Goal: Task Accomplishment & Management: Manage account settings

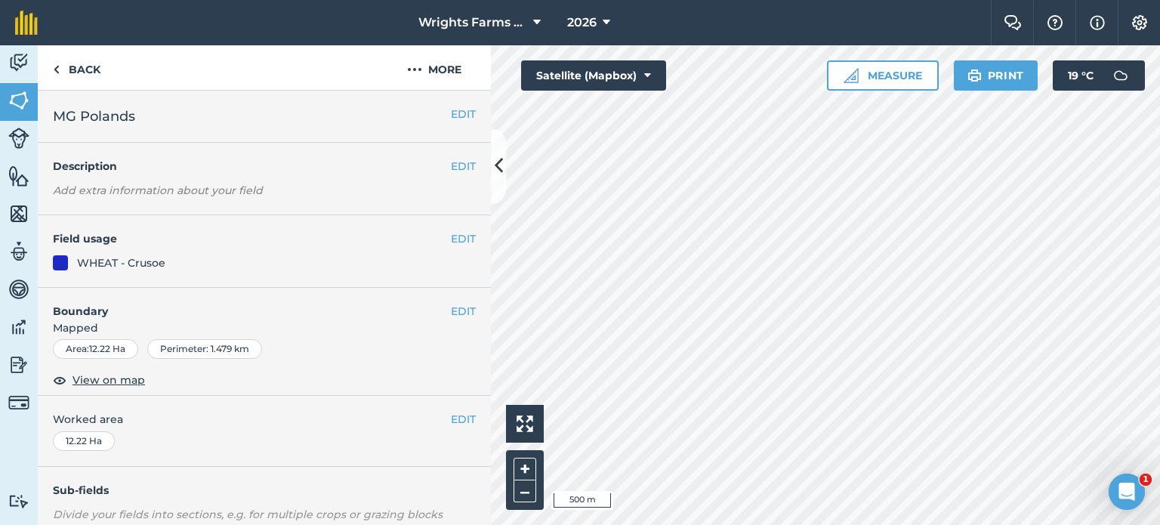
scroll to position [226, 0]
click at [451, 239] on button "EDIT" at bounding box center [463, 238] width 25 height 17
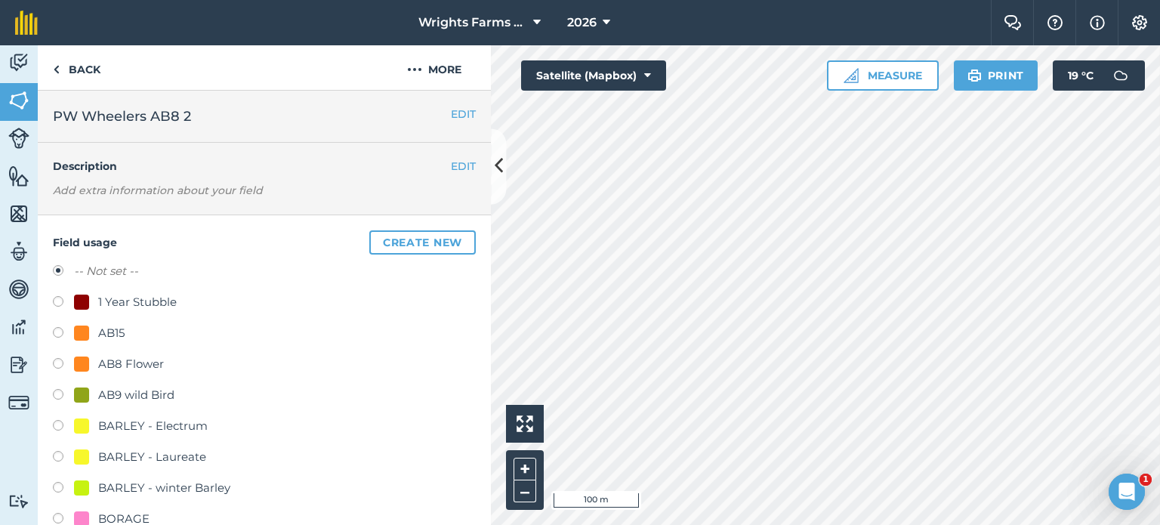
click at [68, 368] on label at bounding box center [63, 365] width 21 height 15
radio input "true"
radio input "false"
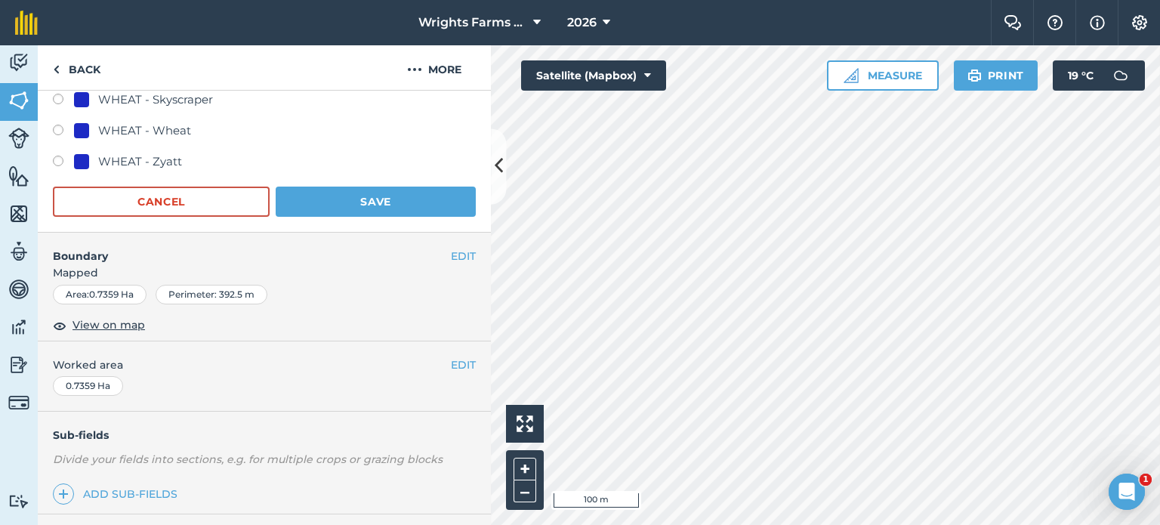
scroll to position [1132, 0]
click at [409, 202] on button "Save" at bounding box center [376, 200] width 200 height 30
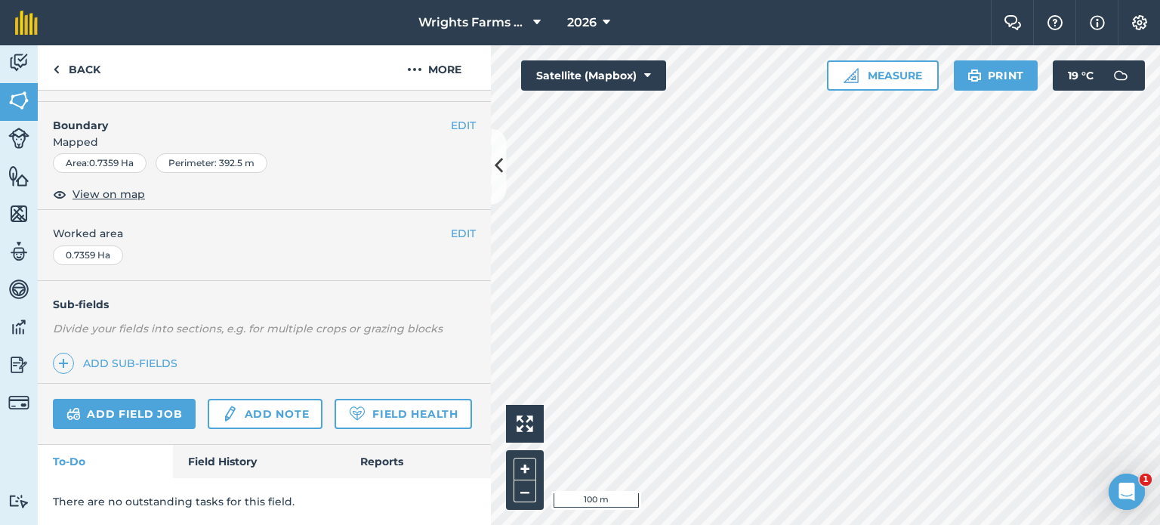
scroll to position [226, 0]
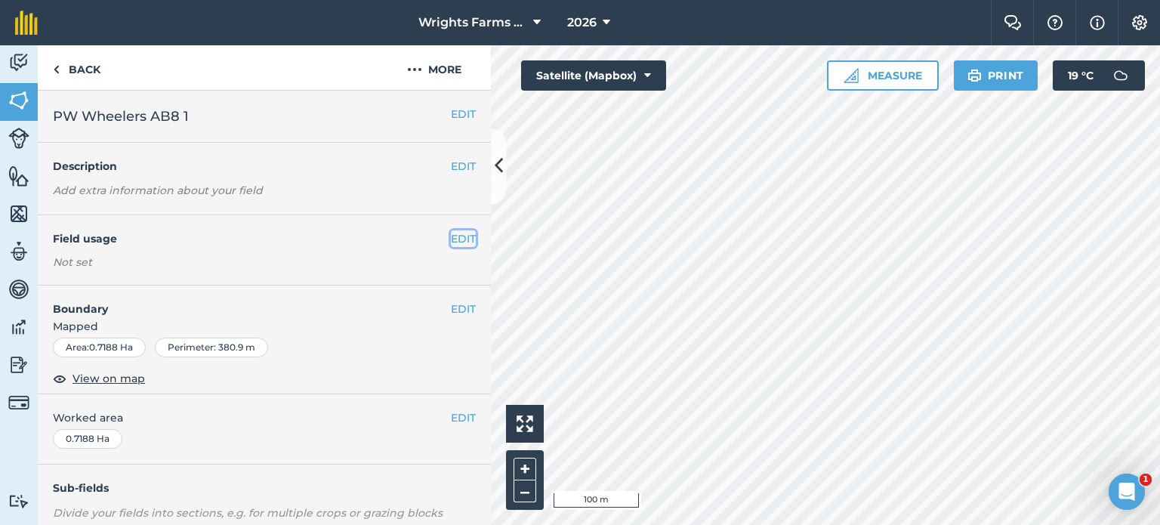
click at [451, 241] on button "EDIT" at bounding box center [463, 238] width 25 height 17
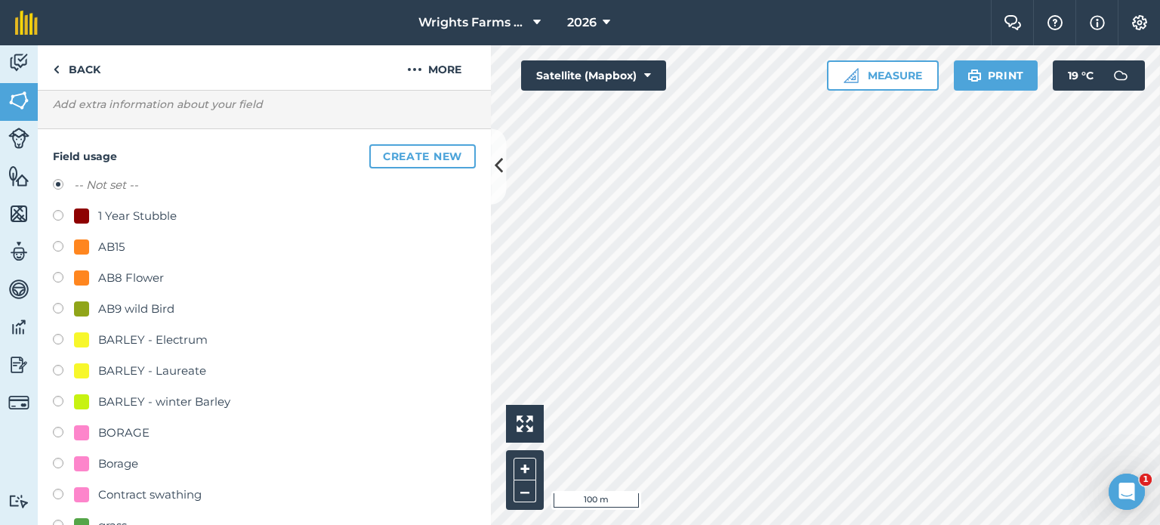
scroll to position [75, 0]
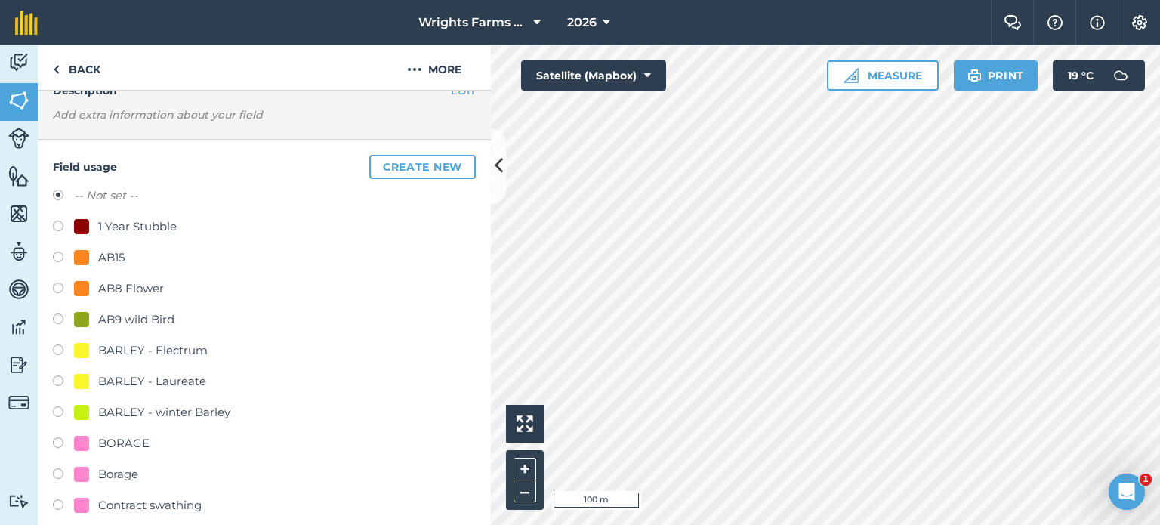
click at [55, 290] on label at bounding box center [63, 289] width 21 height 15
radio input "true"
radio input "false"
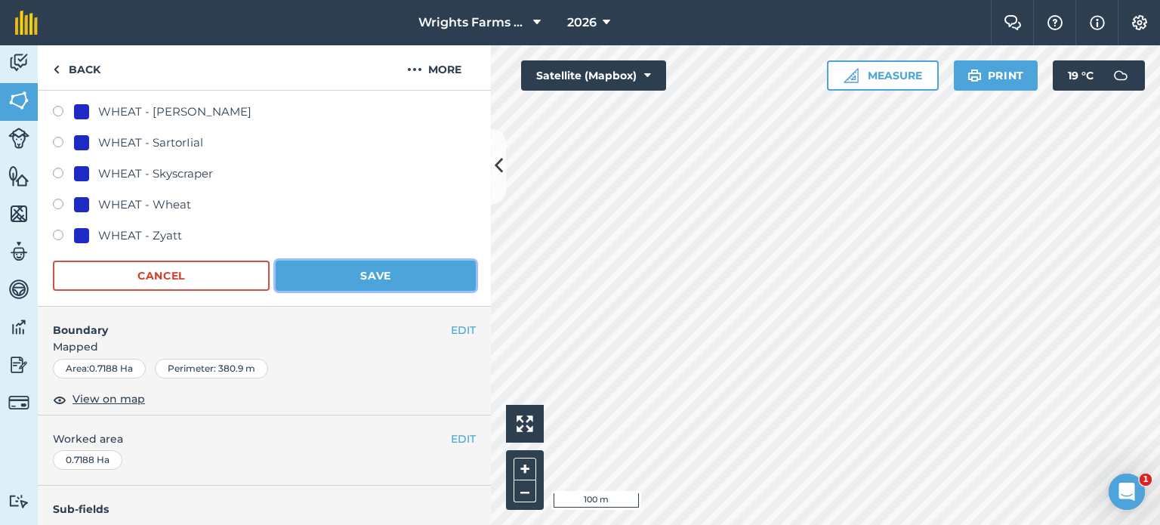
click at [393, 266] on button "Save" at bounding box center [376, 275] width 200 height 30
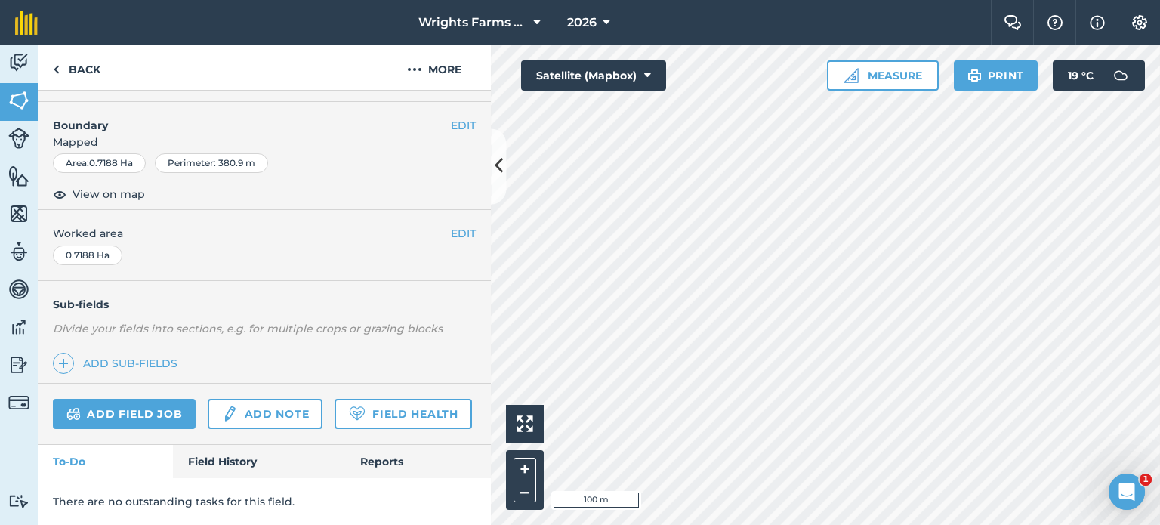
scroll to position [226, 0]
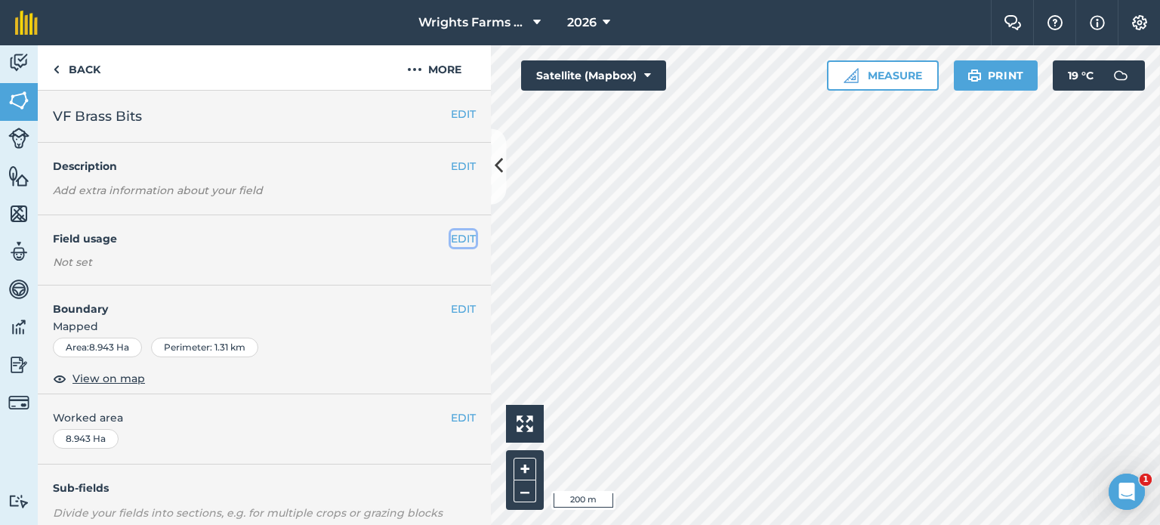
click at [462, 238] on button "EDIT" at bounding box center [463, 238] width 25 height 17
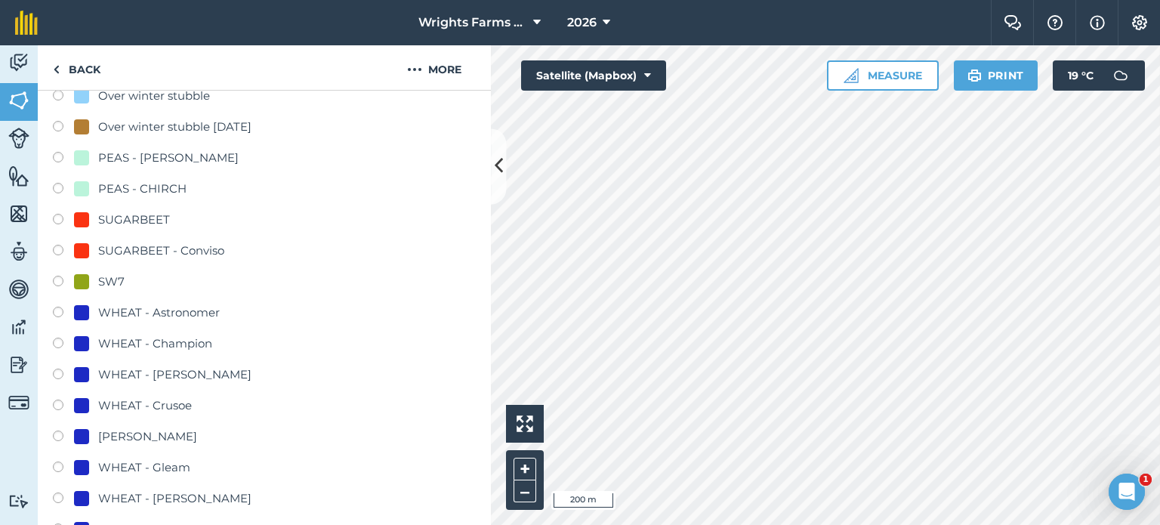
scroll to position [679, 0]
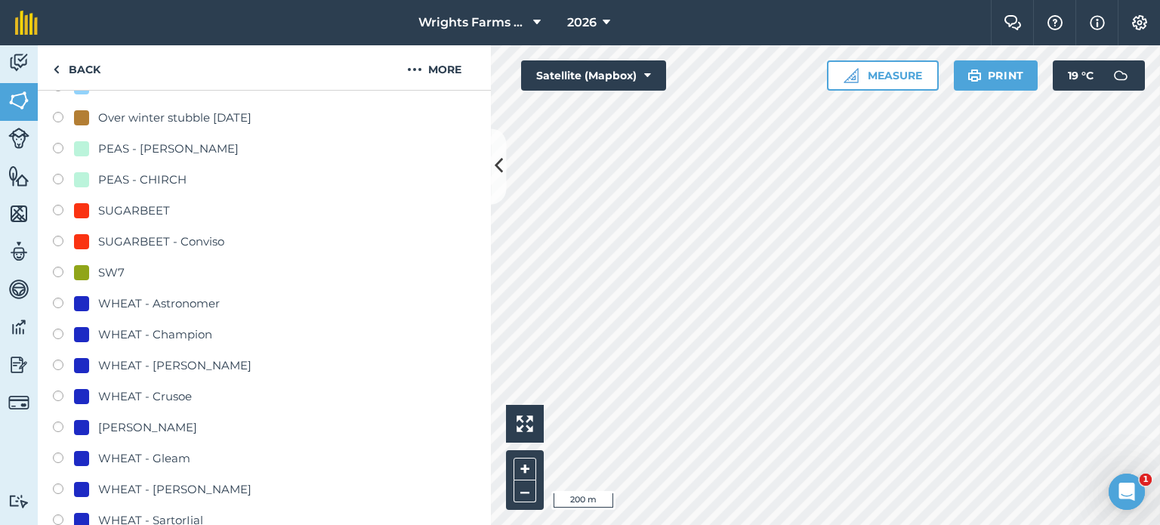
click at [60, 394] on label at bounding box center [63, 397] width 21 height 15
radio input "true"
radio input "false"
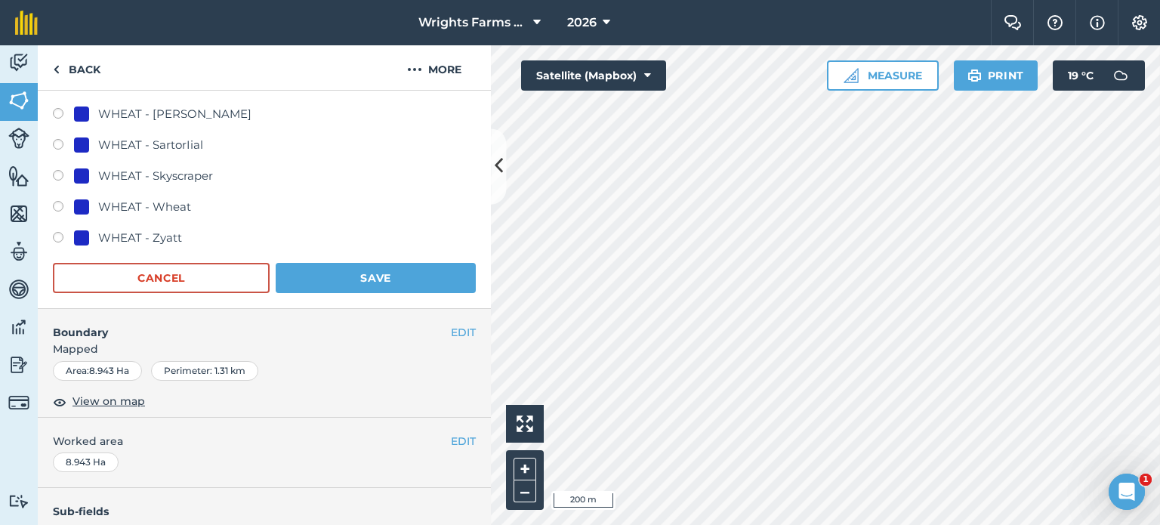
scroll to position [1057, 0]
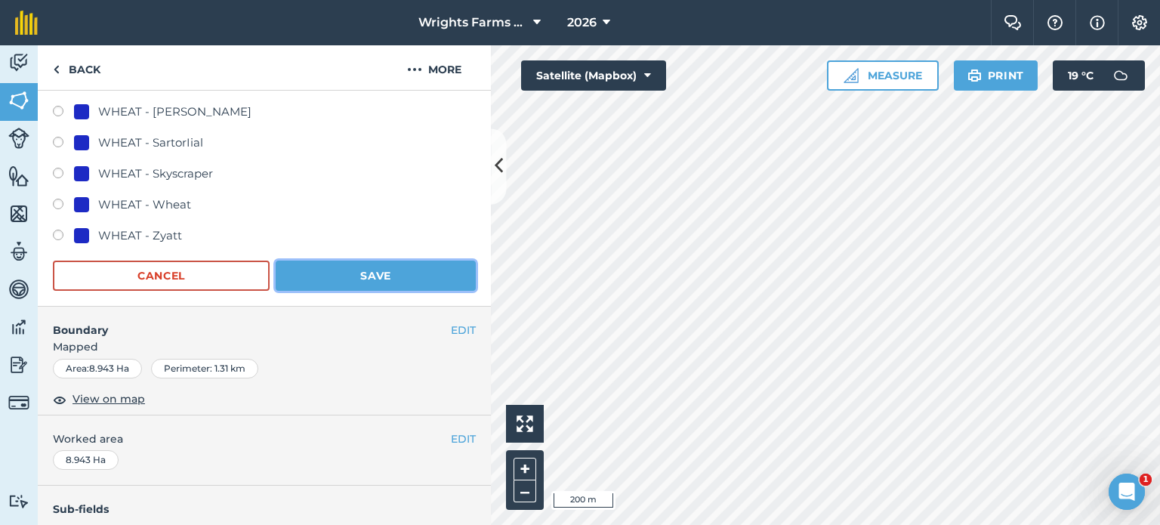
click at [409, 280] on button "Save" at bounding box center [376, 275] width 200 height 30
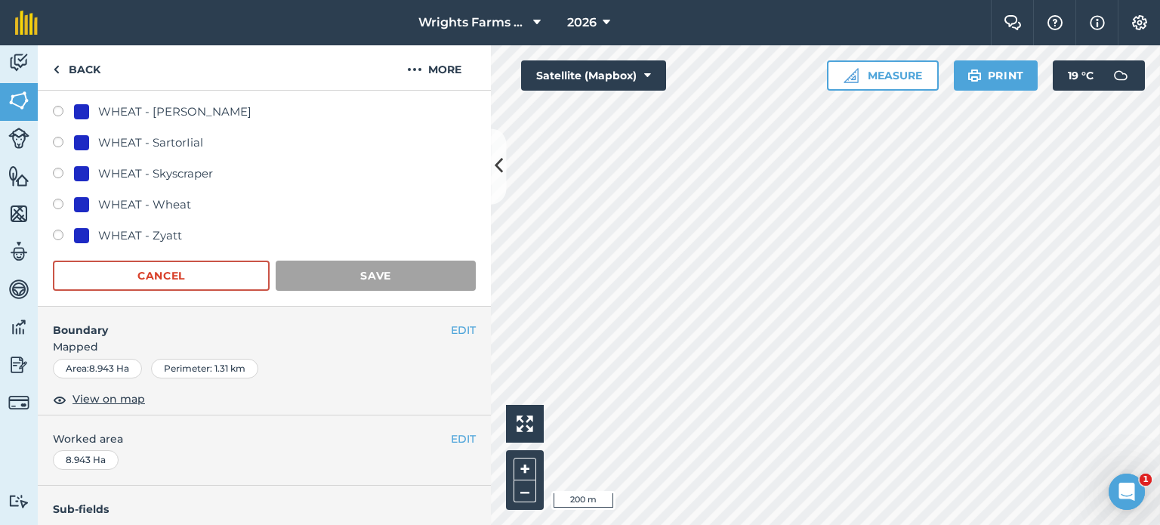
scroll to position [226, 0]
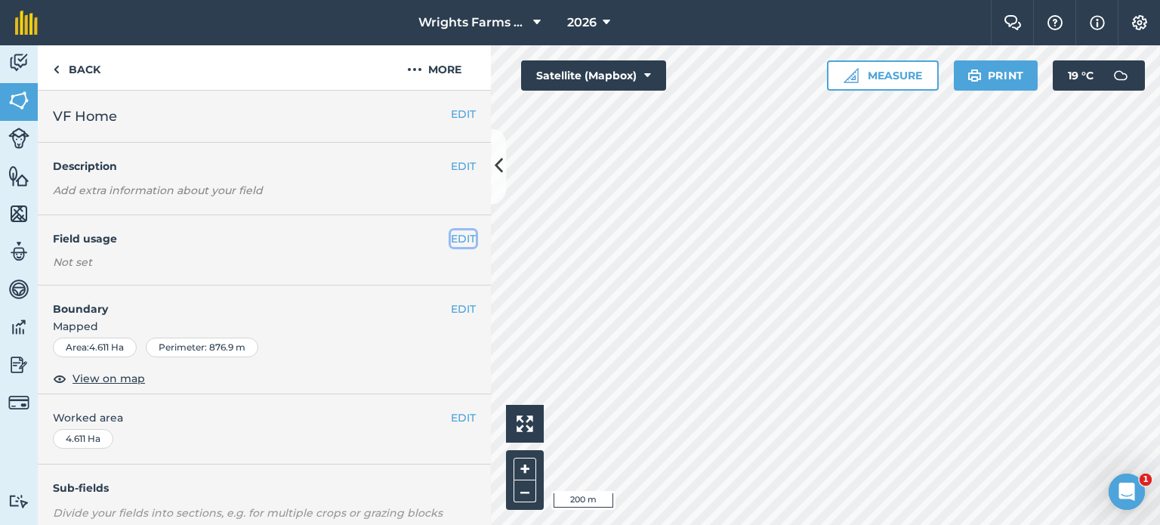
click at [458, 239] on button "EDIT" at bounding box center [463, 238] width 25 height 17
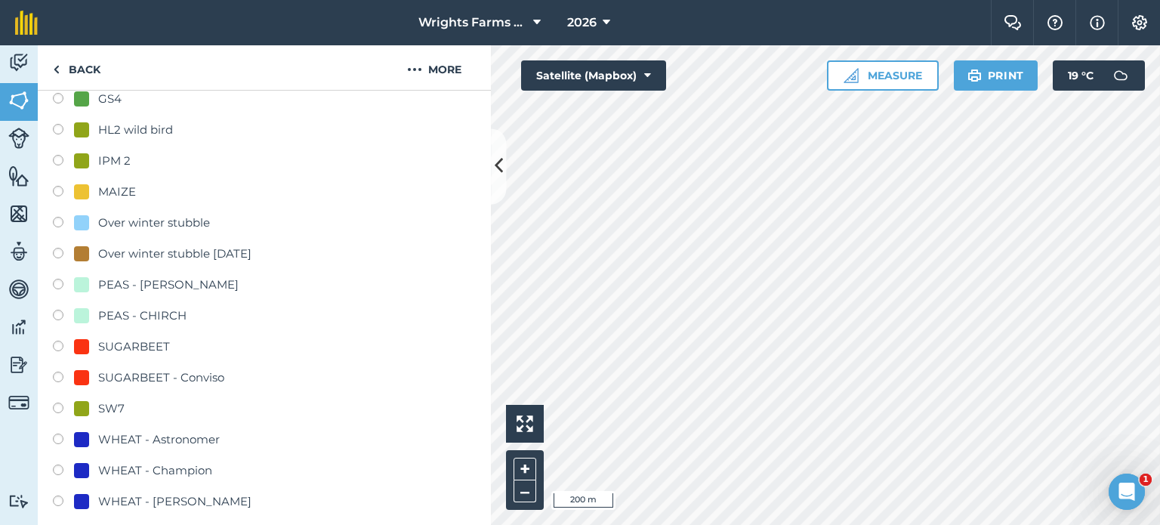
scroll to position [679, 0]
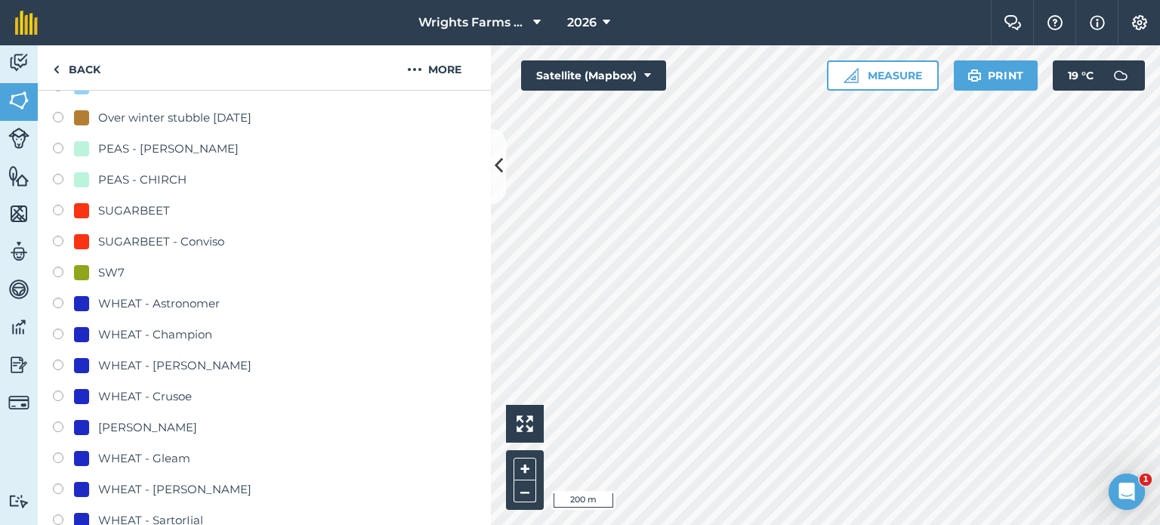
click at [66, 401] on label at bounding box center [63, 397] width 21 height 15
radio input "true"
radio input "false"
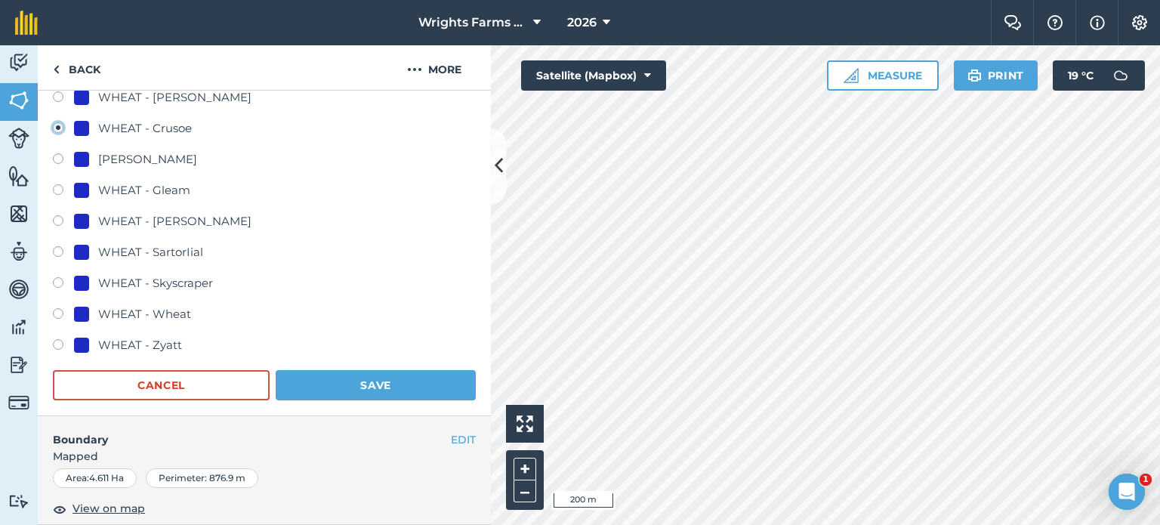
scroll to position [1057, 0]
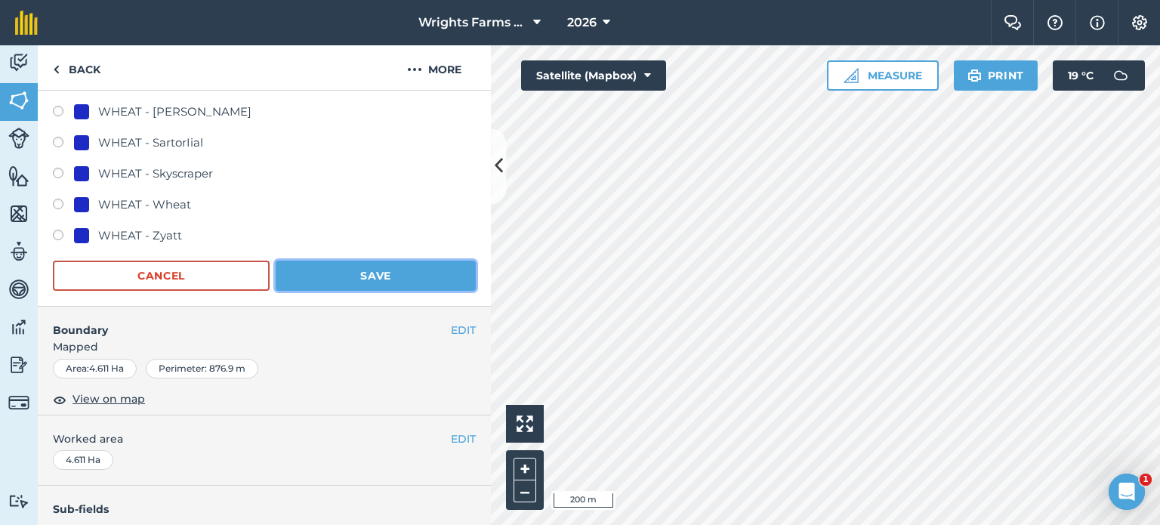
click at [373, 282] on button "Save" at bounding box center [376, 275] width 200 height 30
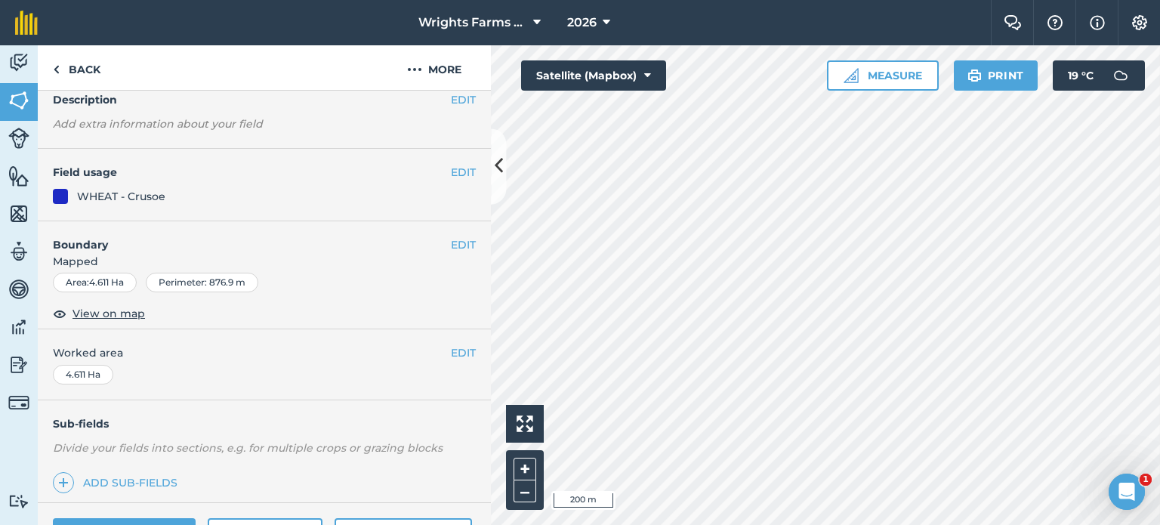
scroll to position [0, 0]
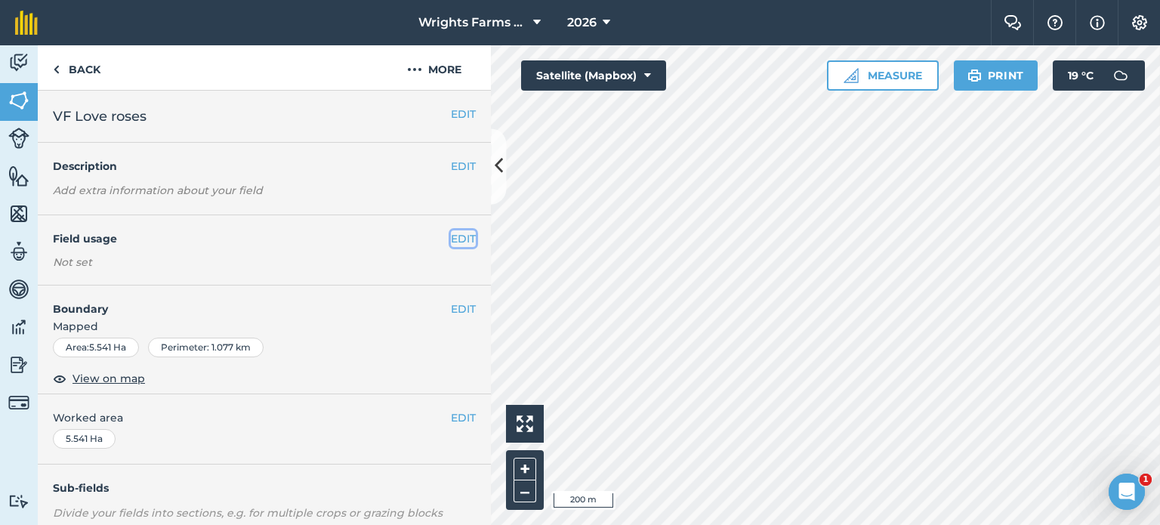
click at [453, 233] on button "EDIT" at bounding box center [463, 238] width 25 height 17
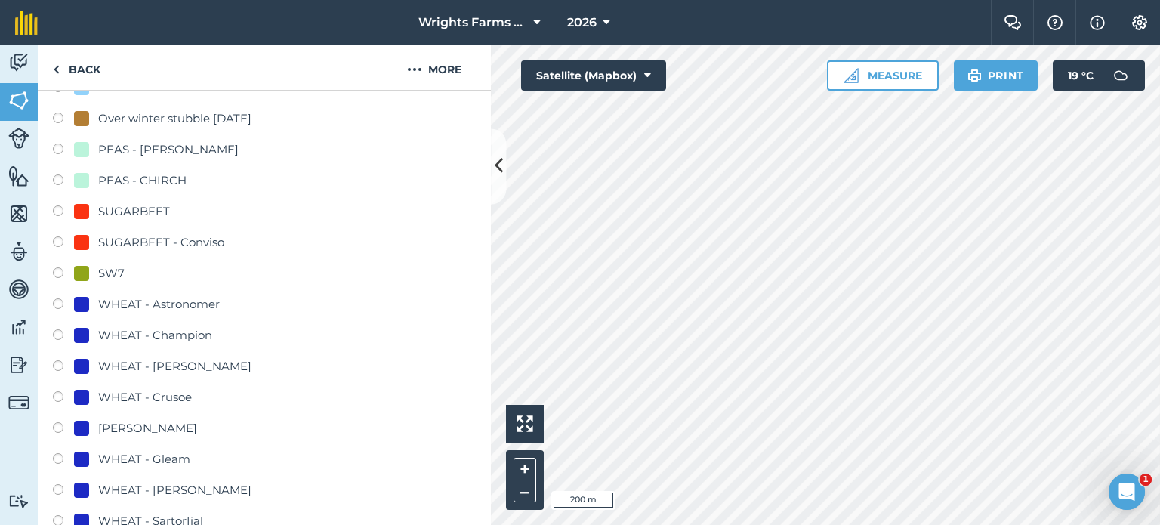
scroll to position [679, 0]
click at [56, 393] on label at bounding box center [63, 397] width 21 height 15
radio input "true"
radio input "false"
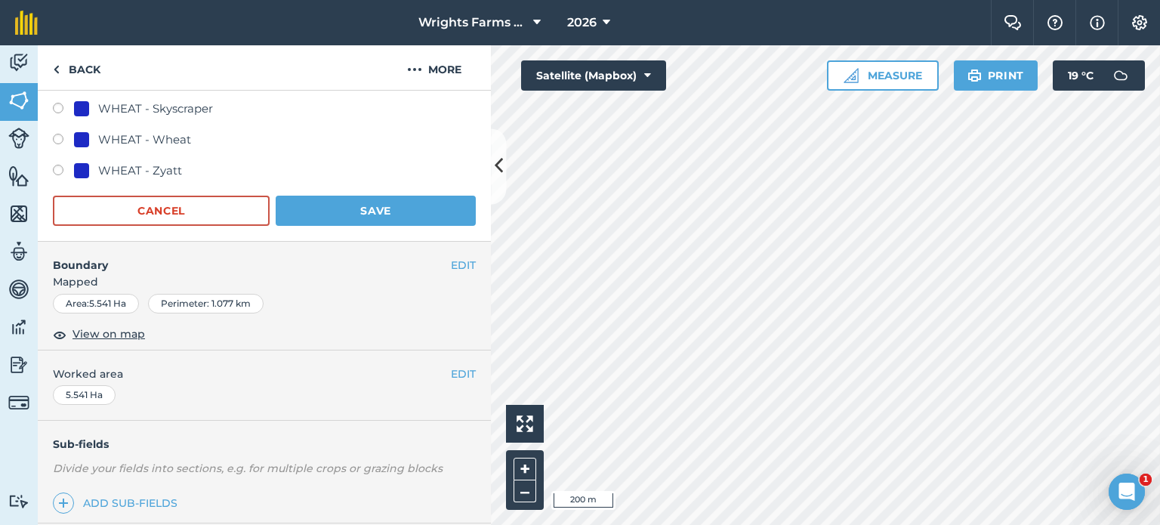
scroll to position [1132, 0]
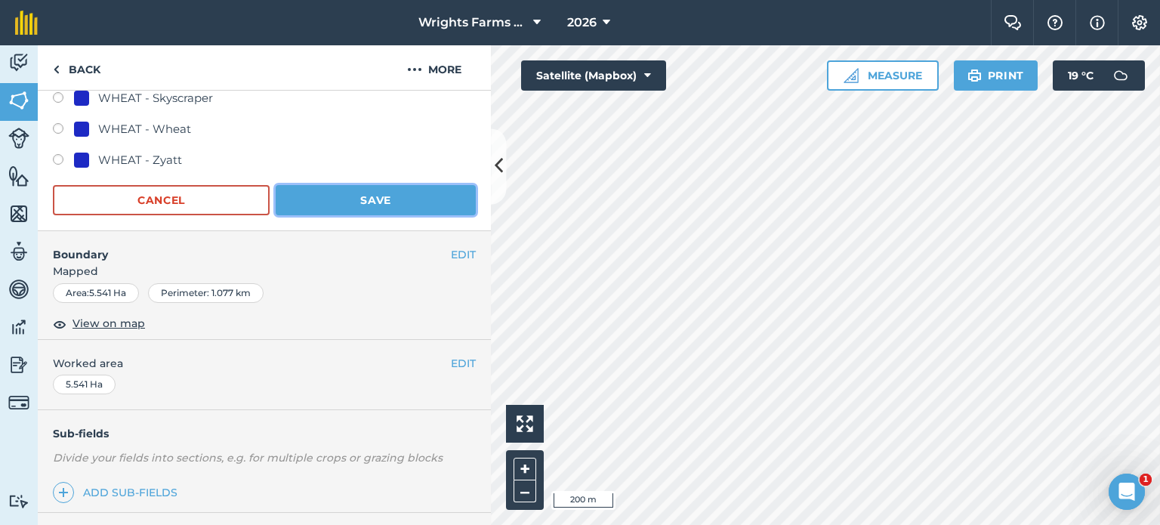
click at [390, 211] on button "Save" at bounding box center [376, 200] width 200 height 30
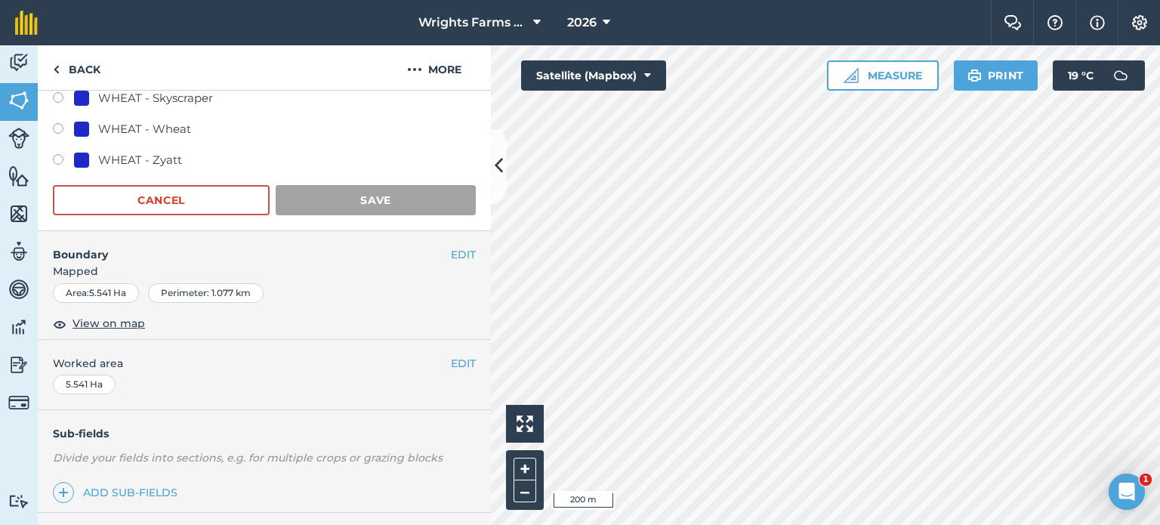
scroll to position [226, 0]
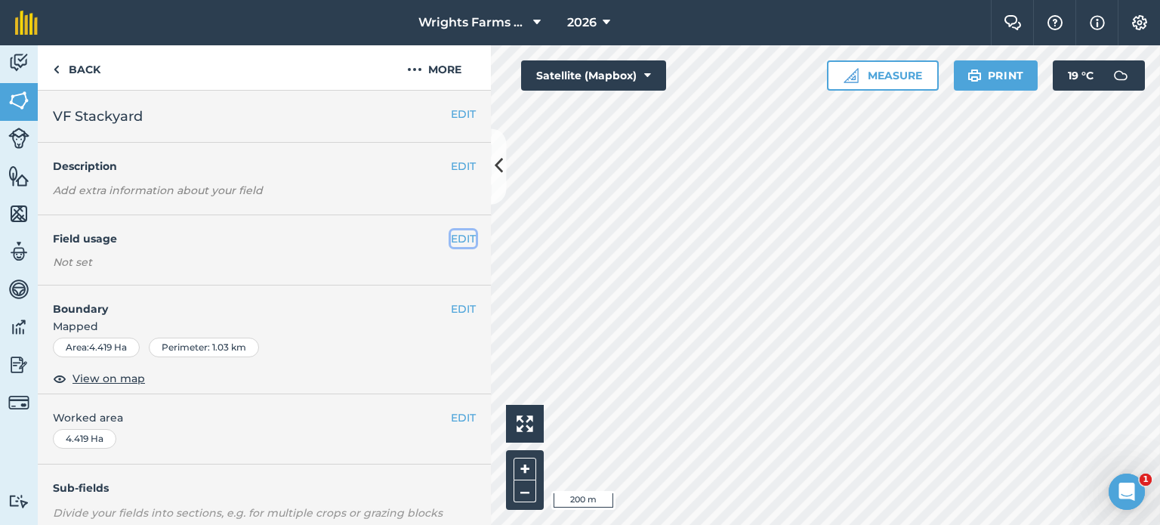
click at [451, 238] on button "EDIT" at bounding box center [463, 238] width 25 height 17
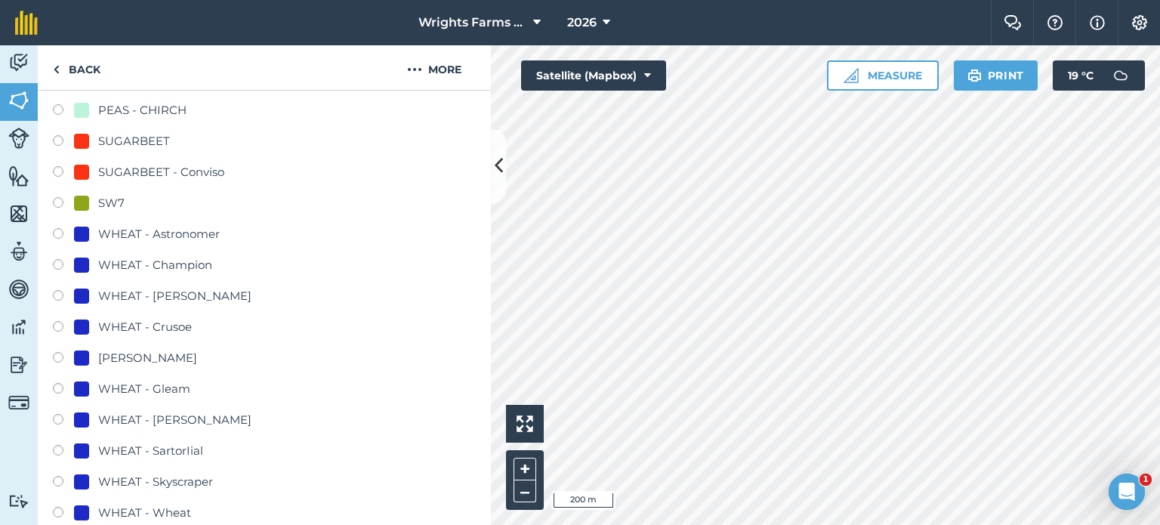
scroll to position [755, 0]
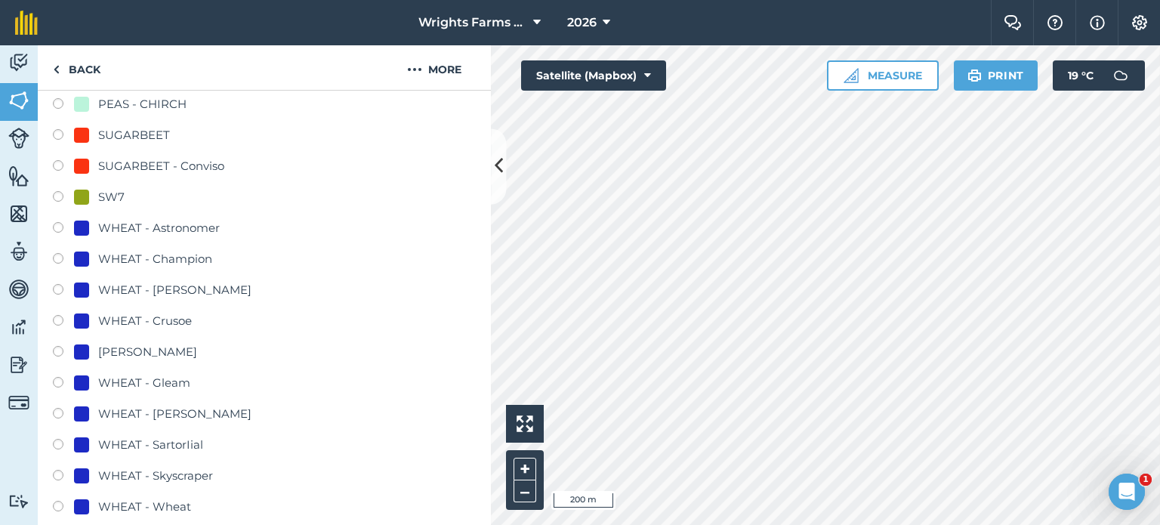
click at [54, 323] on label at bounding box center [63, 322] width 21 height 15
radio input "true"
radio input "false"
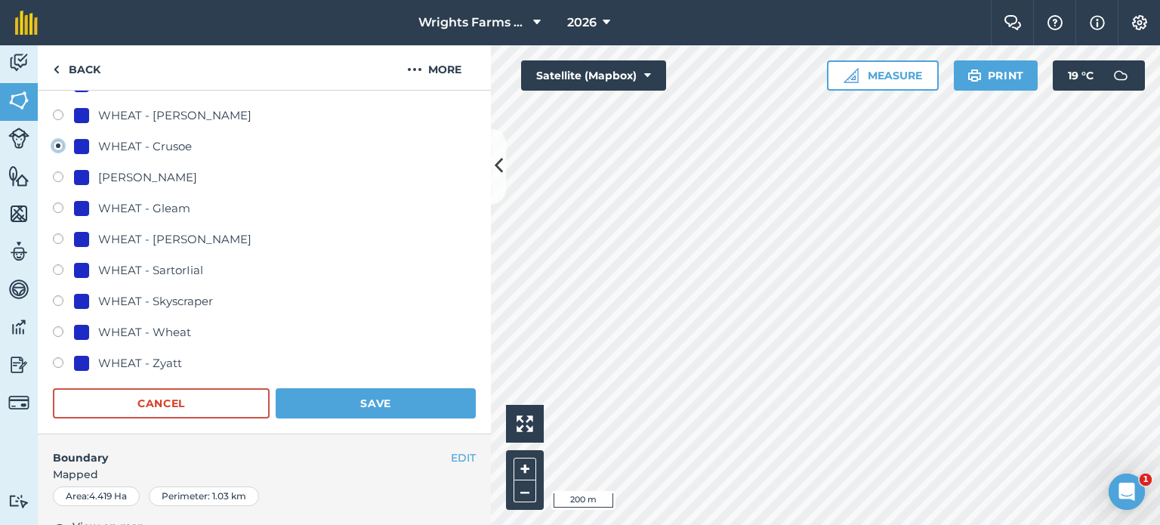
scroll to position [1132, 0]
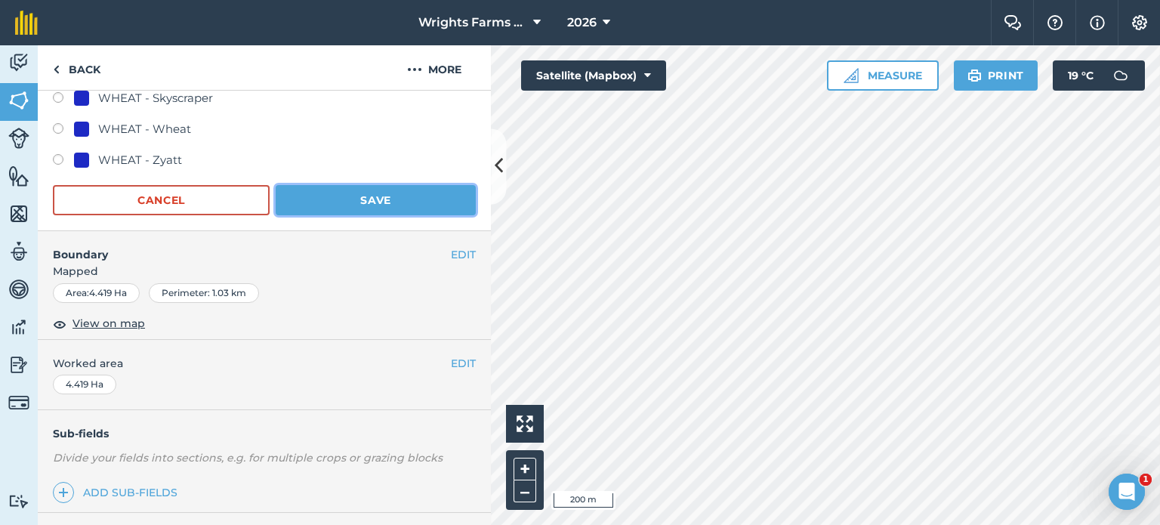
click at [363, 196] on button "Save" at bounding box center [376, 200] width 200 height 30
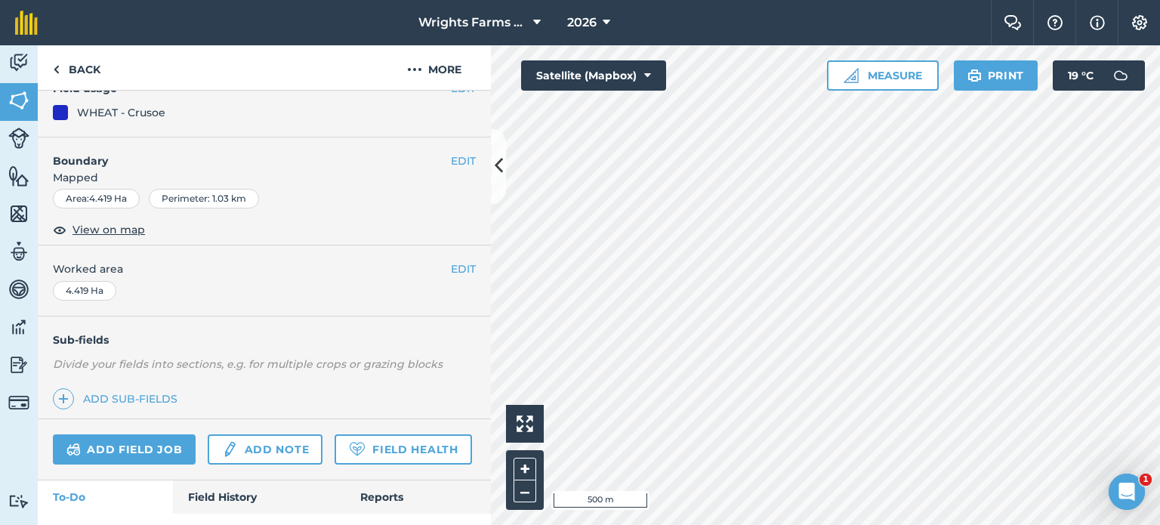
scroll to position [75, 0]
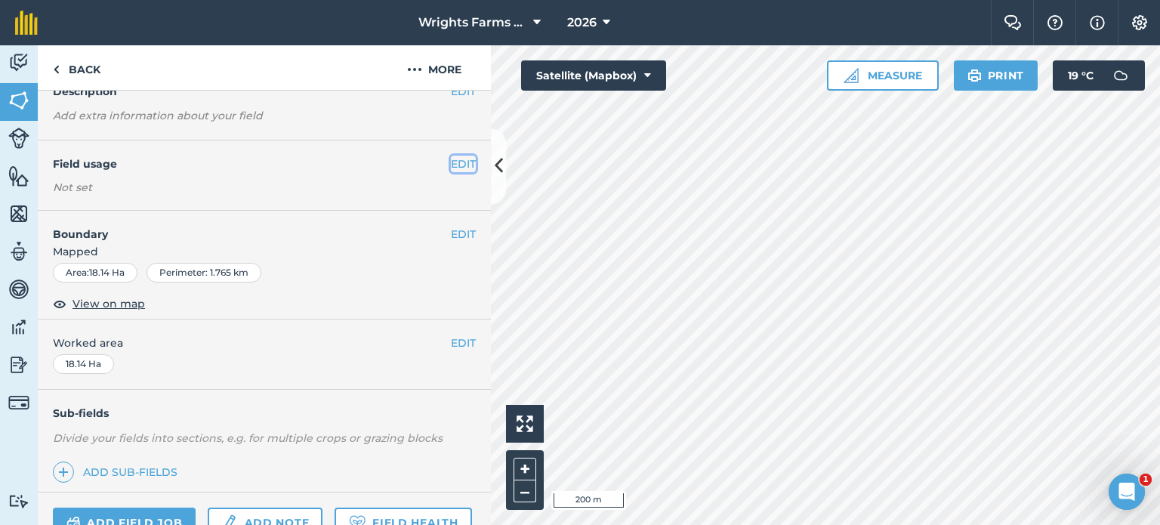
click at [451, 162] on button "EDIT" at bounding box center [463, 164] width 25 height 17
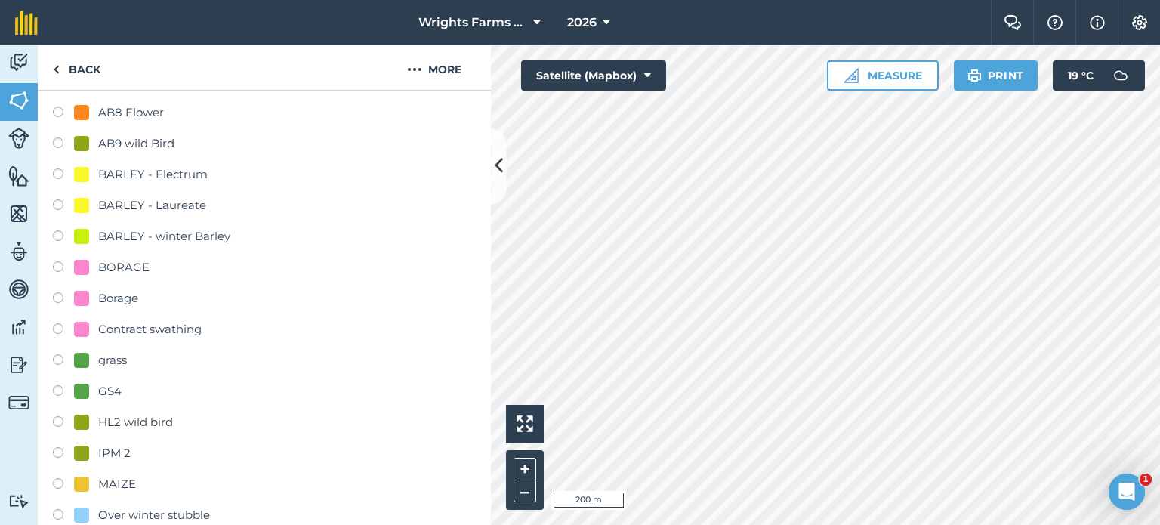
scroll to position [301, 0]
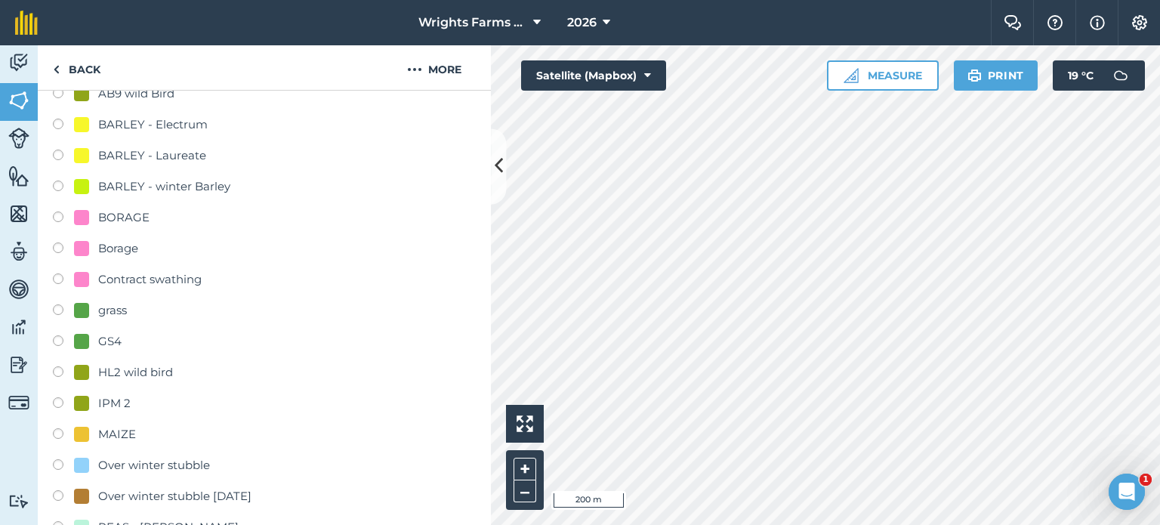
click at [58, 211] on label at bounding box center [63, 218] width 21 height 15
radio input "true"
radio input "false"
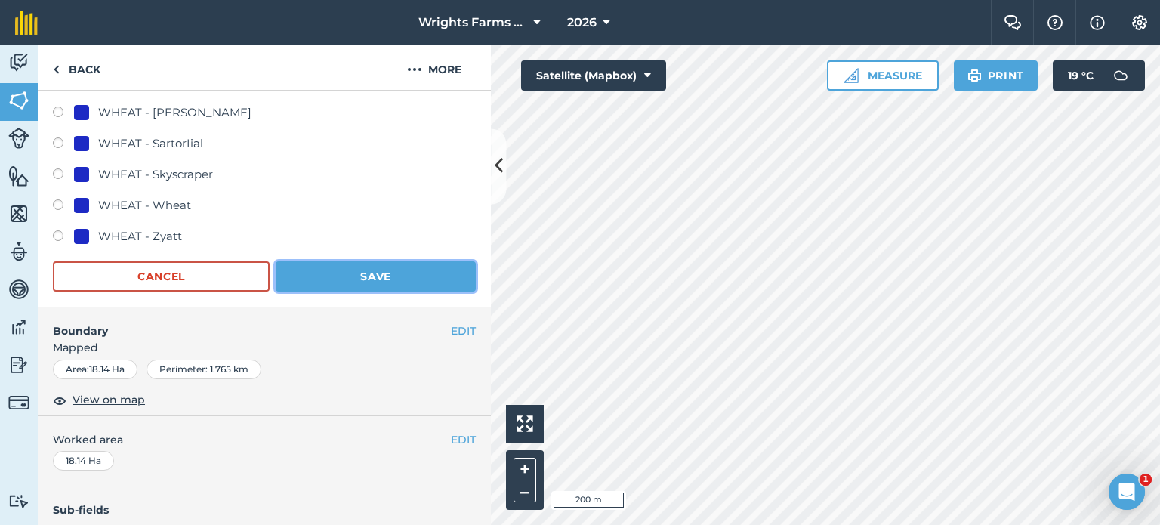
click at [390, 281] on button "Save" at bounding box center [376, 276] width 200 height 30
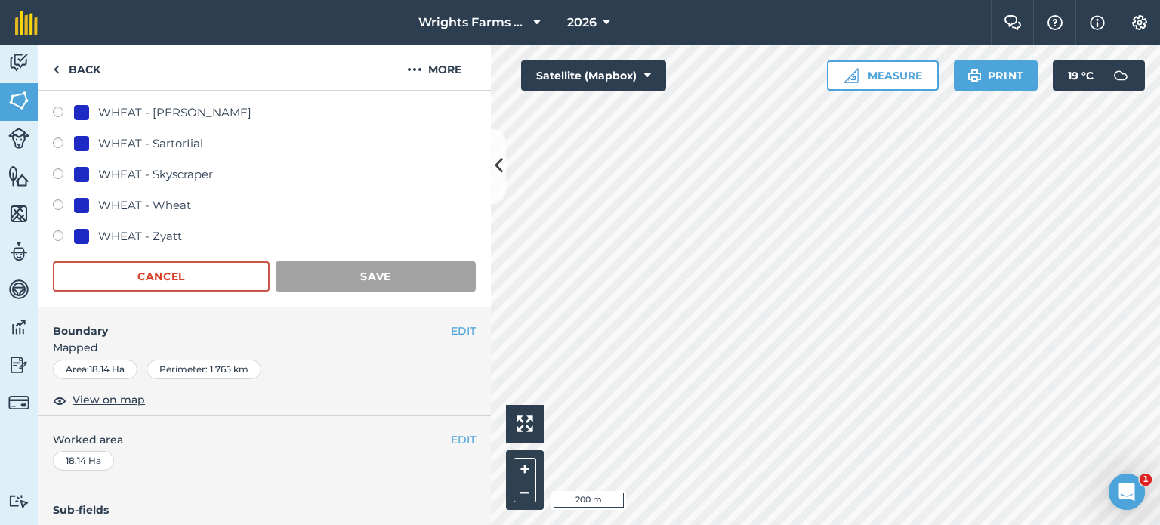
scroll to position [226, 0]
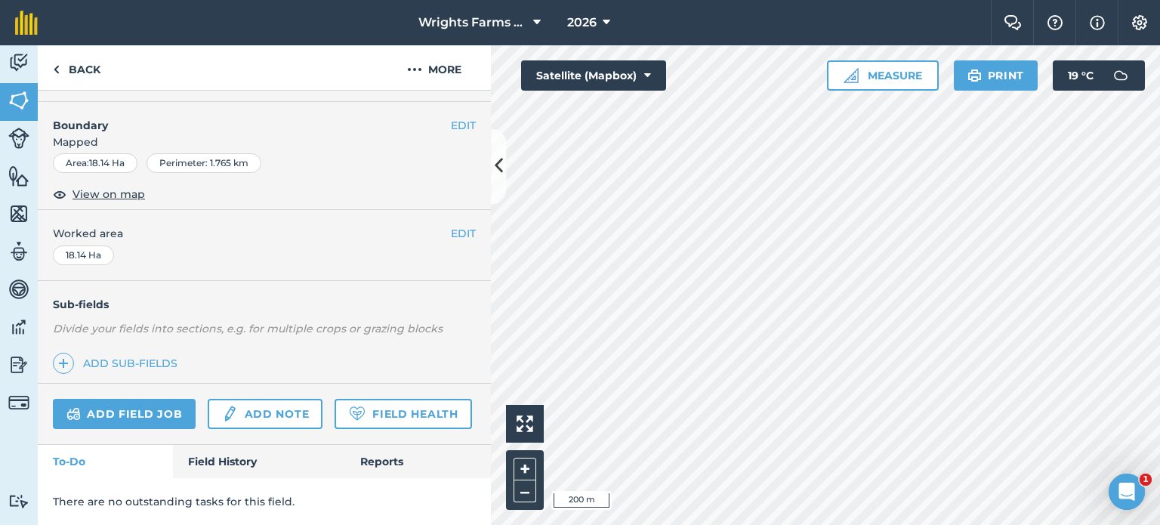
scroll to position [325, 0]
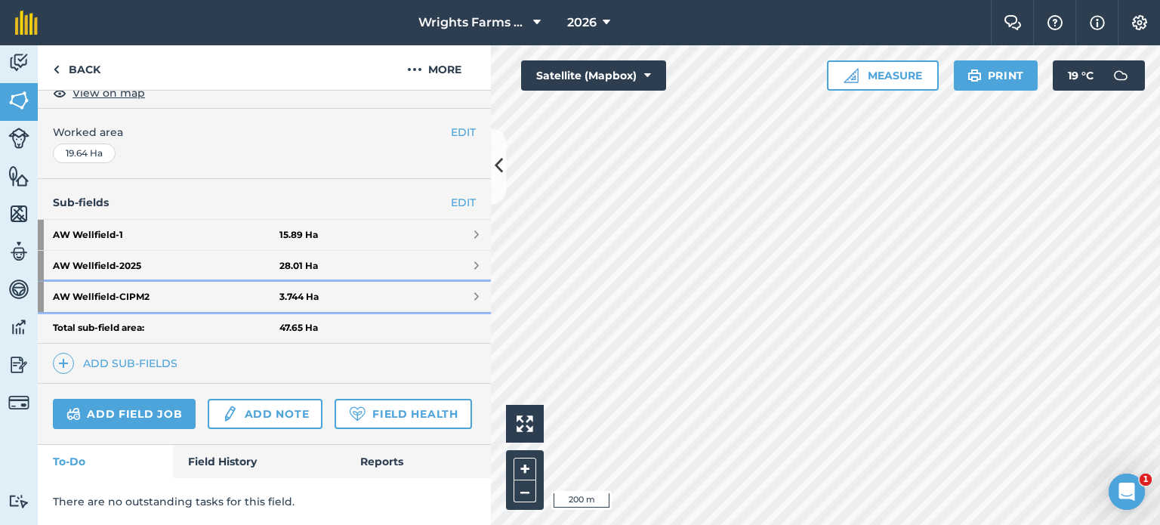
click at [442, 282] on link "AW Wellfield - CIPM2 3.744 Ha" at bounding box center [264, 297] width 453 height 30
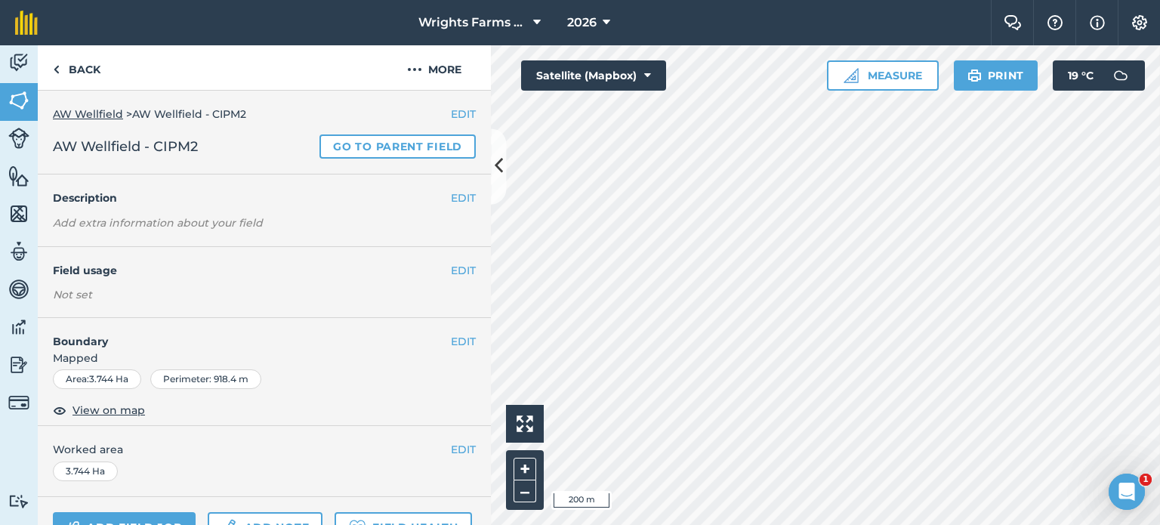
click at [464, 270] on div "EDIT Field usage Not set" at bounding box center [264, 282] width 453 height 70
click at [456, 270] on button "EDIT" at bounding box center [463, 270] width 25 height 17
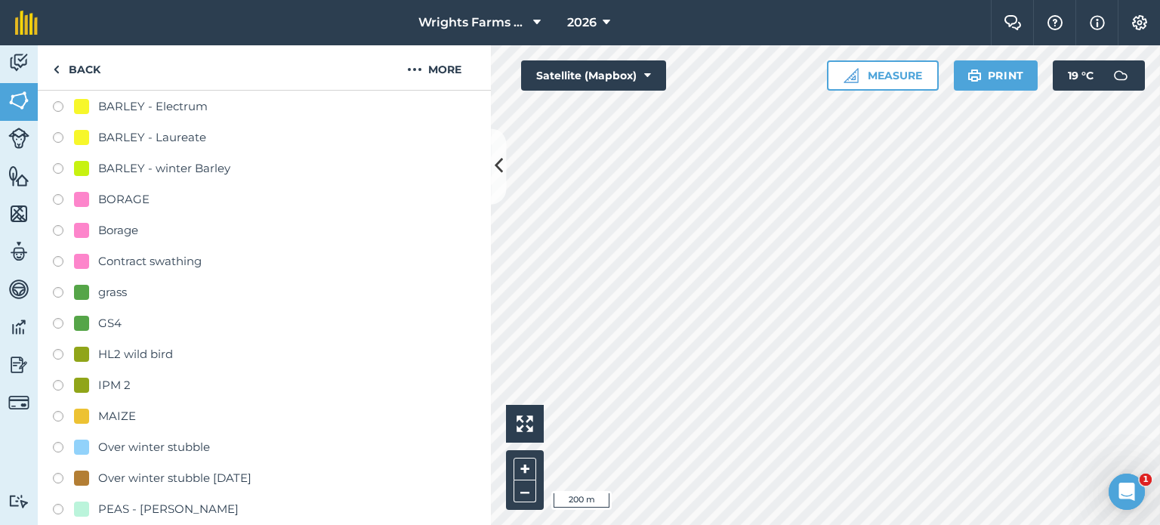
scroll to position [377, 0]
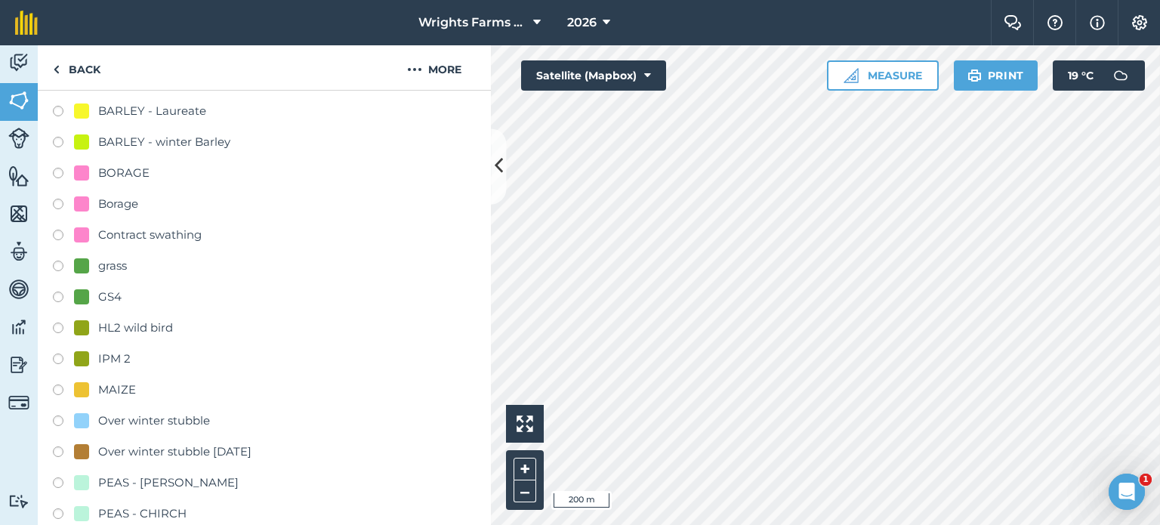
click at [65, 356] on label at bounding box center [63, 360] width 21 height 15
radio input "true"
radio input "false"
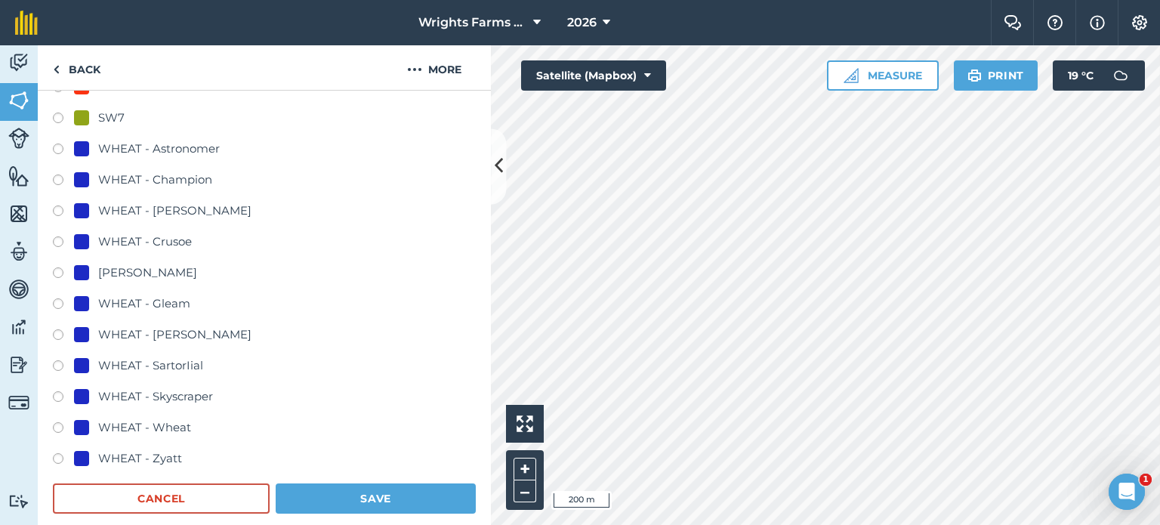
scroll to position [906, 0]
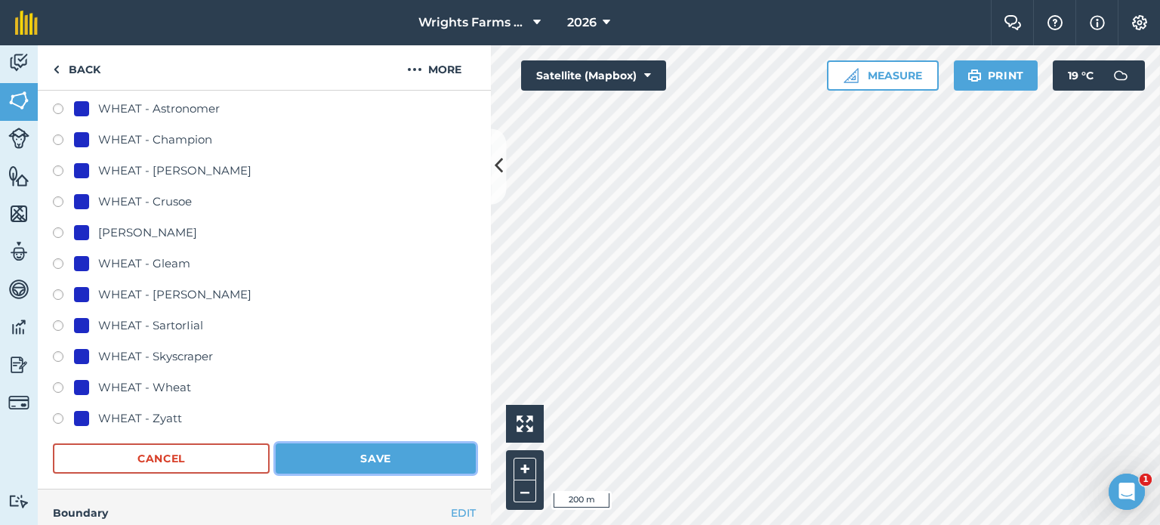
click at [396, 449] on button "Save" at bounding box center [376, 458] width 200 height 30
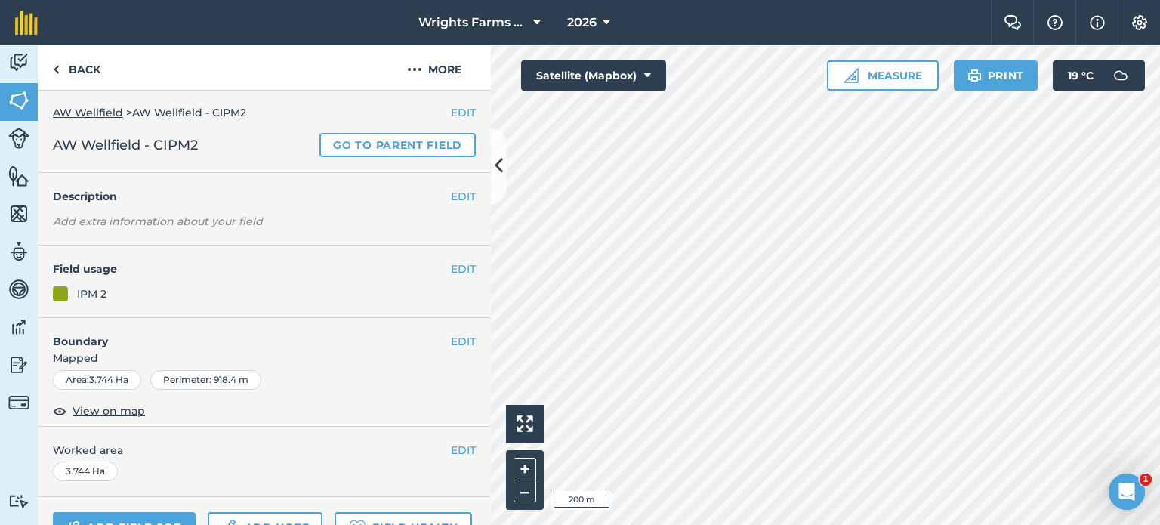
scroll to position [0, 0]
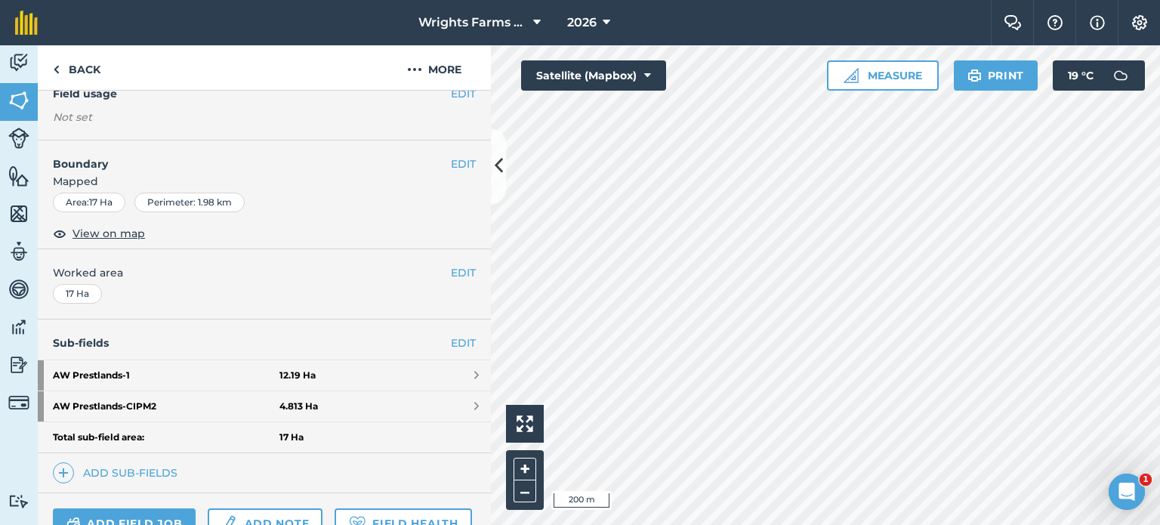
scroll to position [151, 0]
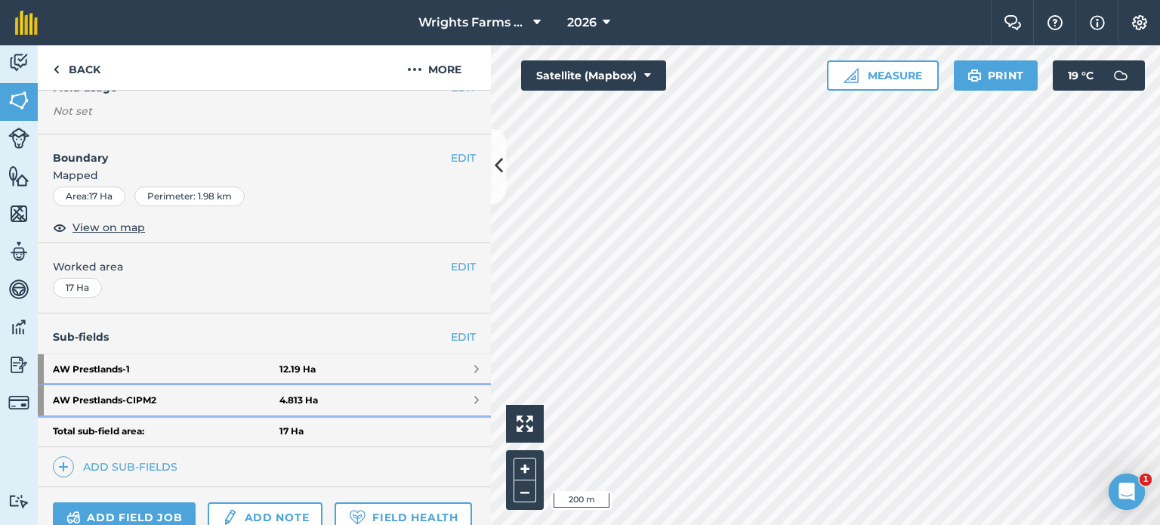
click at [455, 399] on link "AW Prestlands - CIPM2 4.813 Ha" at bounding box center [264, 400] width 453 height 30
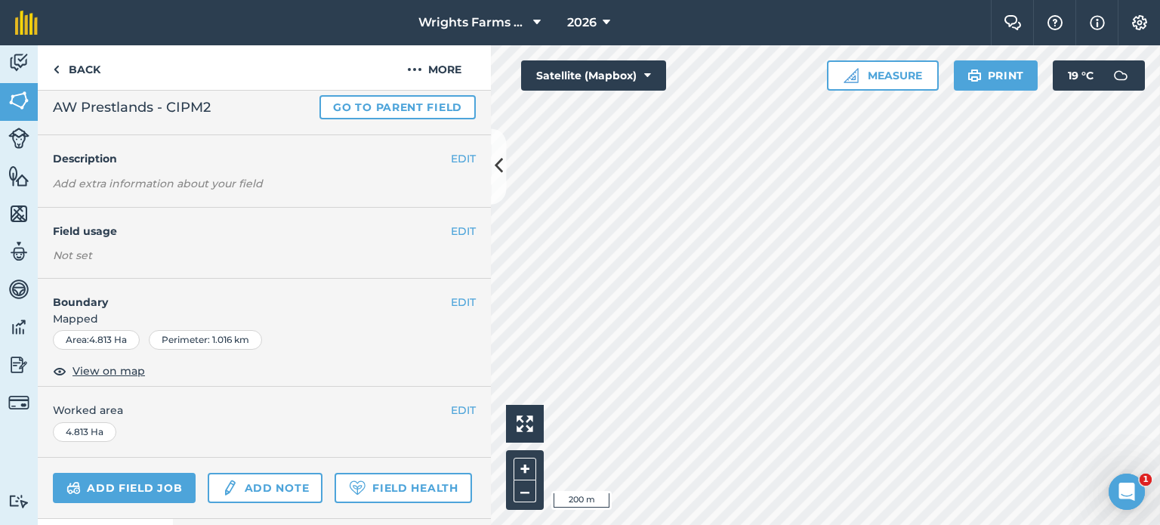
scroll to position [2, 0]
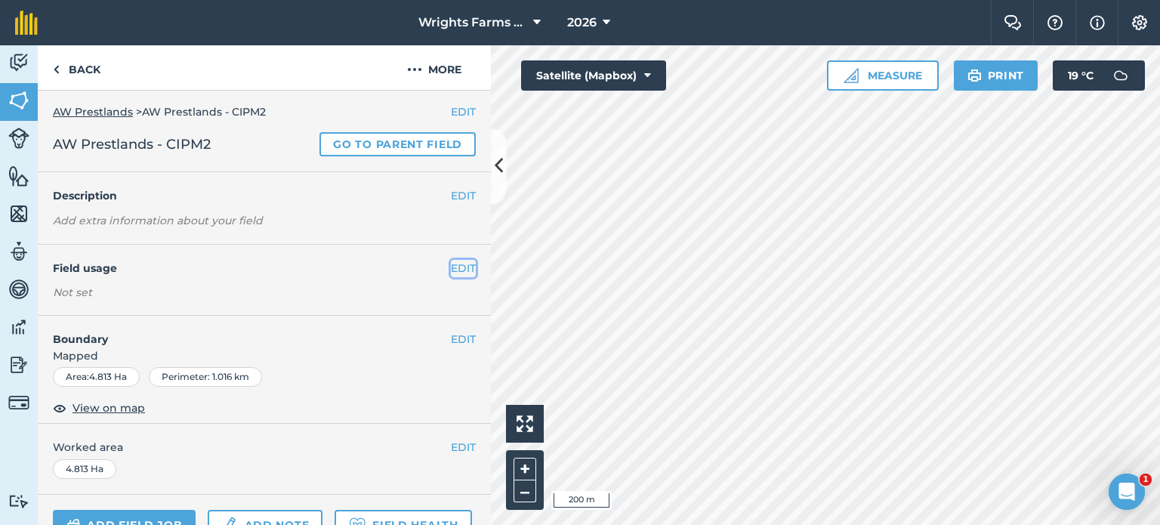
click at [451, 267] on button "EDIT" at bounding box center [463, 268] width 25 height 17
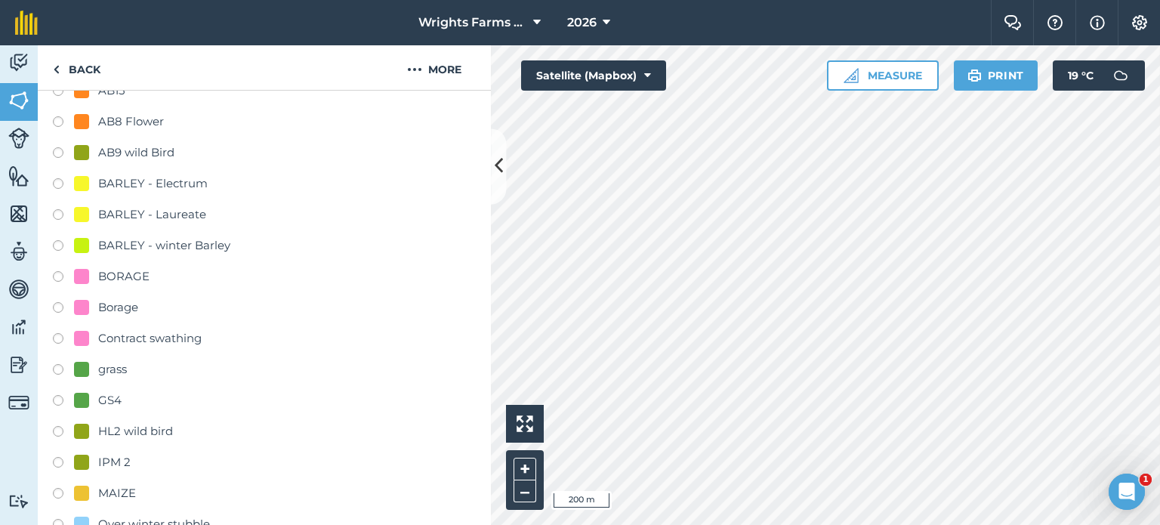
scroll to position [304, 0]
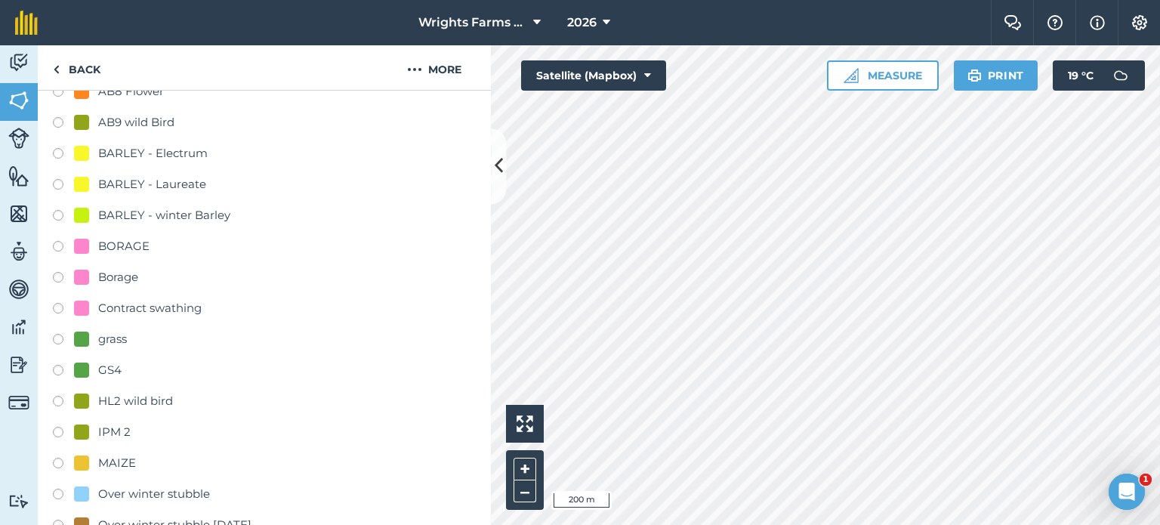
click at [56, 427] on label at bounding box center [63, 434] width 21 height 15
radio input "true"
radio input "false"
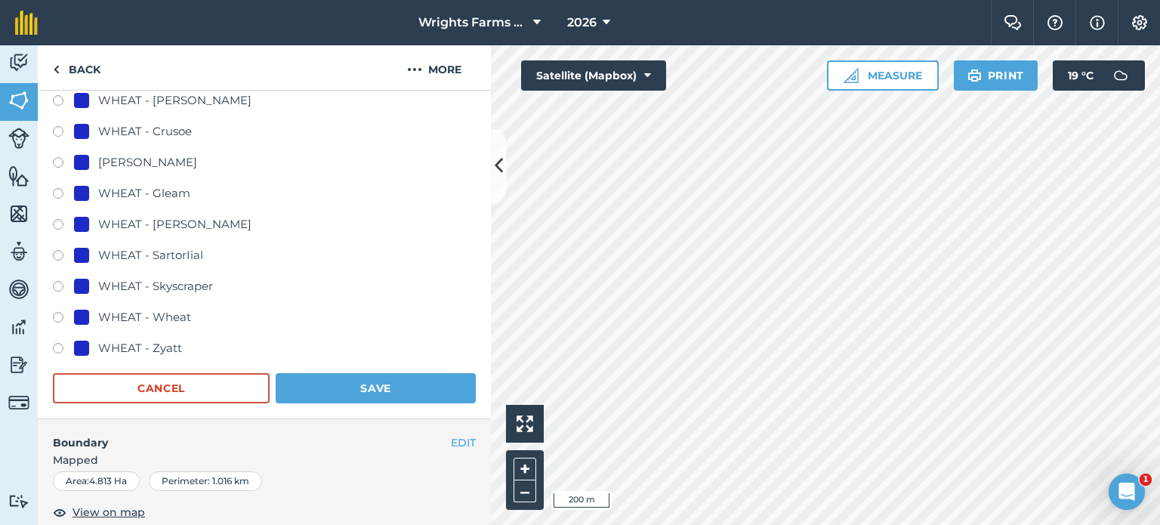
scroll to position [984, 0]
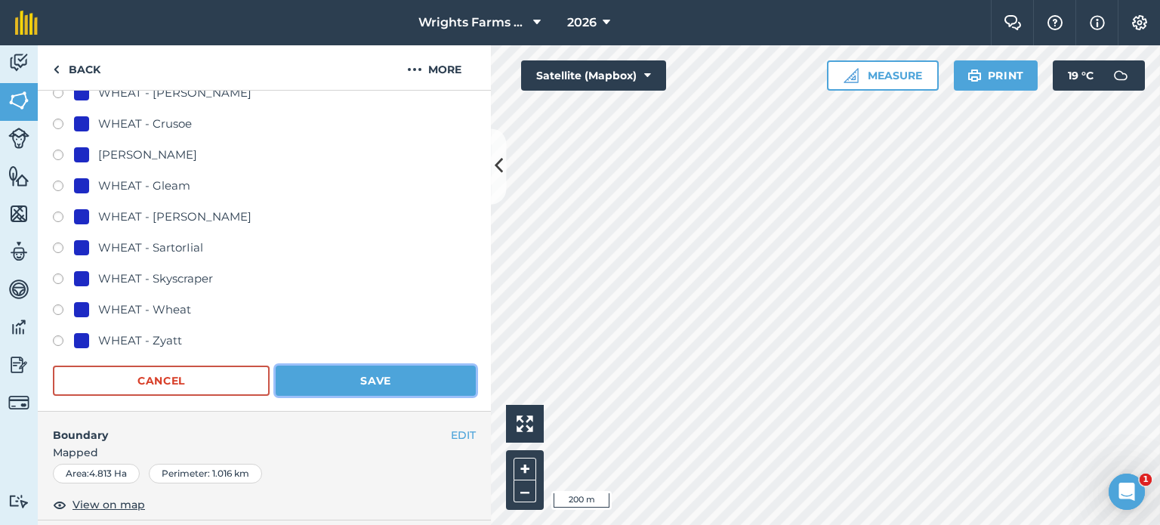
click at [421, 382] on button "Save" at bounding box center [376, 380] width 200 height 30
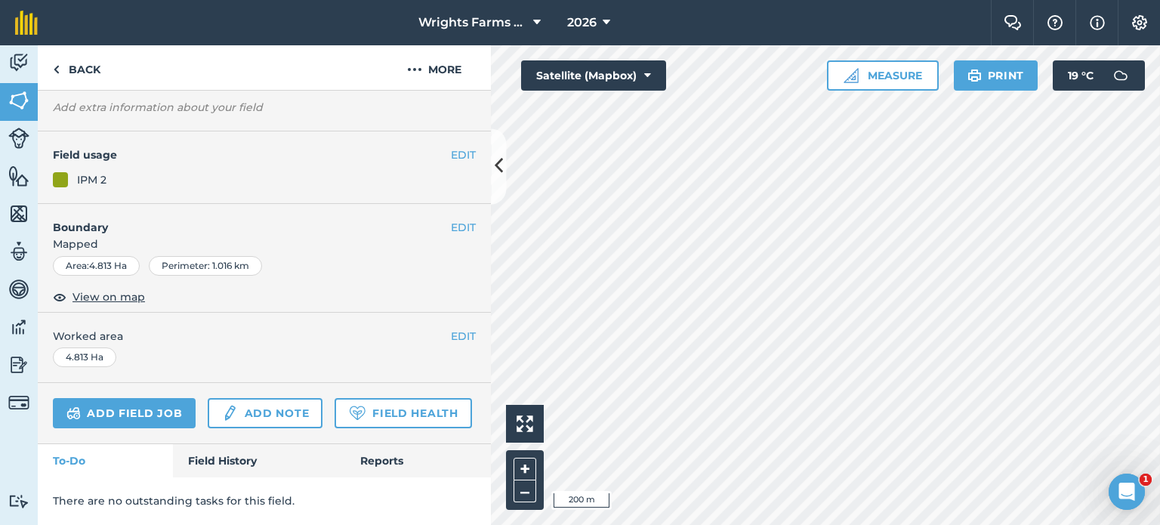
scroll to position [155, 0]
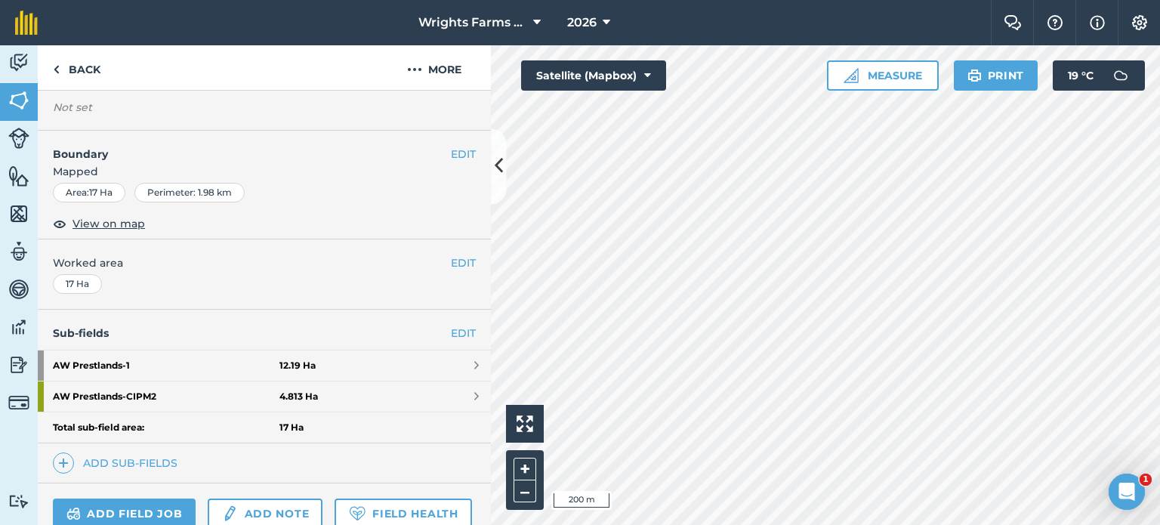
scroll to position [294, 0]
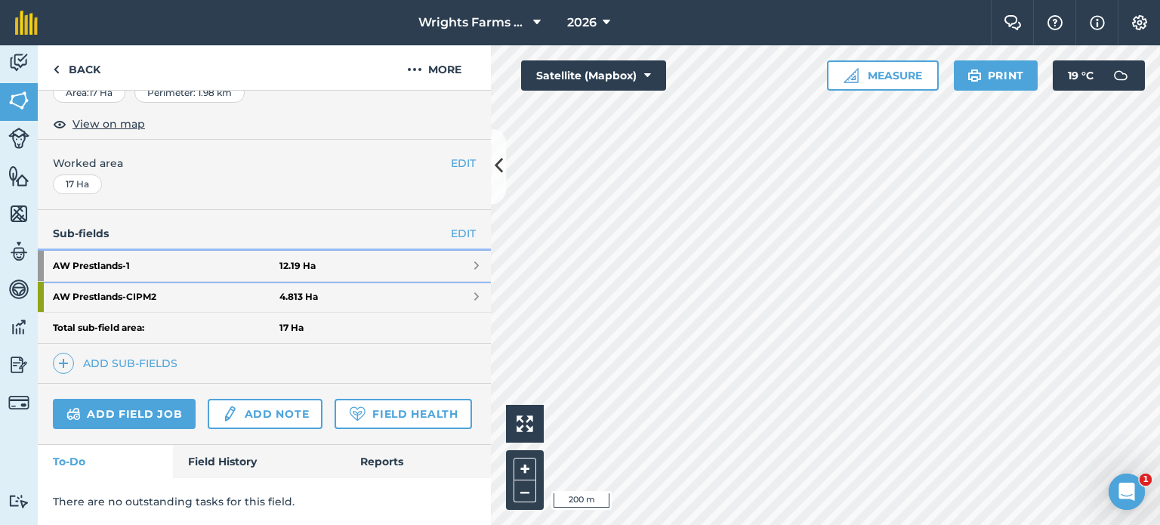
click at [423, 251] on link "AW Prestlands - 1 12.19 Ha" at bounding box center [264, 266] width 453 height 30
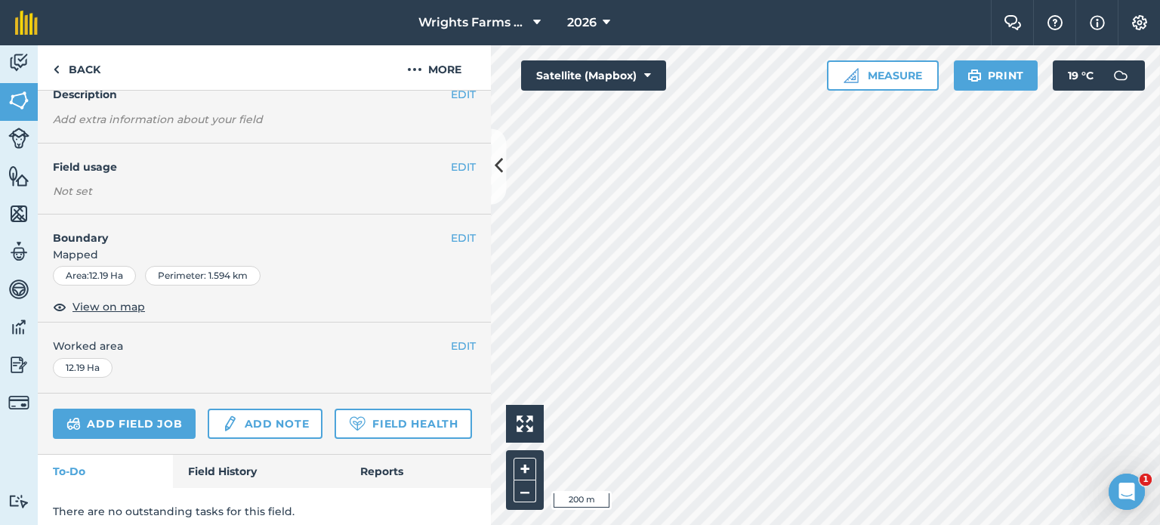
scroll to position [78, 0]
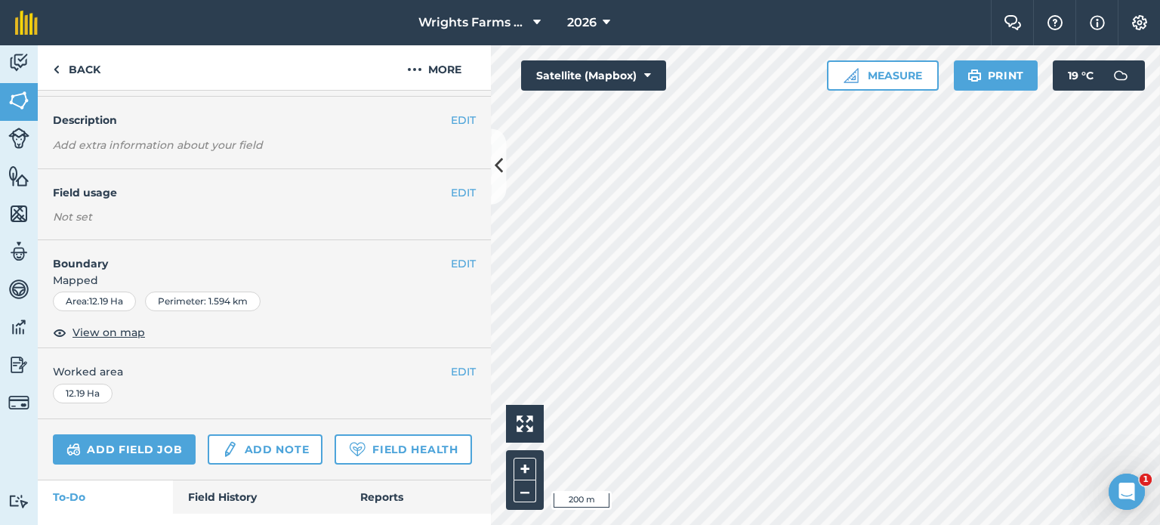
click at [443, 180] on div "EDIT Field usage Not set" at bounding box center [264, 204] width 453 height 70
click at [461, 194] on button "EDIT" at bounding box center [463, 192] width 25 height 17
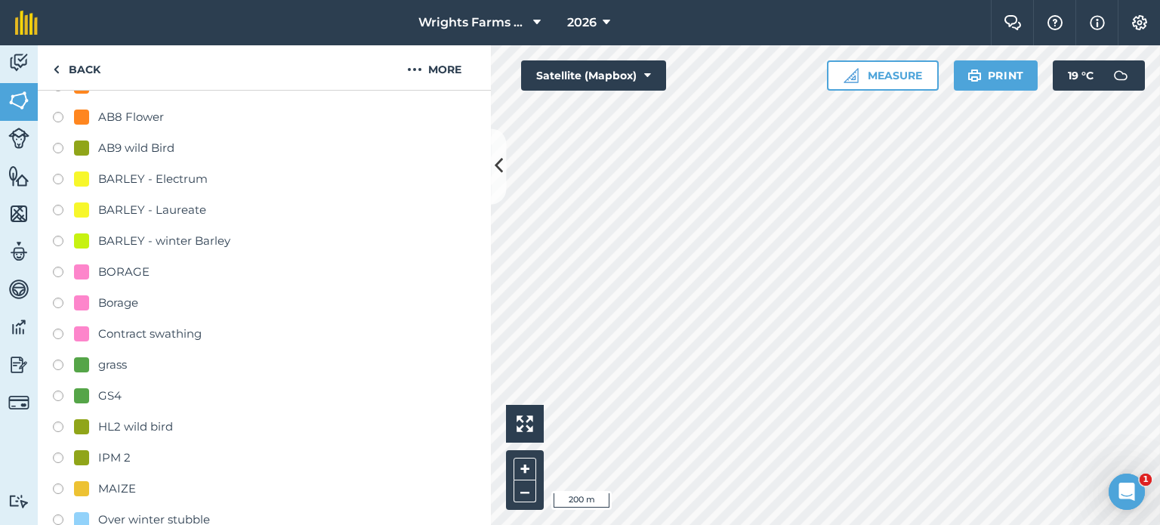
scroll to position [304, 0]
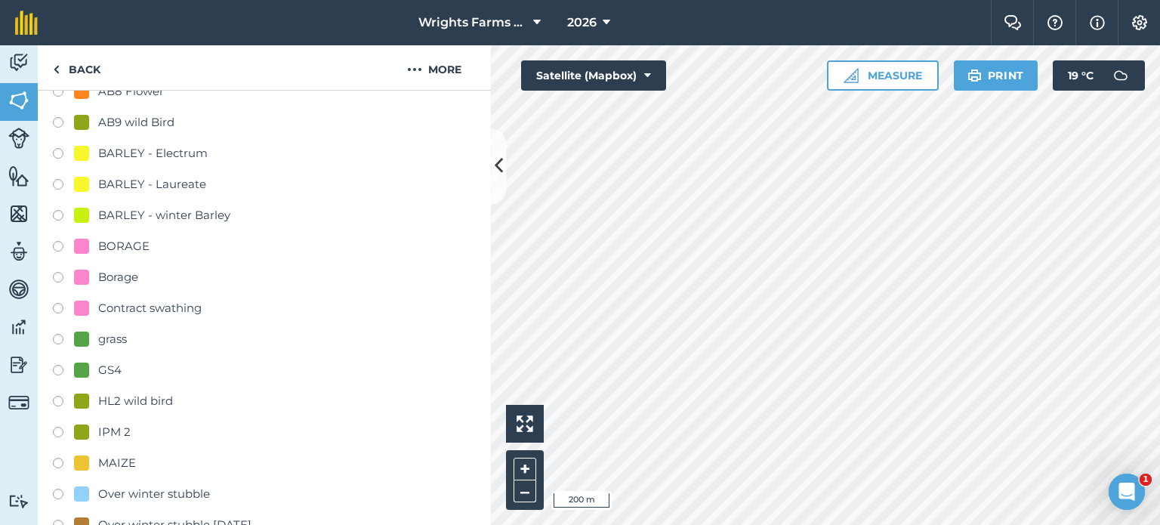
click at [58, 428] on label at bounding box center [63, 434] width 21 height 15
radio input "true"
radio input "false"
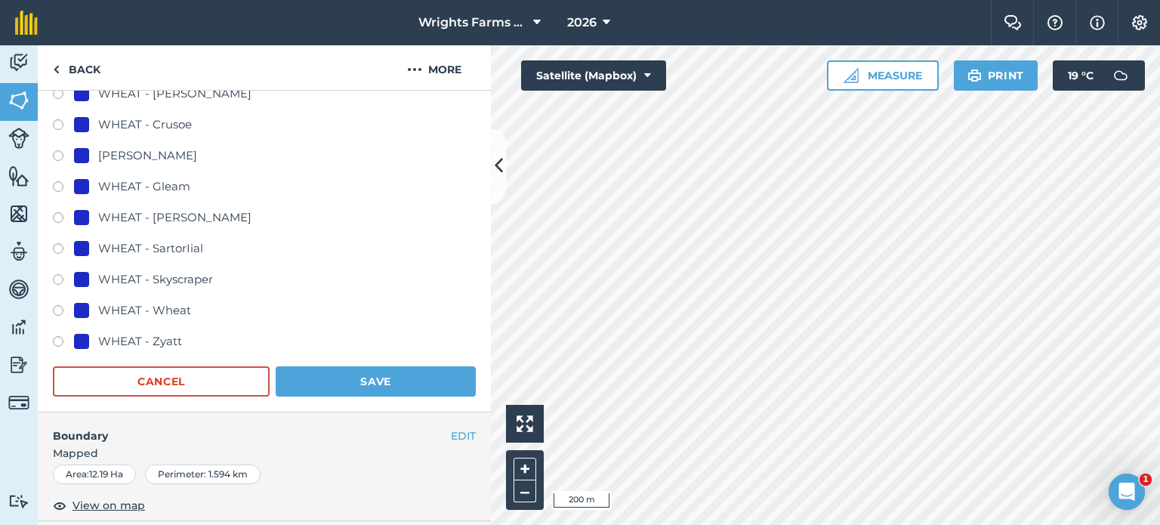
scroll to position [984, 0]
click at [405, 381] on button "Save" at bounding box center [376, 380] width 200 height 30
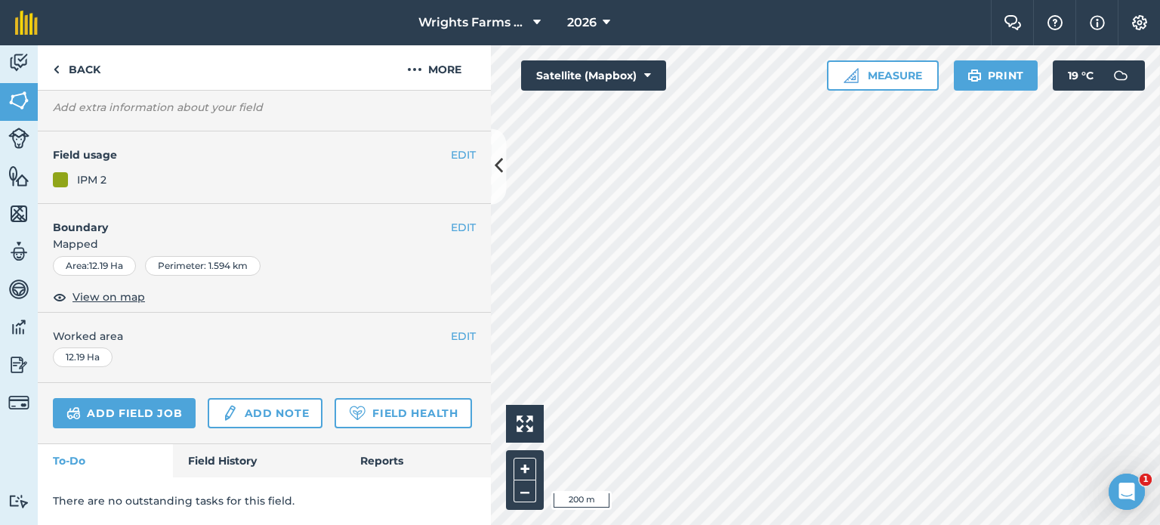
scroll to position [155, 0]
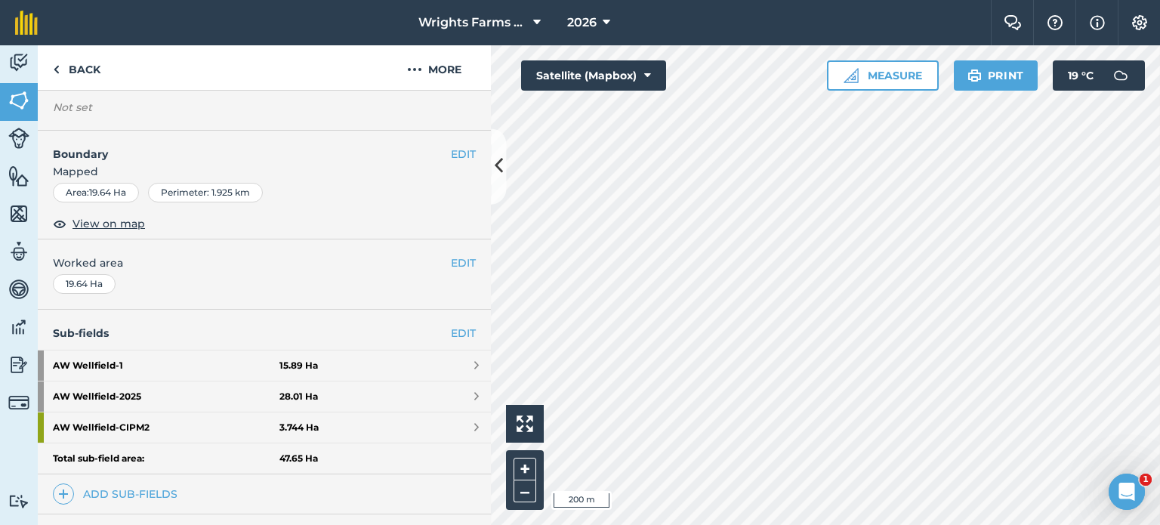
scroll to position [325, 0]
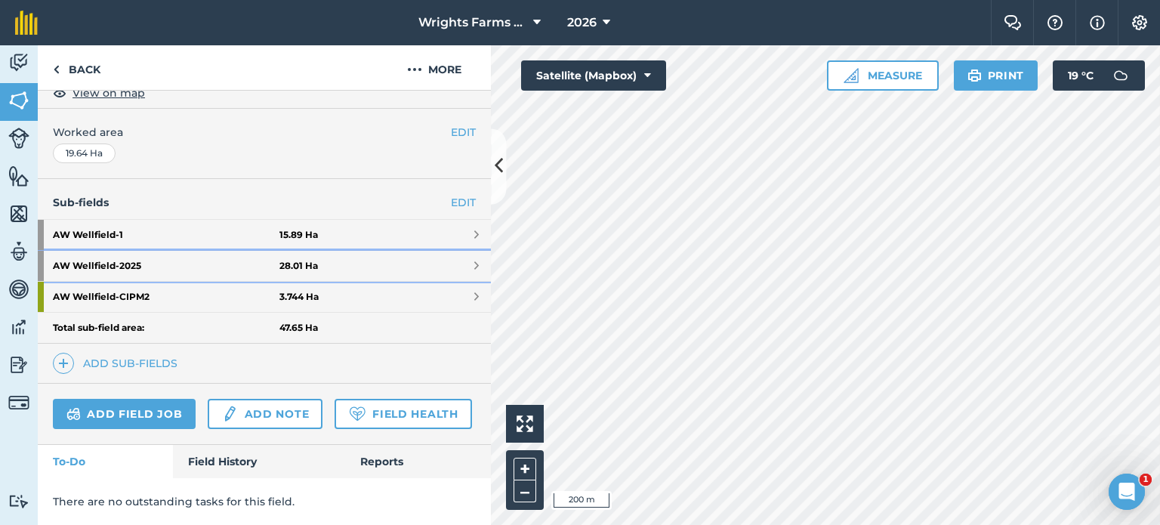
click at [444, 251] on link "AW Wellfield - 2025 28.01 Ha" at bounding box center [264, 266] width 453 height 30
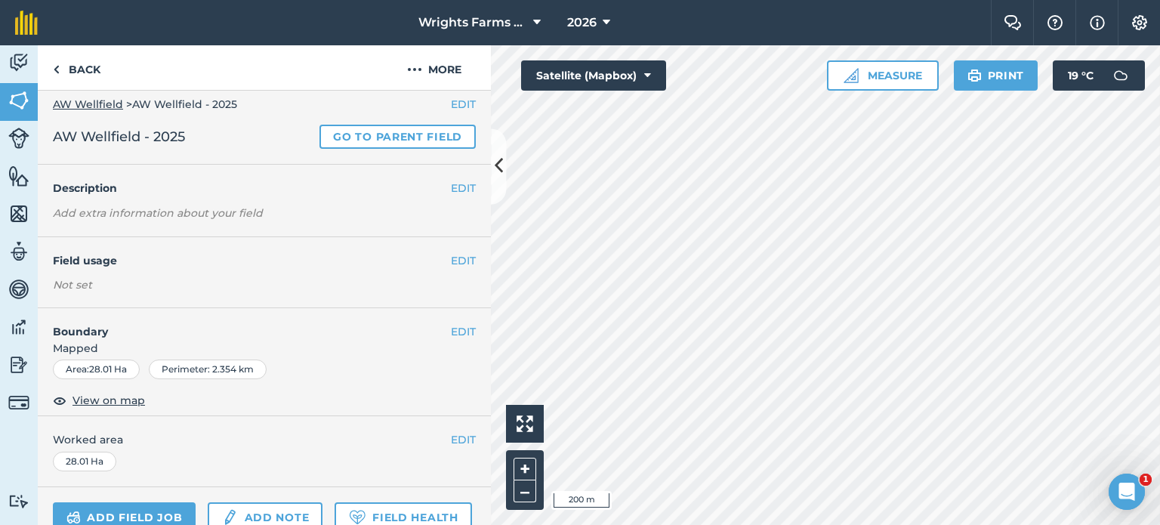
scroll to position [2, 0]
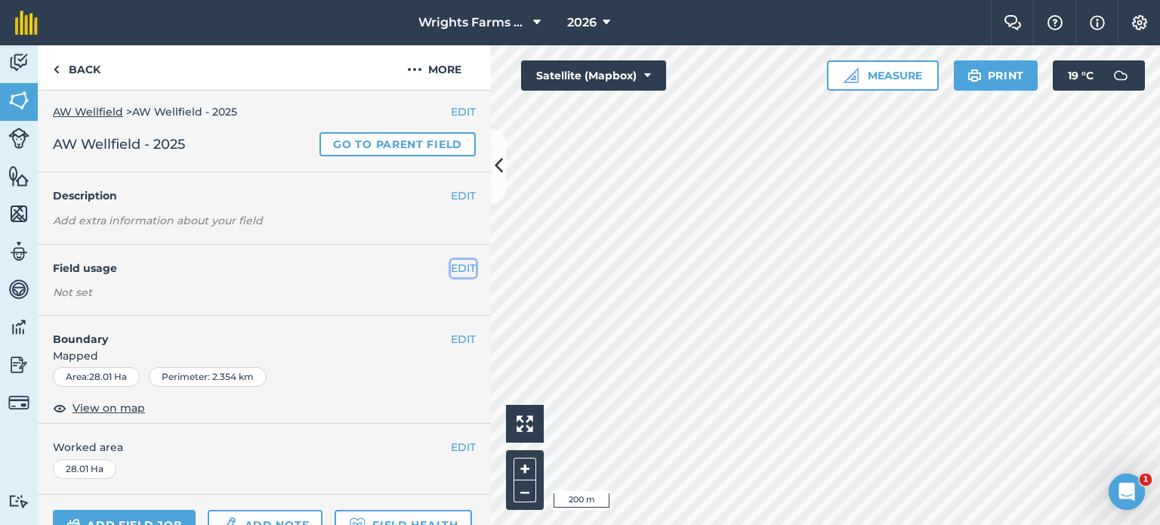
click at [462, 265] on button "EDIT" at bounding box center [463, 268] width 25 height 17
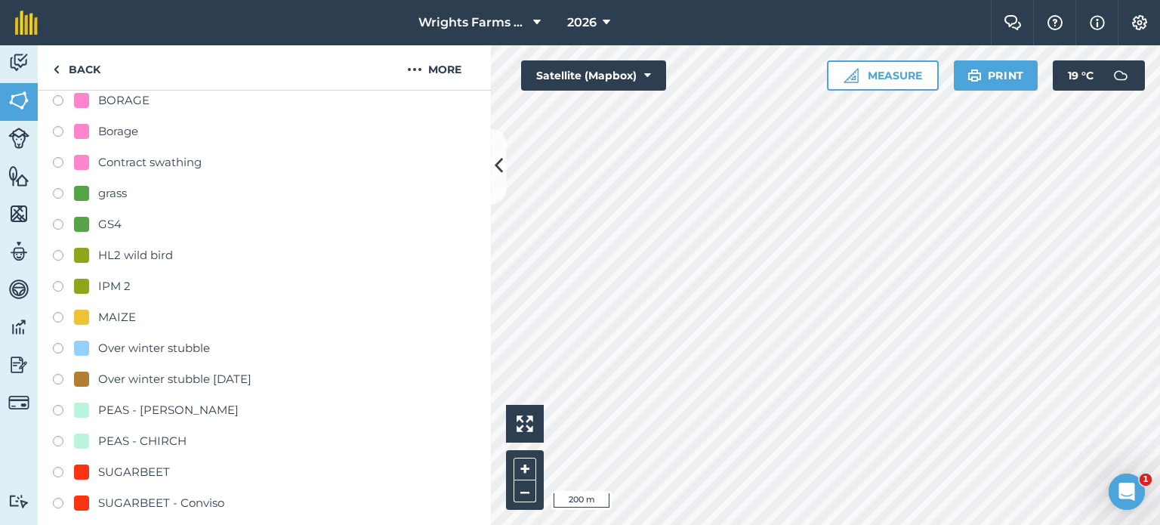
scroll to position [455, 0]
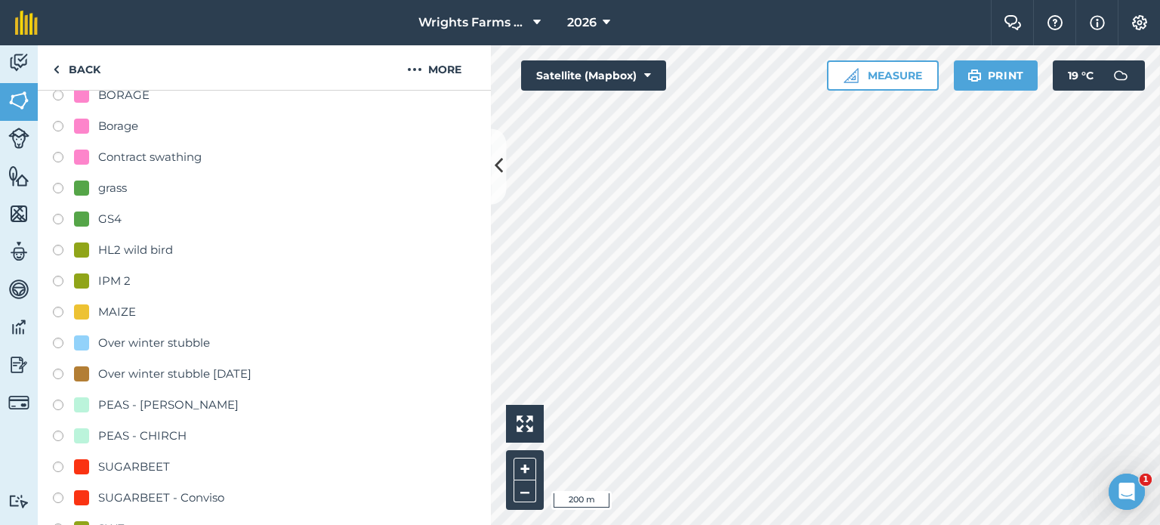
click at [60, 280] on label at bounding box center [63, 283] width 21 height 15
radio input "true"
radio input "false"
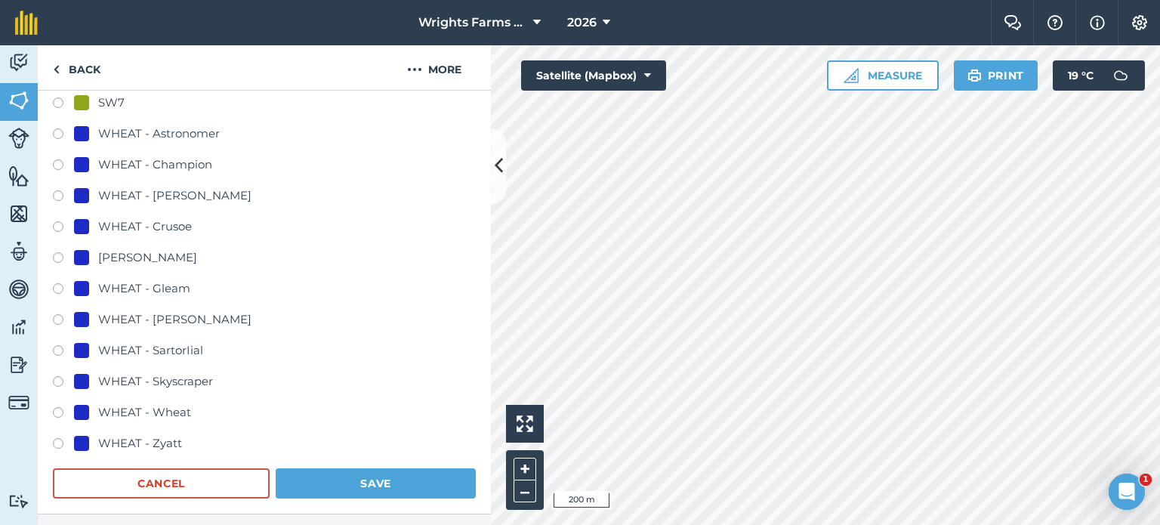
scroll to position [908, 0]
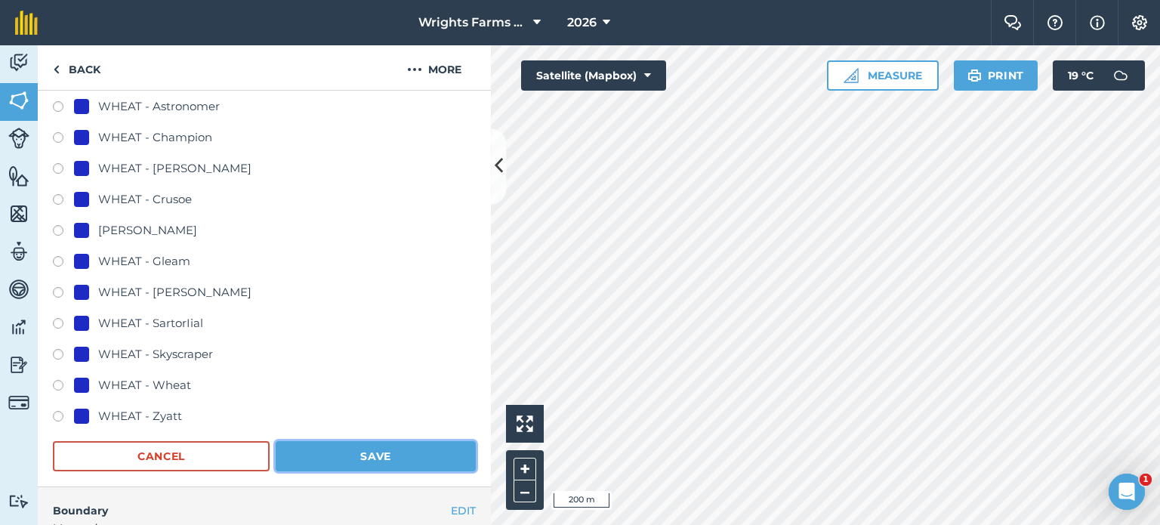
click at [369, 449] on button "Save" at bounding box center [376, 456] width 200 height 30
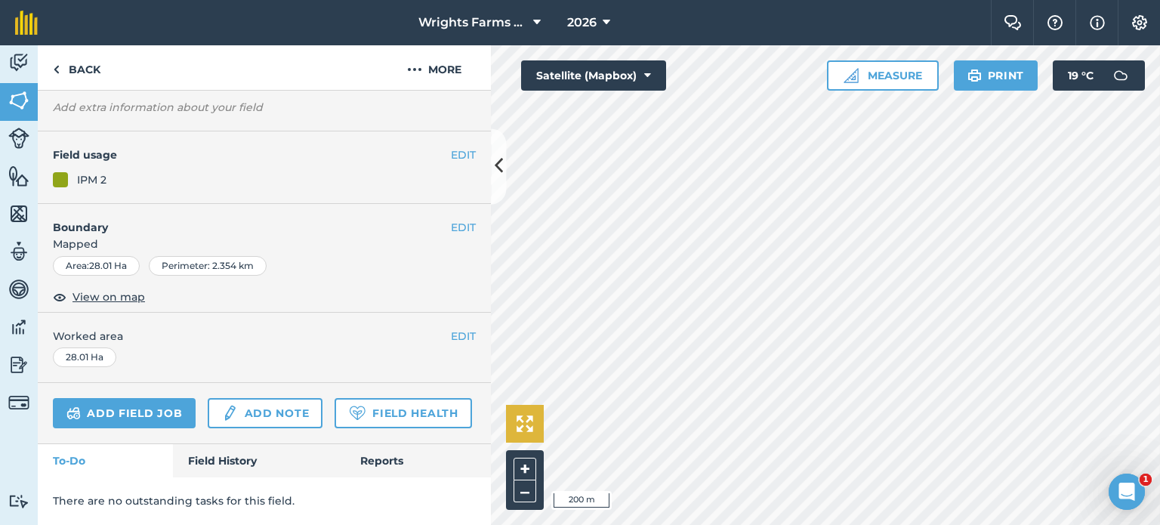
scroll to position [155, 0]
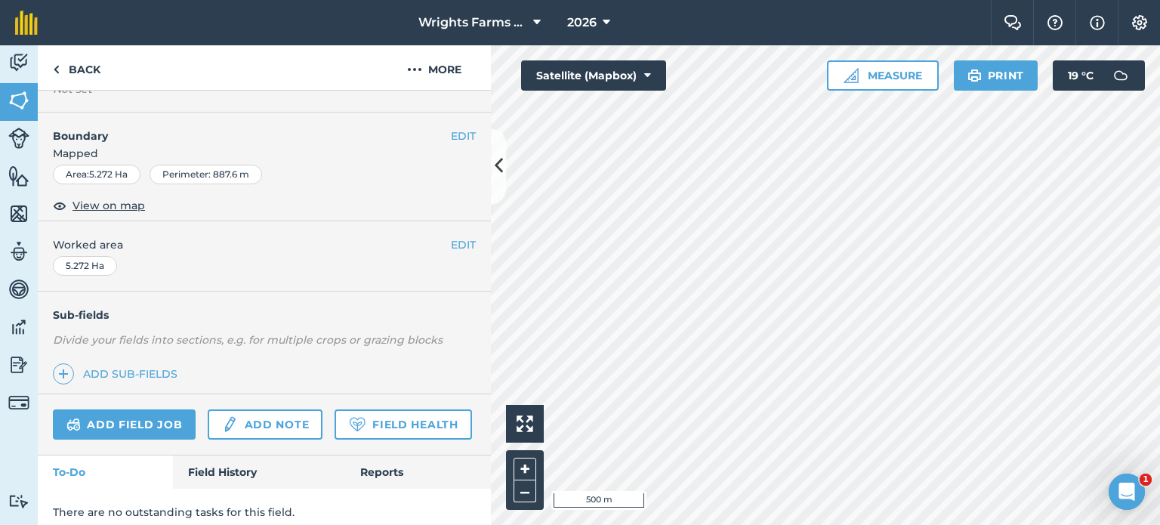
scroll to position [72, 0]
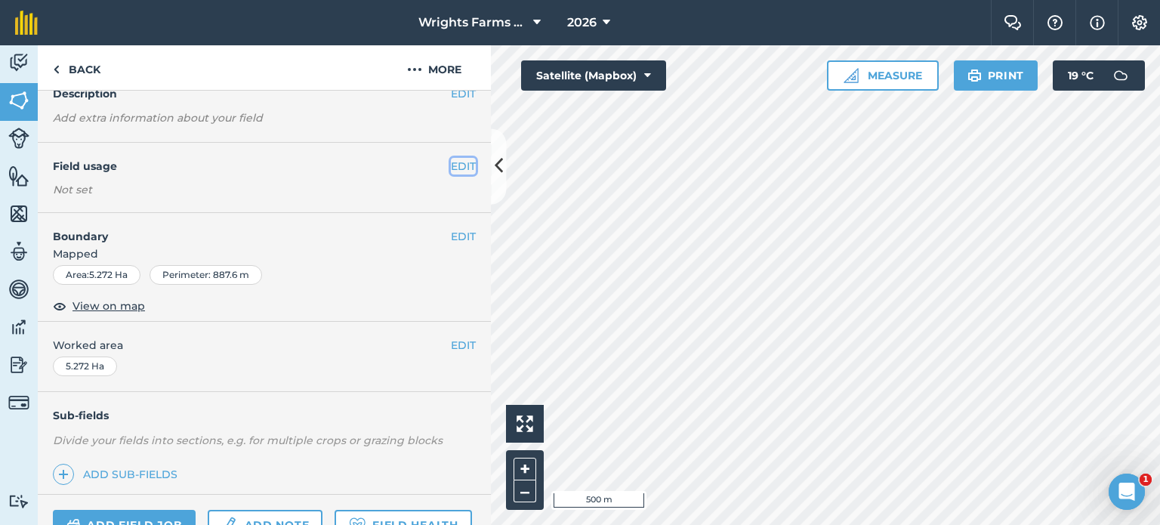
click at [459, 171] on button "EDIT" at bounding box center [463, 166] width 25 height 17
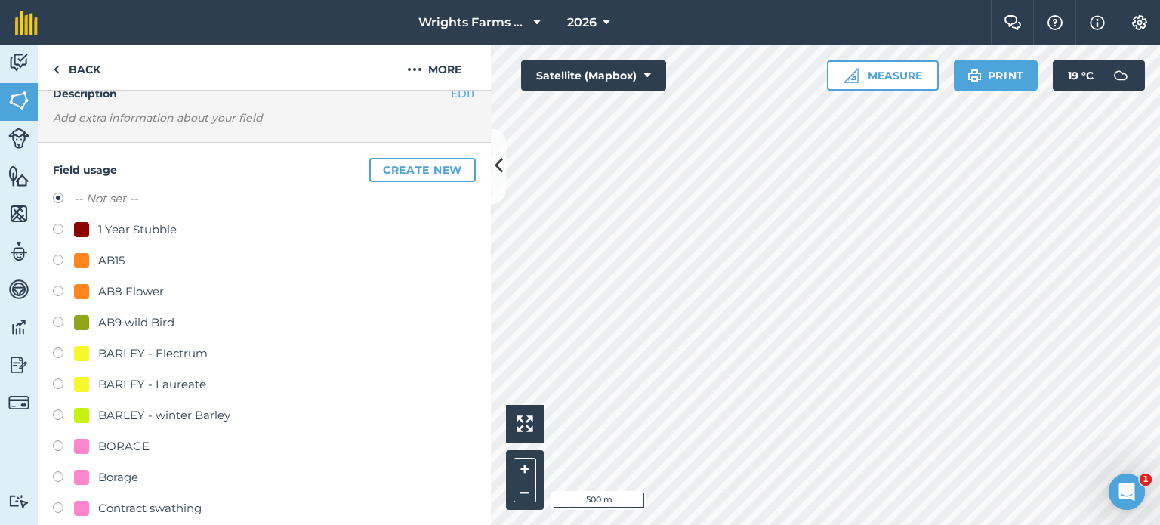
click at [57, 260] on label at bounding box center [63, 261] width 21 height 15
radio input "true"
radio input "false"
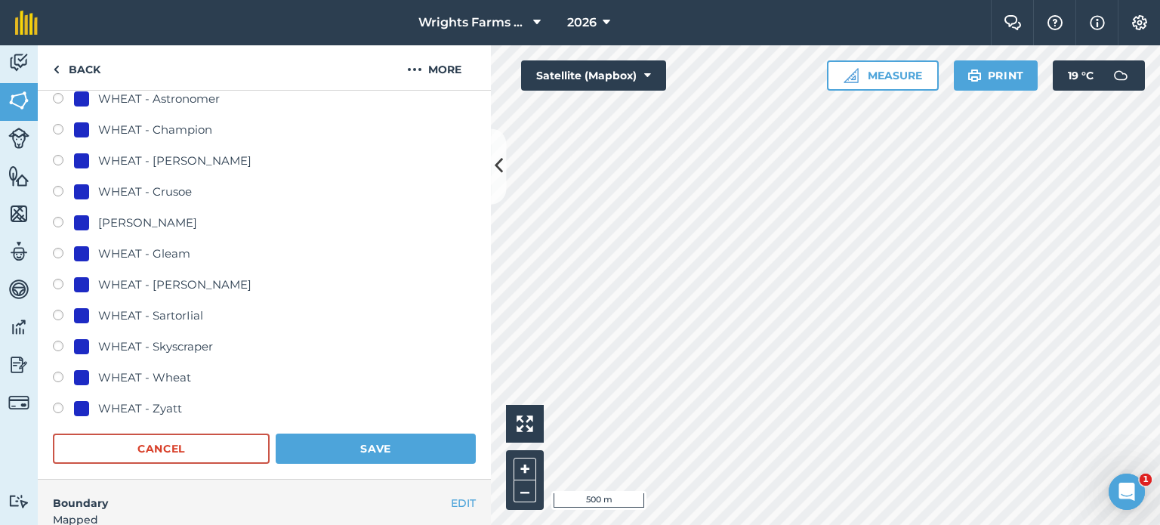
scroll to position [903, 0]
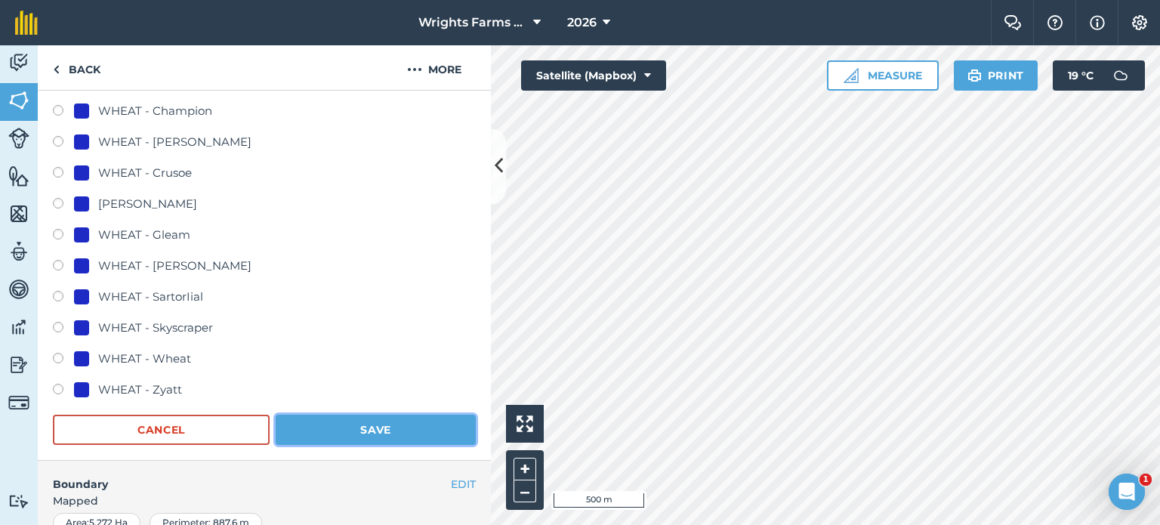
click at [423, 427] on button "Save" at bounding box center [376, 429] width 200 height 30
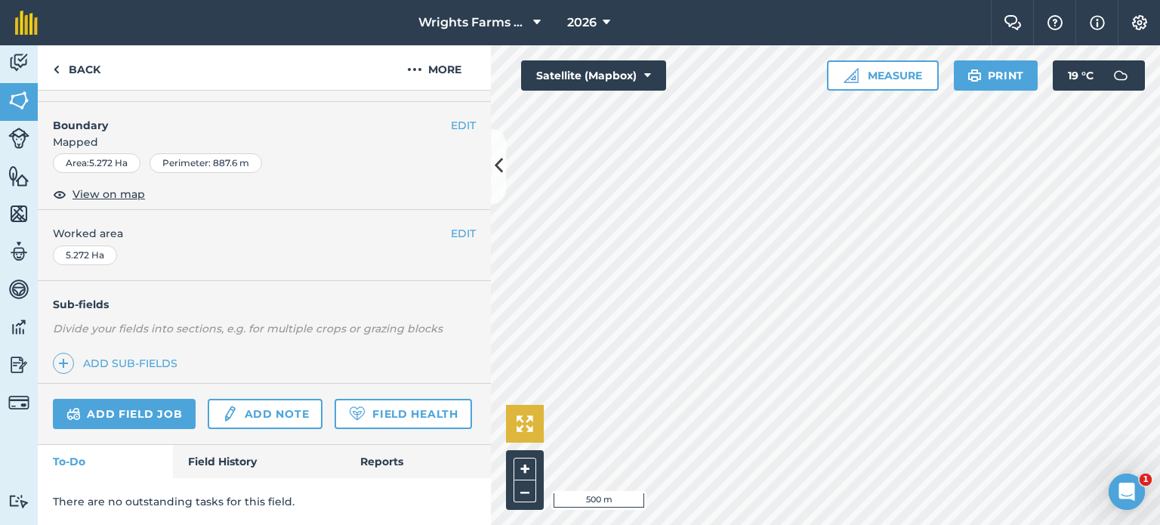
scroll to position [226, 0]
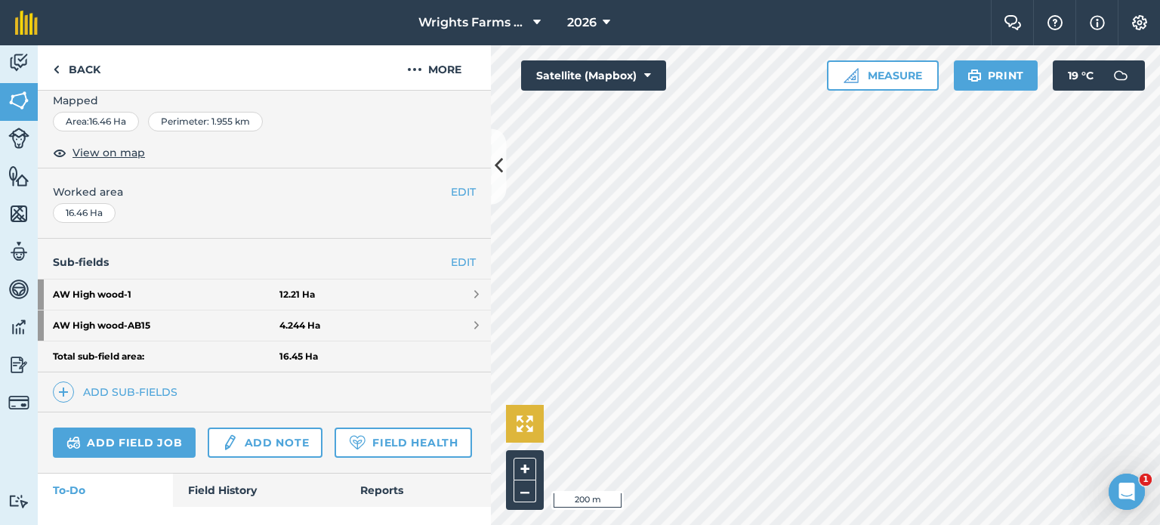
scroll to position [294, 0]
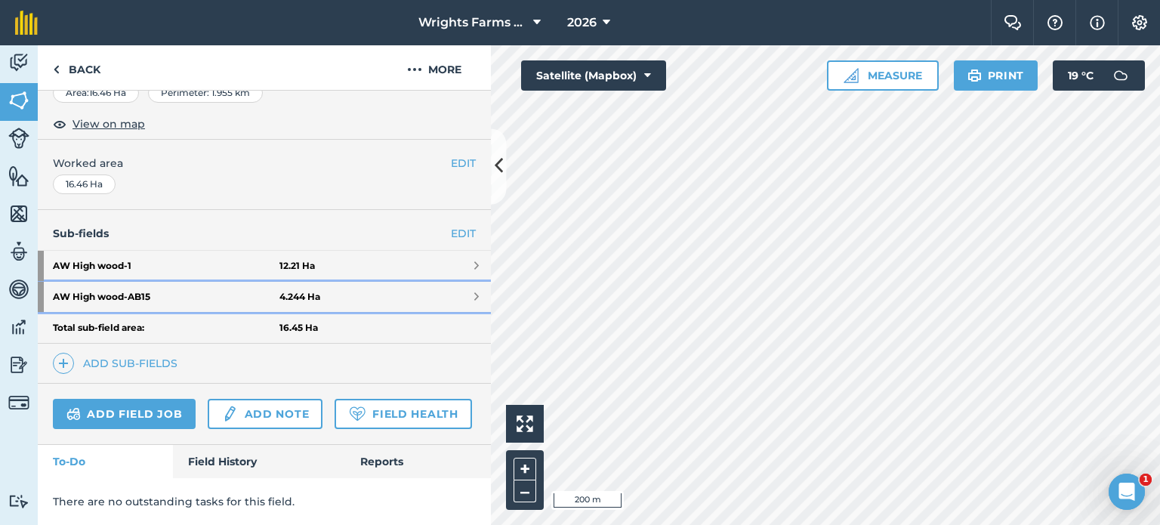
click at [451, 282] on link "AW High wood - AB15 4.244 Ha" at bounding box center [264, 297] width 453 height 30
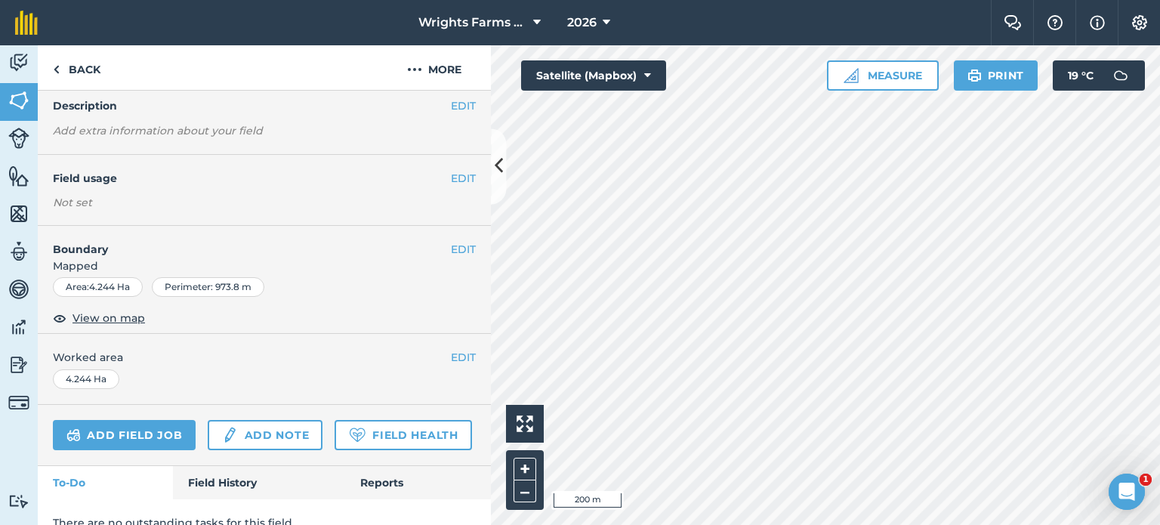
scroll to position [2, 0]
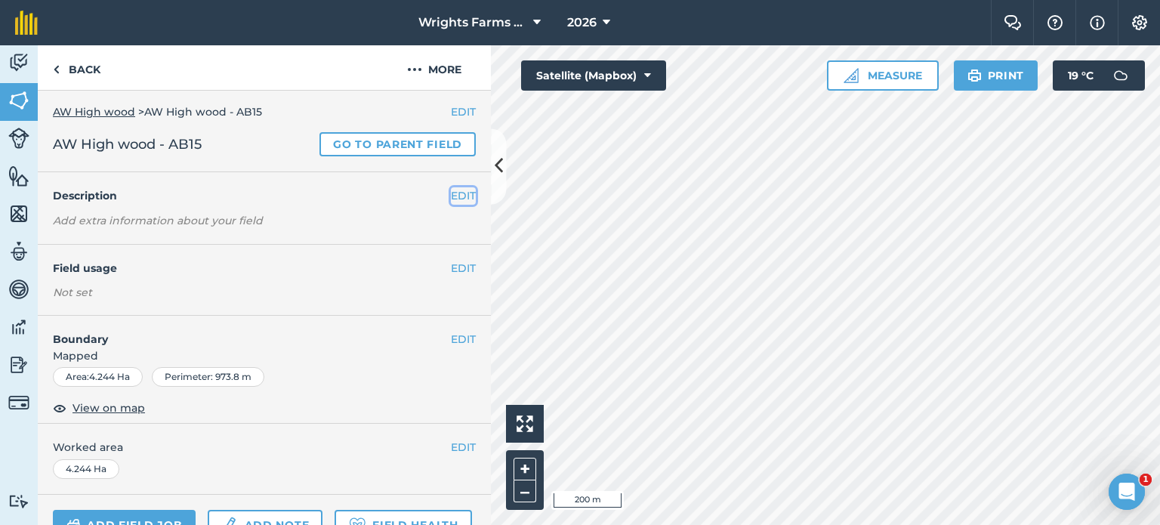
click at [451, 194] on button "EDIT" at bounding box center [463, 195] width 25 height 17
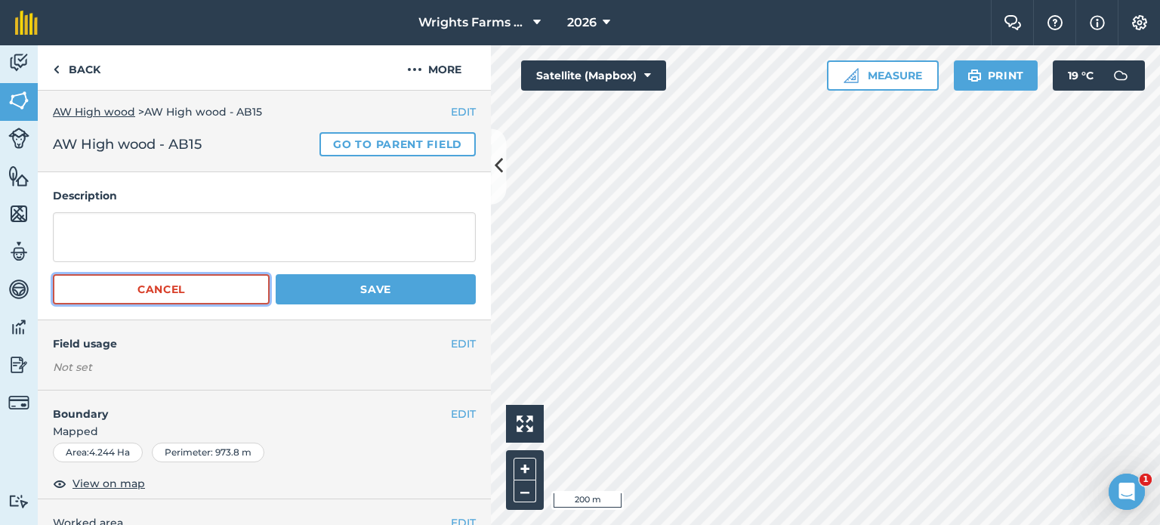
click at [208, 288] on button "Cancel" at bounding box center [161, 289] width 217 height 30
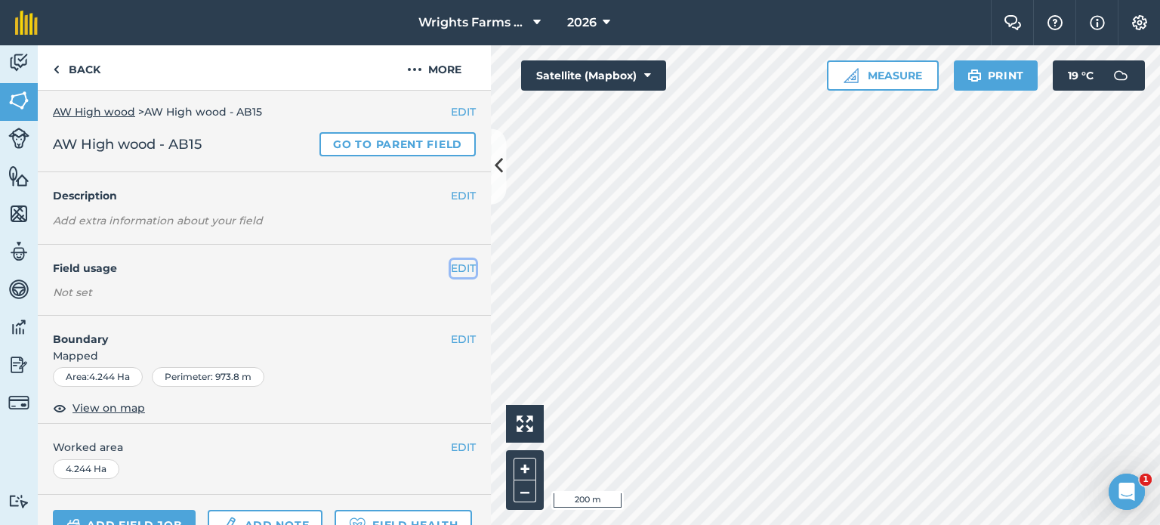
click at [451, 267] on button "EDIT" at bounding box center [463, 268] width 25 height 17
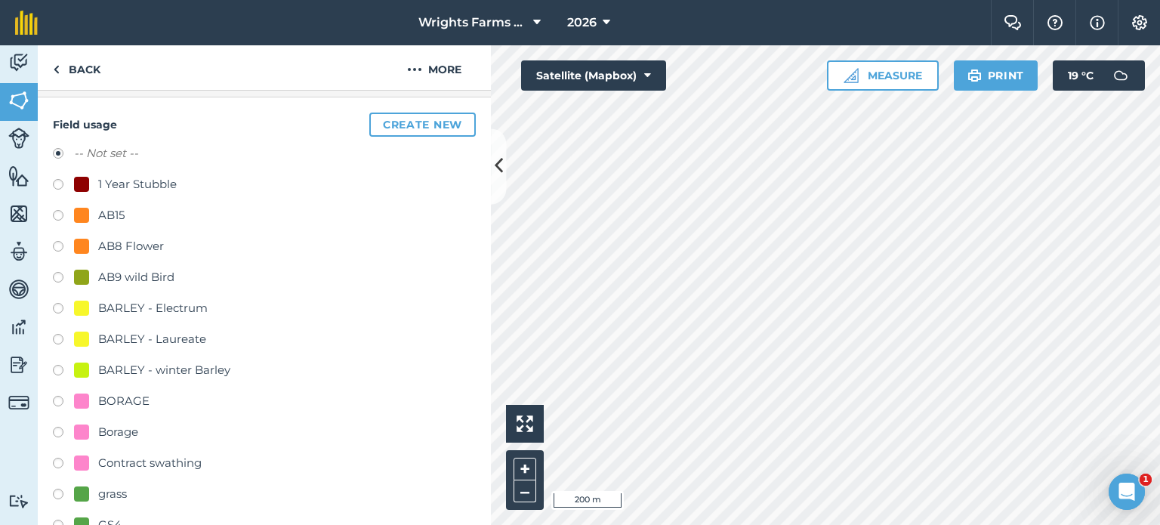
scroll to position [153, 0]
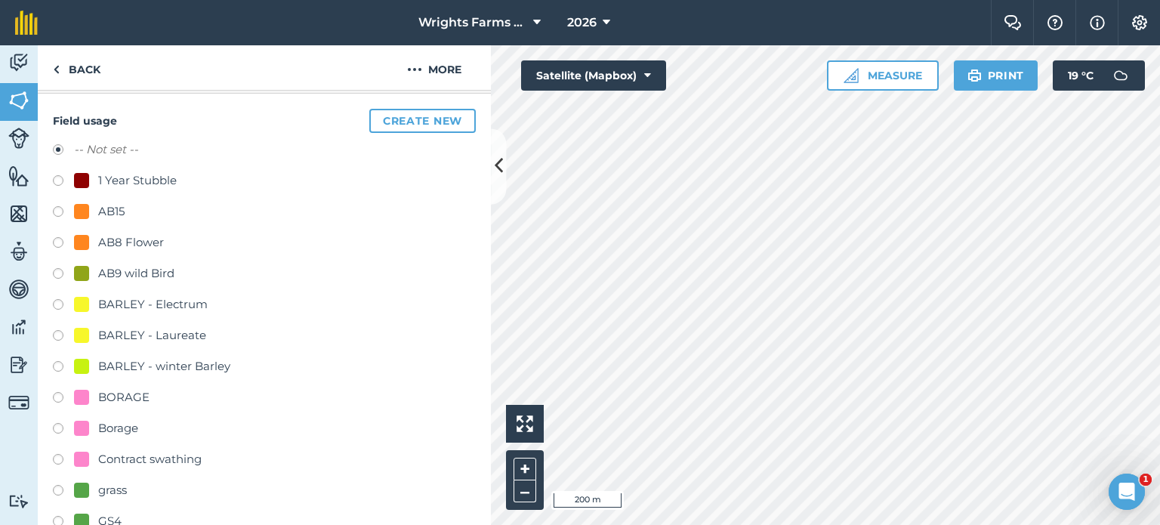
click at [63, 214] on label at bounding box center [63, 213] width 21 height 15
radio input "true"
radio input "false"
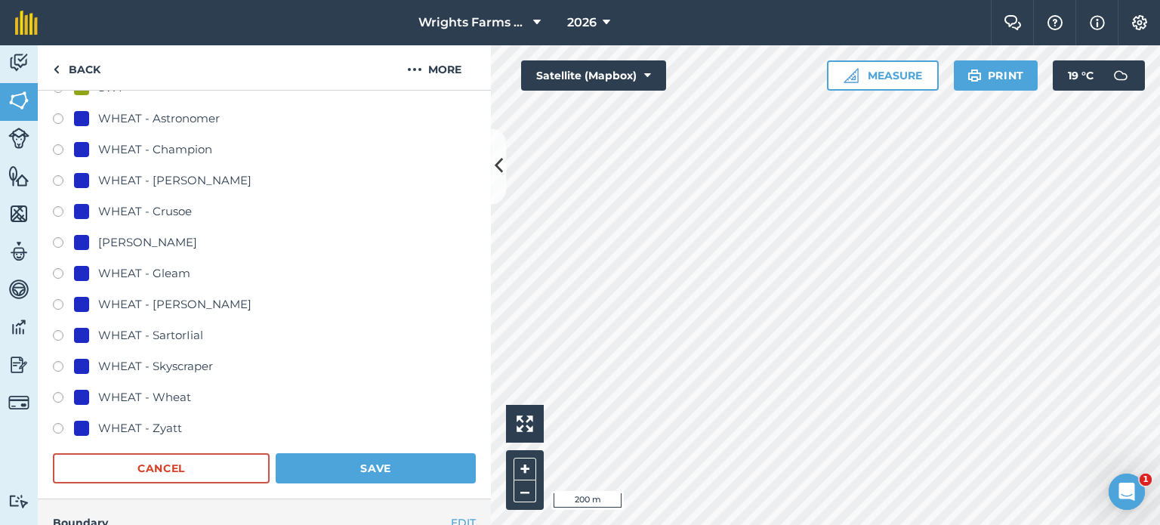
scroll to position [908, 0]
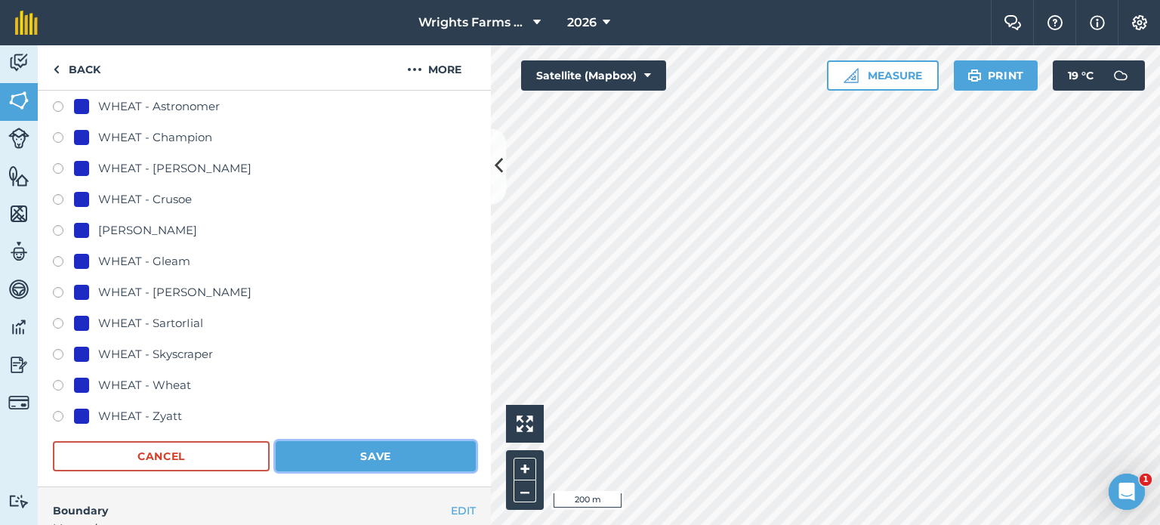
click at [374, 448] on button "Save" at bounding box center [376, 456] width 200 height 30
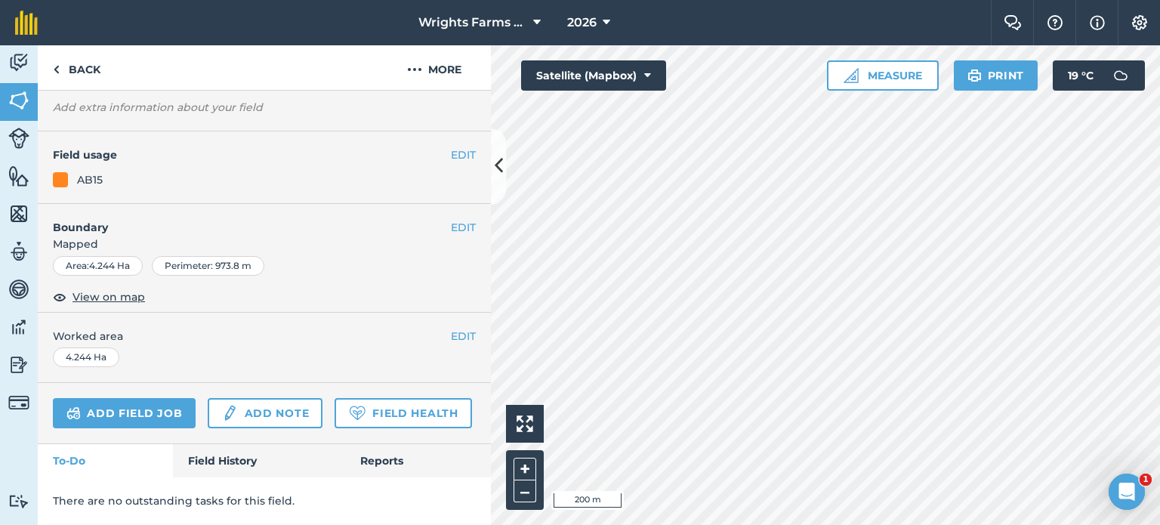
scroll to position [155, 0]
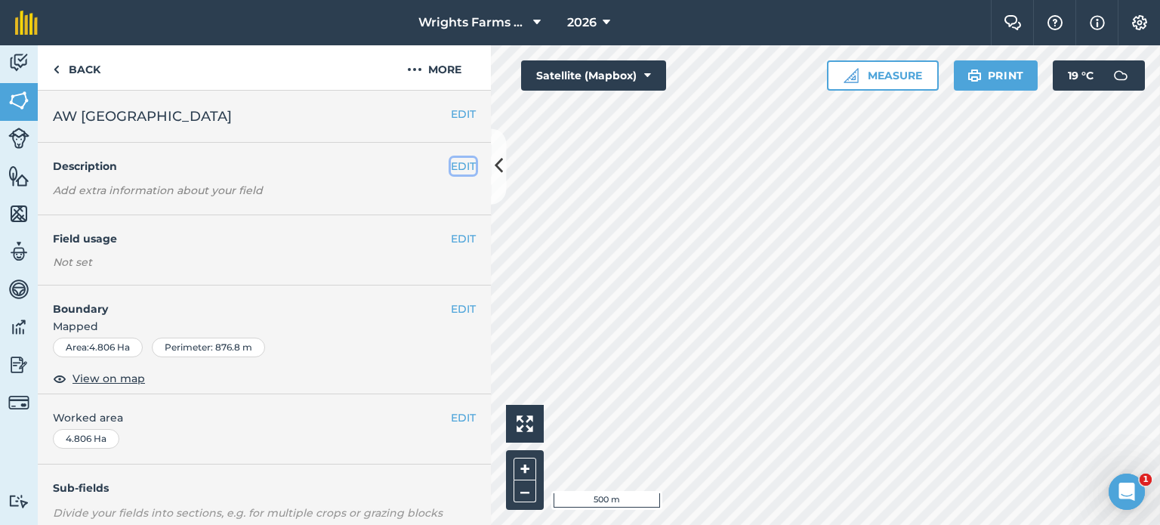
click at [451, 167] on button "EDIT" at bounding box center [463, 166] width 25 height 17
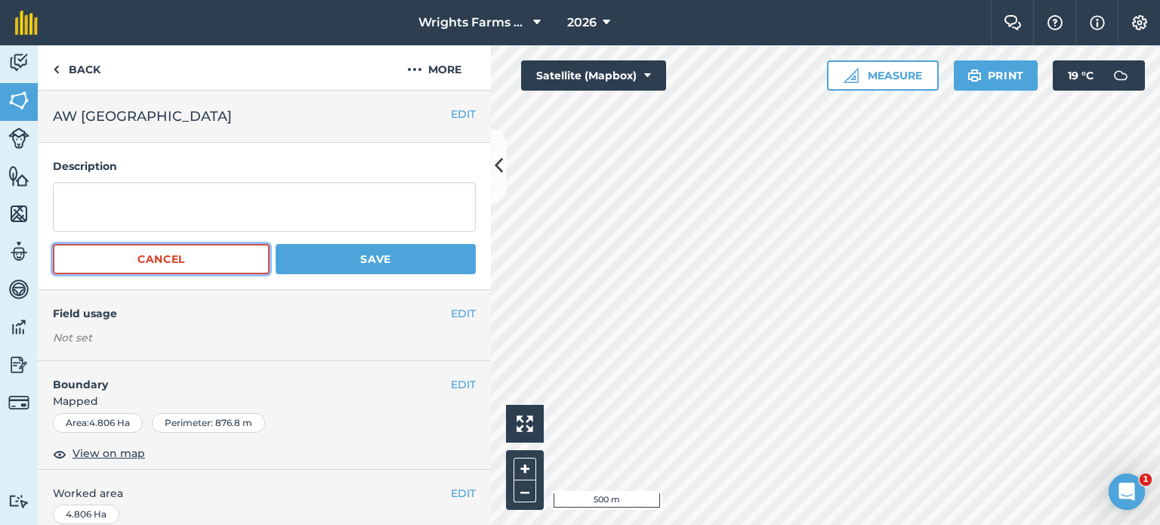
click at [217, 255] on button "Cancel" at bounding box center [161, 259] width 217 height 30
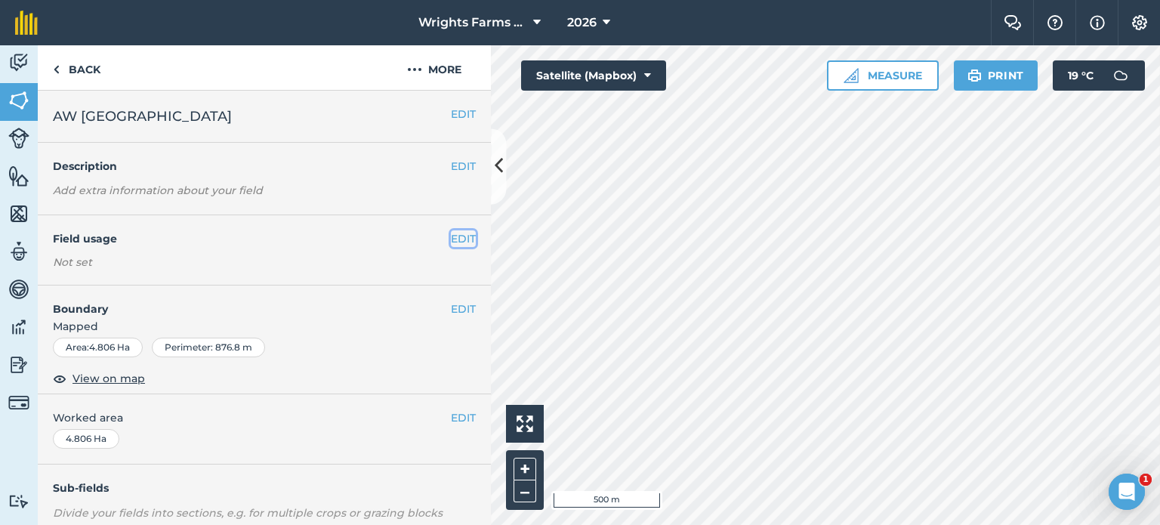
click at [453, 237] on button "EDIT" at bounding box center [463, 238] width 25 height 17
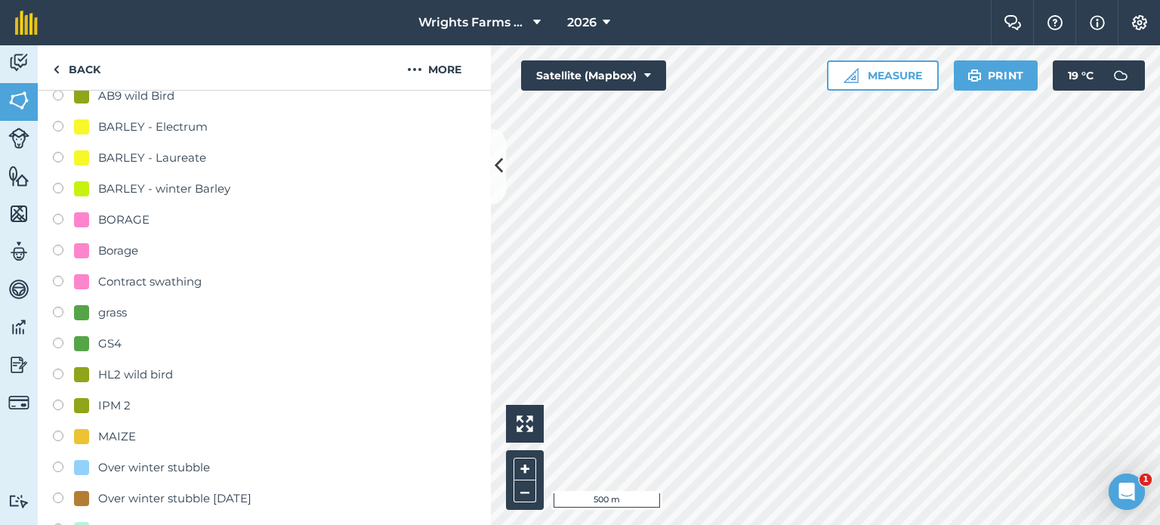
scroll to position [377, 0]
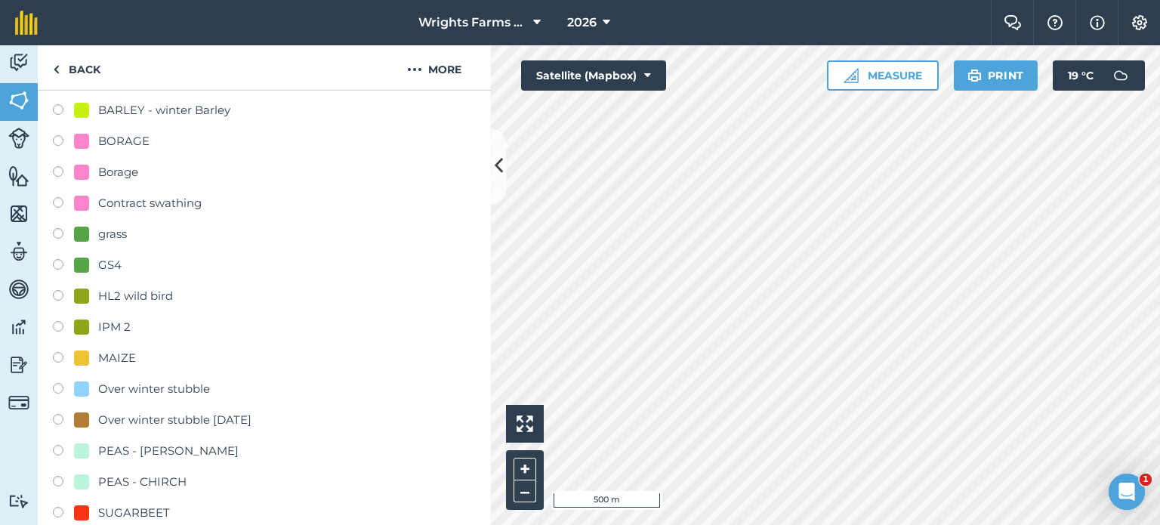
click at [60, 331] on label at bounding box center [63, 328] width 21 height 15
radio input "true"
radio input "false"
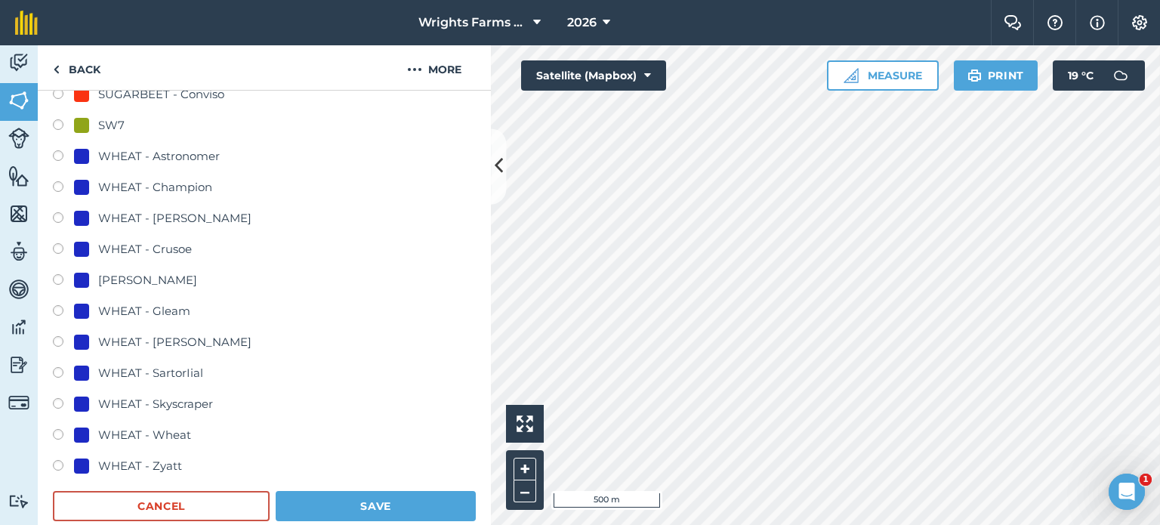
scroll to position [981, 0]
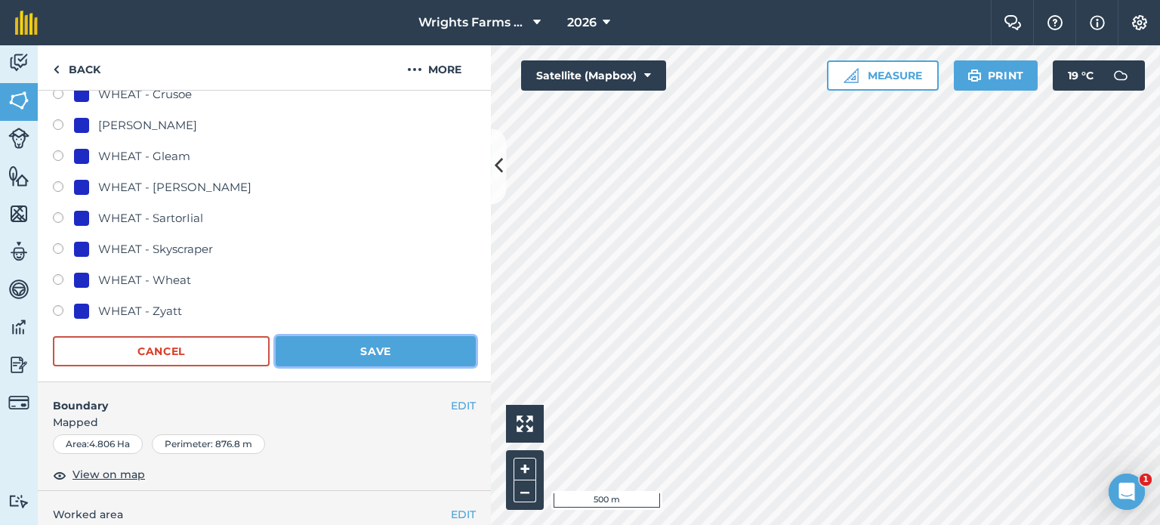
click at [364, 351] on button "Save" at bounding box center [376, 351] width 200 height 30
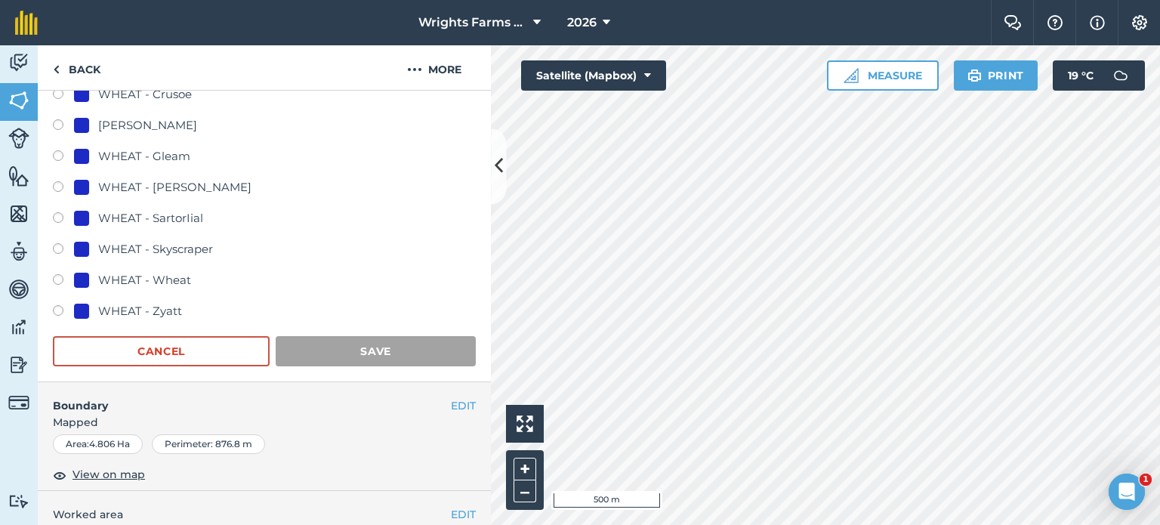
scroll to position [226, 0]
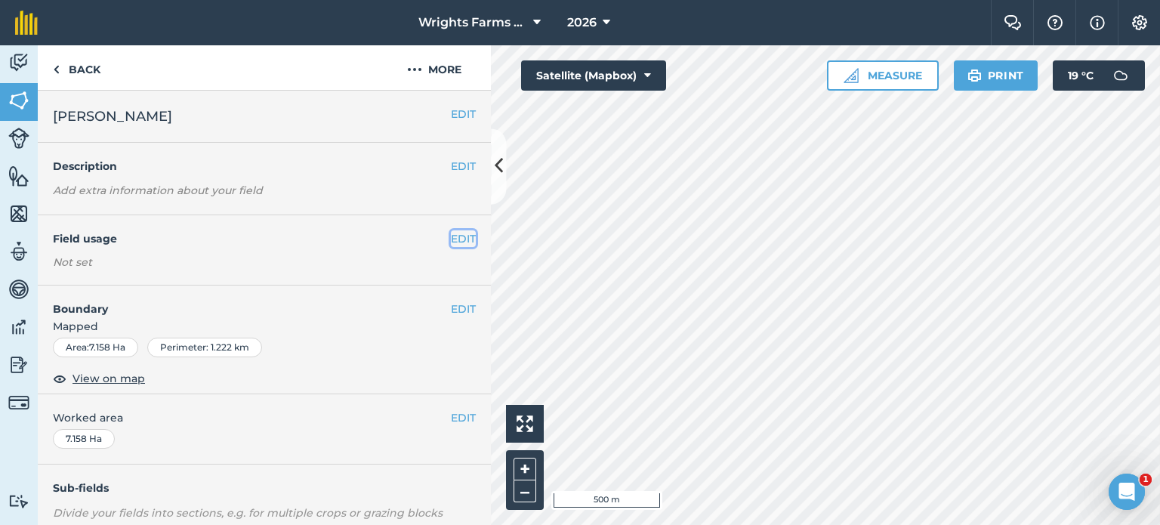
click at [451, 240] on button "EDIT" at bounding box center [463, 238] width 25 height 17
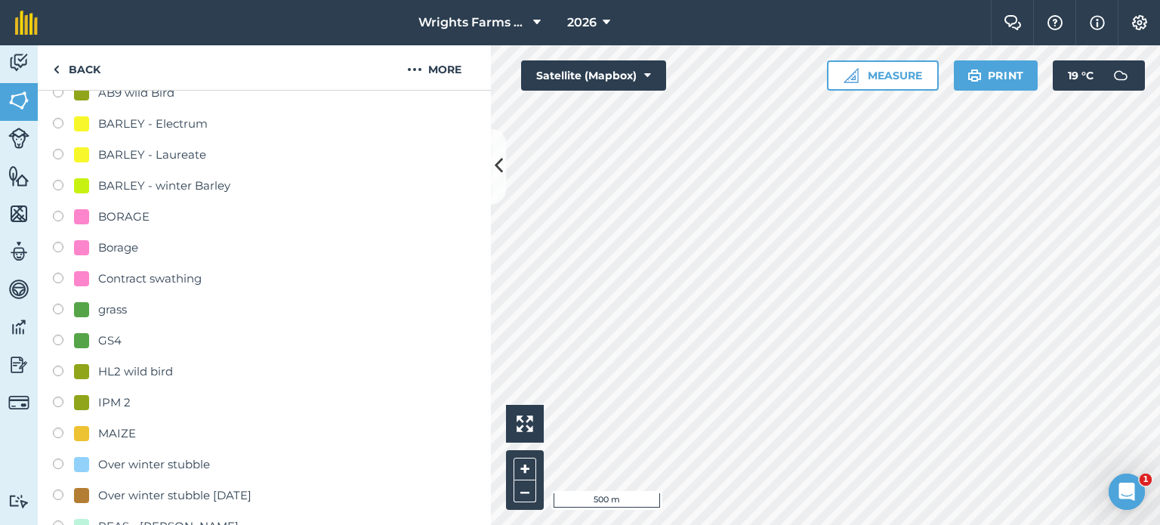
scroll to position [377, 0]
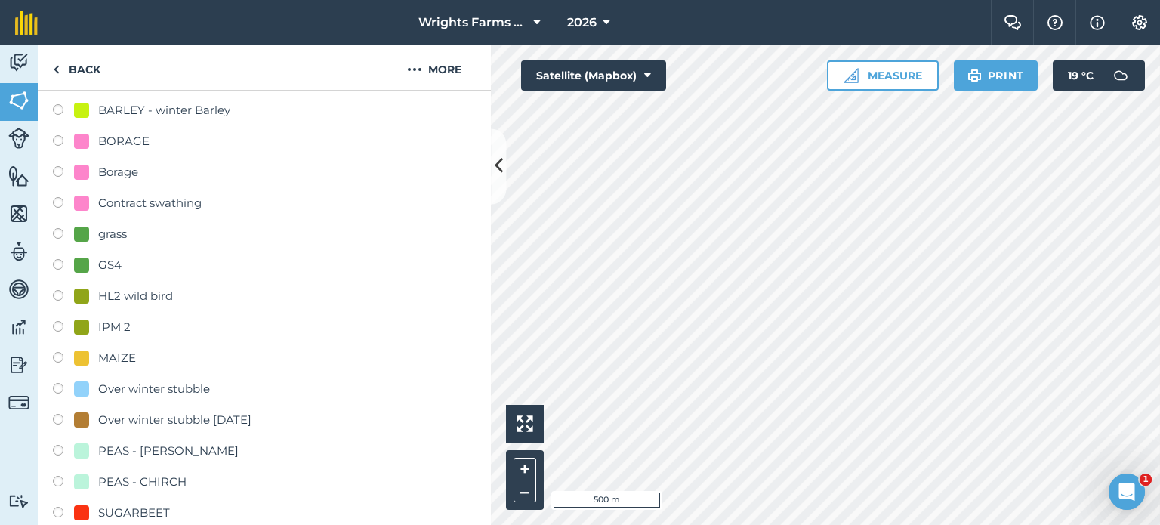
click at [58, 329] on label at bounding box center [63, 328] width 21 height 15
radio input "true"
radio input "false"
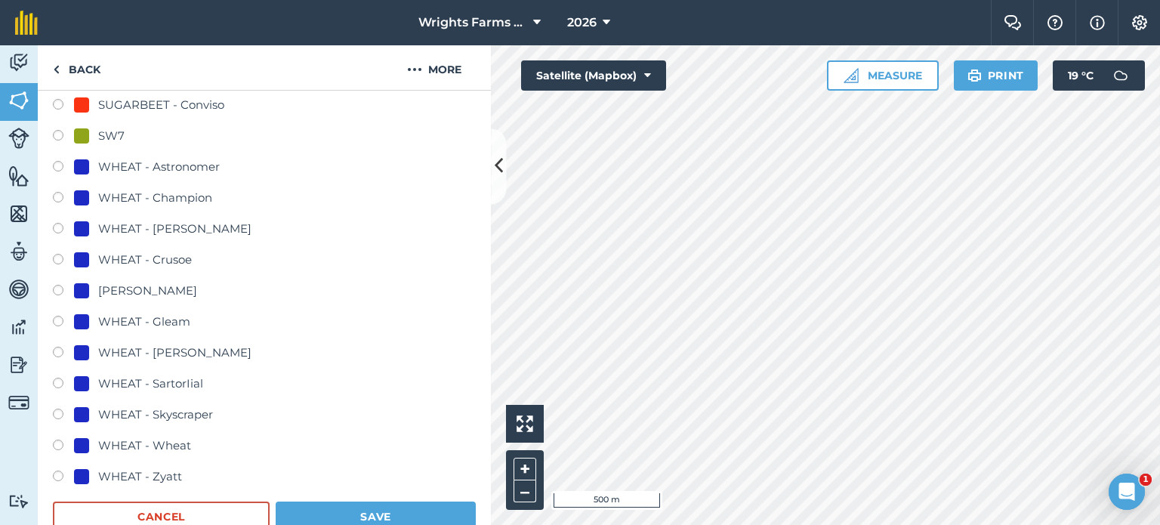
scroll to position [1057, 0]
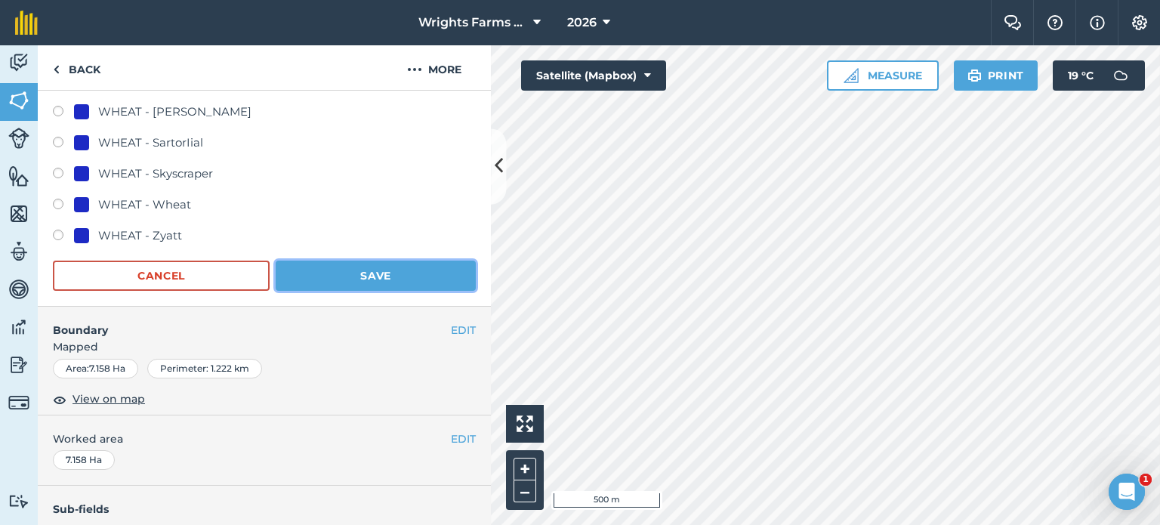
click at [340, 269] on button "Save" at bounding box center [376, 275] width 200 height 30
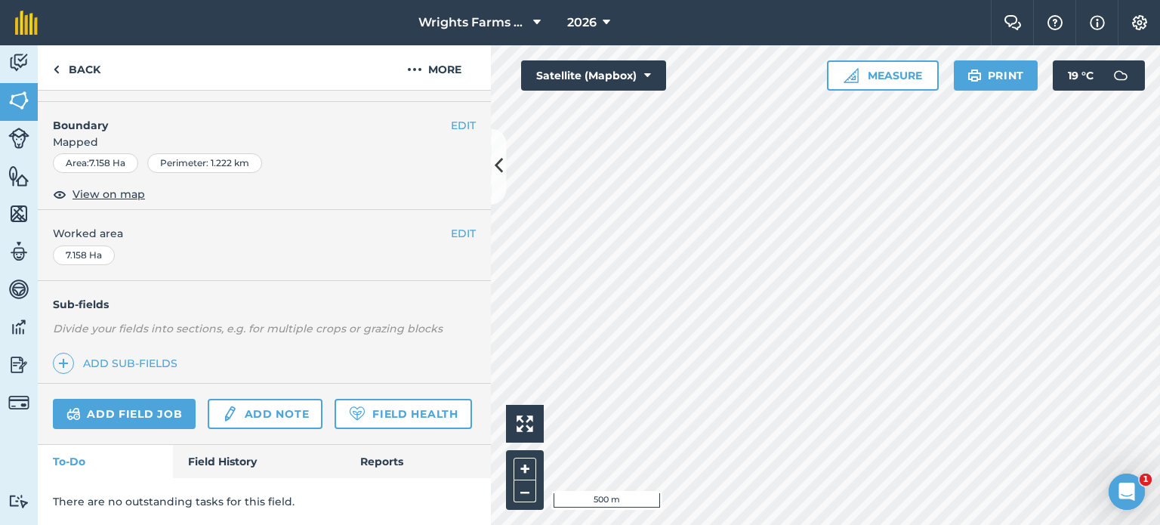
scroll to position [226, 0]
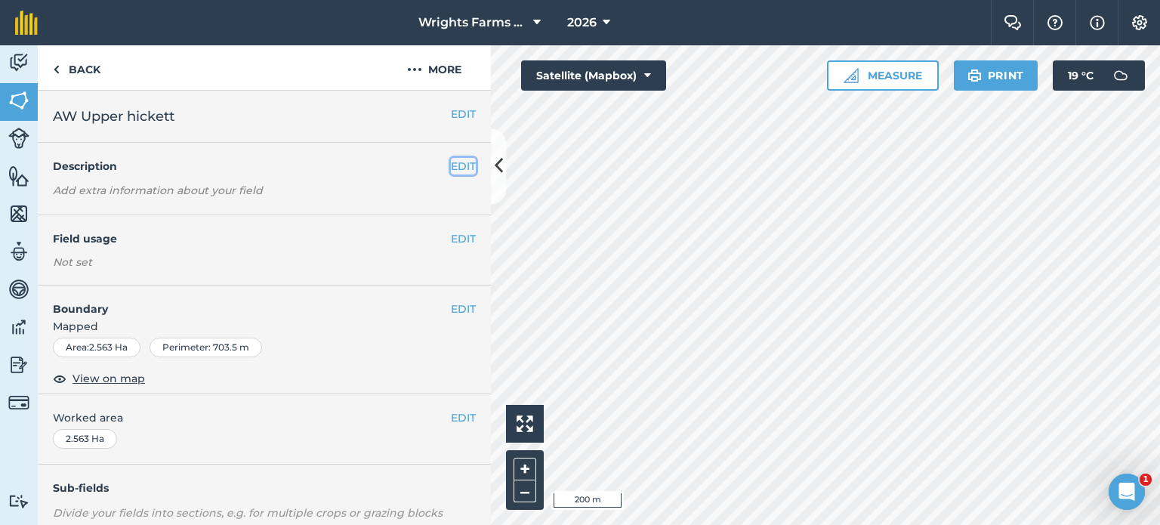
click at [459, 173] on button "EDIT" at bounding box center [463, 166] width 25 height 17
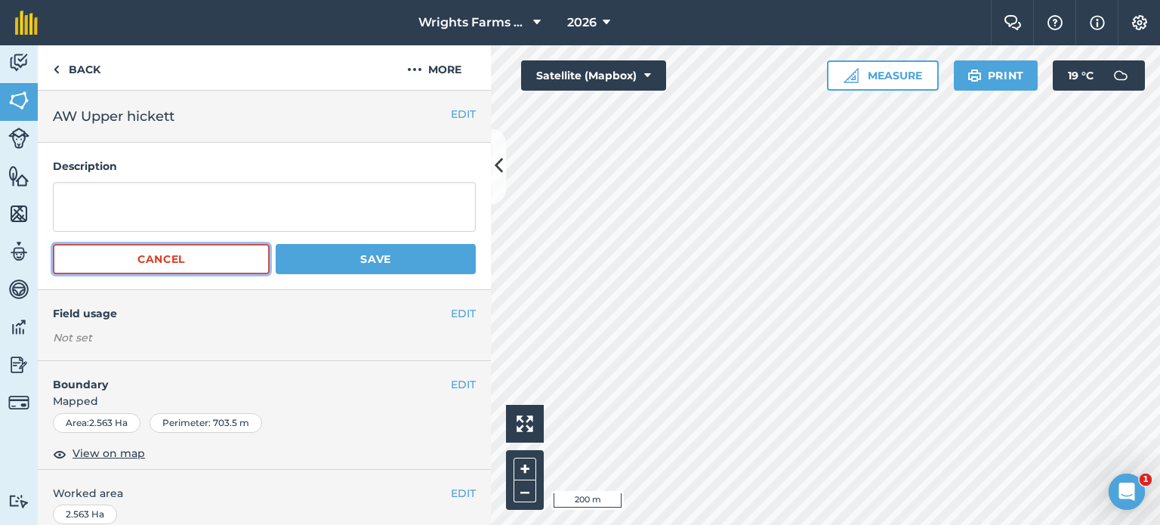
click at [215, 253] on button "Cancel" at bounding box center [161, 259] width 217 height 30
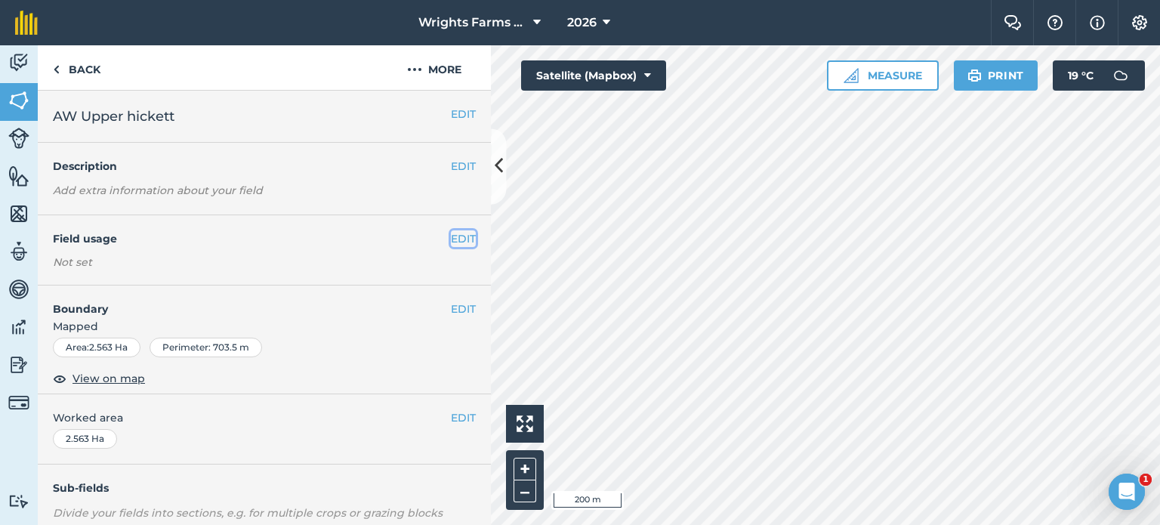
click at [451, 238] on button "EDIT" at bounding box center [463, 238] width 25 height 17
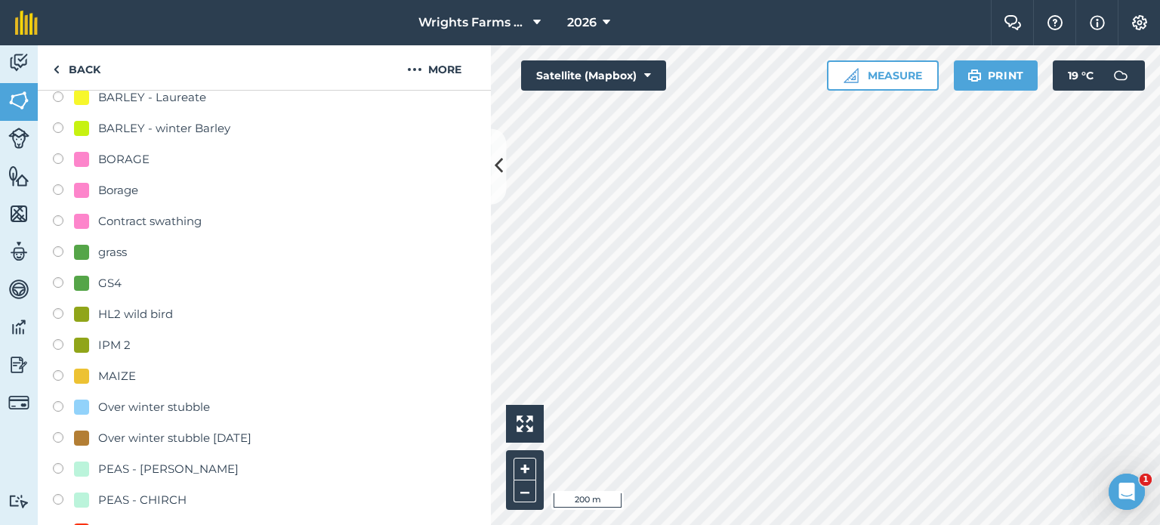
scroll to position [377, 0]
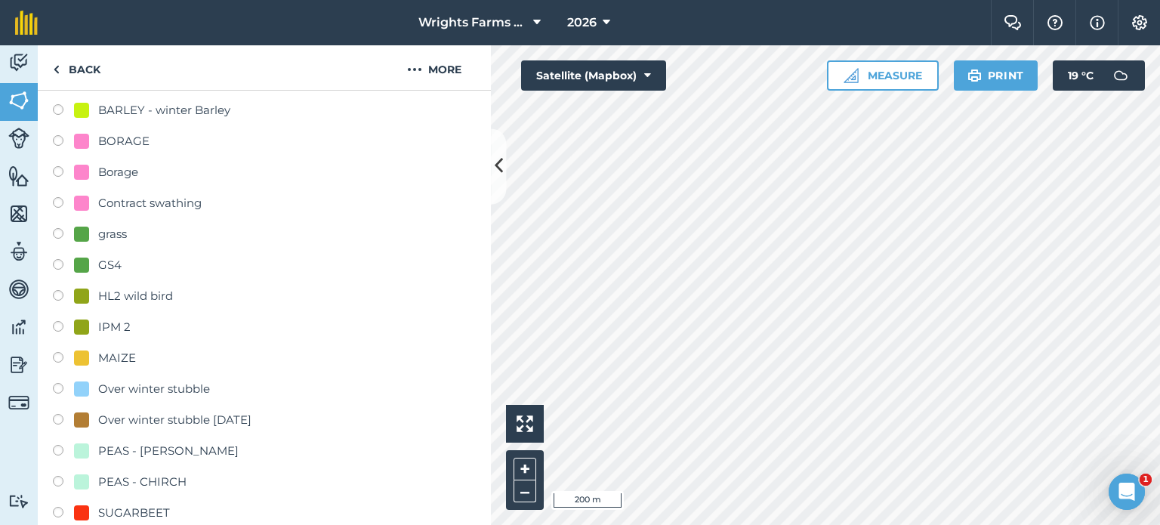
click at [59, 323] on label at bounding box center [63, 328] width 21 height 15
radio input "true"
radio input "false"
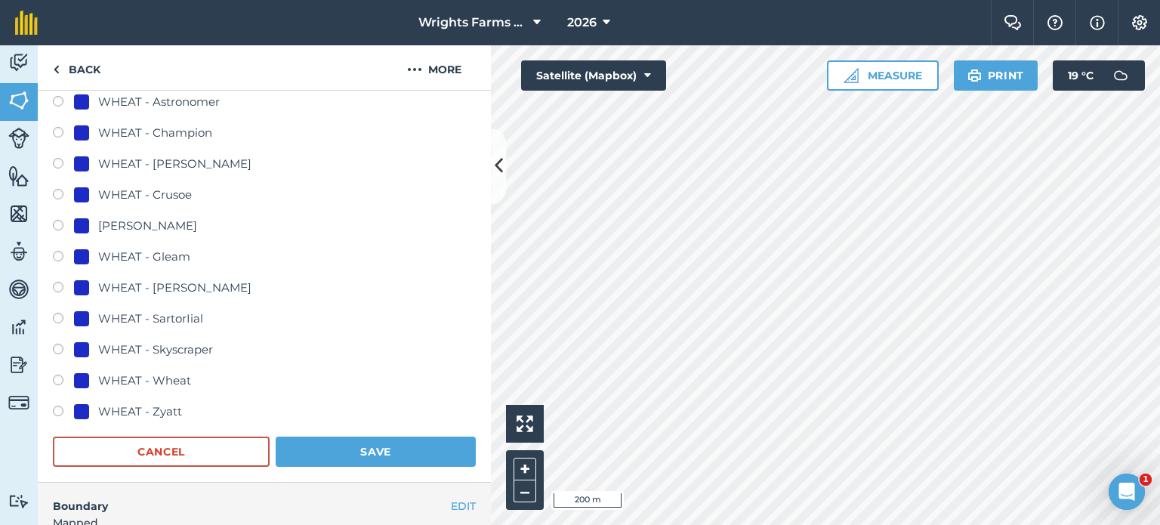
scroll to position [906, 0]
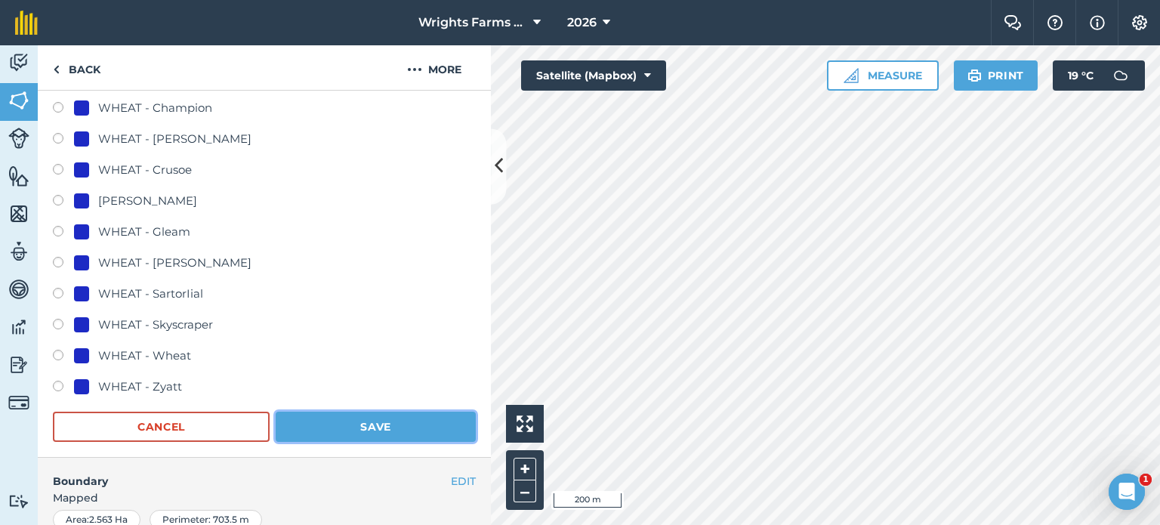
click at [383, 427] on button "Save" at bounding box center [376, 426] width 200 height 30
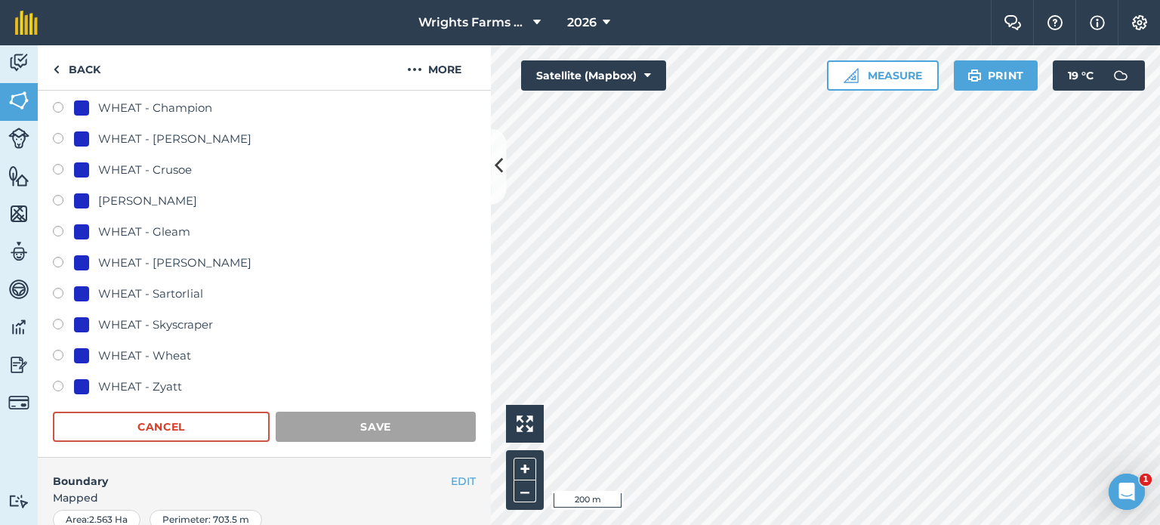
scroll to position [226, 0]
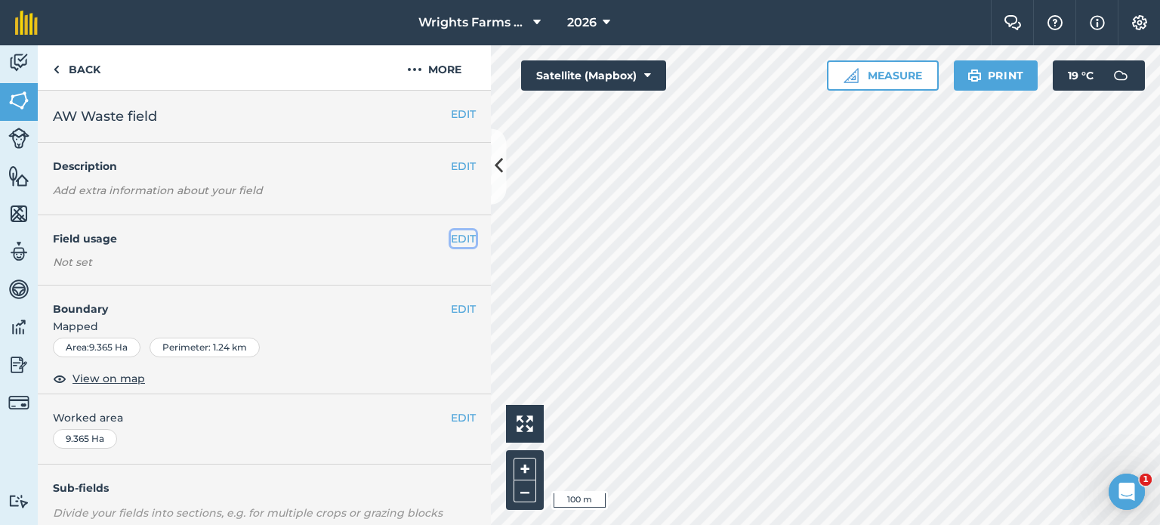
click at [451, 239] on button "EDIT" at bounding box center [463, 238] width 25 height 17
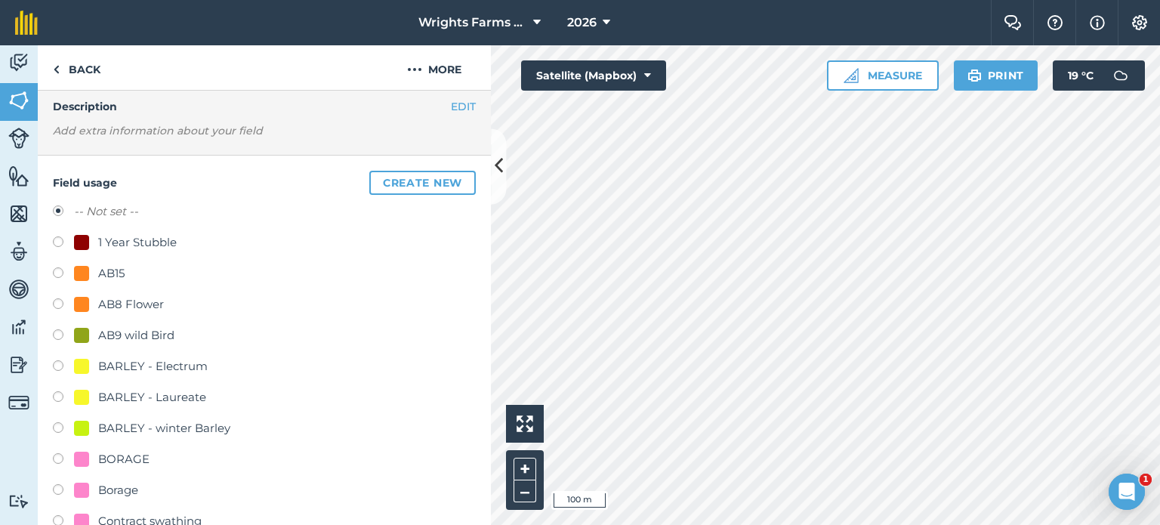
scroll to position [151, 0]
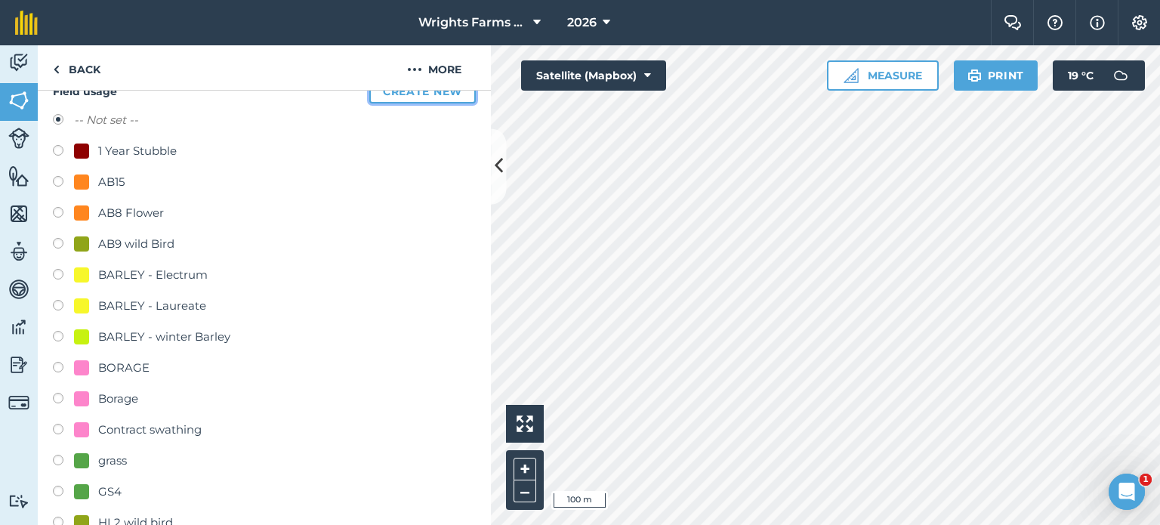
click at [405, 101] on button "Create new" at bounding box center [422, 91] width 106 height 24
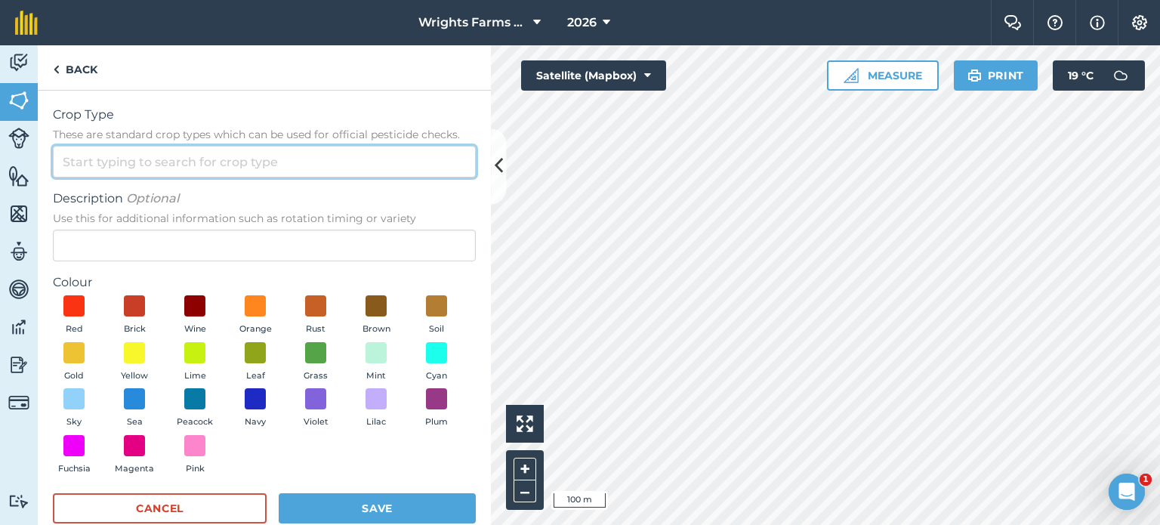
click at [138, 162] on input "Crop Type These are standard crop types which can be used for official pesticid…" at bounding box center [264, 162] width 423 height 32
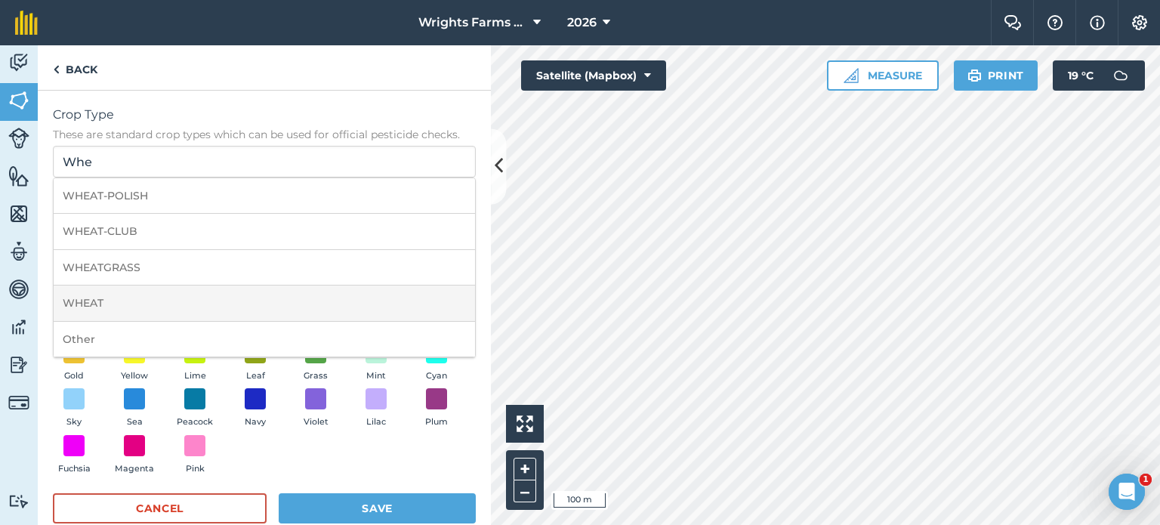
click at [112, 307] on li "WHEAT" at bounding box center [264, 302] width 421 height 35
type input "WHEAT"
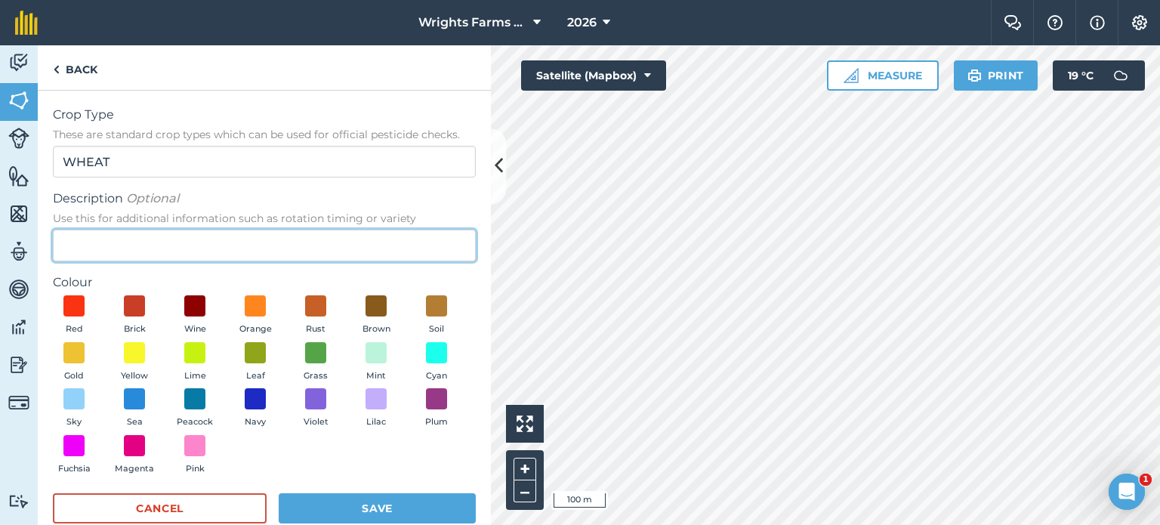
drag, startPoint x: 123, startPoint y: 246, endPoint x: 84, endPoint y: 235, distance: 40.9
click at [121, 249] on input "Description Optional Use this for additional information such as rotation timin…" at bounding box center [264, 246] width 423 height 32
type input "Beowulf"
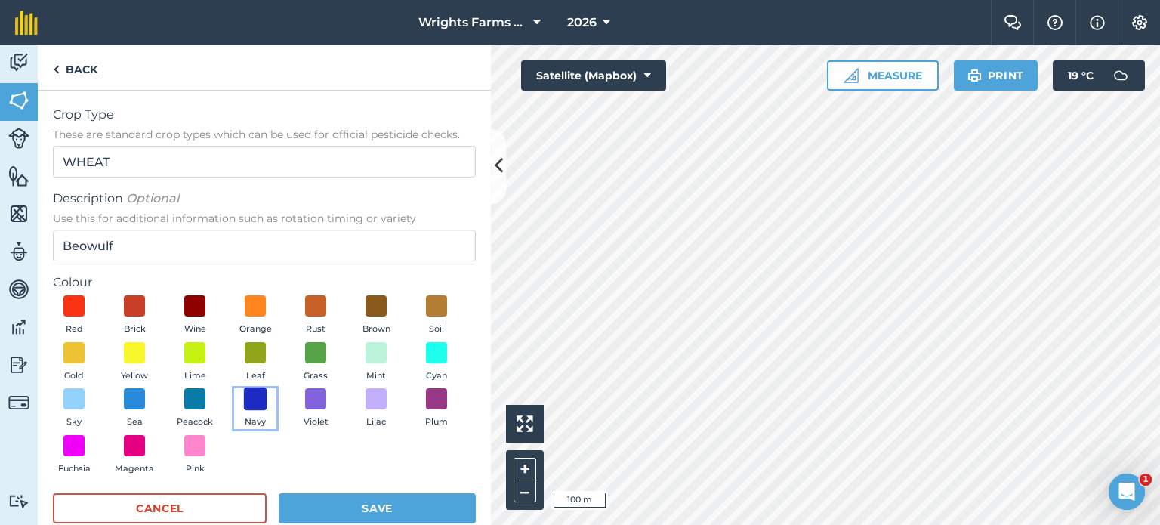
click at [267, 407] on span at bounding box center [255, 398] width 23 height 23
click at [365, 508] on button "Save" at bounding box center [377, 508] width 197 height 30
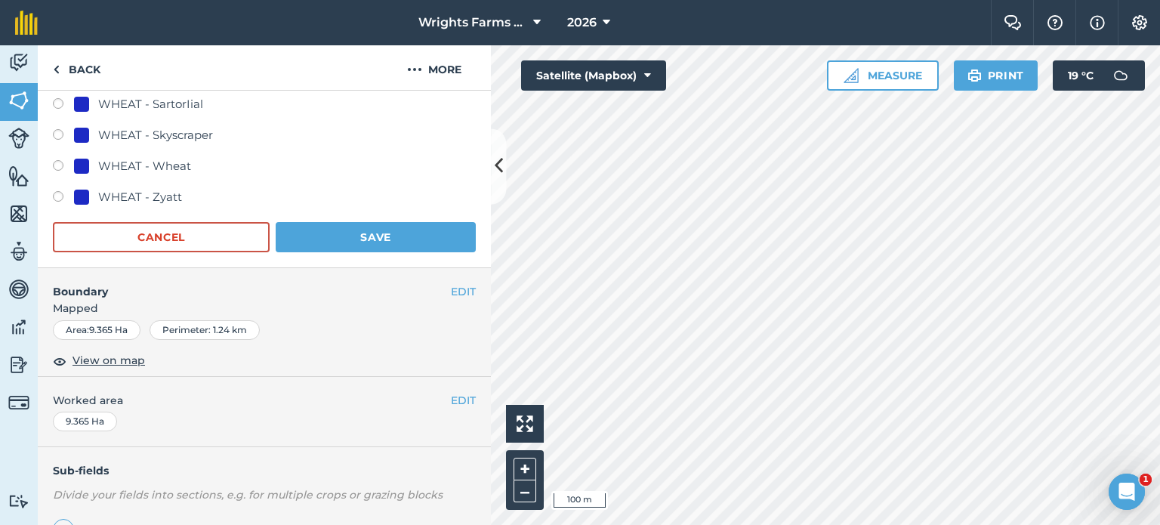
scroll to position [1132, 0]
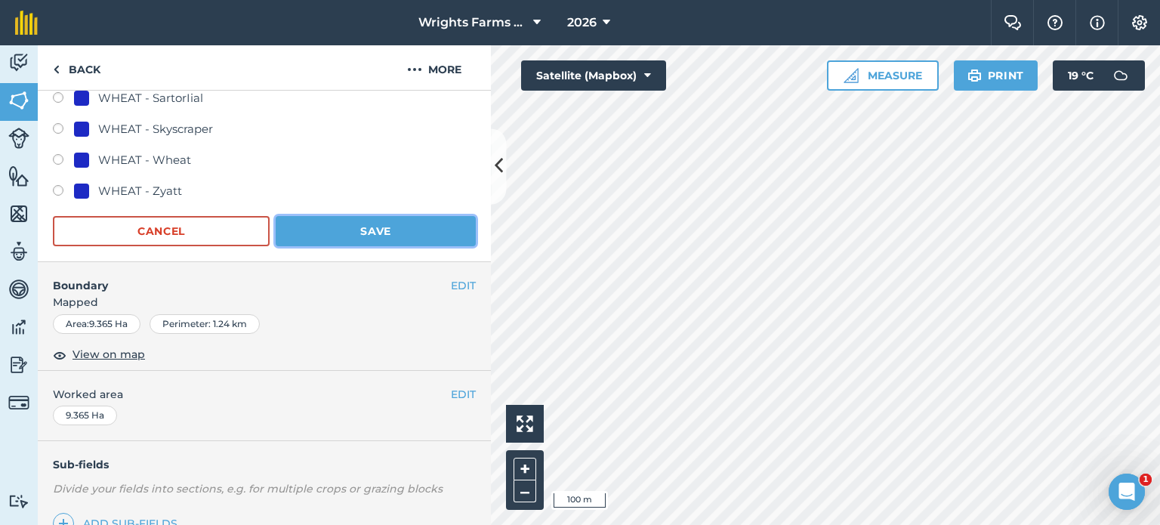
click at [358, 233] on button "Save" at bounding box center [376, 231] width 200 height 30
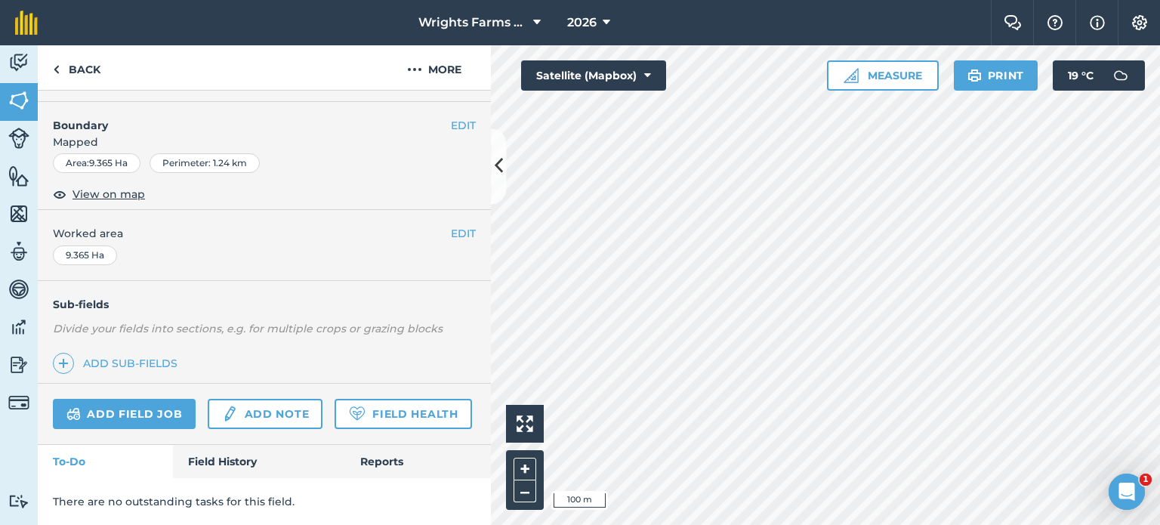
scroll to position [226, 0]
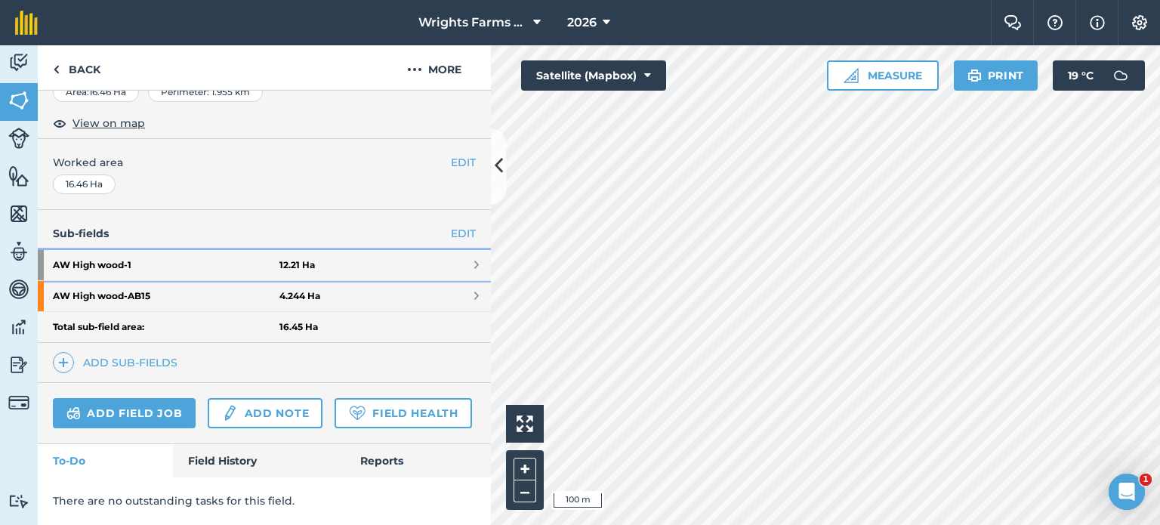
click at [399, 250] on link "AW High wood - 1 12.21 Ha" at bounding box center [264, 265] width 453 height 30
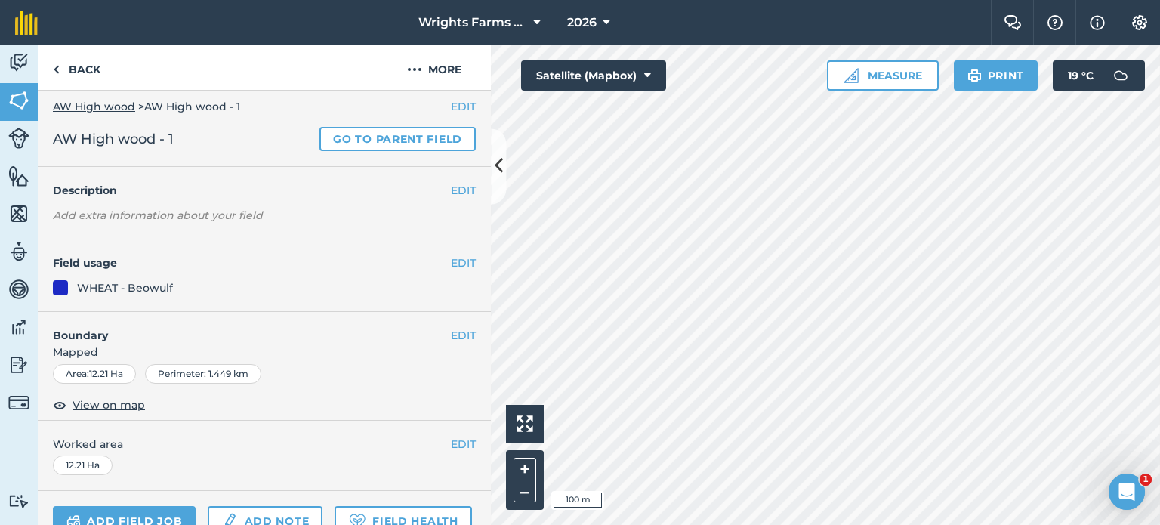
scroll to position [4, 0]
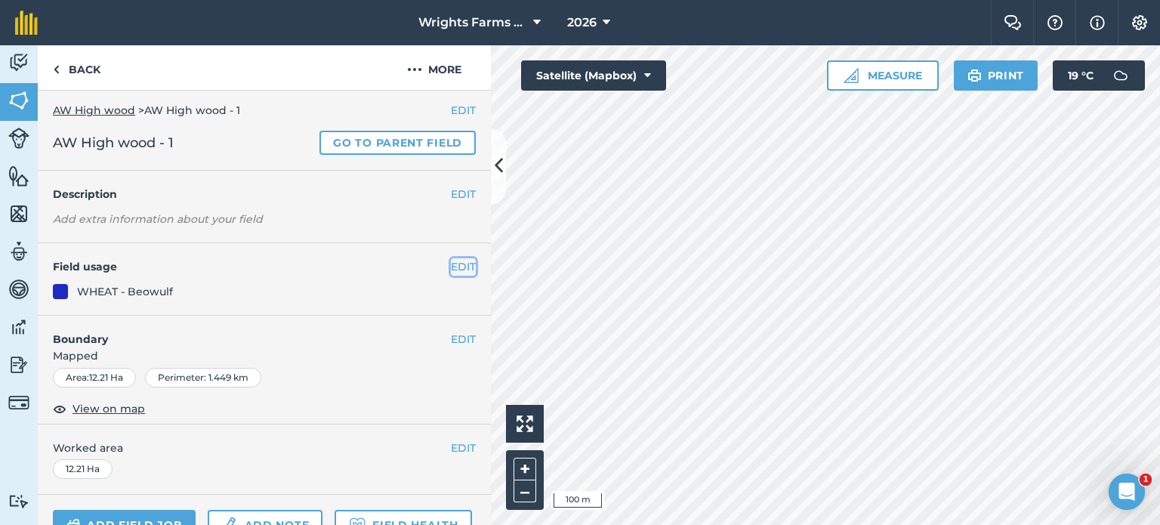
click at [453, 259] on button "EDIT" at bounding box center [463, 266] width 25 height 17
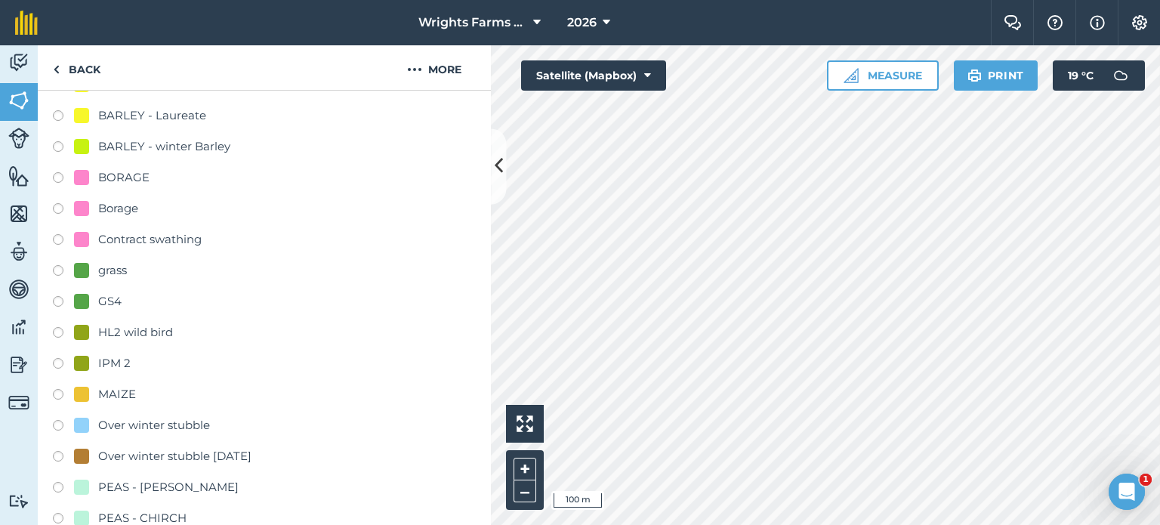
scroll to position [0, 0]
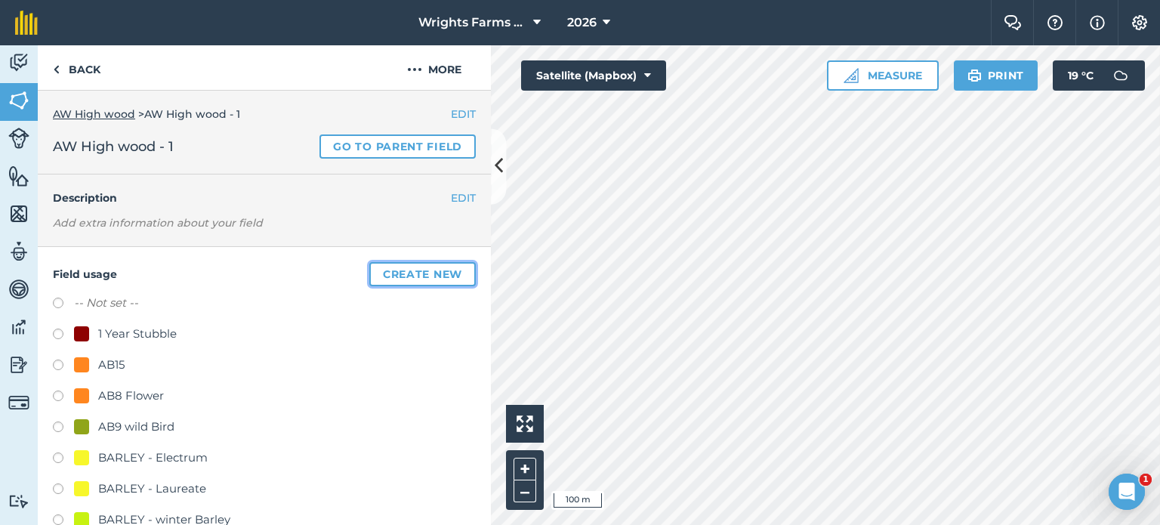
click at [399, 279] on button "Create new" at bounding box center [422, 274] width 106 height 24
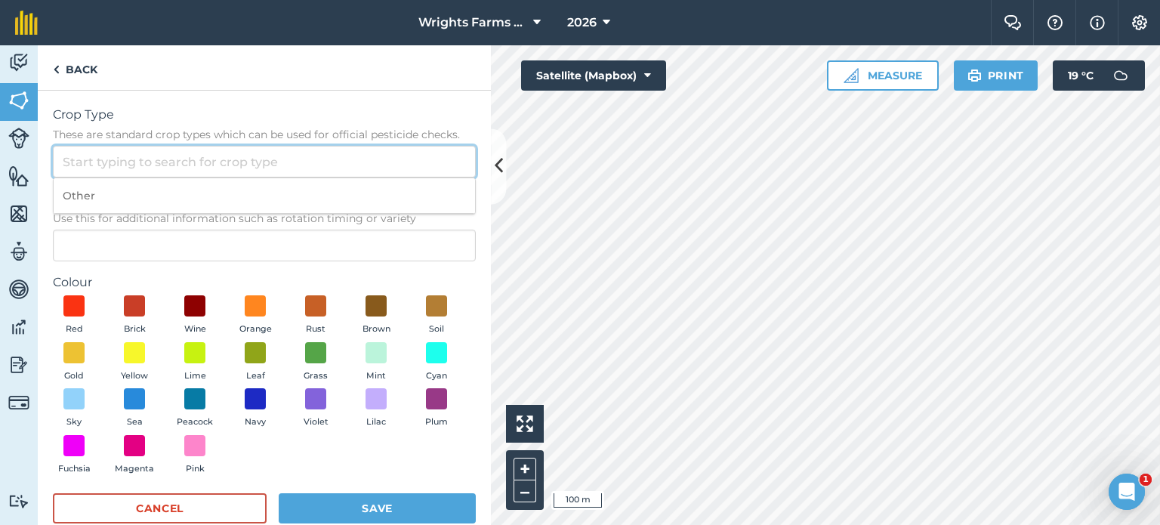
click at [146, 168] on input "Crop Type These are standard crop types which can be used for official pesticid…" at bounding box center [264, 162] width 423 height 32
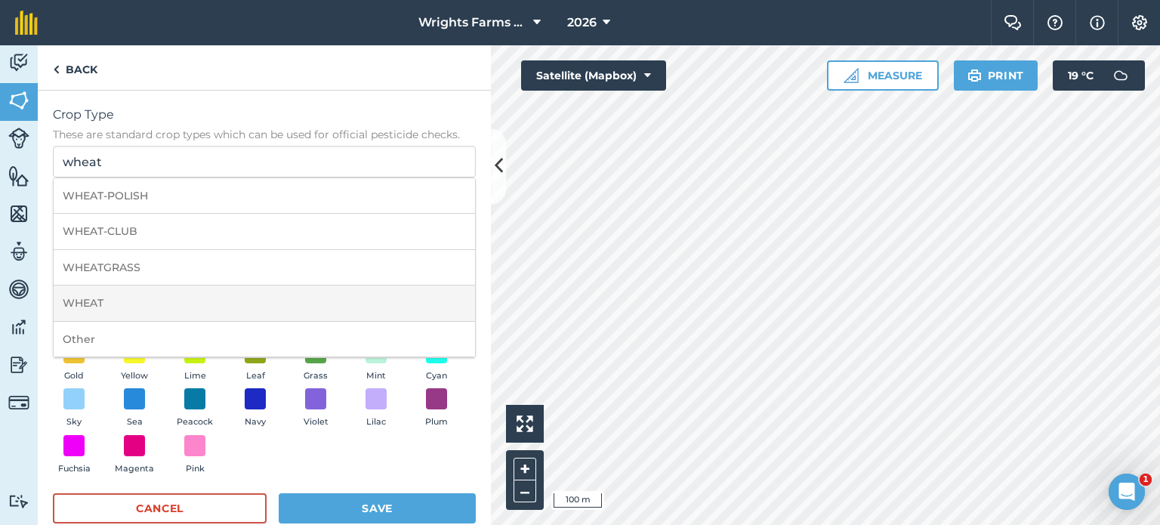
click at [142, 303] on li "WHEAT" at bounding box center [264, 302] width 421 height 35
type input "WHEAT"
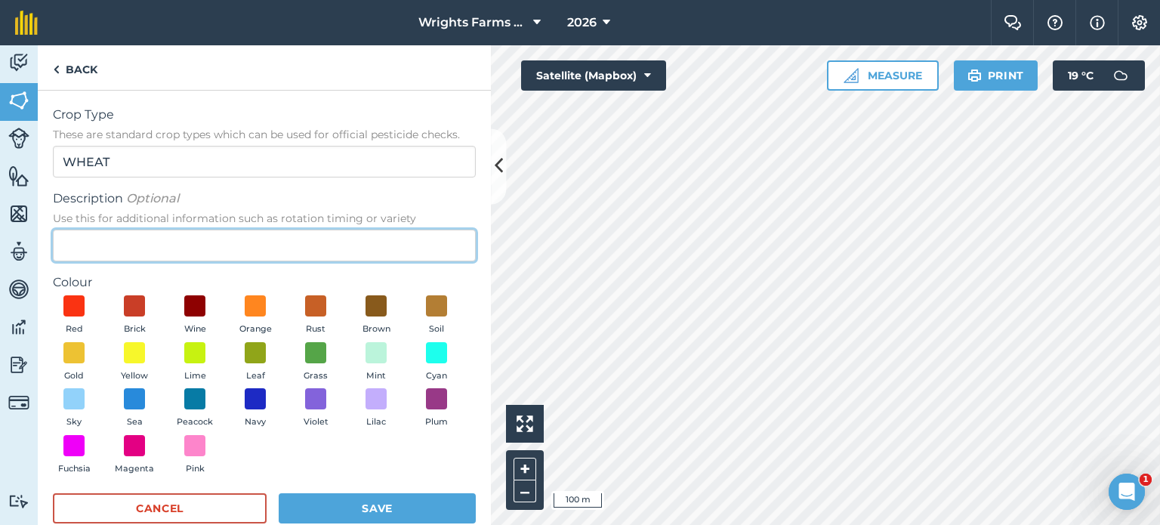
click at [164, 239] on input "Description Optional Use this for additional information such as rotation timin…" at bounding box center [264, 246] width 423 height 32
type input "[PERSON_NAME]"
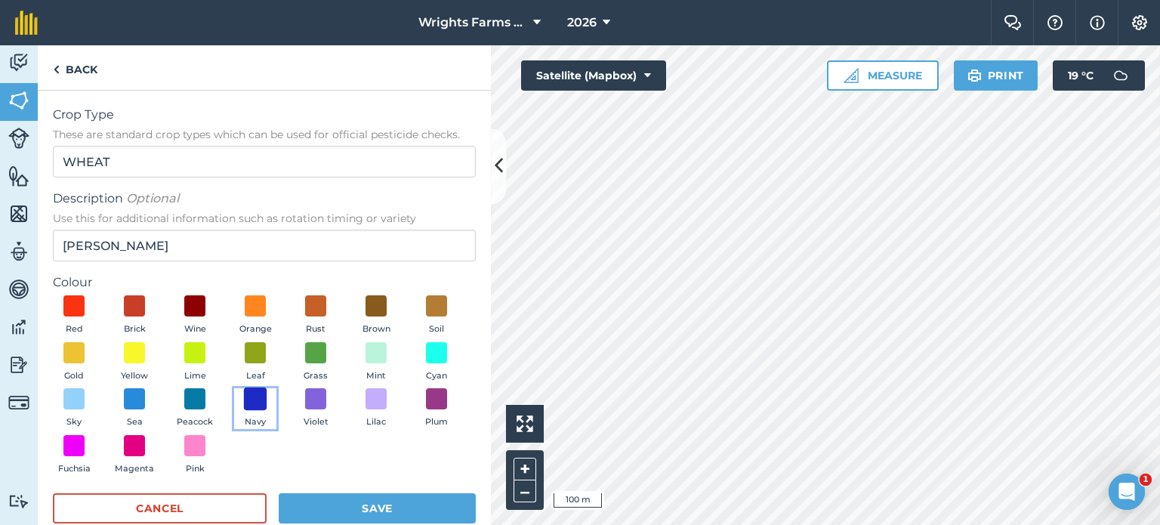
click at [267, 405] on span at bounding box center [255, 398] width 23 height 23
click at [373, 513] on button "Save" at bounding box center [377, 508] width 197 height 30
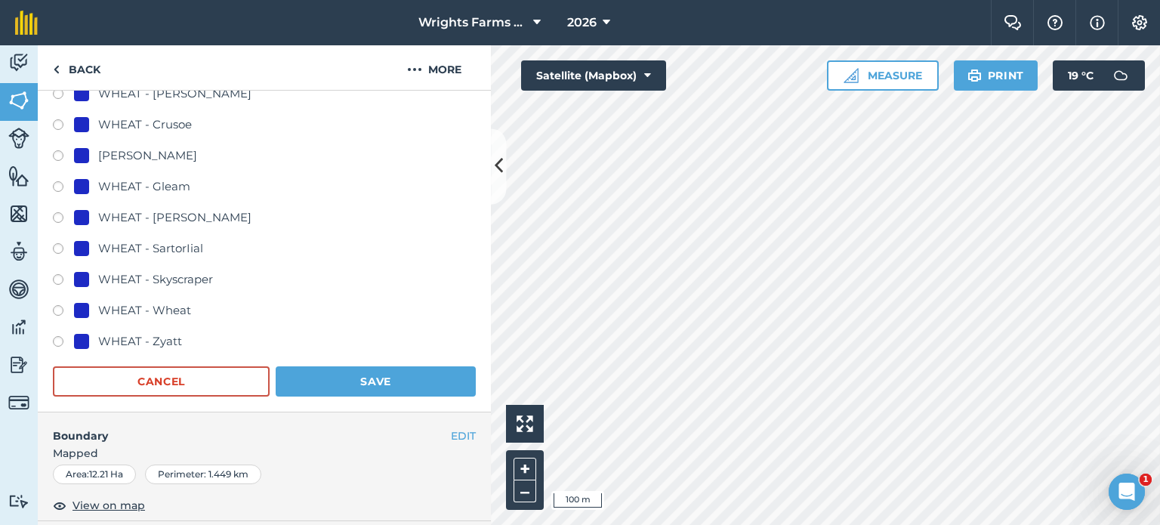
scroll to position [1057, 0]
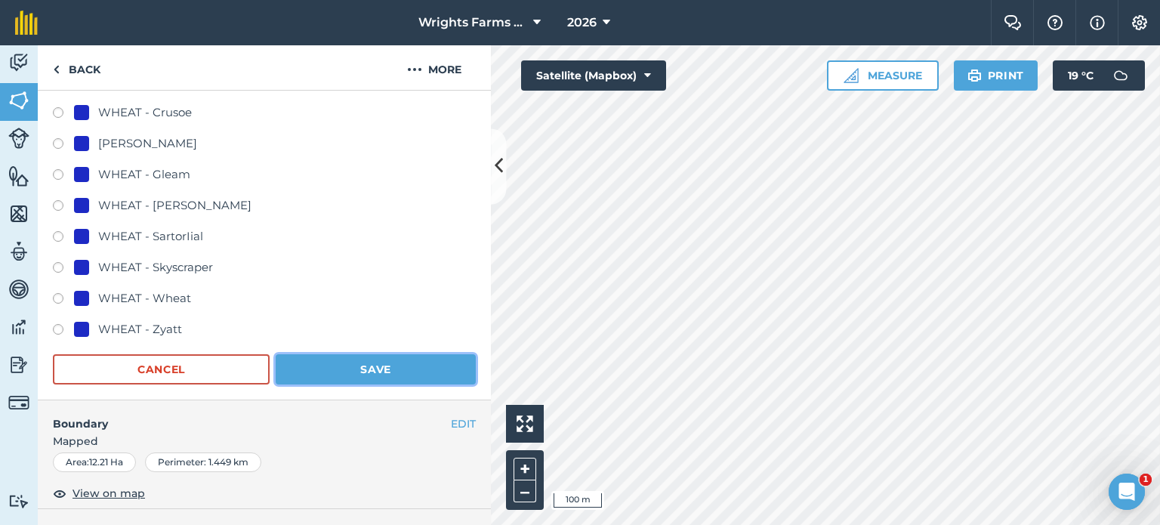
click at [392, 368] on button "Save" at bounding box center [376, 369] width 200 height 30
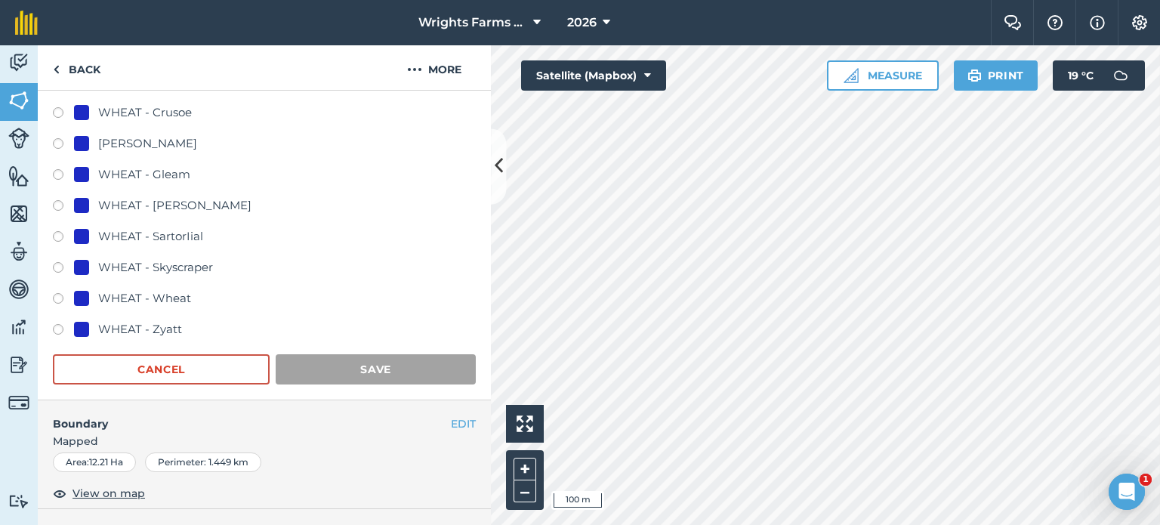
scroll to position [155, 0]
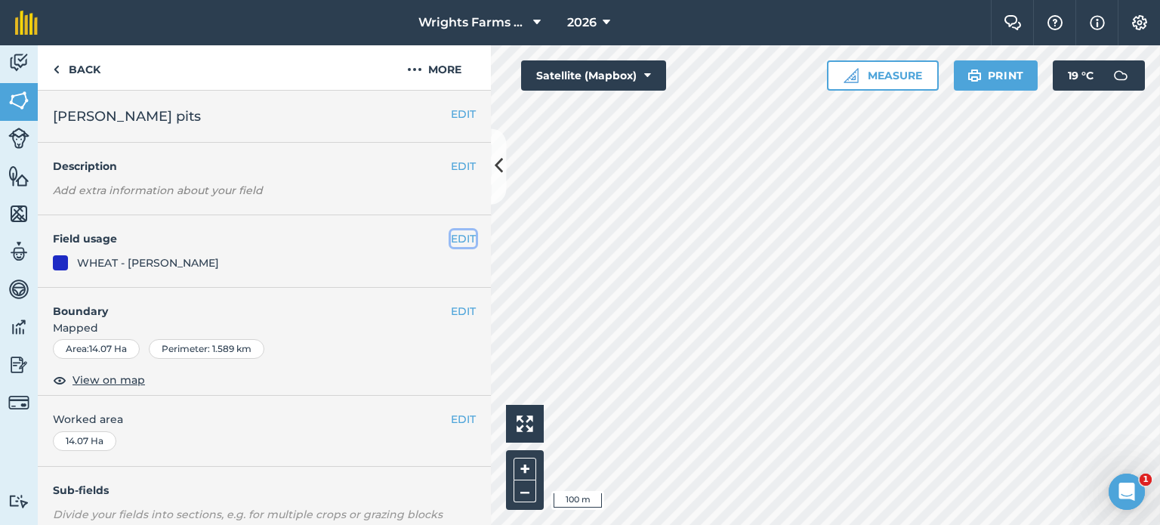
click at [451, 235] on button "EDIT" at bounding box center [463, 238] width 25 height 17
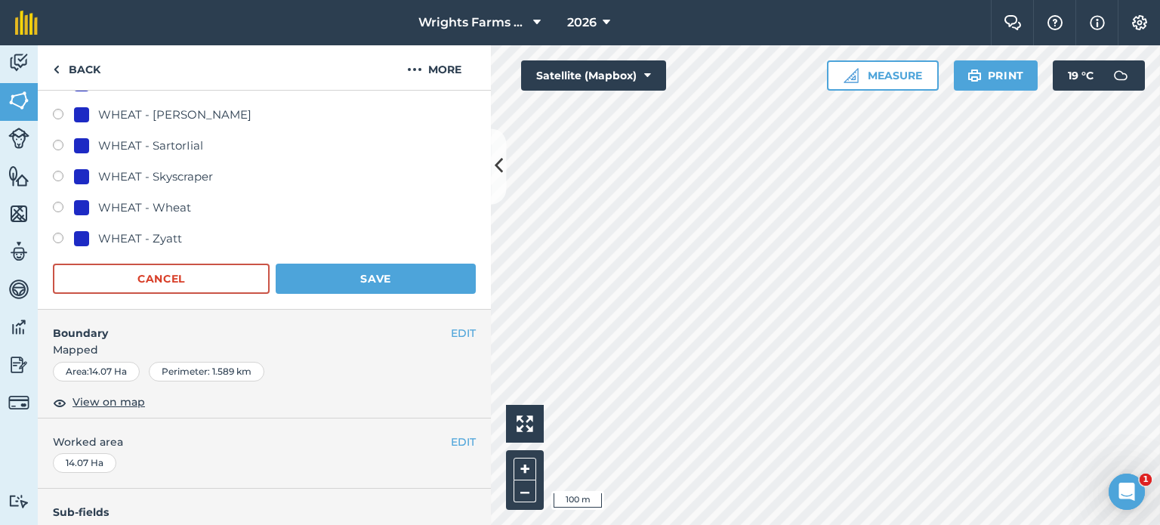
scroll to position [1132, 0]
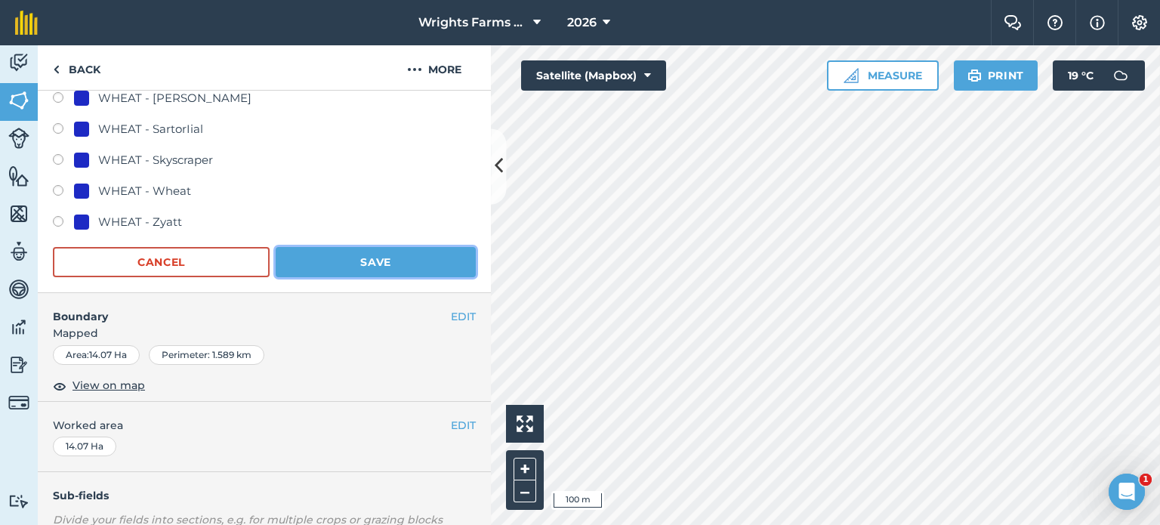
click at [392, 261] on button "Save" at bounding box center [376, 262] width 200 height 30
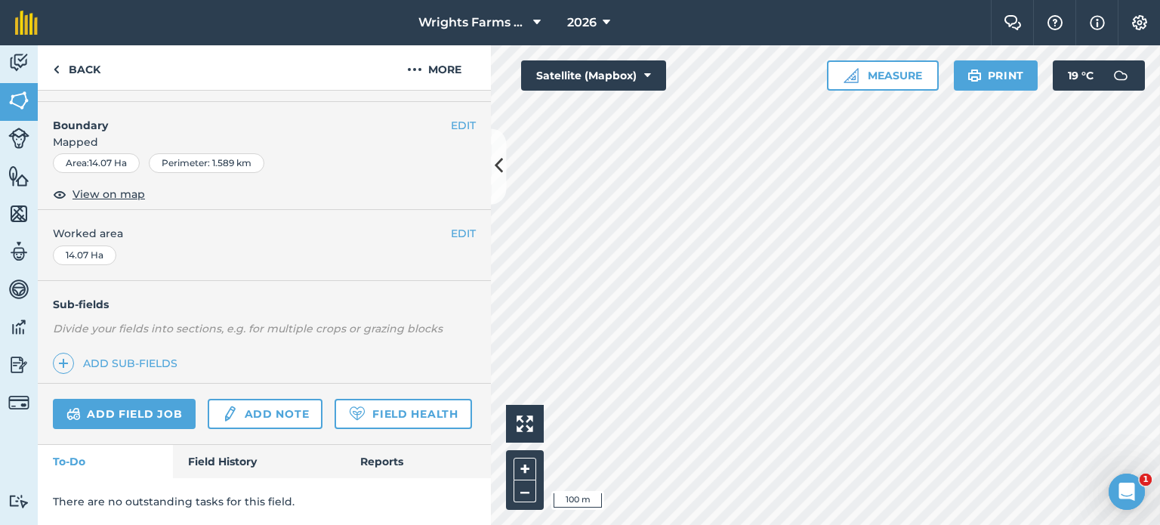
scroll to position [226, 0]
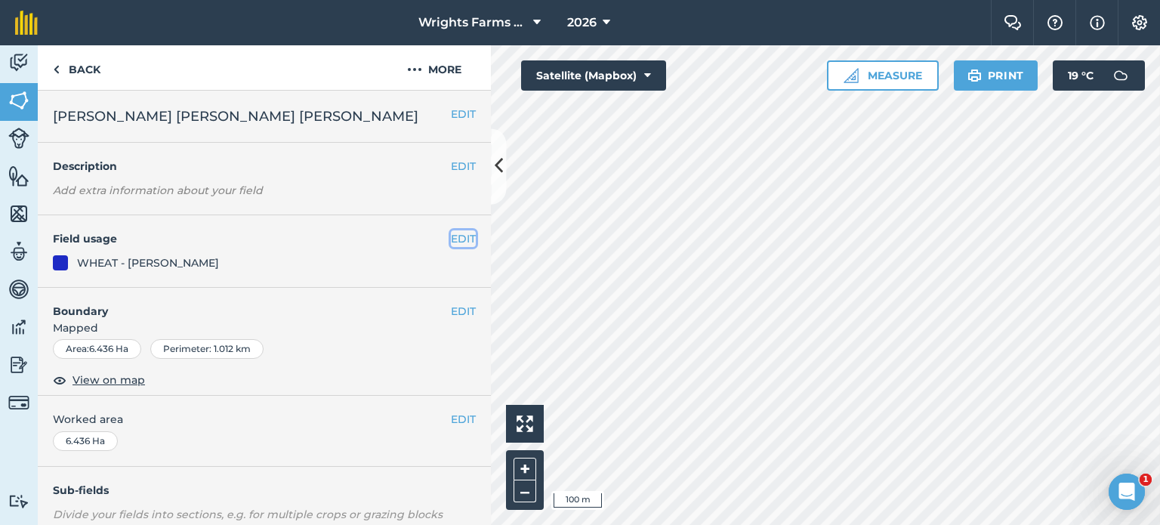
click at [459, 242] on button "EDIT" at bounding box center [463, 238] width 25 height 17
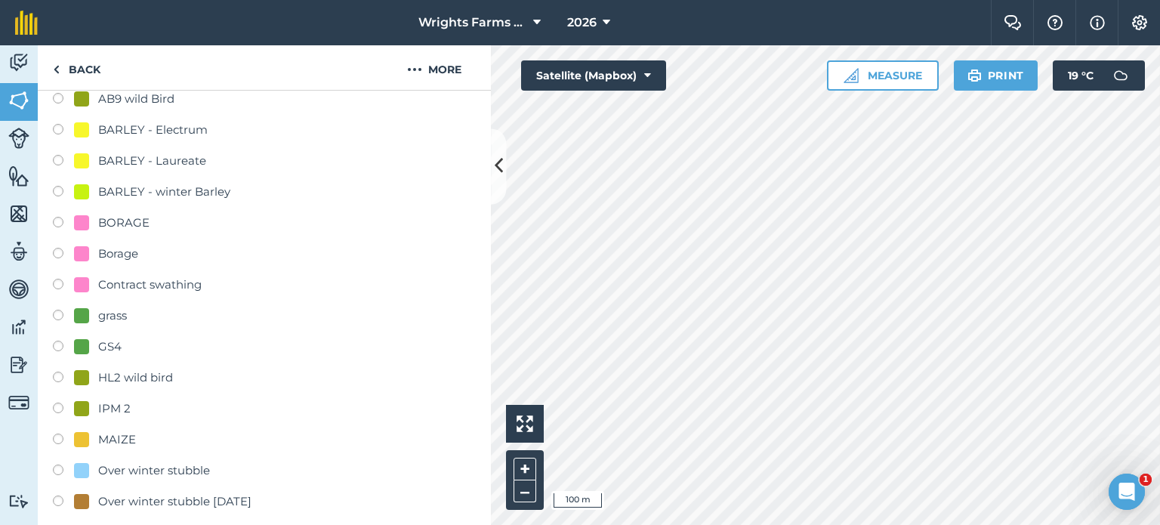
scroll to position [377, 0]
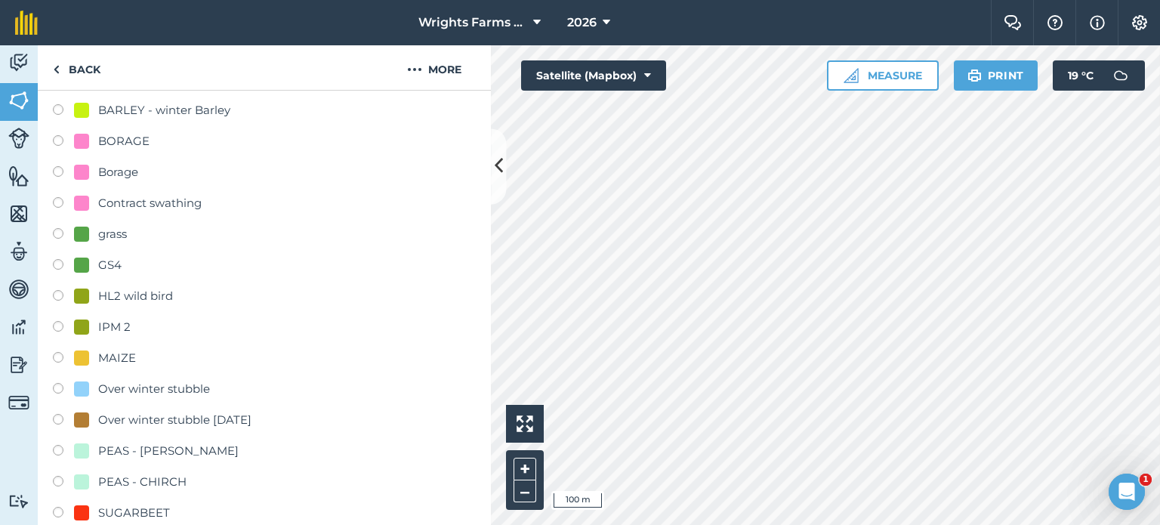
click at [60, 328] on label at bounding box center [63, 328] width 21 height 15
radio input "true"
radio input "false"
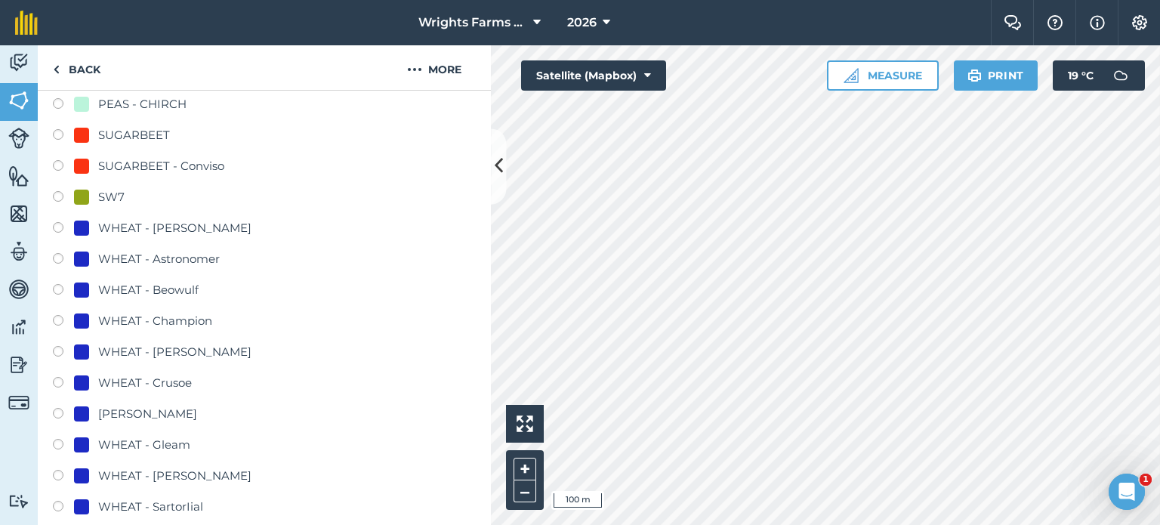
scroll to position [981, 0]
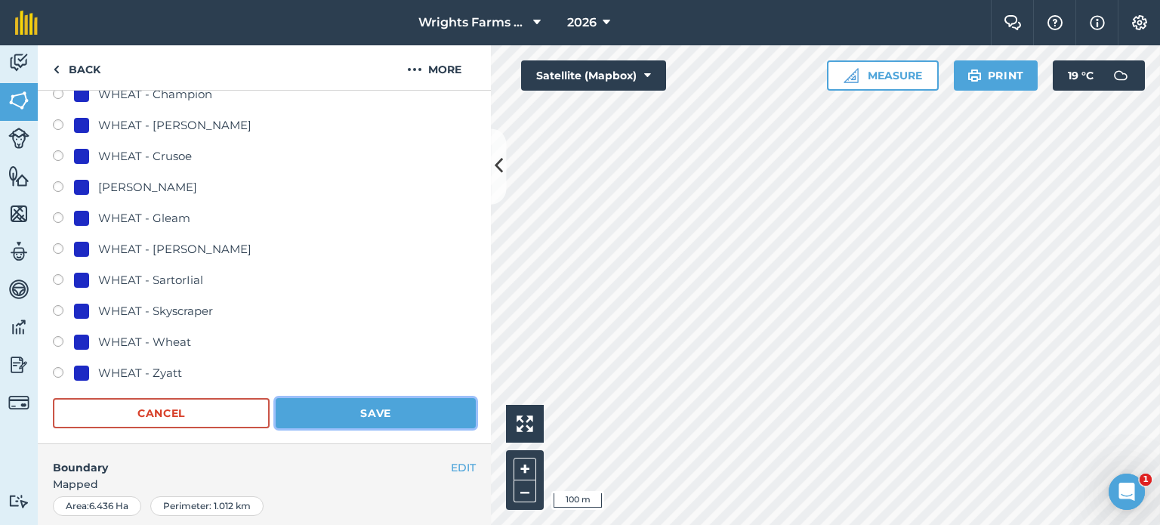
click at [378, 409] on button "Save" at bounding box center [376, 413] width 200 height 30
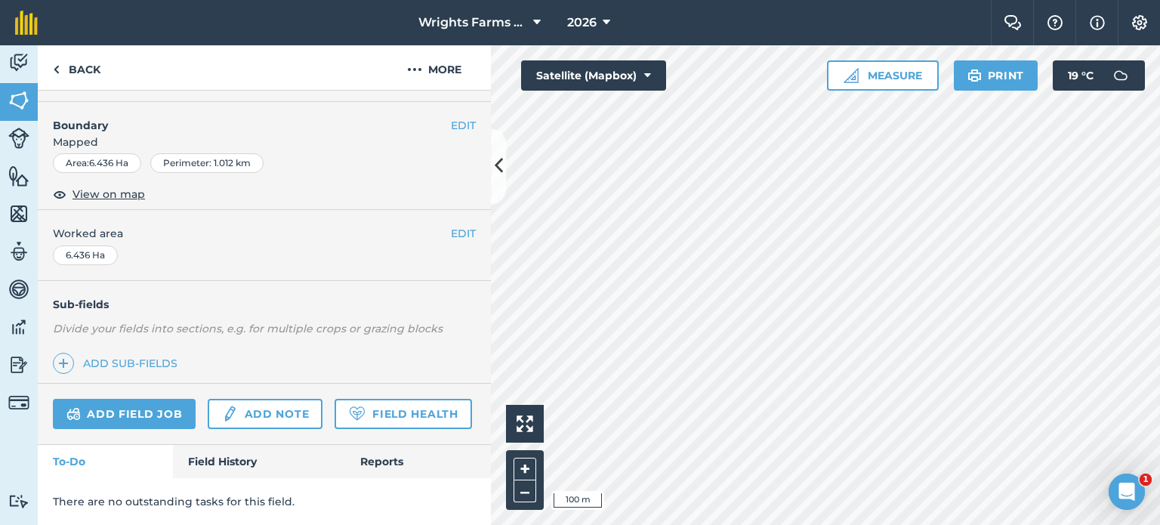
scroll to position [226, 0]
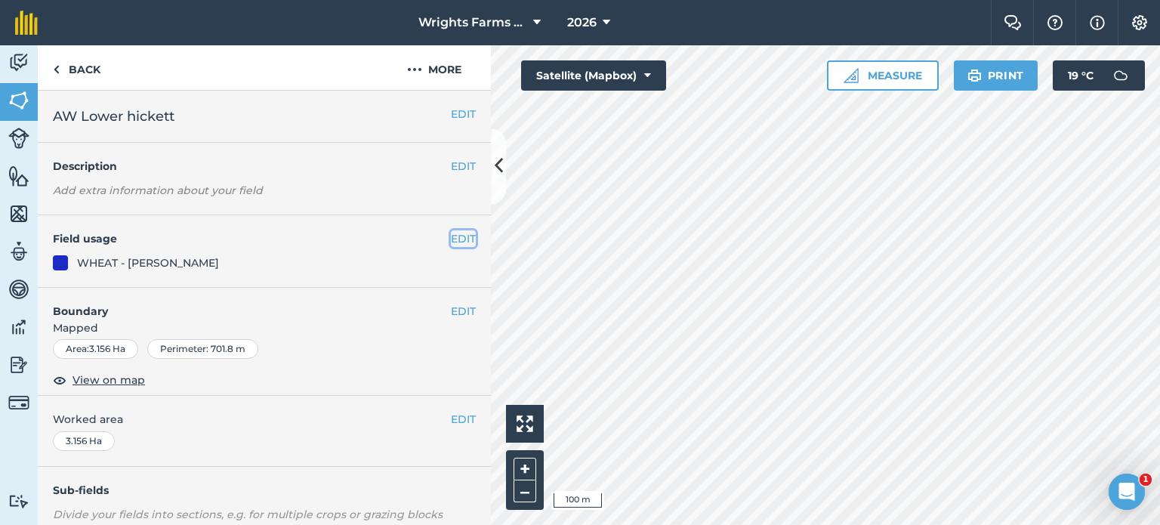
click at [456, 237] on button "EDIT" at bounding box center [463, 238] width 25 height 17
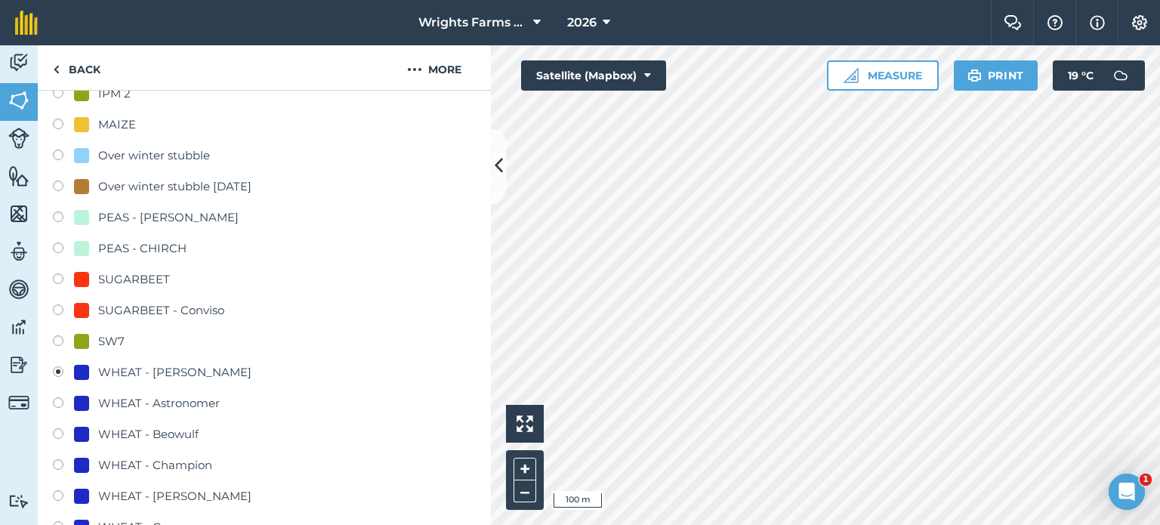
scroll to position [528, 0]
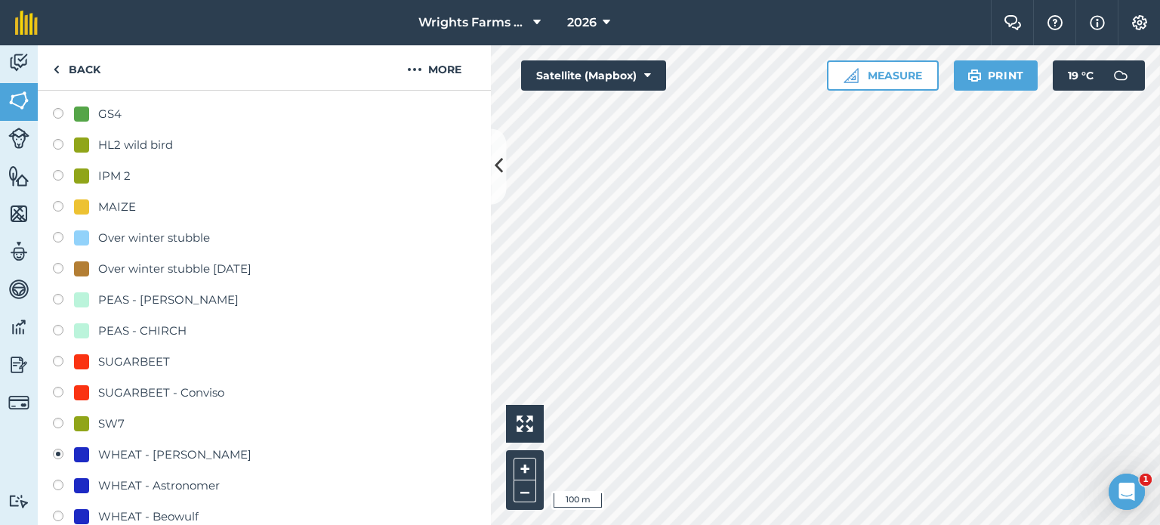
click at [60, 180] on label at bounding box center [63, 177] width 21 height 15
radio input "true"
radio input "false"
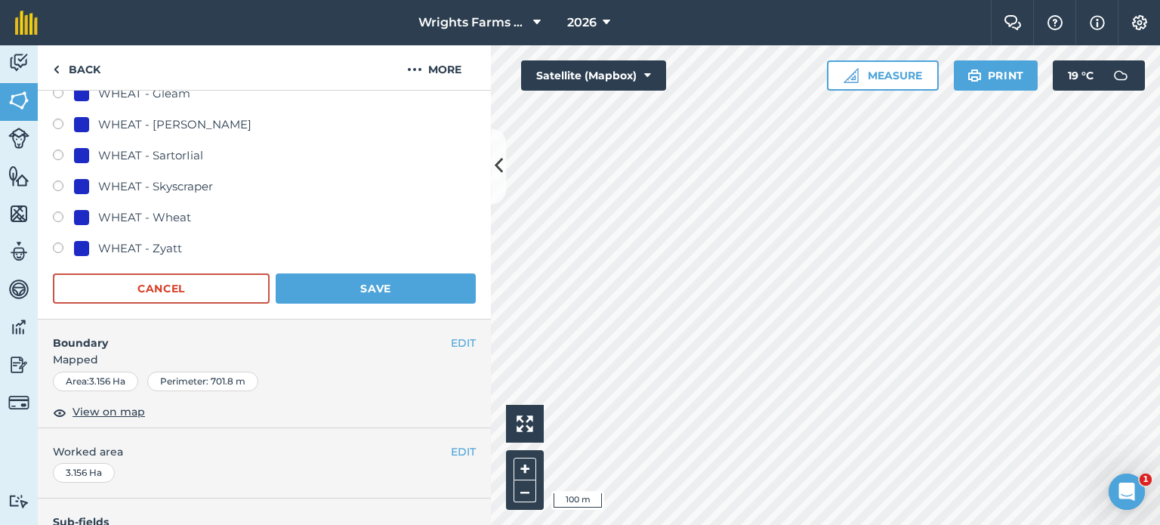
scroll to position [1132, 0]
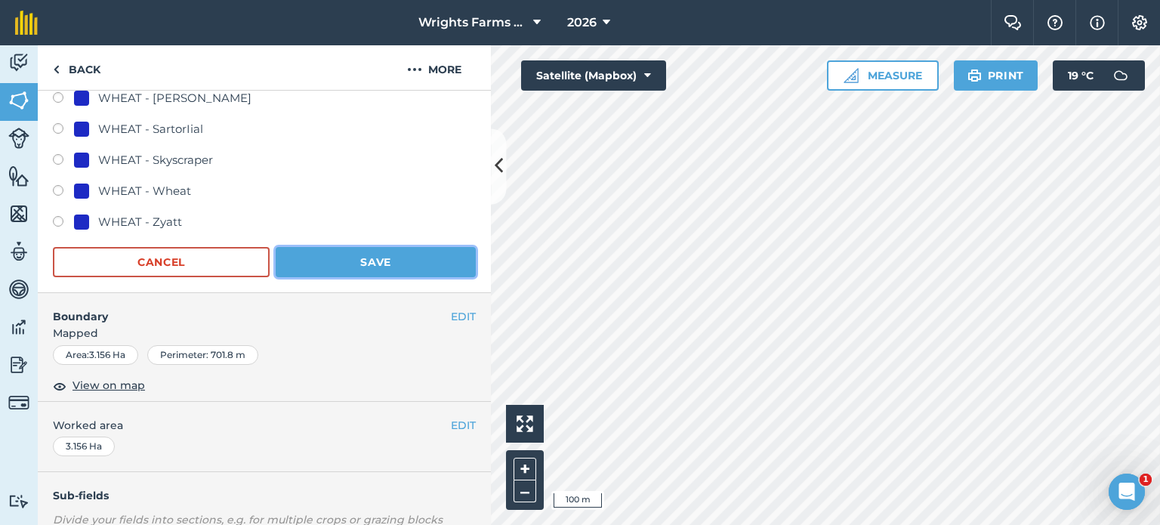
click at [376, 258] on button "Save" at bounding box center [376, 262] width 200 height 30
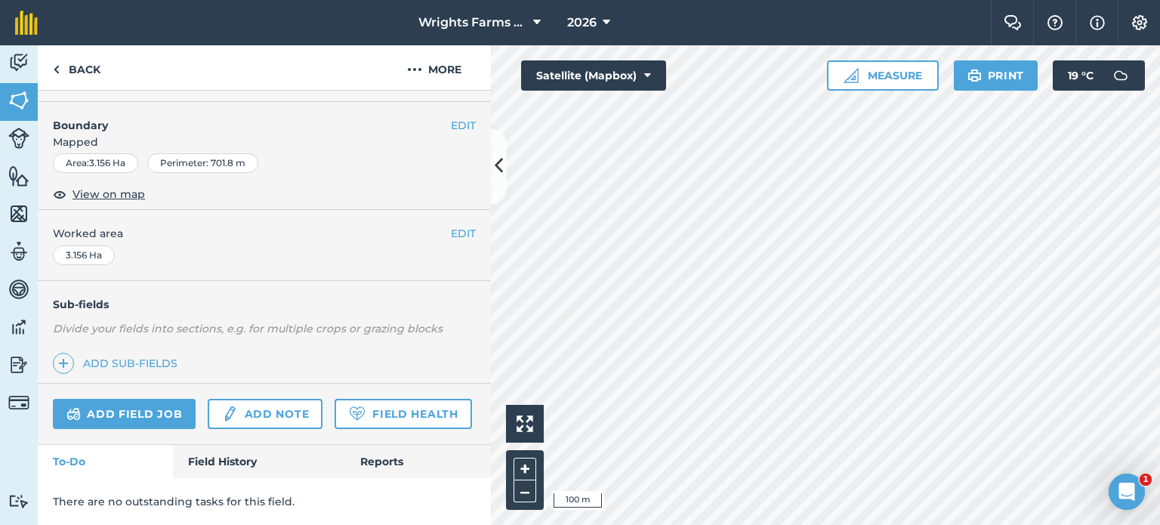
scroll to position [226, 0]
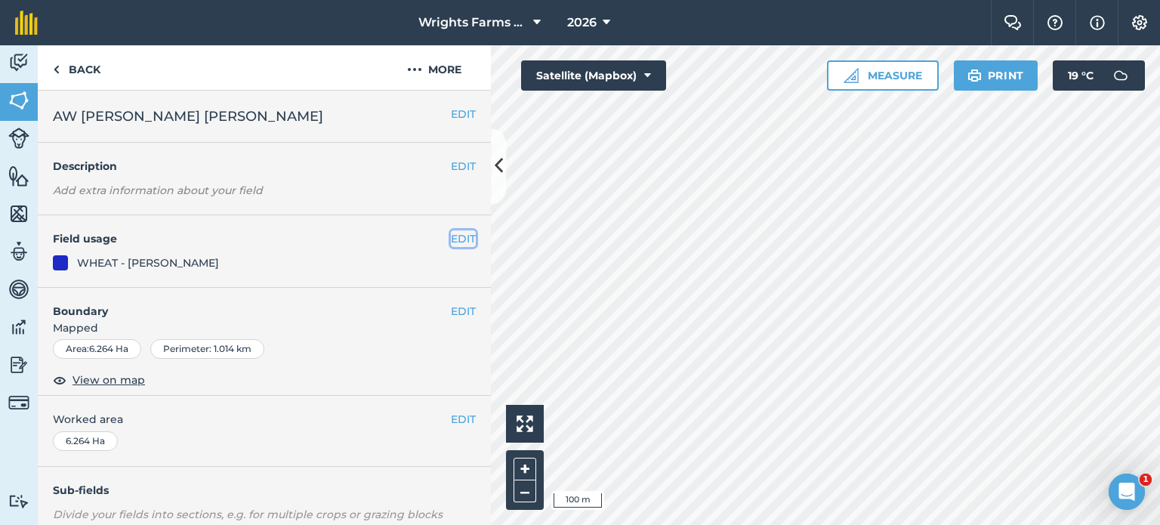
click at [458, 236] on button "EDIT" at bounding box center [463, 238] width 25 height 17
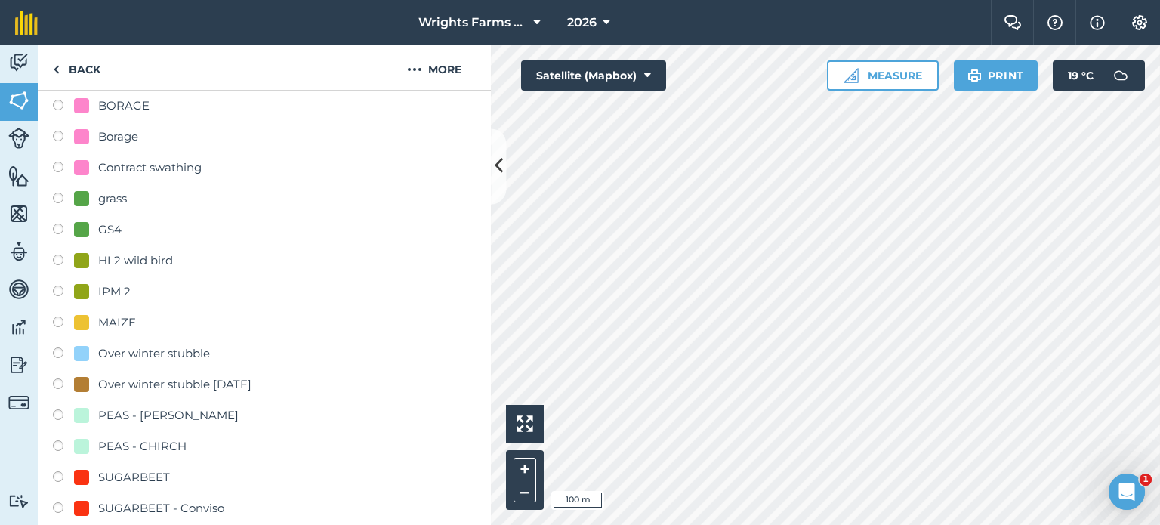
scroll to position [453, 0]
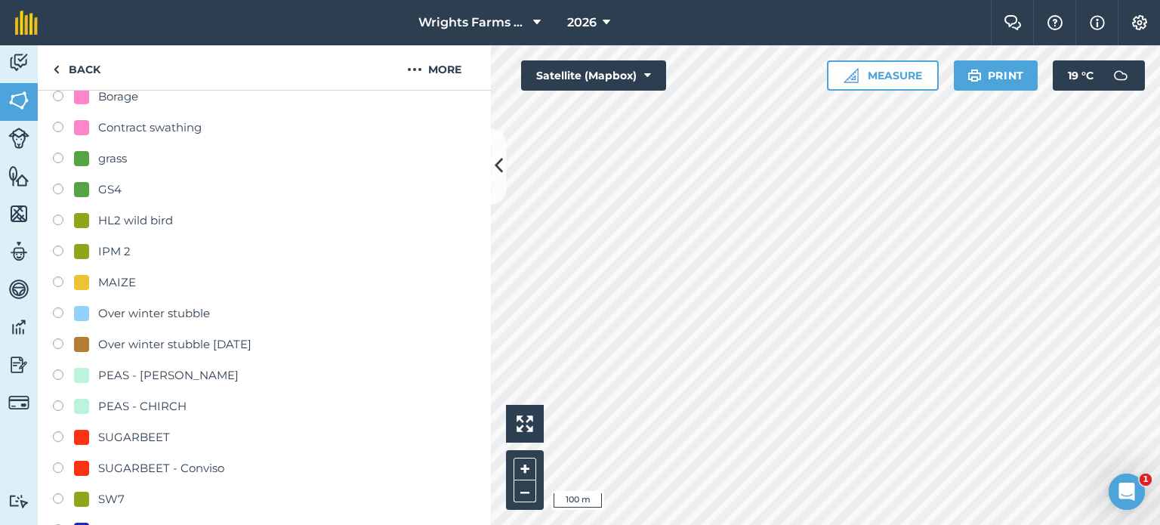
click at [62, 247] on label at bounding box center [63, 252] width 21 height 15
radio input "true"
radio input "false"
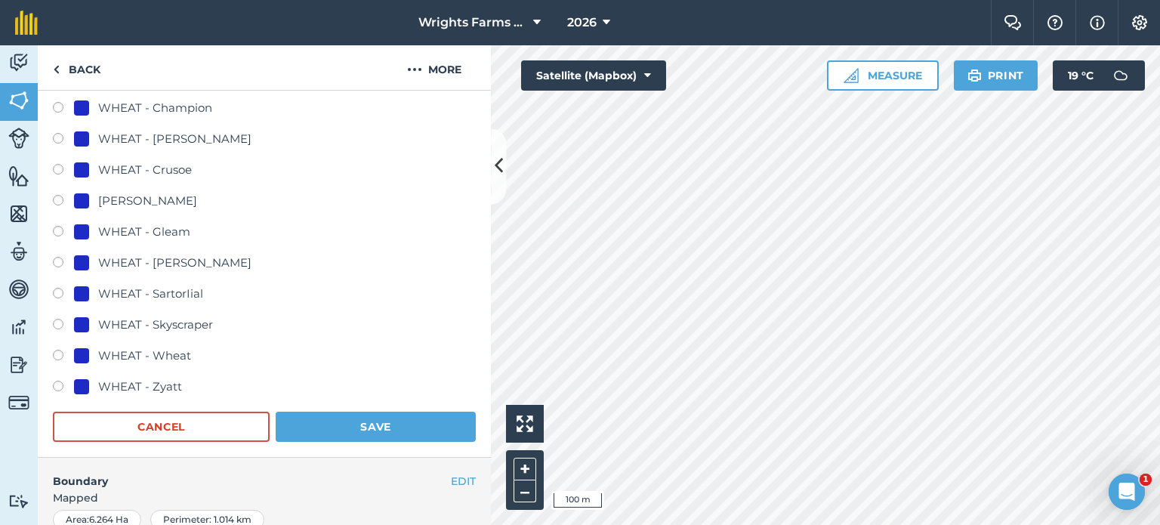
scroll to position [981, 0]
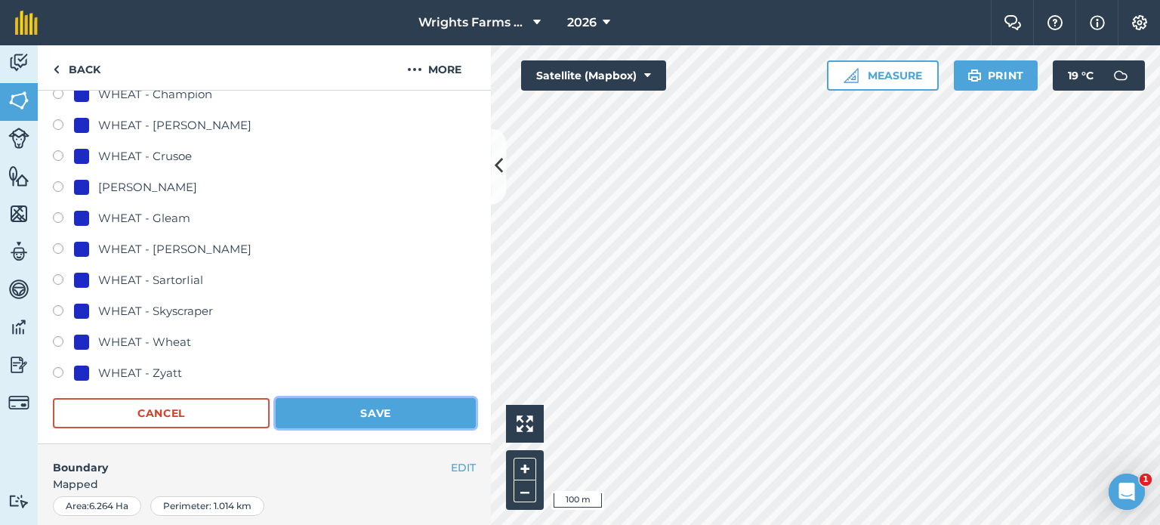
click at [393, 404] on button "Save" at bounding box center [376, 413] width 200 height 30
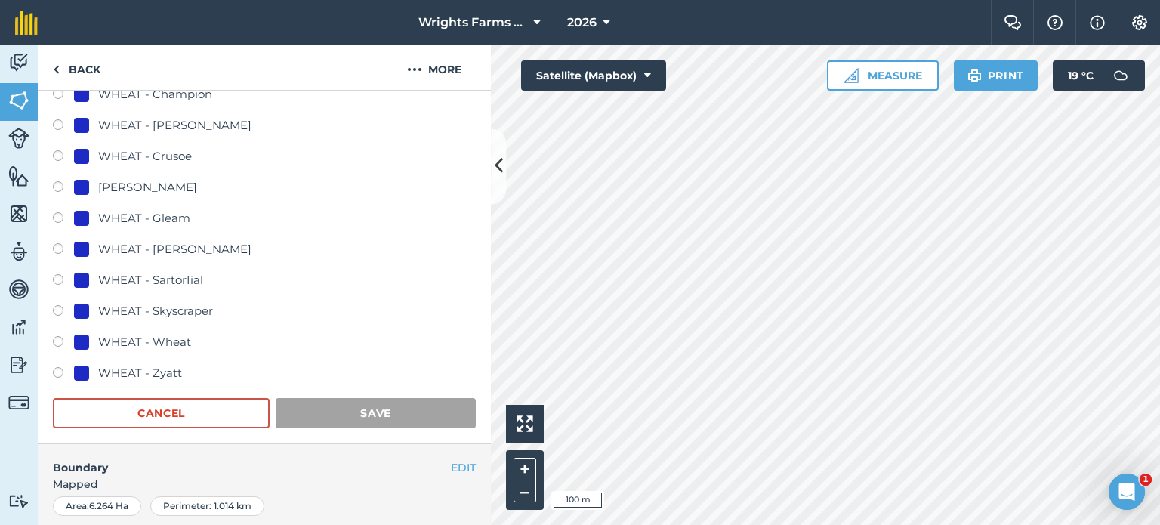
scroll to position [226, 0]
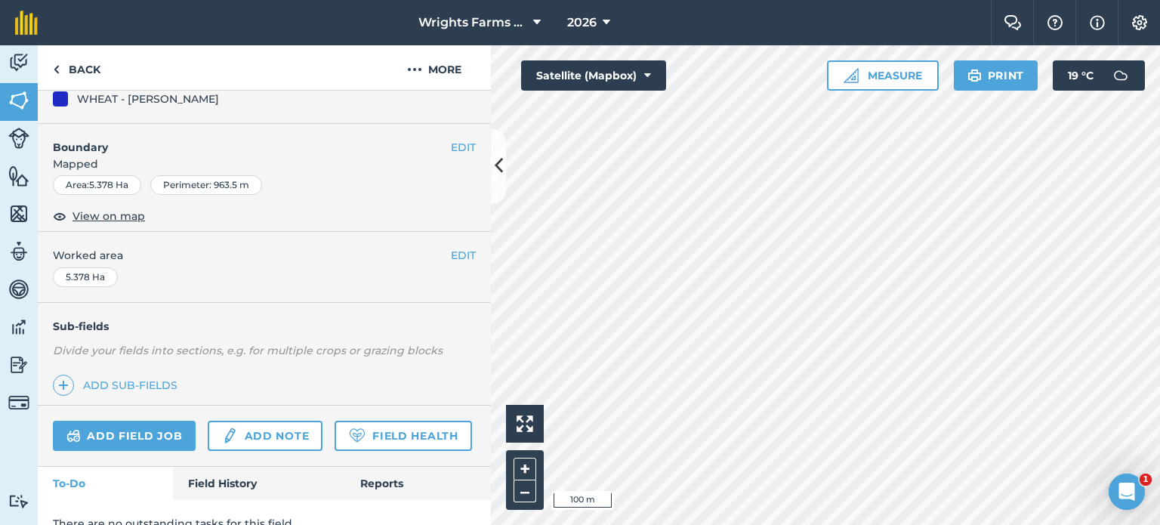
scroll to position [75, 0]
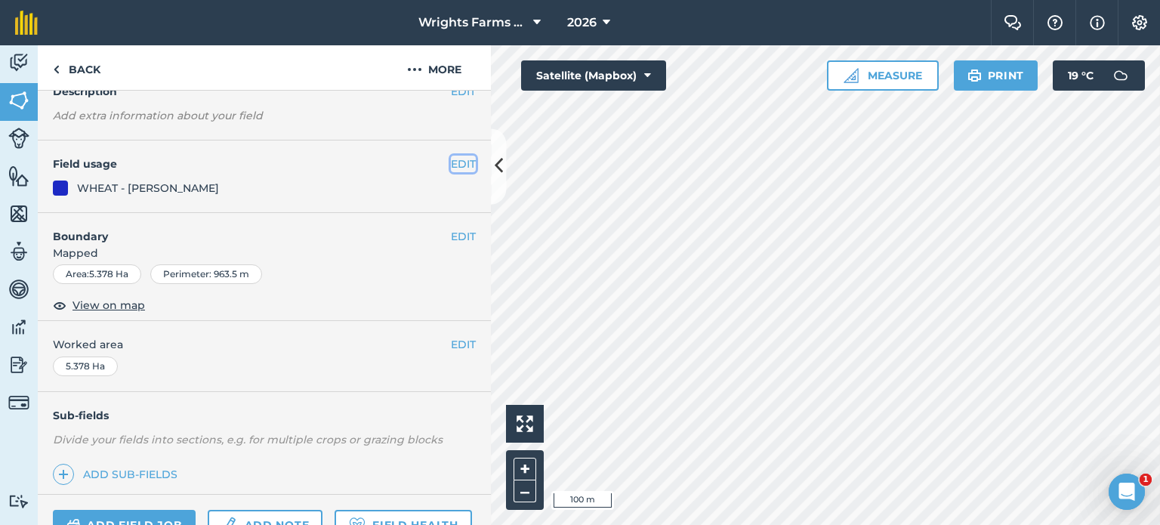
click at [460, 164] on button "EDIT" at bounding box center [463, 164] width 25 height 17
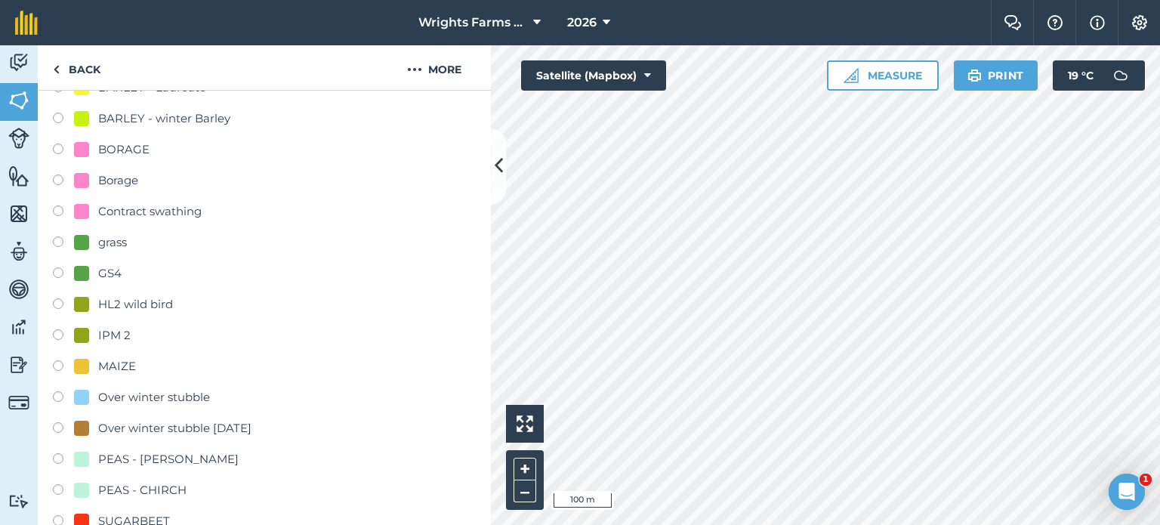
scroll to position [377, 0]
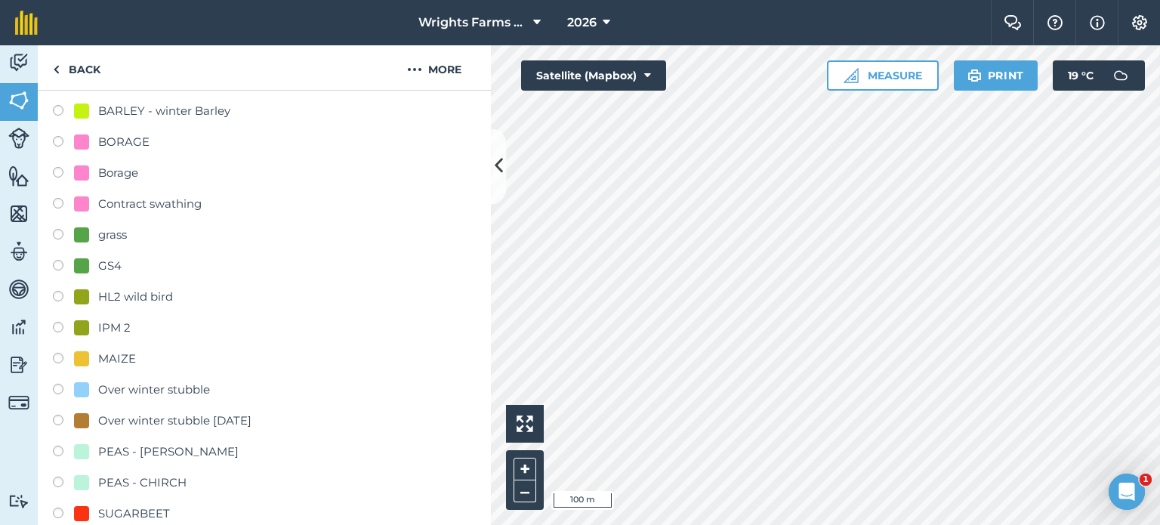
click at [59, 324] on label at bounding box center [63, 329] width 21 height 15
radio input "true"
radio input "false"
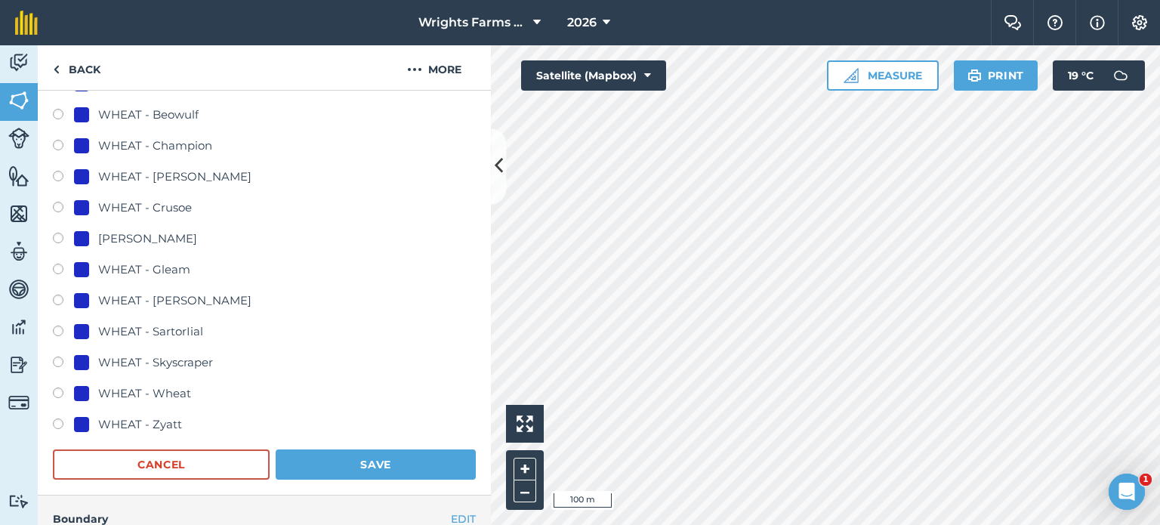
scroll to position [1056, 0]
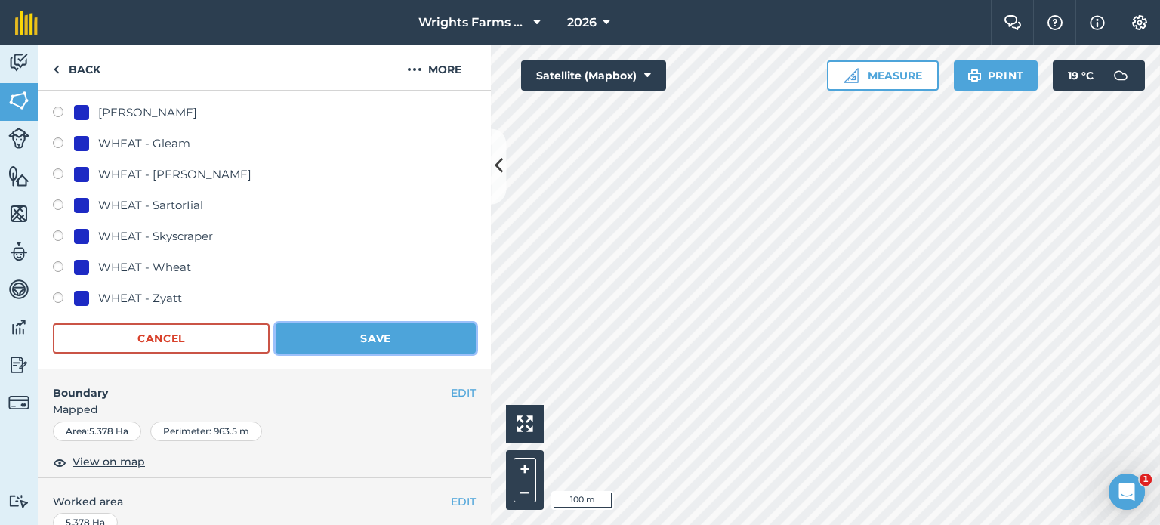
click at [404, 337] on button "Save" at bounding box center [376, 338] width 200 height 30
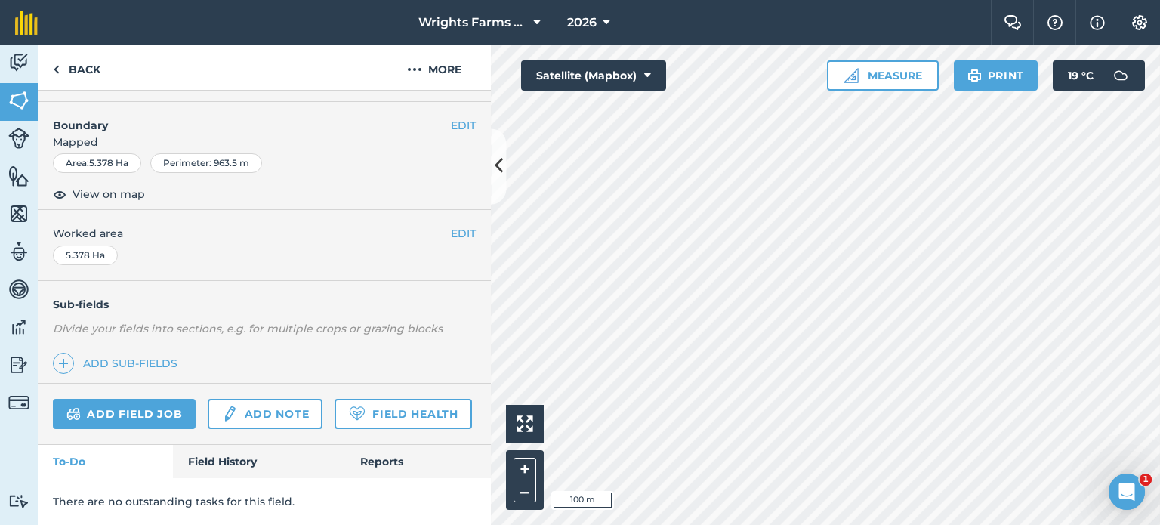
scroll to position [226, 0]
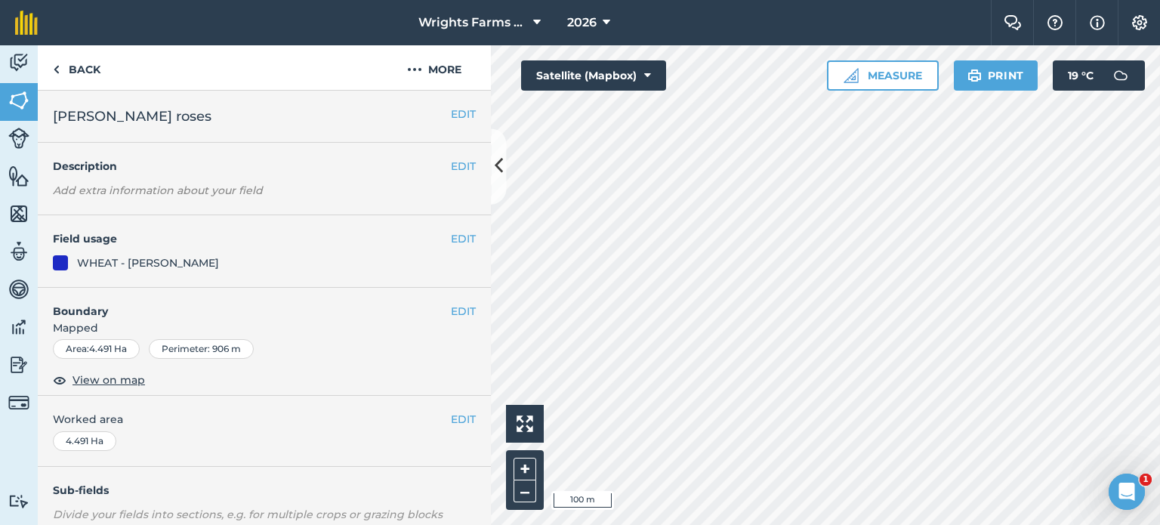
click at [467, 237] on div "EDIT Field usage WHEAT - [PERSON_NAME]" at bounding box center [264, 251] width 453 height 72
click at [456, 242] on button "EDIT" at bounding box center [463, 238] width 25 height 17
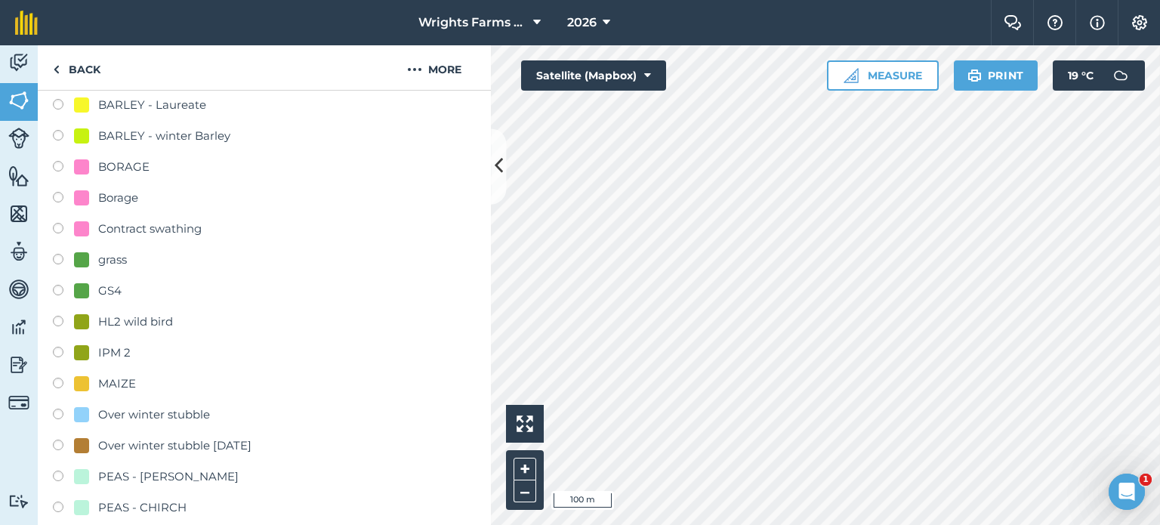
scroll to position [377, 0]
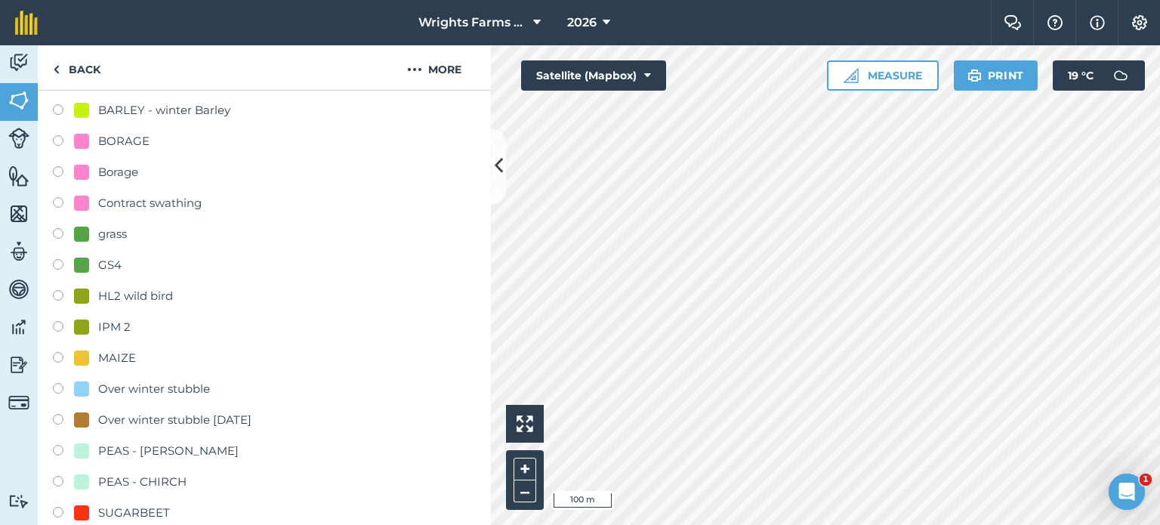
click at [58, 328] on label at bounding box center [63, 328] width 21 height 15
radio input "true"
radio input "false"
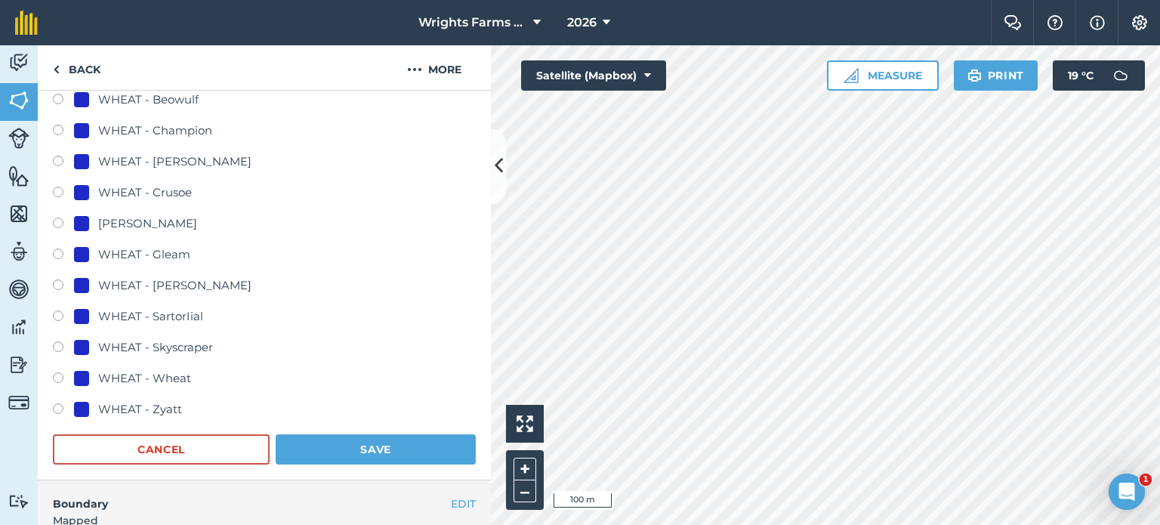
scroll to position [1132, 0]
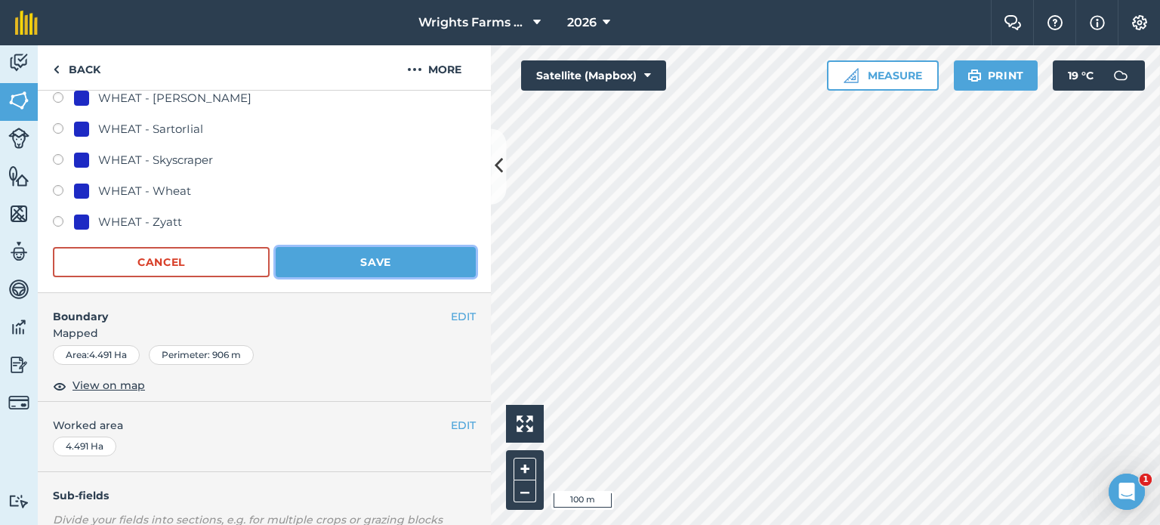
click at [393, 263] on button "Save" at bounding box center [376, 262] width 200 height 30
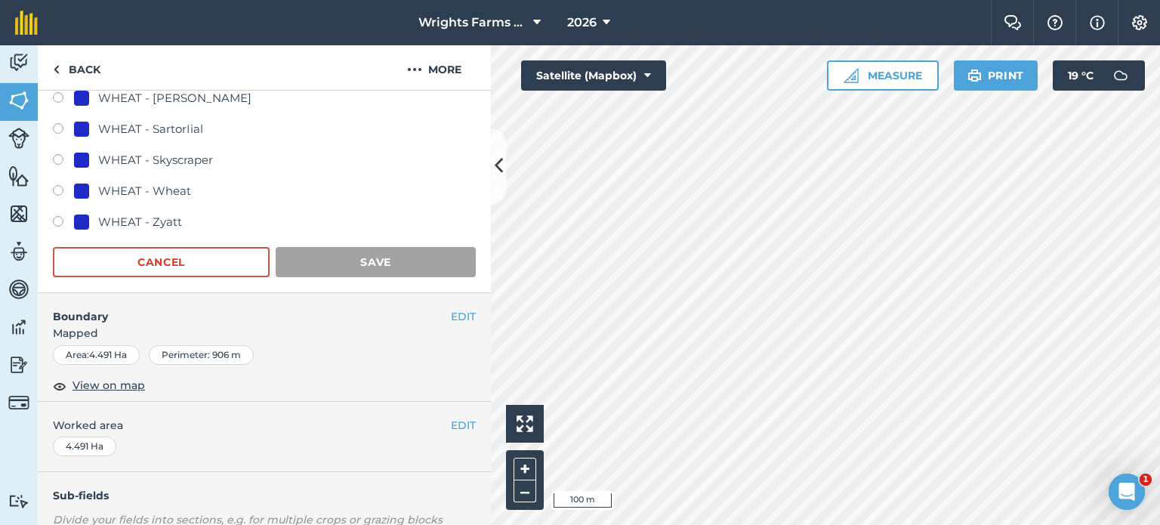
scroll to position [226, 0]
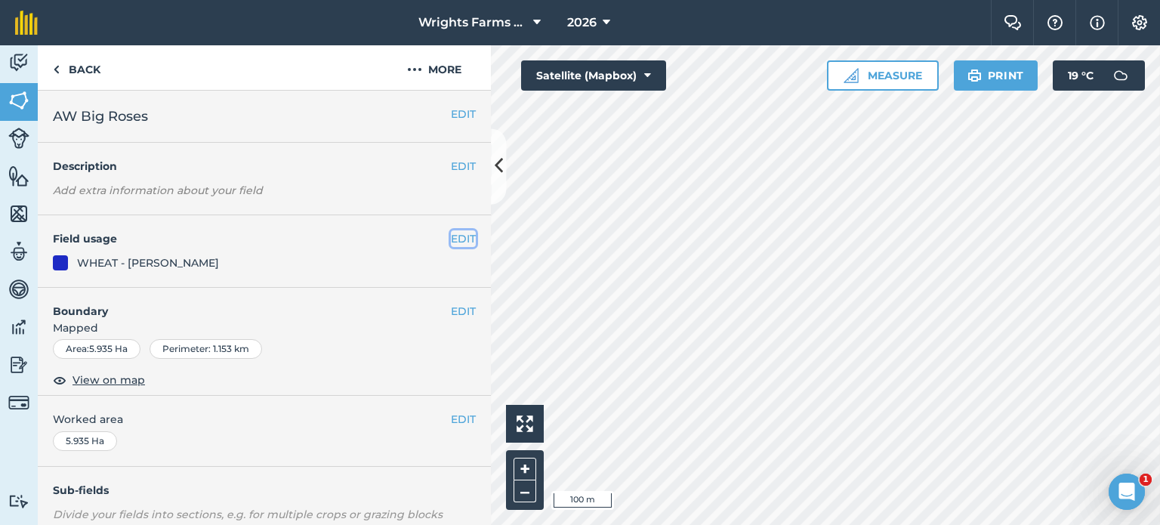
click at [451, 234] on button "EDIT" at bounding box center [463, 238] width 25 height 17
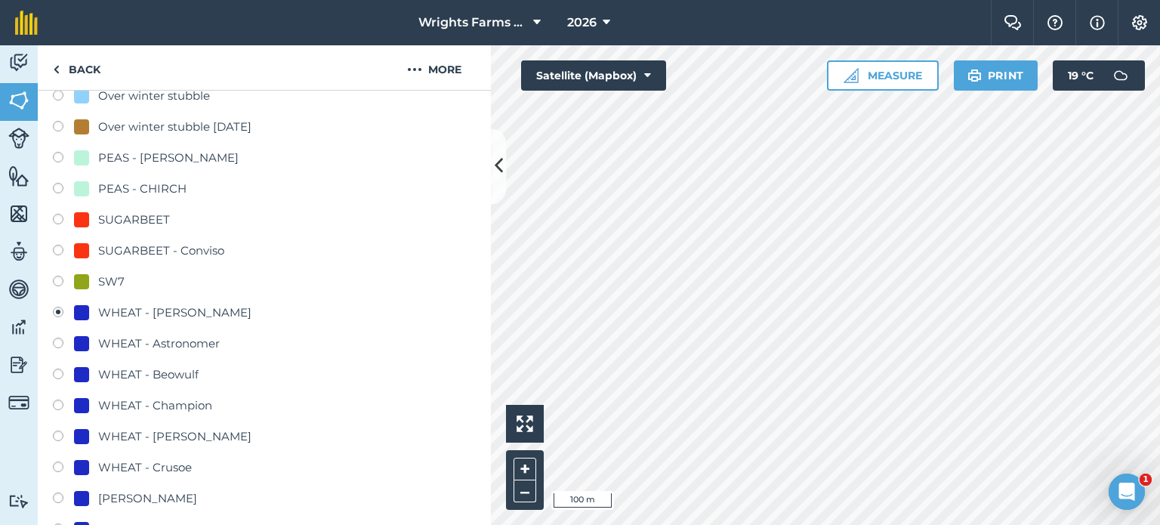
scroll to position [679, 0]
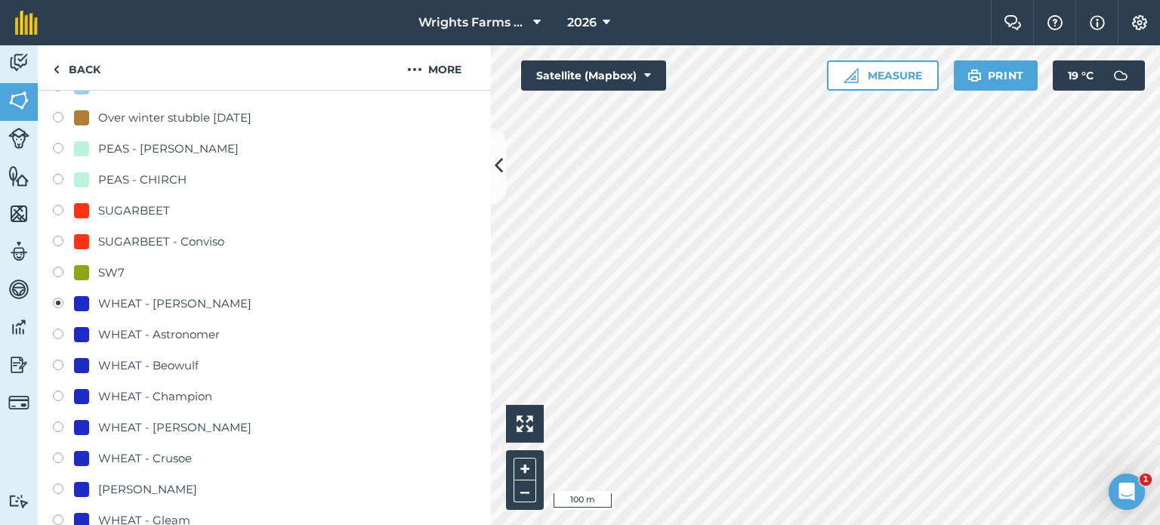
click at [64, 362] on label at bounding box center [63, 366] width 21 height 15
radio input "true"
radio input "false"
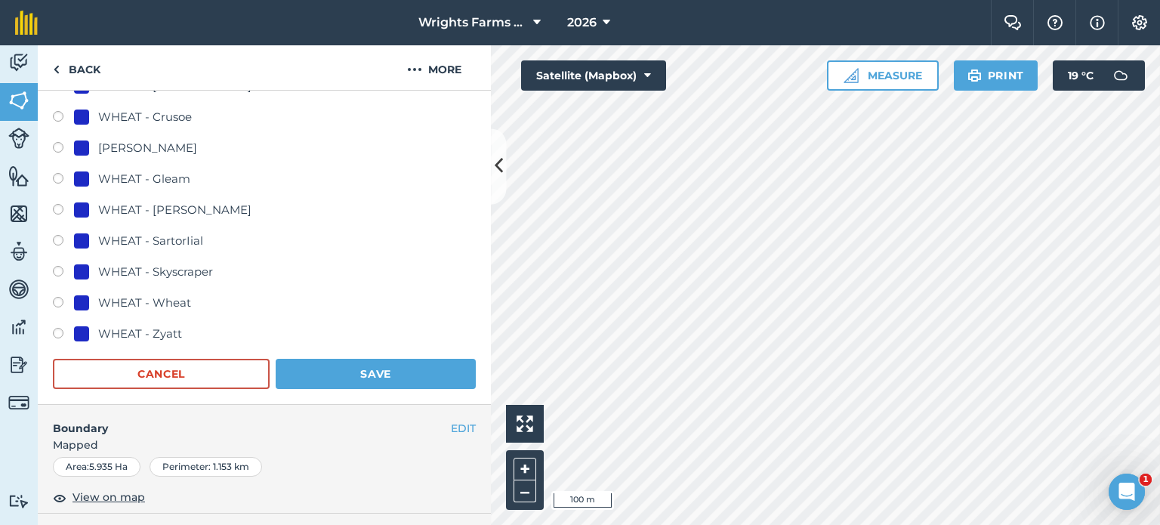
scroll to position [1057, 0]
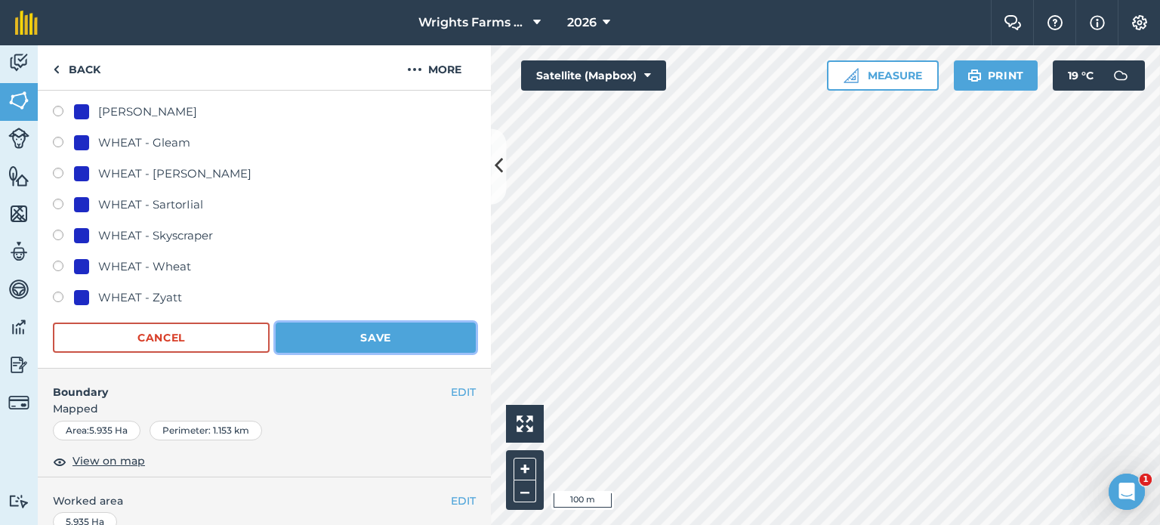
click at [386, 344] on button "Save" at bounding box center [376, 337] width 200 height 30
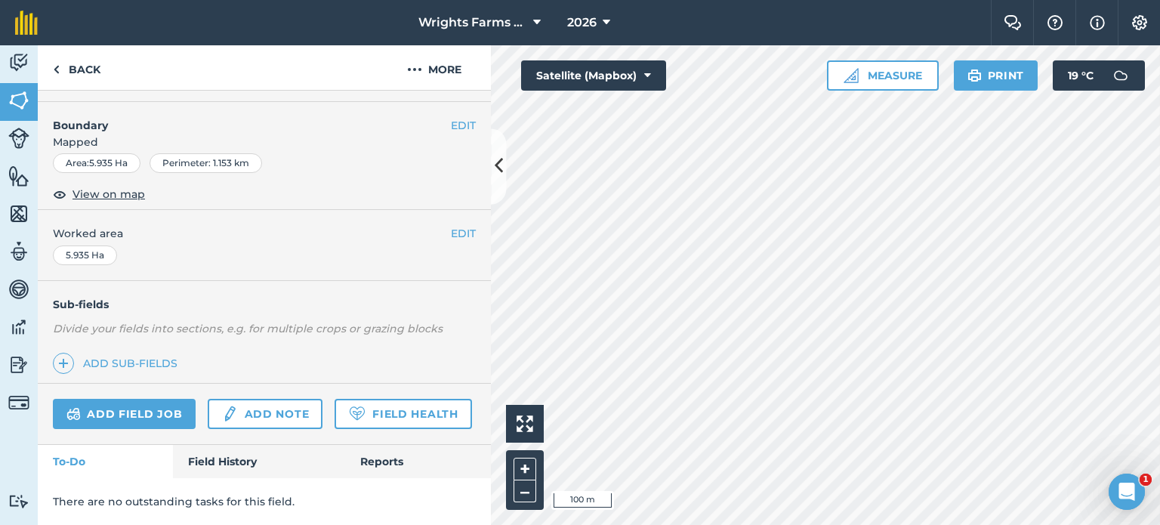
scroll to position [226, 0]
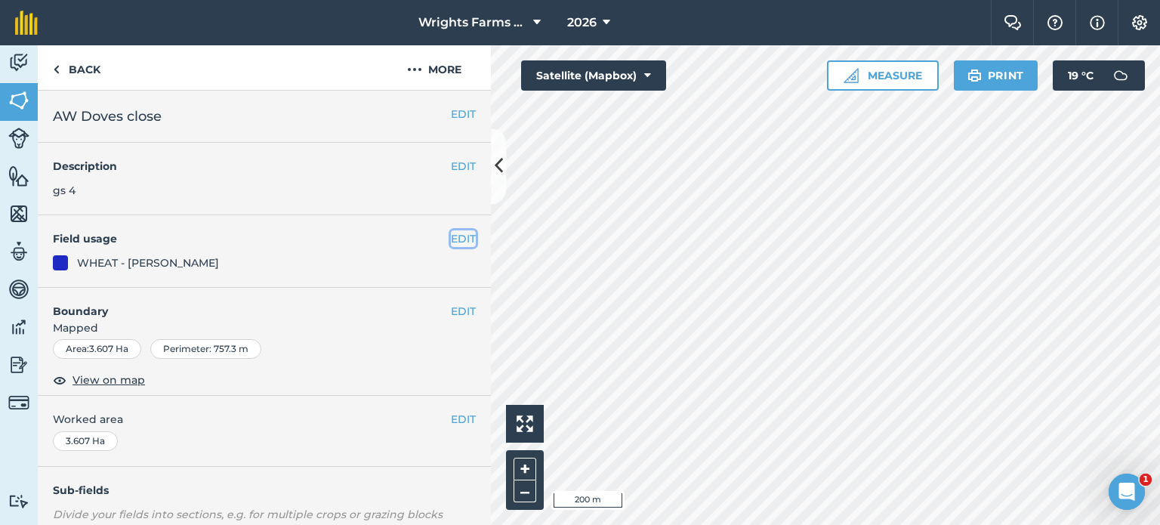
click at [451, 232] on button "EDIT" at bounding box center [463, 238] width 25 height 17
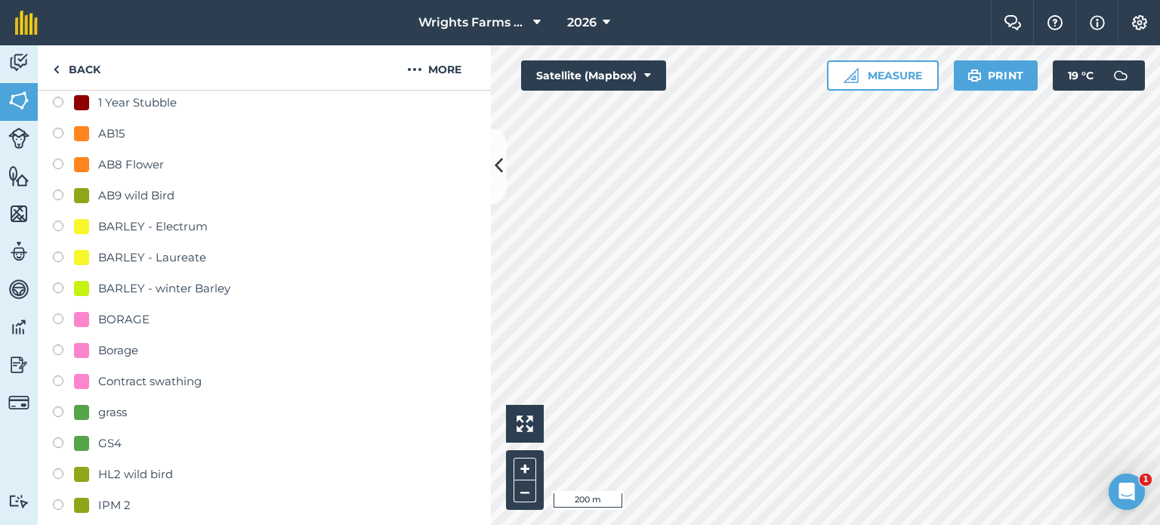
scroll to position [226, 0]
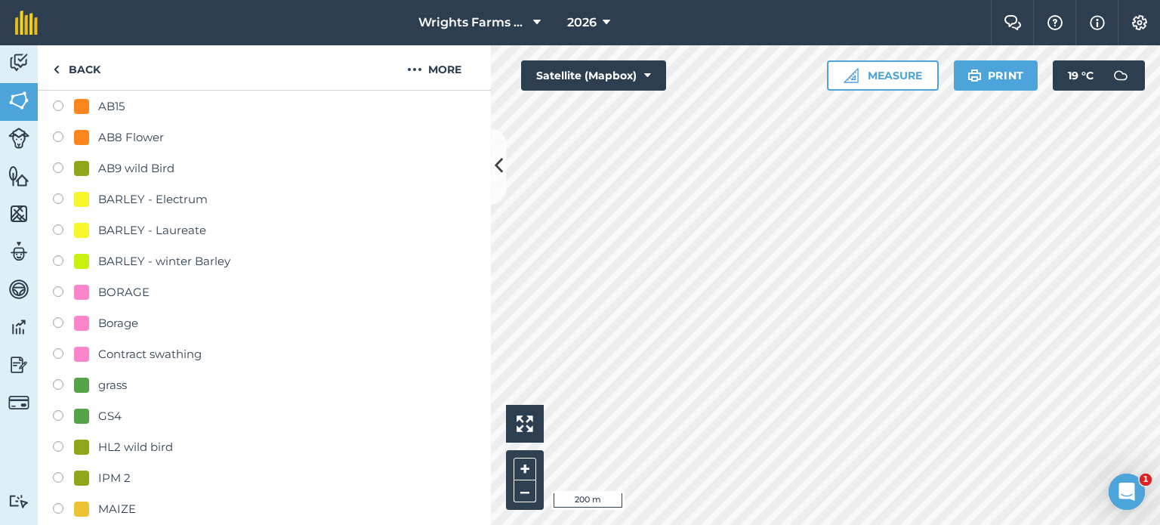
click at [61, 411] on label at bounding box center [63, 417] width 21 height 15
radio input "true"
radio input "false"
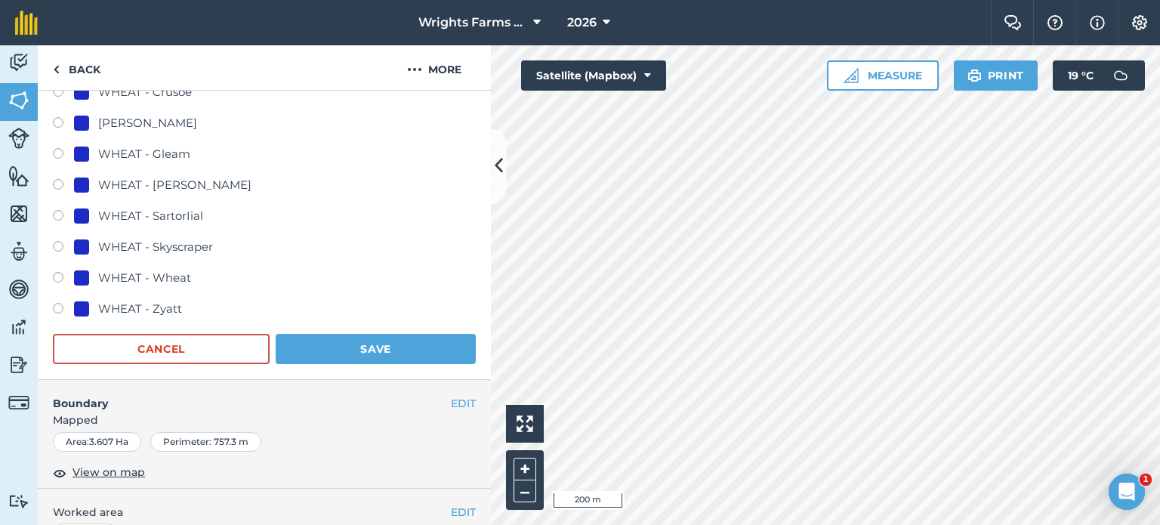
scroll to position [1057, 0]
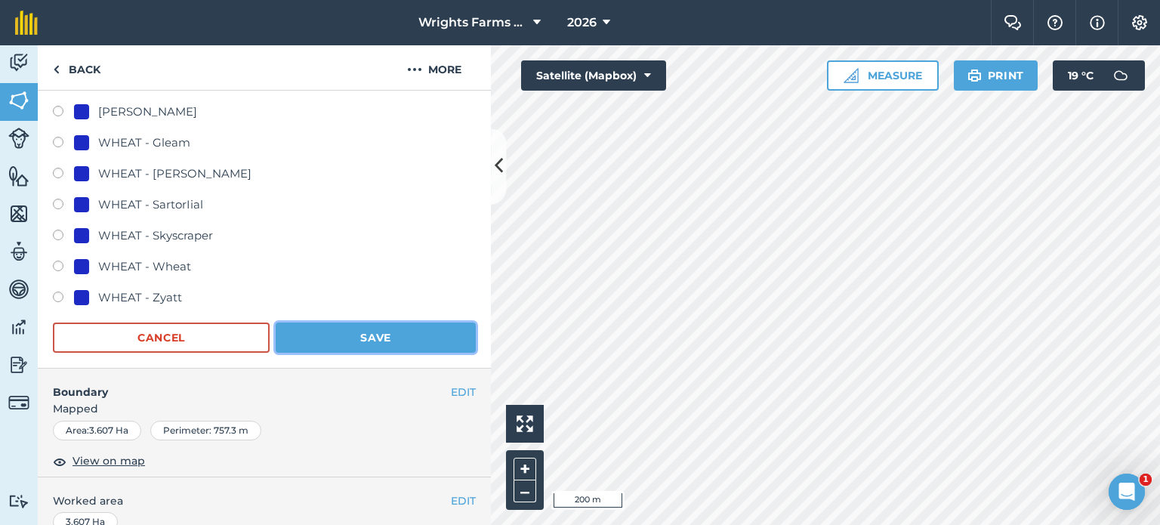
click at [396, 340] on button "Save" at bounding box center [376, 337] width 200 height 30
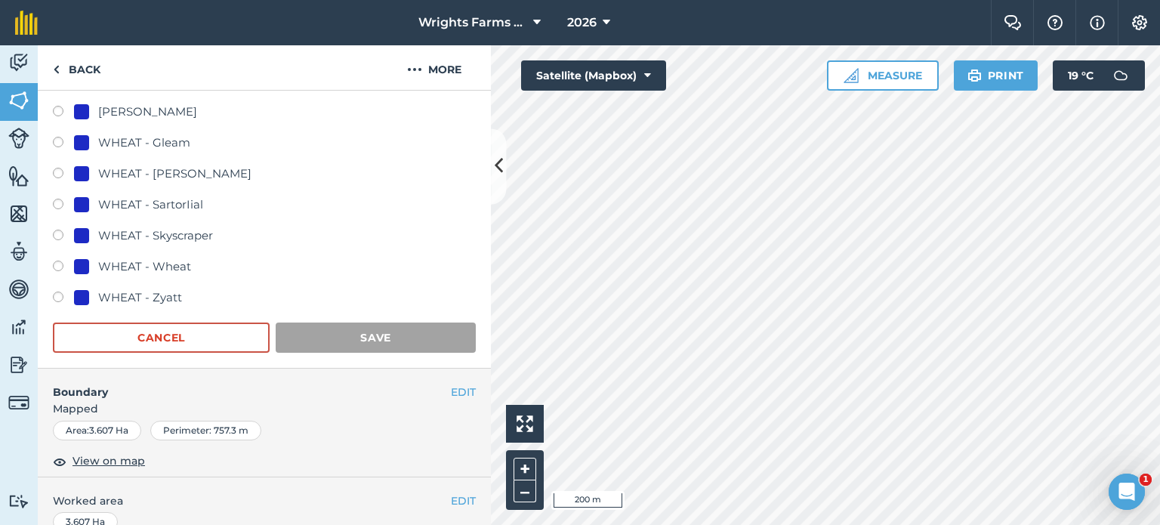
scroll to position [226, 0]
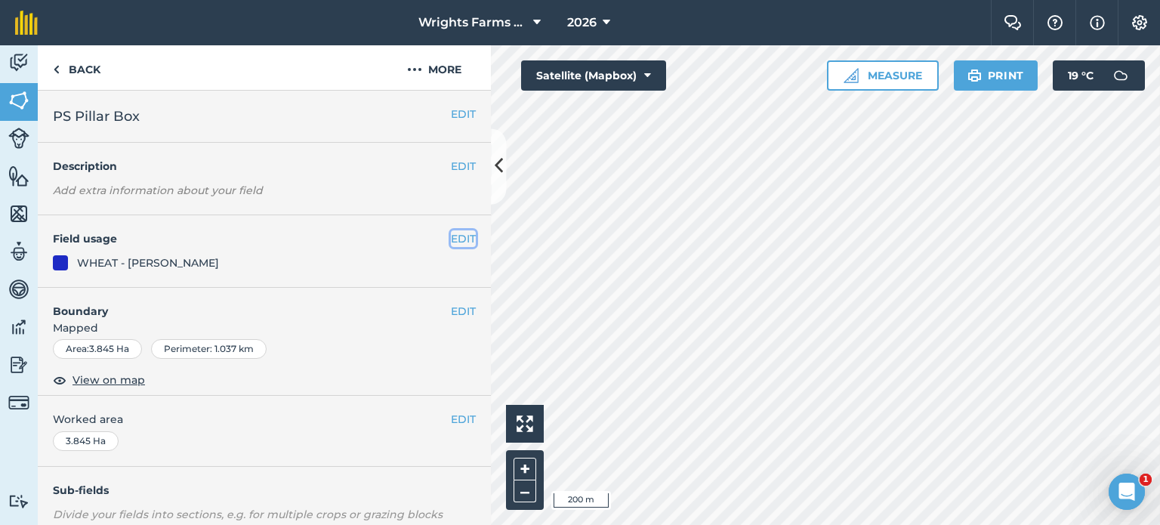
click at [451, 239] on button "EDIT" at bounding box center [463, 238] width 25 height 17
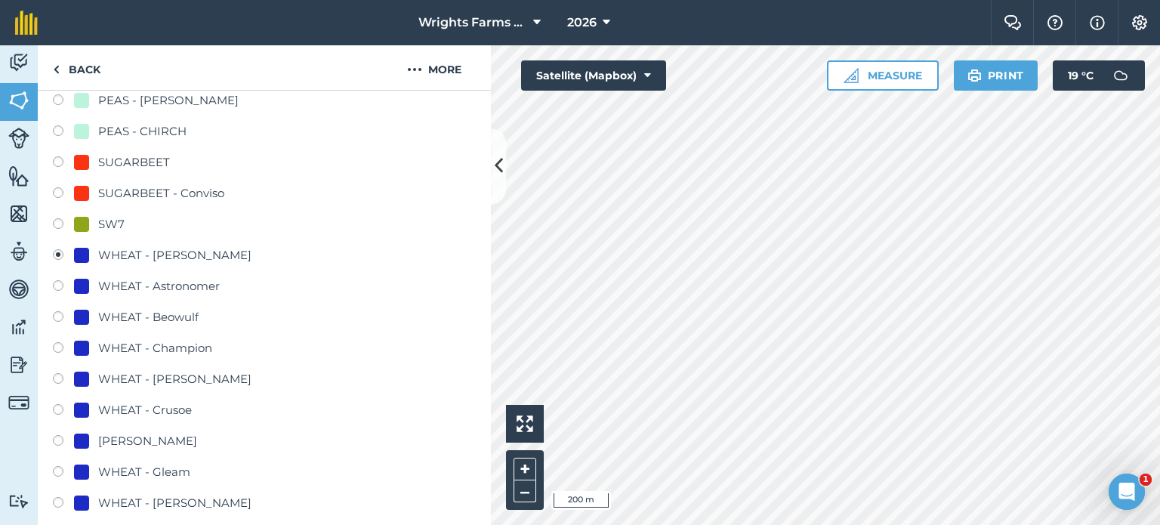
scroll to position [755, 0]
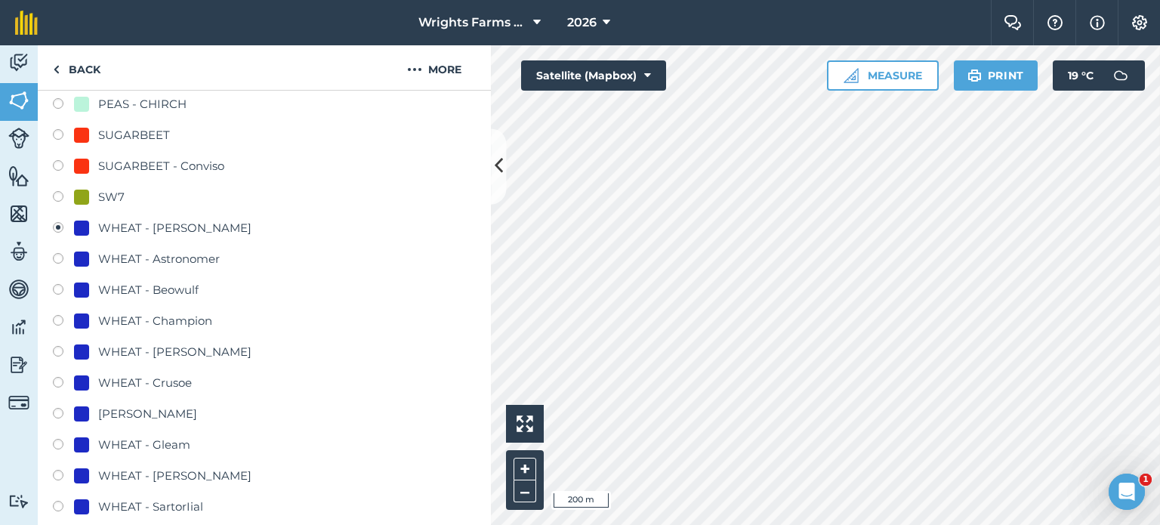
click at [57, 377] on label at bounding box center [63, 384] width 21 height 15
radio input "true"
radio input "false"
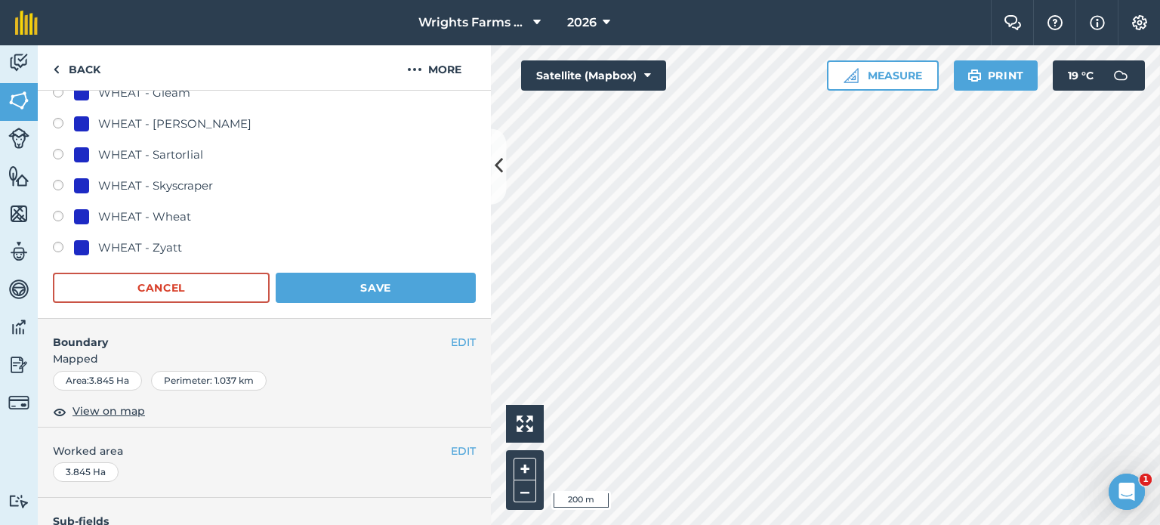
scroll to position [1132, 0]
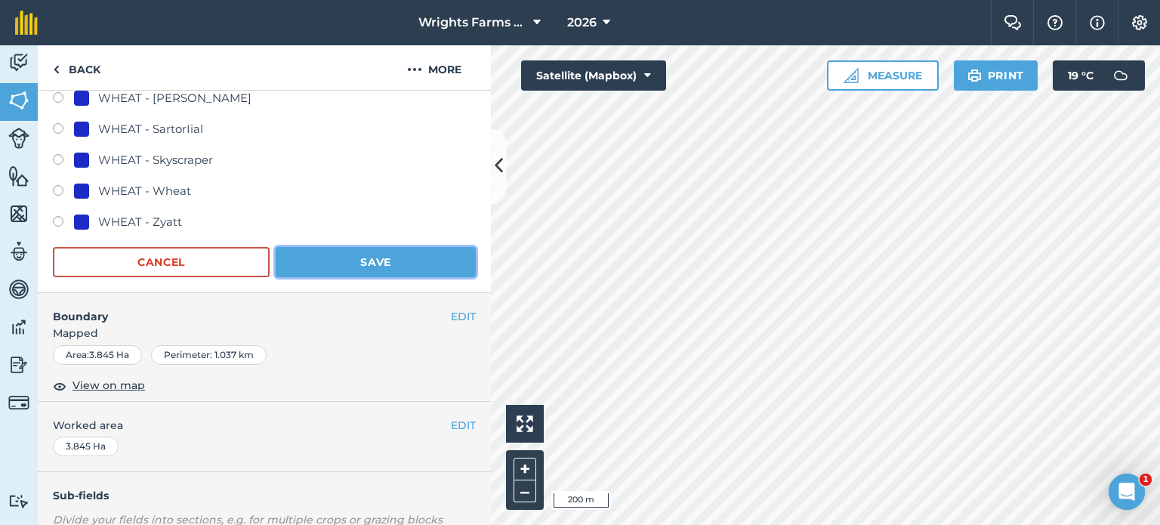
click at [358, 260] on button "Save" at bounding box center [376, 262] width 200 height 30
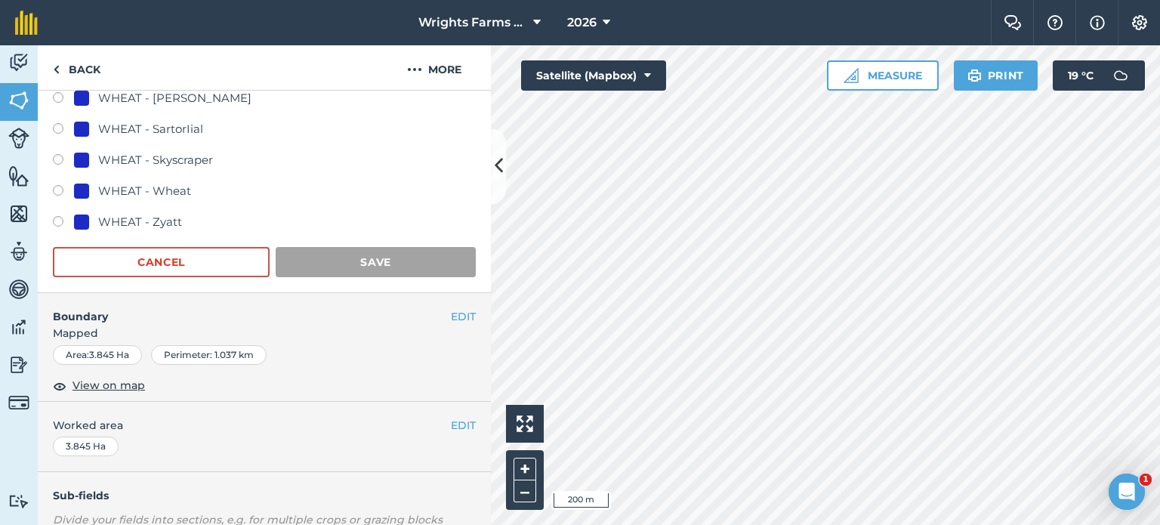
scroll to position [226, 0]
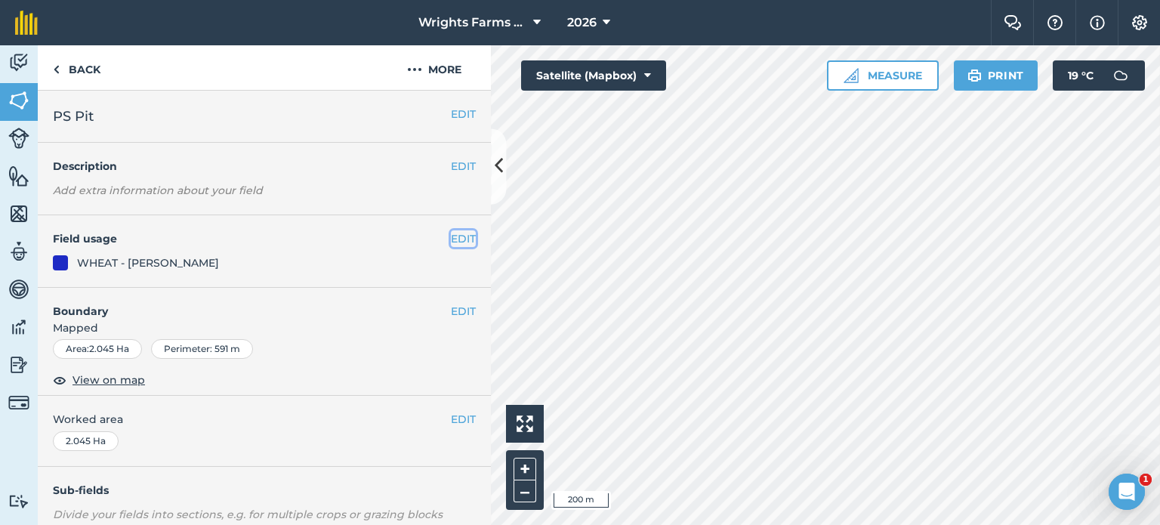
click at [455, 241] on button "EDIT" at bounding box center [463, 238] width 25 height 17
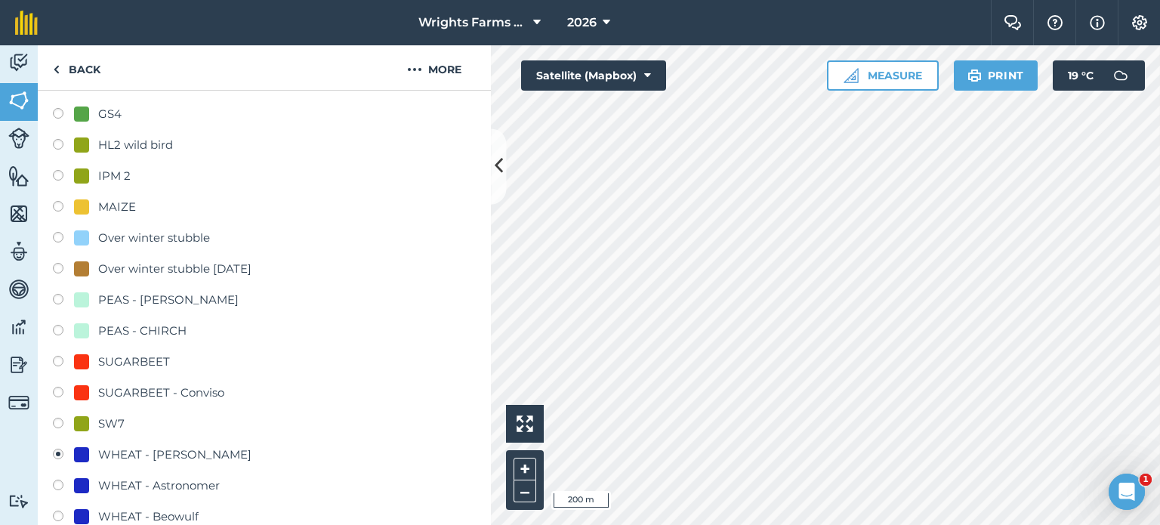
scroll to position [679, 0]
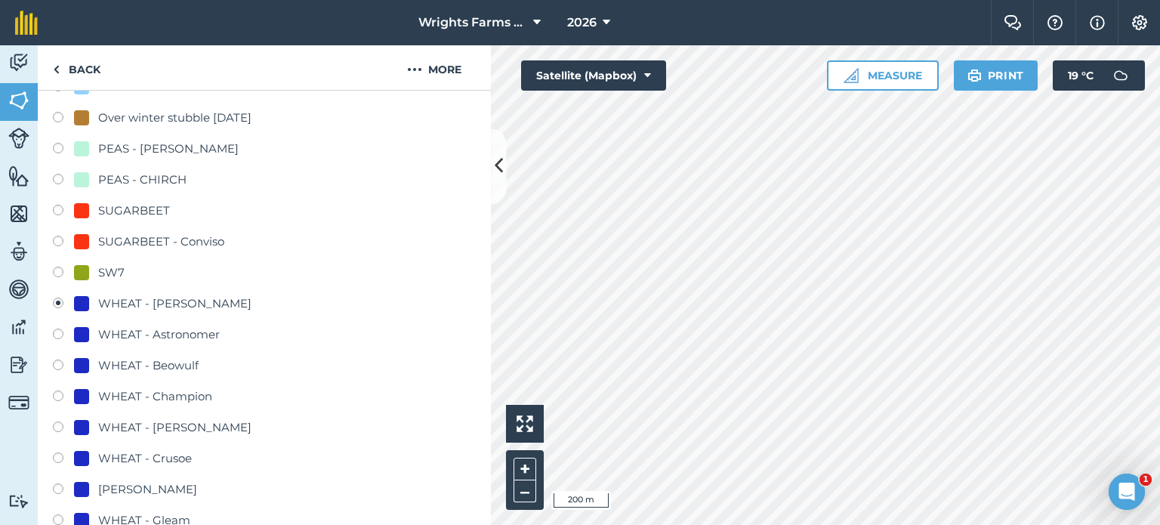
click at [57, 452] on label at bounding box center [63, 459] width 21 height 15
radio input "true"
radio input "false"
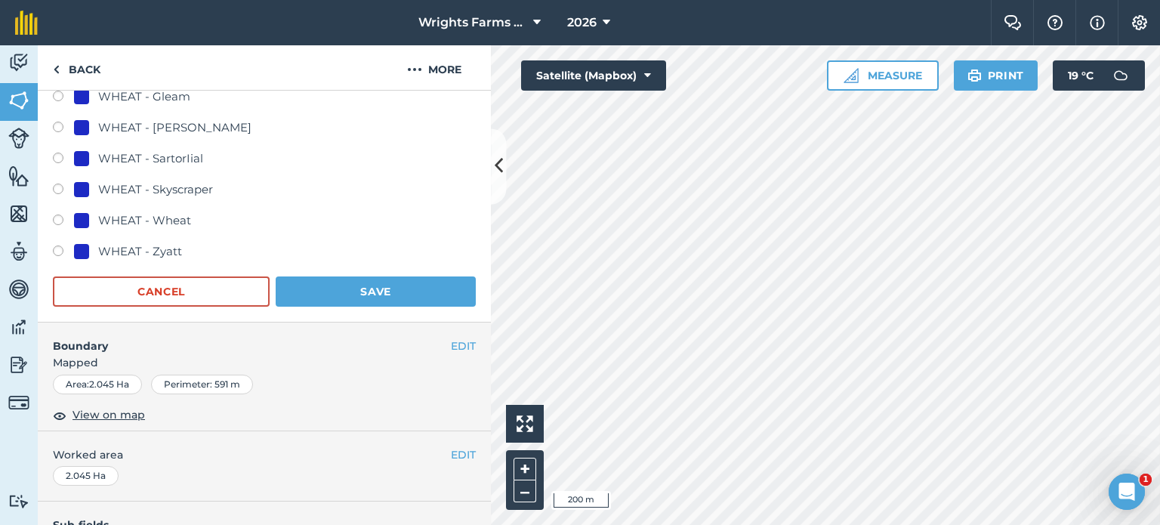
scroll to position [1132, 0]
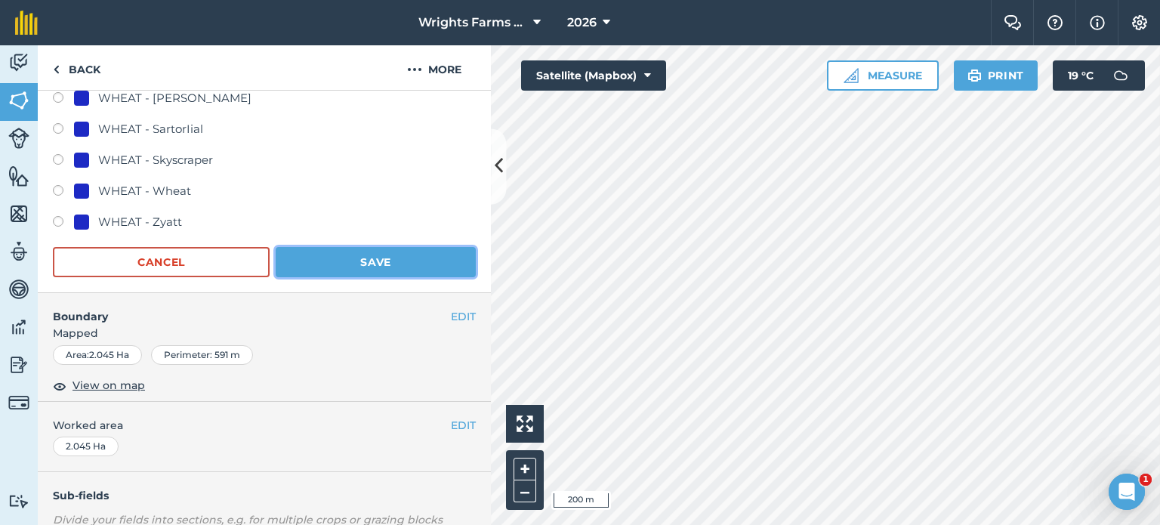
click at [424, 262] on button "Save" at bounding box center [376, 262] width 200 height 30
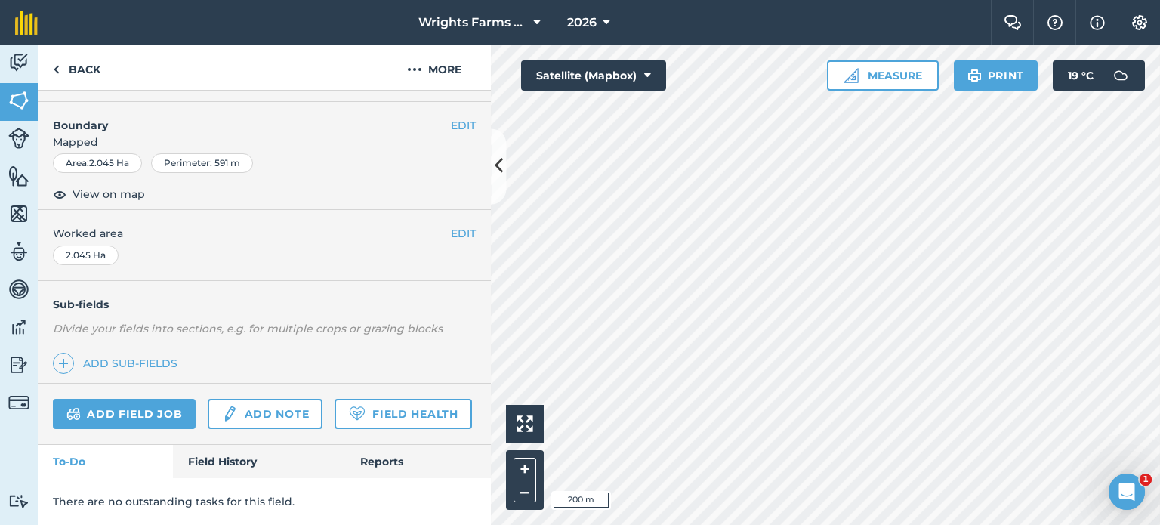
scroll to position [226, 0]
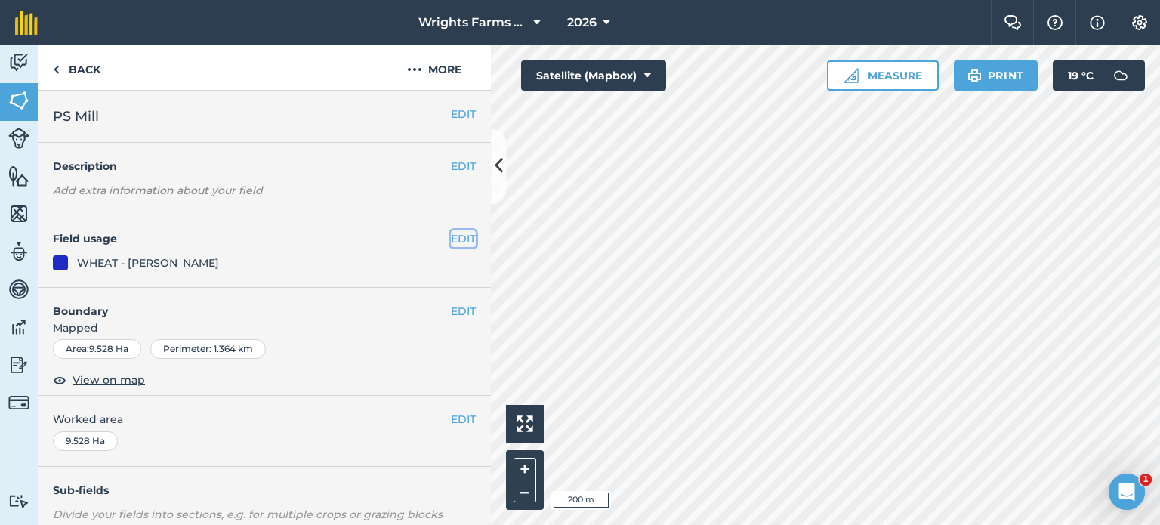
click at [451, 242] on button "EDIT" at bounding box center [463, 238] width 25 height 17
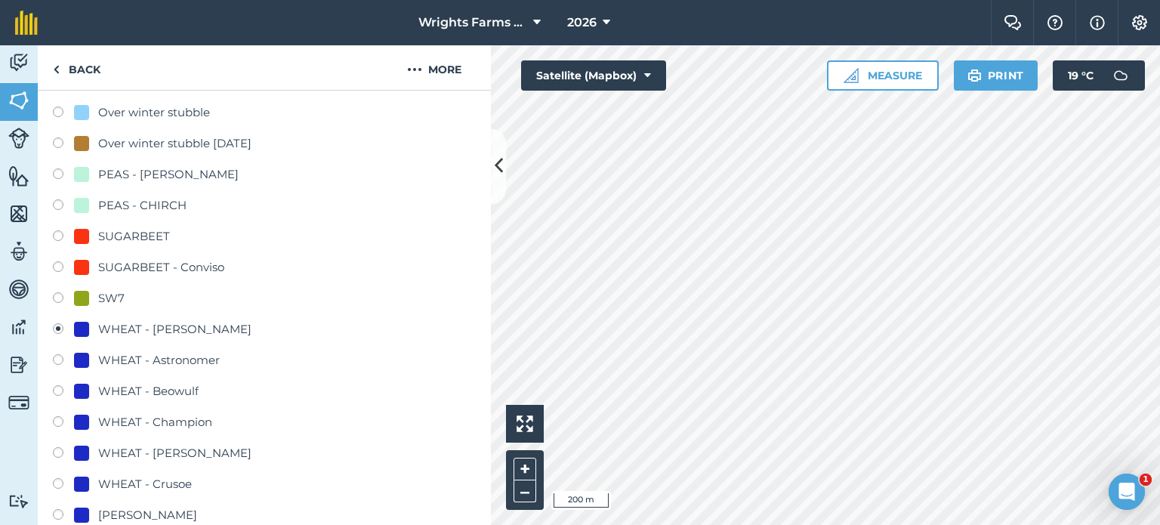
scroll to position [679, 0]
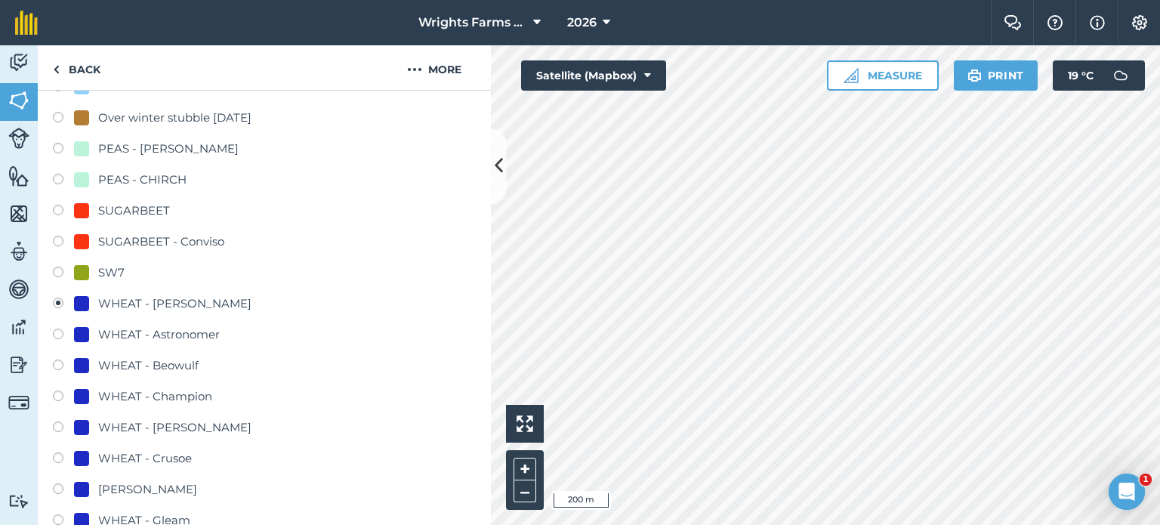
drag, startPoint x: 57, startPoint y: 455, endPoint x: 79, endPoint y: 436, distance: 28.3
click at [58, 455] on label at bounding box center [63, 459] width 21 height 15
radio input "true"
radio input "false"
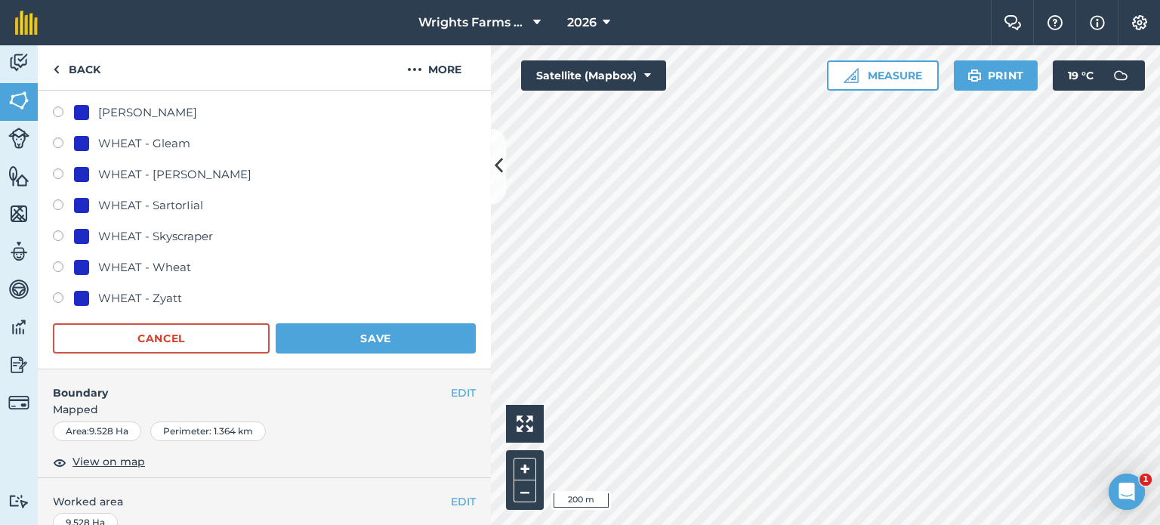
scroll to position [1057, 0]
click at [411, 336] on button "Save" at bounding box center [376, 337] width 200 height 30
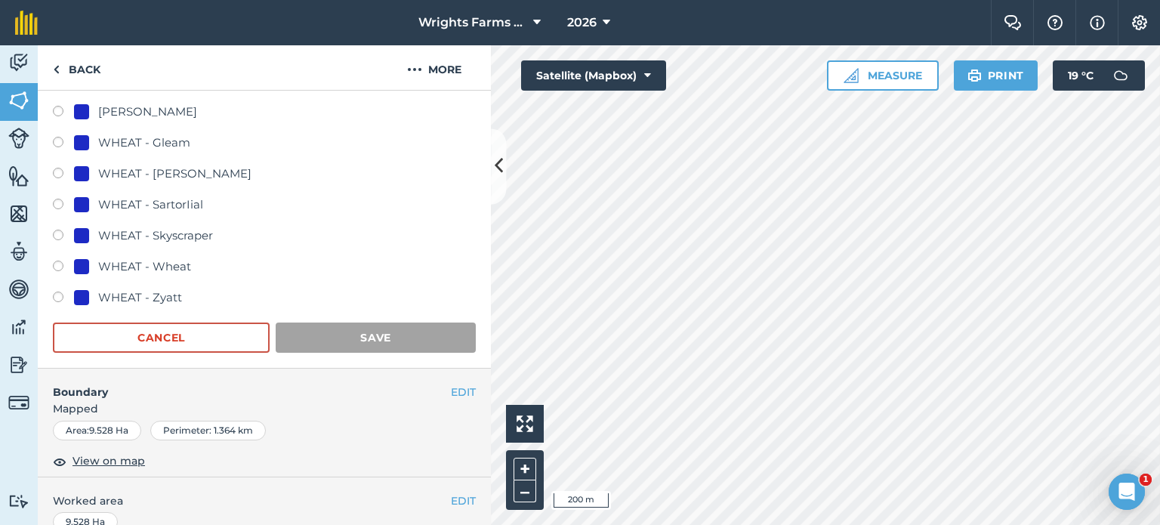
scroll to position [226, 0]
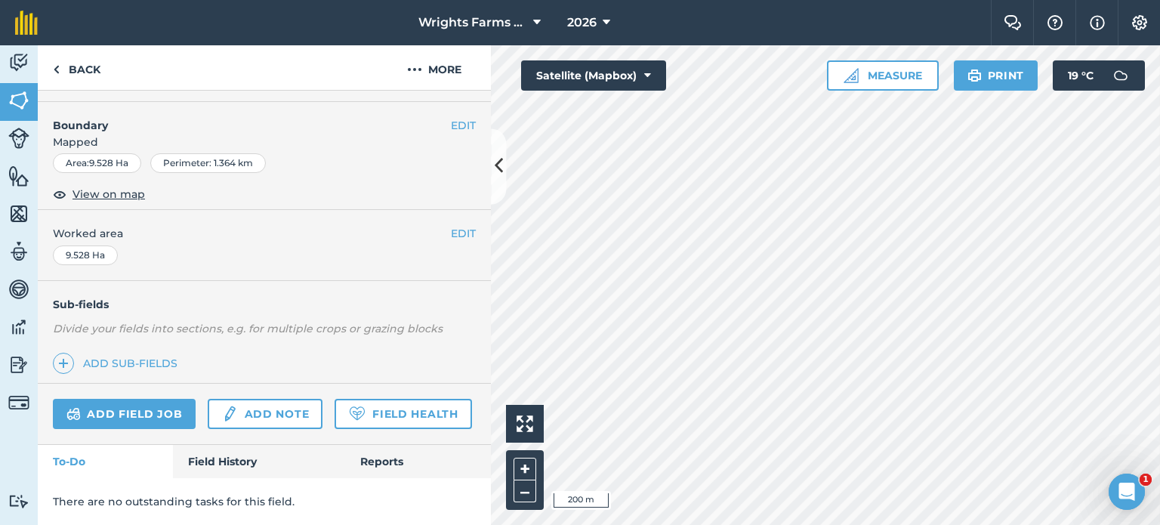
click at [469, 153] on div "Activity Fields Livestock Features Maps Team Vehicles Data Reporting Billing Tu…" at bounding box center [580, 284] width 1160 height 479
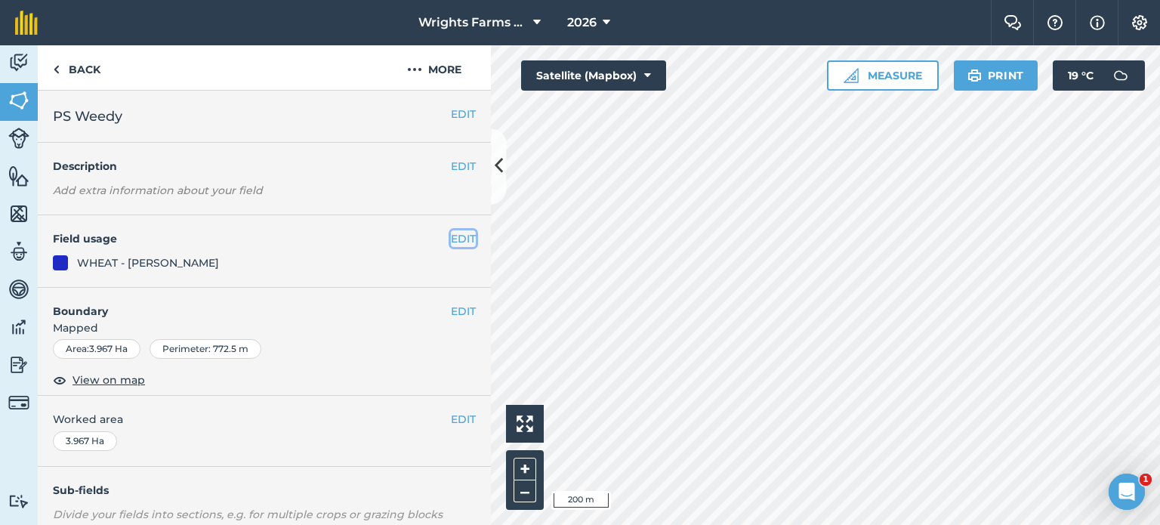
click at [456, 243] on button "EDIT" at bounding box center [463, 238] width 25 height 17
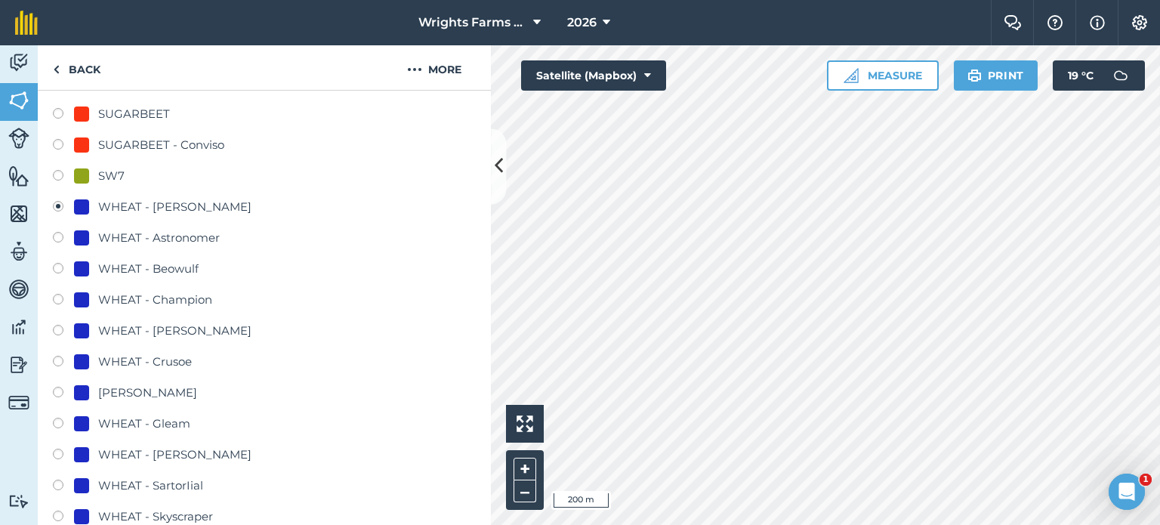
scroll to position [830, 0]
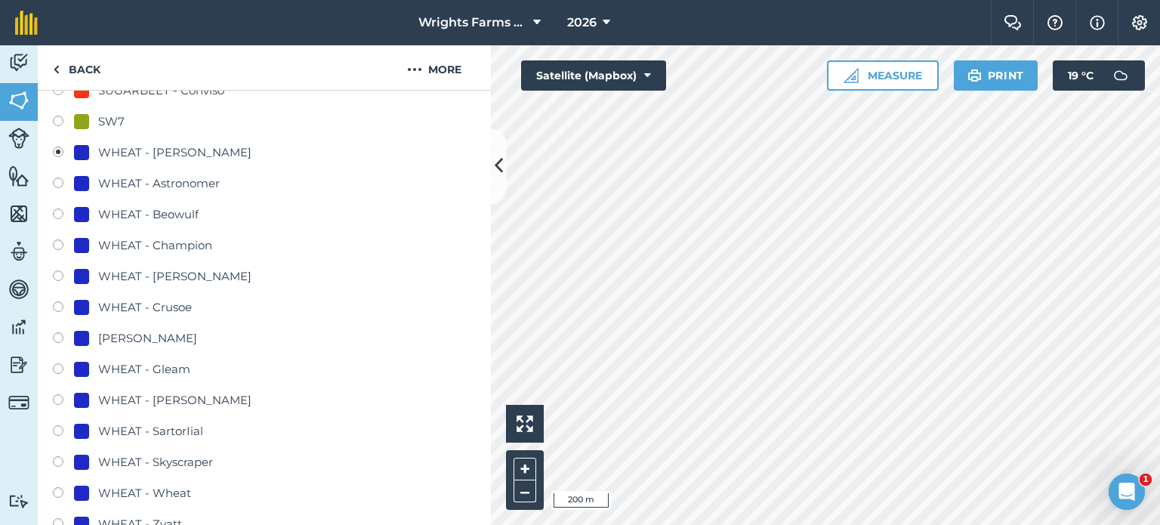
click at [54, 302] on label at bounding box center [63, 308] width 21 height 15
radio input "true"
radio input "false"
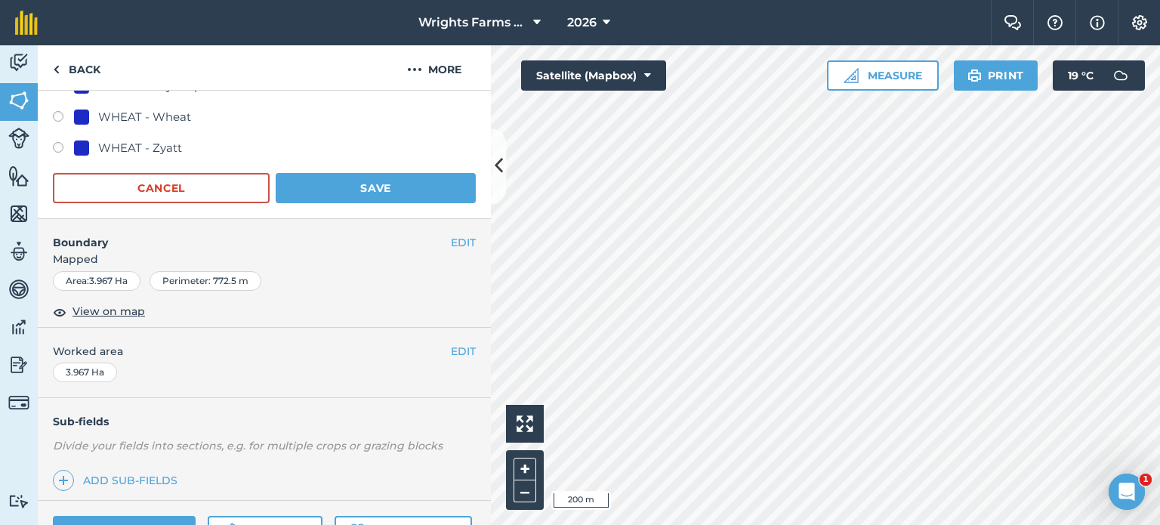
scroll to position [1208, 0]
click at [396, 191] on button "Save" at bounding box center [376, 186] width 200 height 30
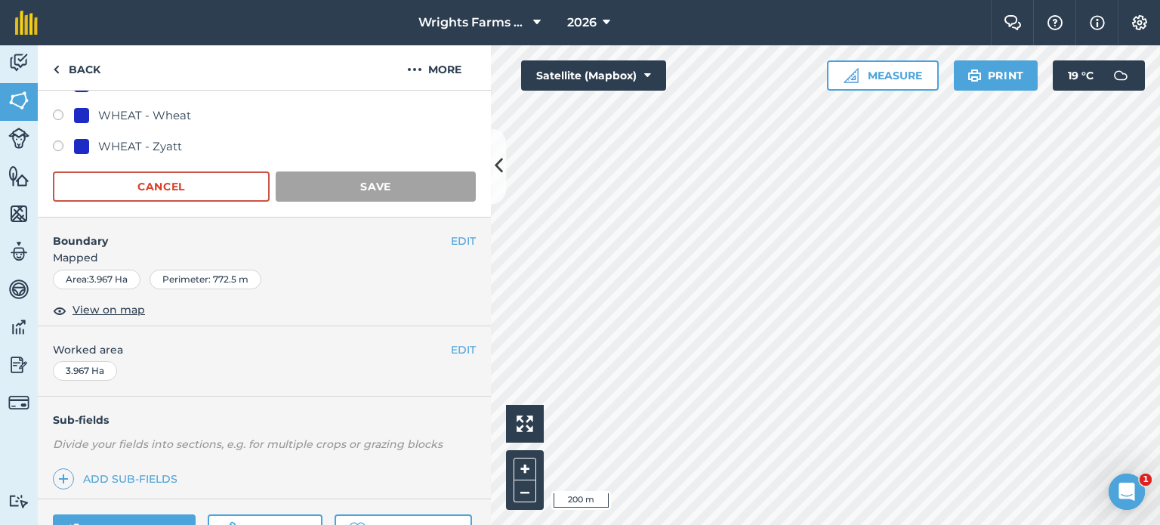
scroll to position [226, 0]
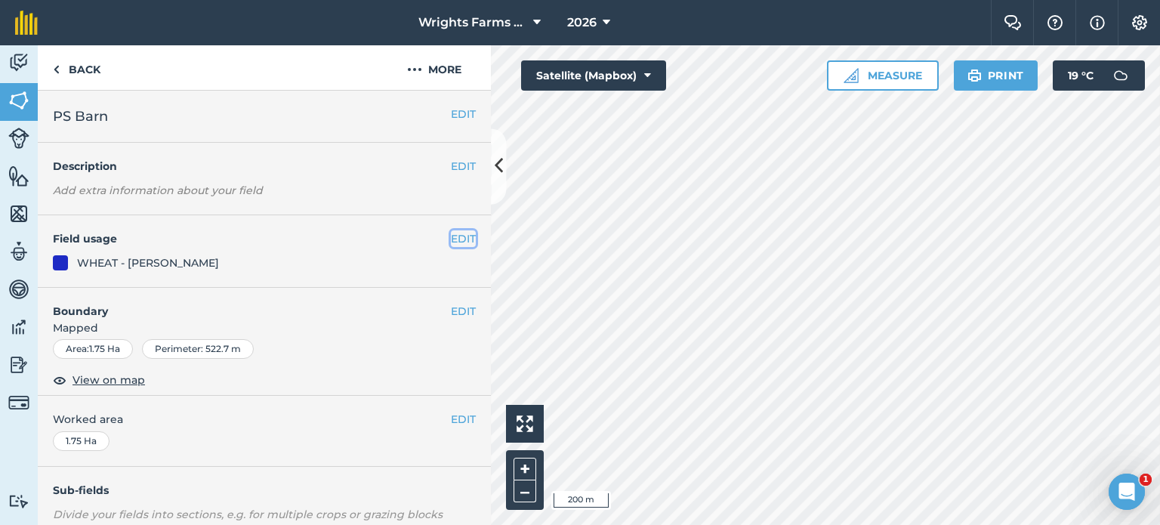
click at [451, 241] on button "EDIT" at bounding box center [463, 238] width 25 height 17
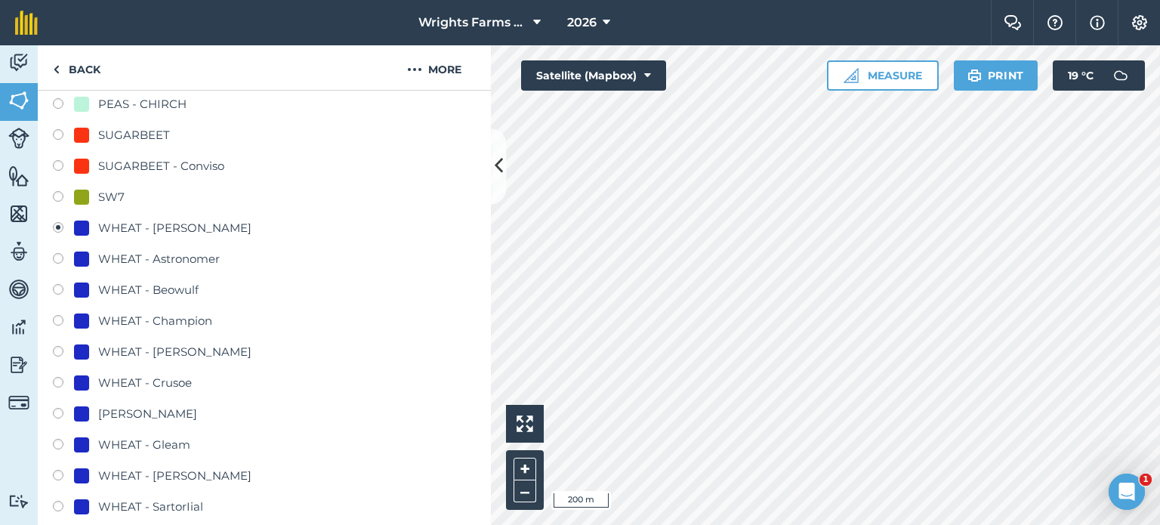
scroll to position [830, 0]
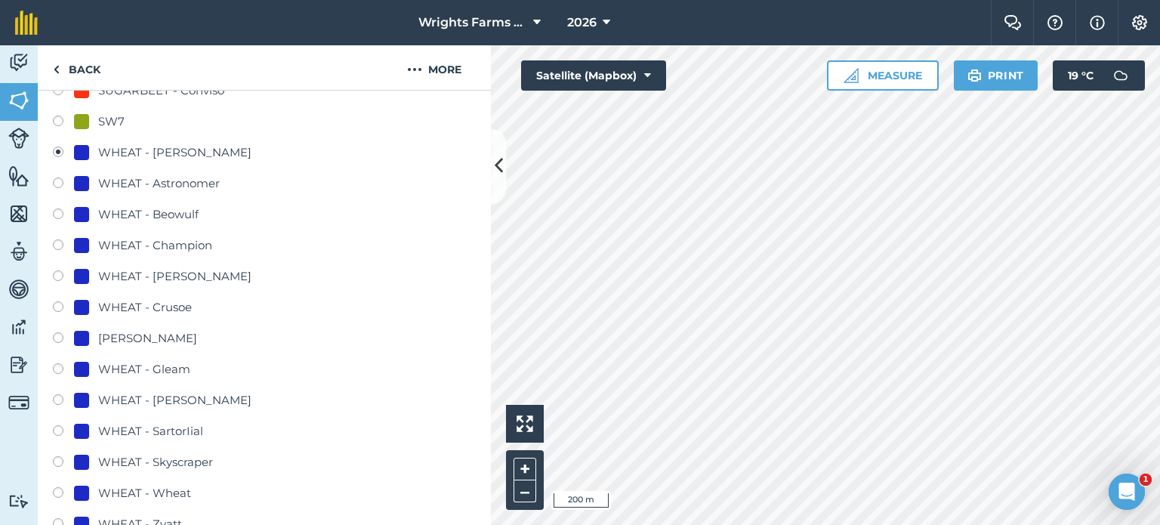
click at [57, 305] on label at bounding box center [63, 308] width 21 height 15
radio input "true"
radio input "false"
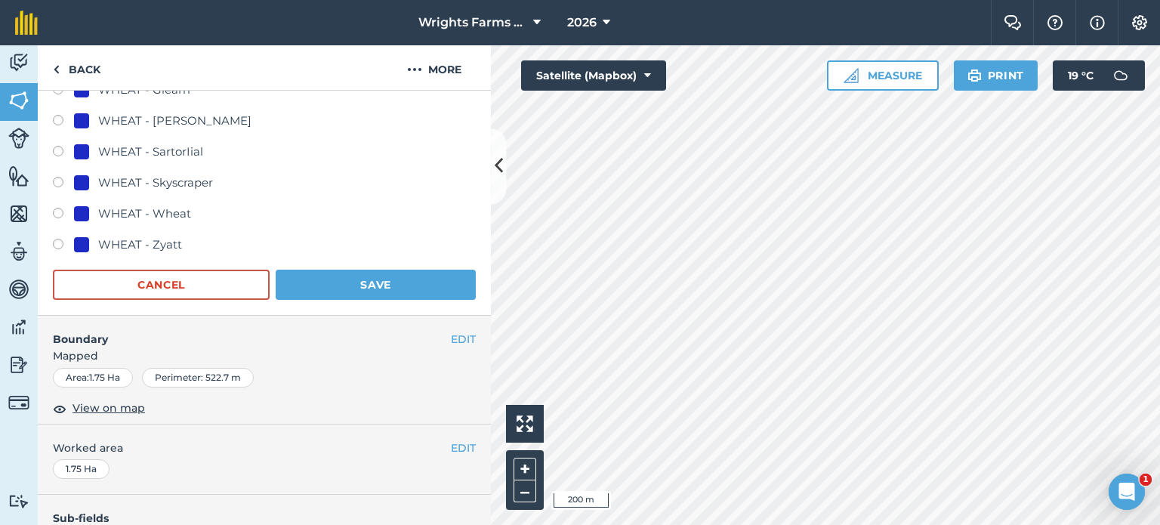
scroll to position [1132, 0]
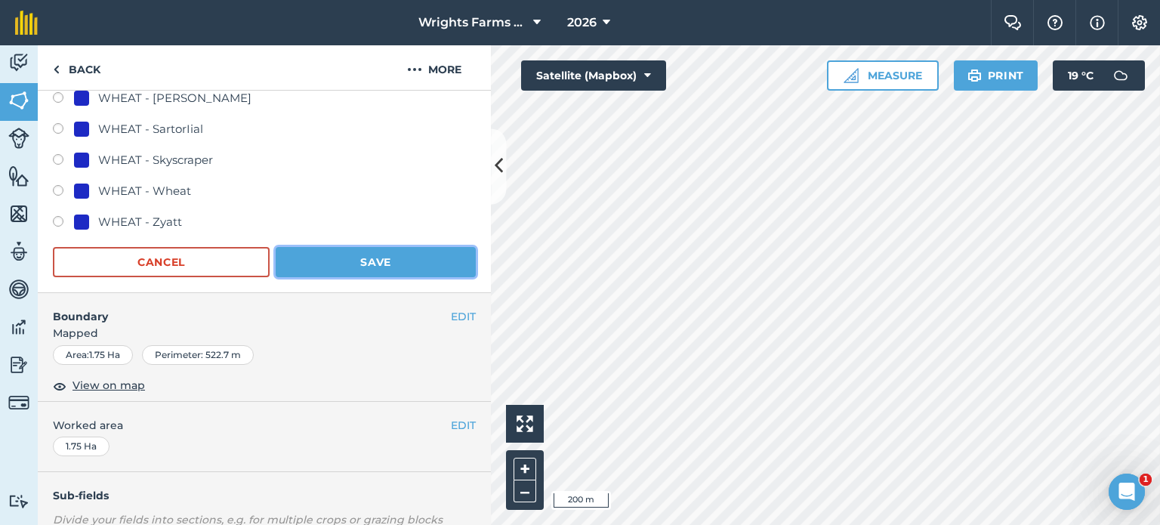
click at [394, 254] on button "Save" at bounding box center [376, 262] width 200 height 30
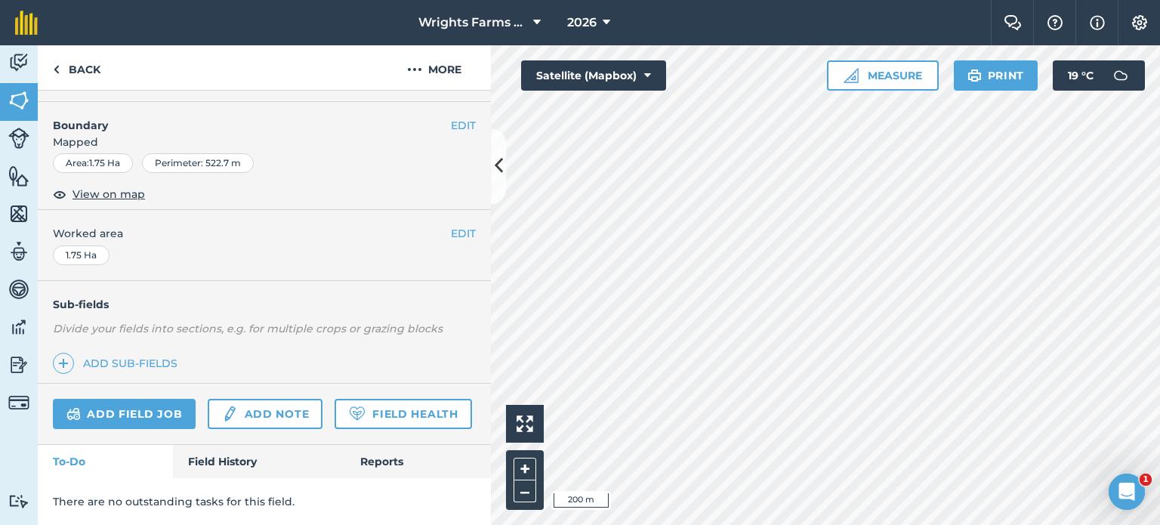
scroll to position [226, 0]
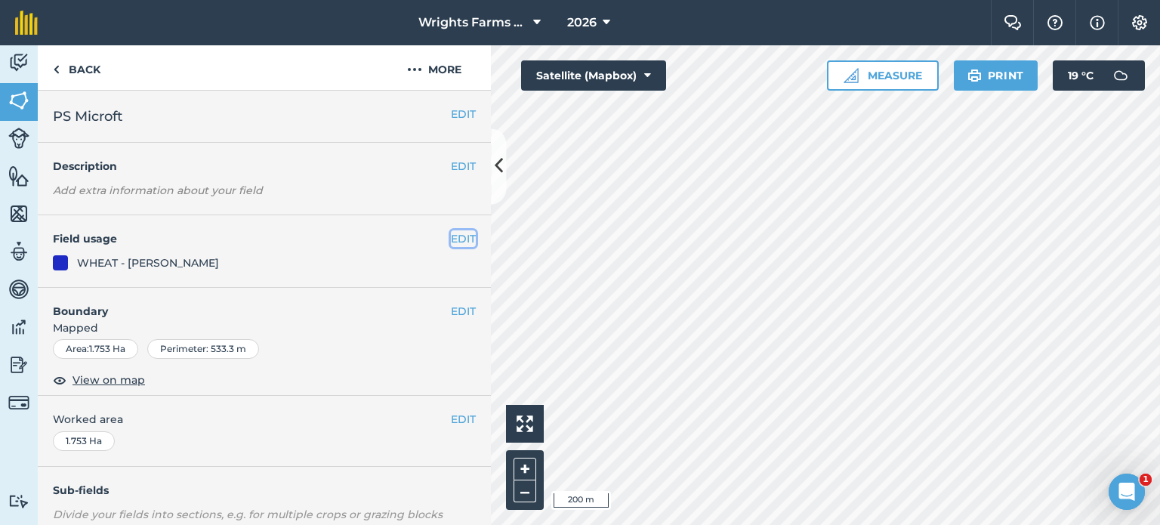
click at [458, 233] on button "EDIT" at bounding box center [463, 238] width 25 height 17
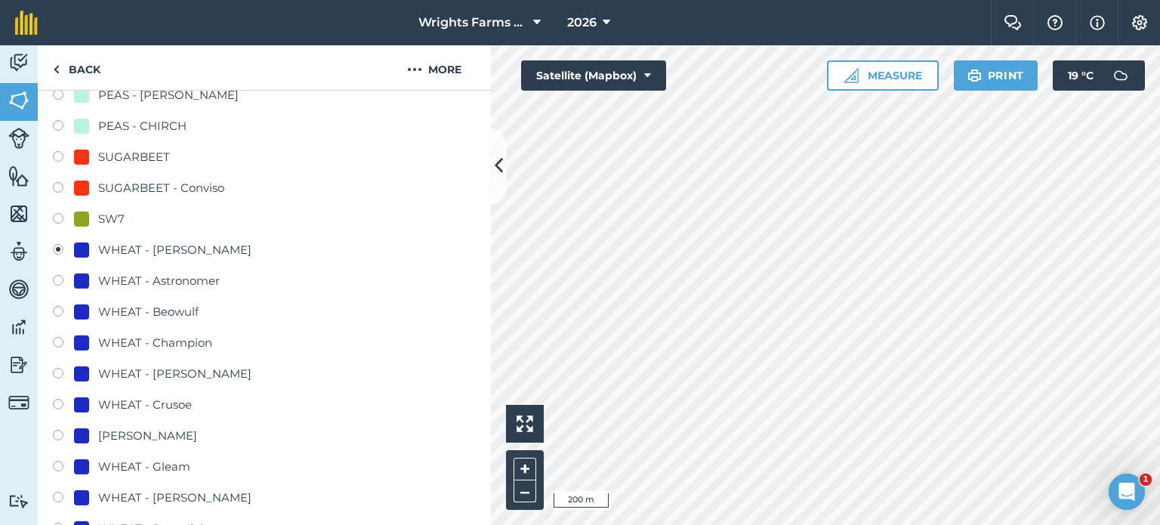
scroll to position [755, 0]
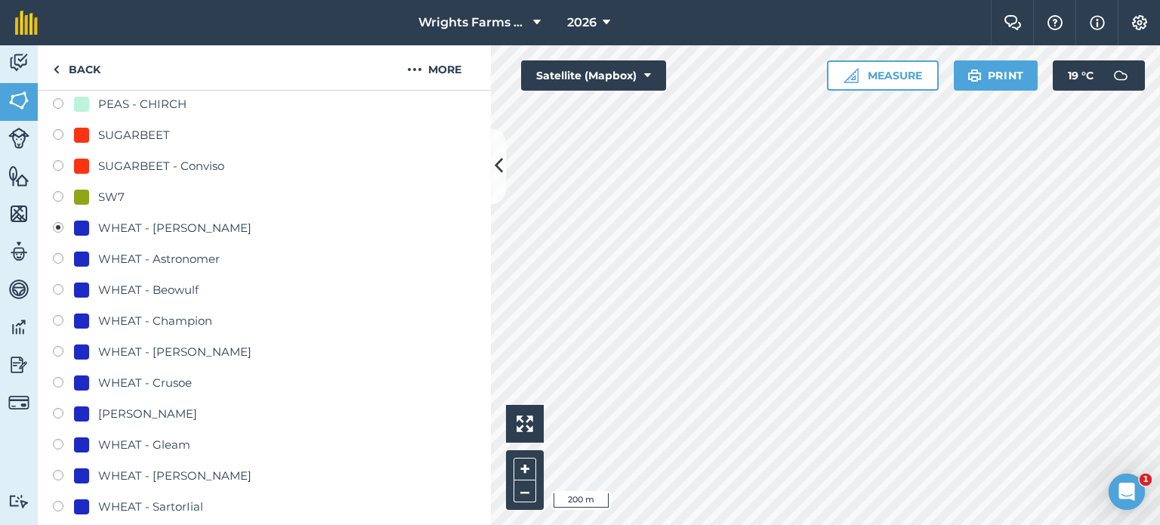
click at [61, 385] on label at bounding box center [63, 384] width 21 height 15
radio input "true"
radio input "false"
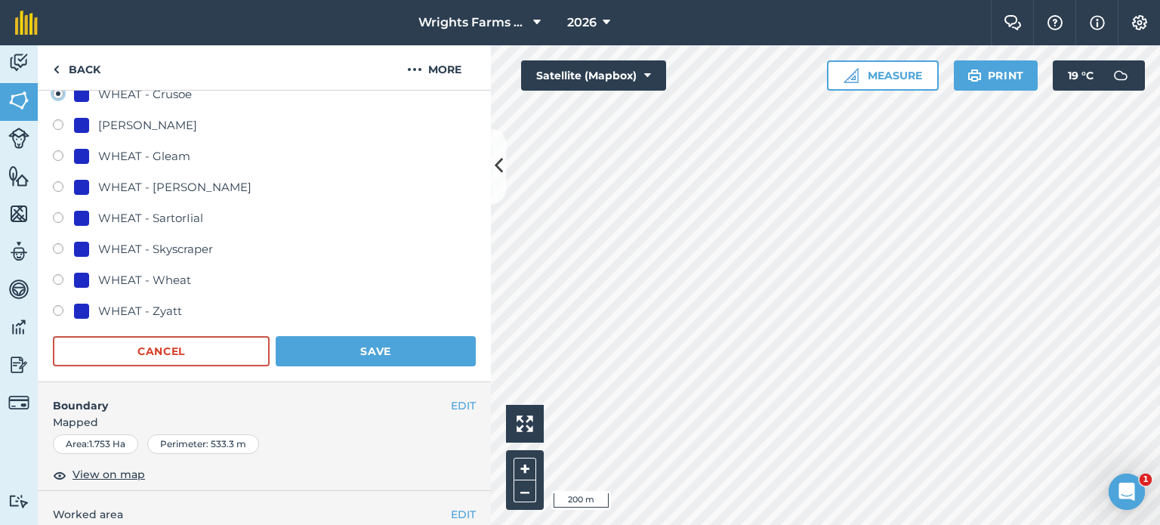
scroll to position [1057, 0]
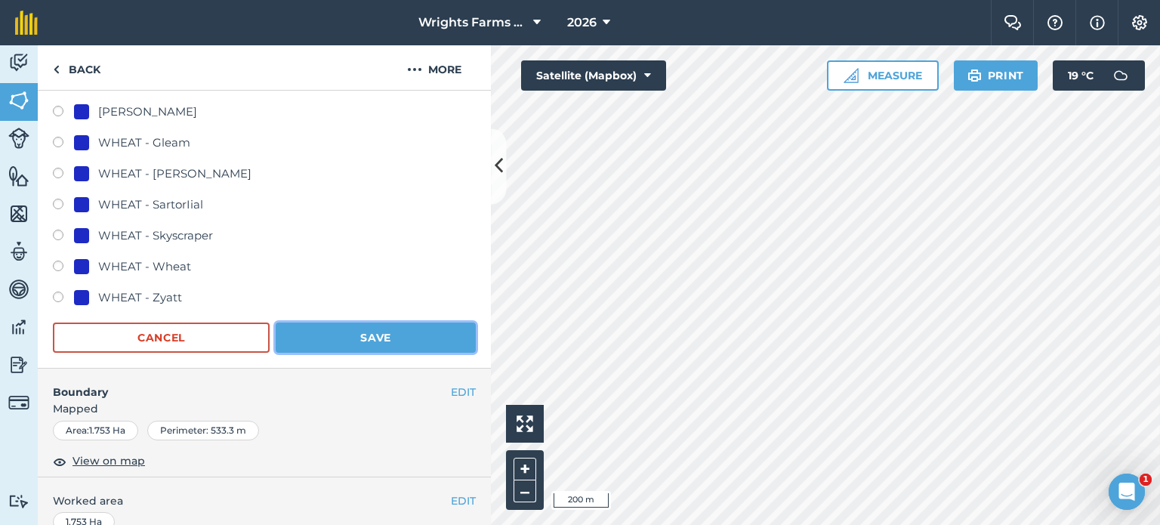
click at [413, 328] on button "Save" at bounding box center [376, 337] width 200 height 30
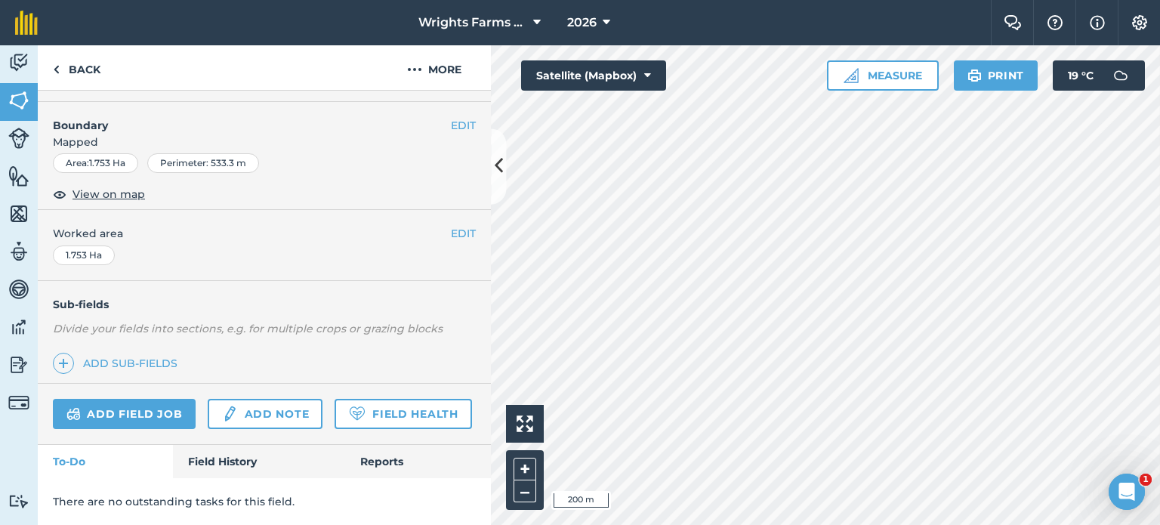
scroll to position [226, 0]
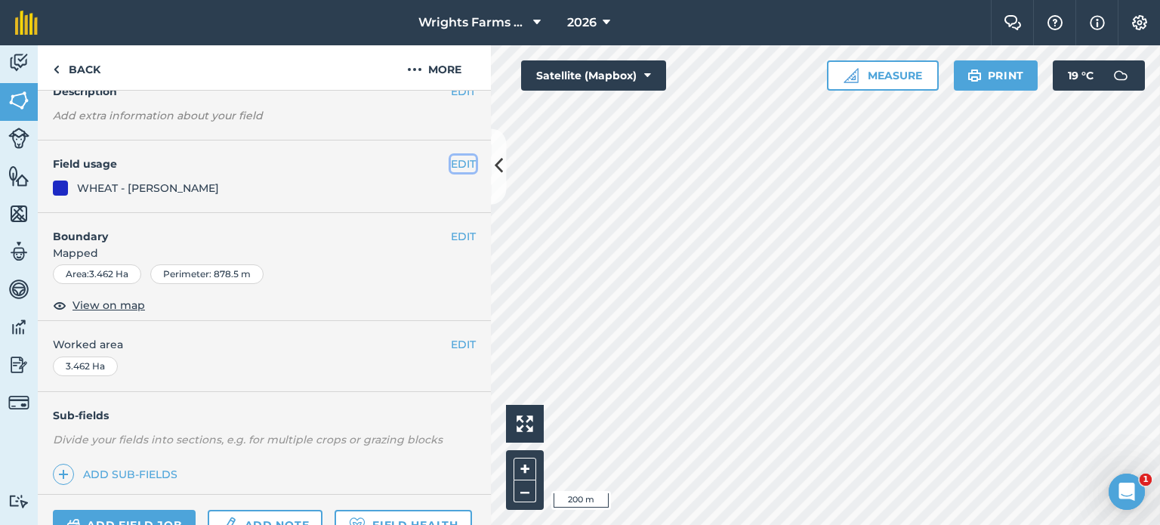
click at [456, 162] on button "EDIT" at bounding box center [463, 164] width 25 height 17
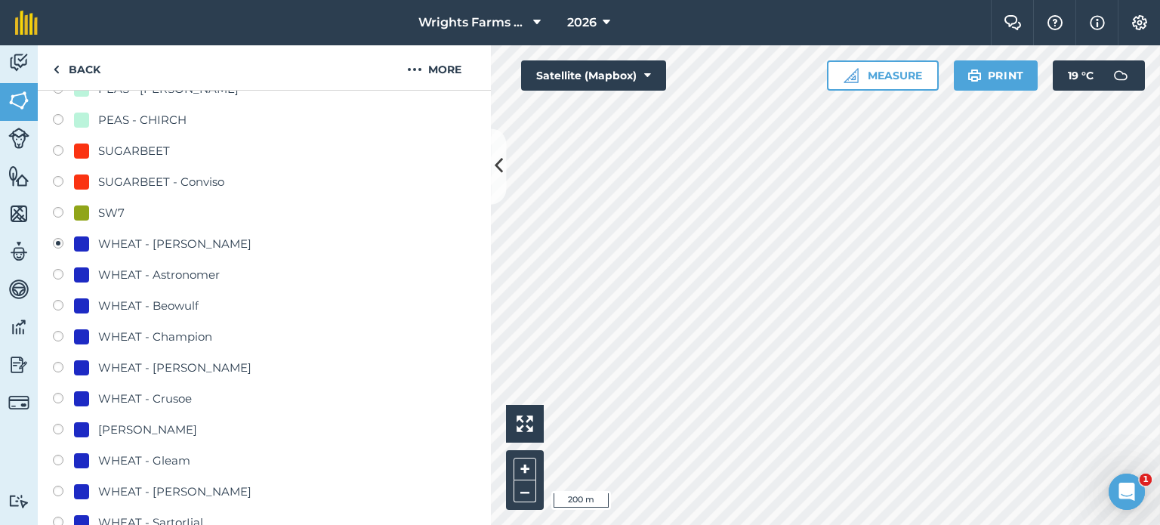
scroll to position [754, 0]
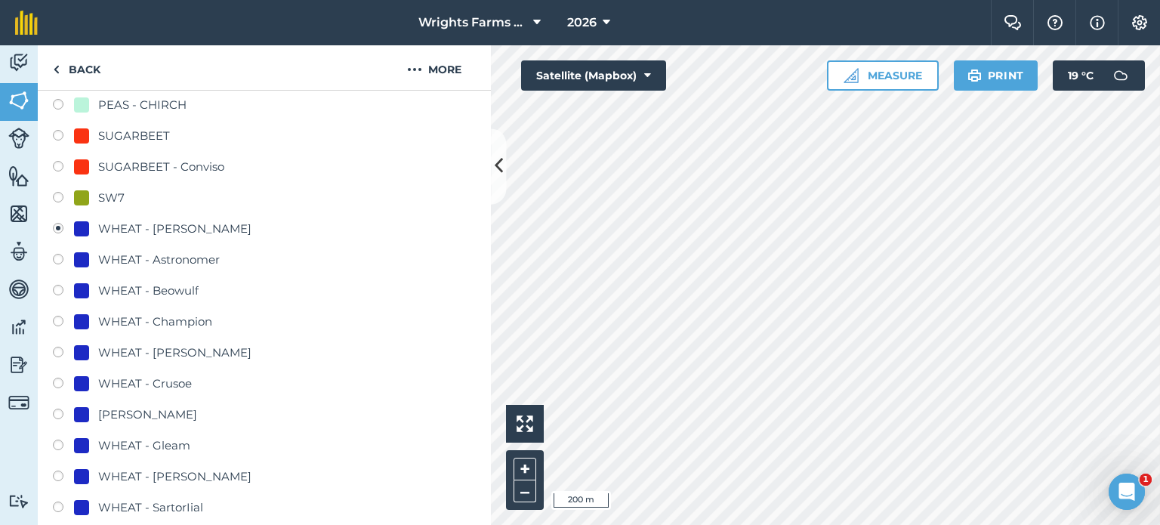
drag, startPoint x: 64, startPoint y: 383, endPoint x: 72, endPoint y: 377, distance: 10.3
click at [63, 382] on label at bounding box center [63, 384] width 21 height 15
radio input "true"
radio input "false"
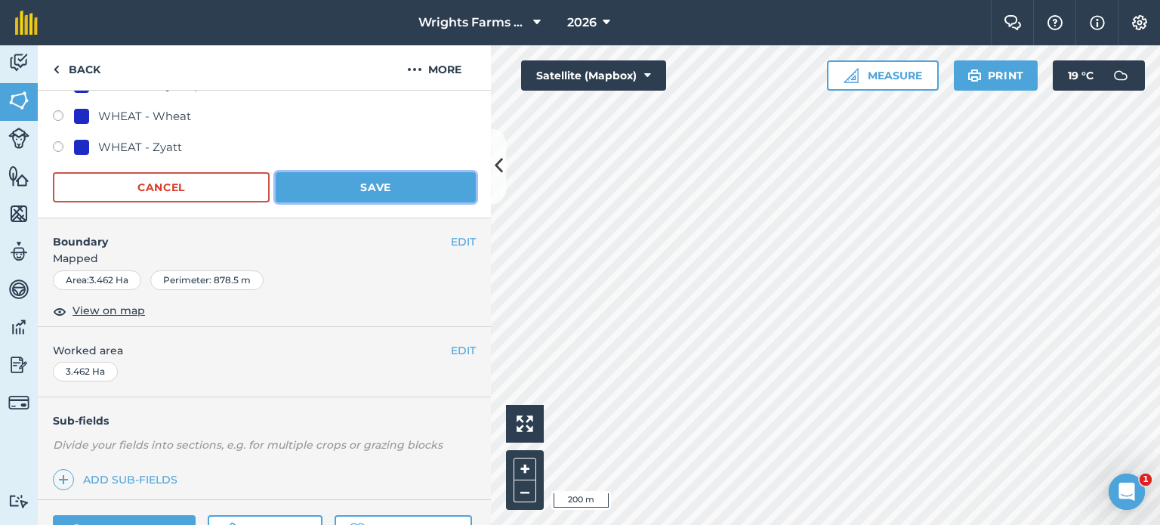
click at [362, 183] on button "Save" at bounding box center [376, 187] width 200 height 30
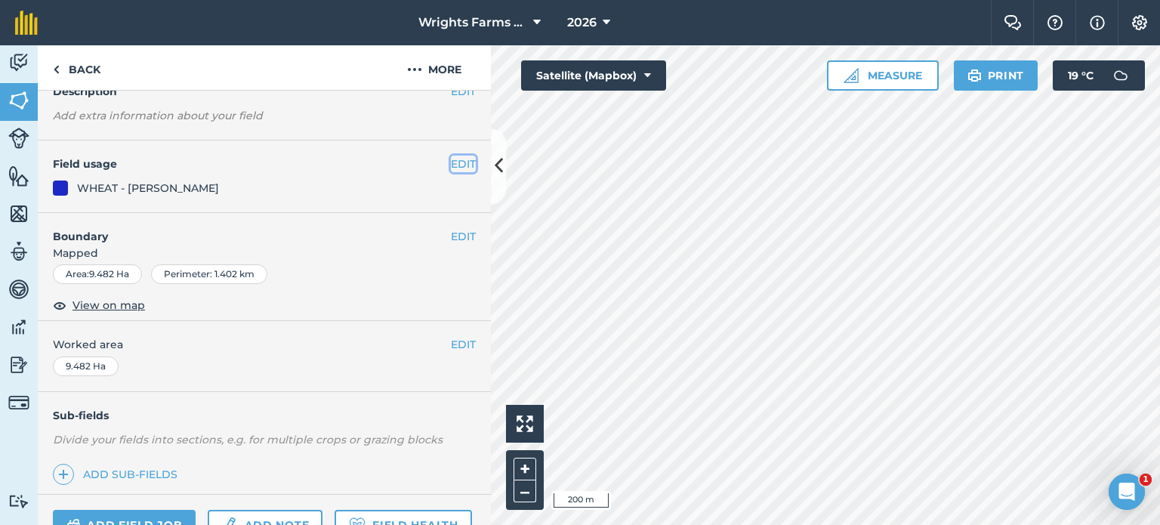
click at [451, 168] on button "EDIT" at bounding box center [463, 164] width 25 height 17
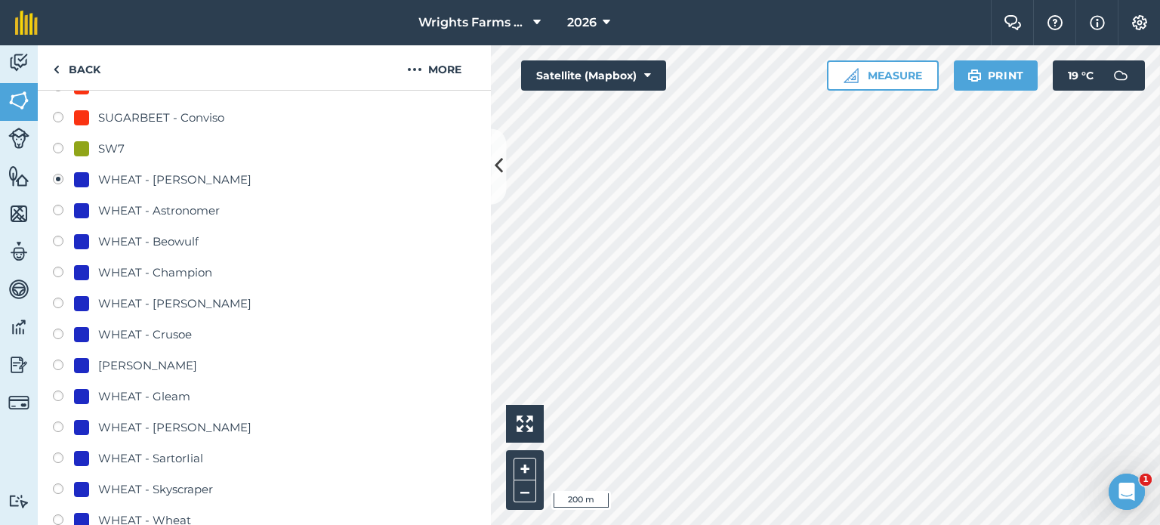
scroll to position [830, 0]
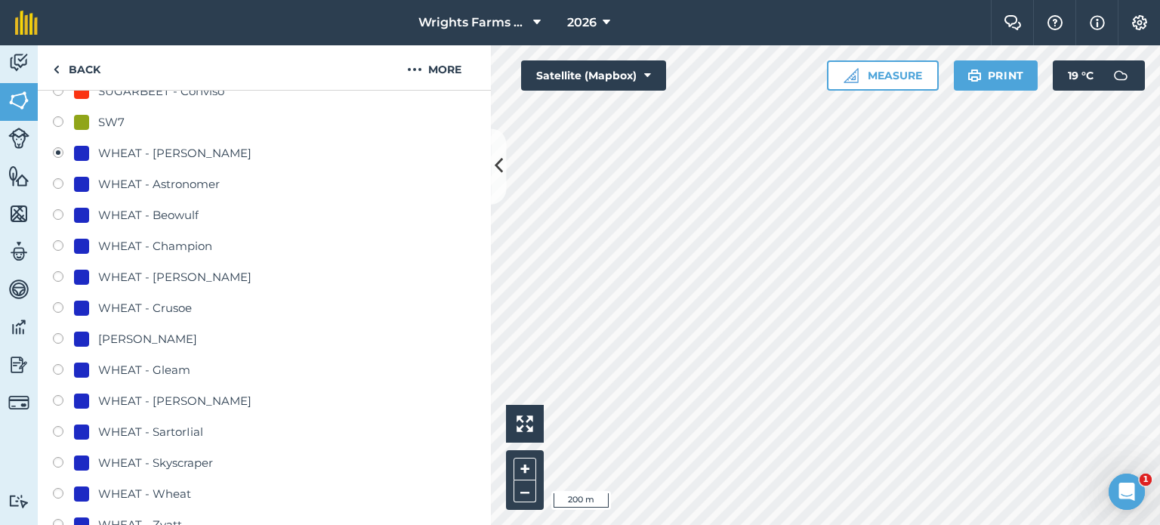
click at [54, 305] on label at bounding box center [63, 309] width 21 height 15
radio input "true"
radio input "false"
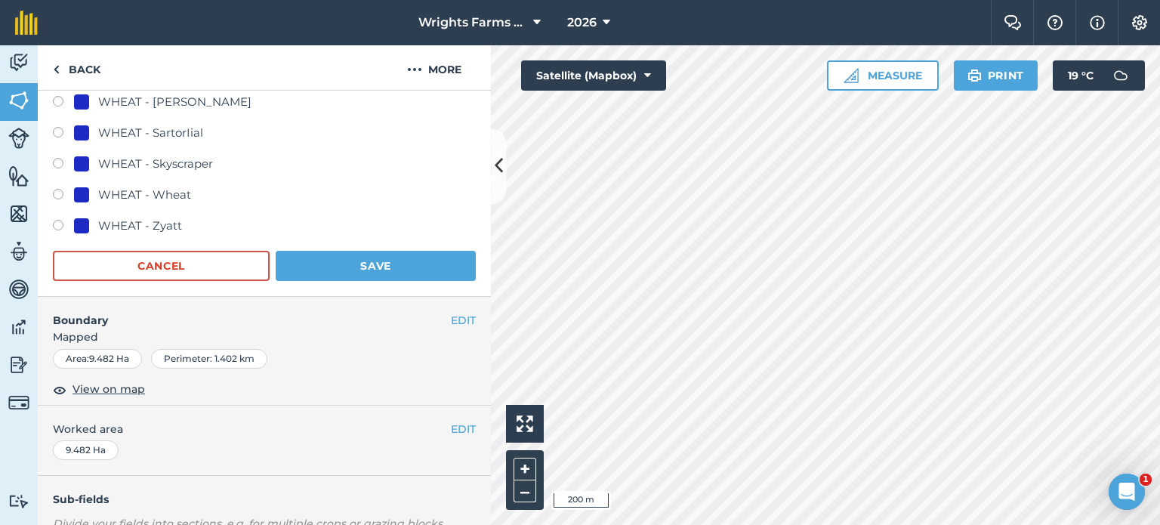
scroll to position [1132, 0]
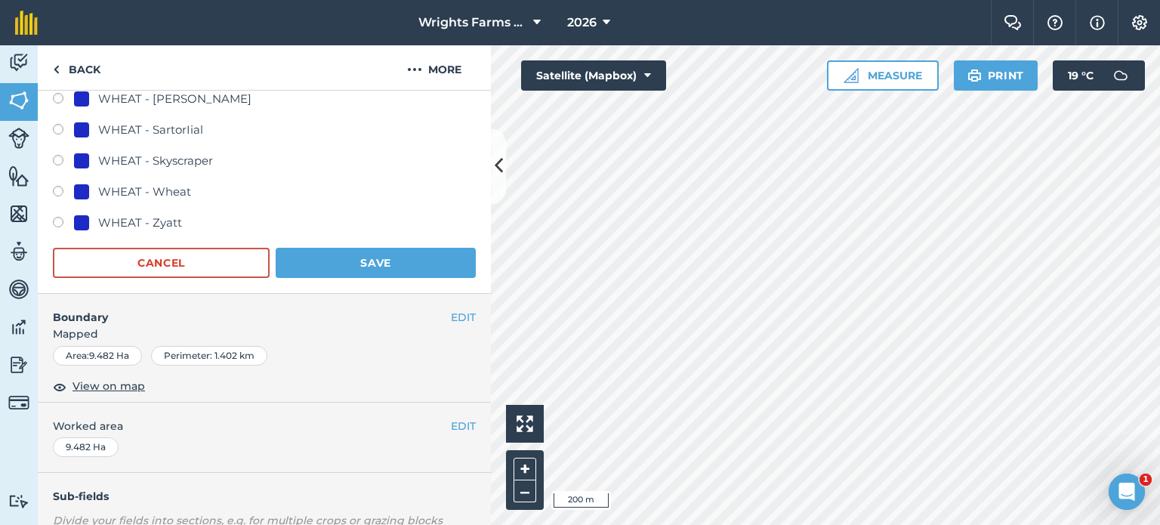
drag, startPoint x: 380, startPoint y: 242, endPoint x: 389, endPoint y: 263, distance: 23.0
click at [389, 268] on button "Save" at bounding box center [376, 263] width 200 height 30
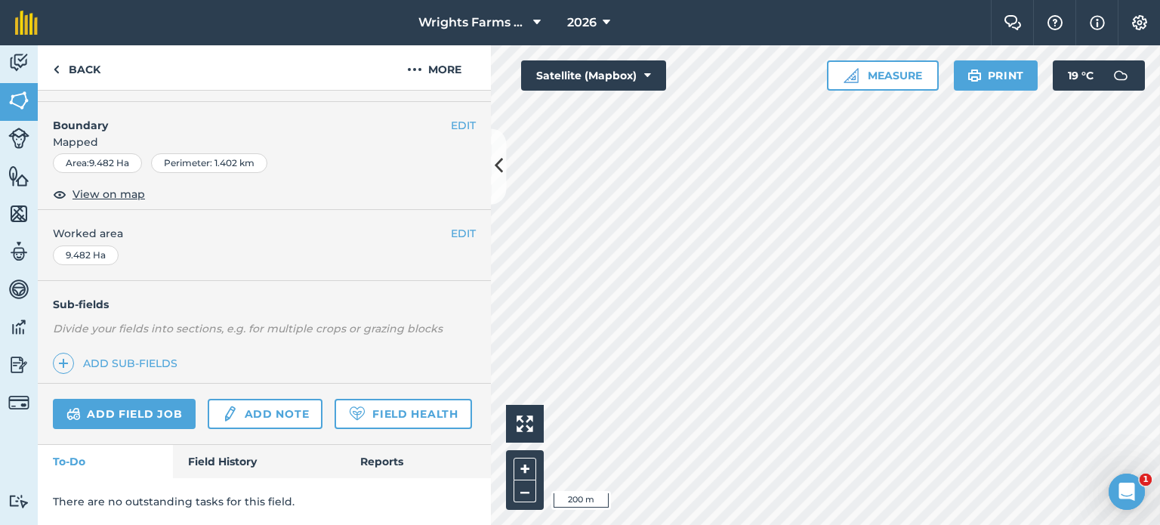
scroll to position [226, 0]
click at [757, 524] on html "Wrights Farms Contracting 2026 Farm Chat Help Info Settings Map printing is not…" at bounding box center [580, 262] width 1160 height 525
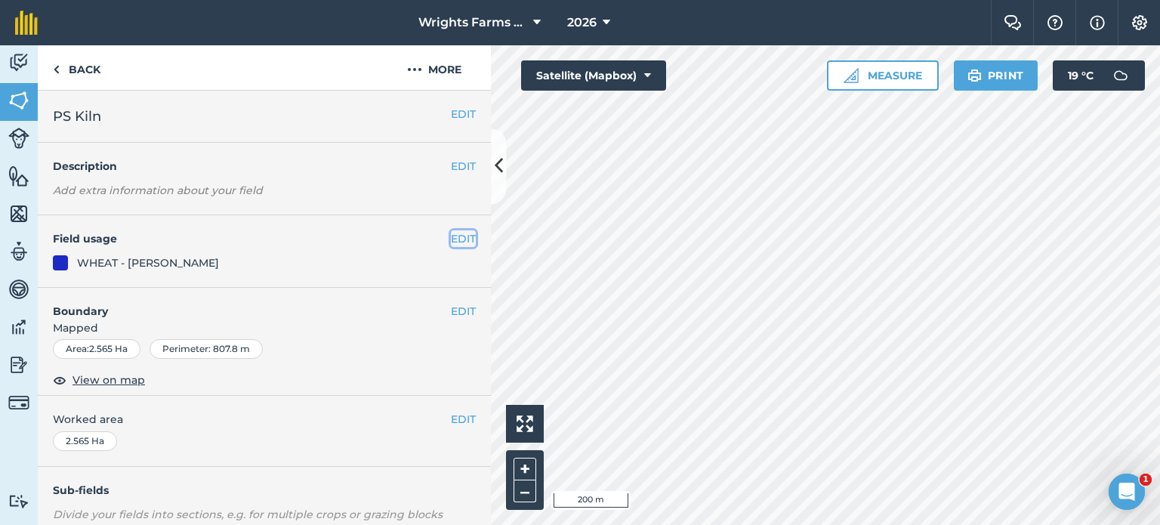
click at [458, 243] on button "EDIT" at bounding box center [463, 238] width 25 height 17
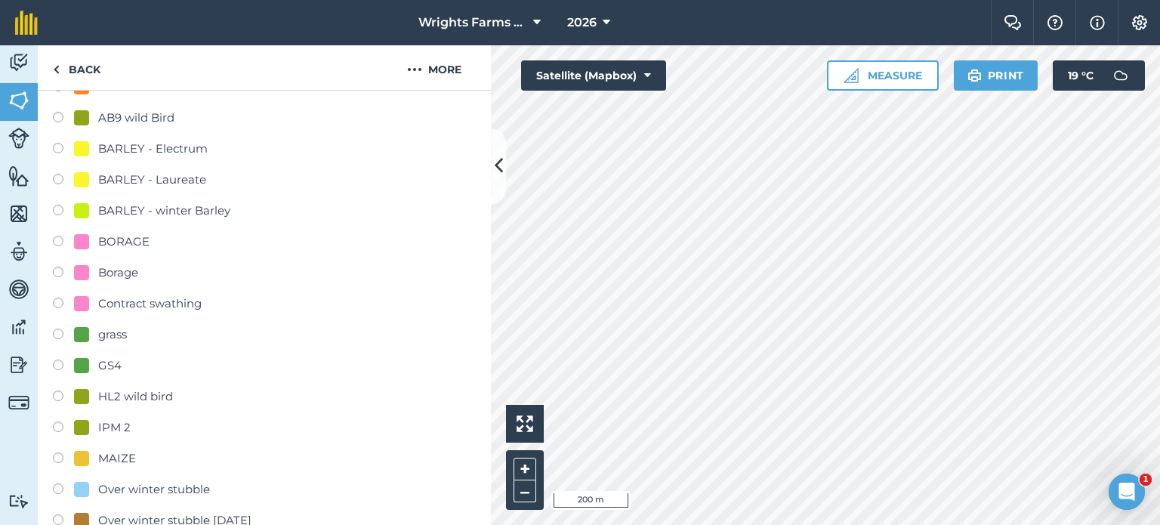
scroll to position [302, 0]
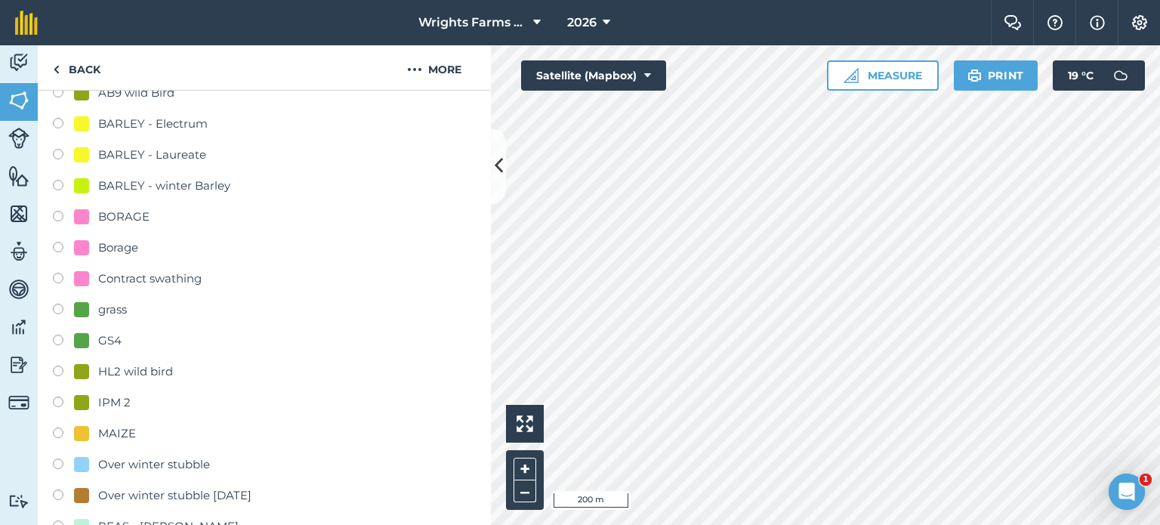
click at [66, 399] on label at bounding box center [63, 403] width 21 height 15
radio input "true"
radio input "false"
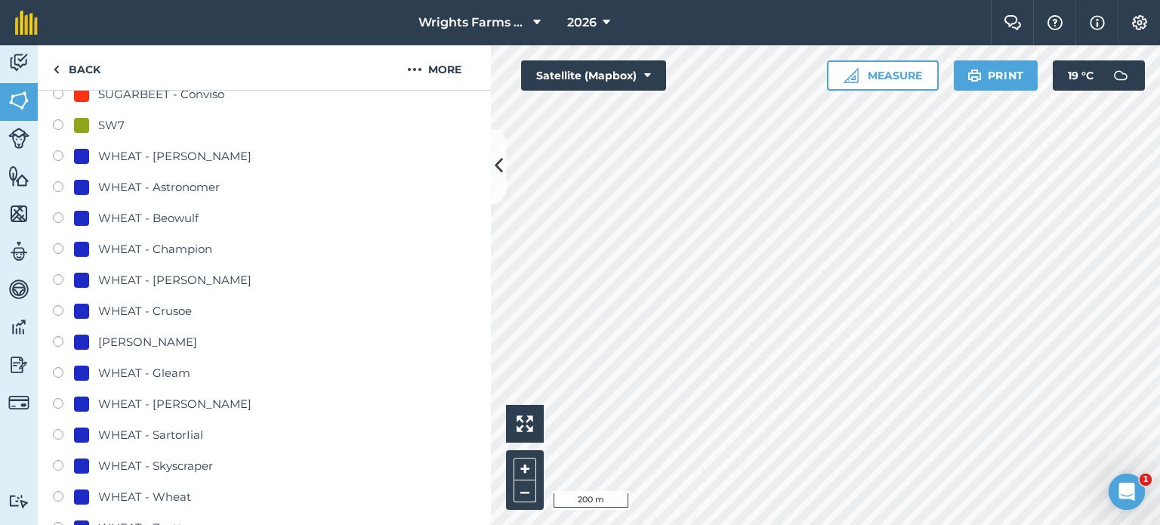
scroll to position [906, 0]
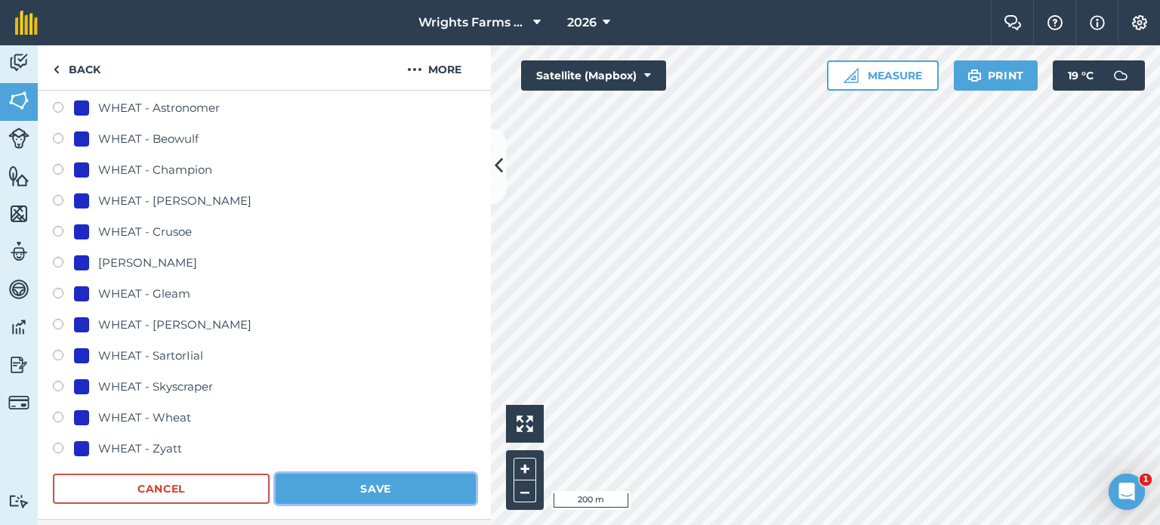
click at [381, 485] on button "Save" at bounding box center [376, 488] width 200 height 30
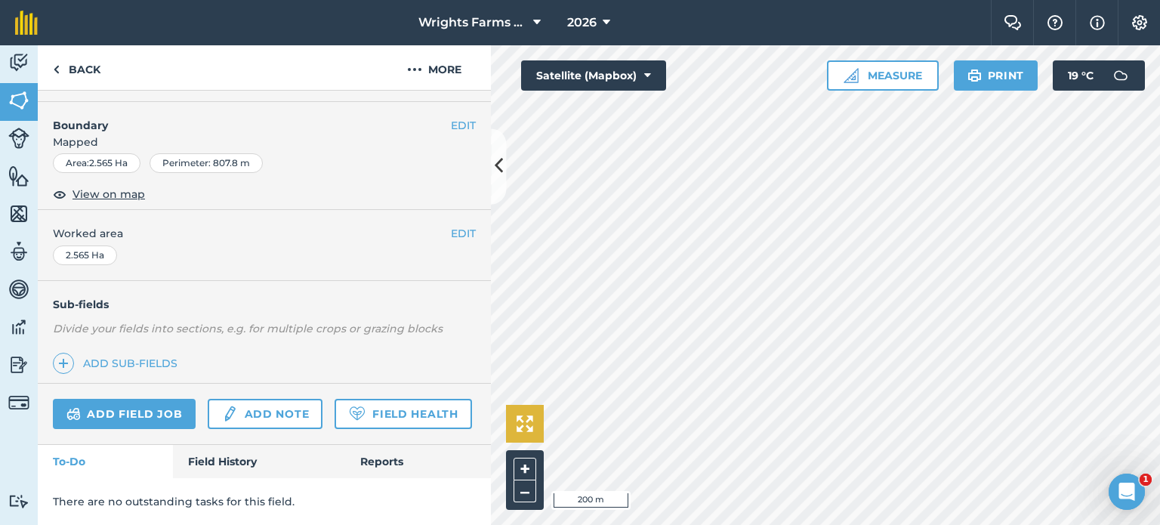
scroll to position [226, 0]
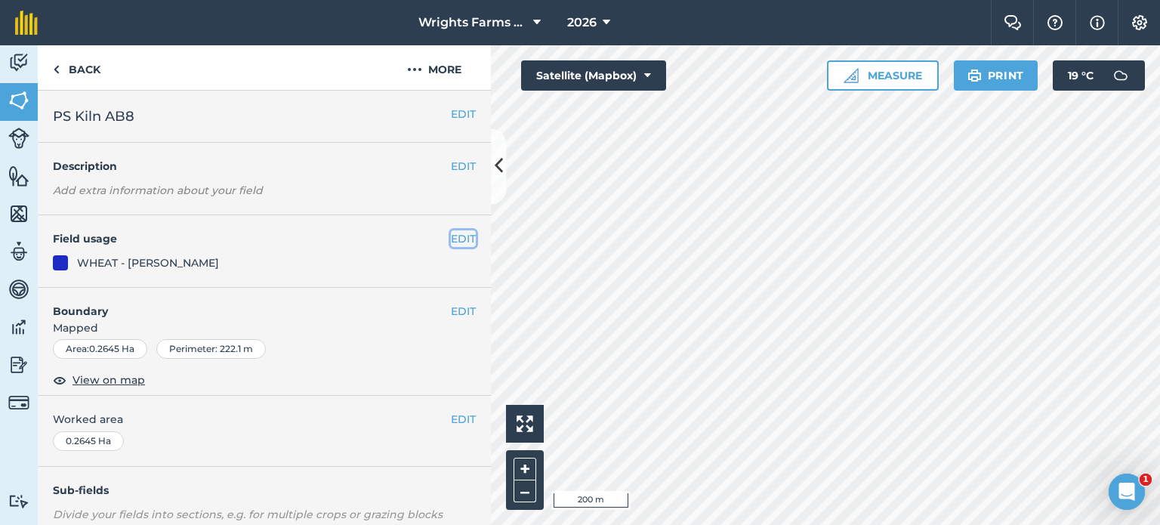
click at [451, 233] on button "EDIT" at bounding box center [463, 238] width 25 height 17
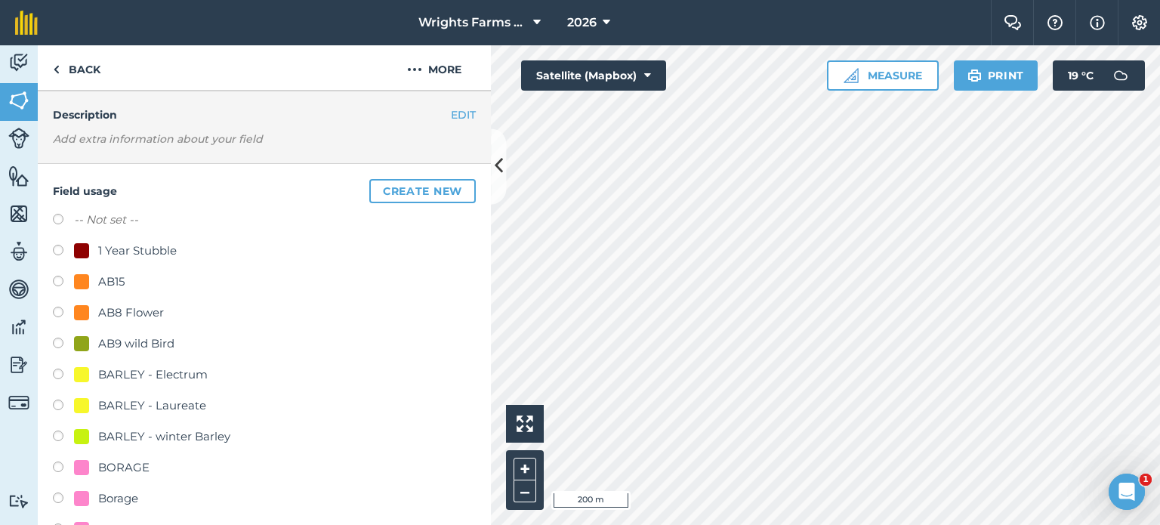
scroll to position [75, 0]
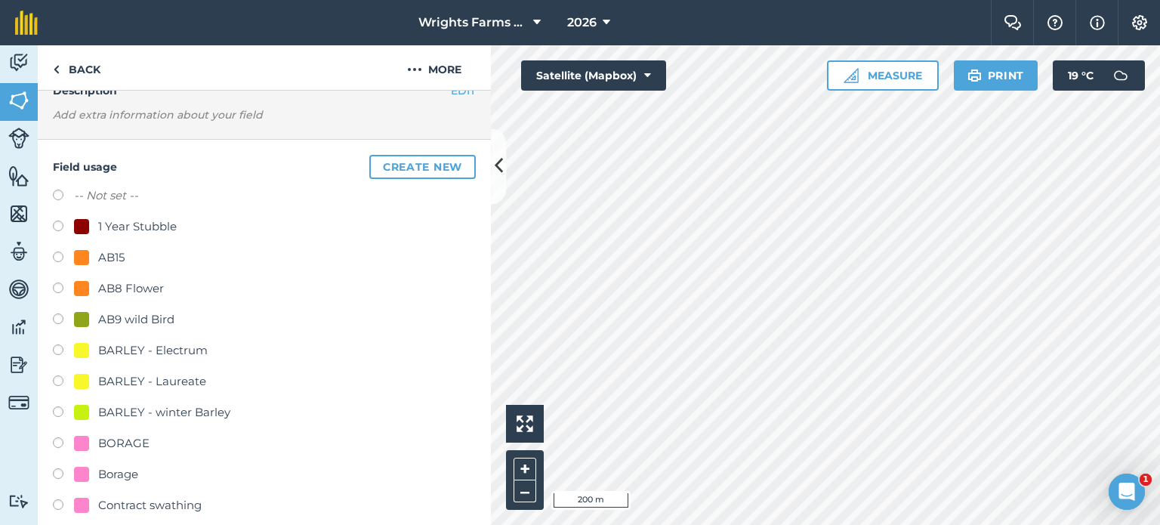
click at [66, 283] on label at bounding box center [63, 289] width 21 height 15
radio input "true"
radio input "false"
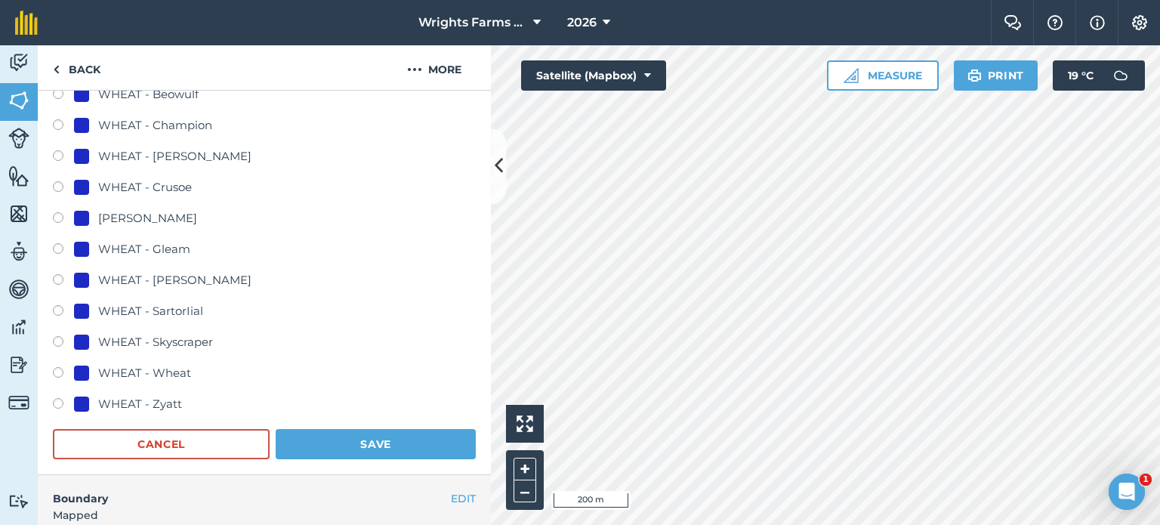
scroll to position [1132, 0]
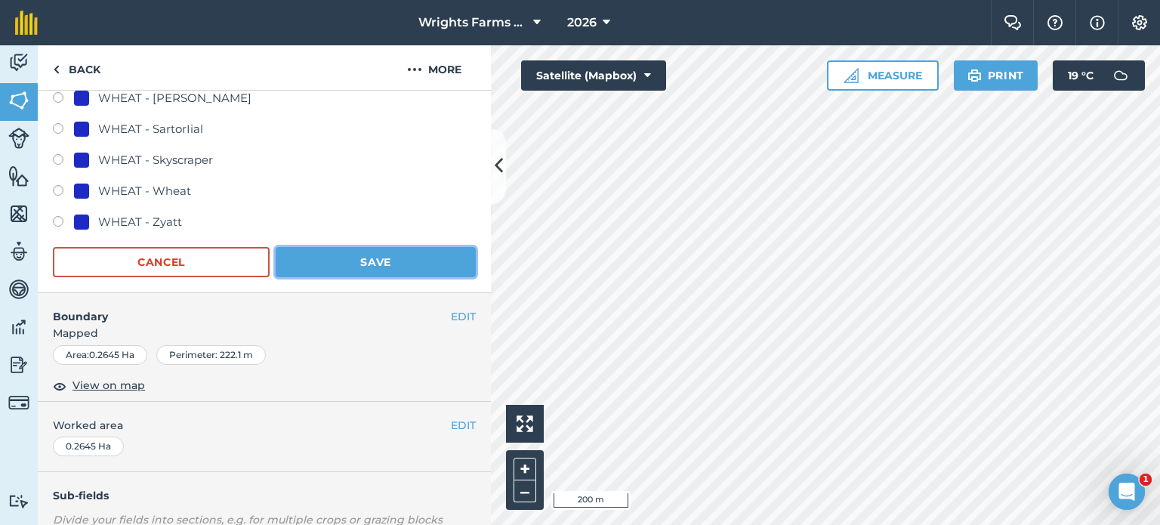
click at [367, 260] on button "Save" at bounding box center [376, 262] width 200 height 30
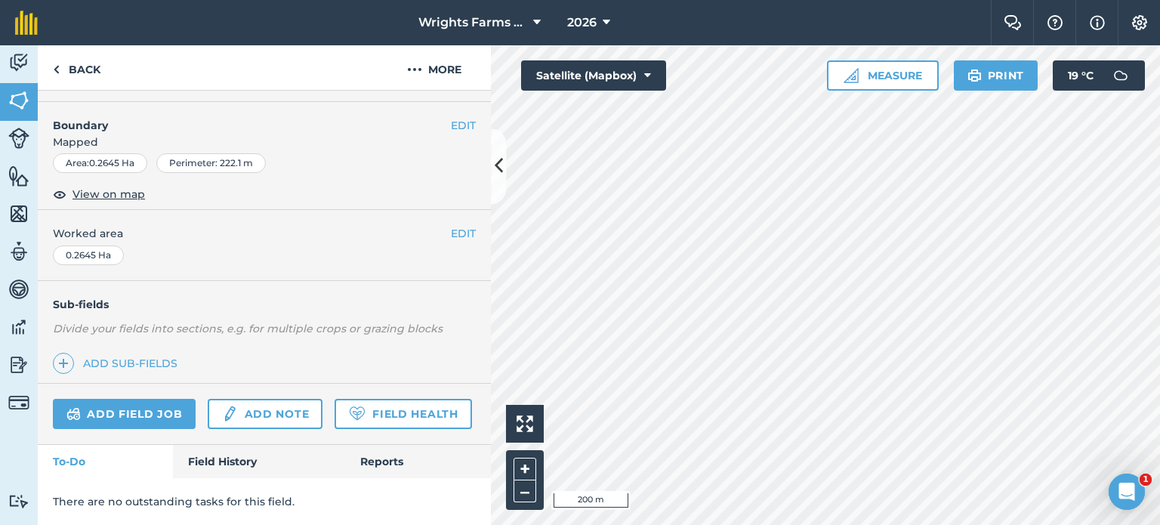
scroll to position [226, 0]
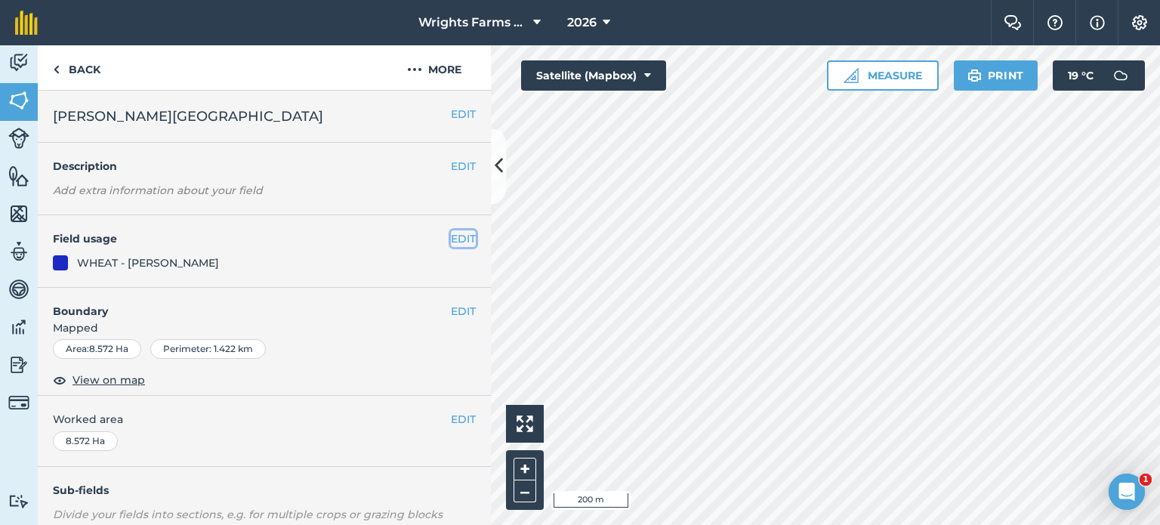
click at [460, 245] on button "EDIT" at bounding box center [463, 238] width 25 height 17
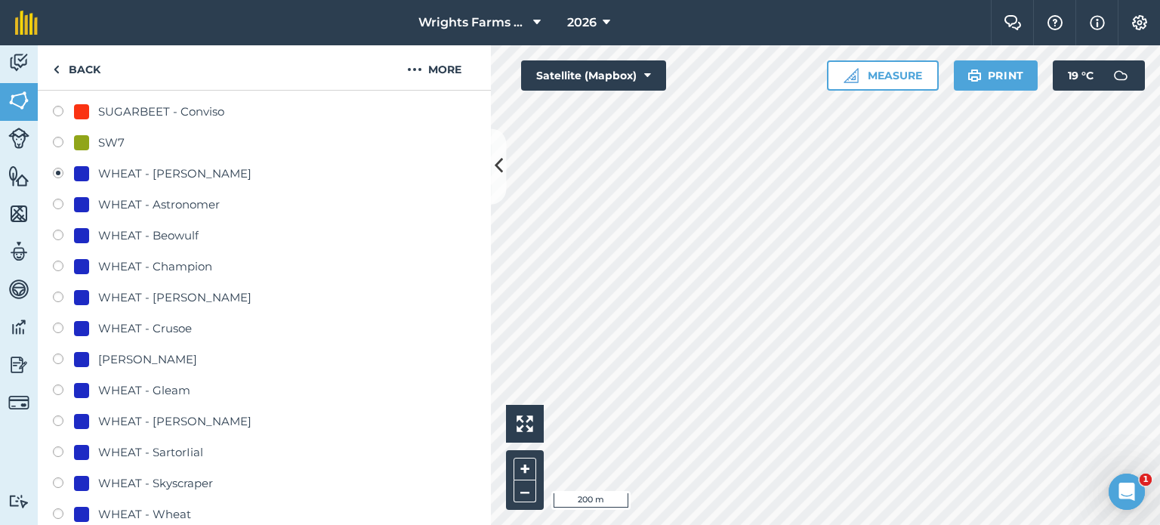
scroll to position [830, 0]
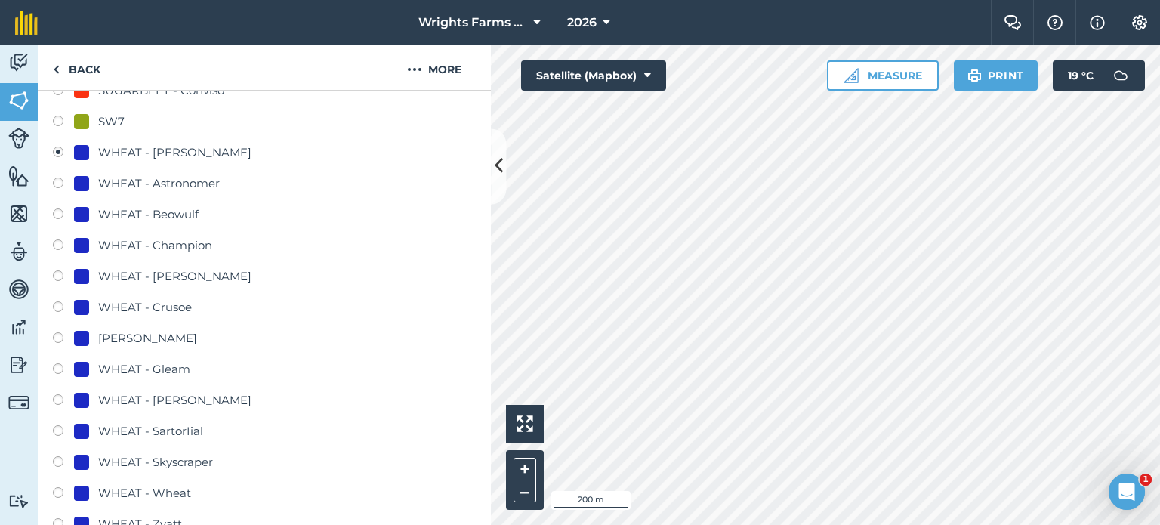
click at [64, 307] on label at bounding box center [63, 308] width 21 height 15
radio input "true"
radio input "false"
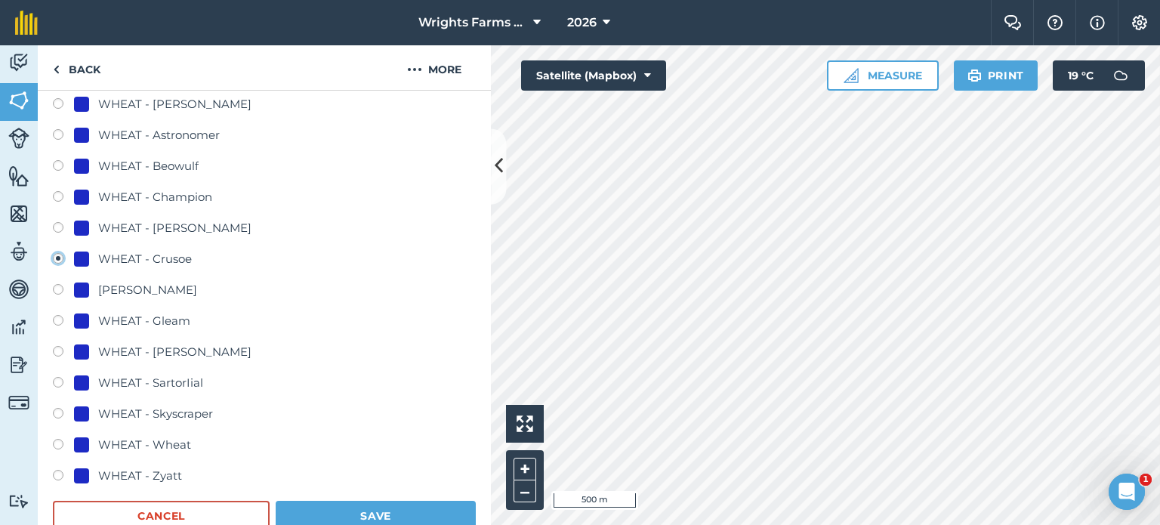
scroll to position [906, 0]
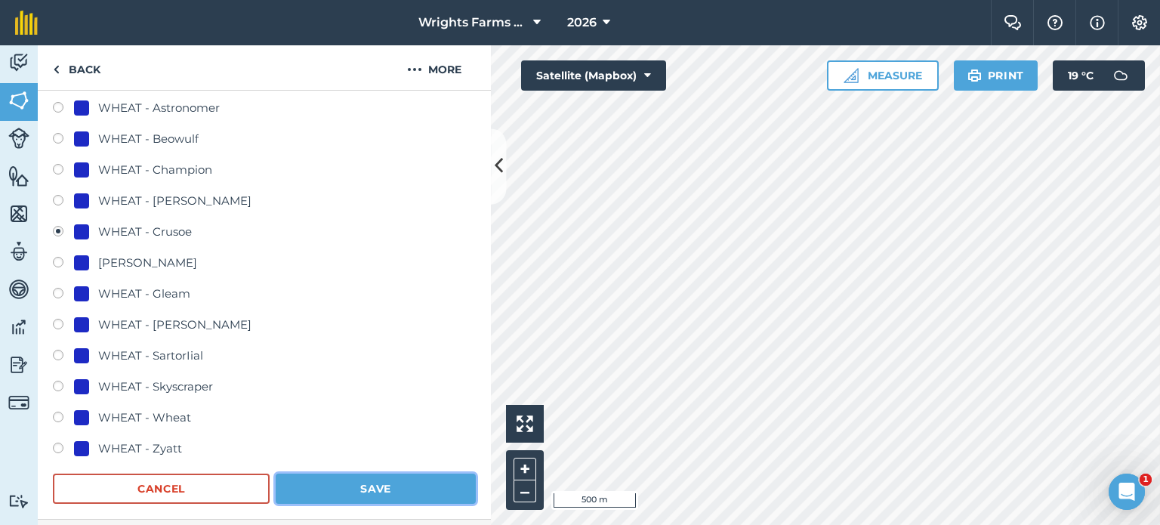
click at [380, 484] on button "Save" at bounding box center [376, 488] width 200 height 30
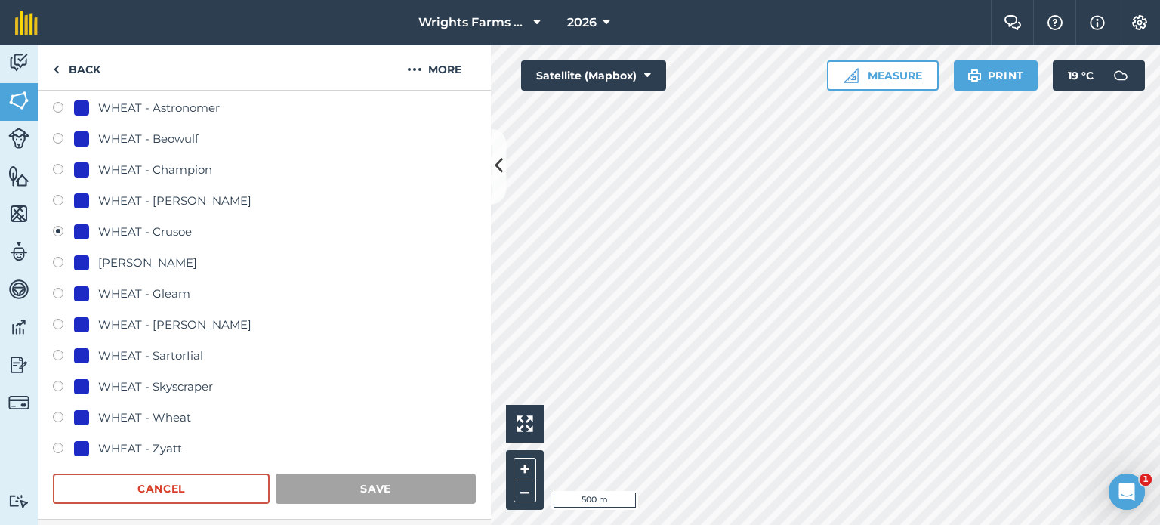
scroll to position [226, 0]
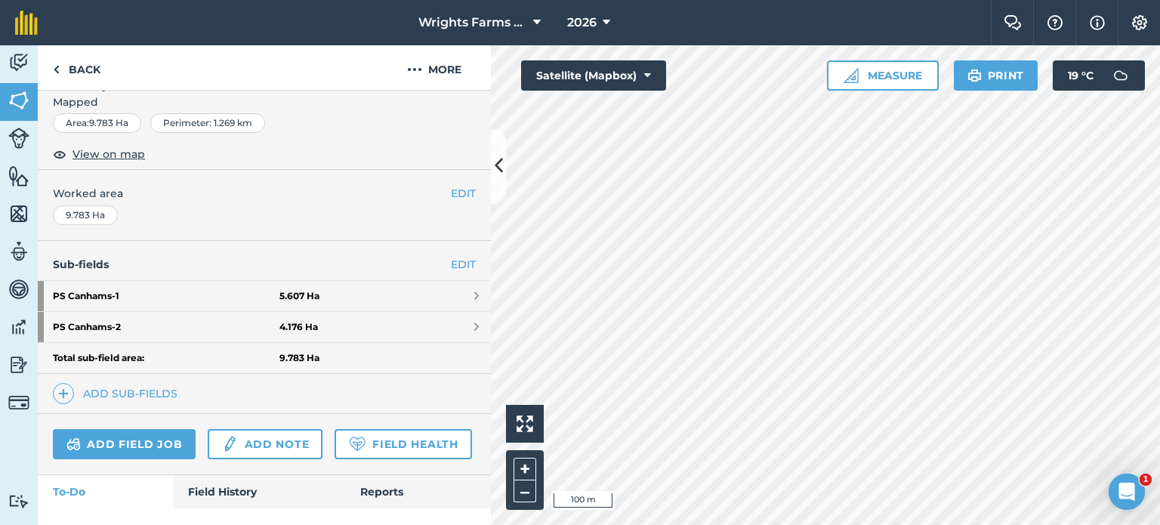
scroll to position [296, 0]
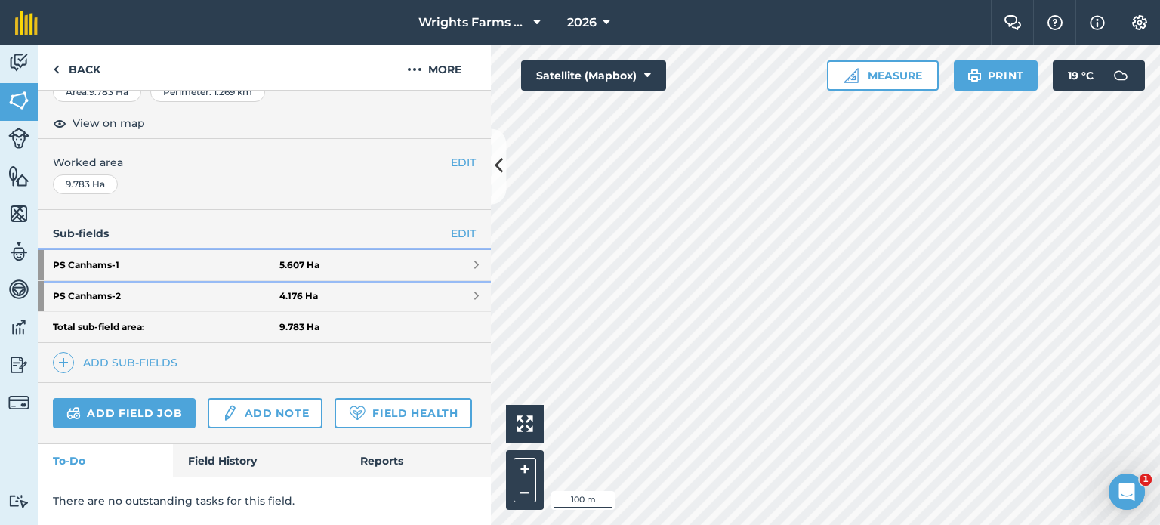
click at [451, 250] on link "PS Canhams - 1 5.607 Ha" at bounding box center [264, 265] width 453 height 30
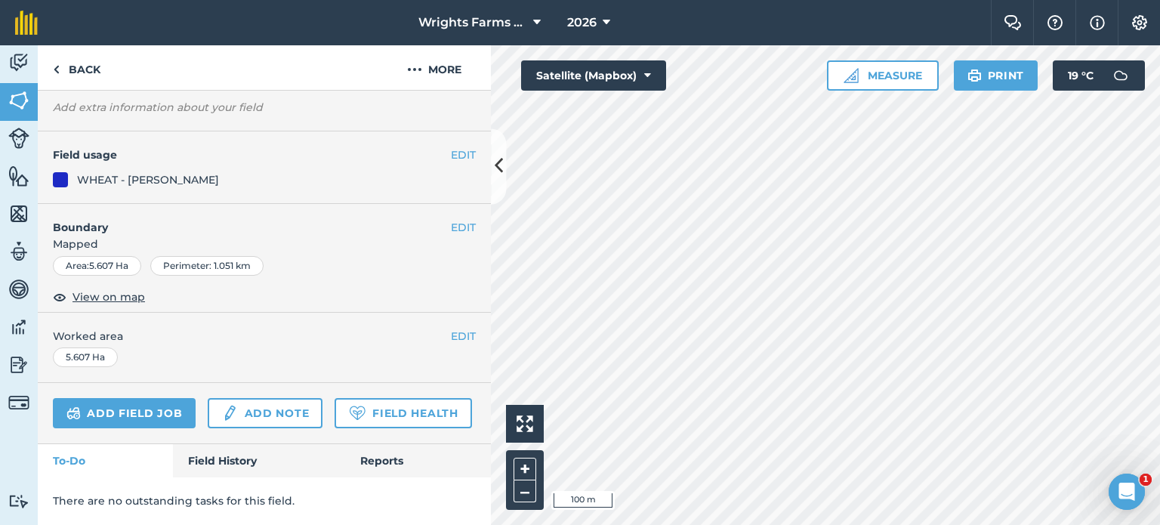
scroll to position [155, 0]
click at [454, 146] on button "EDIT" at bounding box center [463, 154] width 25 height 17
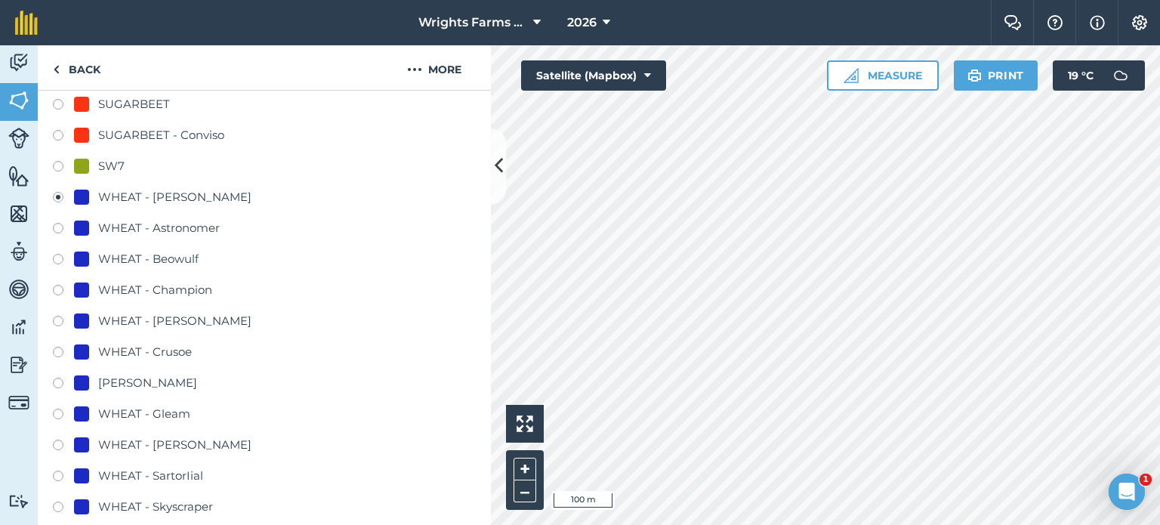
scroll to position [910, 0]
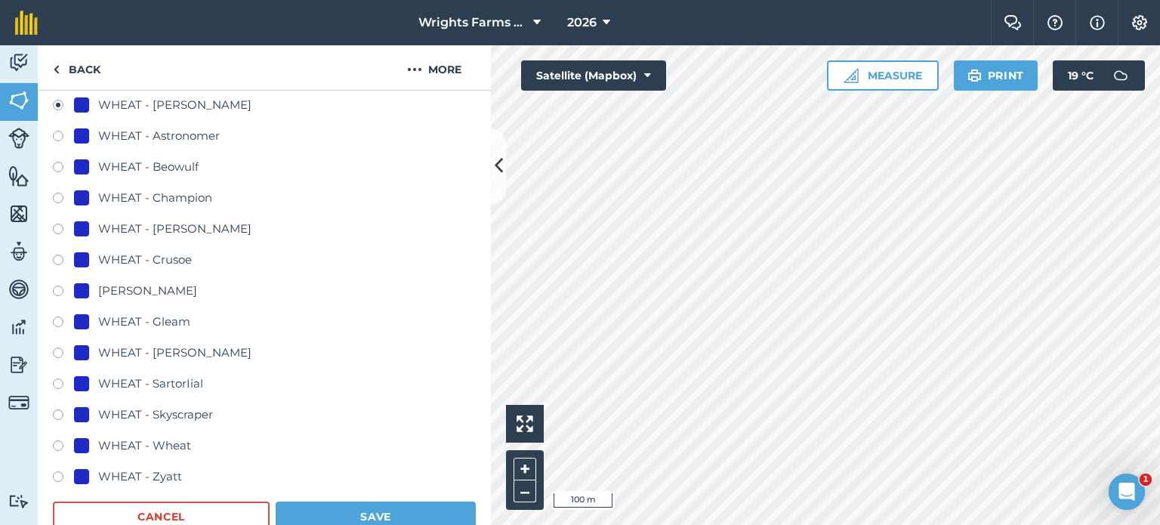
click at [62, 262] on label at bounding box center [63, 261] width 21 height 15
radio input "true"
radio input "false"
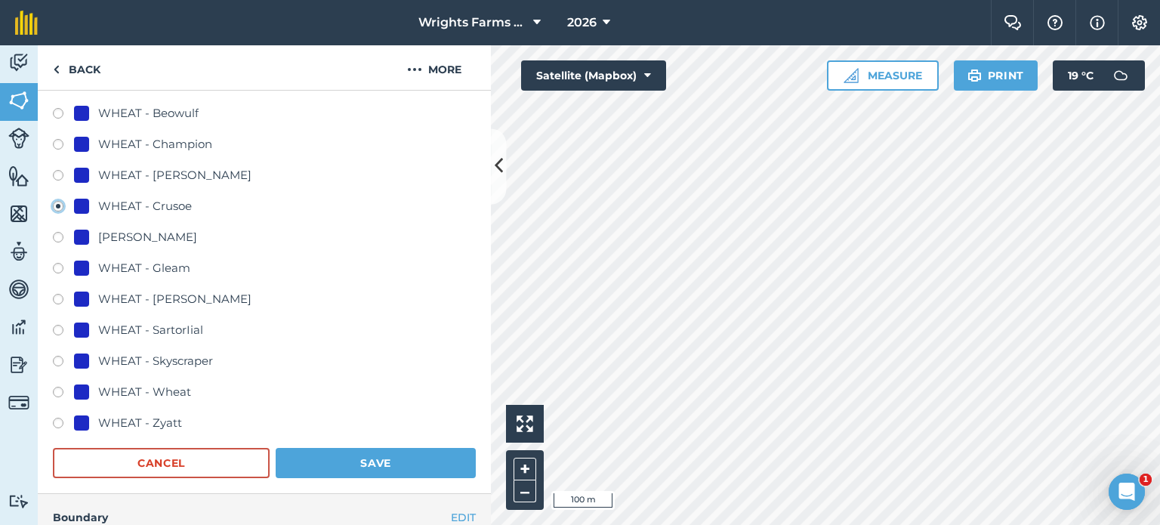
scroll to position [985, 0]
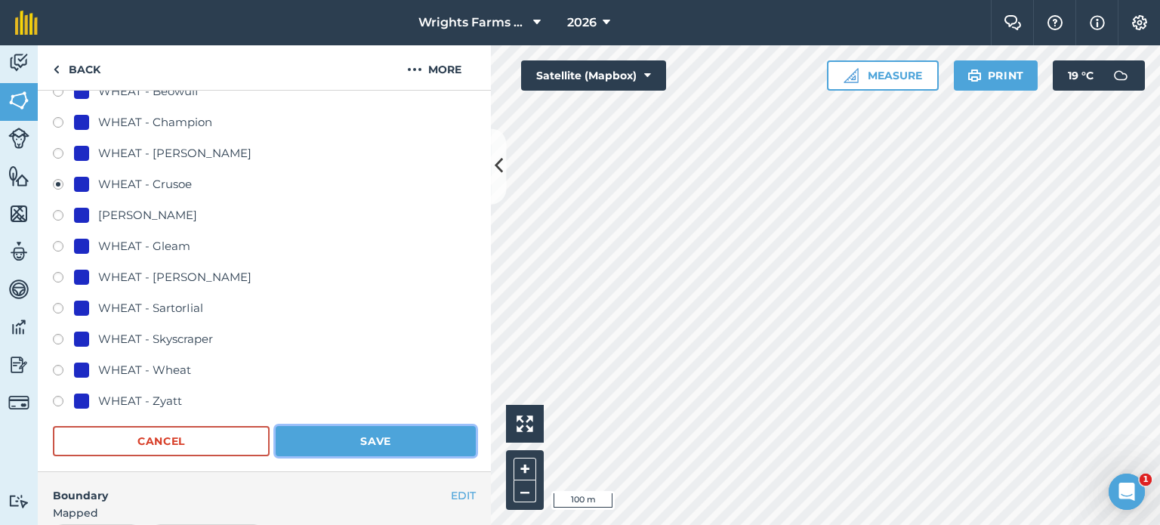
click at [406, 435] on button "Save" at bounding box center [376, 441] width 200 height 30
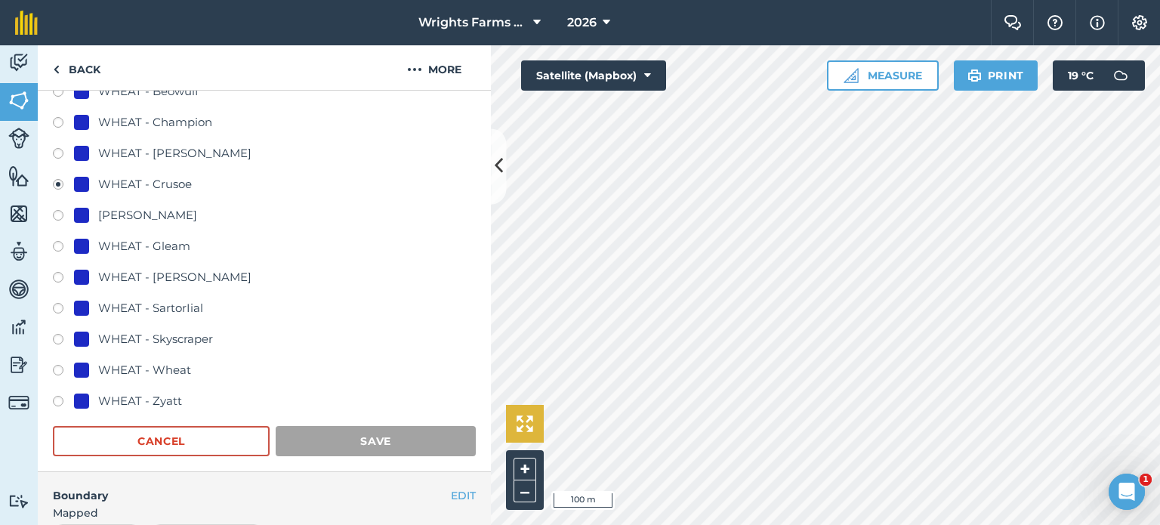
scroll to position [155, 0]
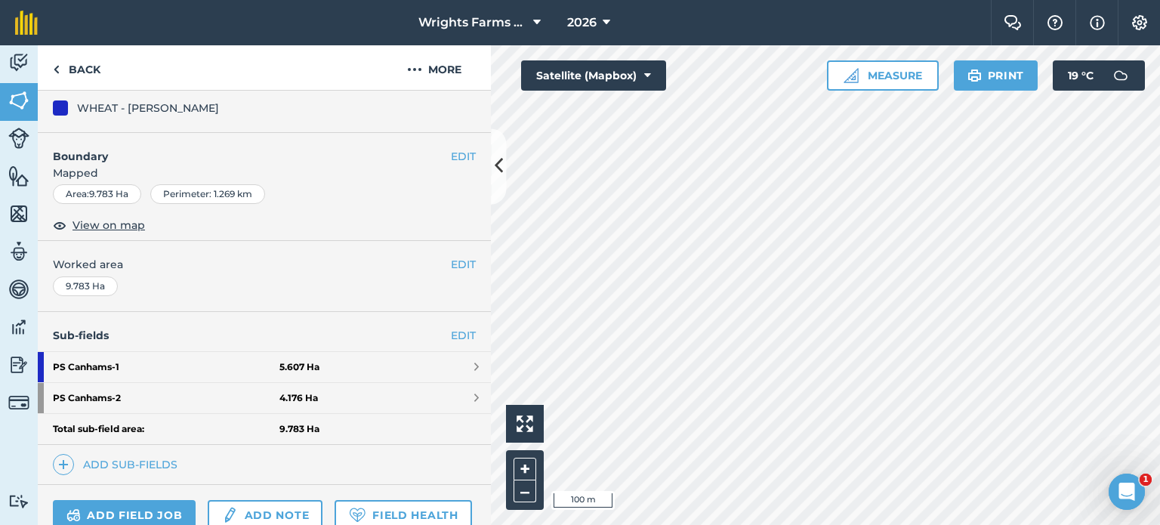
scroll to position [296, 0]
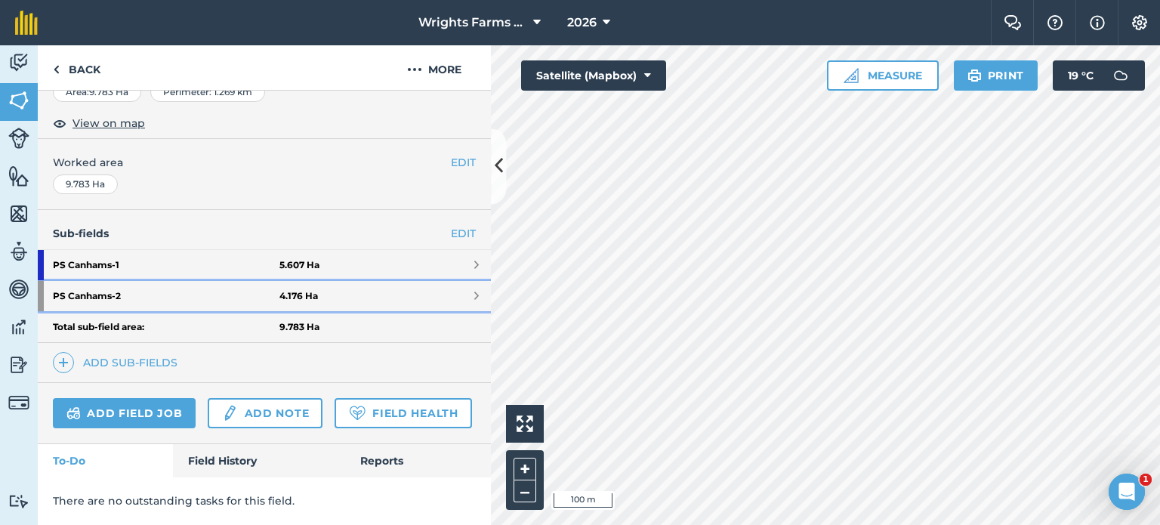
click at [403, 281] on link "PS Canhams - 2 4.176 Ha" at bounding box center [264, 296] width 453 height 30
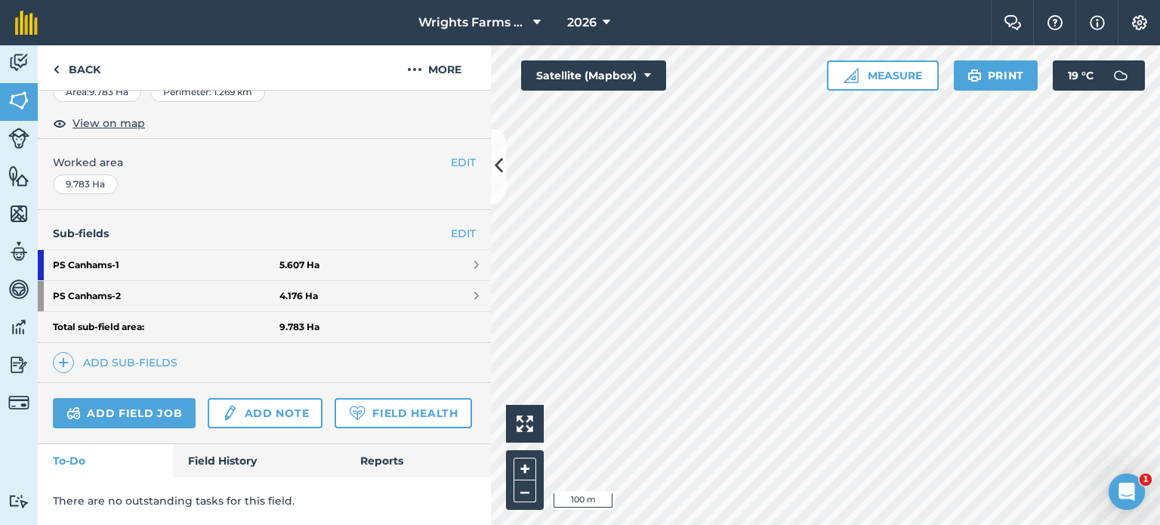
scroll to position [155, 0]
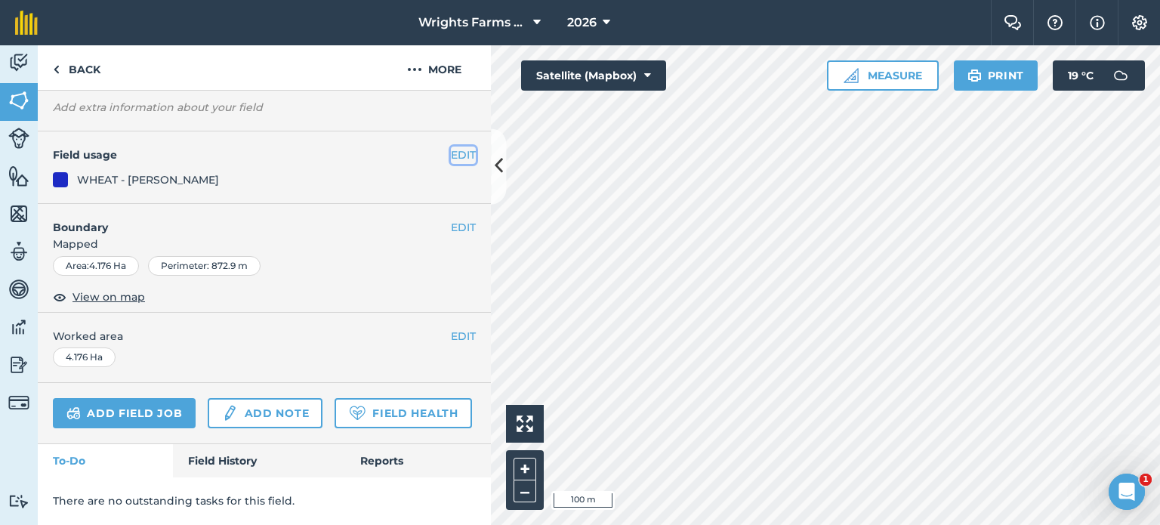
click at [451, 146] on button "EDIT" at bounding box center [463, 154] width 25 height 17
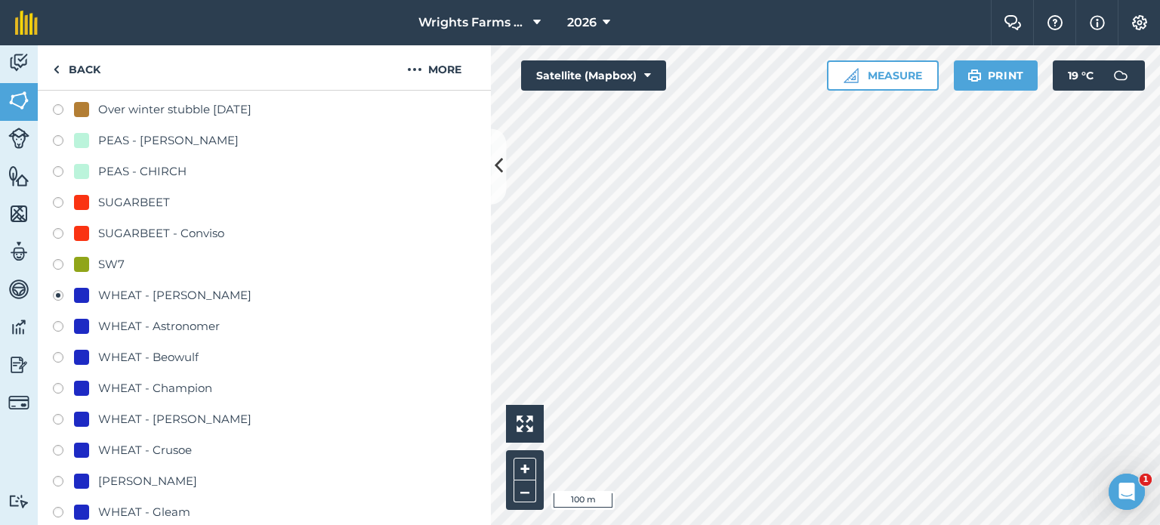
scroll to position [834, 0]
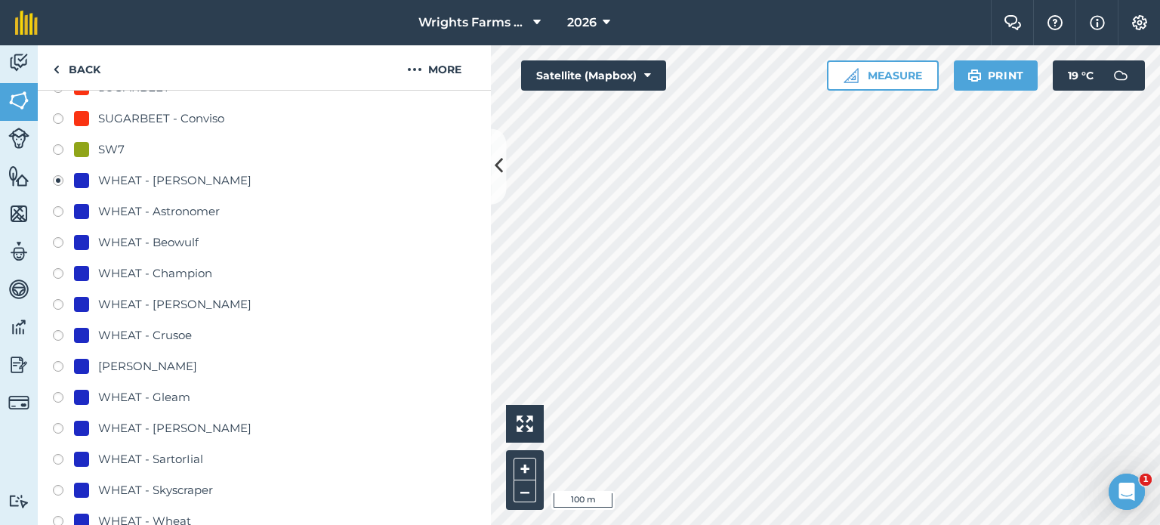
click at [55, 334] on label at bounding box center [63, 337] width 21 height 15
radio input "true"
radio input "false"
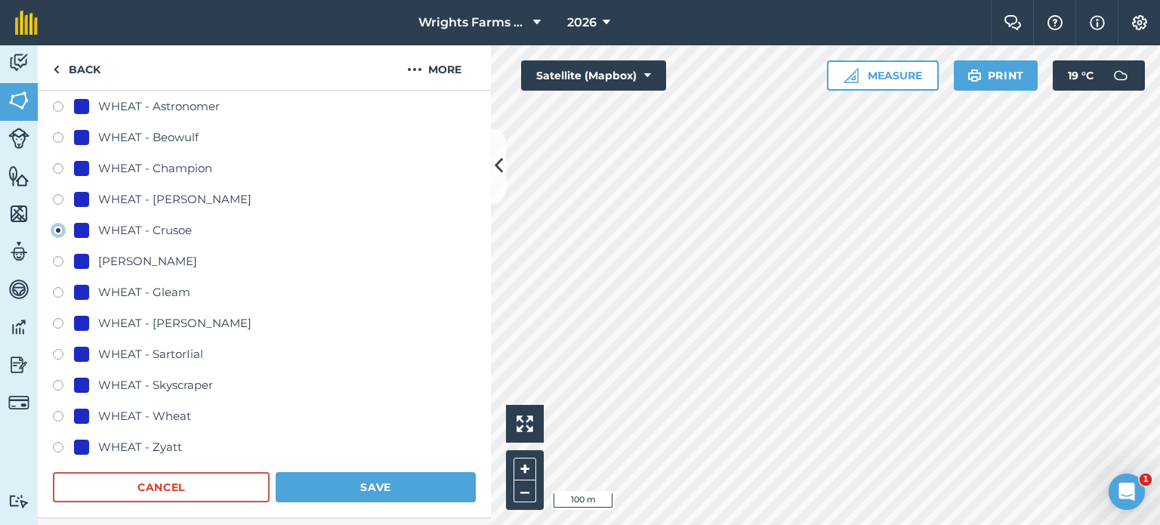
scroll to position [1136, 0]
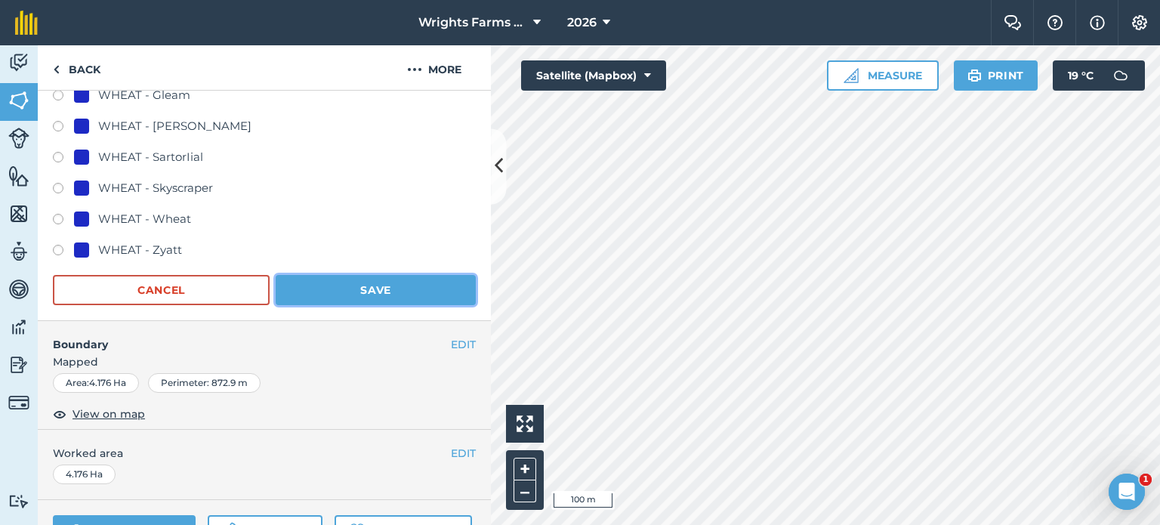
click at [377, 298] on button "Save" at bounding box center [376, 290] width 200 height 30
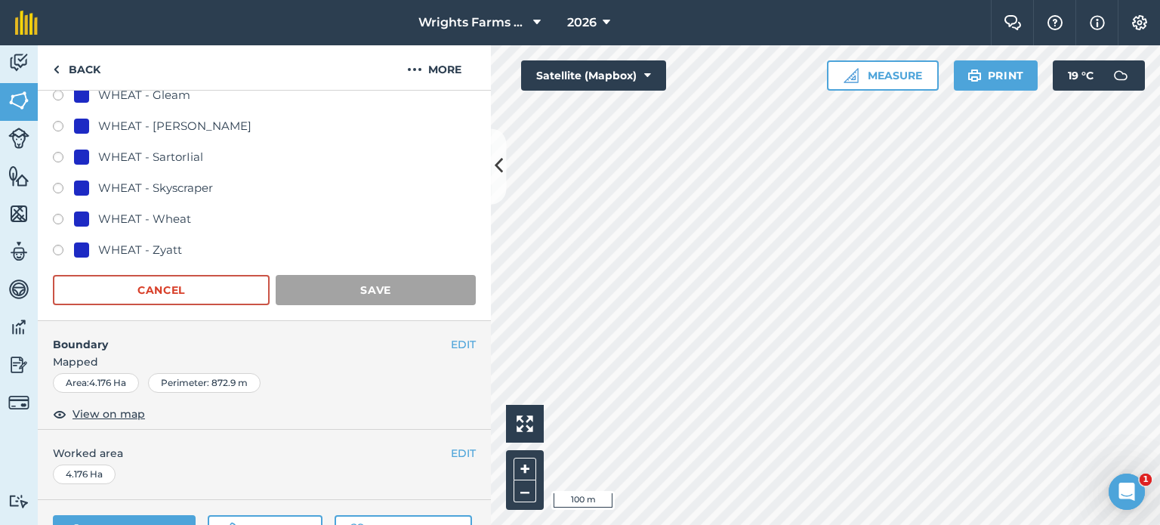
scroll to position [155, 0]
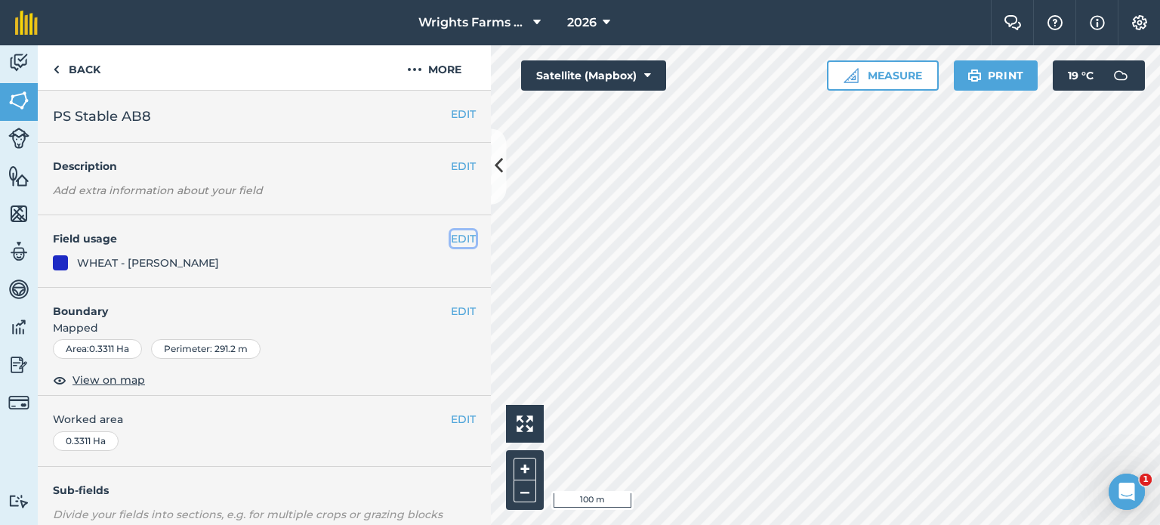
click at [451, 238] on button "EDIT" at bounding box center [463, 238] width 25 height 17
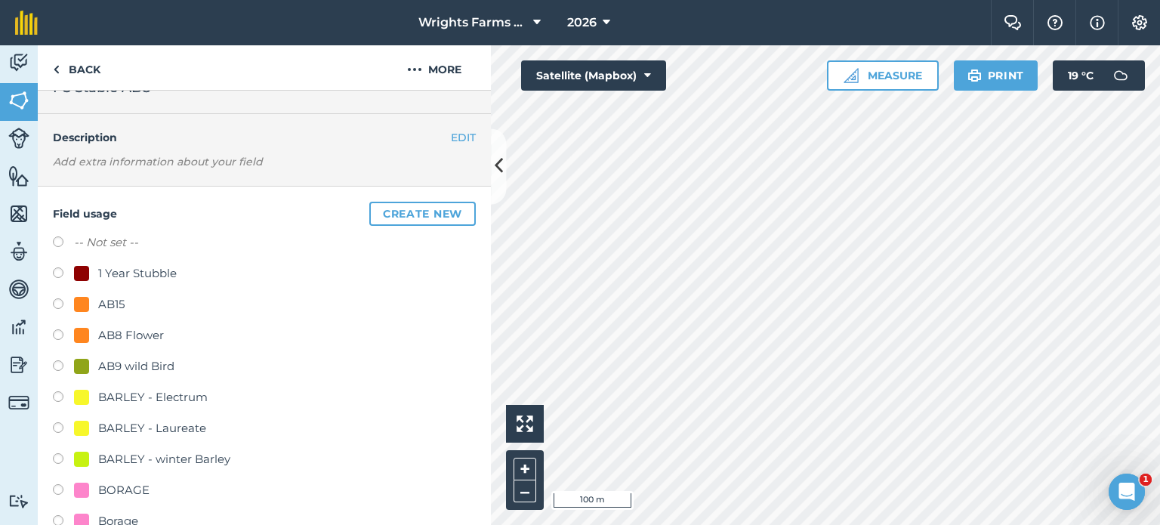
scroll to position [75, 0]
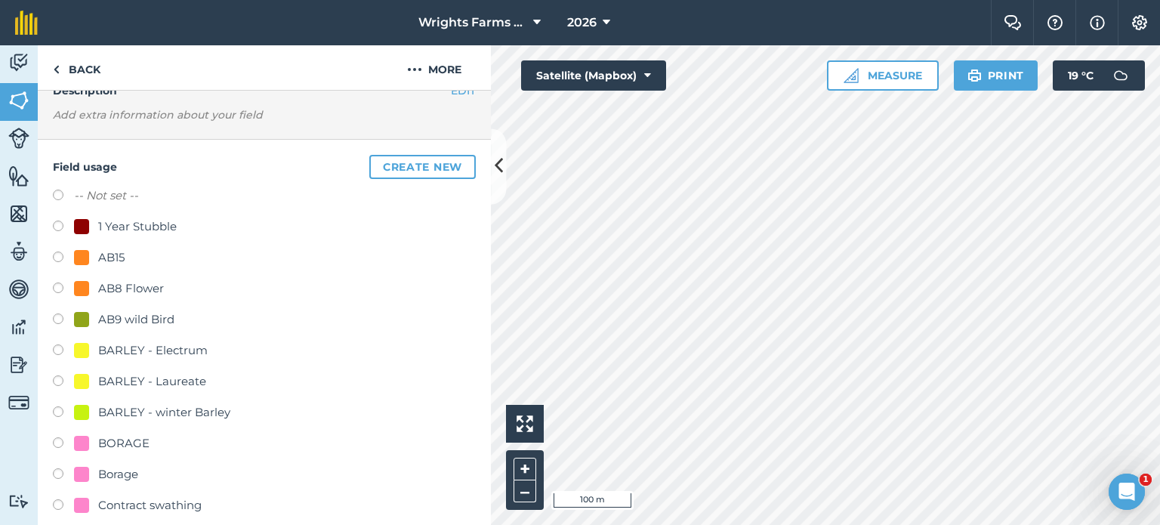
click at [56, 283] on label at bounding box center [63, 289] width 21 height 15
radio input "true"
radio input "false"
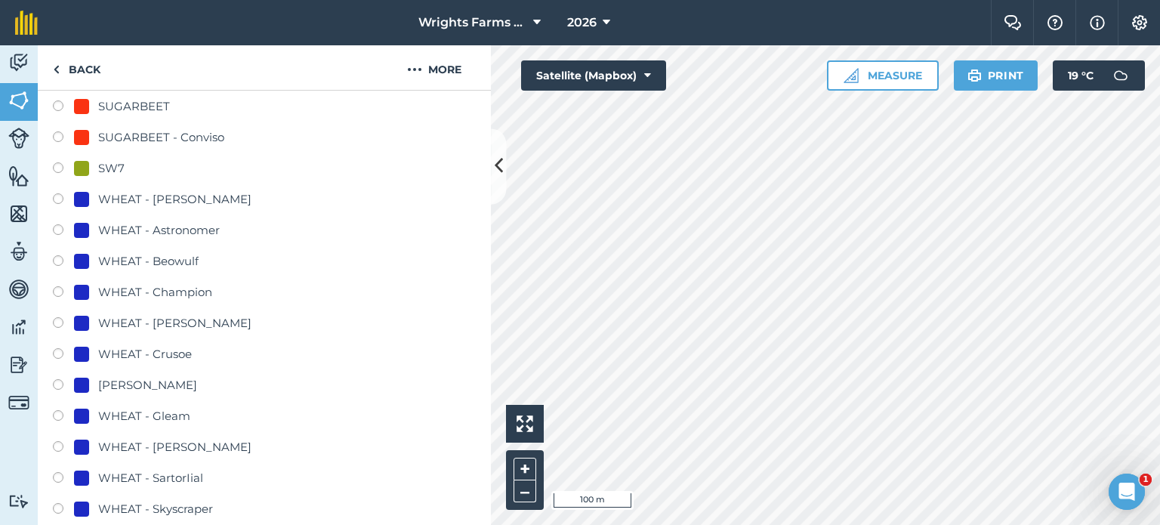
scroll to position [906, 0]
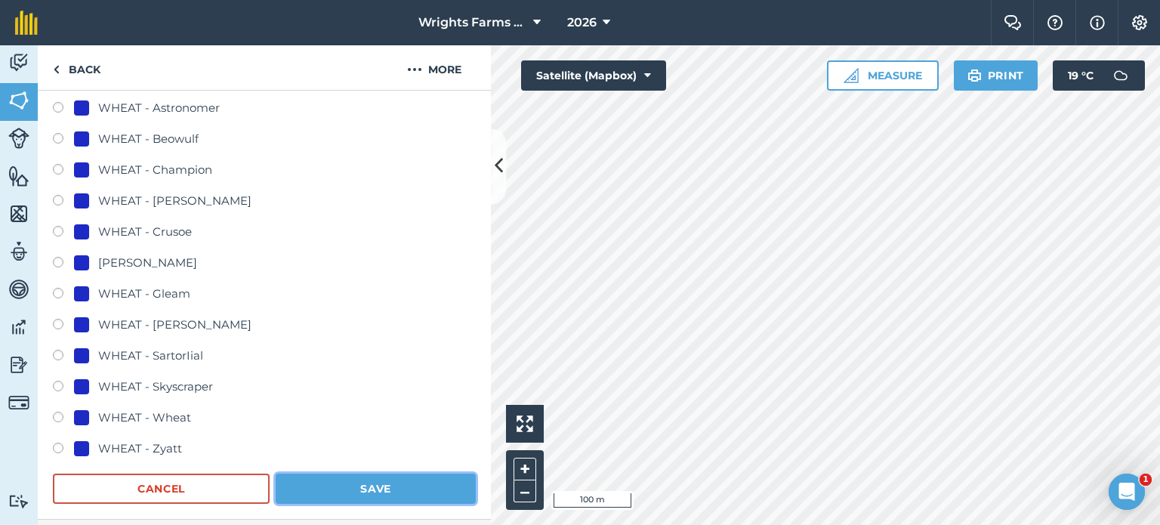
click at [377, 489] on button "Save" at bounding box center [376, 488] width 200 height 30
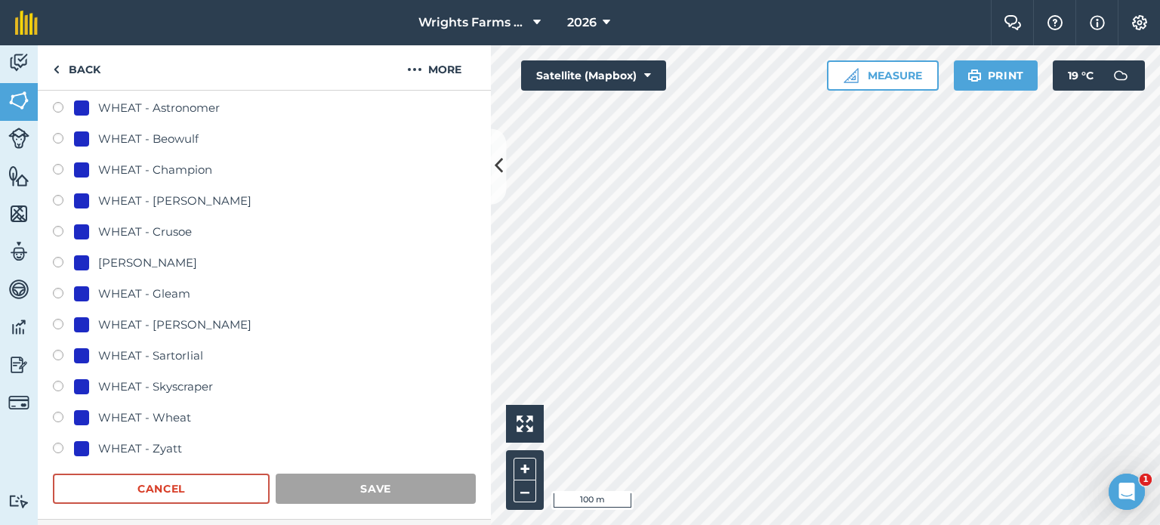
scroll to position [226, 0]
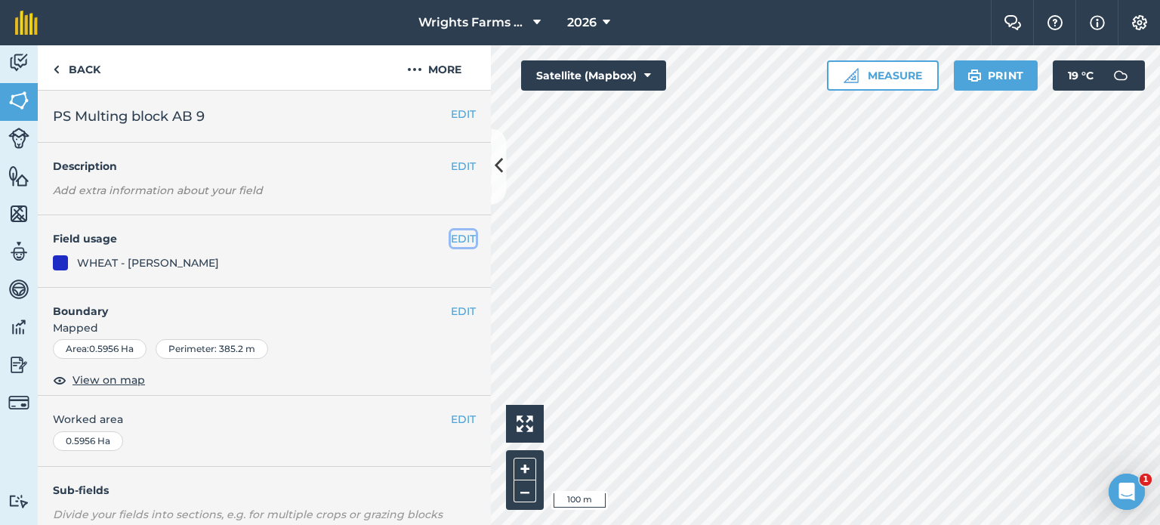
click at [459, 237] on button "EDIT" at bounding box center [463, 238] width 25 height 17
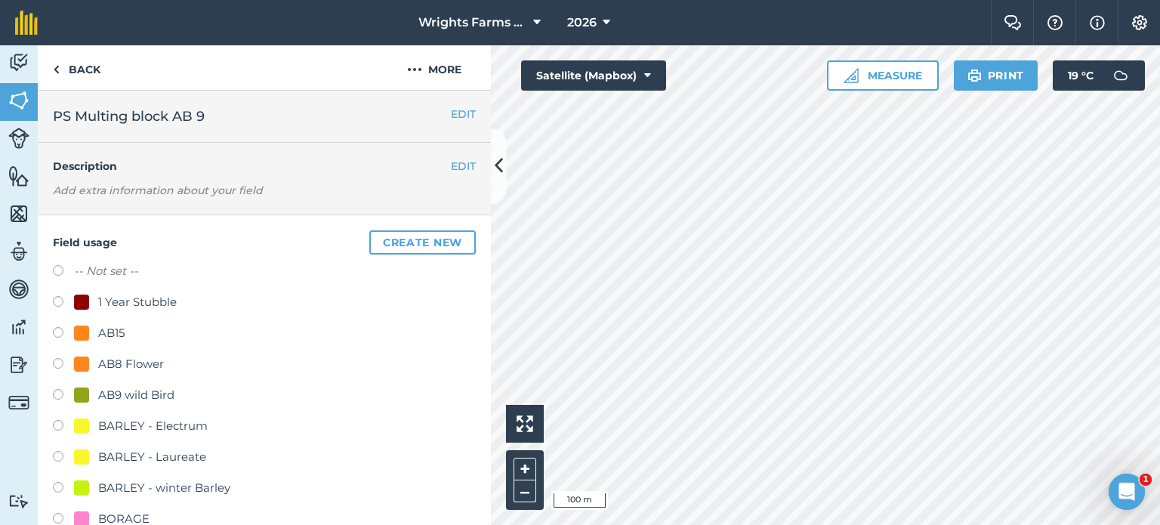
click at [63, 365] on label at bounding box center [63, 365] width 21 height 15
radio input "true"
radio input "false"
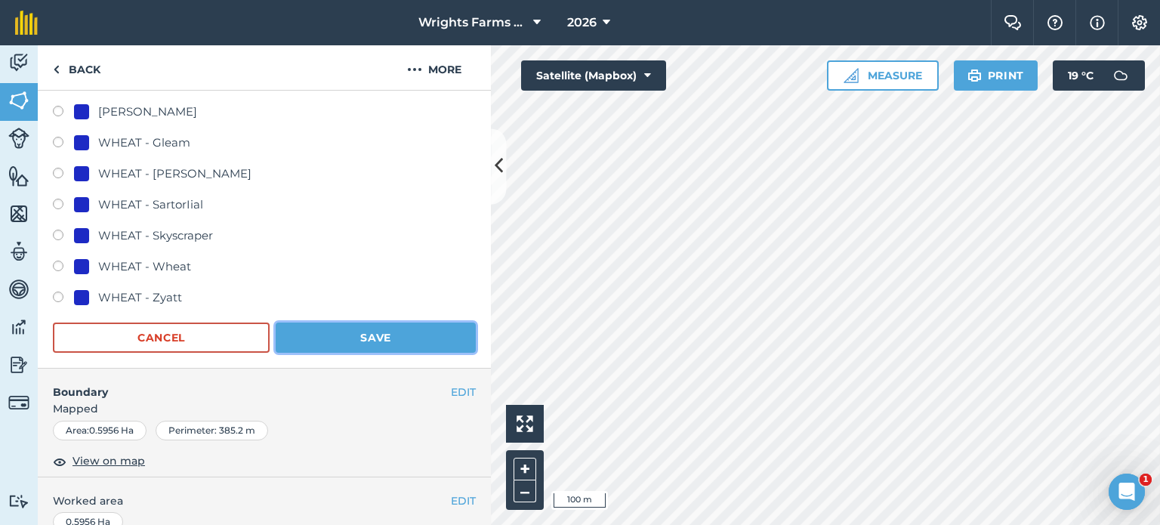
click at [404, 334] on button "Save" at bounding box center [376, 337] width 200 height 30
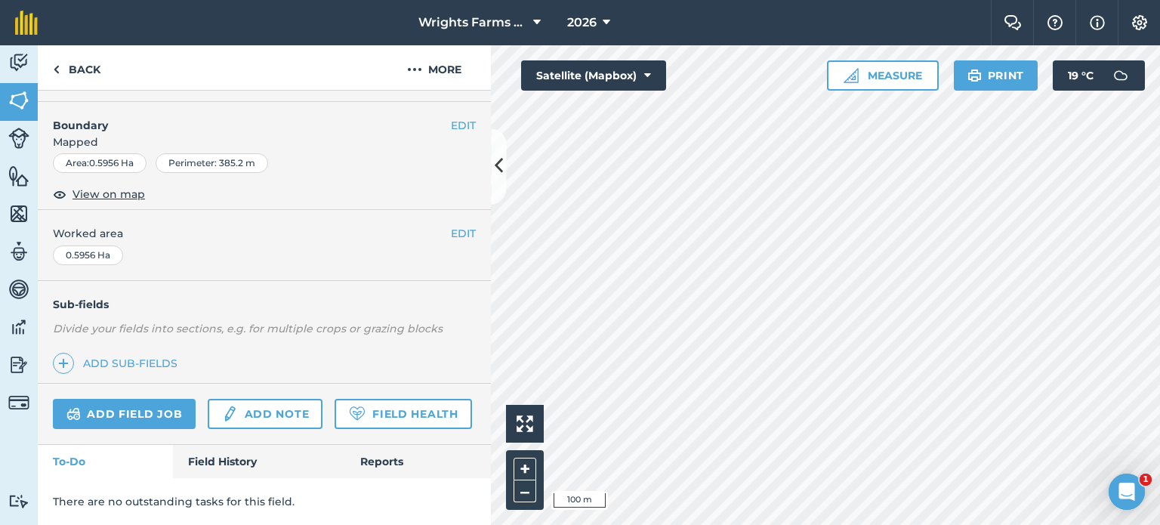
scroll to position [226, 0]
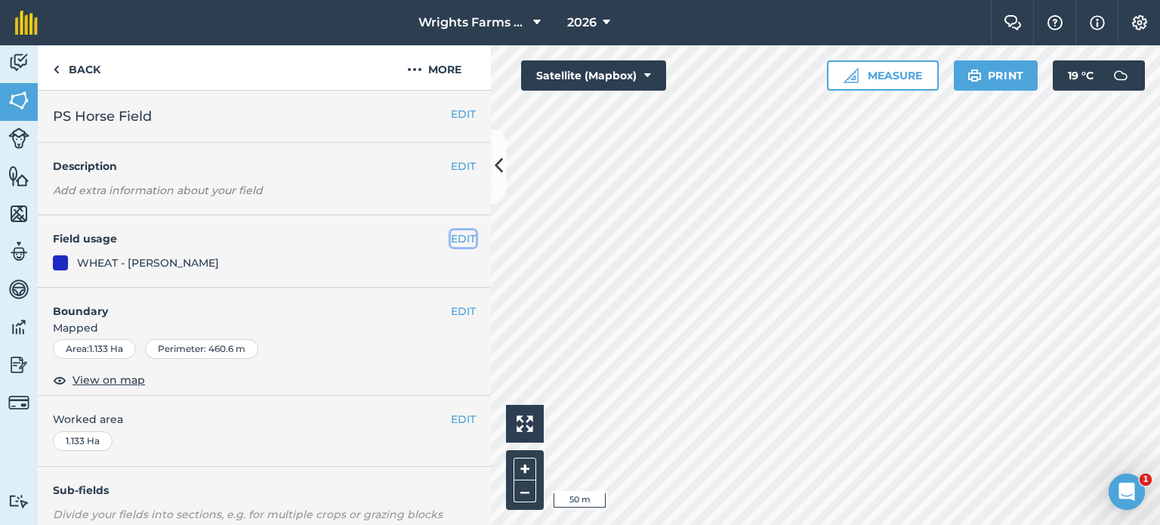
click at [451, 241] on button "EDIT" at bounding box center [463, 238] width 25 height 17
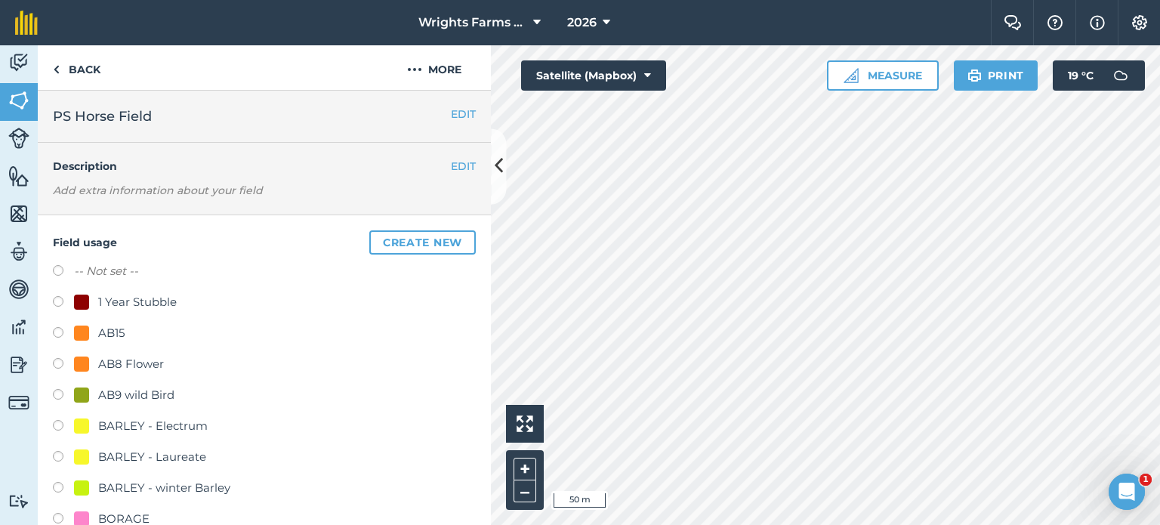
click at [55, 359] on label at bounding box center [63, 365] width 21 height 15
radio input "true"
radio input "false"
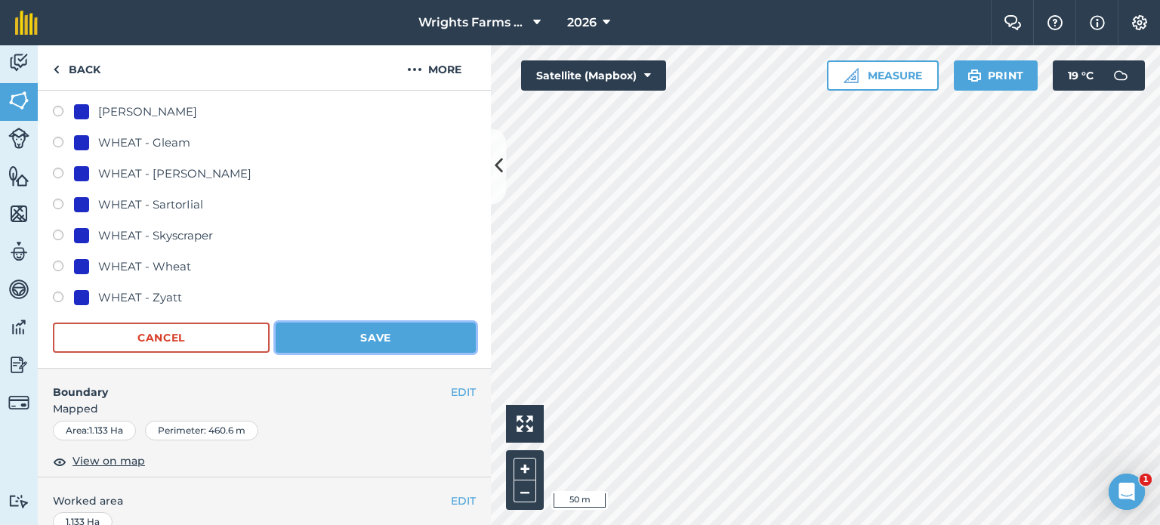
click at [383, 341] on button "Save" at bounding box center [376, 337] width 200 height 30
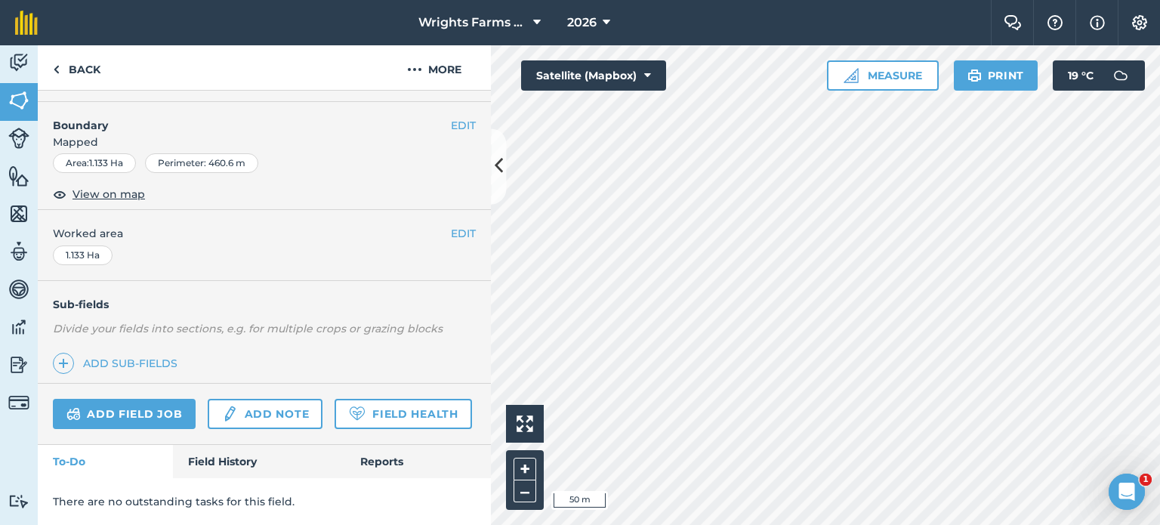
scroll to position [226, 0]
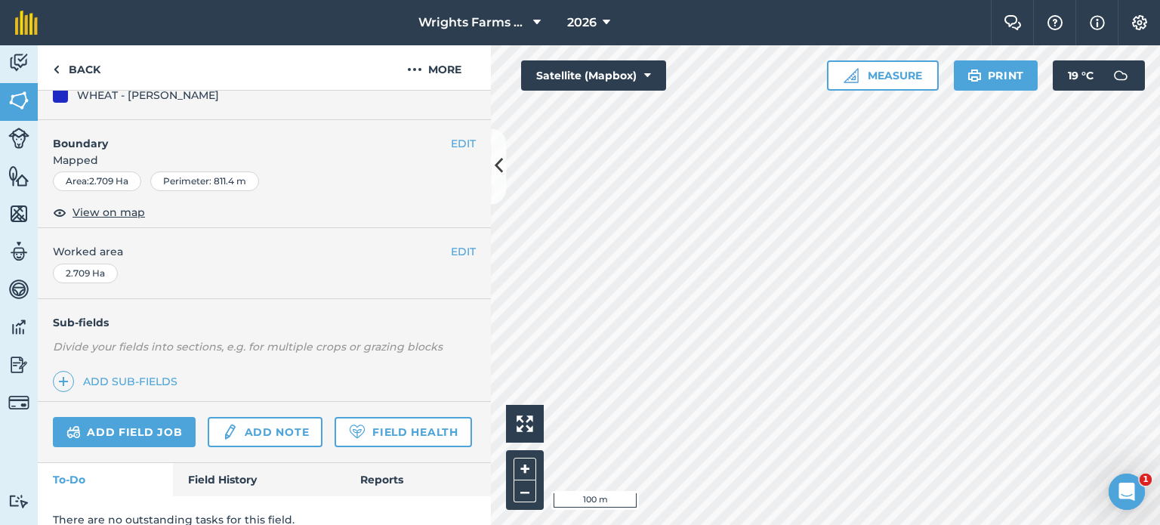
scroll to position [75, 0]
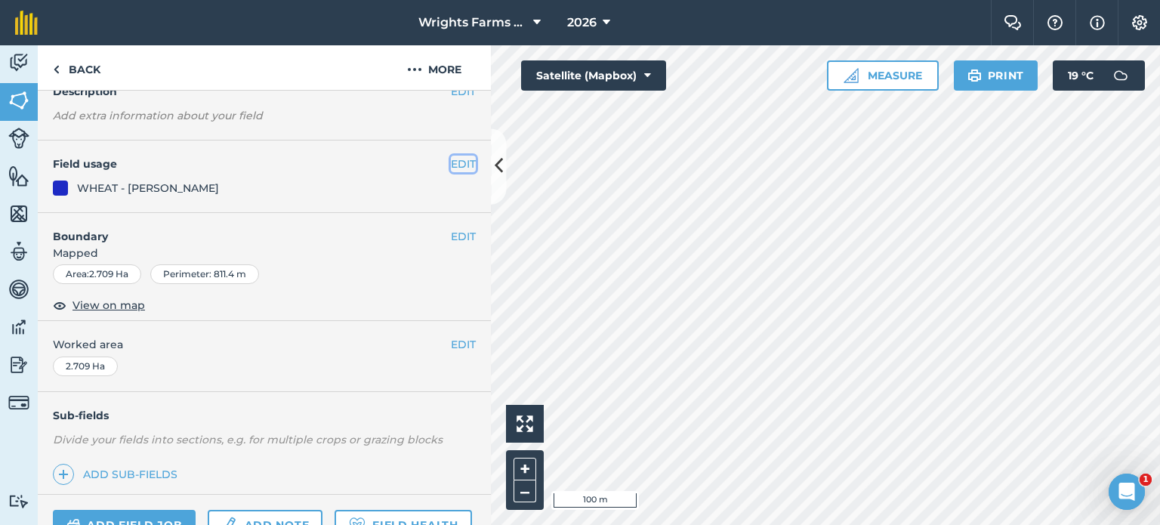
click at [457, 164] on button "EDIT" at bounding box center [463, 164] width 25 height 17
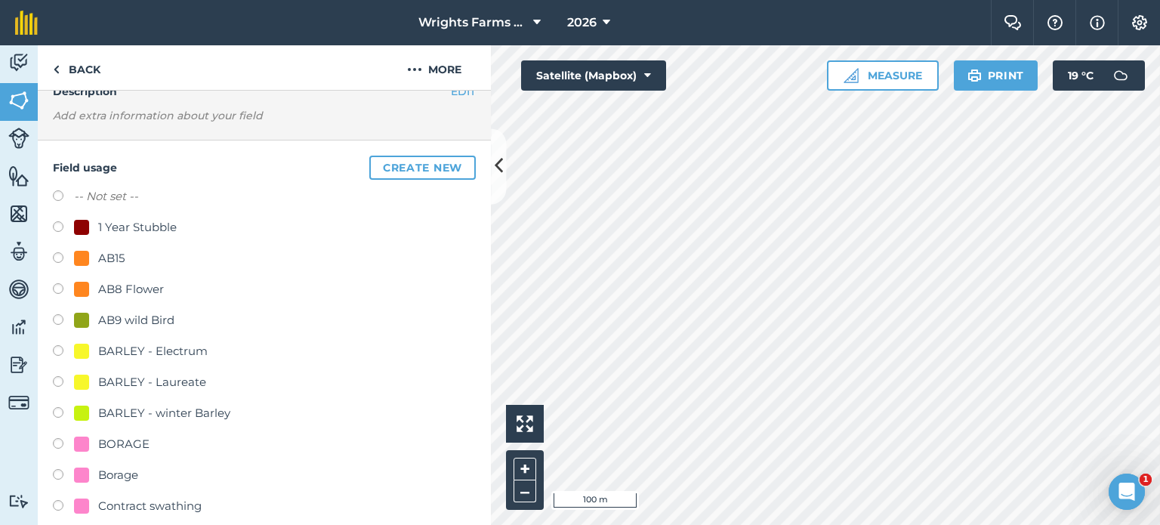
click at [66, 283] on label at bounding box center [63, 290] width 21 height 15
radio input "true"
radio input "false"
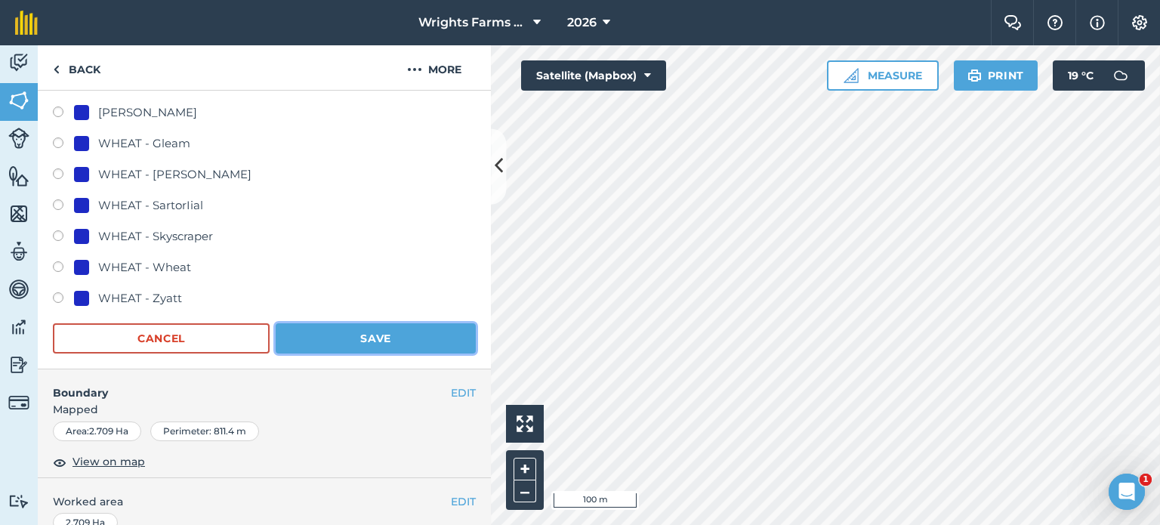
click at [374, 341] on button "Save" at bounding box center [376, 338] width 200 height 30
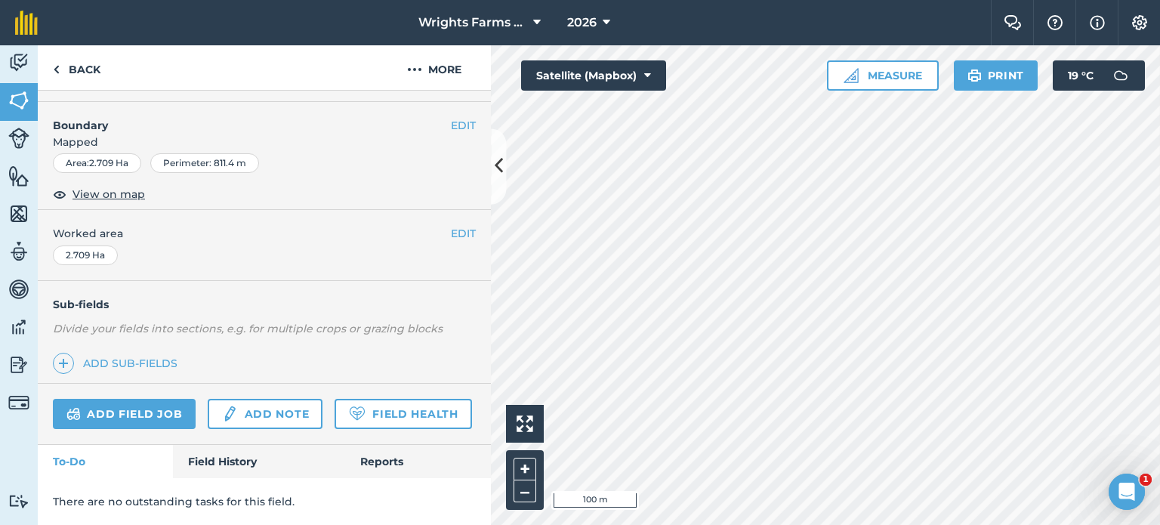
scroll to position [226, 0]
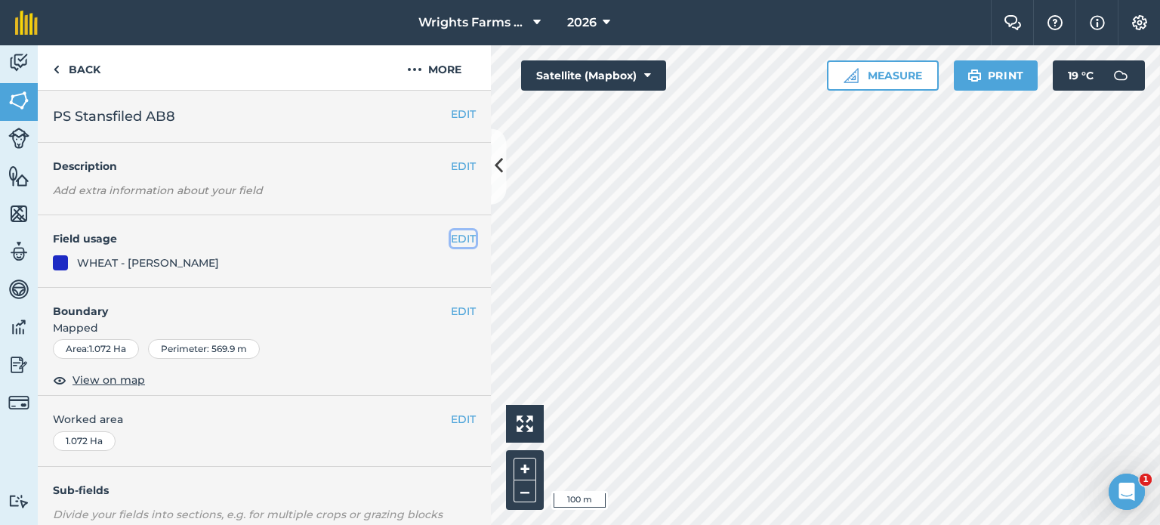
click at [451, 236] on button "EDIT" at bounding box center [463, 238] width 25 height 17
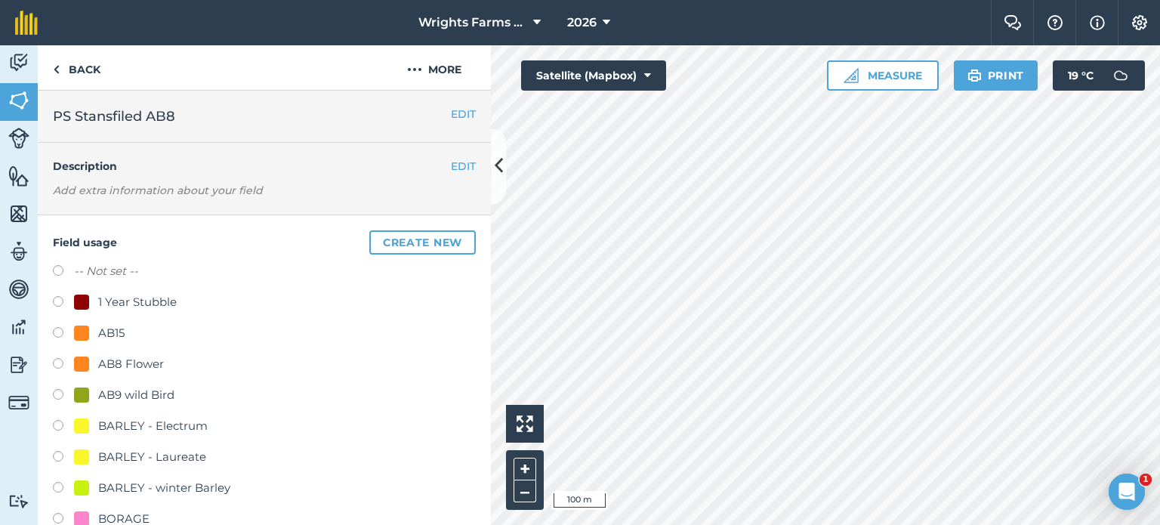
click at [57, 364] on label at bounding box center [63, 365] width 21 height 15
radio input "true"
radio input "false"
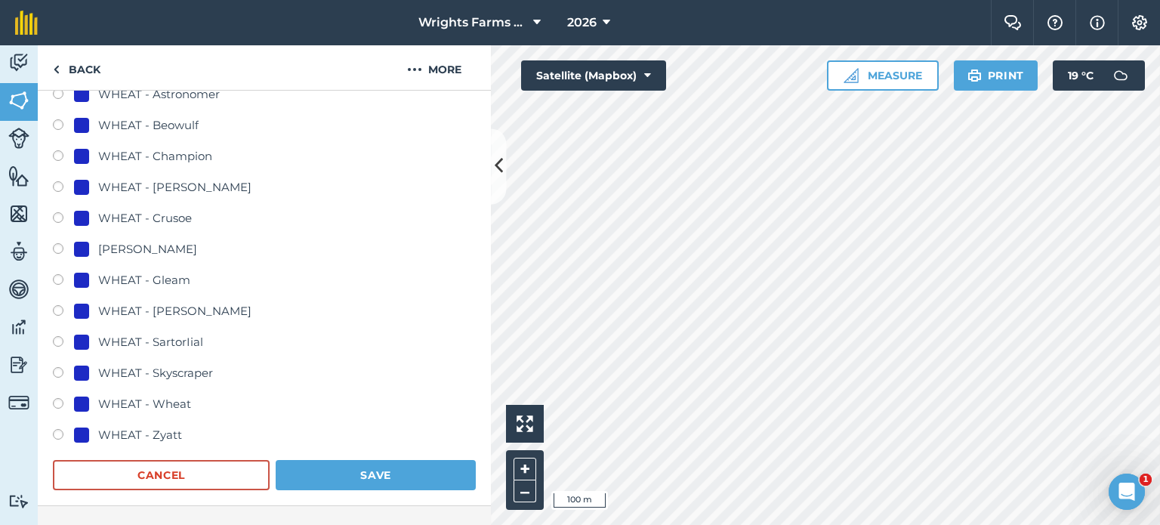
scroll to position [1132, 0]
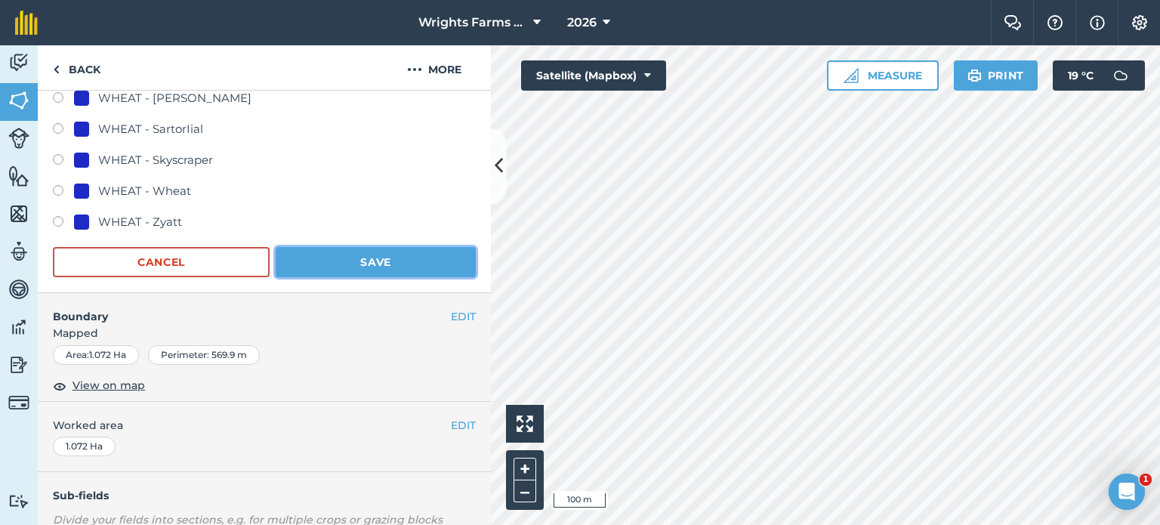
click at [402, 260] on button "Save" at bounding box center [376, 262] width 200 height 30
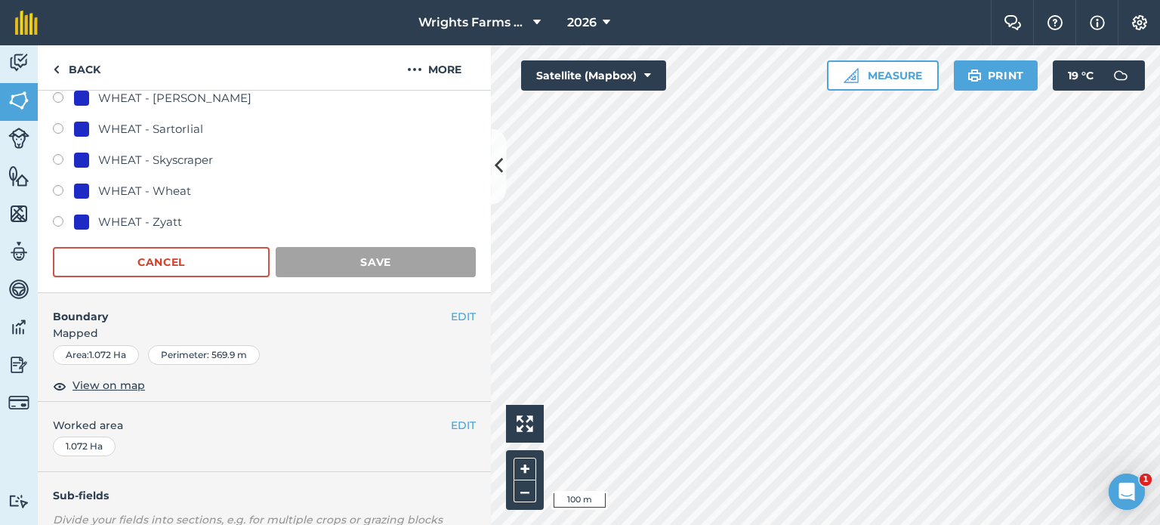
scroll to position [226, 0]
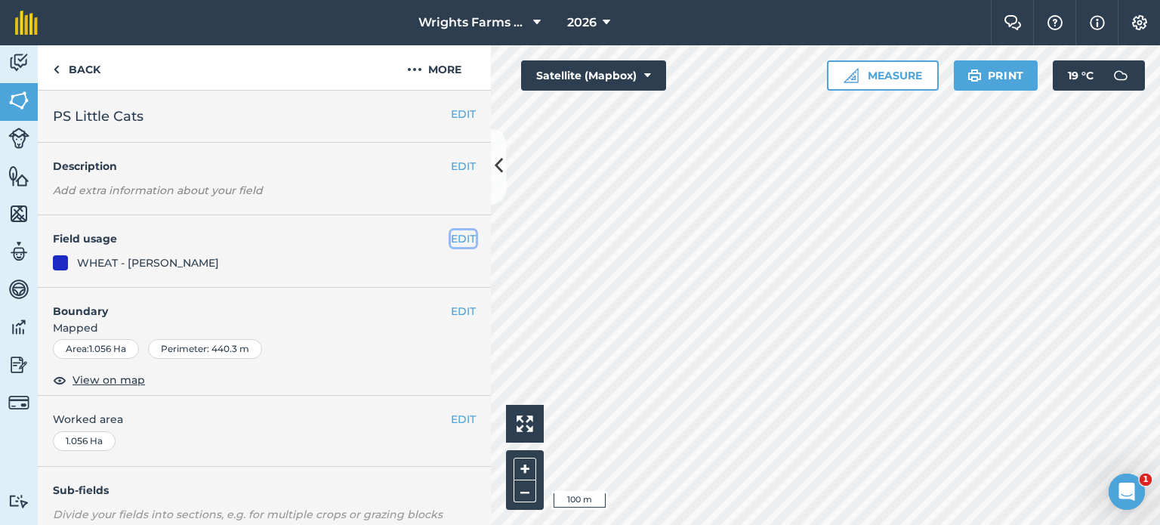
click at [454, 239] on button "EDIT" at bounding box center [463, 238] width 25 height 17
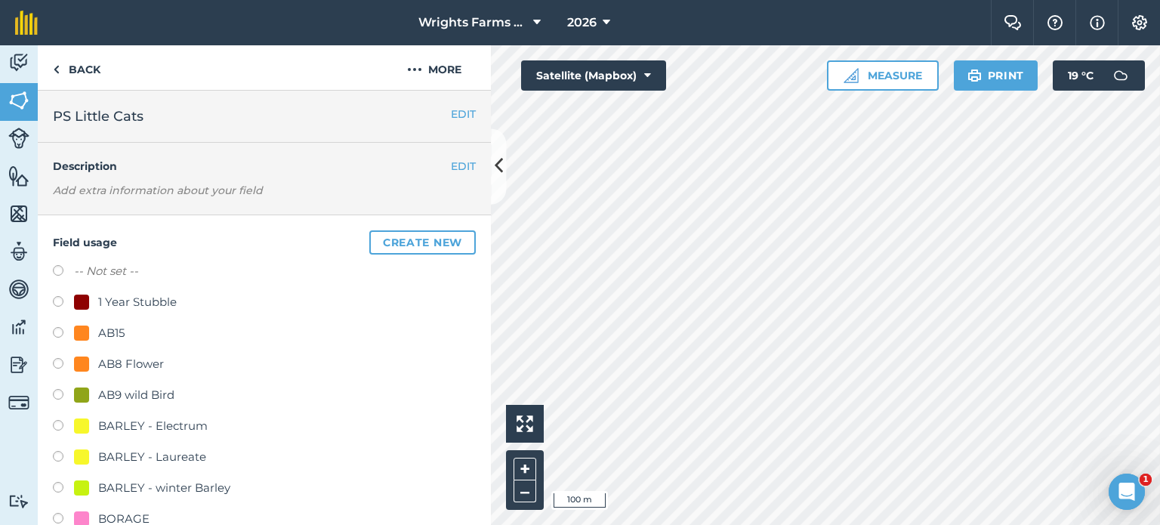
click at [57, 360] on label at bounding box center [63, 365] width 21 height 15
radio input "true"
radio input "false"
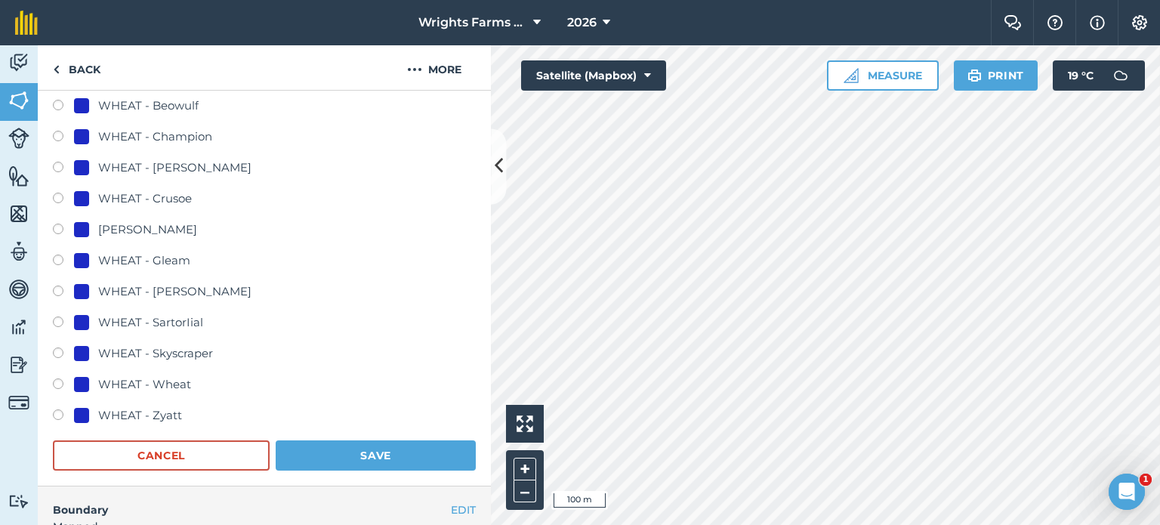
scroll to position [981, 0]
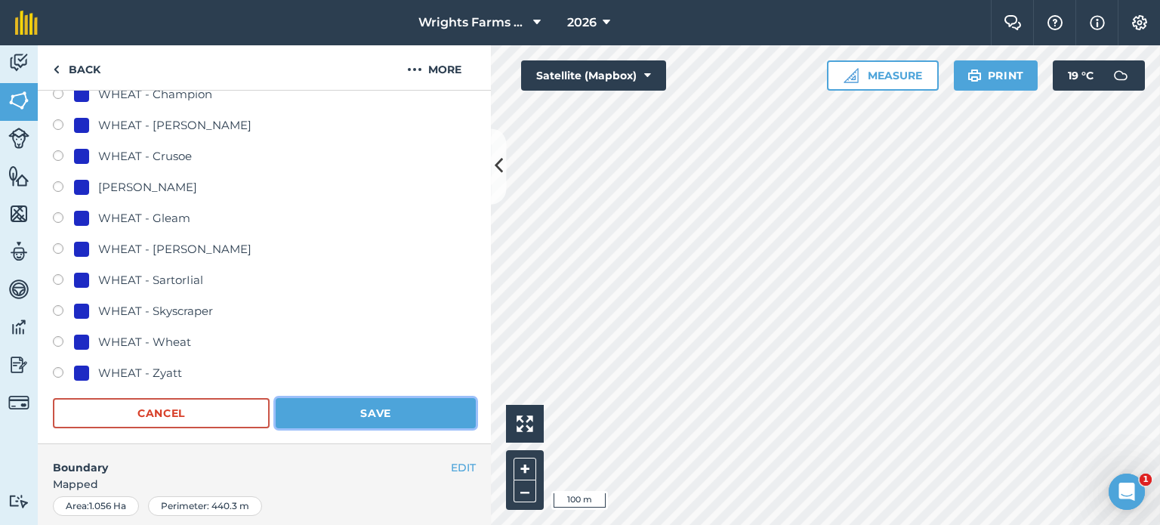
click at [350, 411] on button "Save" at bounding box center [376, 413] width 200 height 30
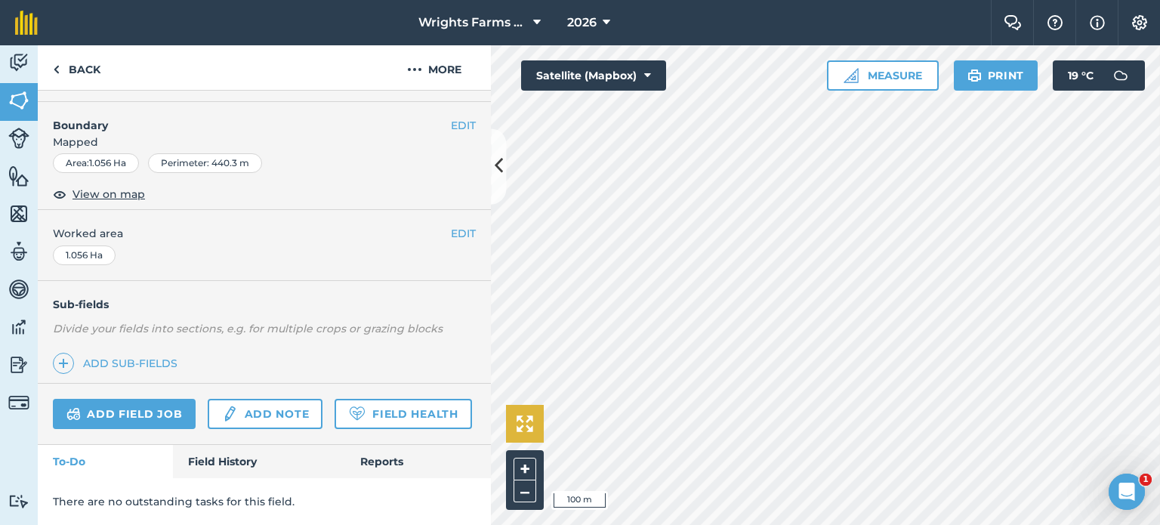
scroll to position [226, 0]
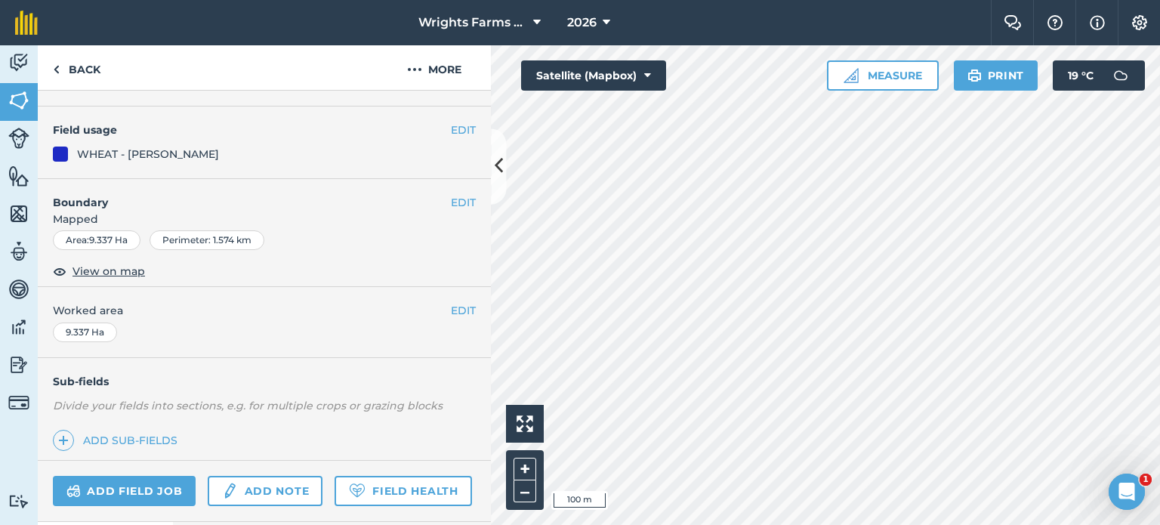
scroll to position [75, 0]
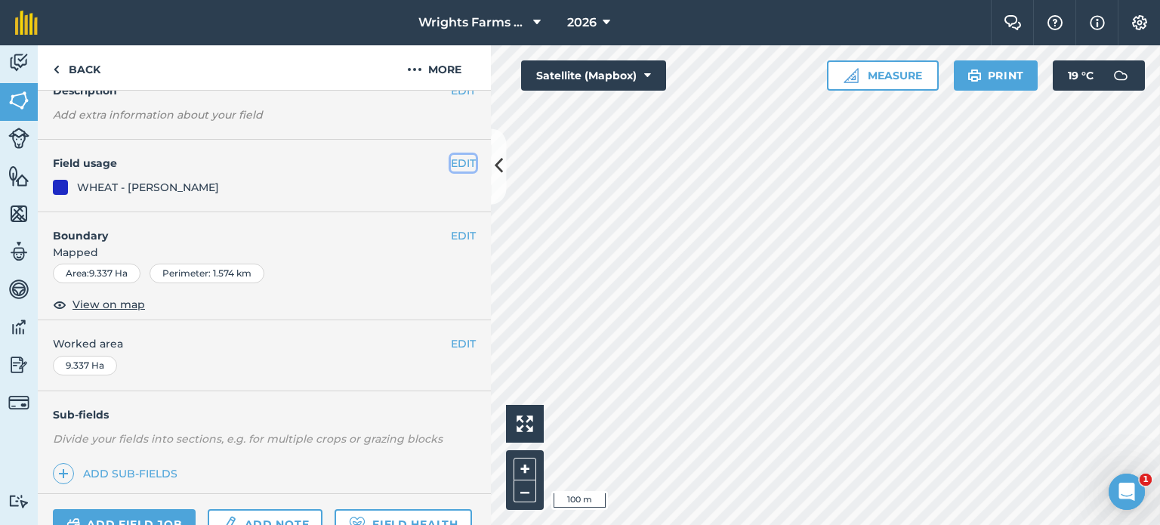
click at [455, 160] on button "EDIT" at bounding box center [463, 163] width 25 height 17
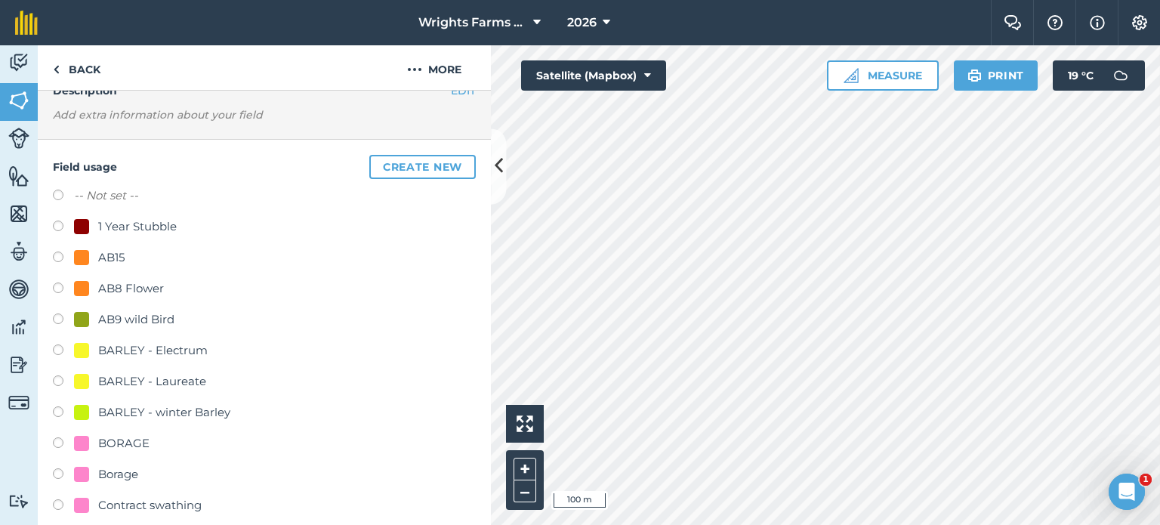
click at [55, 253] on label at bounding box center [63, 258] width 21 height 15
radio input "true"
radio input "false"
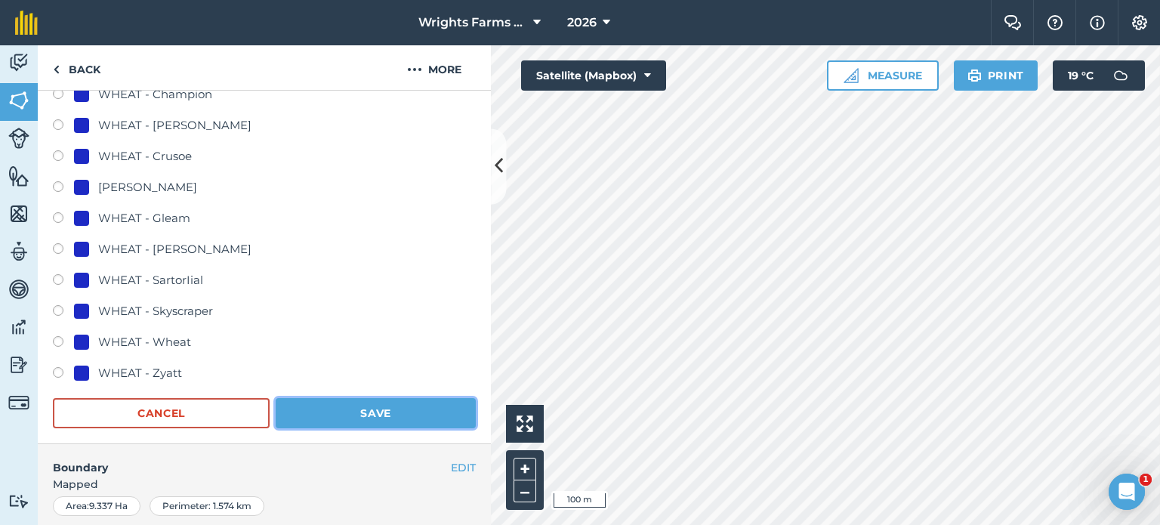
click at [384, 411] on button "Save" at bounding box center [376, 413] width 200 height 30
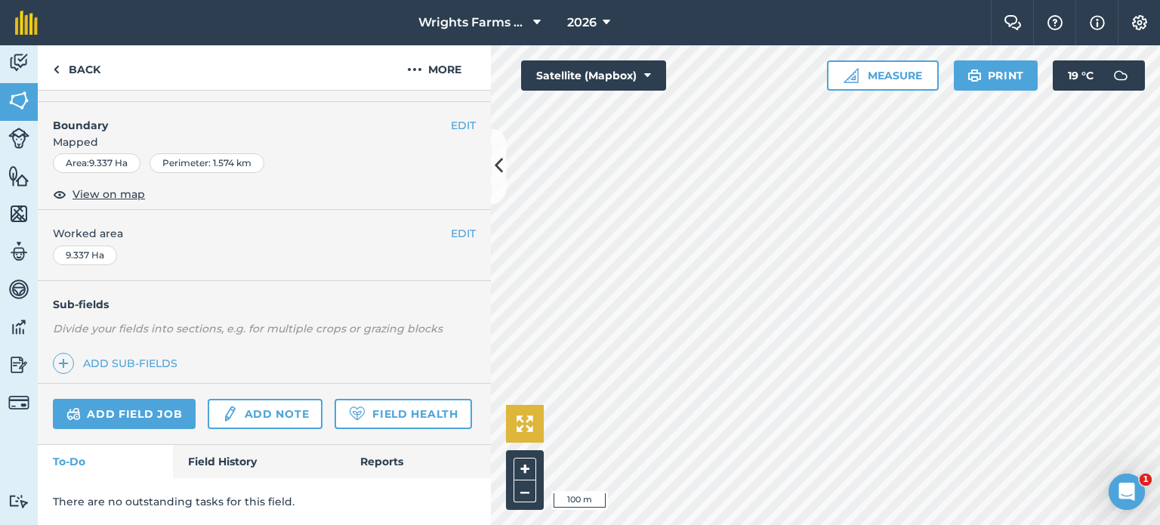
scroll to position [226, 0]
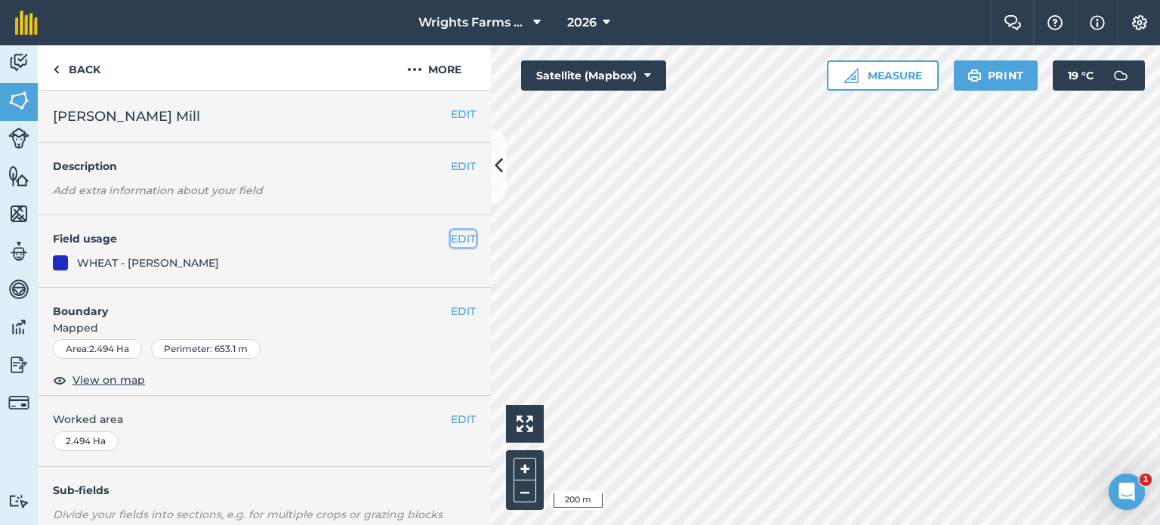
click at [451, 239] on button "EDIT" at bounding box center [463, 238] width 25 height 17
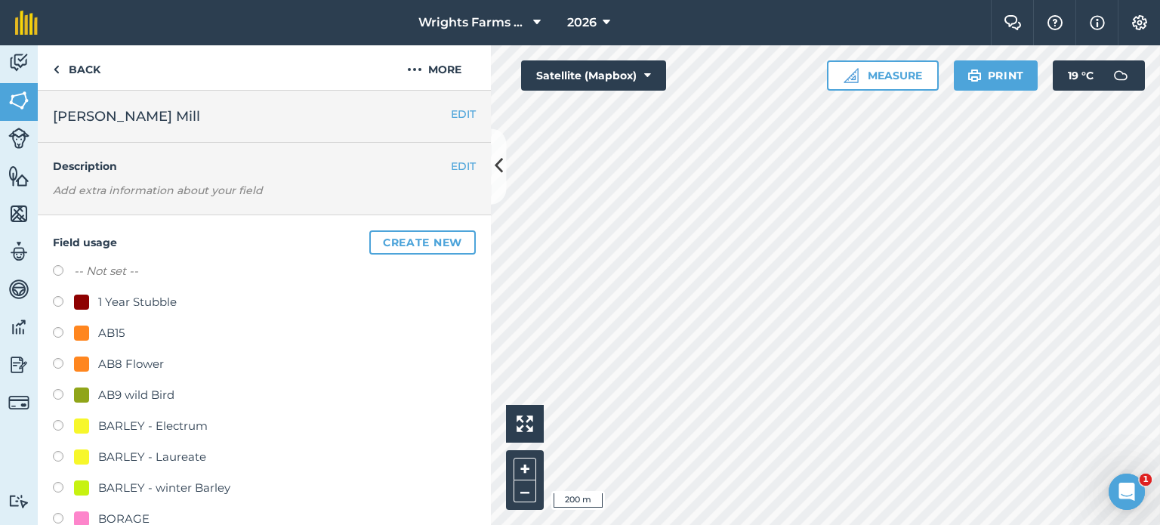
click at [56, 329] on label at bounding box center [63, 334] width 21 height 15
radio input "true"
radio input "false"
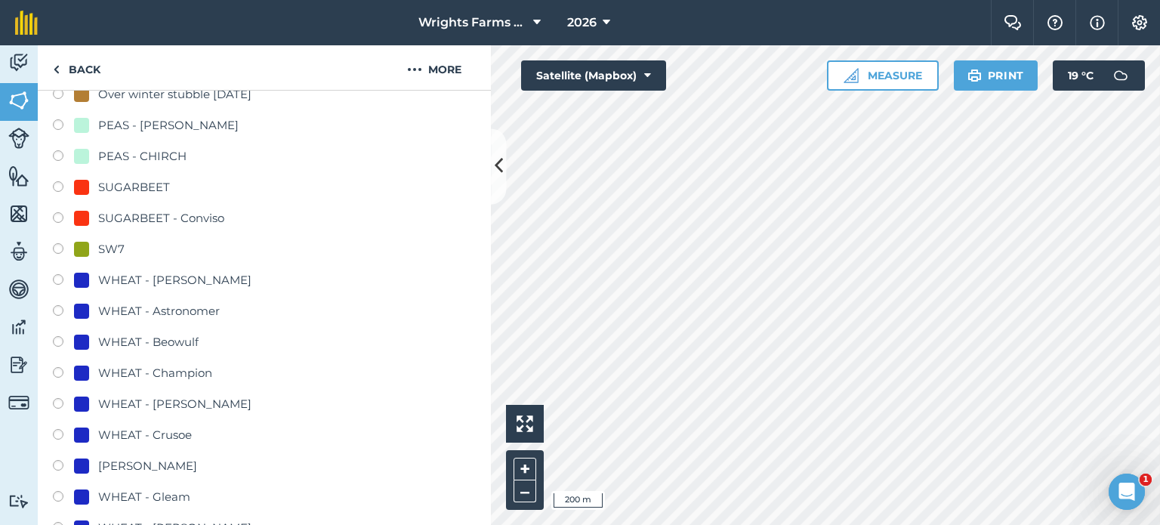
scroll to position [906, 0]
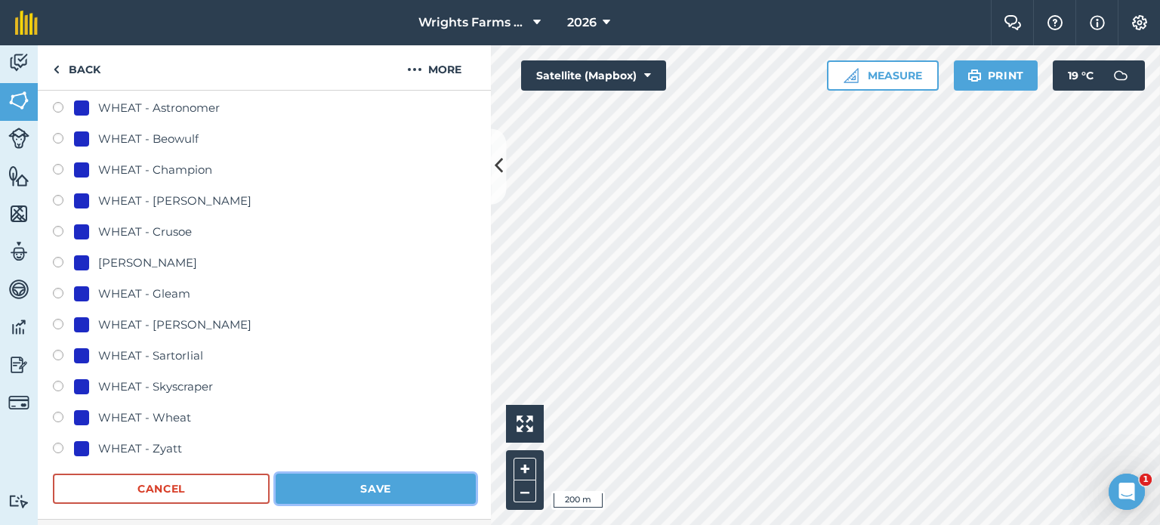
click at [362, 477] on button "Save" at bounding box center [376, 488] width 200 height 30
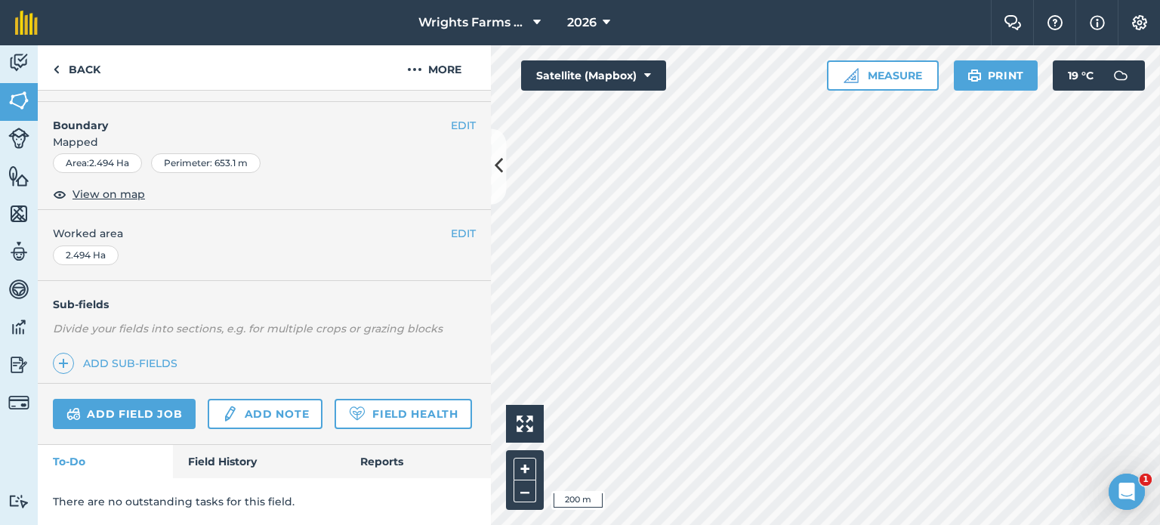
scroll to position [226, 0]
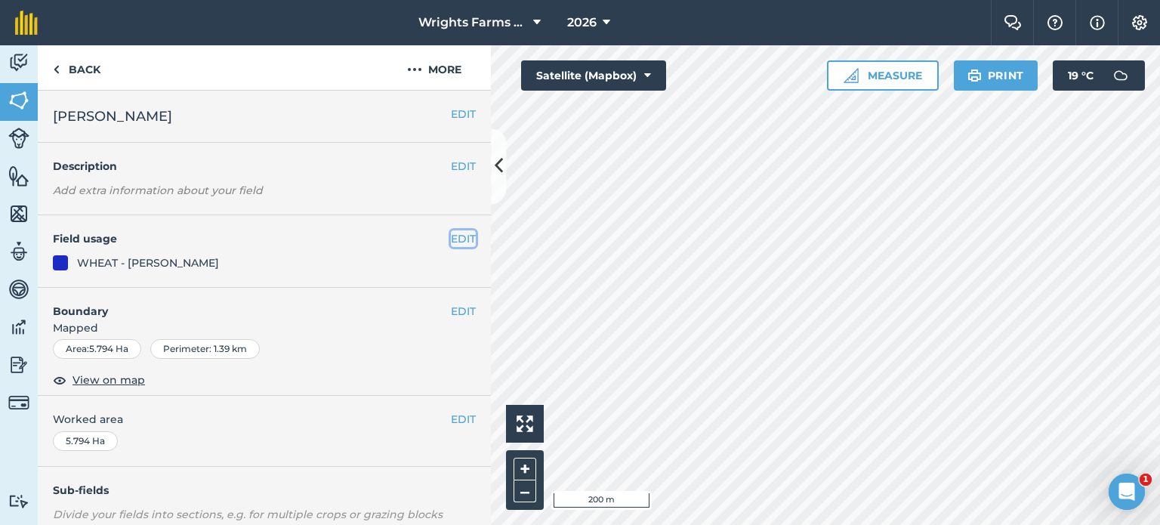
click at [451, 236] on button "EDIT" at bounding box center [463, 238] width 25 height 17
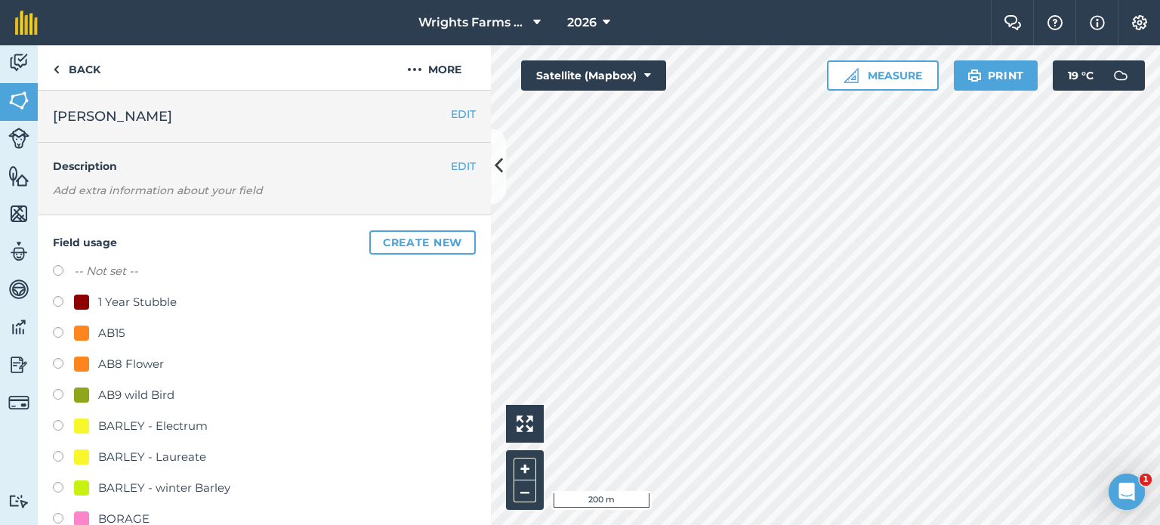
click at [57, 334] on label at bounding box center [63, 334] width 21 height 15
radio input "true"
radio input "false"
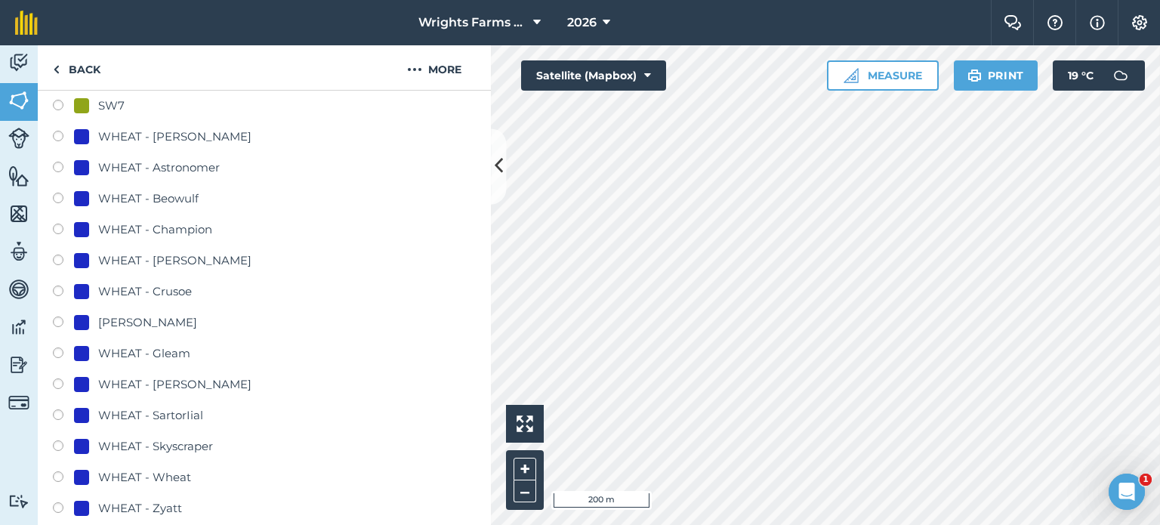
scroll to position [906, 0]
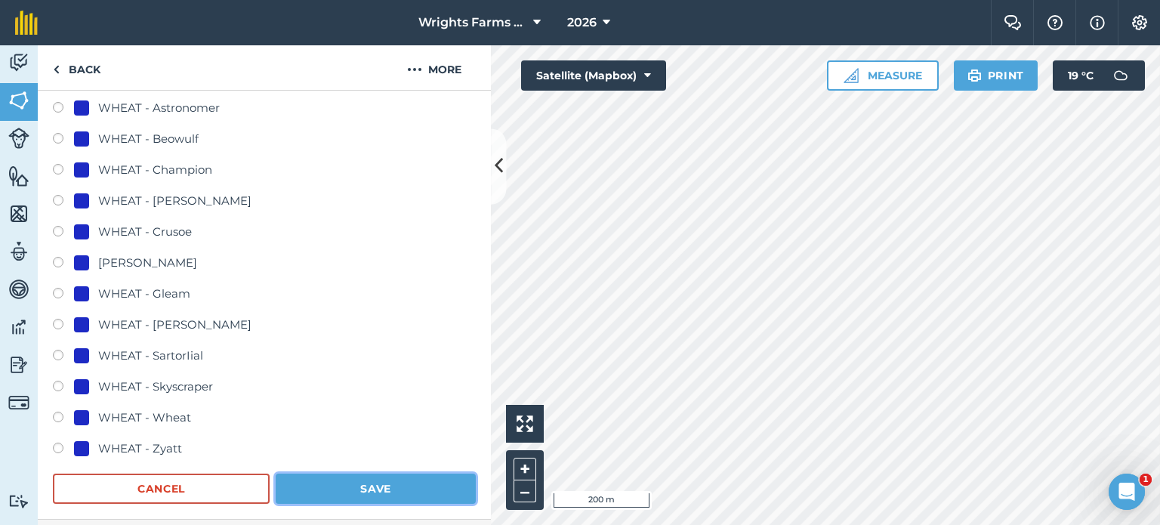
click at [362, 495] on button "Save" at bounding box center [376, 488] width 200 height 30
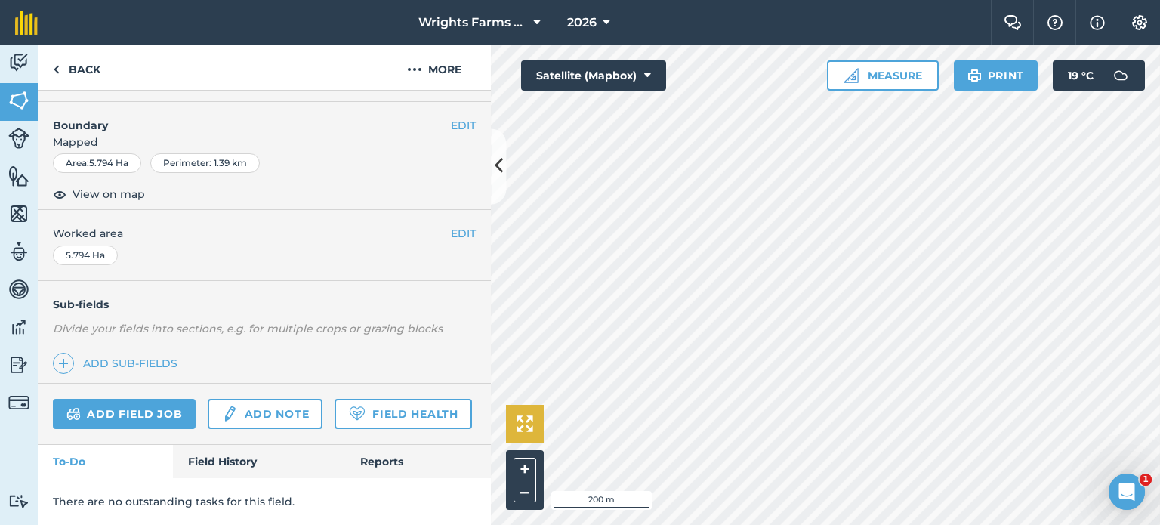
scroll to position [226, 0]
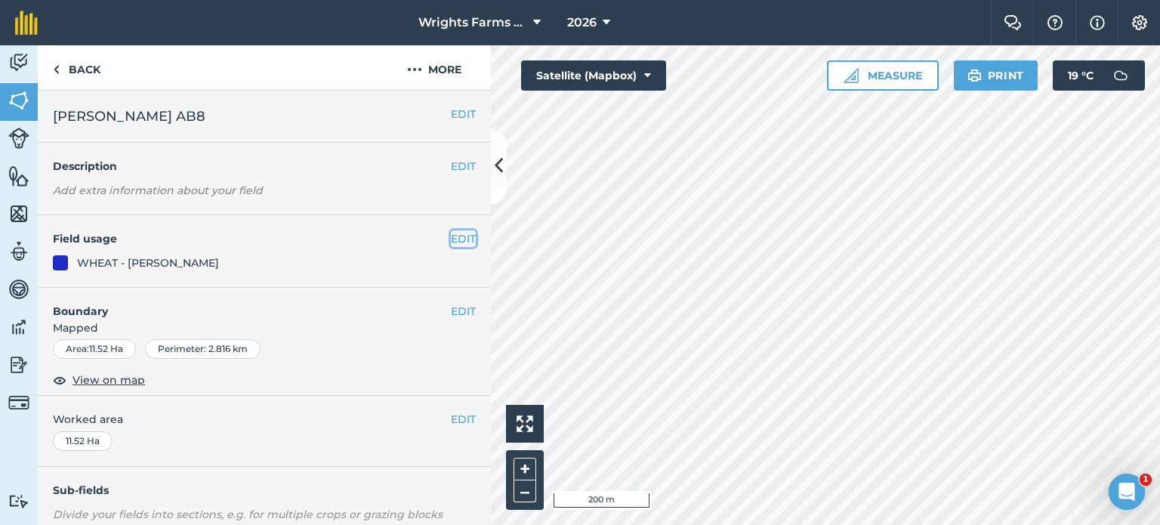
click at [459, 238] on button "EDIT" at bounding box center [463, 238] width 25 height 17
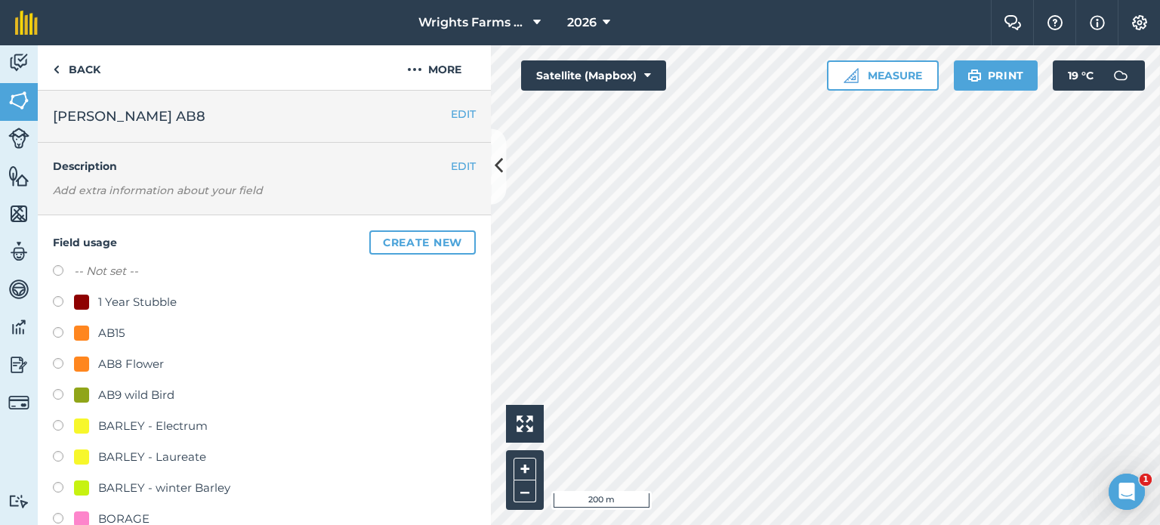
click at [57, 367] on label at bounding box center [63, 365] width 21 height 15
radio input "true"
radio input "false"
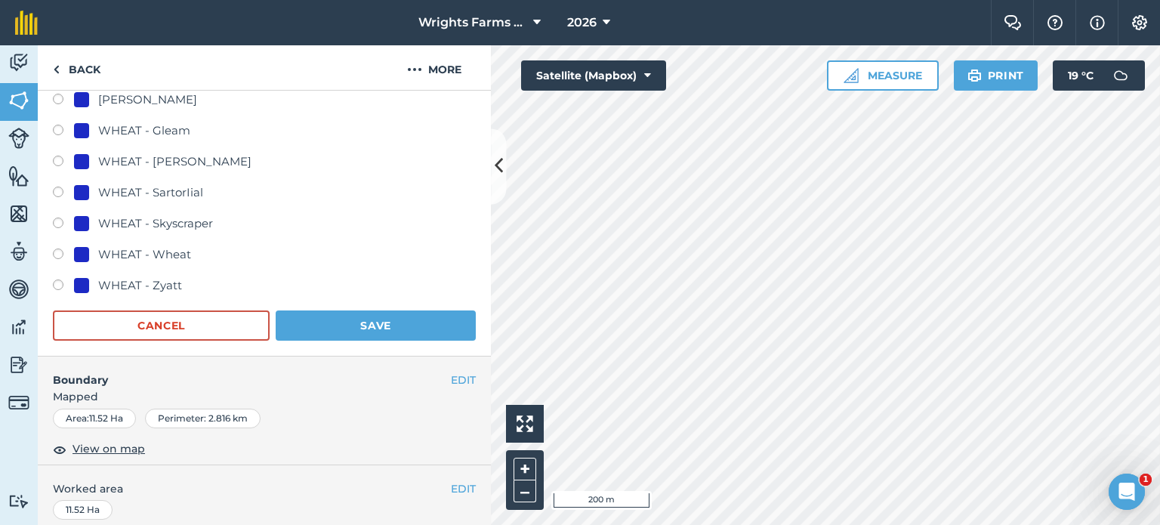
scroll to position [1132, 0]
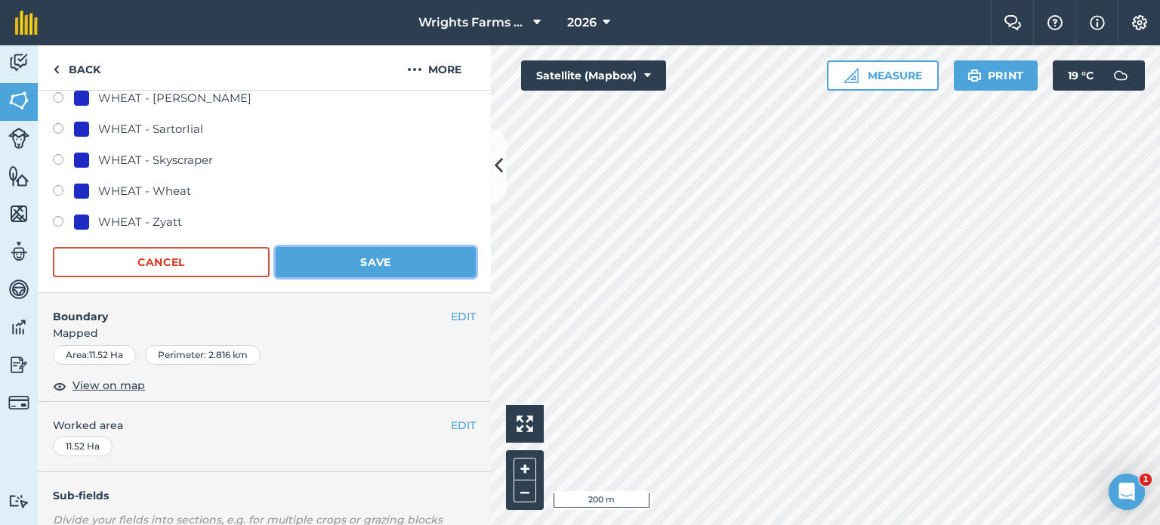
click at [401, 268] on button "Save" at bounding box center [376, 262] width 200 height 30
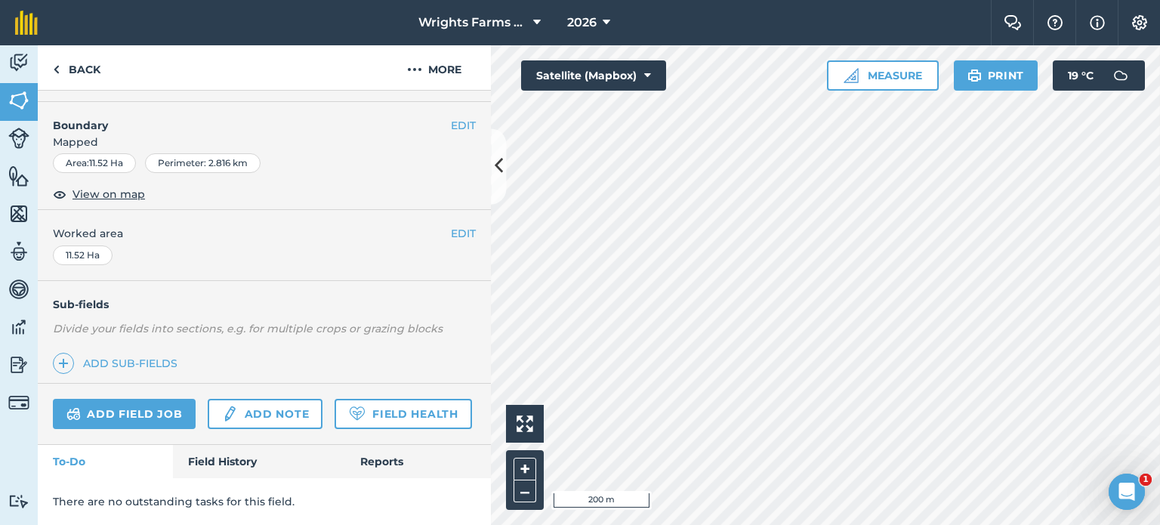
scroll to position [226, 0]
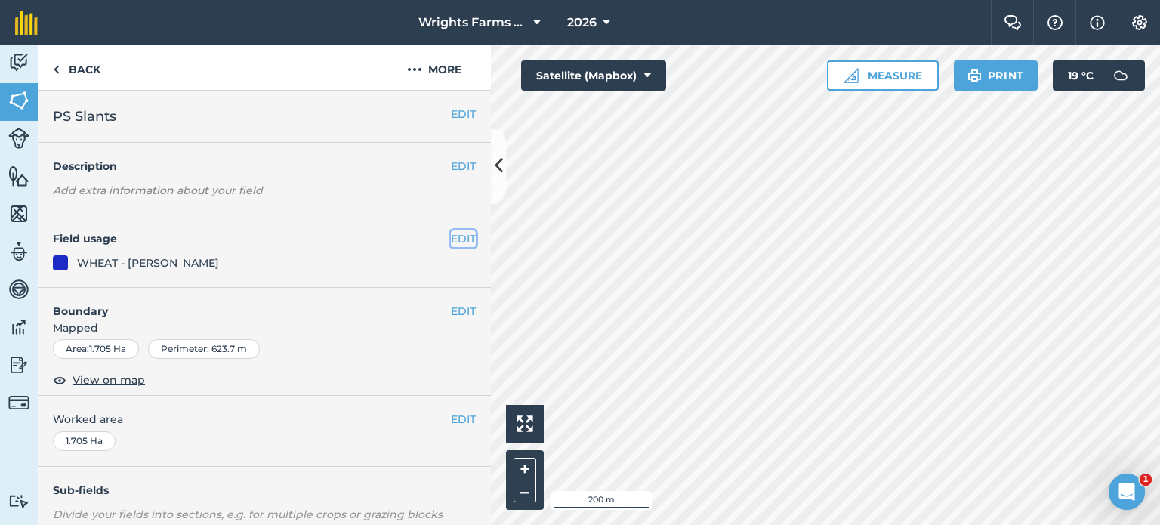
drag, startPoint x: 456, startPoint y: 236, endPoint x: 449, endPoint y: 241, distance: 8.6
click at [451, 241] on button "EDIT" at bounding box center [463, 238] width 25 height 17
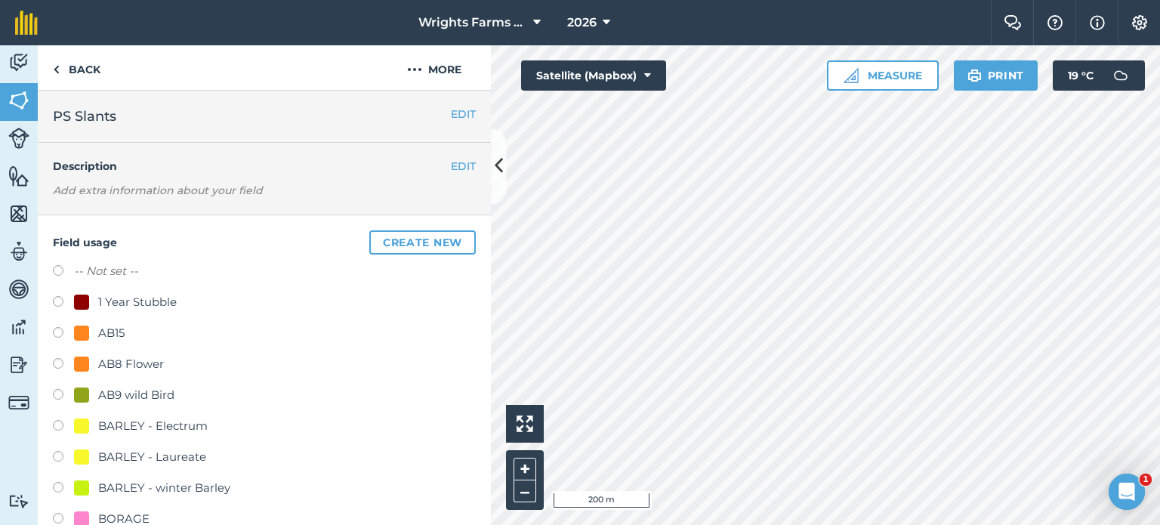
click at [57, 362] on label at bounding box center [63, 365] width 21 height 15
radio input "true"
radio input "false"
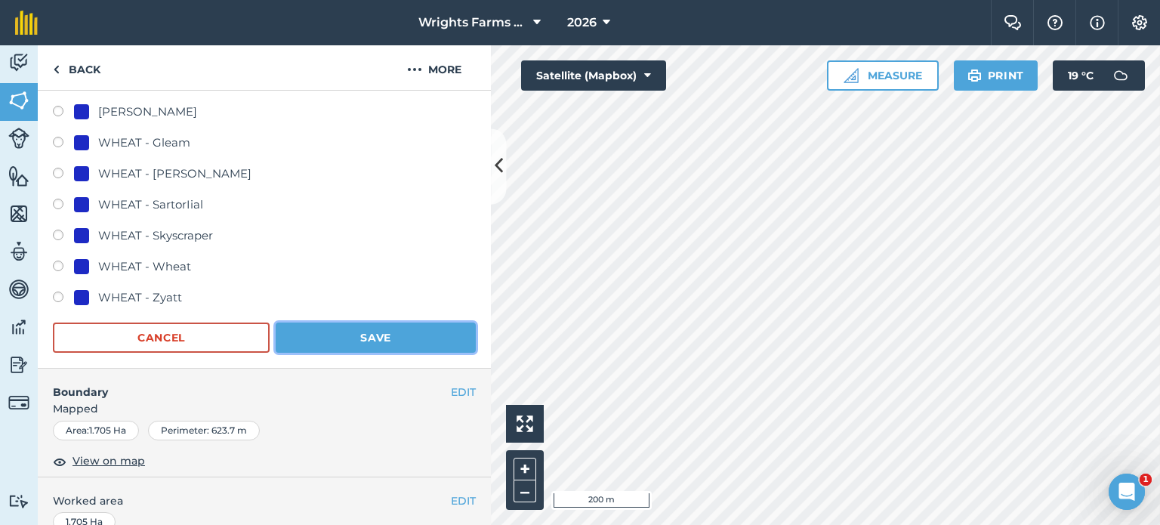
click at [388, 337] on button "Save" at bounding box center [376, 337] width 200 height 30
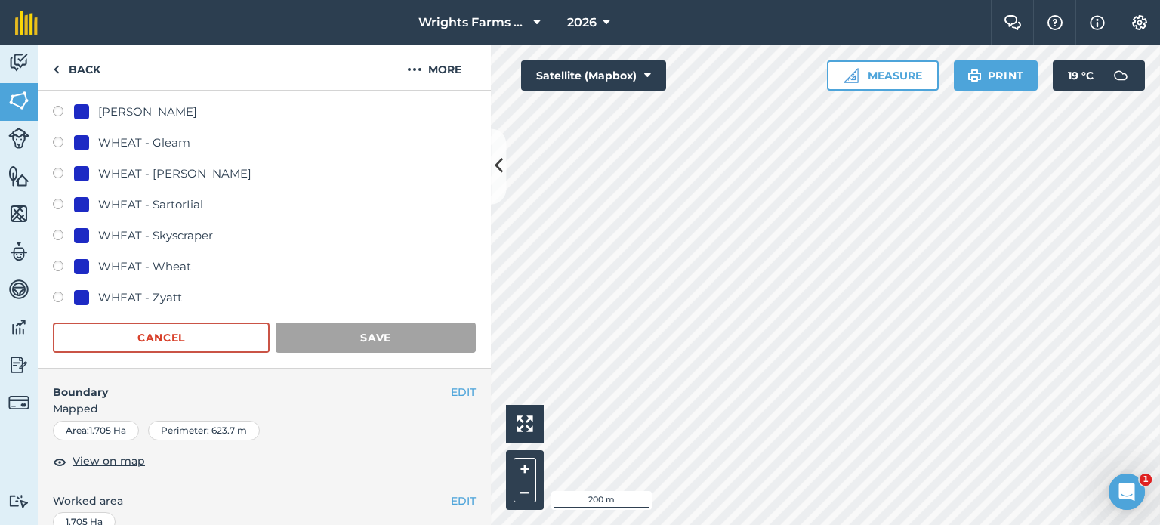
scroll to position [226, 0]
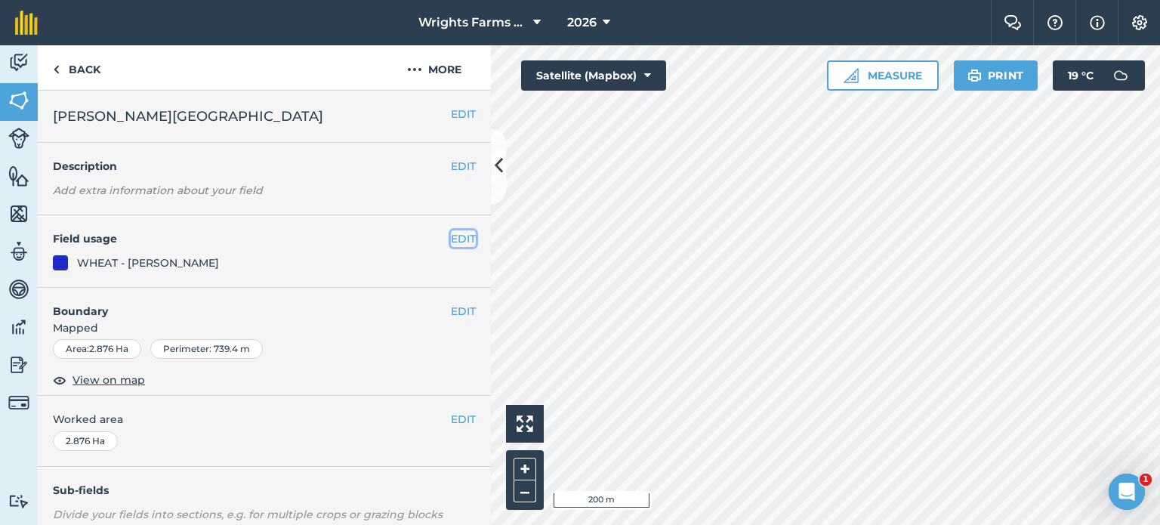
click at [451, 235] on button "EDIT" at bounding box center [463, 238] width 25 height 17
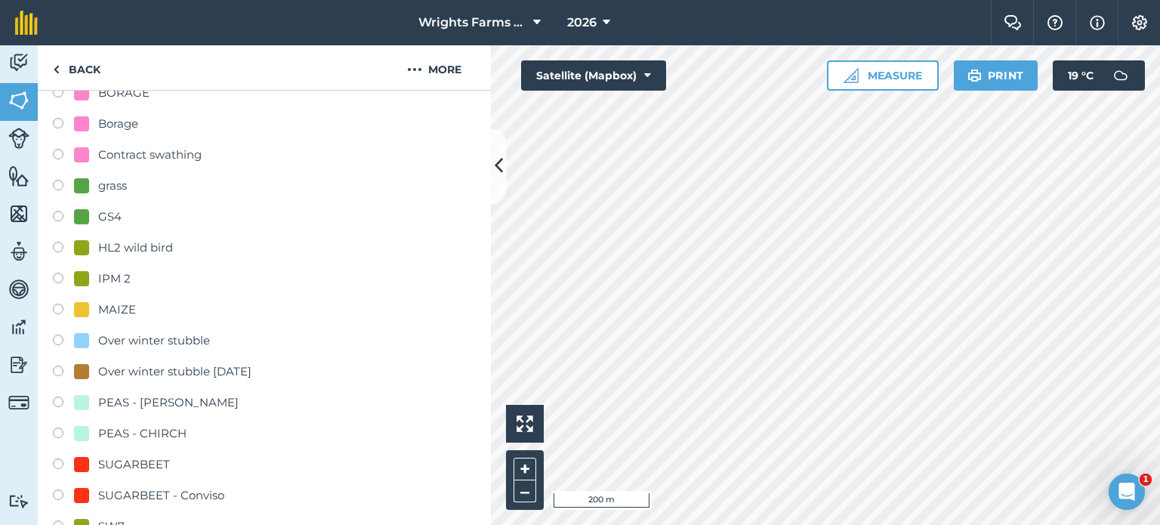
scroll to position [453, 0]
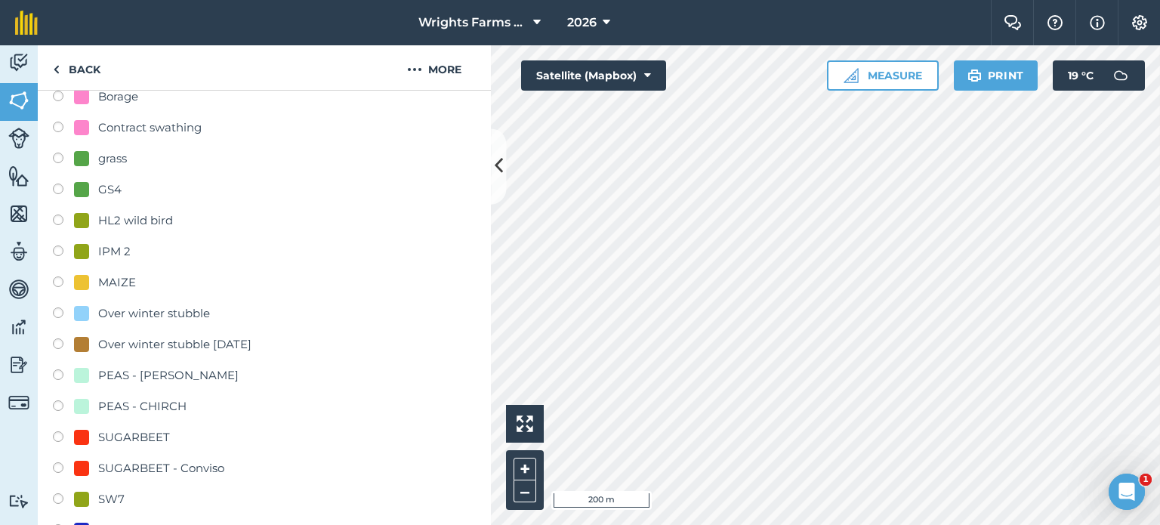
click at [58, 253] on label at bounding box center [63, 252] width 21 height 15
radio input "true"
radio input "false"
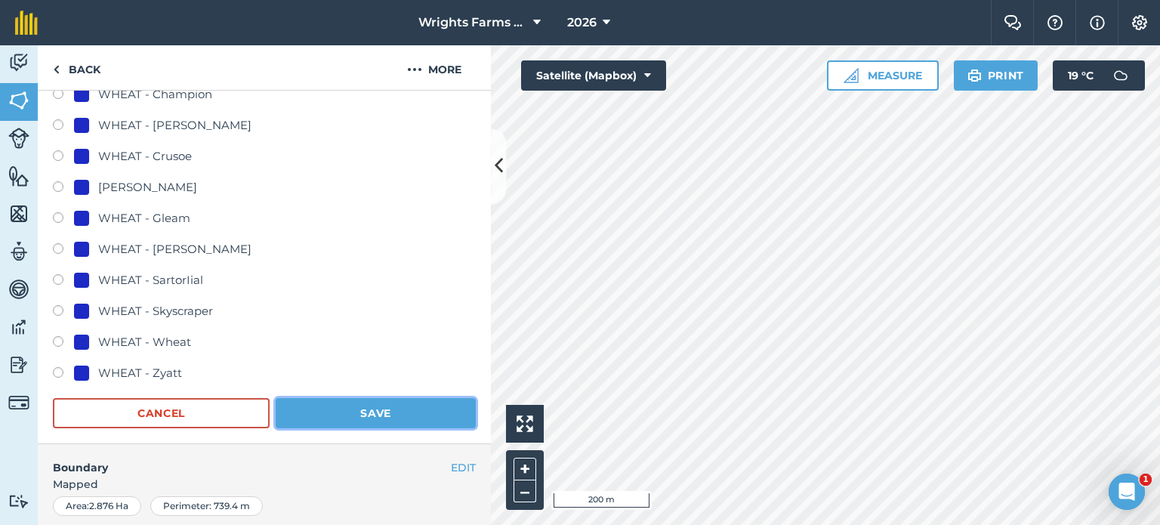
click at [411, 410] on button "Save" at bounding box center [376, 413] width 200 height 30
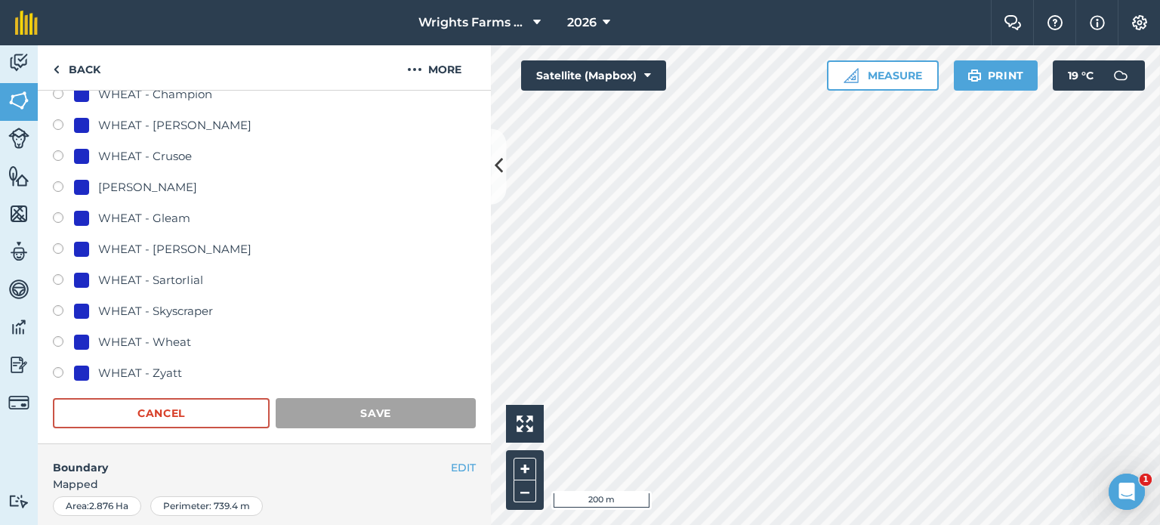
scroll to position [226, 0]
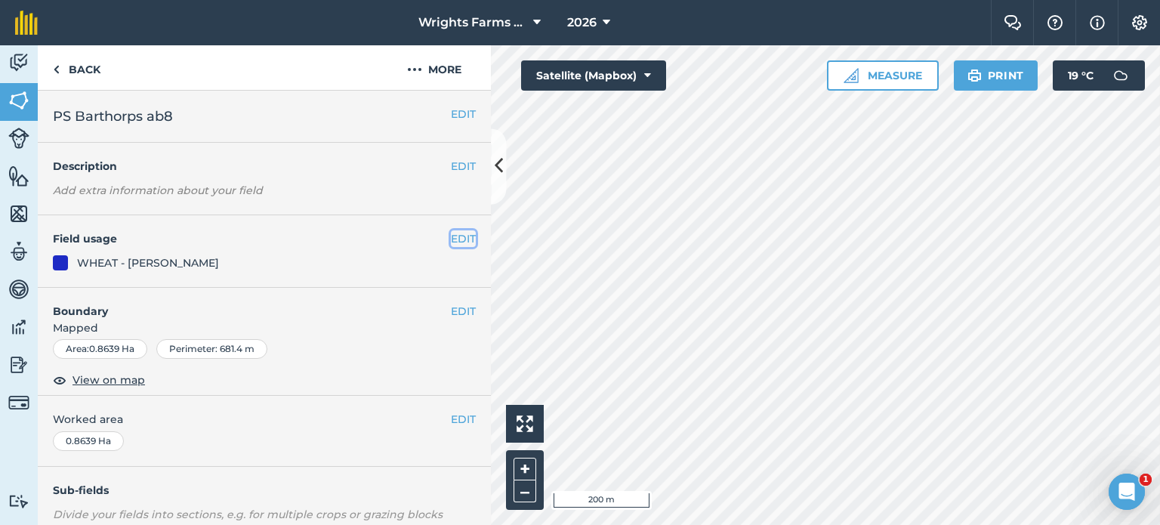
click at [451, 235] on button "EDIT" at bounding box center [463, 238] width 25 height 17
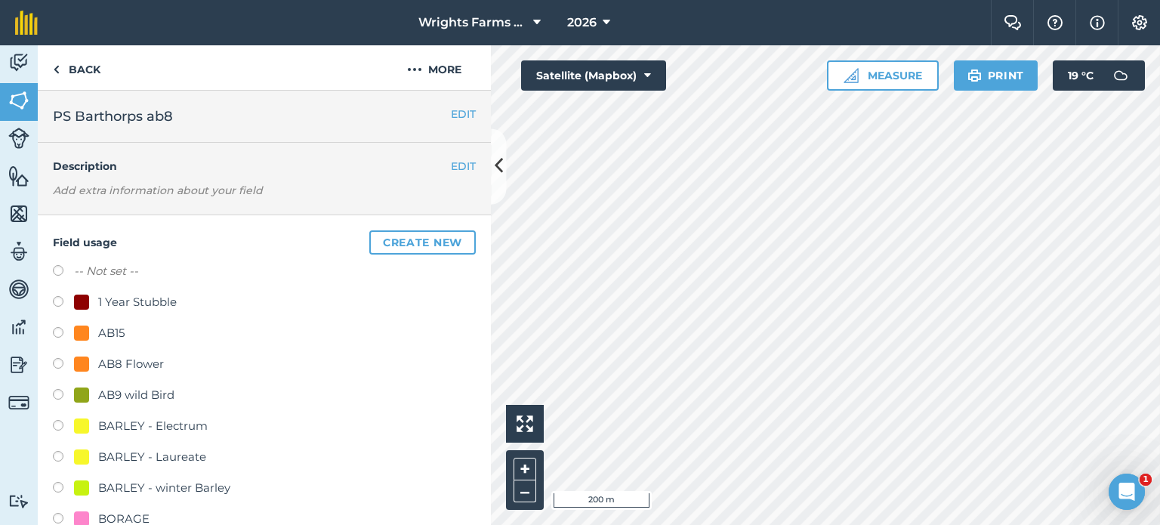
scroll to position [75, 0]
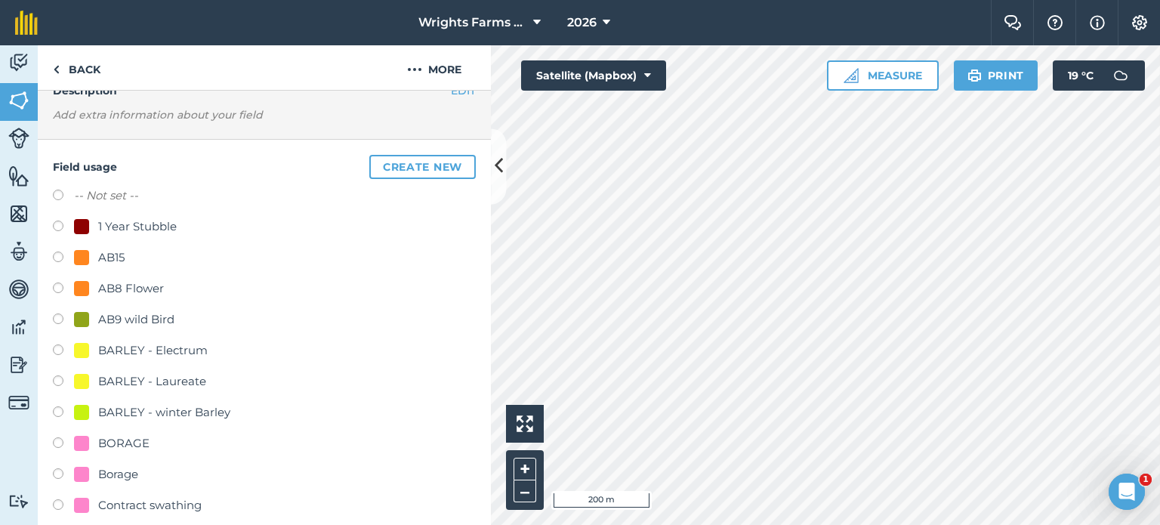
click at [60, 285] on label at bounding box center [63, 289] width 21 height 15
radio input "true"
radio input "false"
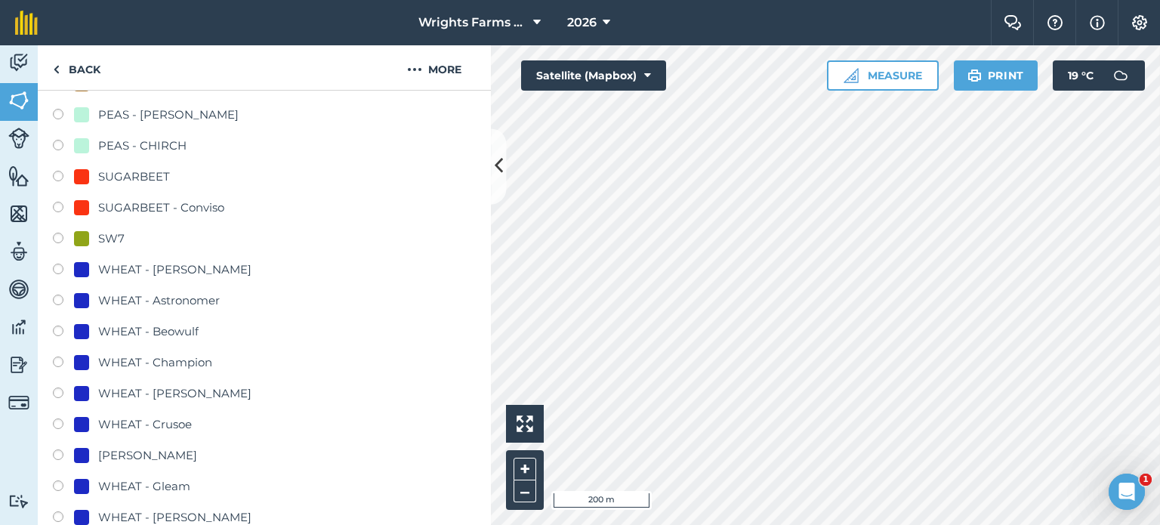
scroll to position [981, 0]
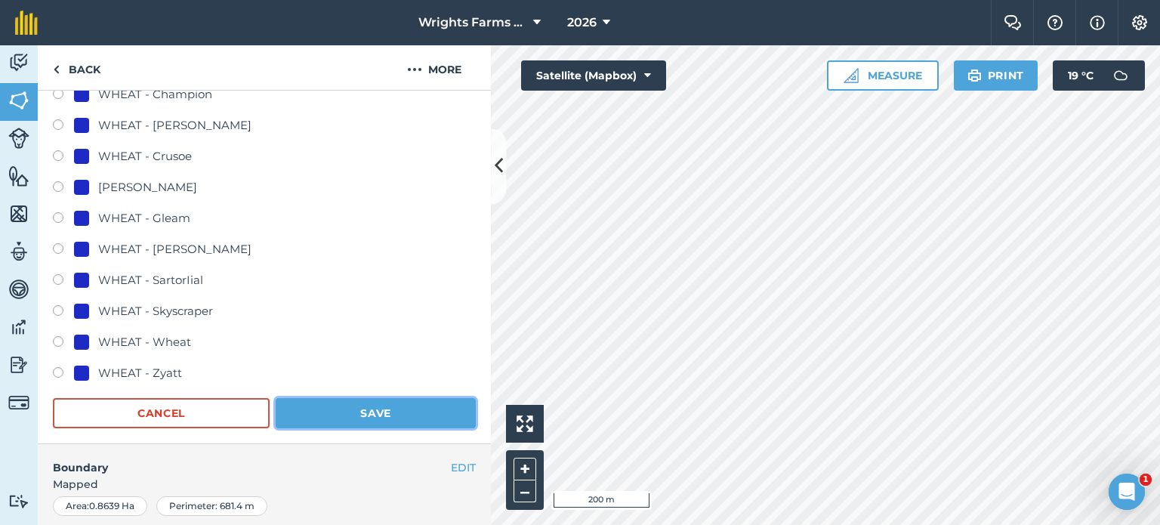
click at [393, 406] on button "Save" at bounding box center [376, 413] width 200 height 30
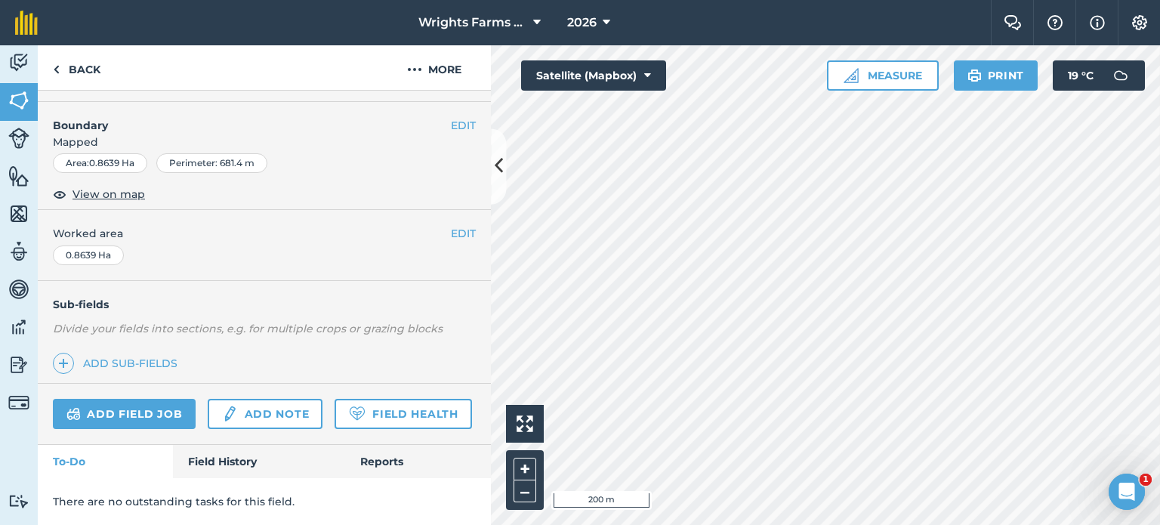
scroll to position [226, 0]
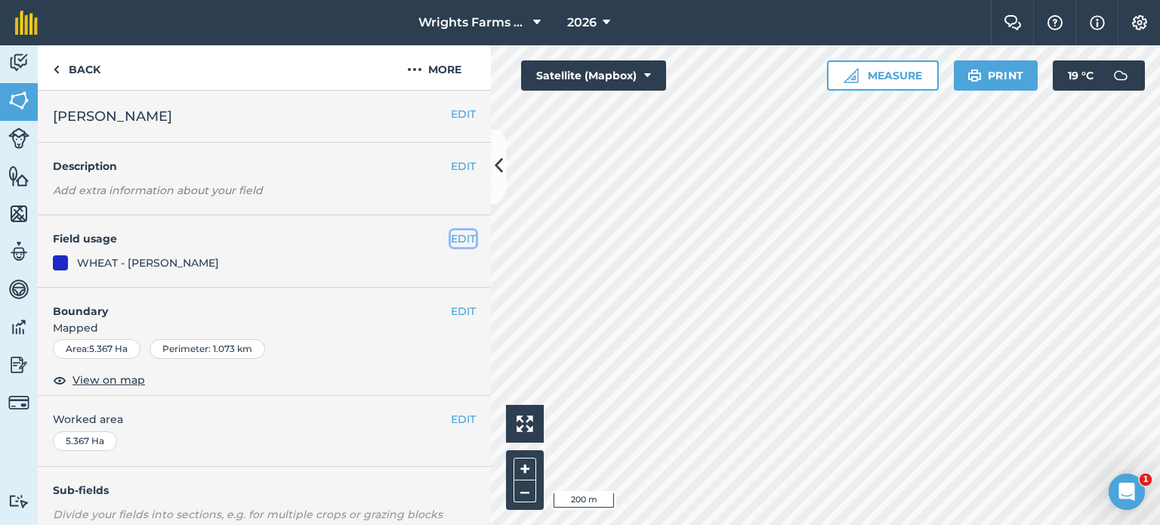
click at [459, 245] on button "EDIT" at bounding box center [463, 238] width 25 height 17
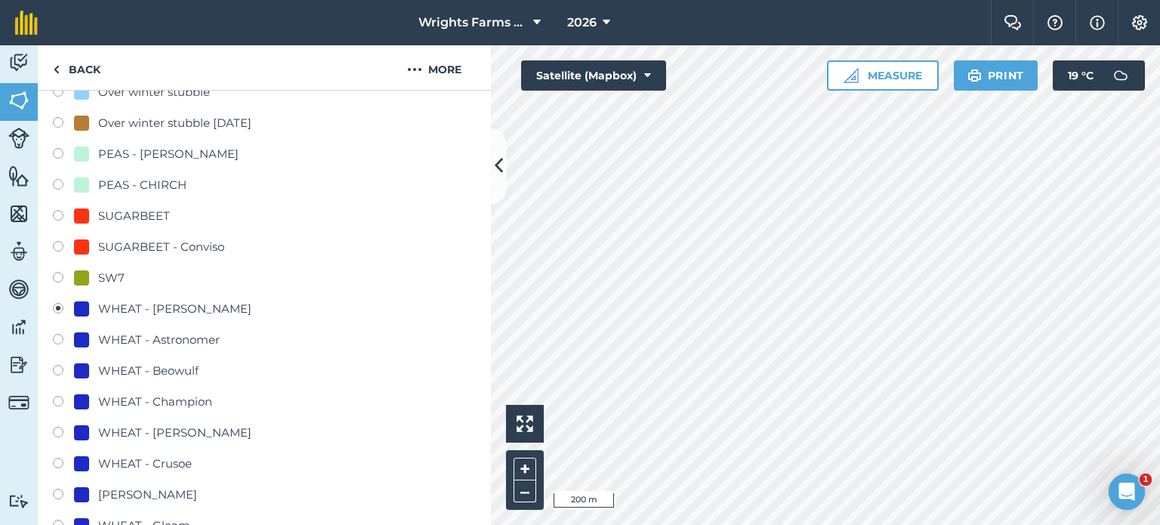
scroll to position [679, 0]
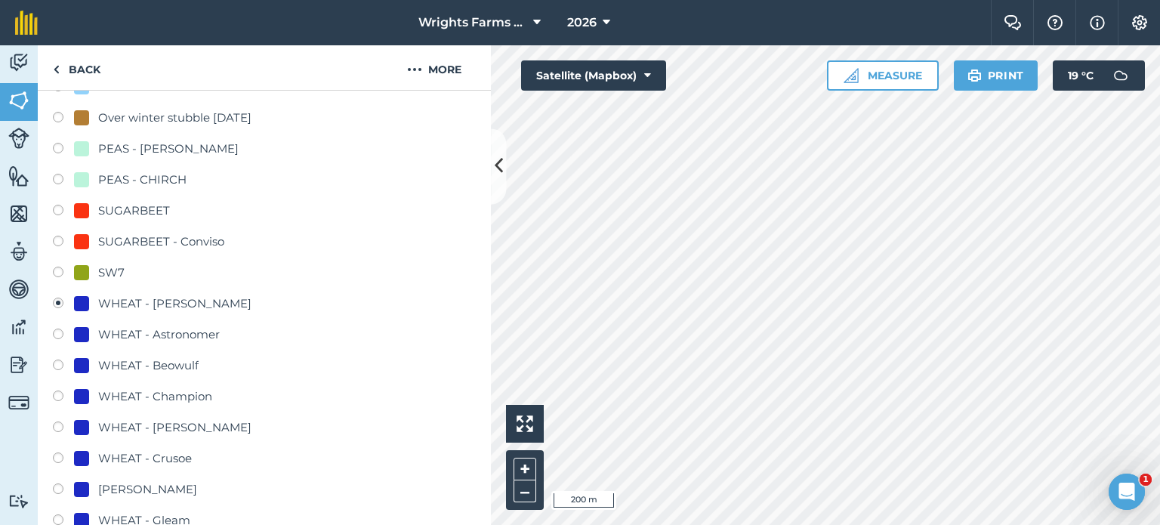
click at [55, 452] on label at bounding box center [63, 459] width 21 height 15
radio input "true"
radio input "false"
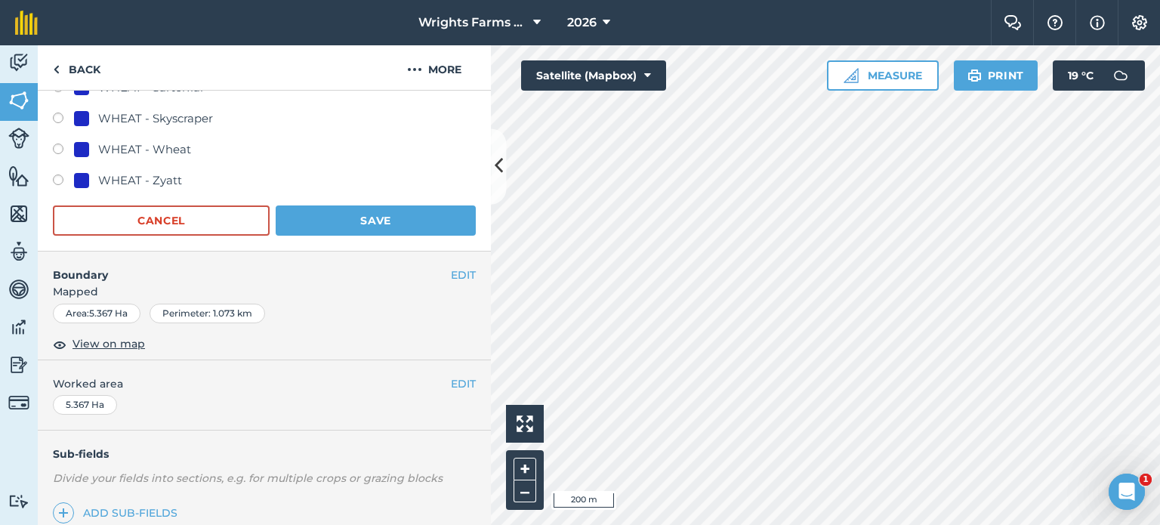
scroll to position [1208, 0]
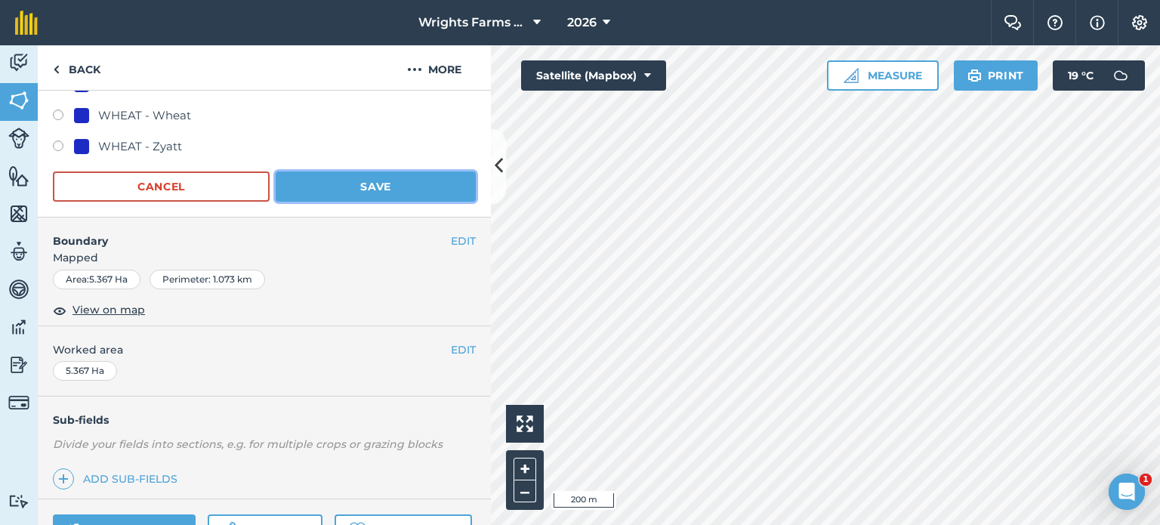
click at [402, 193] on button "Save" at bounding box center [376, 186] width 200 height 30
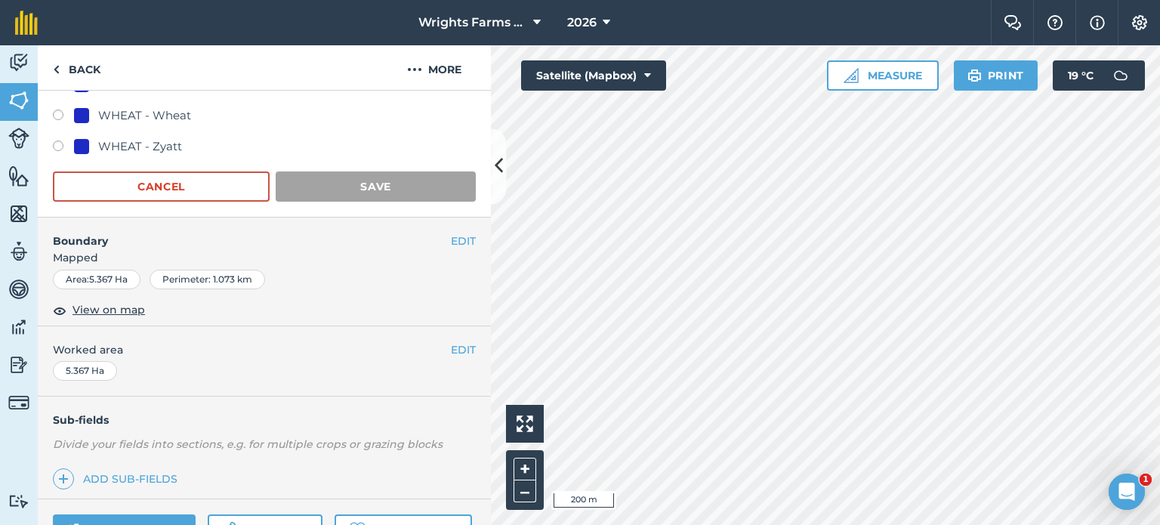
scroll to position [226, 0]
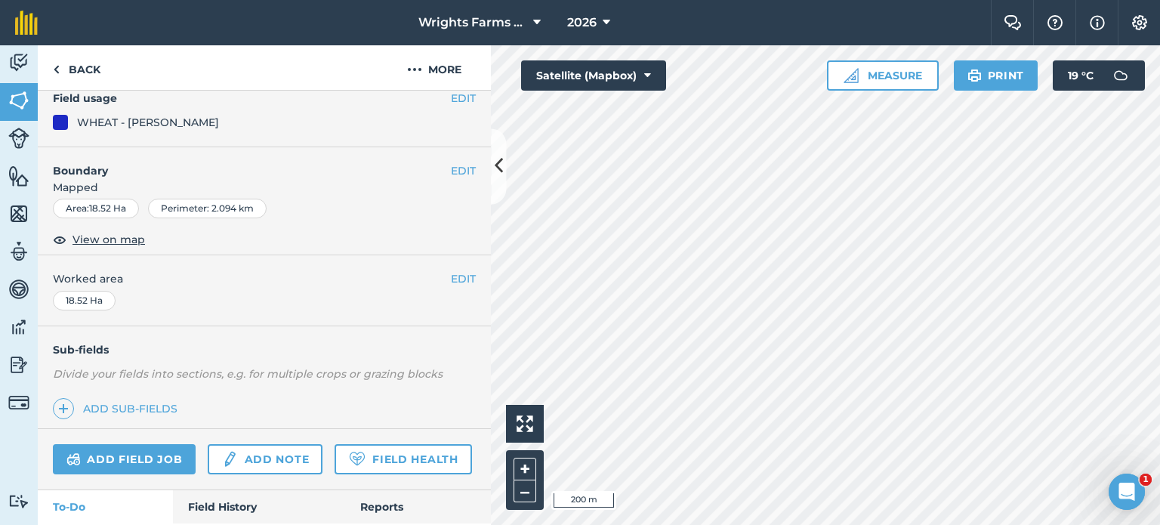
scroll to position [75, 0]
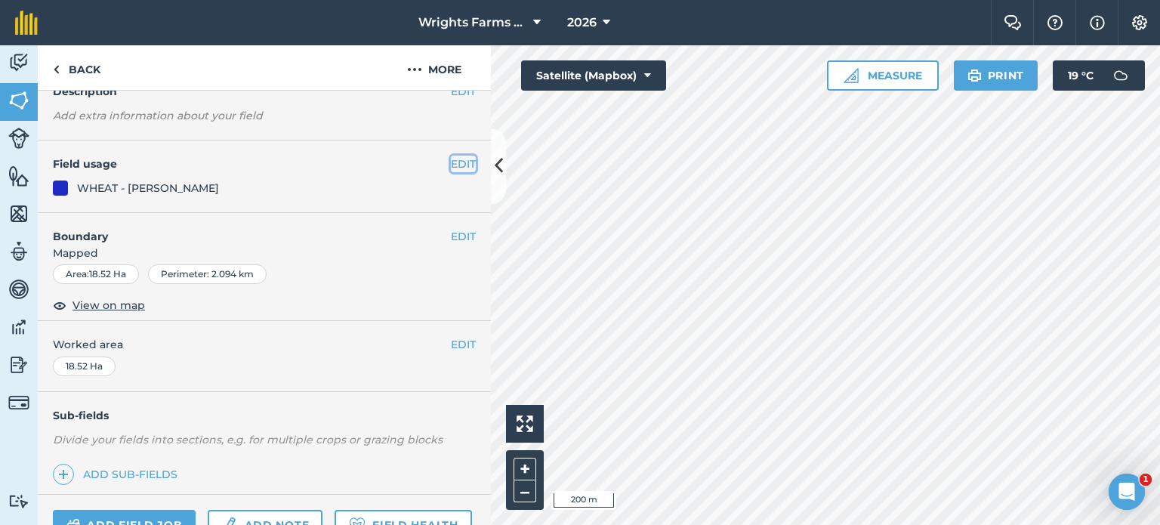
click at [451, 167] on button "EDIT" at bounding box center [463, 164] width 25 height 17
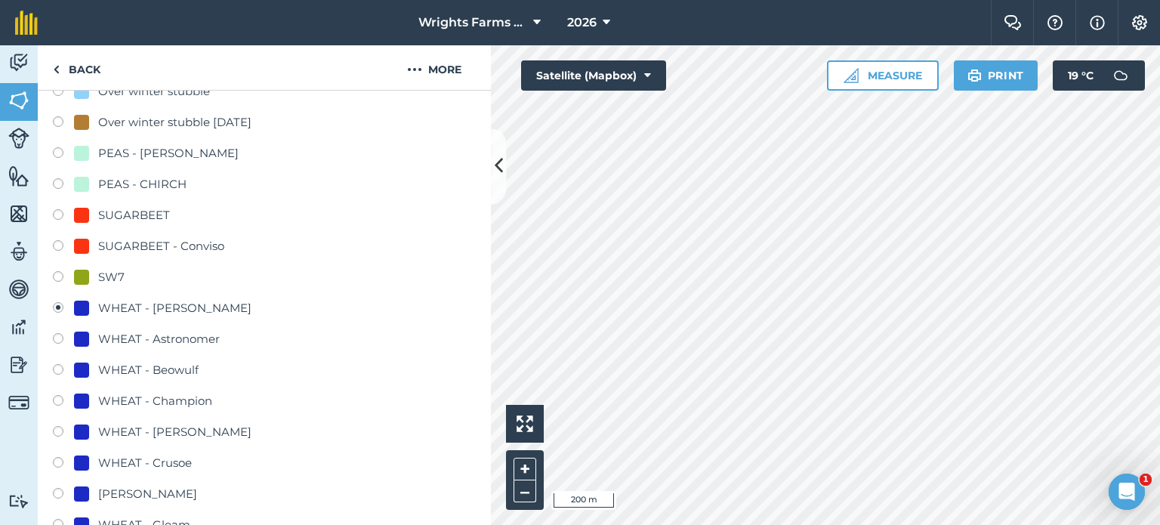
scroll to position [679, 0]
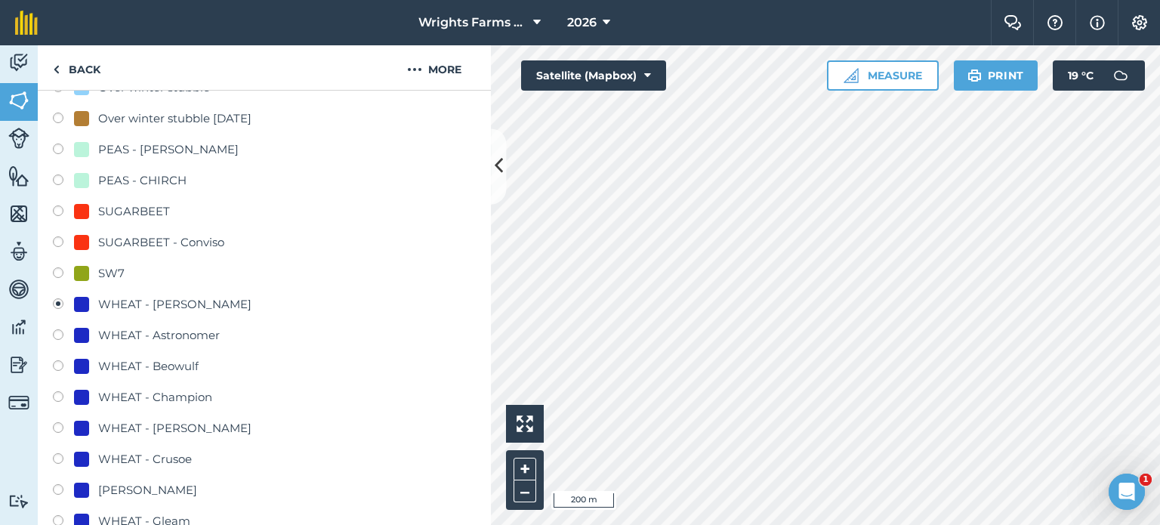
click at [57, 453] on label at bounding box center [63, 460] width 21 height 15
radio input "true"
radio input "false"
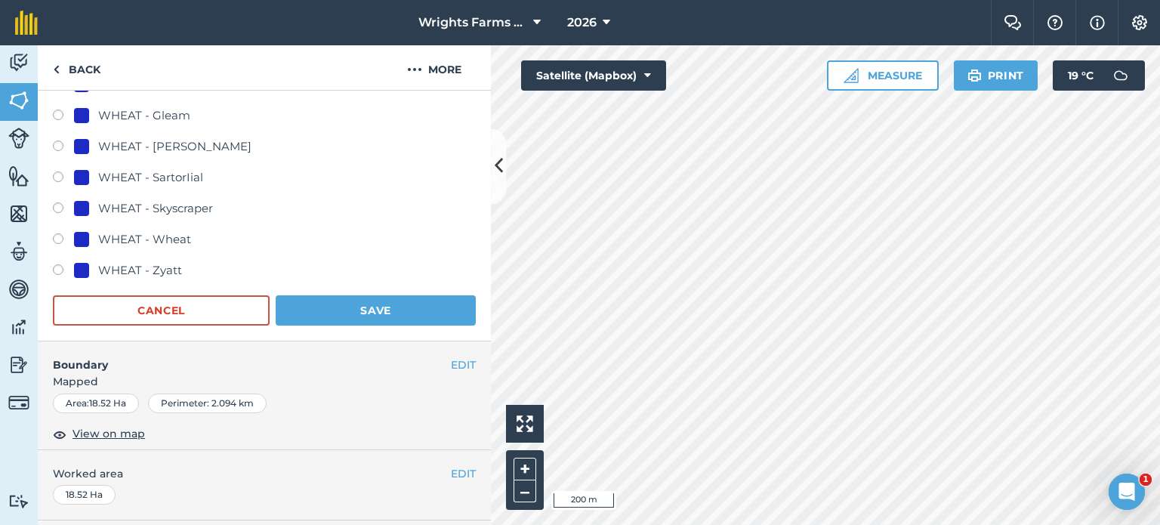
scroll to position [1132, 0]
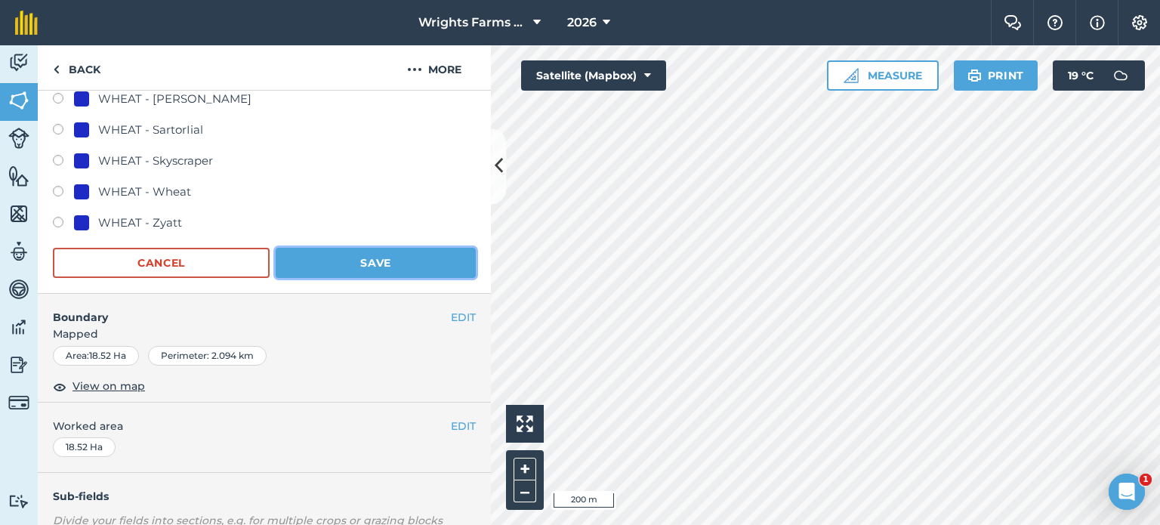
click at [377, 265] on button "Save" at bounding box center [376, 263] width 200 height 30
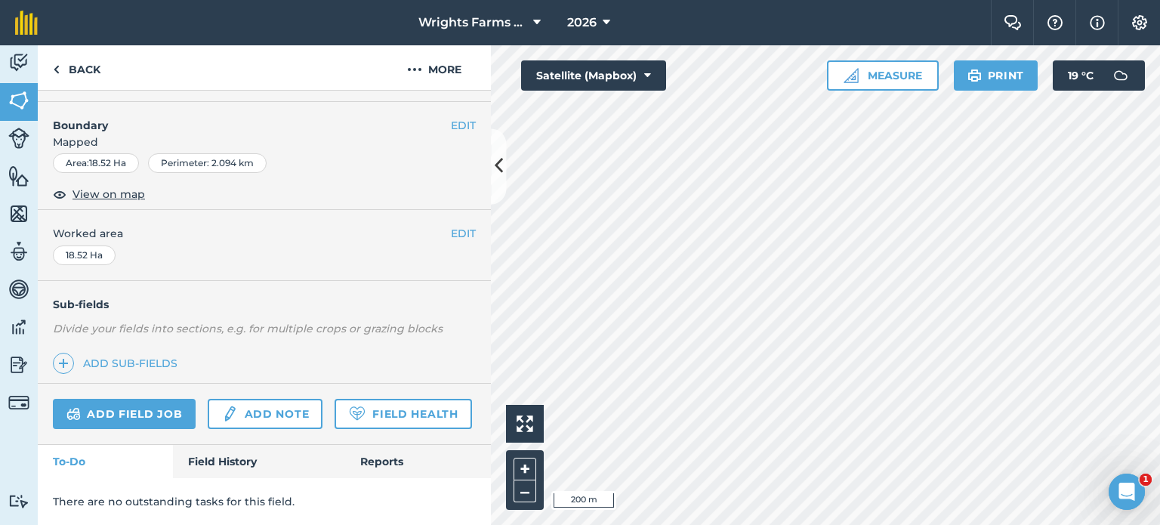
scroll to position [226, 0]
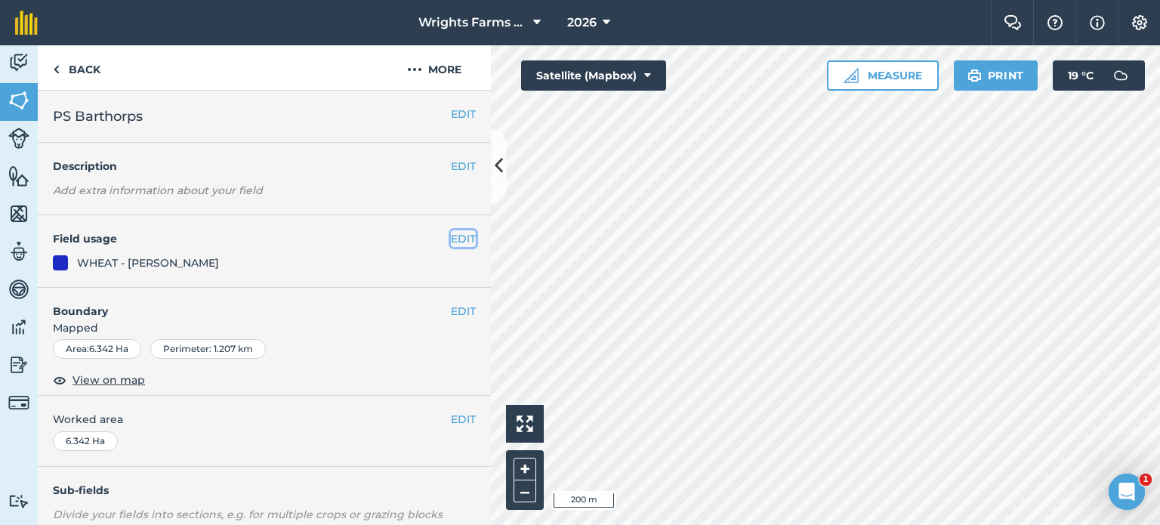
click at [451, 240] on button "EDIT" at bounding box center [463, 238] width 25 height 17
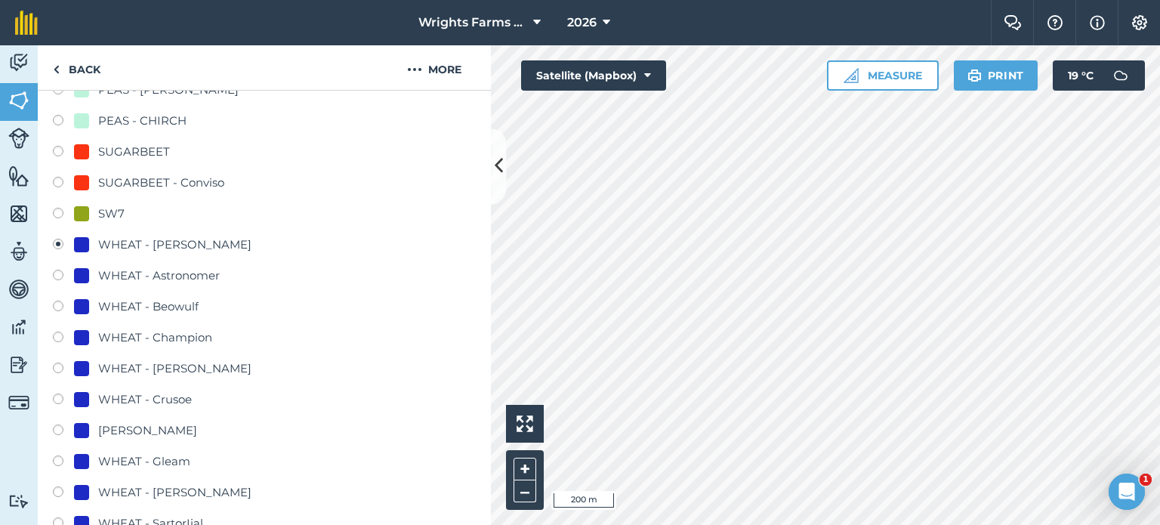
scroll to position [755, 0]
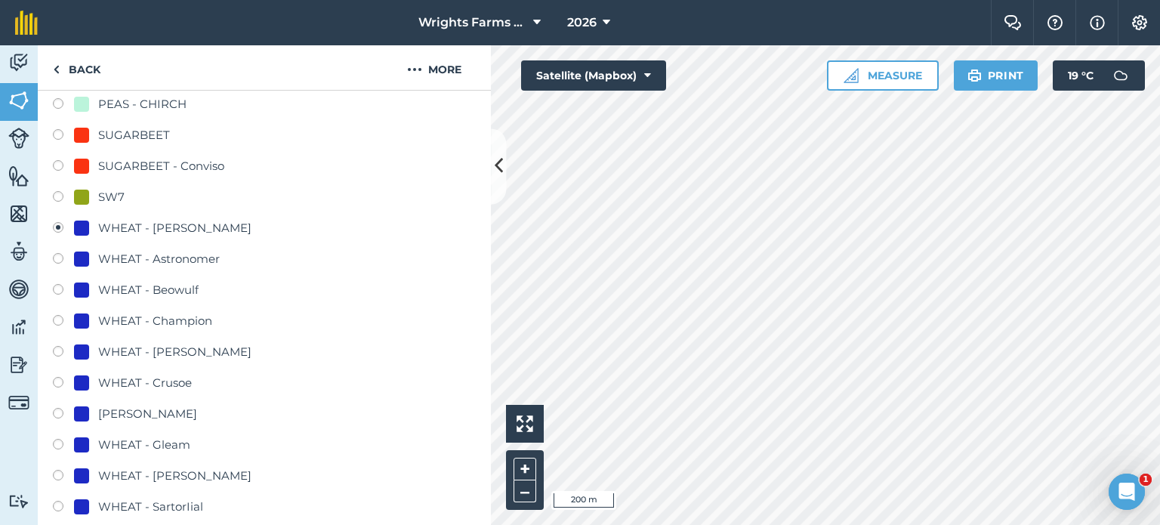
click at [65, 381] on label at bounding box center [63, 384] width 21 height 15
radio input "true"
radio input "false"
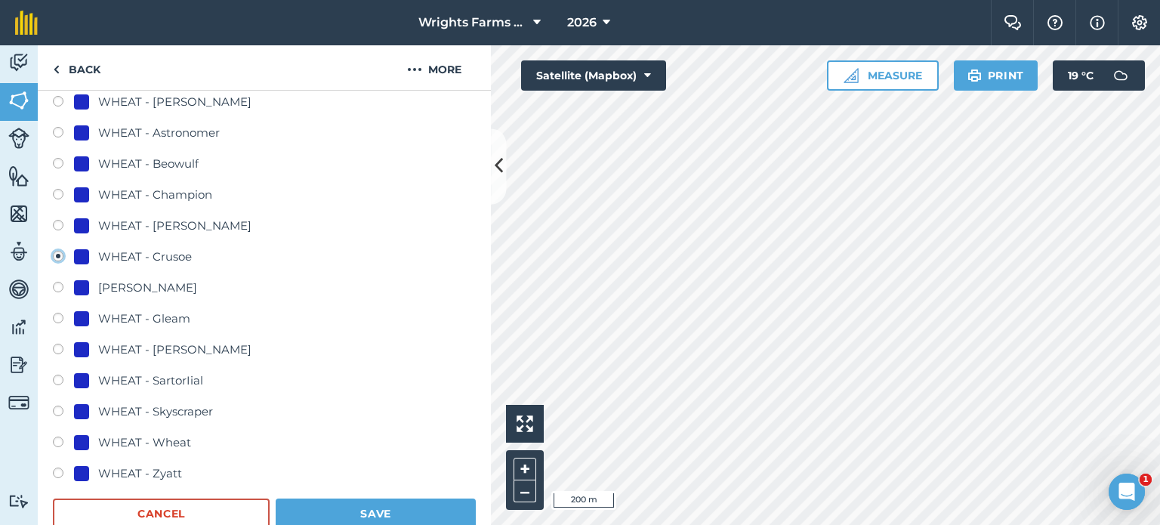
scroll to position [1057, 0]
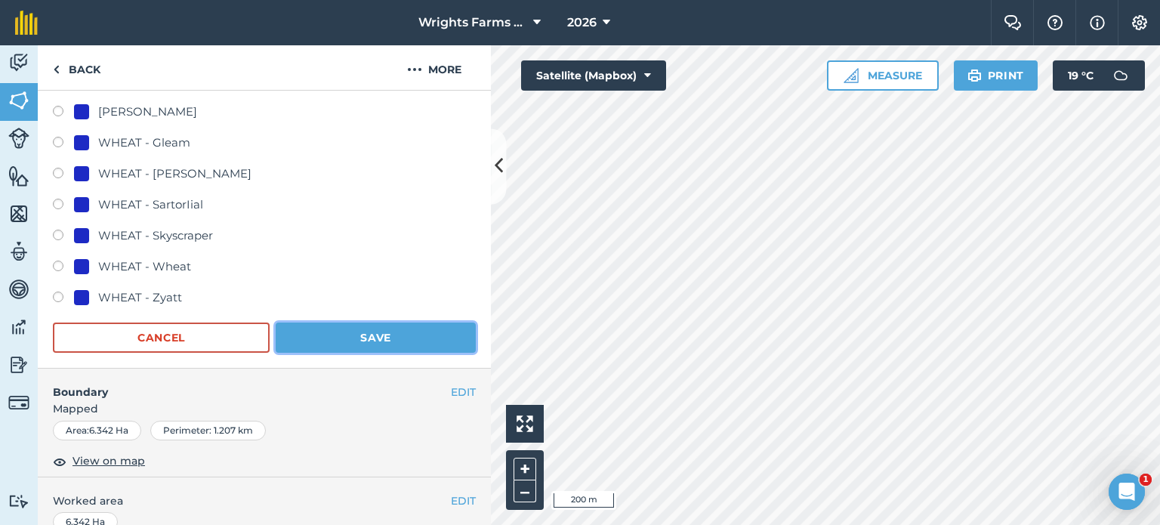
click at [387, 341] on button "Save" at bounding box center [376, 337] width 200 height 30
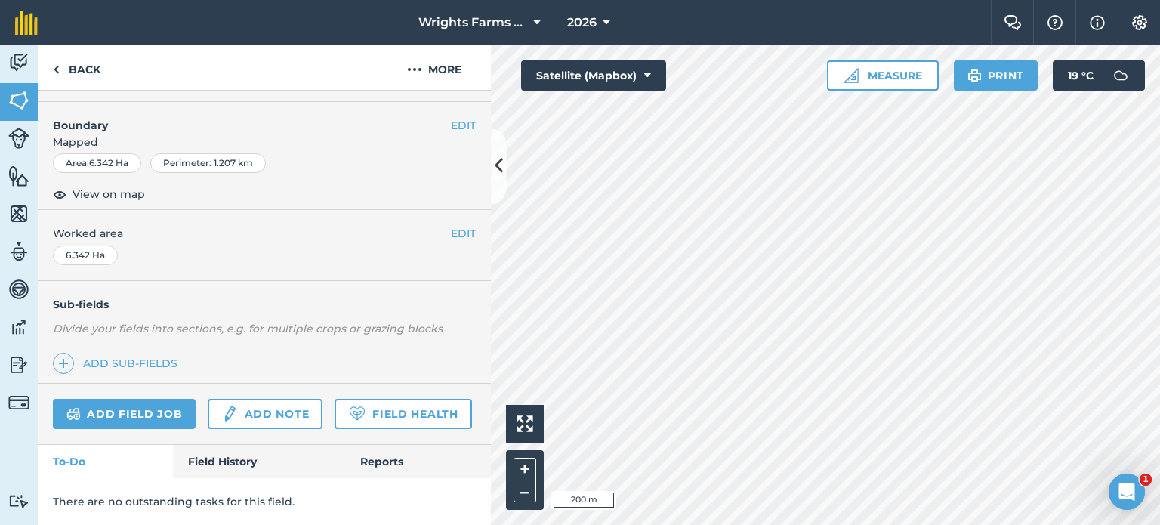
scroll to position [226, 0]
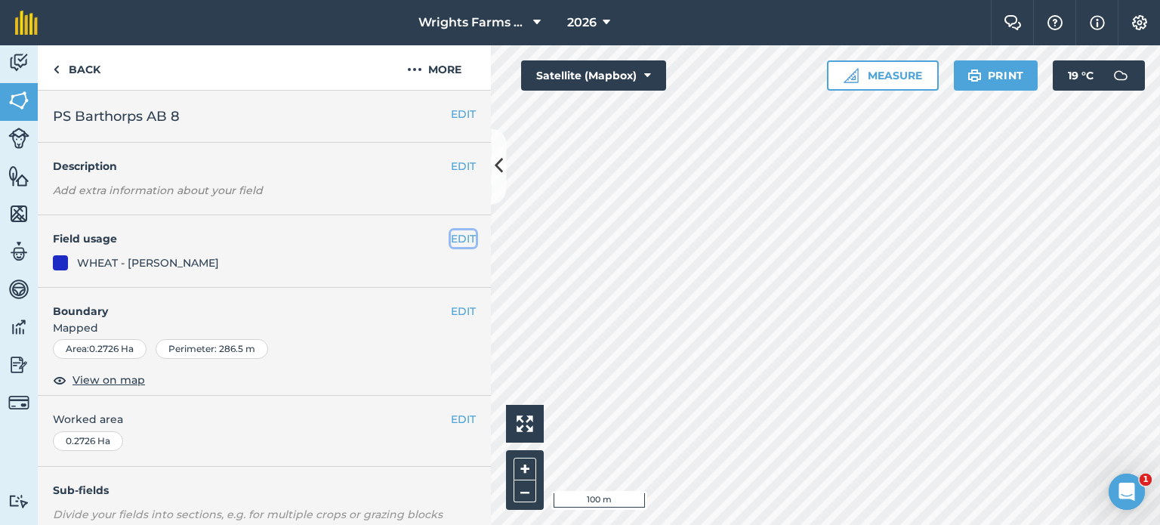
click at [451, 239] on button "EDIT" at bounding box center [463, 238] width 25 height 17
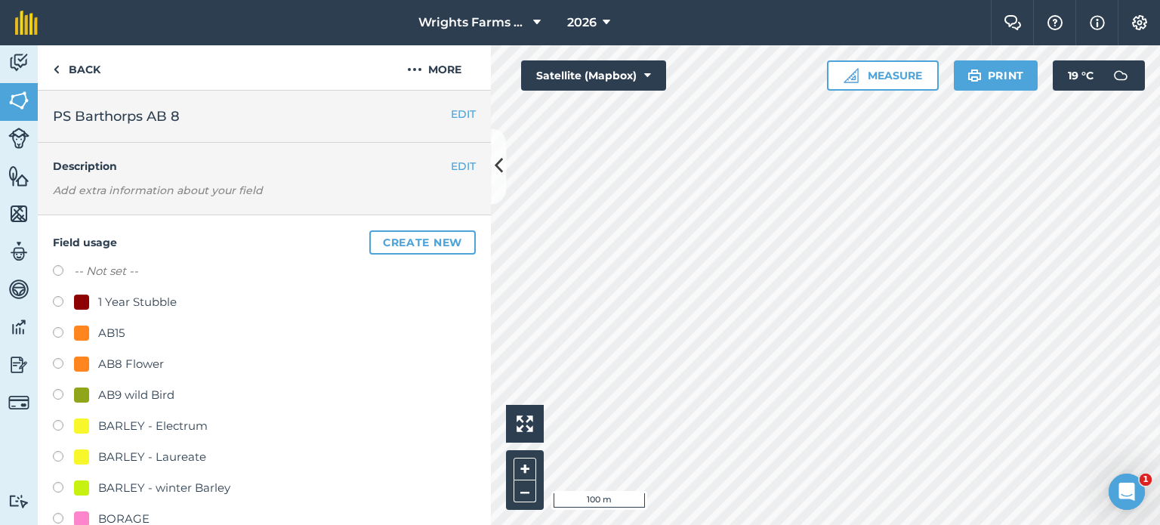
click at [60, 360] on label at bounding box center [63, 365] width 21 height 15
radio input "true"
radio input "false"
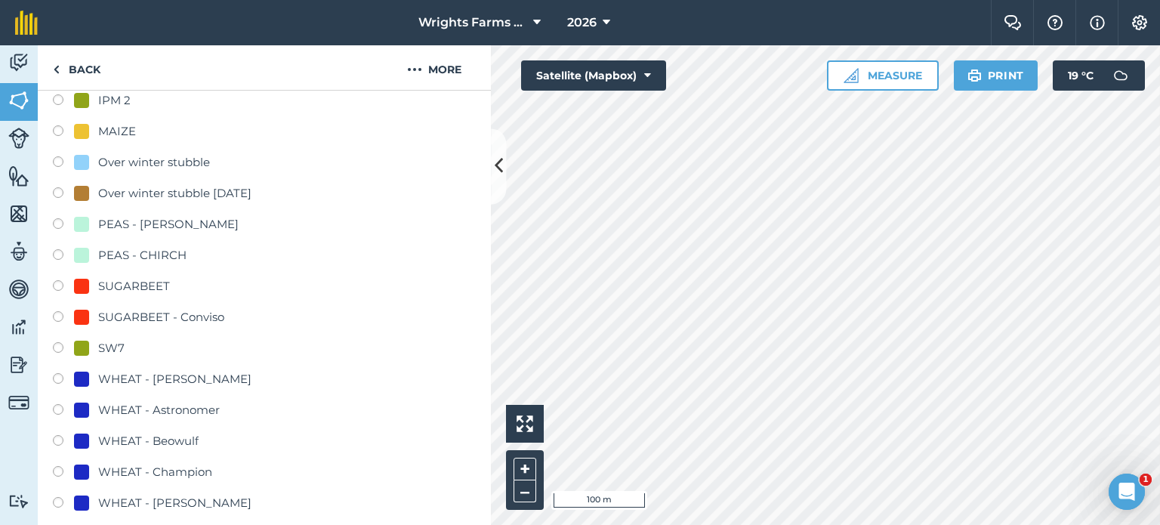
scroll to position [906, 0]
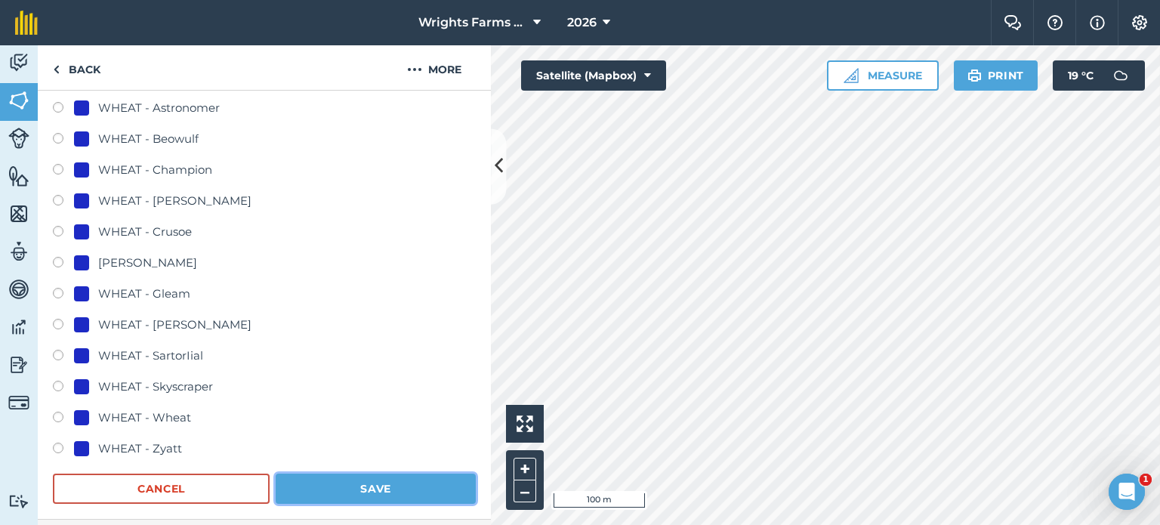
click at [361, 488] on button "Save" at bounding box center [376, 488] width 200 height 30
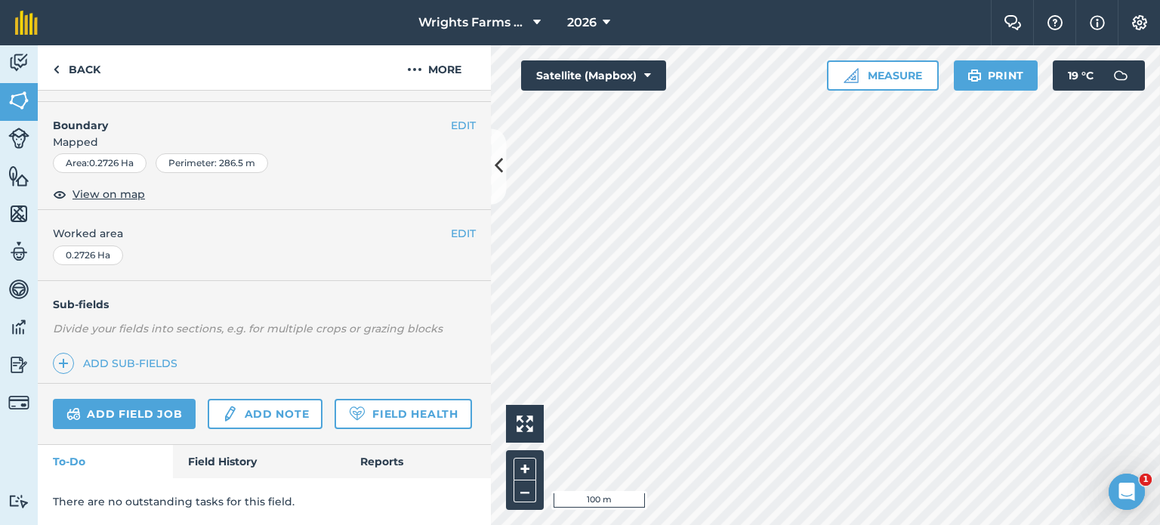
scroll to position [226, 0]
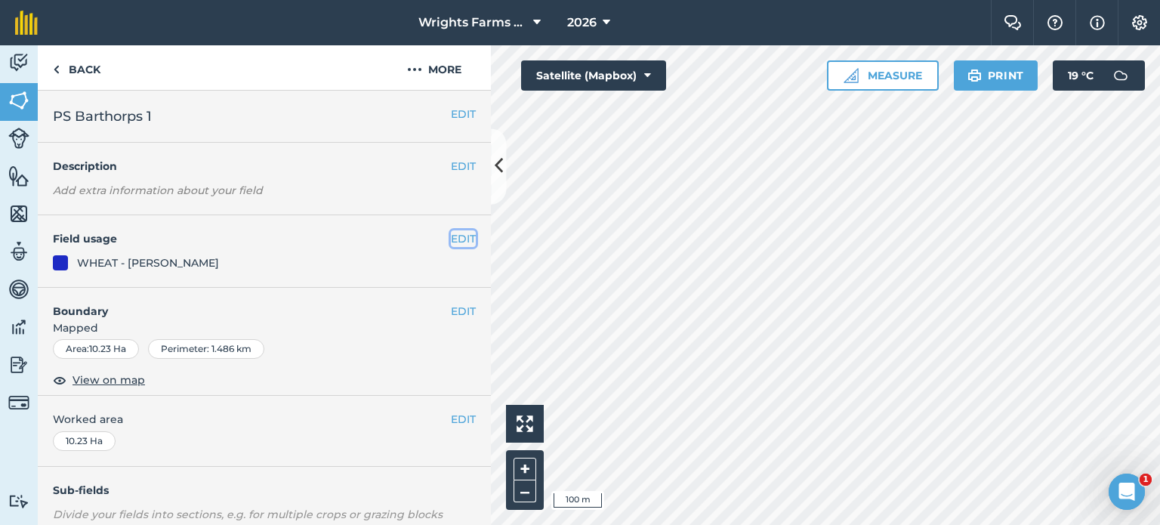
click at [451, 239] on button "EDIT" at bounding box center [463, 238] width 25 height 17
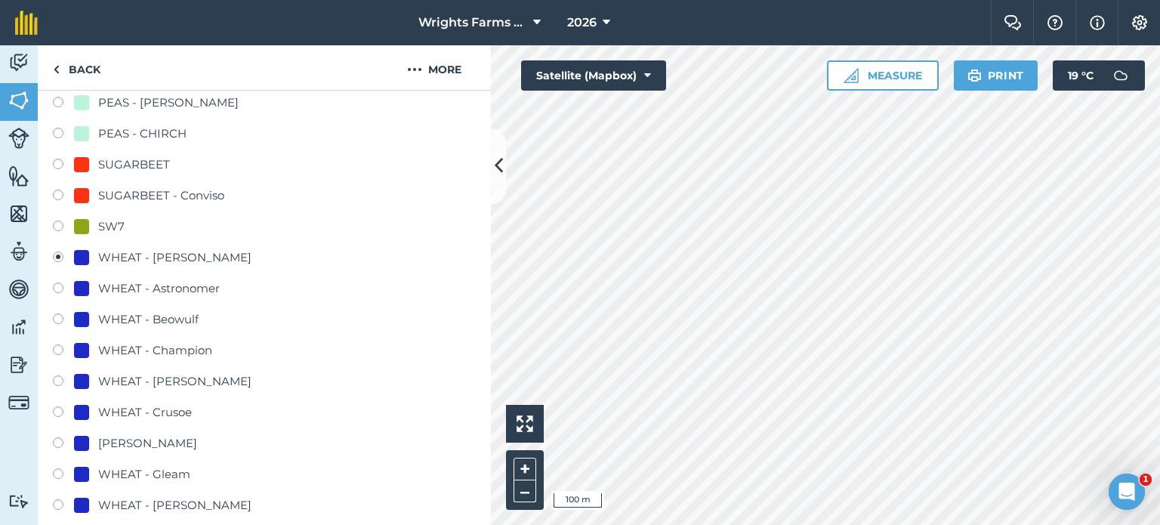
scroll to position [755, 0]
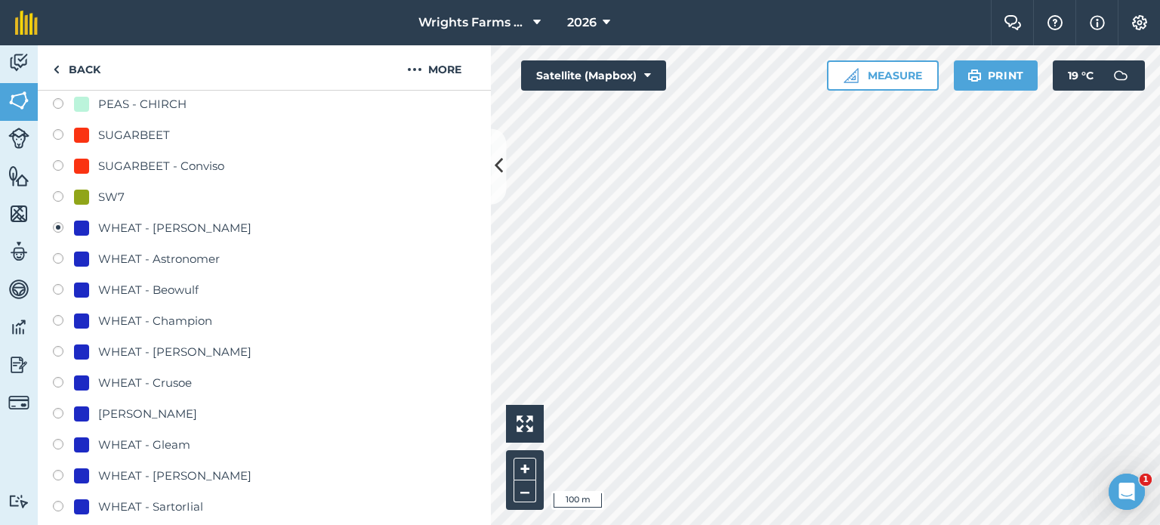
click at [63, 385] on label at bounding box center [63, 384] width 21 height 15
radio input "true"
radio input "false"
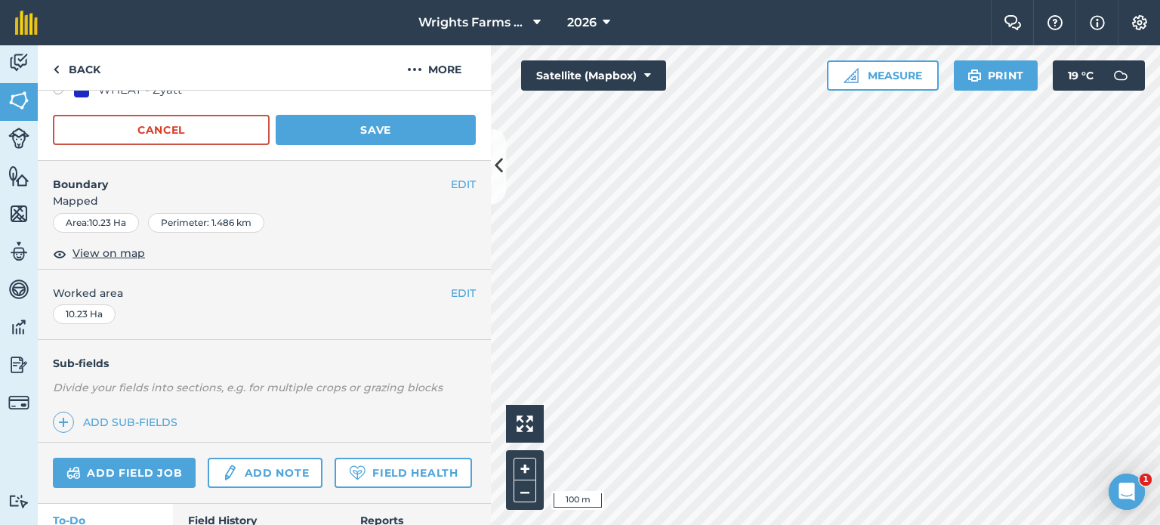
scroll to position [1283, 0]
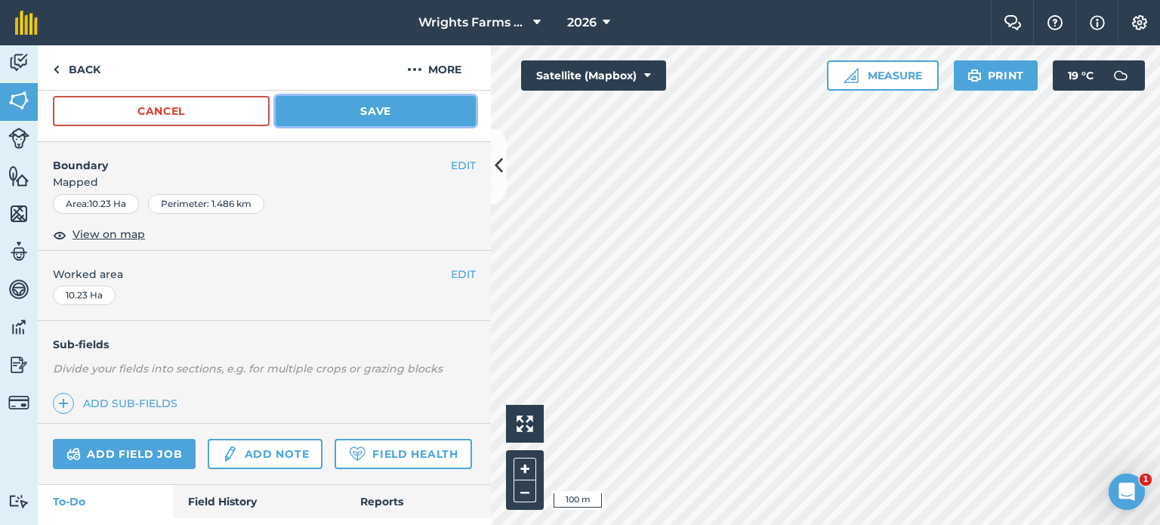
click at [387, 119] on button "Save" at bounding box center [376, 111] width 200 height 30
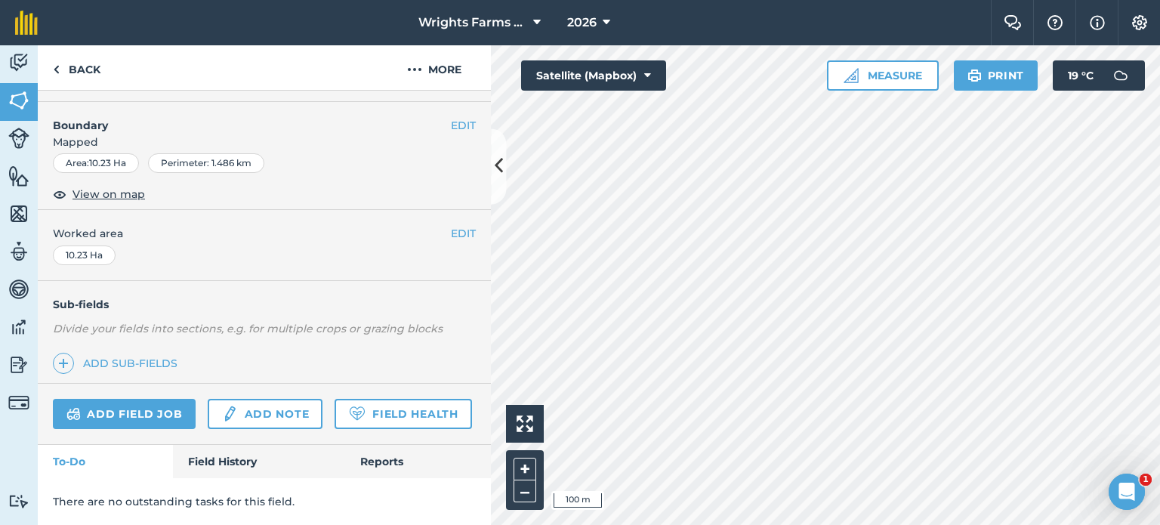
scroll to position [226, 0]
click at [767, 28] on div "Wrights Farms Contracting 2026 Farm Chat Help Info Settings Map printing is not…" at bounding box center [580, 262] width 1160 height 525
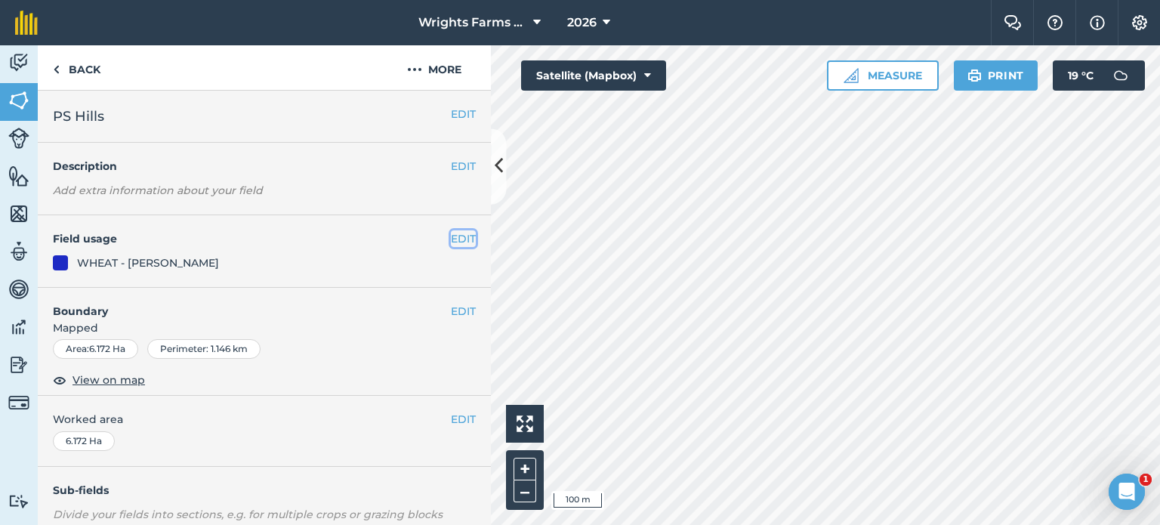
click at [459, 239] on button "EDIT" at bounding box center [463, 238] width 25 height 17
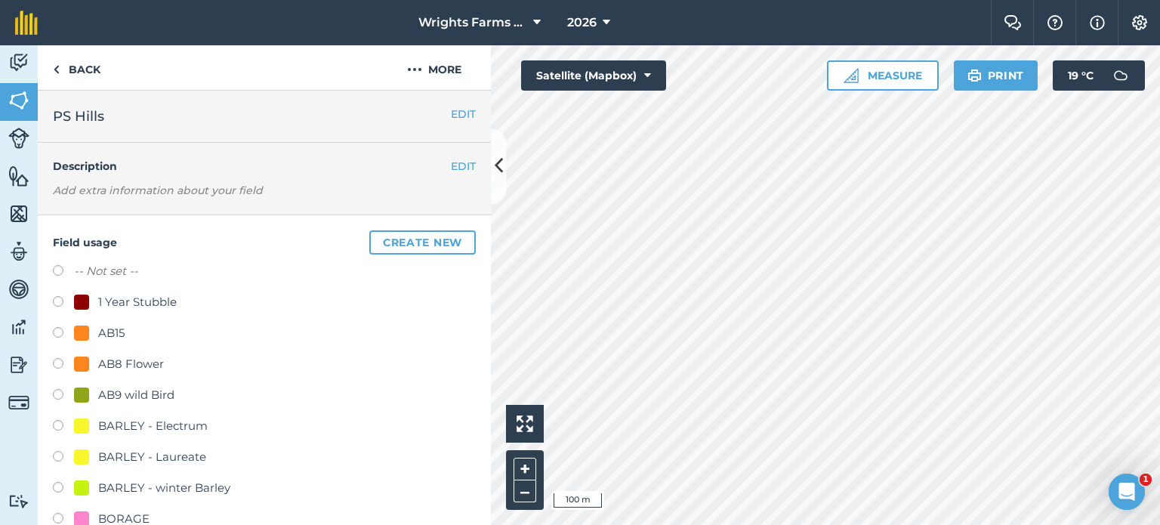
click at [58, 299] on label at bounding box center [63, 303] width 21 height 15
radio input "true"
radio input "false"
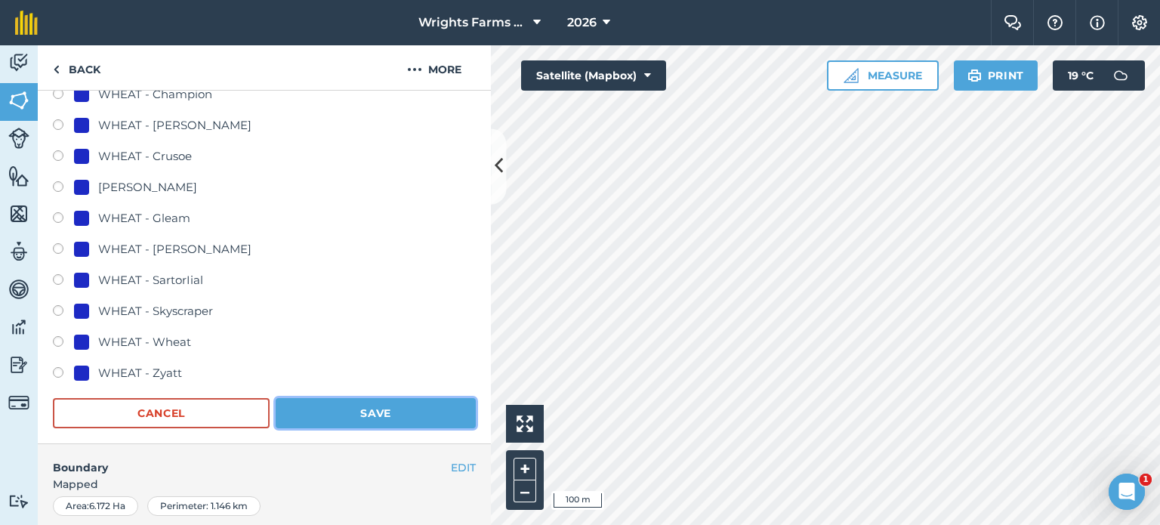
click at [411, 412] on button "Save" at bounding box center [376, 413] width 200 height 30
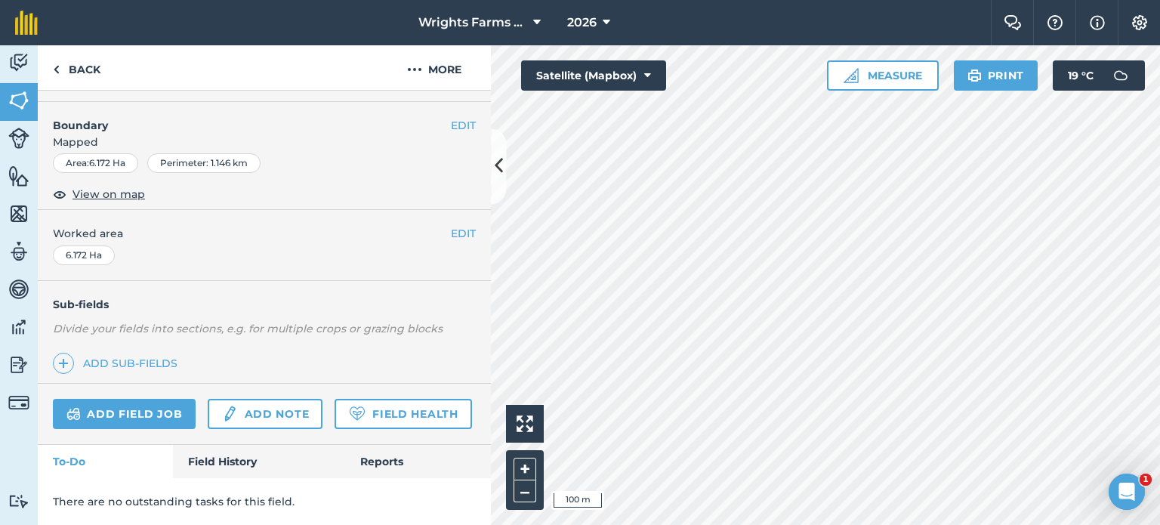
scroll to position [226, 0]
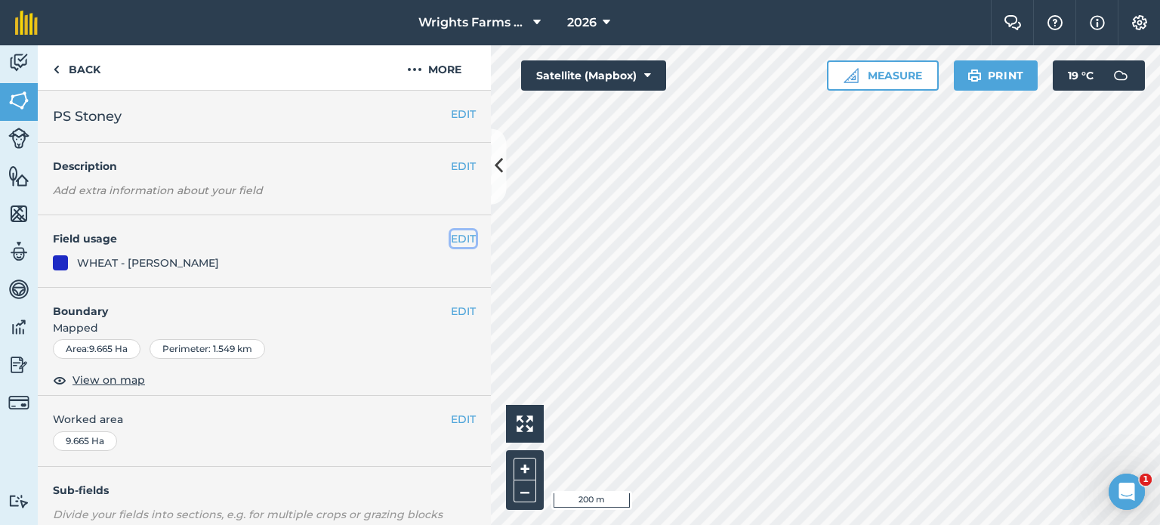
click at [455, 239] on button "EDIT" at bounding box center [463, 238] width 25 height 17
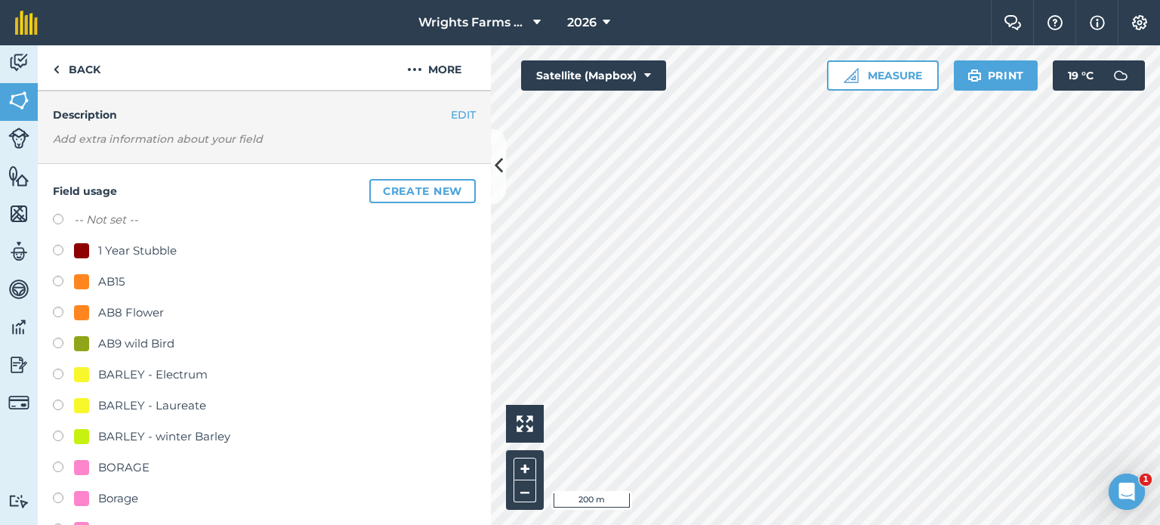
scroll to position [75, 0]
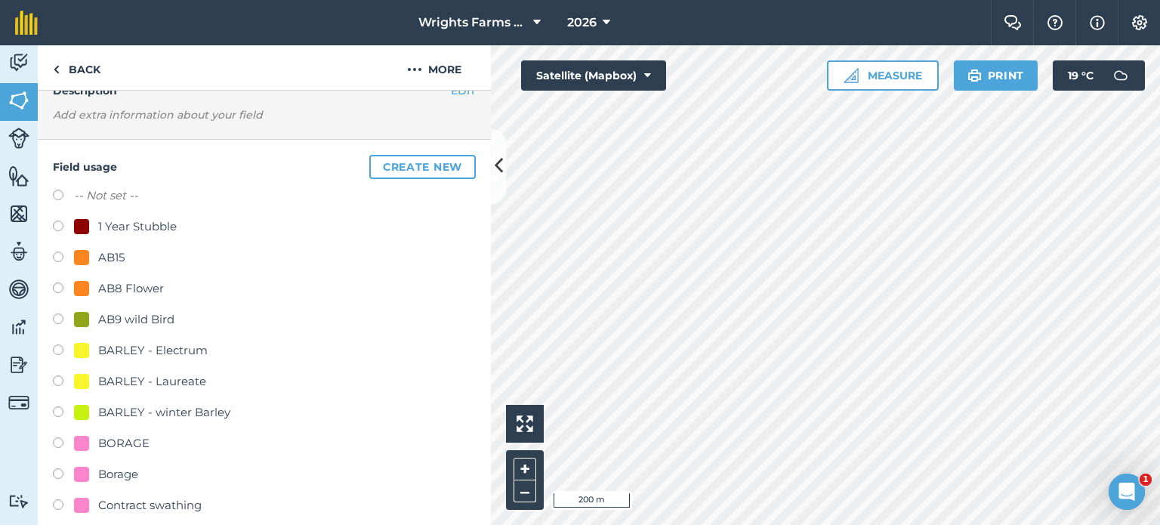
click at [56, 224] on label at bounding box center [63, 227] width 21 height 15
radio input "true"
radio input "false"
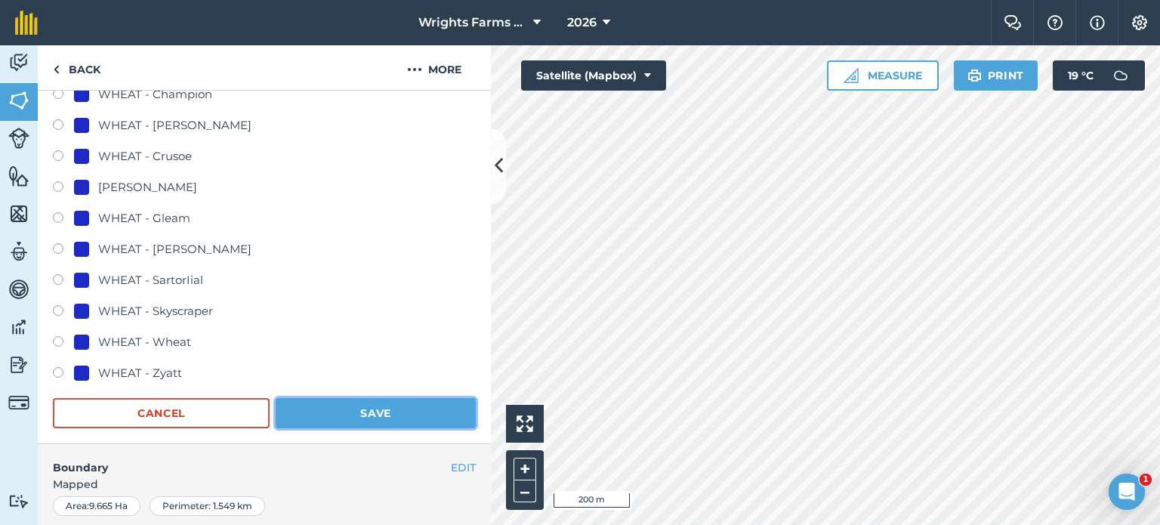
click at [381, 414] on button "Save" at bounding box center [376, 413] width 200 height 30
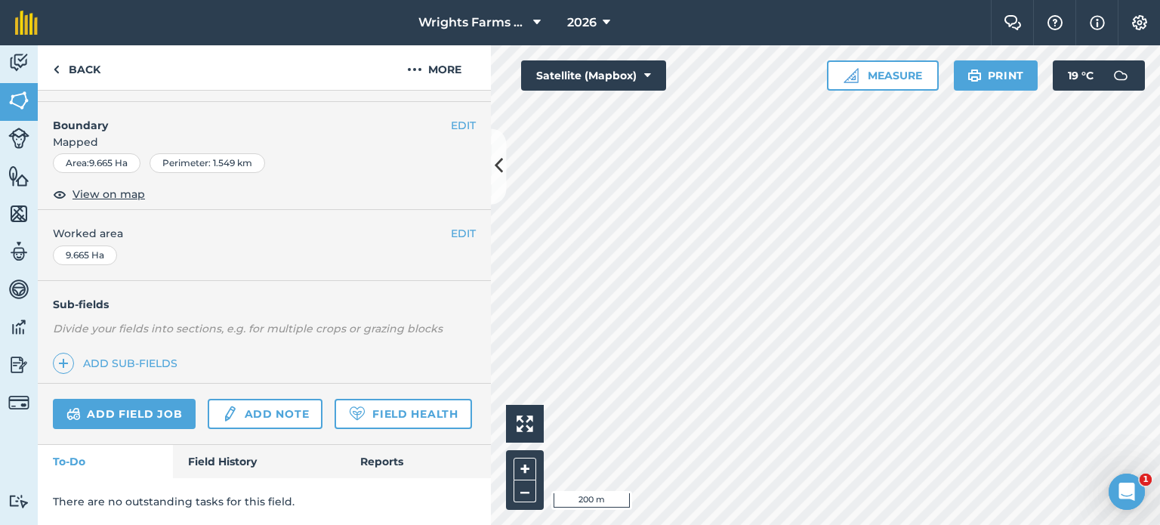
scroll to position [226, 0]
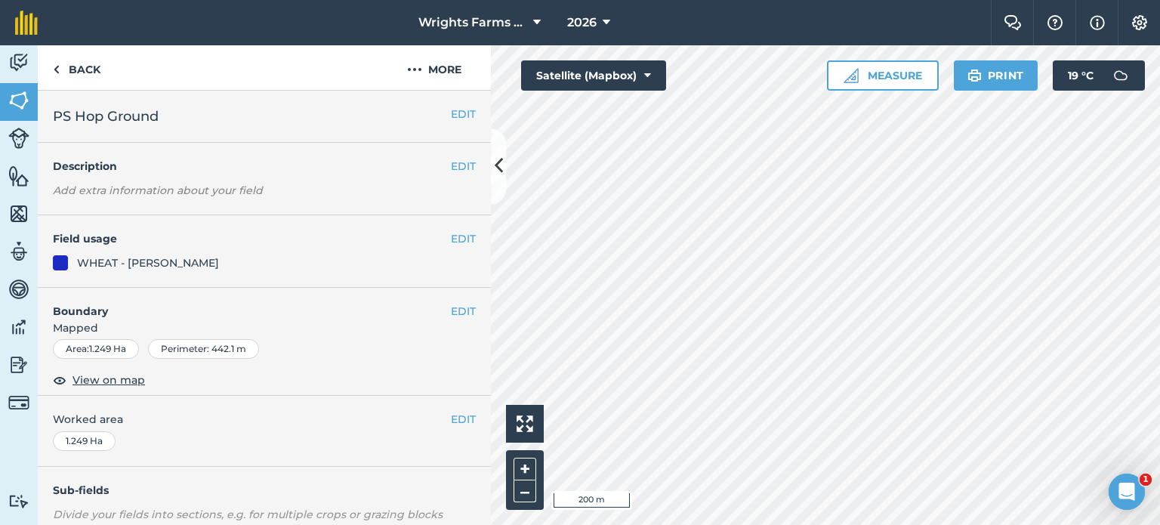
click at [457, 247] on div "EDIT Field usage WHEAT - [PERSON_NAME]" at bounding box center [264, 251] width 453 height 72
click at [457, 242] on button "EDIT" at bounding box center [463, 238] width 25 height 17
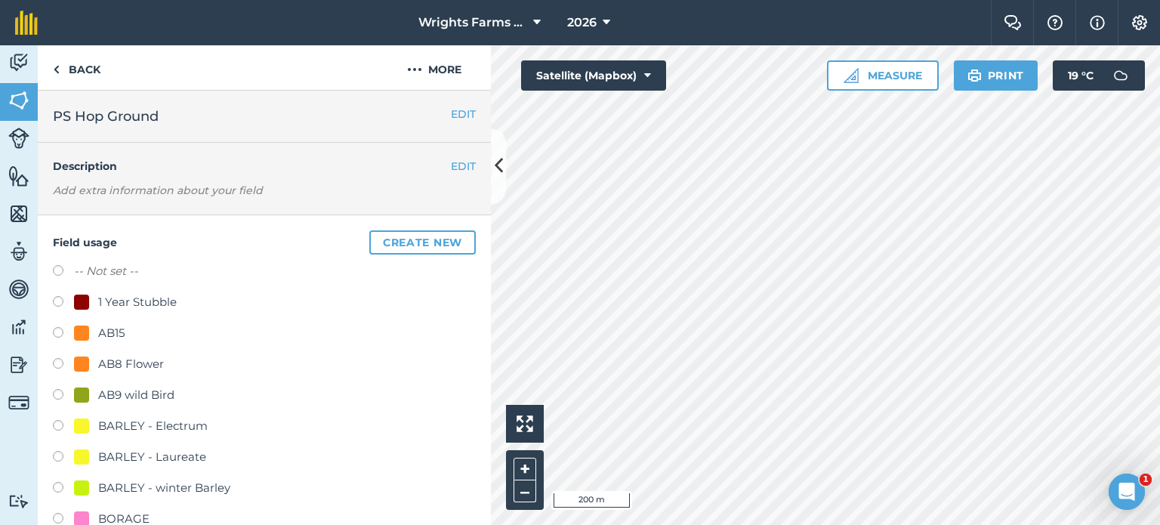
click at [54, 360] on label at bounding box center [63, 365] width 21 height 15
radio input "true"
radio input "false"
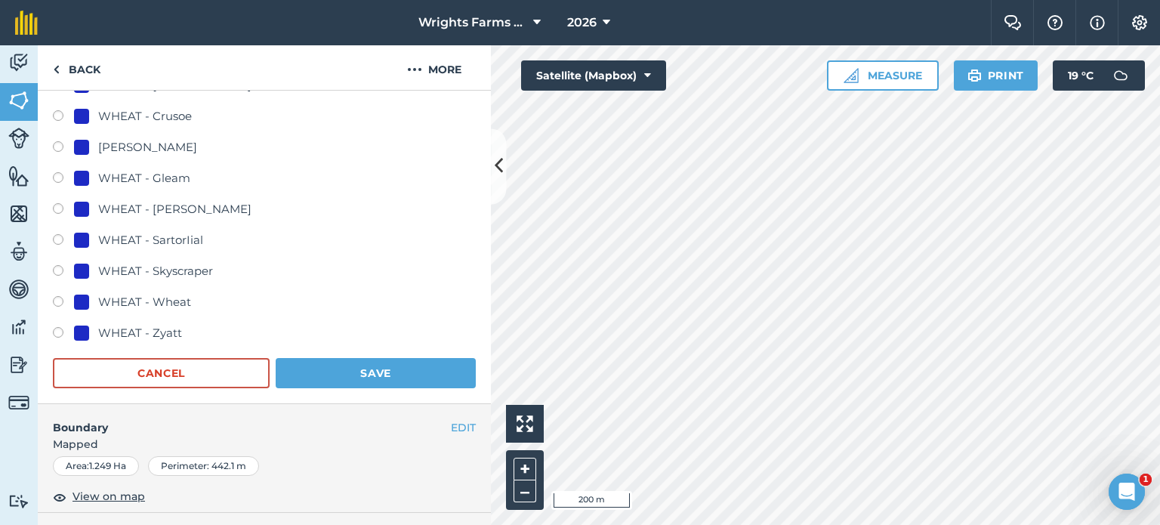
scroll to position [1057, 0]
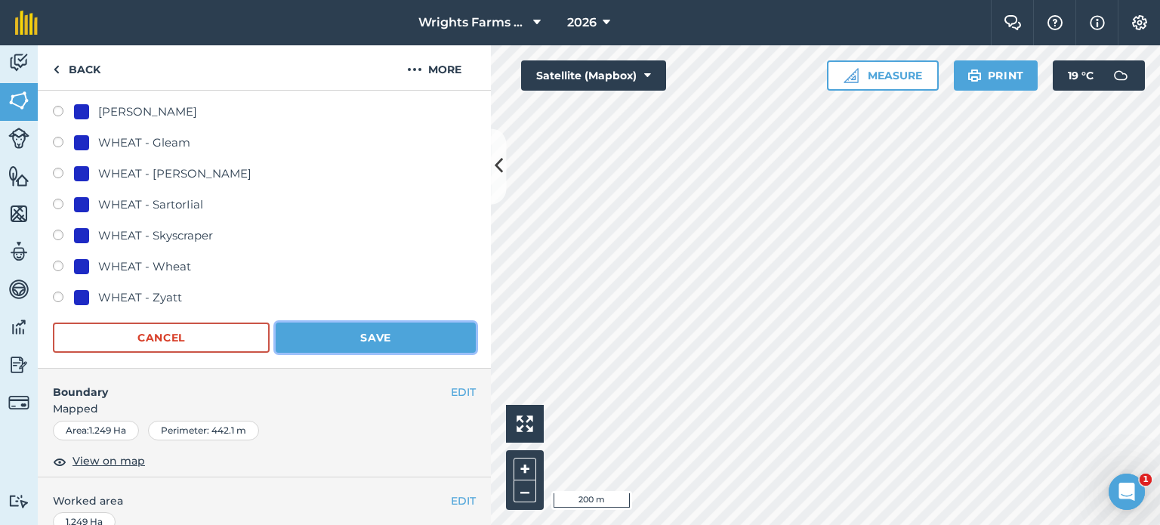
click at [423, 322] on button "Save" at bounding box center [376, 337] width 200 height 30
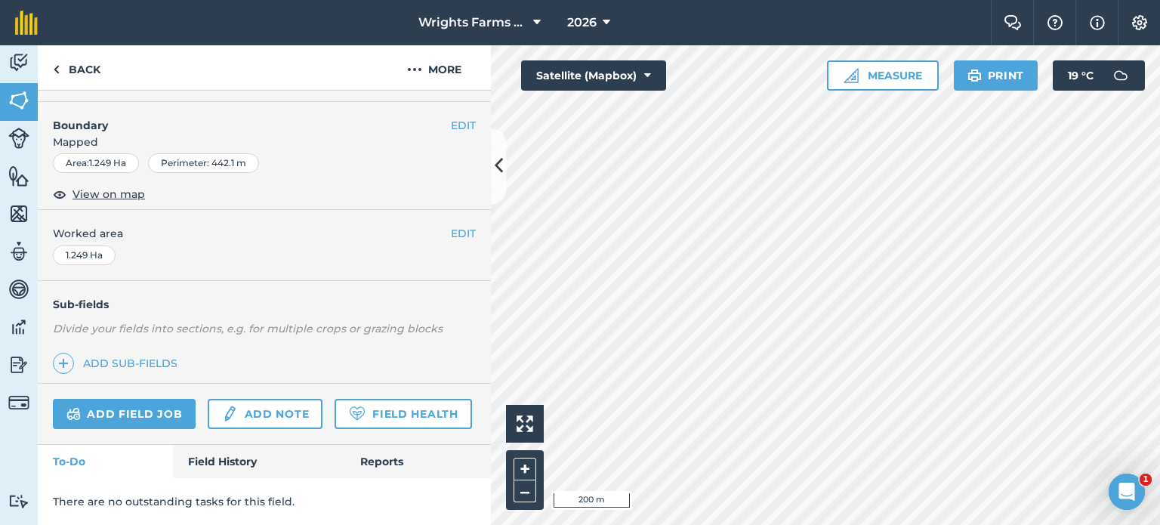
scroll to position [226, 0]
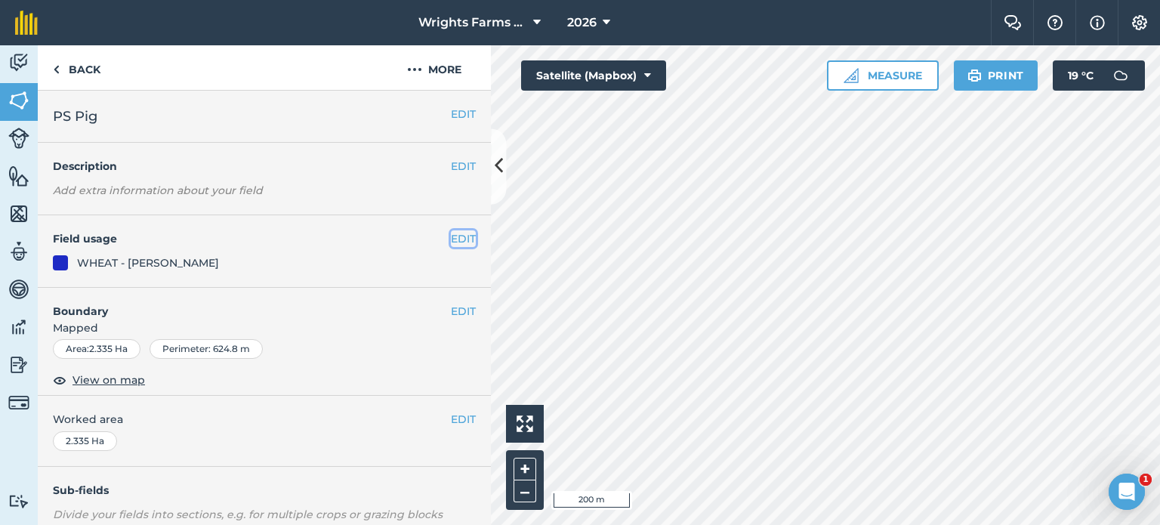
click at [459, 238] on button "EDIT" at bounding box center [463, 238] width 25 height 17
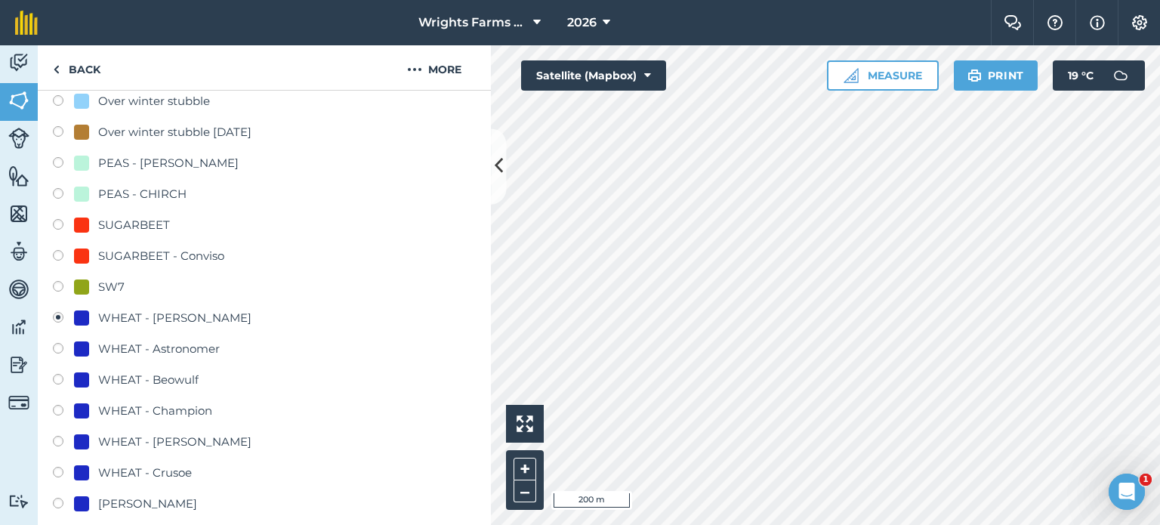
scroll to position [679, 0]
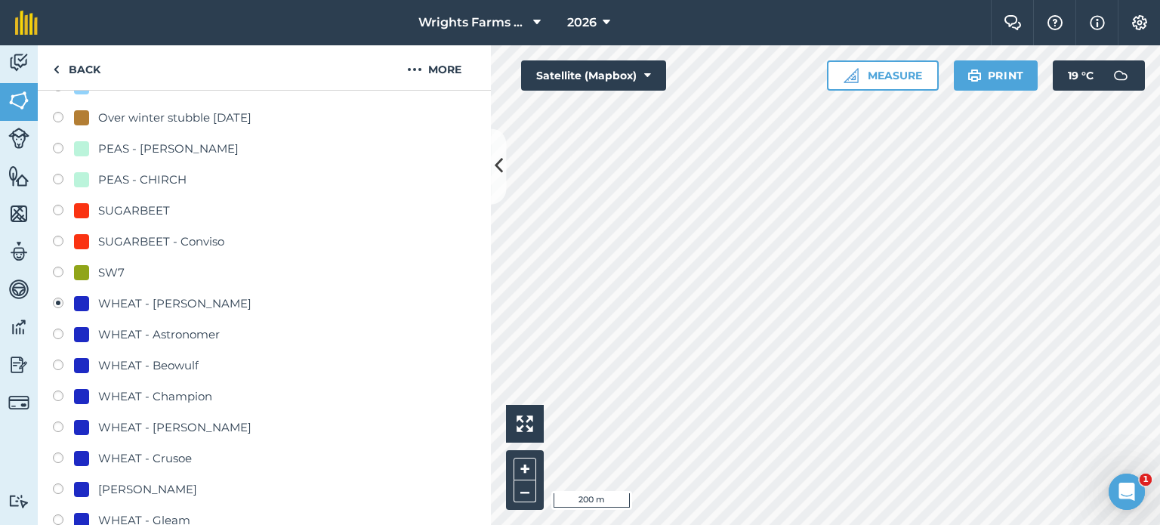
click at [54, 175] on label at bounding box center [63, 181] width 21 height 15
radio input "true"
radio input "false"
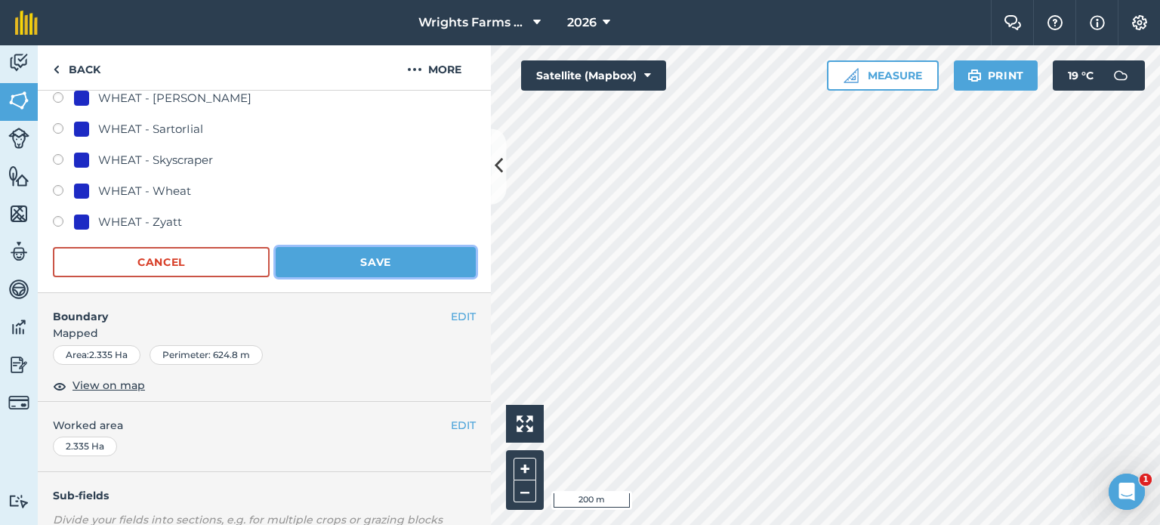
click at [387, 256] on button "Save" at bounding box center [376, 262] width 200 height 30
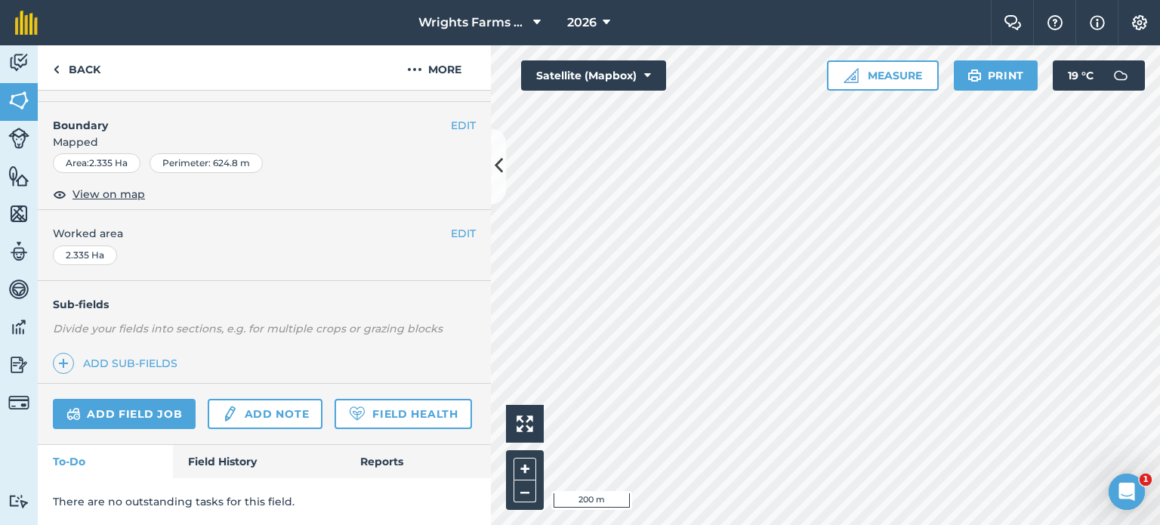
scroll to position [226, 0]
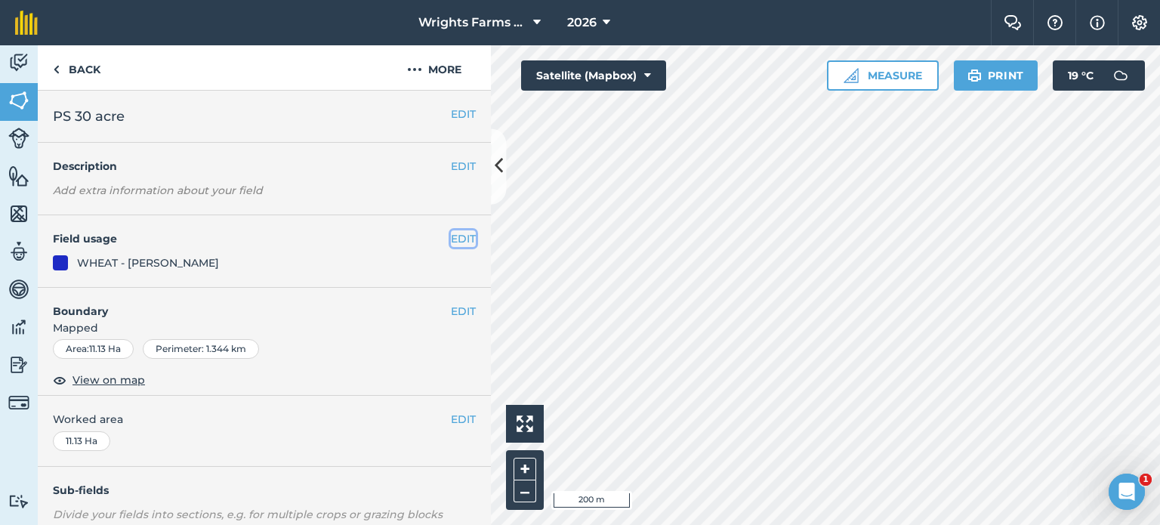
click at [458, 245] on button "EDIT" at bounding box center [463, 238] width 25 height 17
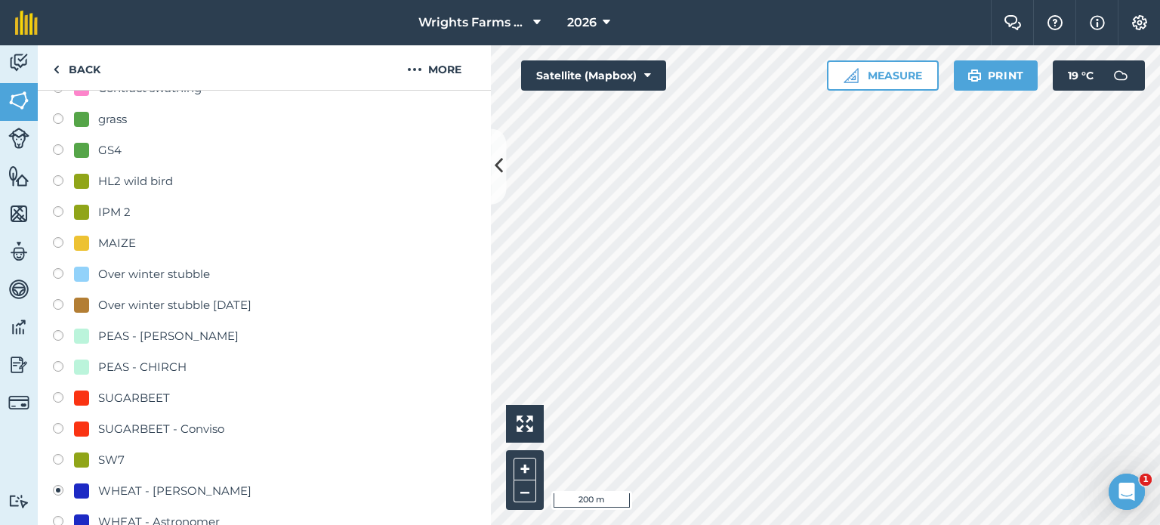
scroll to position [528, 0]
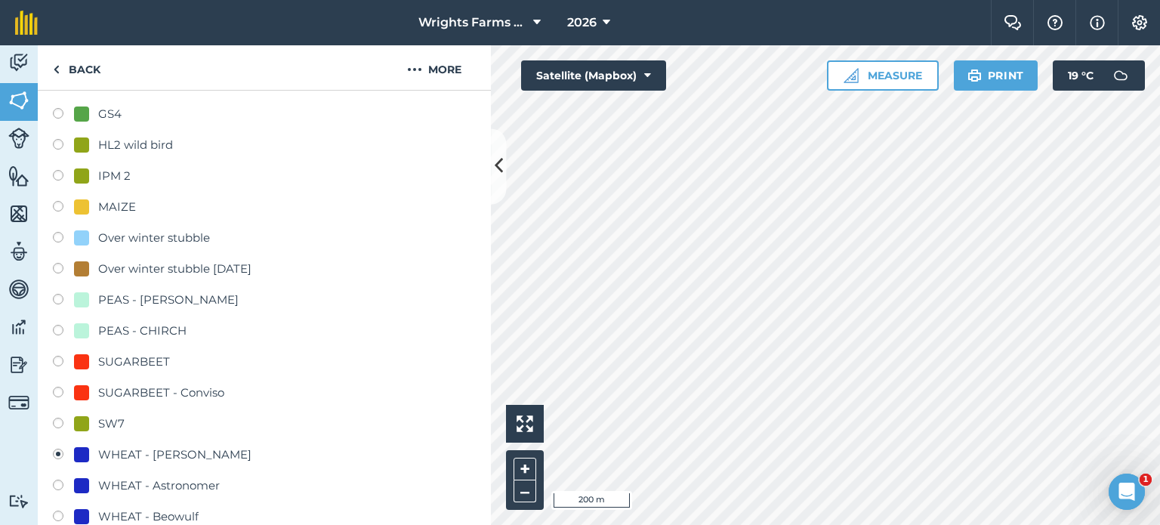
click at [54, 325] on label at bounding box center [63, 332] width 21 height 15
radio input "true"
radio input "false"
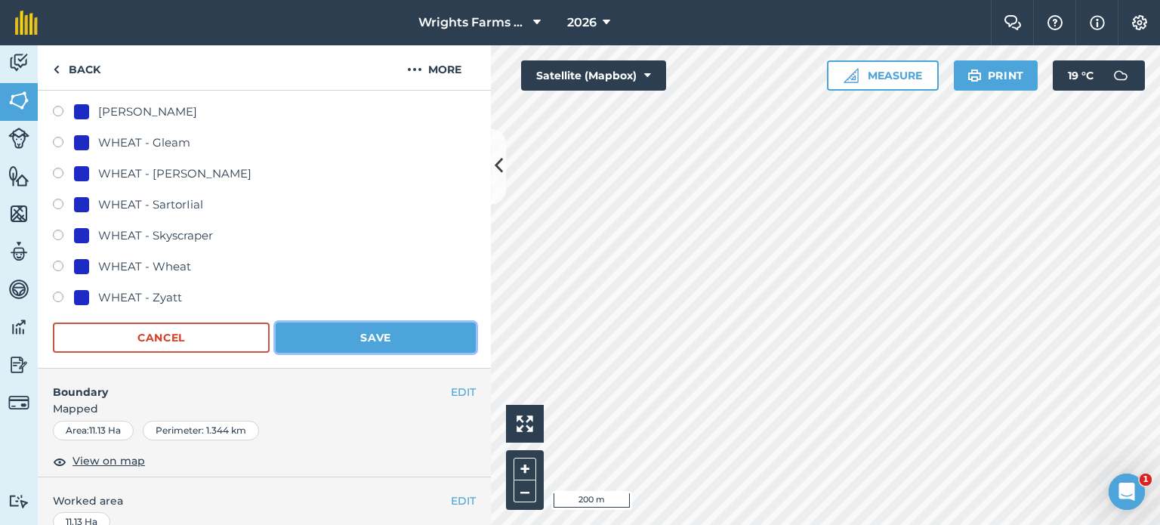
click at [371, 328] on button "Save" at bounding box center [376, 337] width 200 height 30
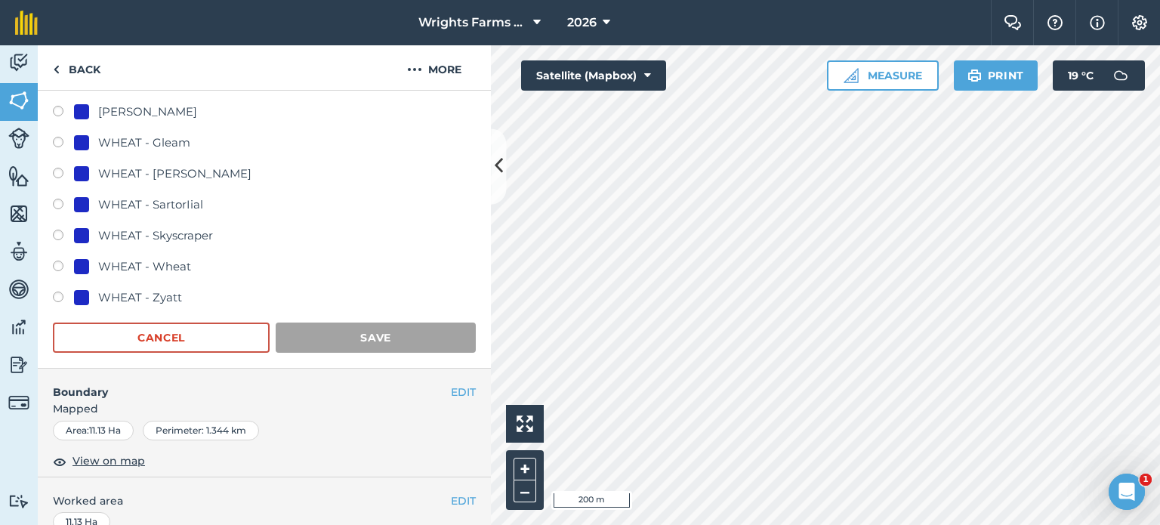
scroll to position [226, 0]
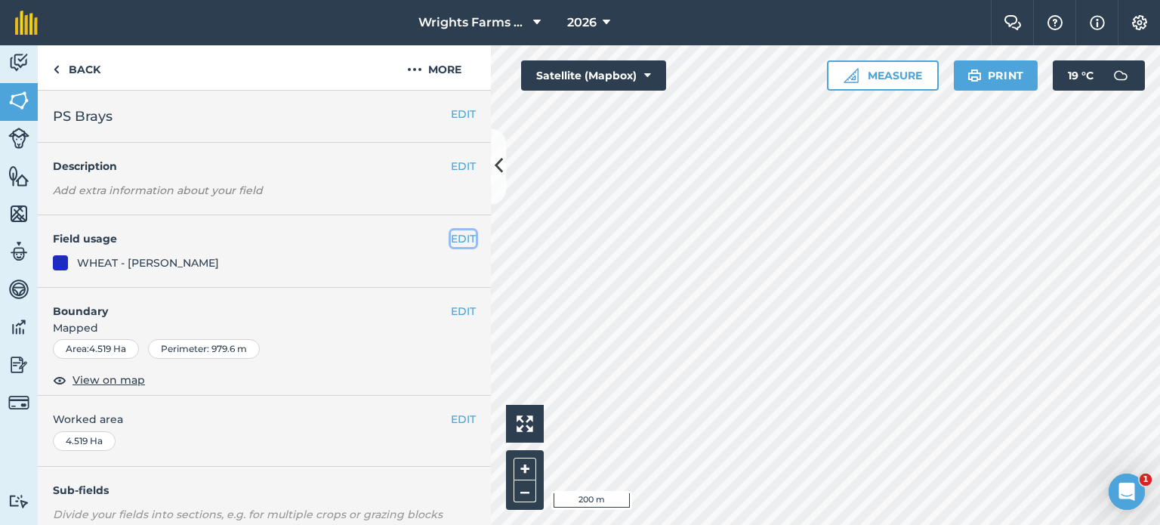
click at [451, 241] on button "EDIT" at bounding box center [463, 238] width 25 height 17
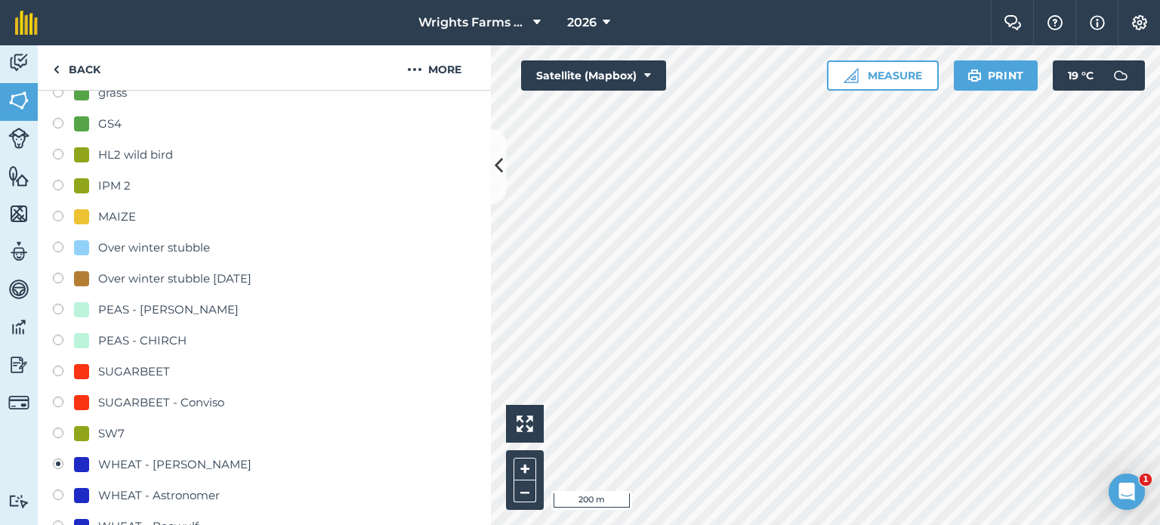
scroll to position [528, 0]
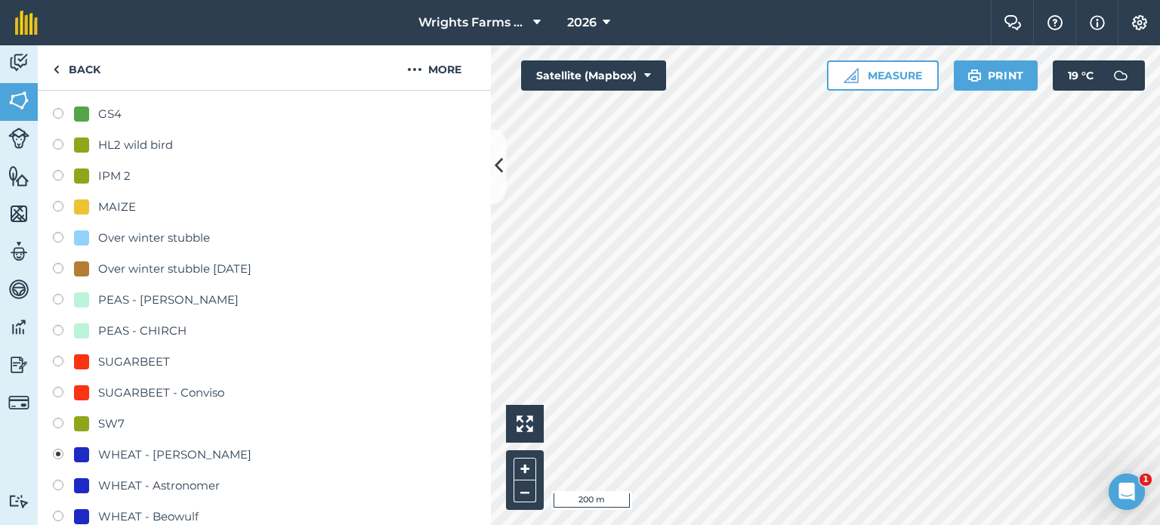
click at [59, 329] on label at bounding box center [63, 332] width 21 height 15
radio input "true"
radio input "false"
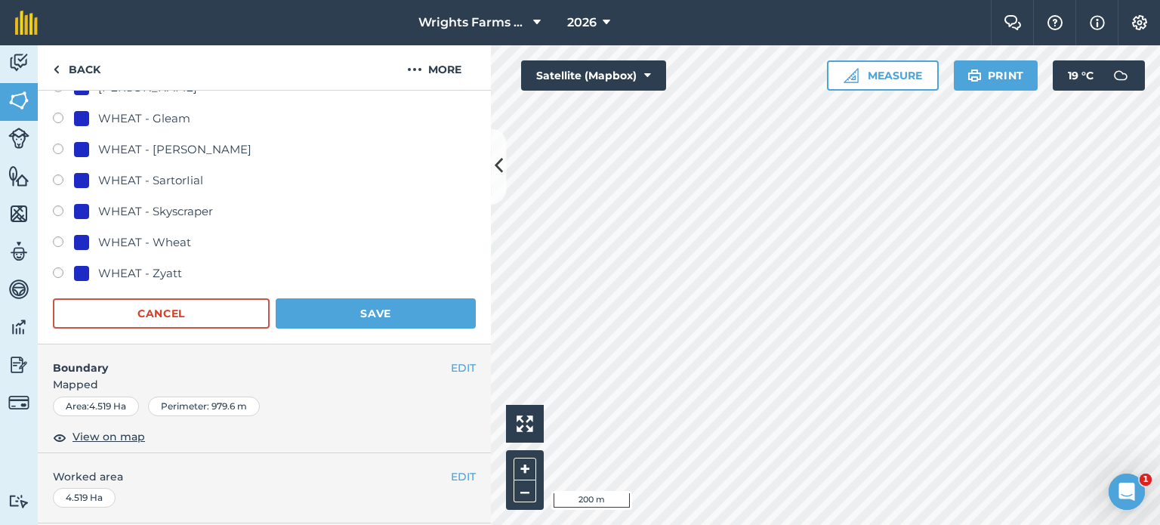
scroll to position [1132, 0]
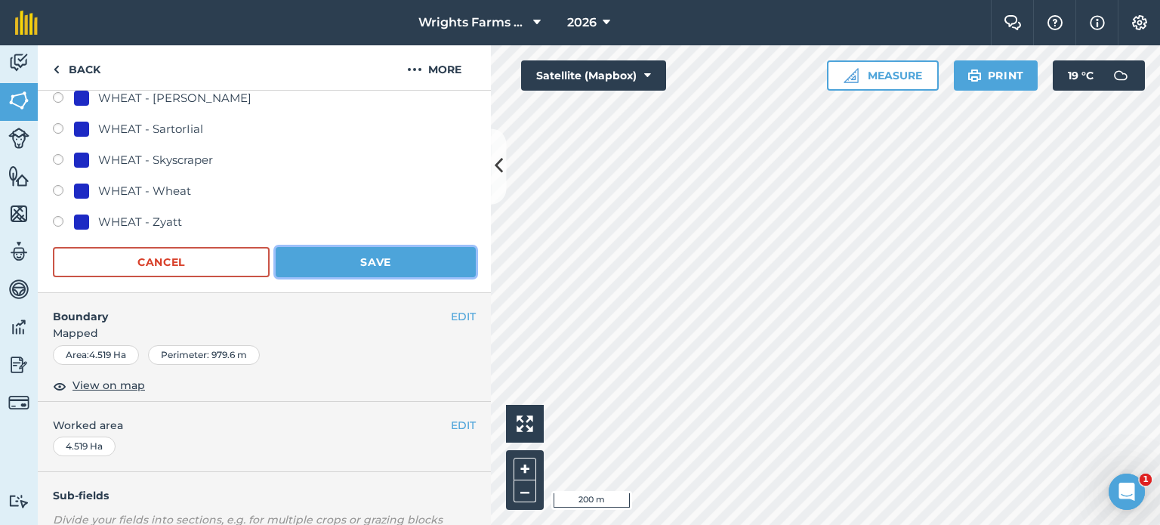
click at [448, 258] on button "Save" at bounding box center [376, 262] width 200 height 30
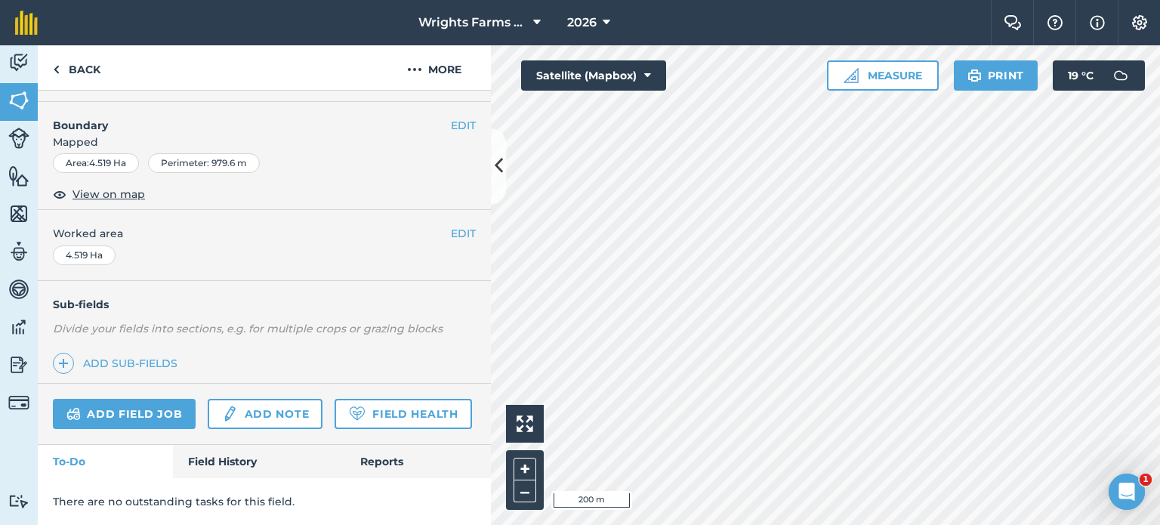
scroll to position [226, 0]
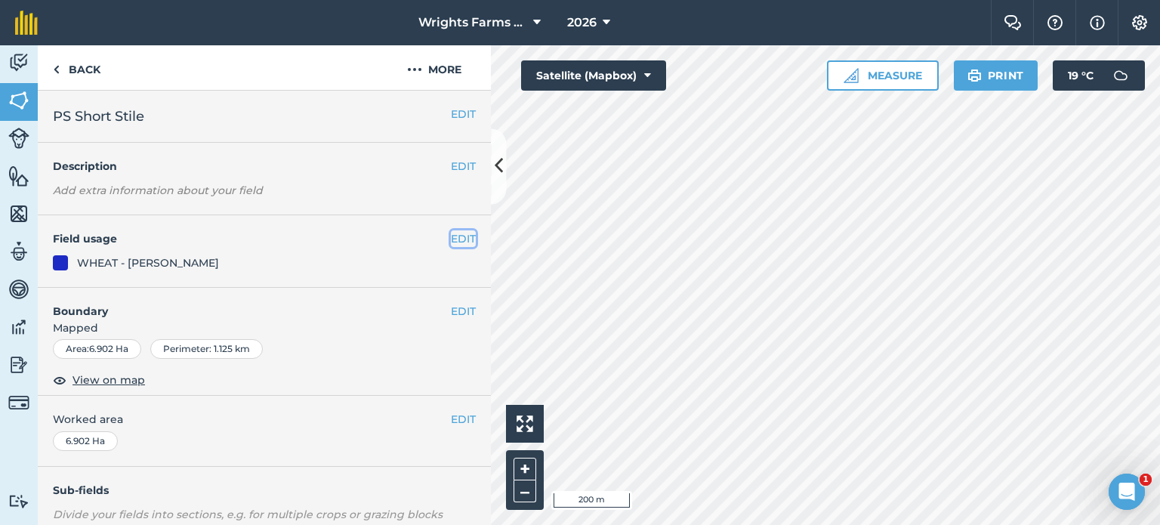
click at [451, 240] on button "EDIT" at bounding box center [463, 238] width 25 height 17
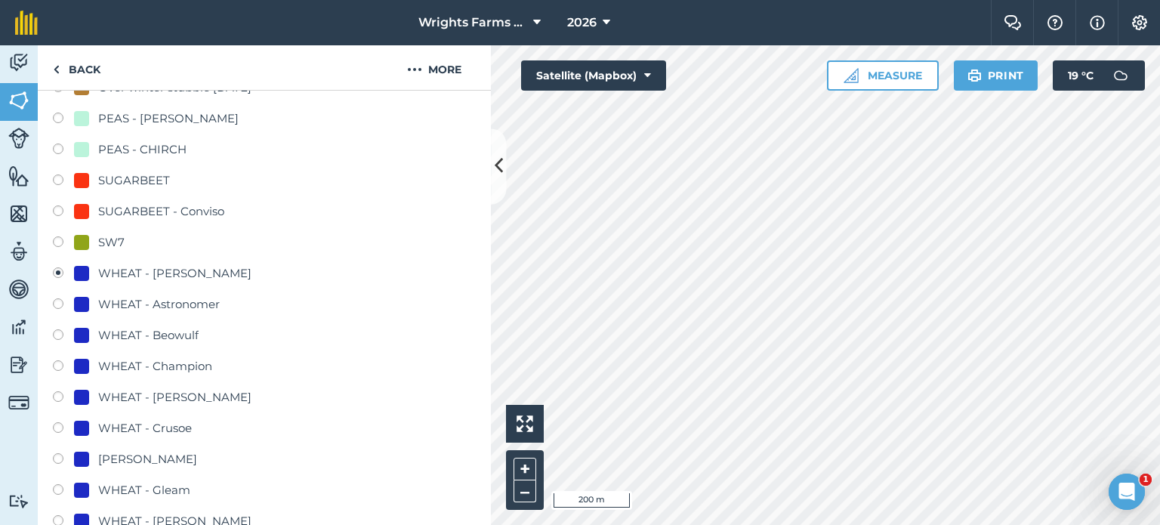
scroll to position [755, 0]
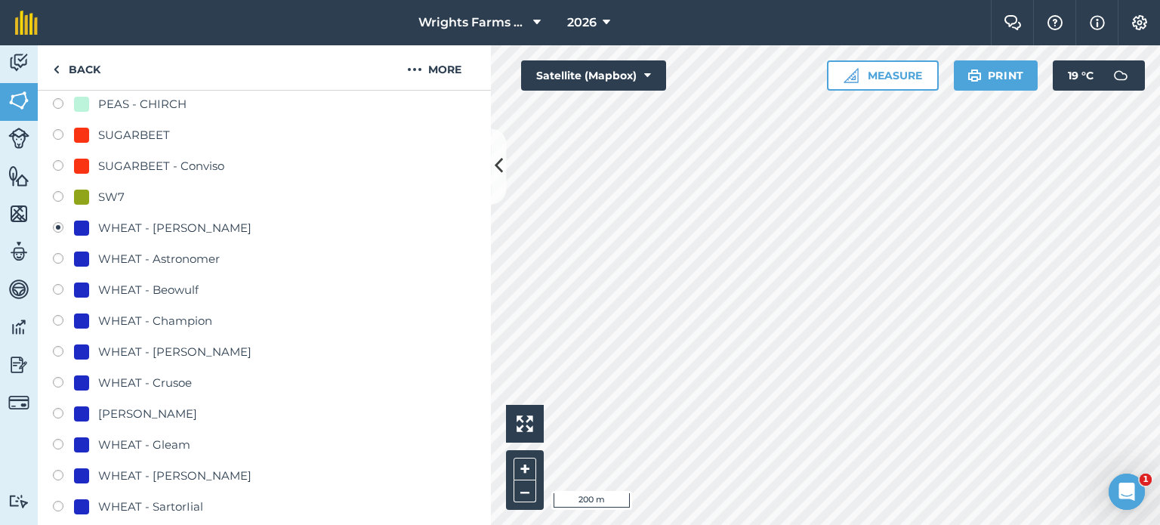
click at [60, 379] on label at bounding box center [63, 384] width 21 height 15
radio input "true"
radio input "false"
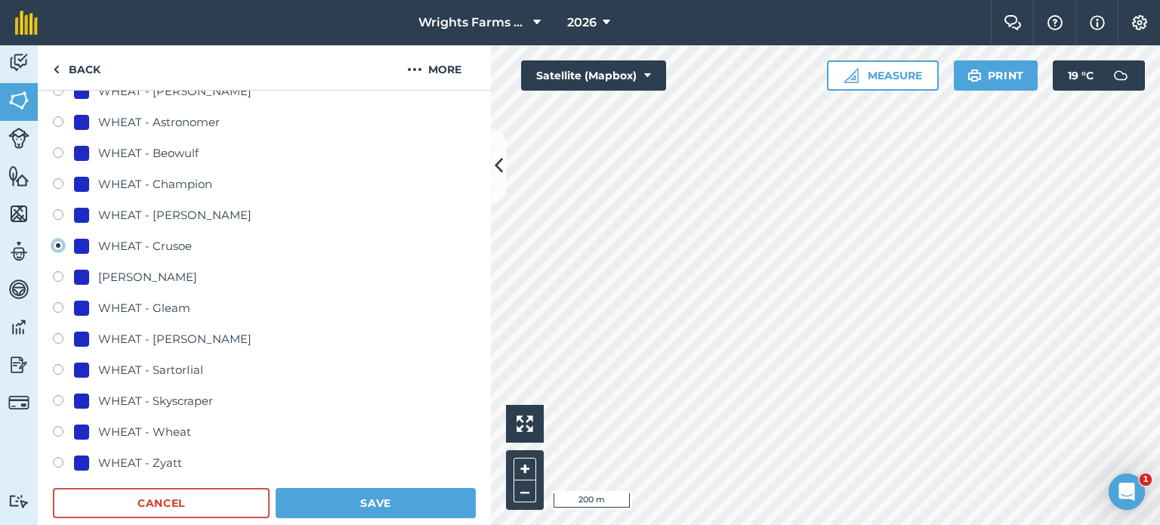
scroll to position [1283, 0]
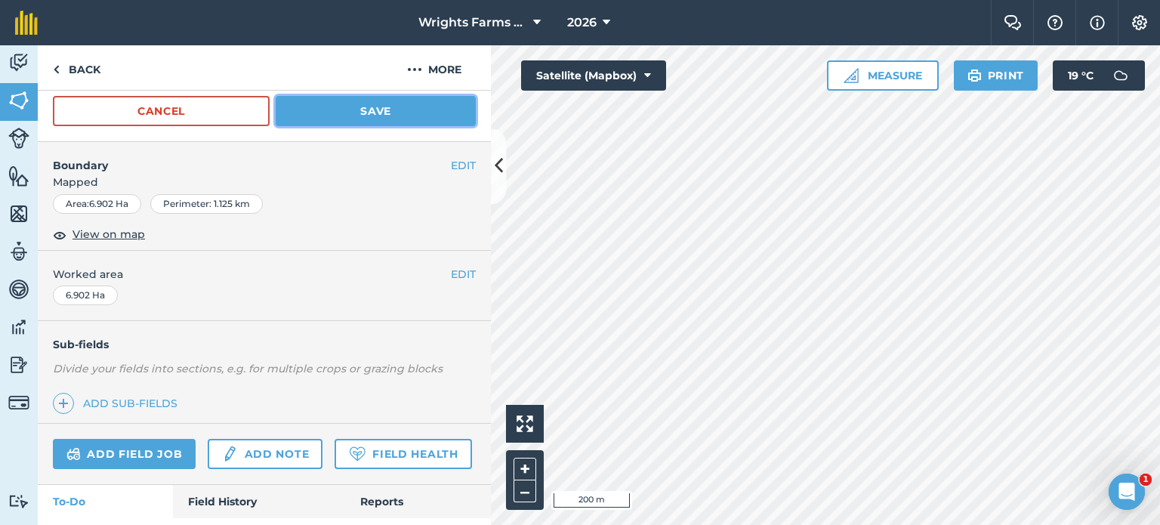
click at [414, 103] on button "Save" at bounding box center [376, 111] width 200 height 30
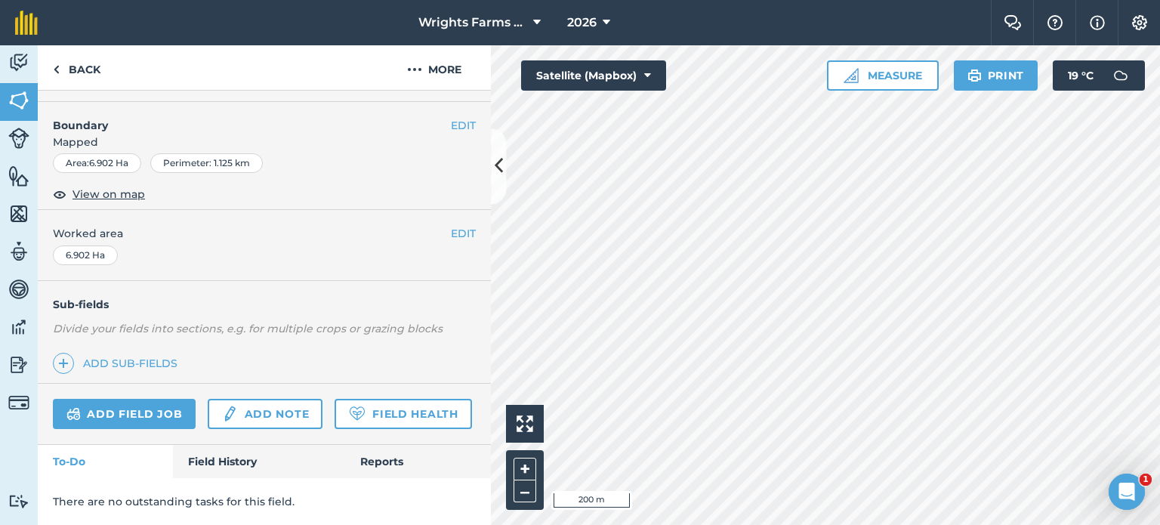
scroll to position [226, 0]
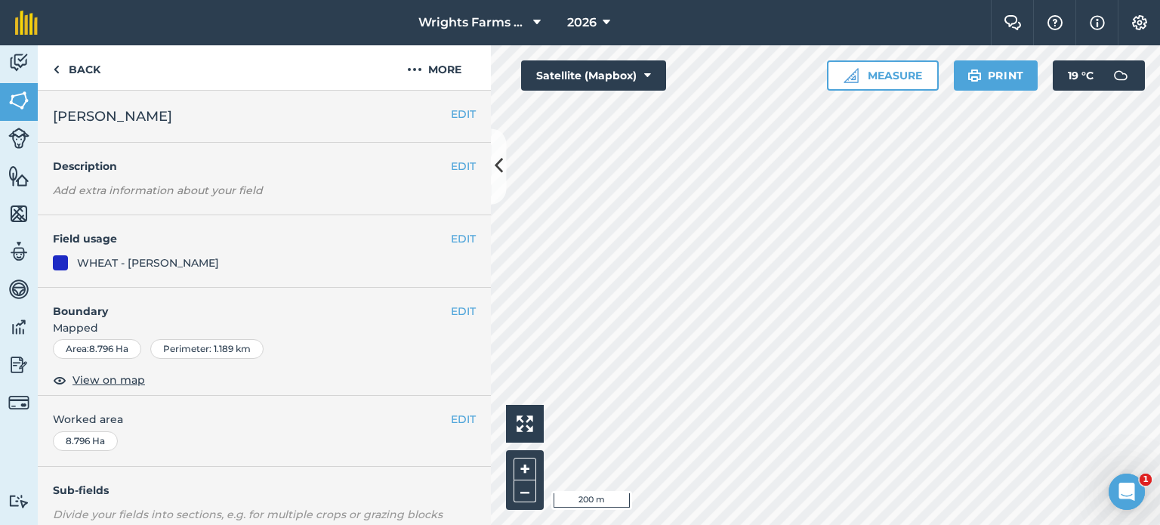
click at [468, 244] on div "EDIT Field usage WHEAT - [PERSON_NAME]" at bounding box center [264, 251] width 453 height 72
click at [453, 245] on button "EDIT" at bounding box center [463, 238] width 25 height 17
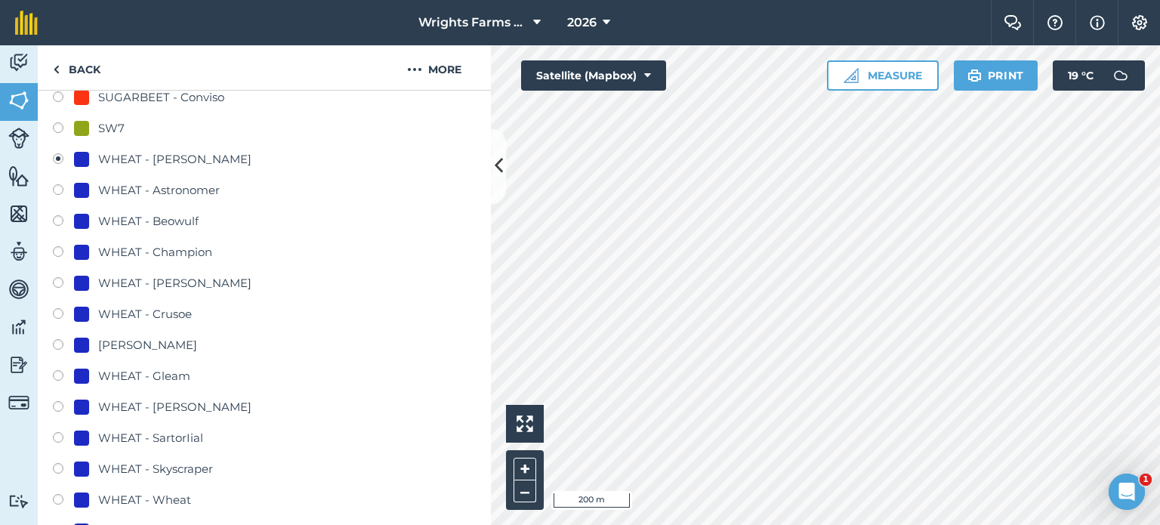
scroll to position [830, 0]
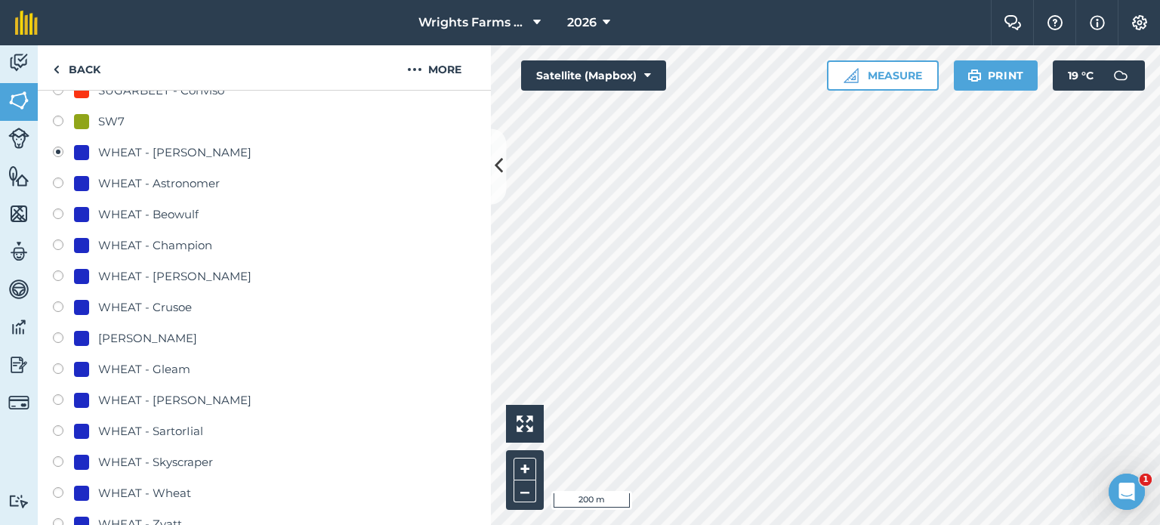
click at [60, 310] on label at bounding box center [63, 308] width 21 height 15
radio input "true"
radio input "false"
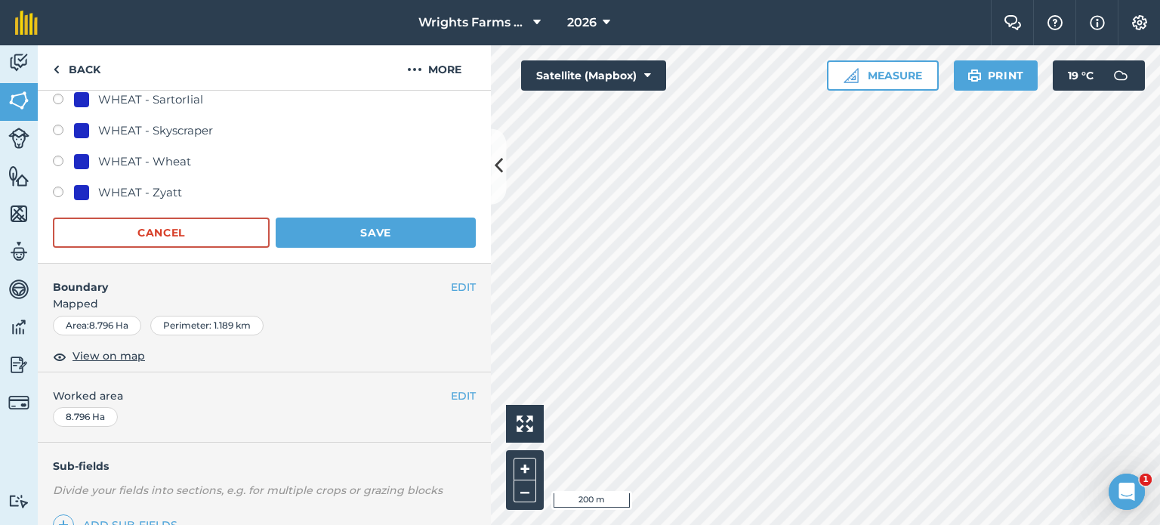
scroll to position [1208, 0]
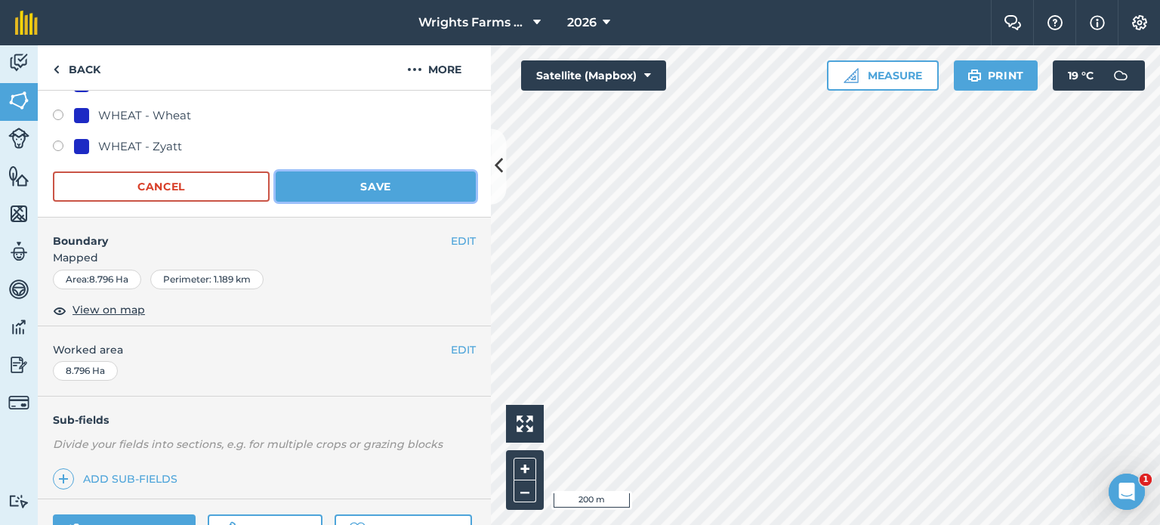
click at [402, 190] on button "Save" at bounding box center [376, 186] width 200 height 30
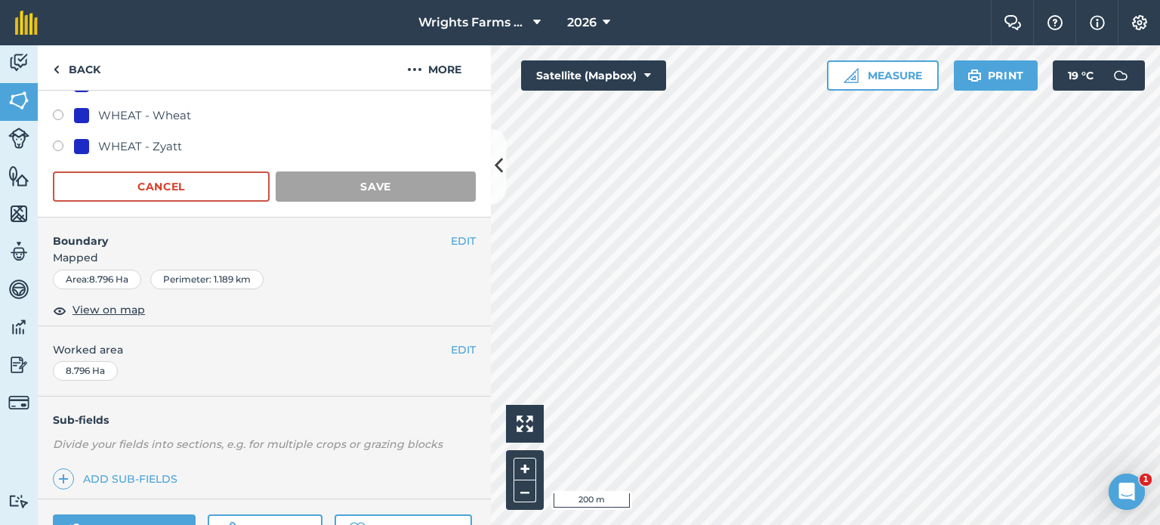
scroll to position [226, 0]
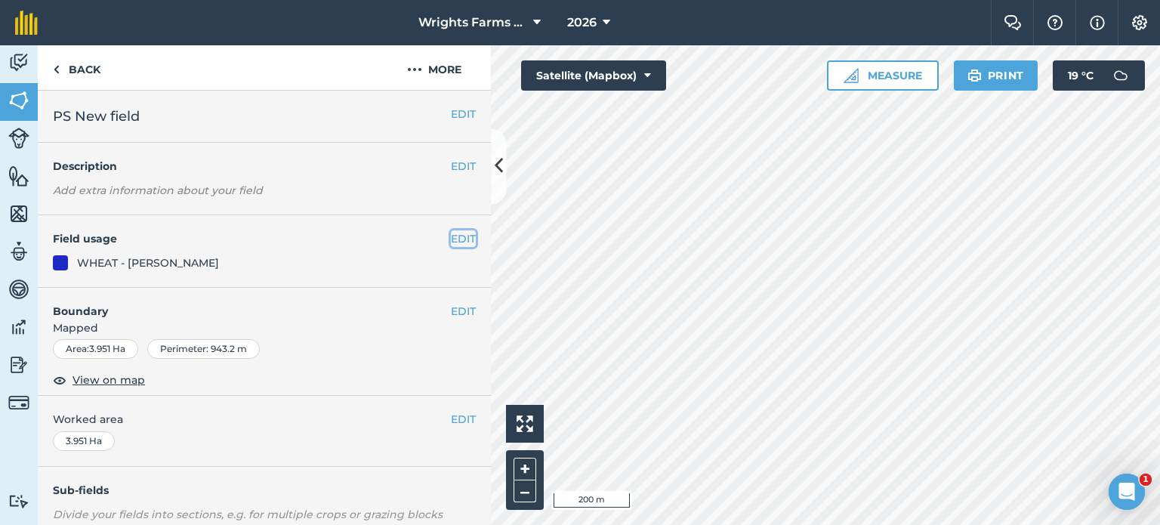
click at [451, 238] on button "EDIT" at bounding box center [463, 238] width 25 height 17
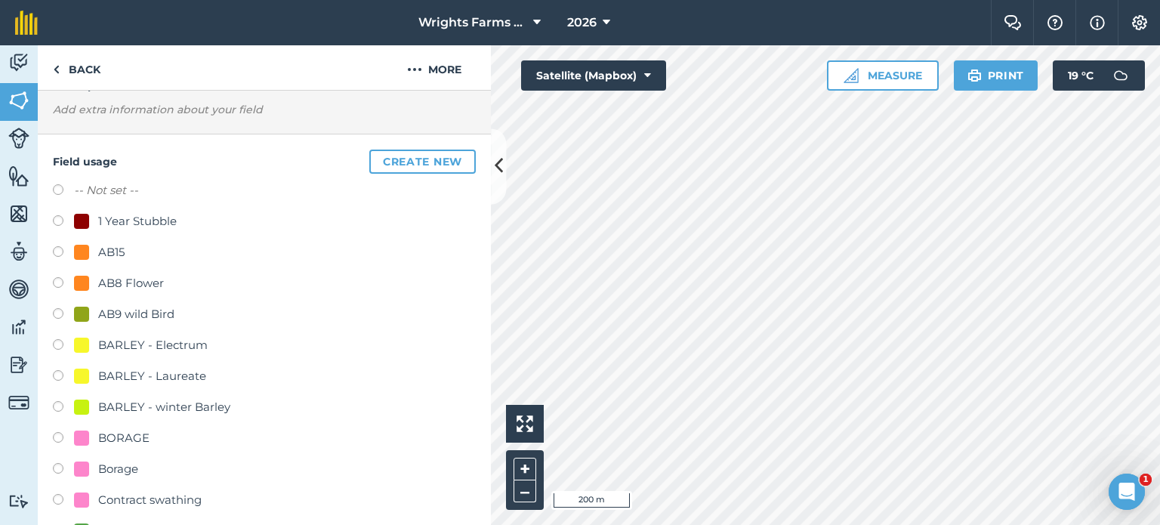
scroll to position [75, 0]
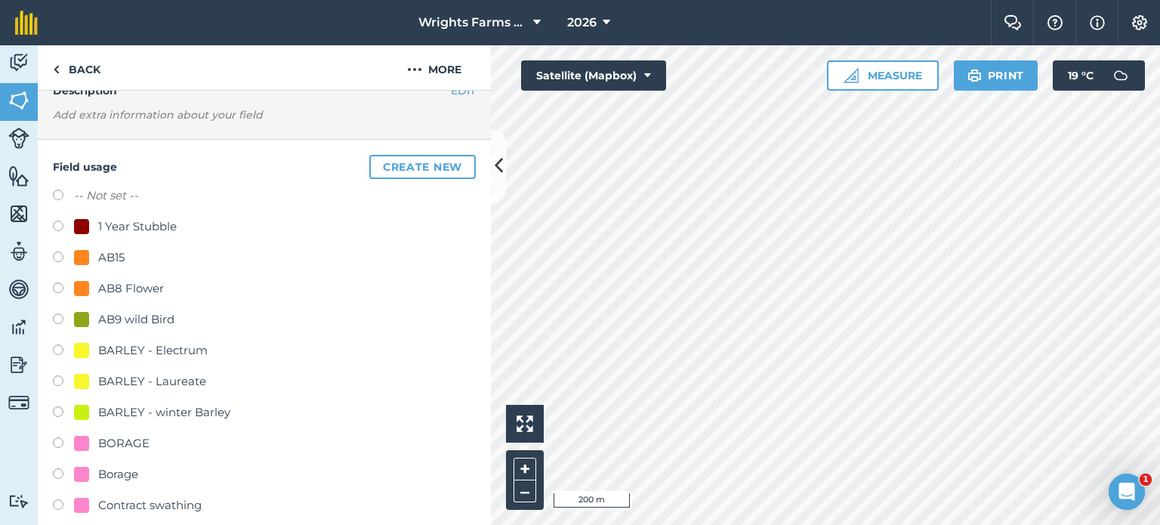
click at [63, 319] on label at bounding box center [63, 320] width 21 height 15
radio input "true"
radio input "false"
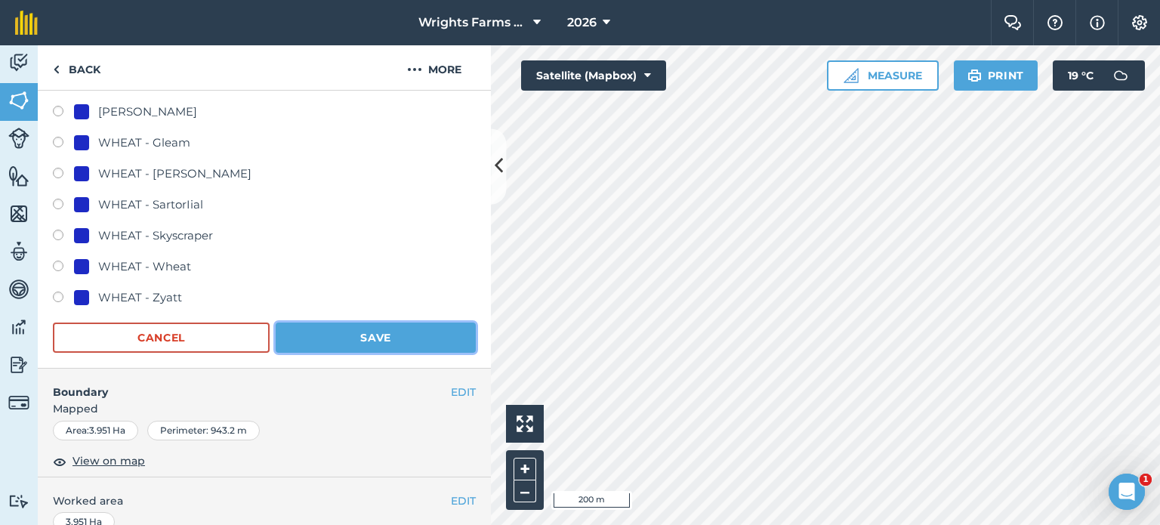
click at [410, 331] on button "Save" at bounding box center [376, 337] width 200 height 30
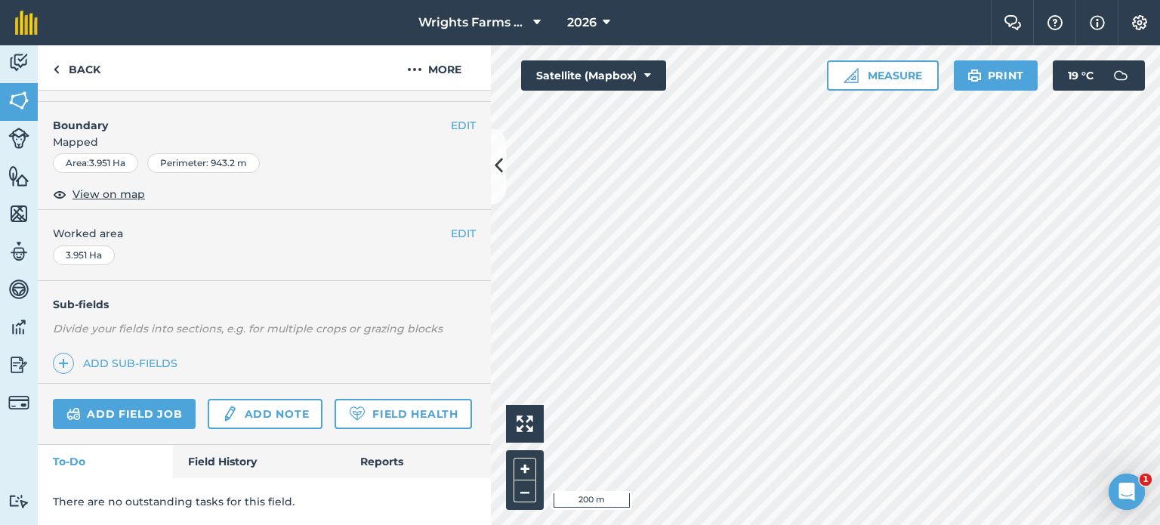
scroll to position [226, 0]
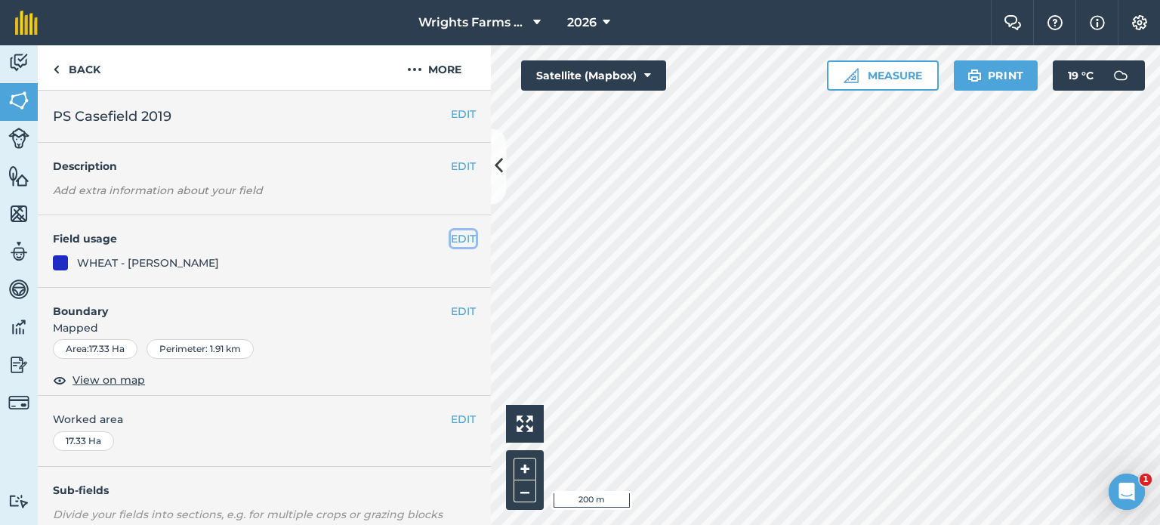
click at [458, 243] on button "EDIT" at bounding box center [463, 238] width 25 height 17
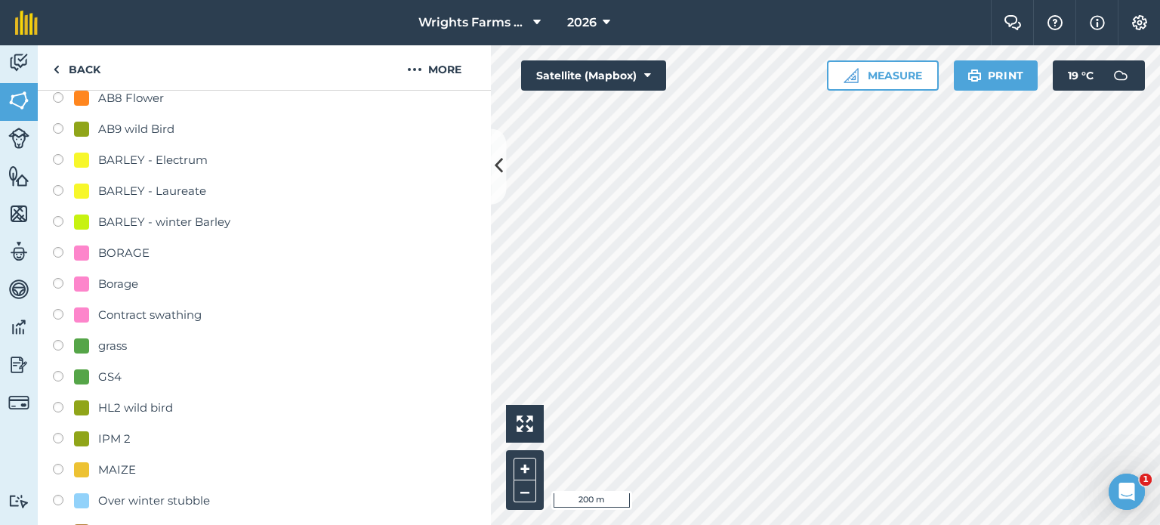
scroll to position [302, 0]
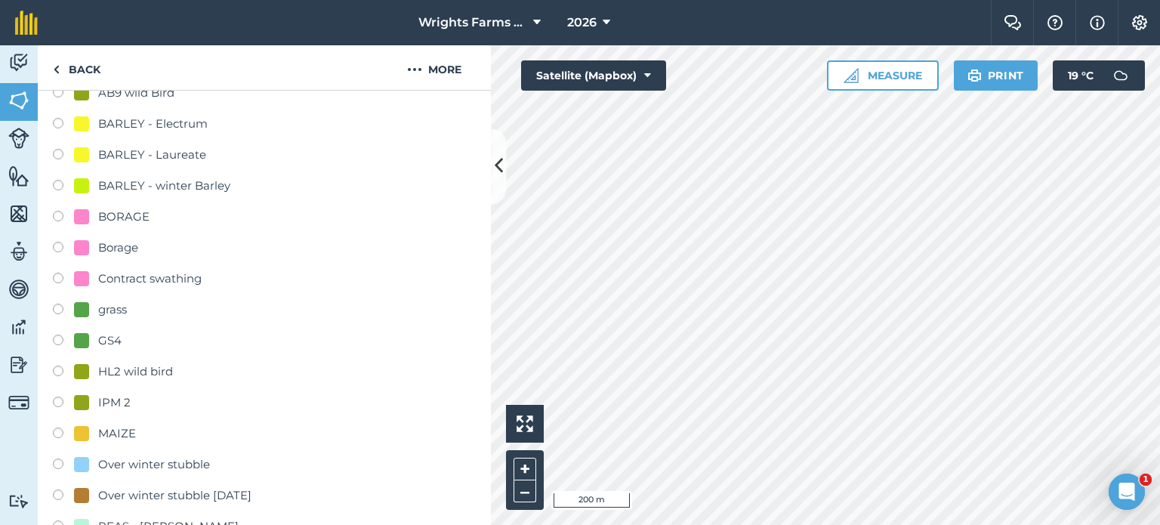
click at [57, 220] on label at bounding box center [63, 218] width 21 height 15
radio input "true"
radio input "false"
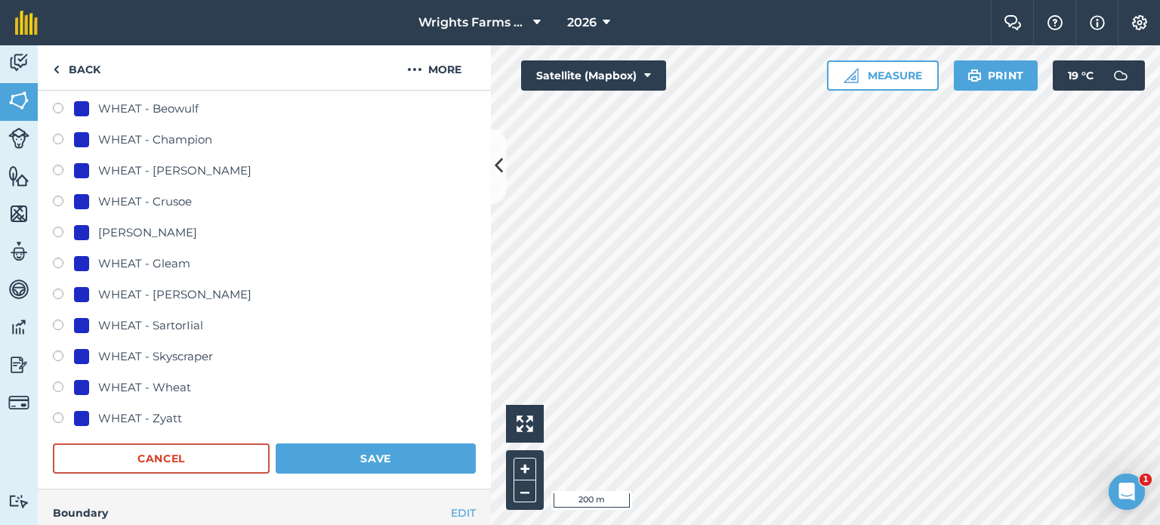
scroll to position [1132, 0]
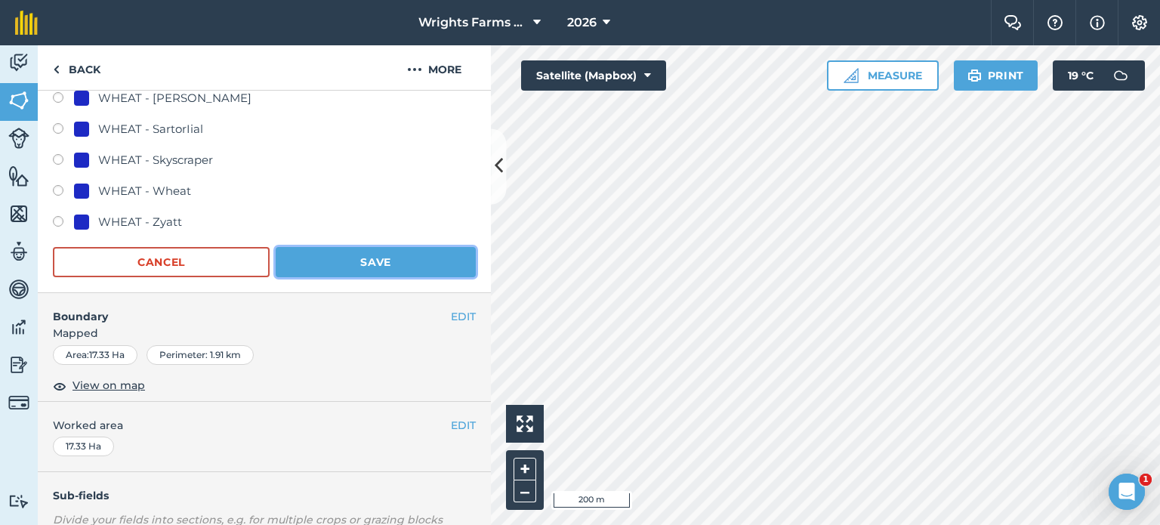
click at [408, 268] on button "Save" at bounding box center [376, 262] width 200 height 30
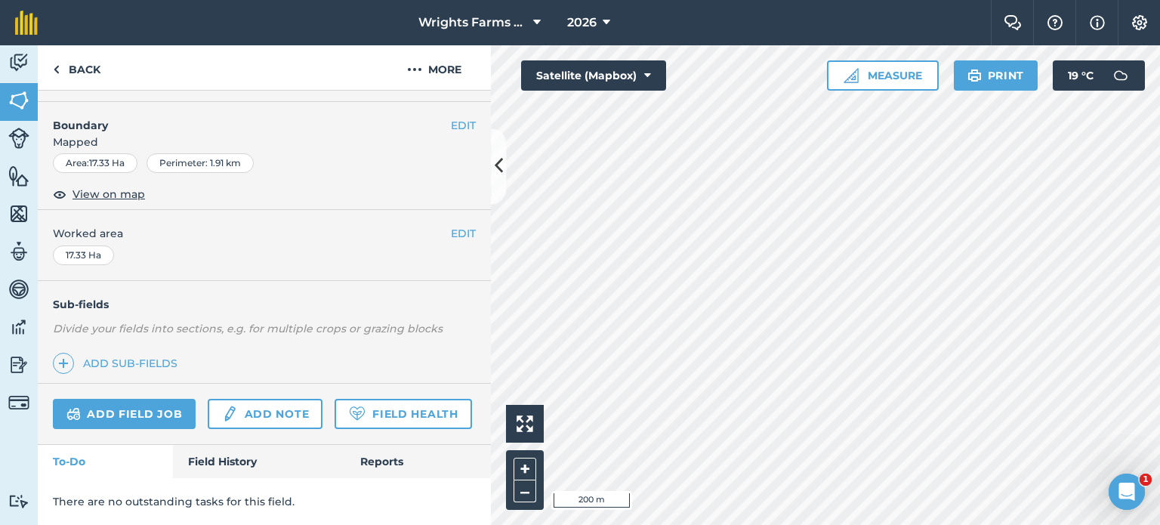
scroll to position [226, 0]
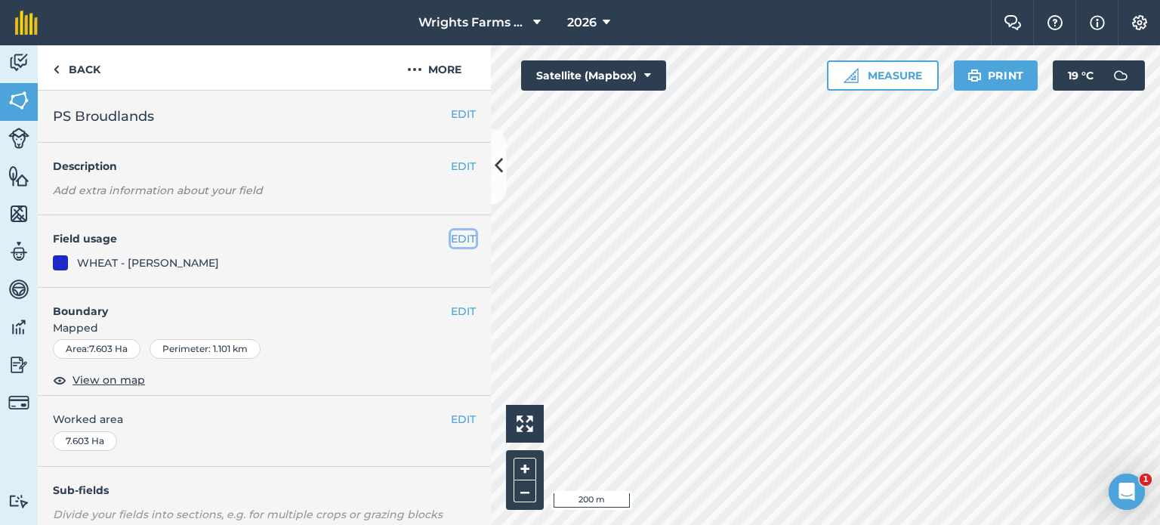
click at [456, 246] on button "EDIT" at bounding box center [463, 238] width 25 height 17
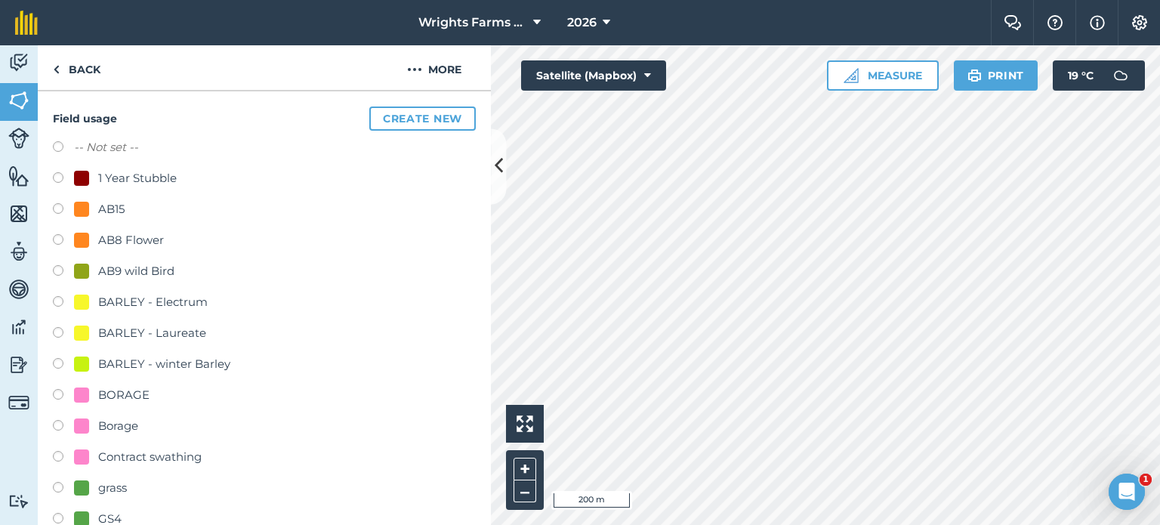
scroll to position [151, 0]
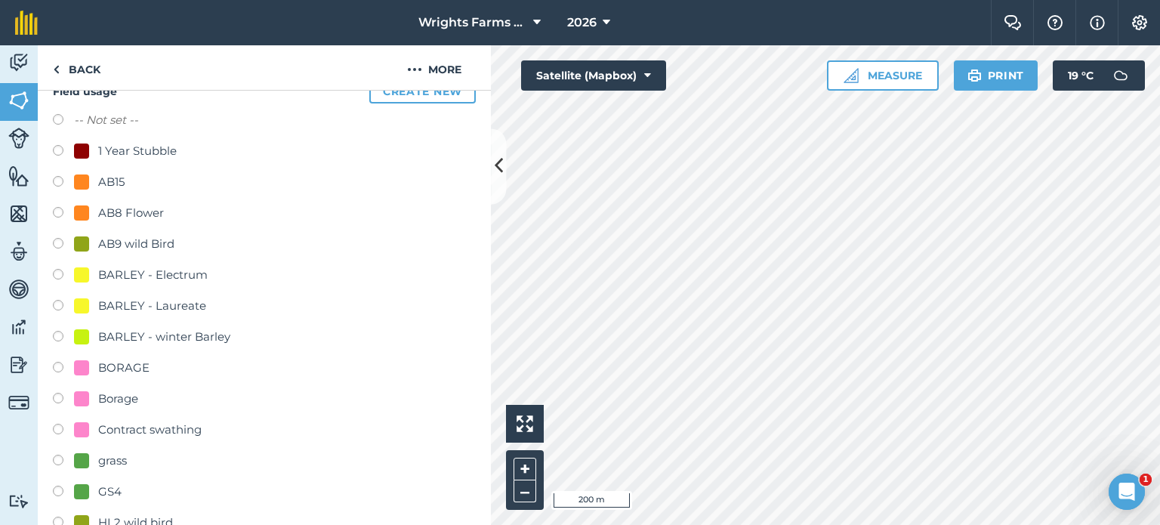
click at [59, 365] on label at bounding box center [63, 369] width 21 height 15
radio input "true"
radio input "false"
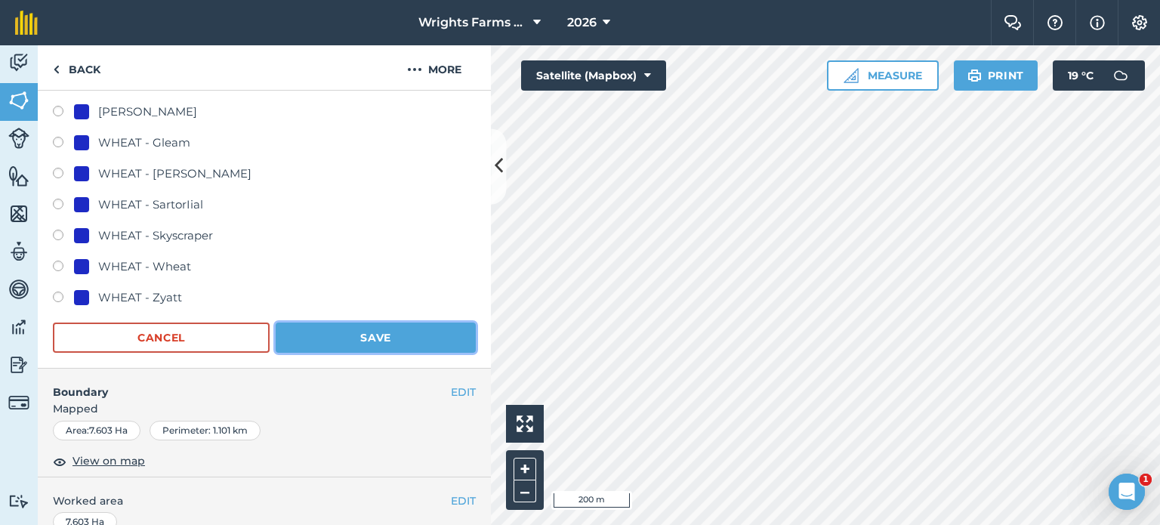
click at [423, 336] on button "Save" at bounding box center [376, 337] width 200 height 30
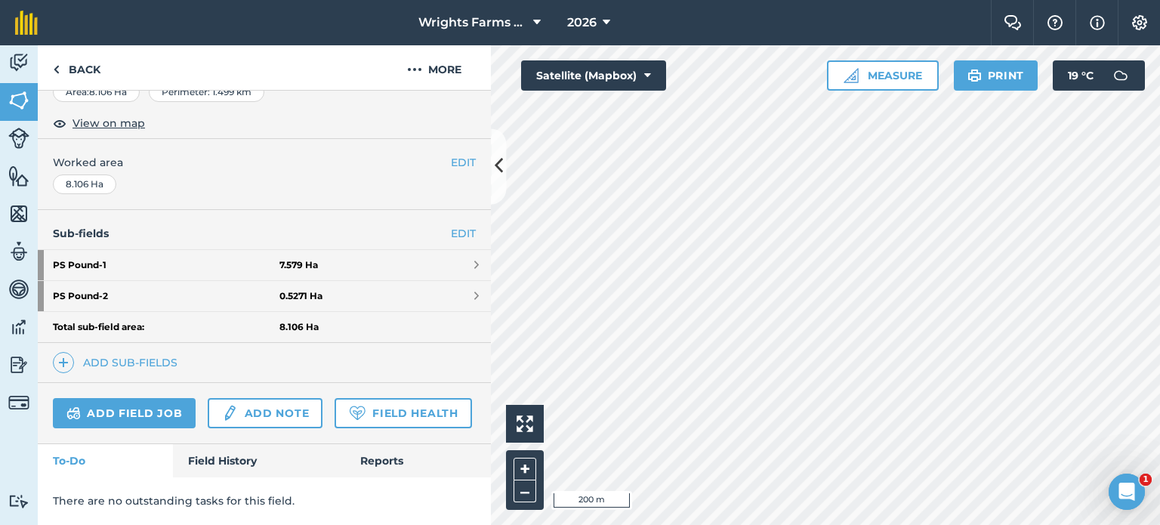
scroll to position [220, 0]
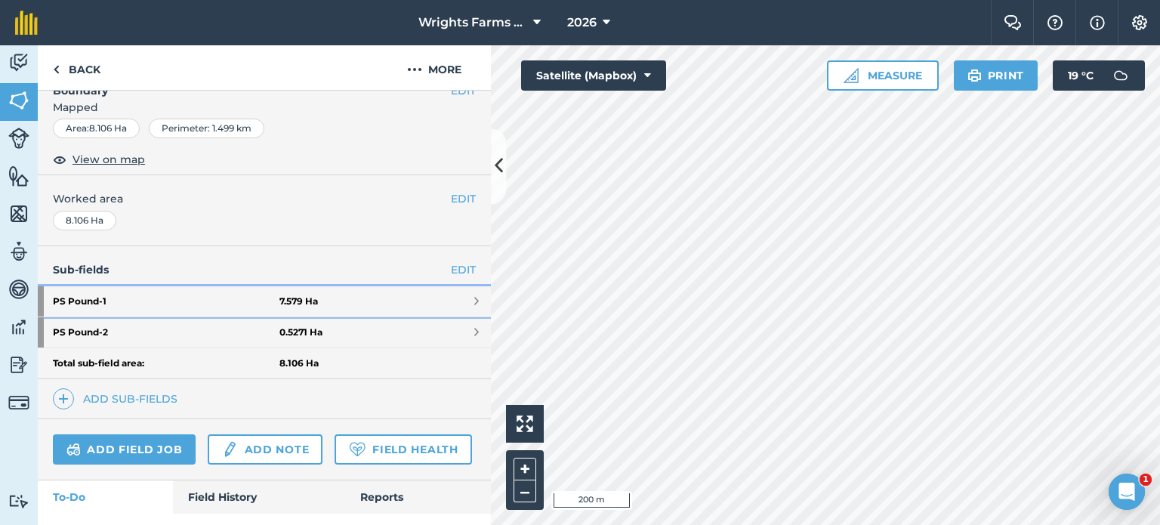
click at [364, 307] on link "PS Pound - 1 7.579 Ha" at bounding box center [264, 301] width 453 height 30
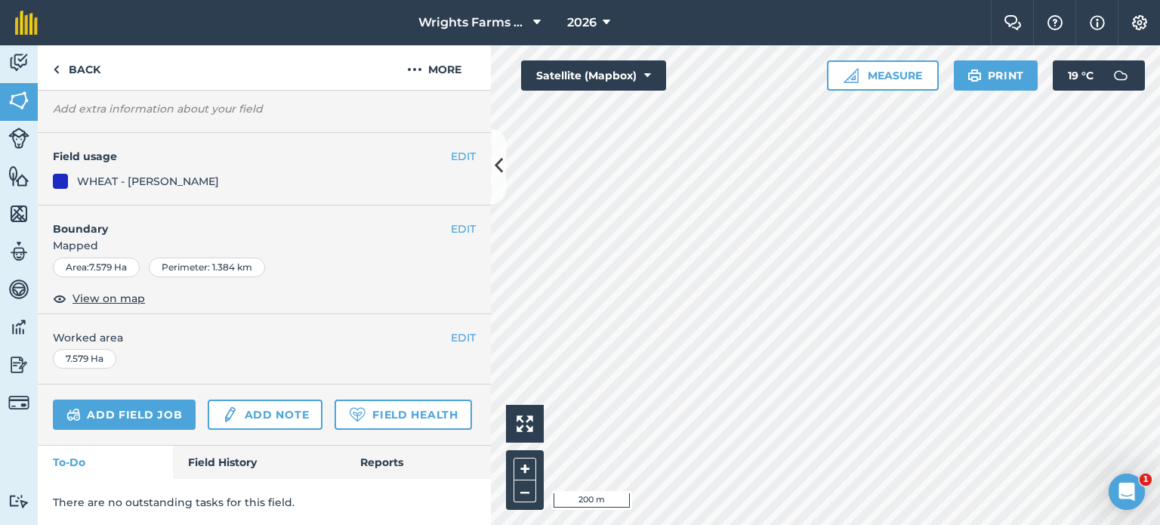
scroll to position [4, 0]
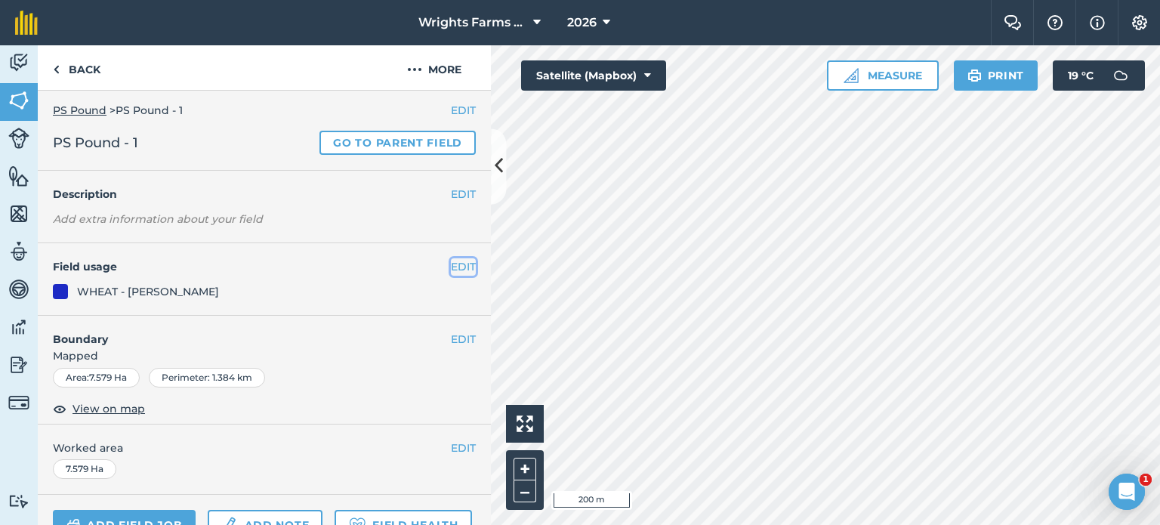
click at [457, 270] on button "EDIT" at bounding box center [463, 266] width 25 height 17
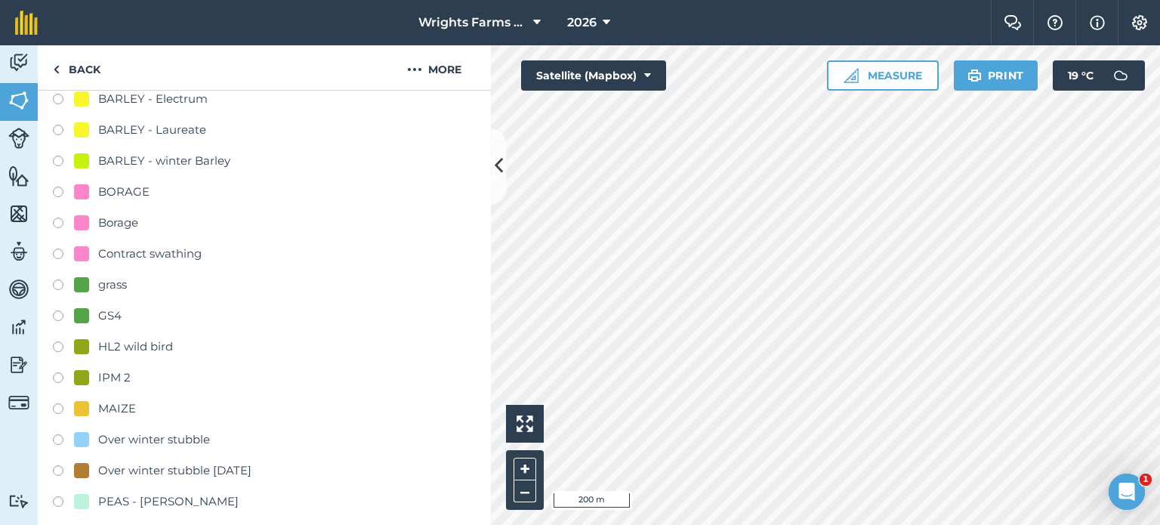
scroll to position [381, 0]
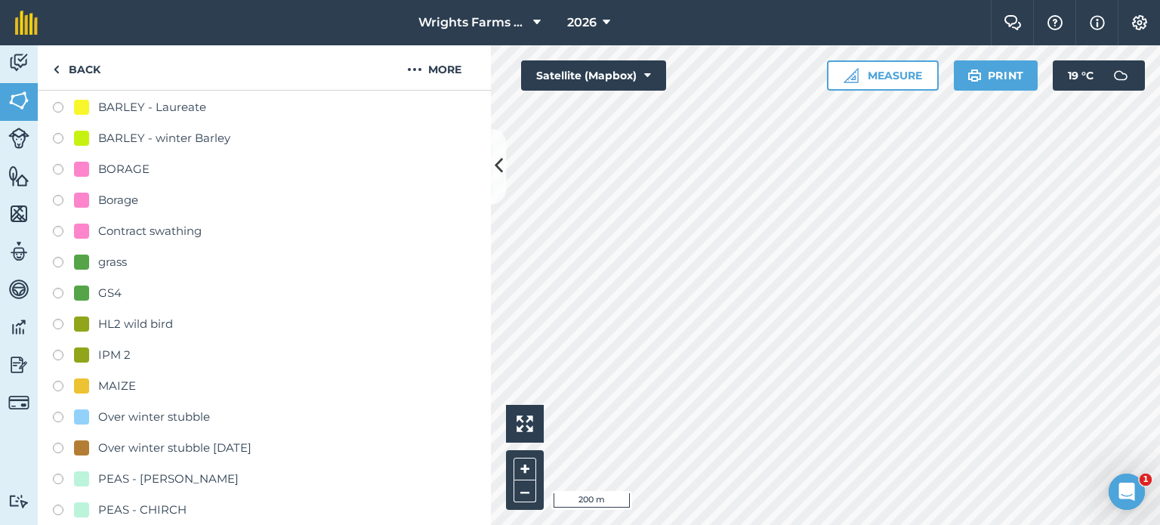
click at [54, 170] on label at bounding box center [63, 171] width 21 height 15
radio input "true"
radio input "false"
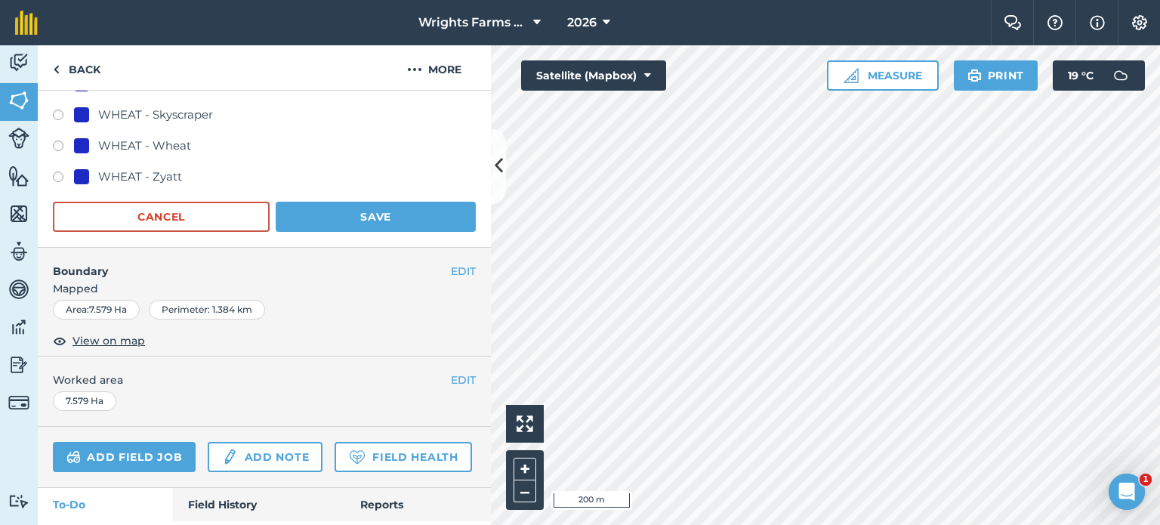
scroll to position [1212, 0]
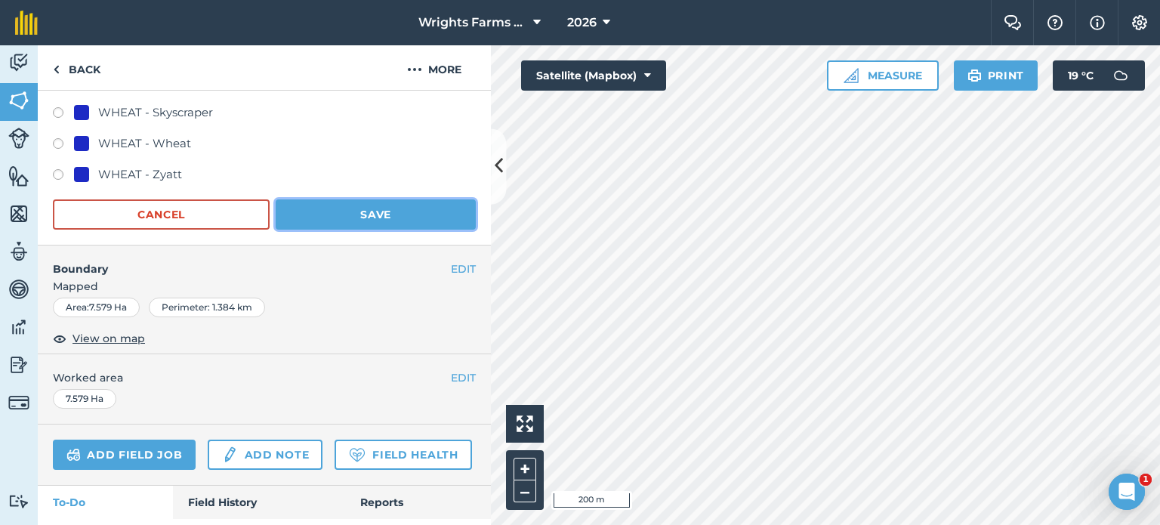
click at [410, 199] on button "Save" at bounding box center [376, 214] width 200 height 30
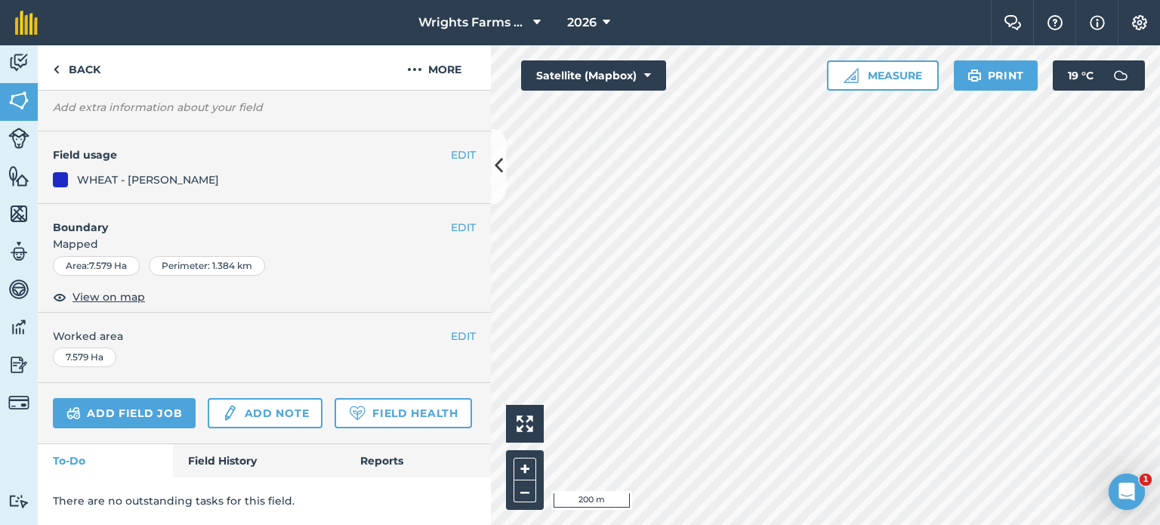
scroll to position [155, 0]
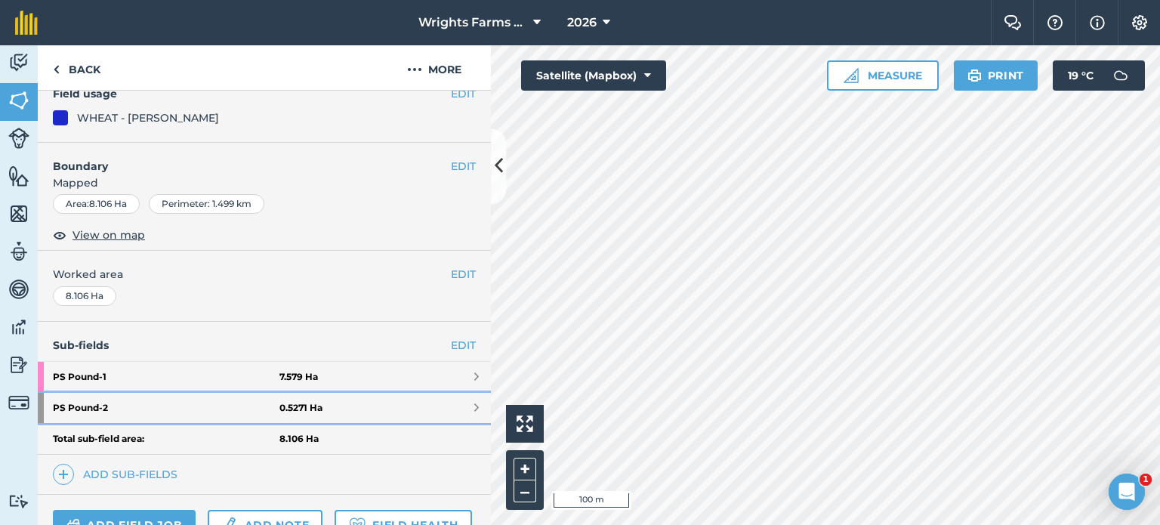
click at [345, 414] on link "PS Pound - 2 0.5271 Ha" at bounding box center [264, 408] width 453 height 30
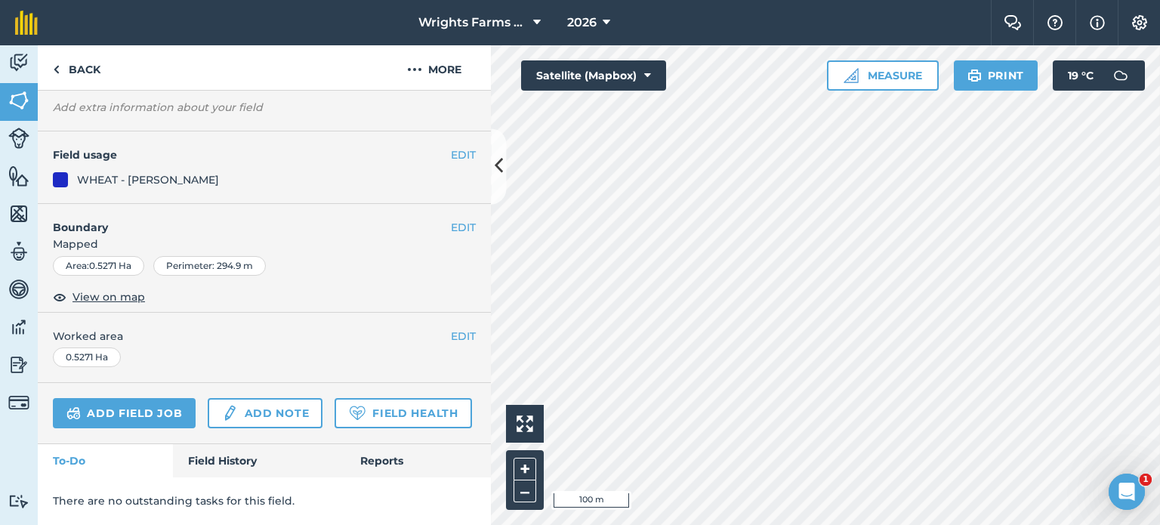
scroll to position [4, 0]
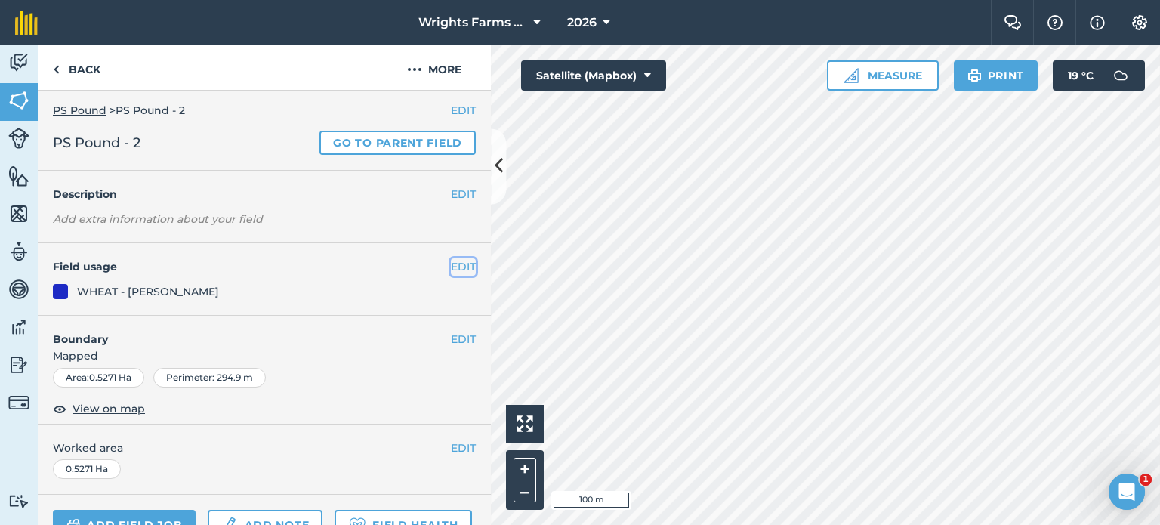
click at [451, 272] on button "EDIT" at bounding box center [463, 266] width 25 height 17
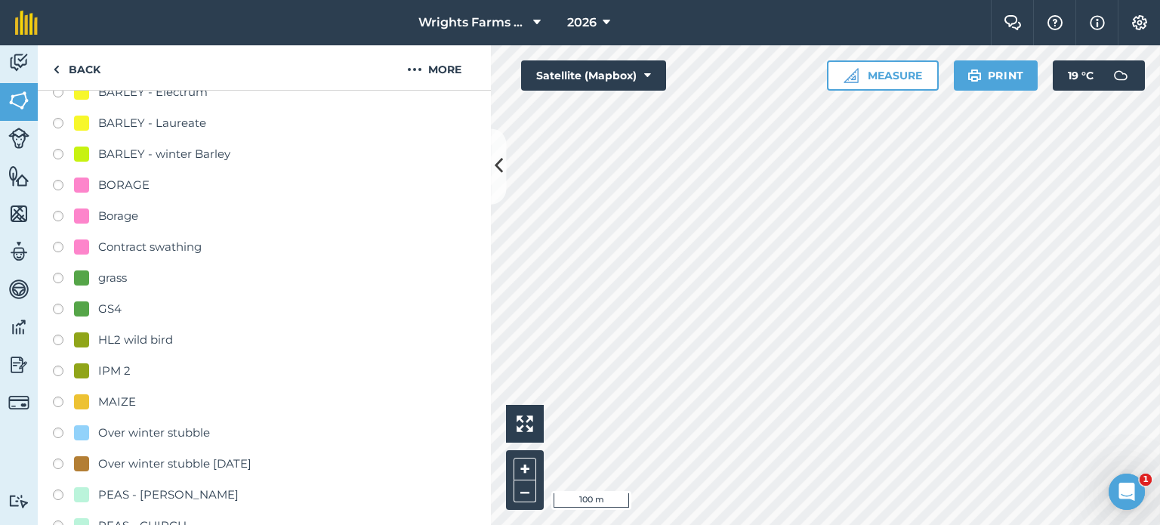
scroll to position [381, 0]
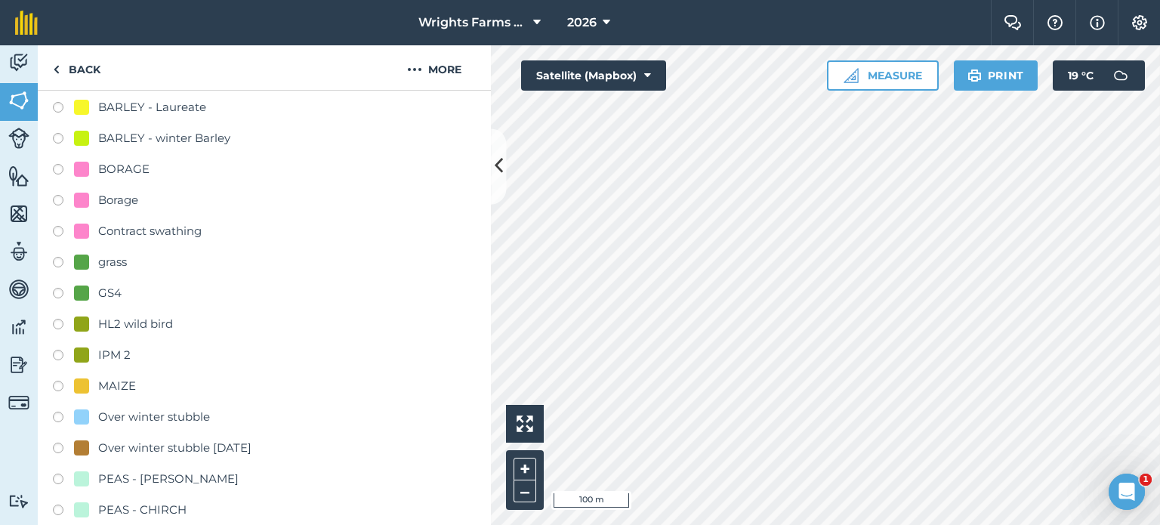
click at [53, 351] on label at bounding box center [63, 357] width 21 height 15
radio input "true"
radio input "false"
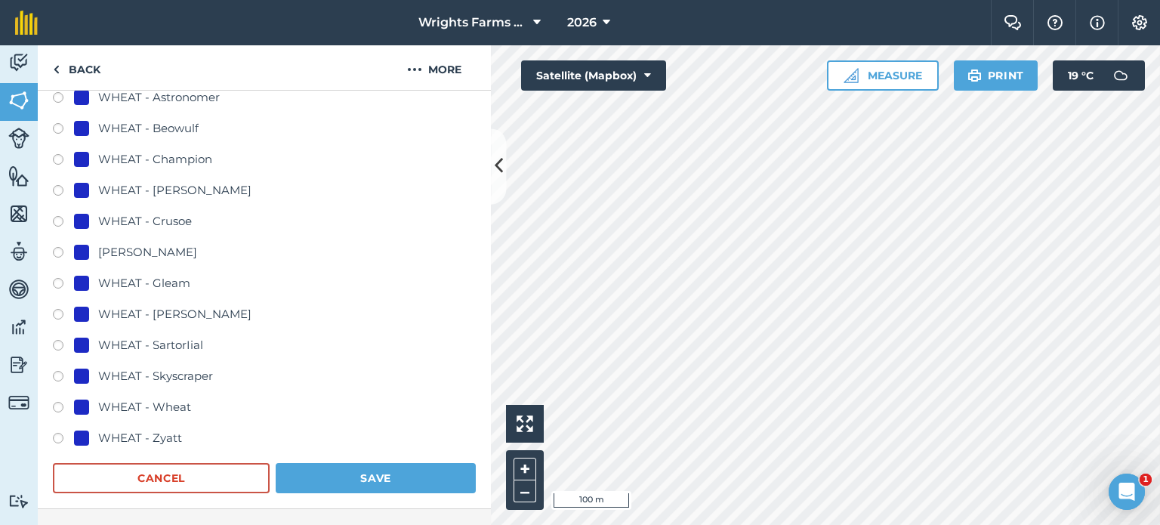
scroll to position [985, 0]
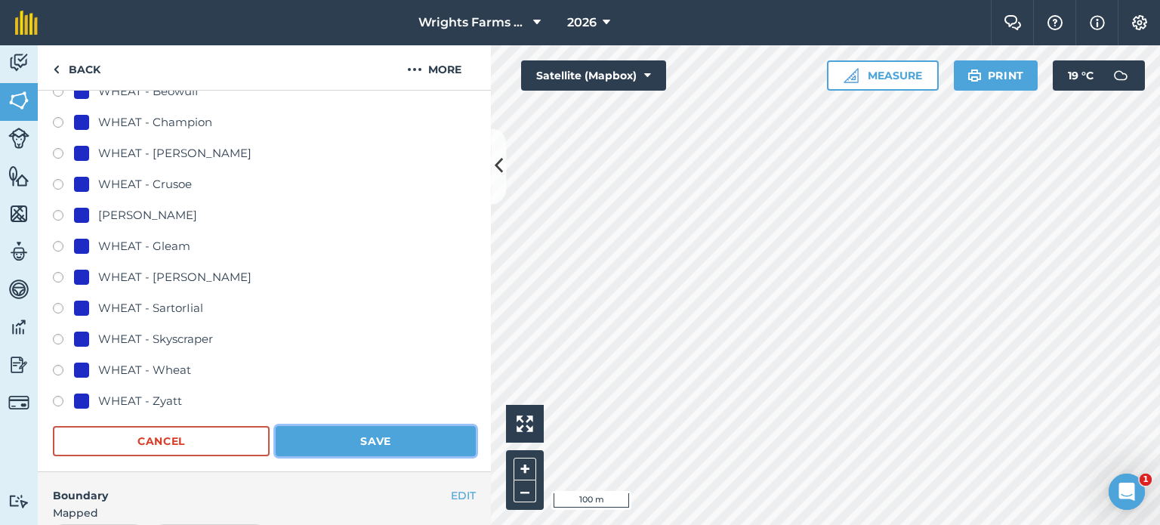
click at [365, 446] on button "Save" at bounding box center [376, 441] width 200 height 30
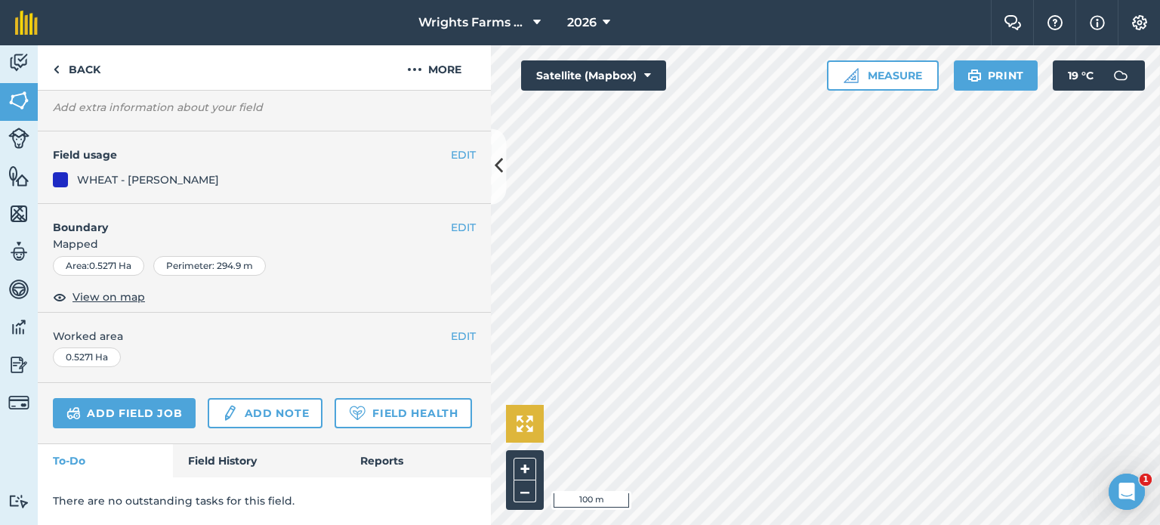
scroll to position [155, 0]
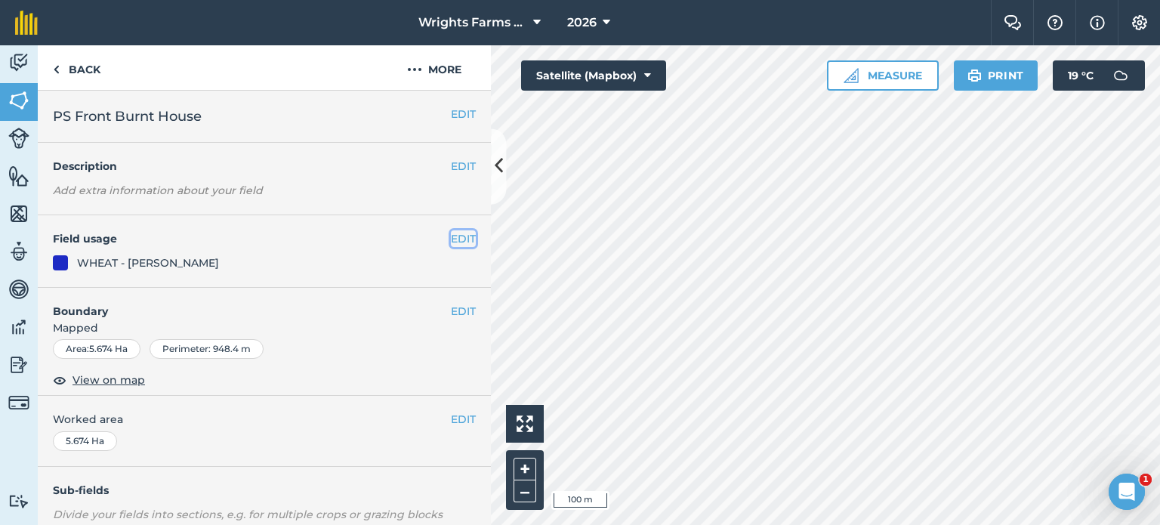
click at [451, 232] on button "EDIT" at bounding box center [463, 238] width 25 height 17
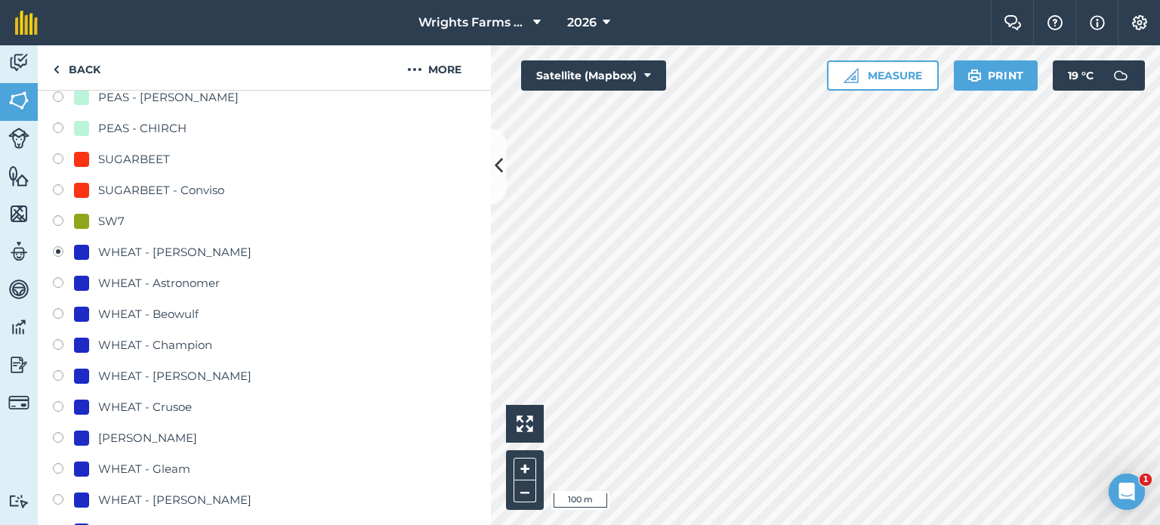
scroll to position [755, 0]
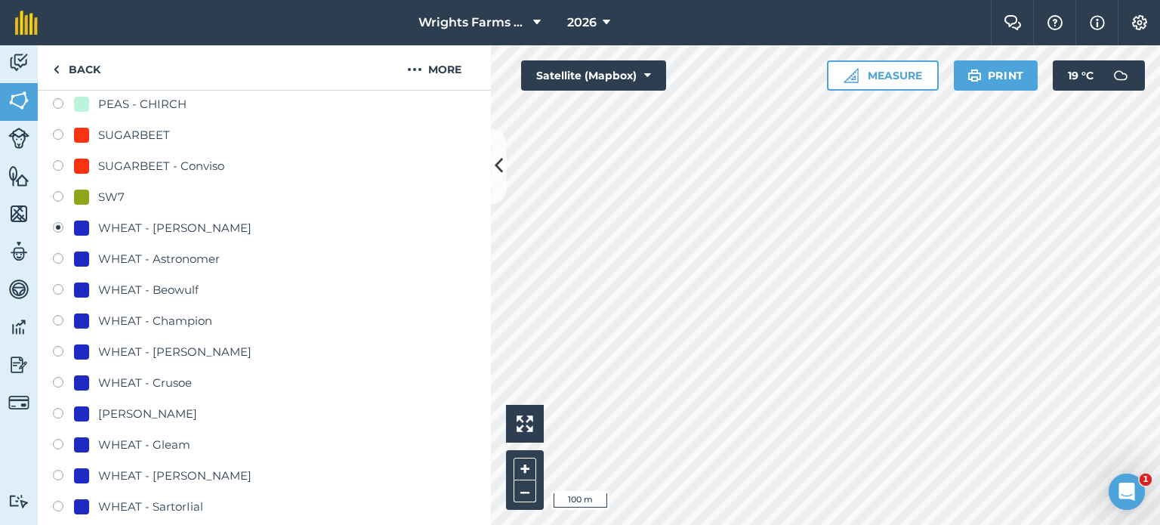
click at [56, 381] on label at bounding box center [63, 384] width 21 height 15
radio input "true"
radio input "false"
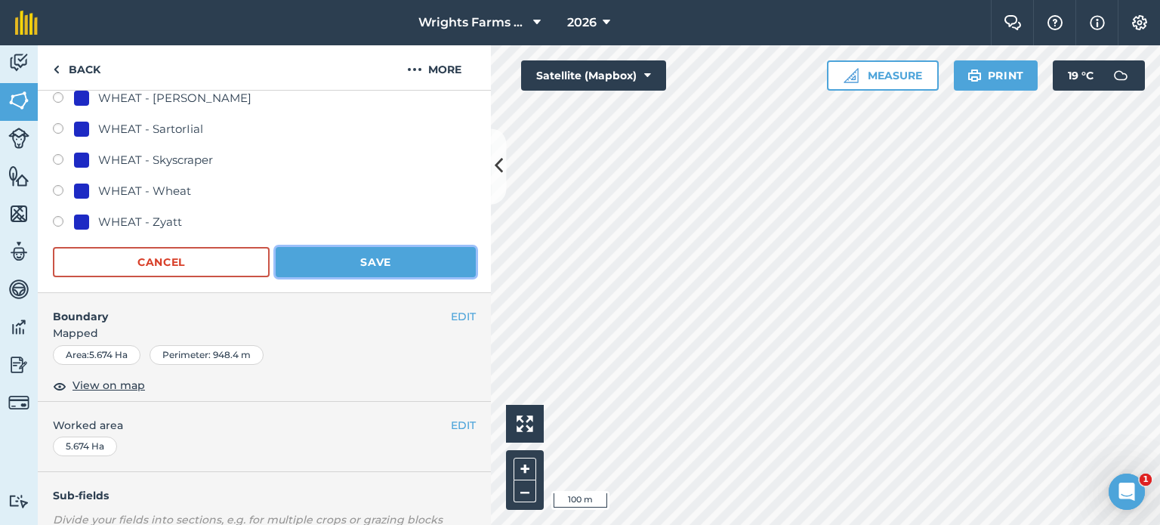
click at [393, 256] on button "Save" at bounding box center [376, 262] width 200 height 30
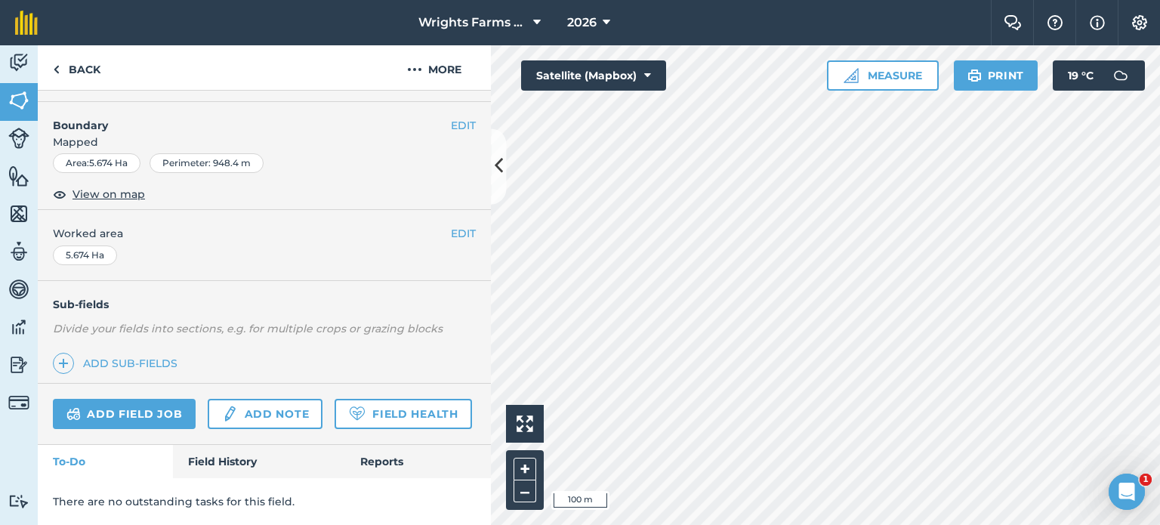
scroll to position [226, 0]
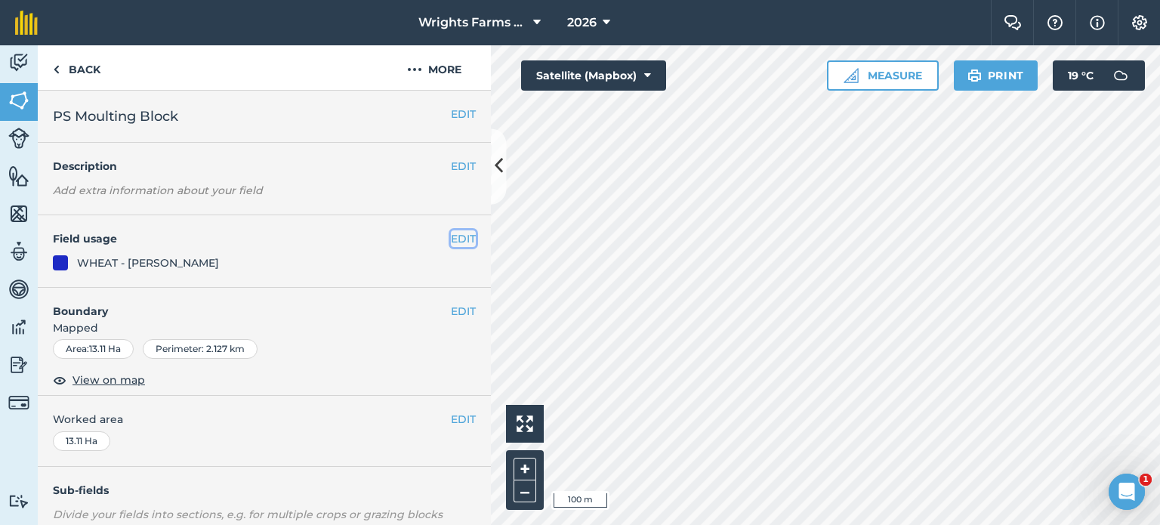
click at [451, 231] on button "EDIT" at bounding box center [463, 238] width 25 height 17
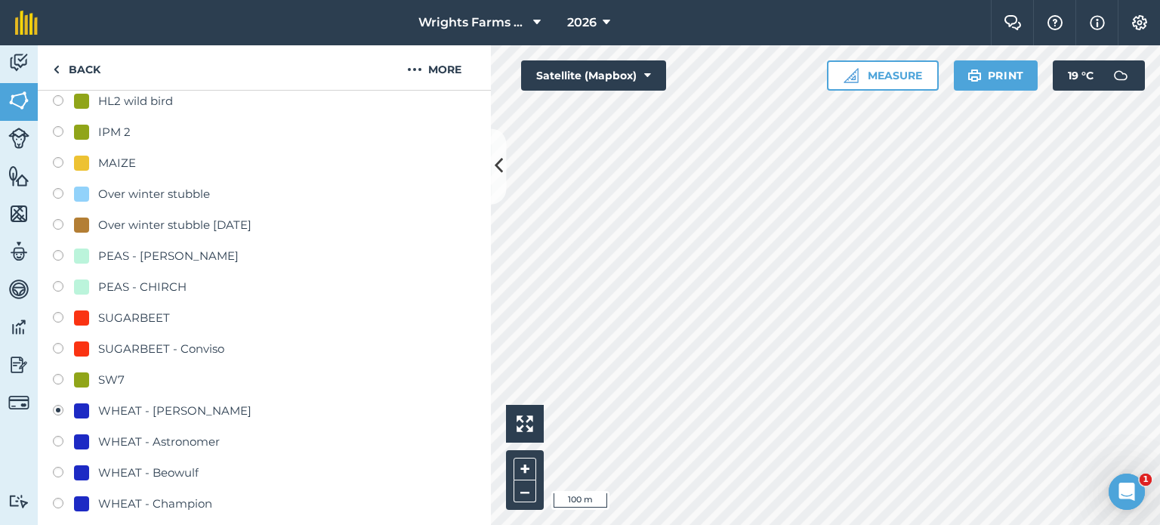
scroll to position [679, 0]
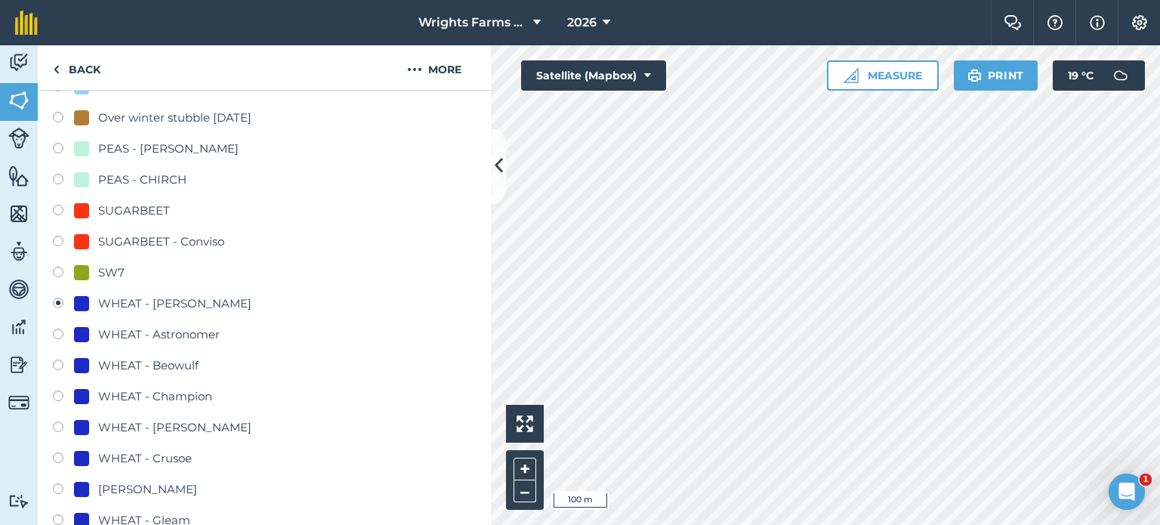
click at [62, 453] on label at bounding box center [63, 459] width 21 height 15
radio input "true"
radio input "false"
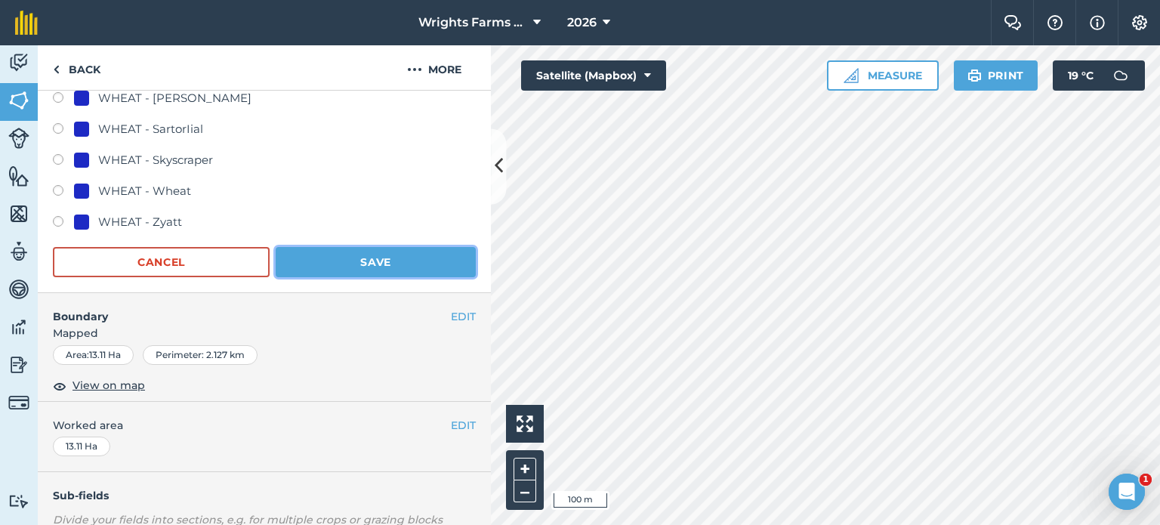
click at [411, 271] on button "Save" at bounding box center [376, 262] width 200 height 30
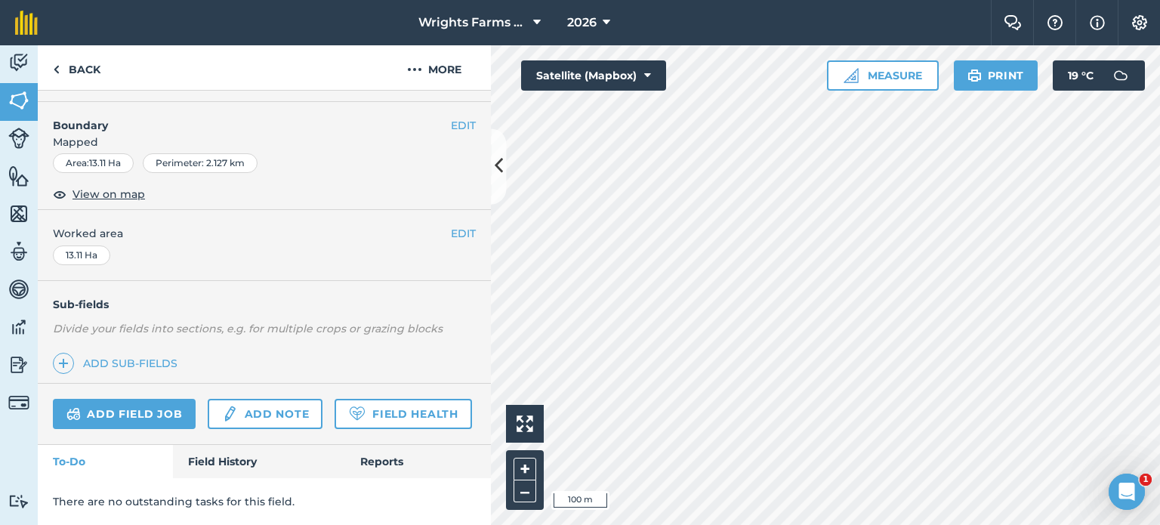
scroll to position [226, 0]
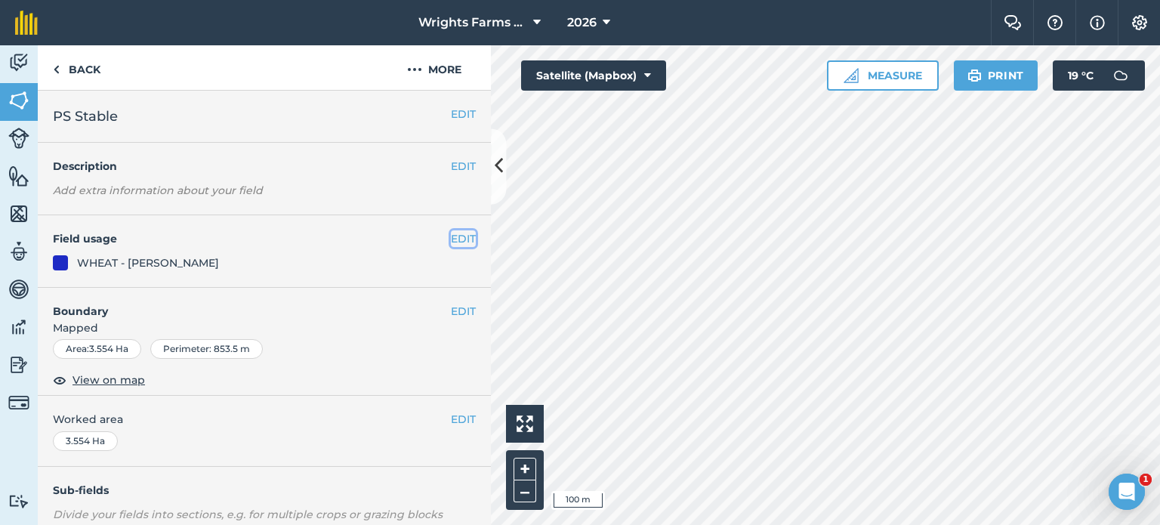
click at [451, 233] on button "EDIT" at bounding box center [463, 238] width 25 height 17
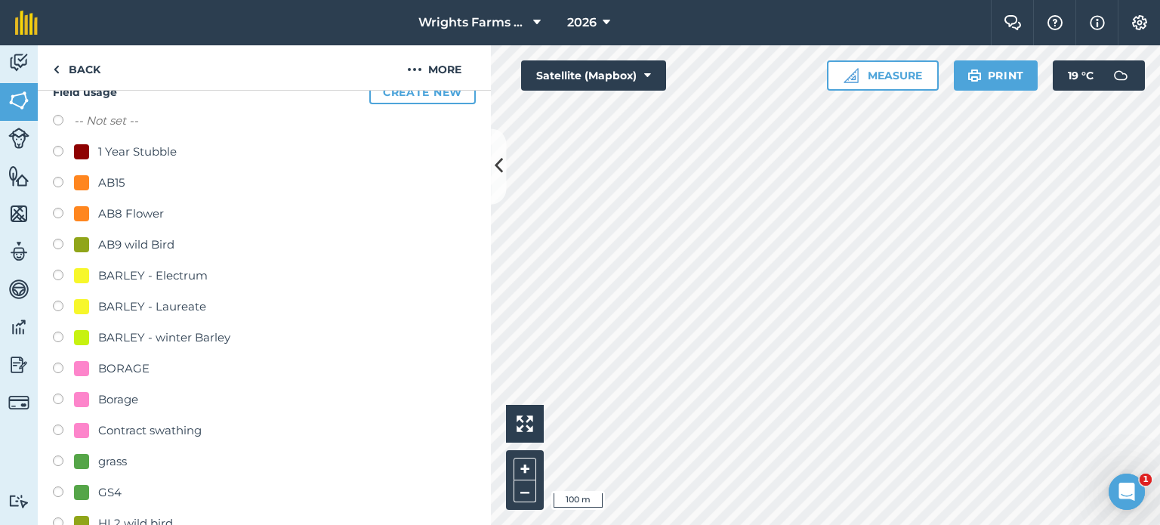
scroll to position [151, 0]
click at [53, 245] on label at bounding box center [63, 245] width 21 height 15
radio input "true"
radio input "false"
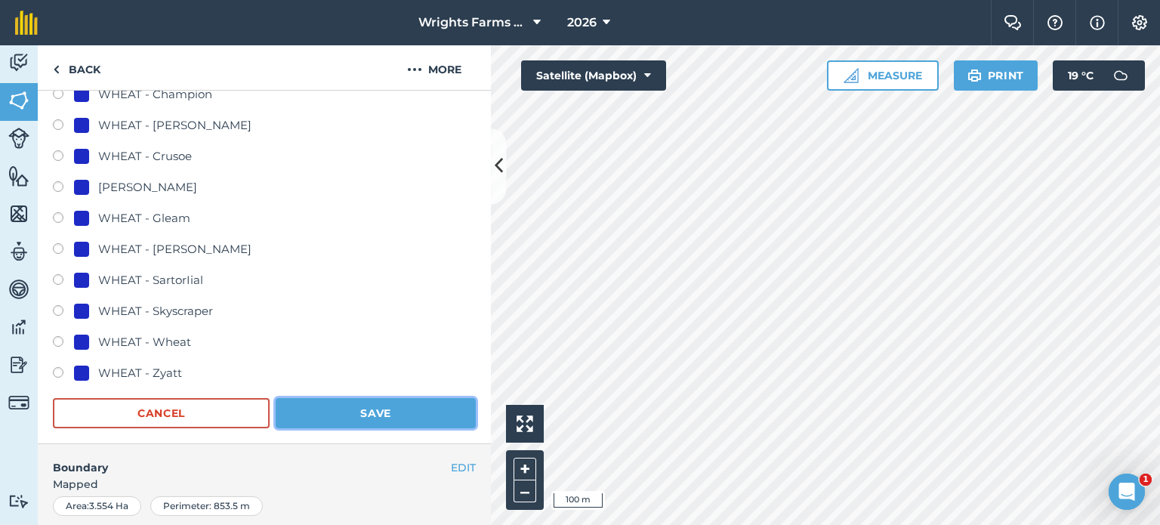
click at [402, 403] on button "Save" at bounding box center [376, 413] width 200 height 30
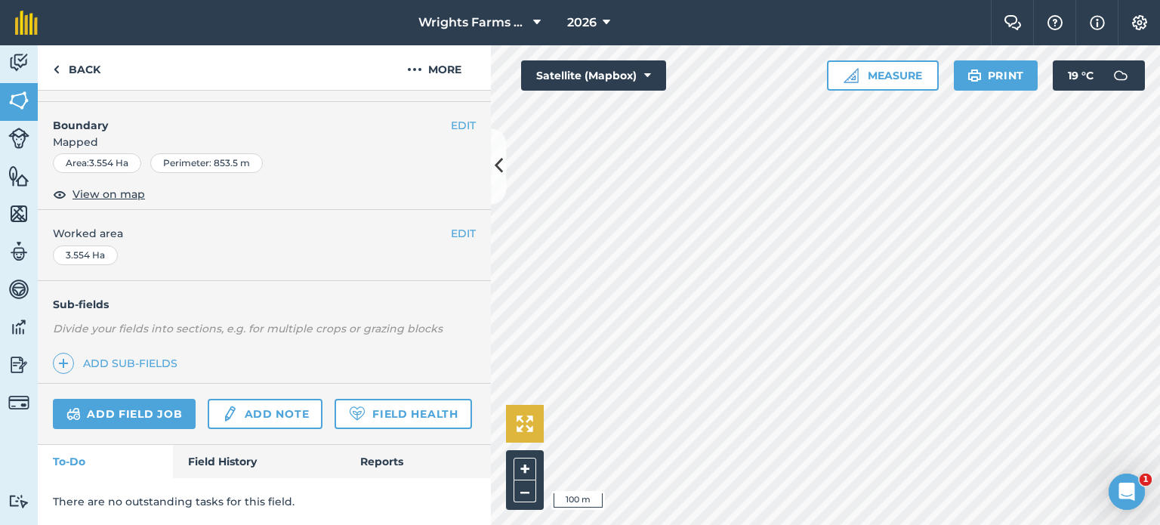
scroll to position [226, 0]
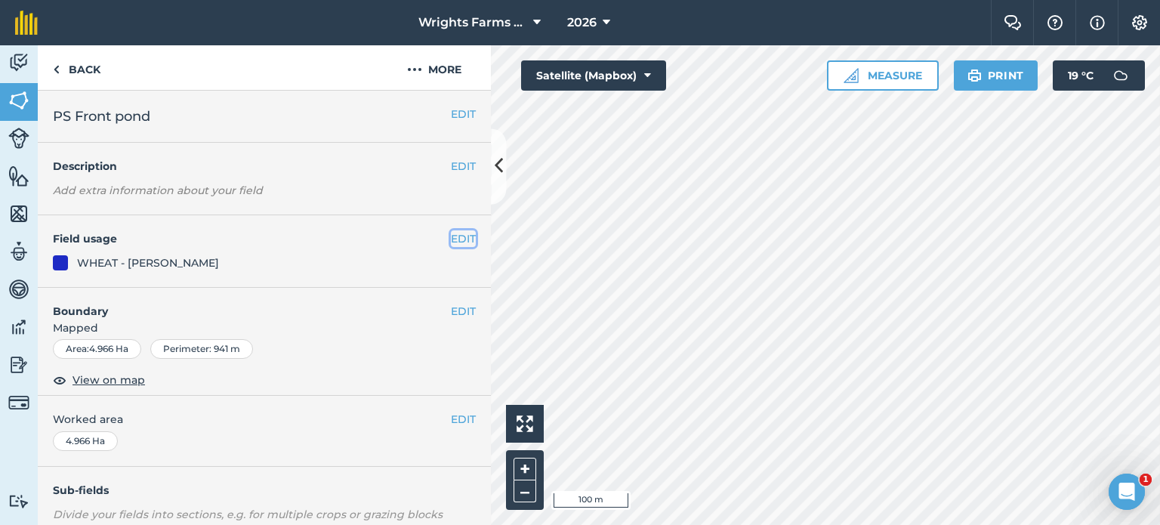
click at [459, 244] on button "EDIT" at bounding box center [463, 238] width 25 height 17
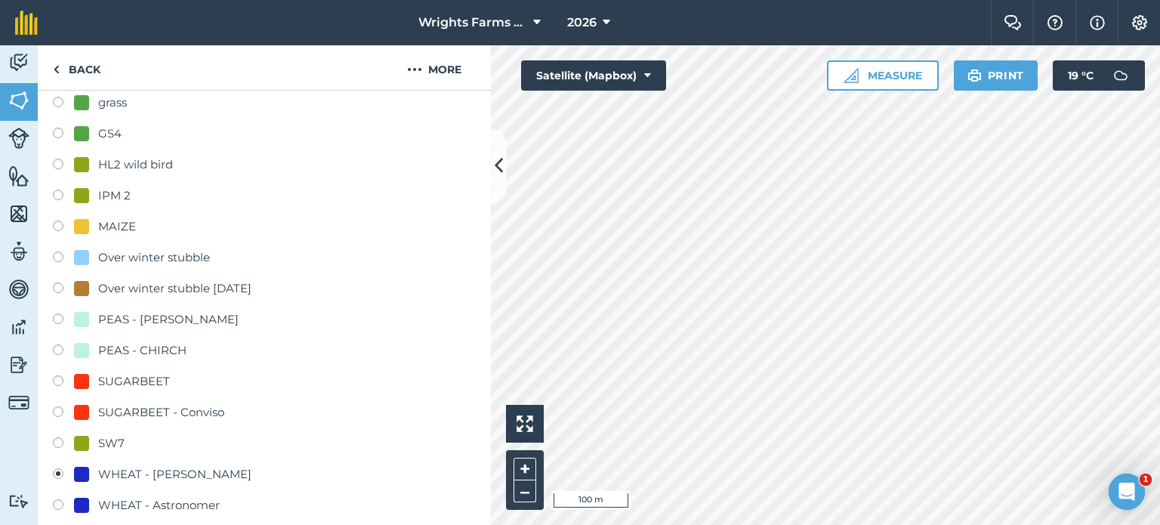
scroll to position [604, 0]
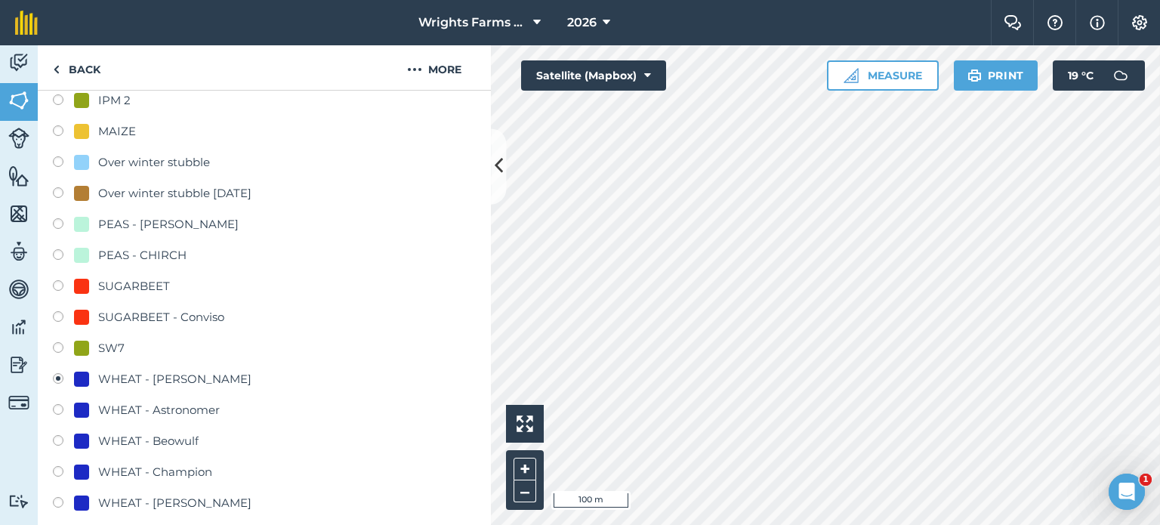
click at [60, 251] on label at bounding box center [63, 256] width 21 height 15
radio input "true"
radio input "false"
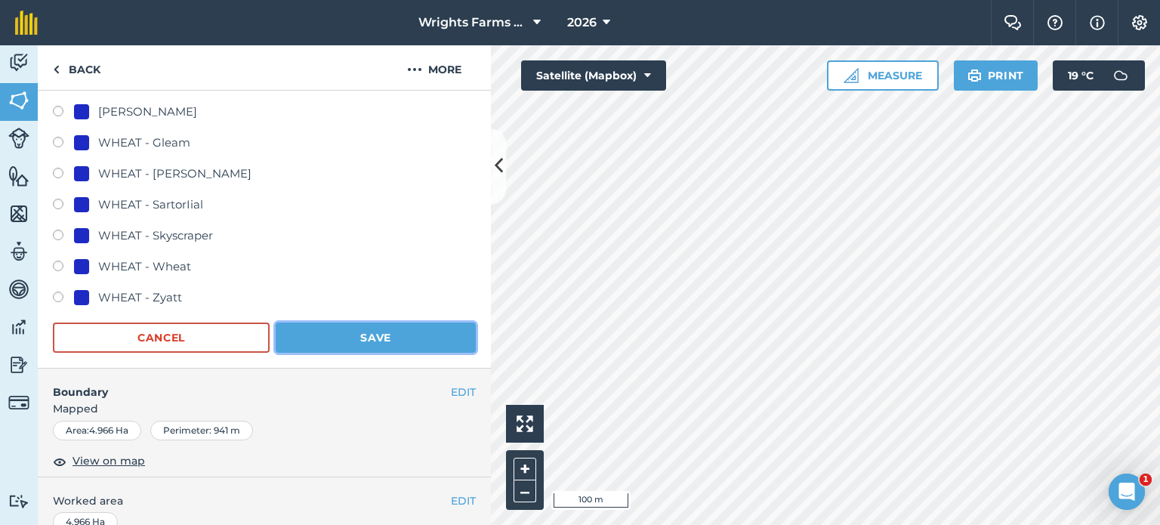
click at [347, 324] on button "Save" at bounding box center [376, 337] width 200 height 30
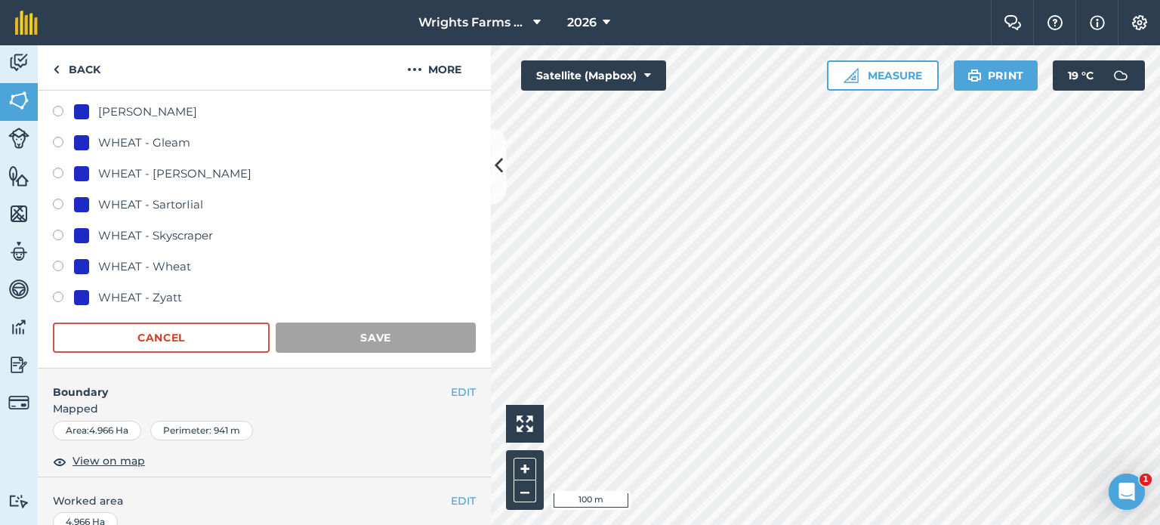
scroll to position [226, 0]
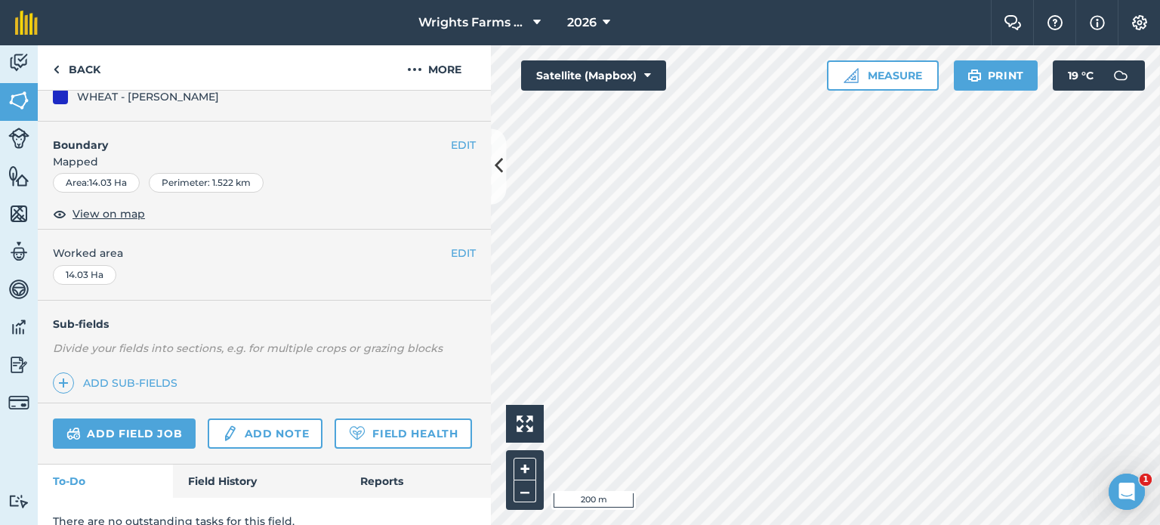
scroll to position [75, 0]
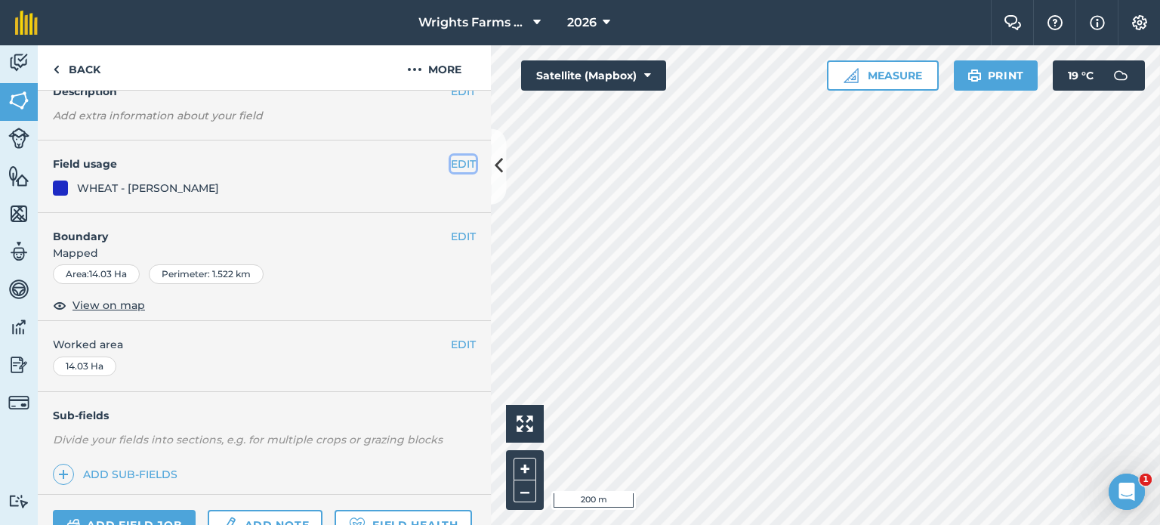
click at [451, 156] on button "EDIT" at bounding box center [463, 164] width 25 height 17
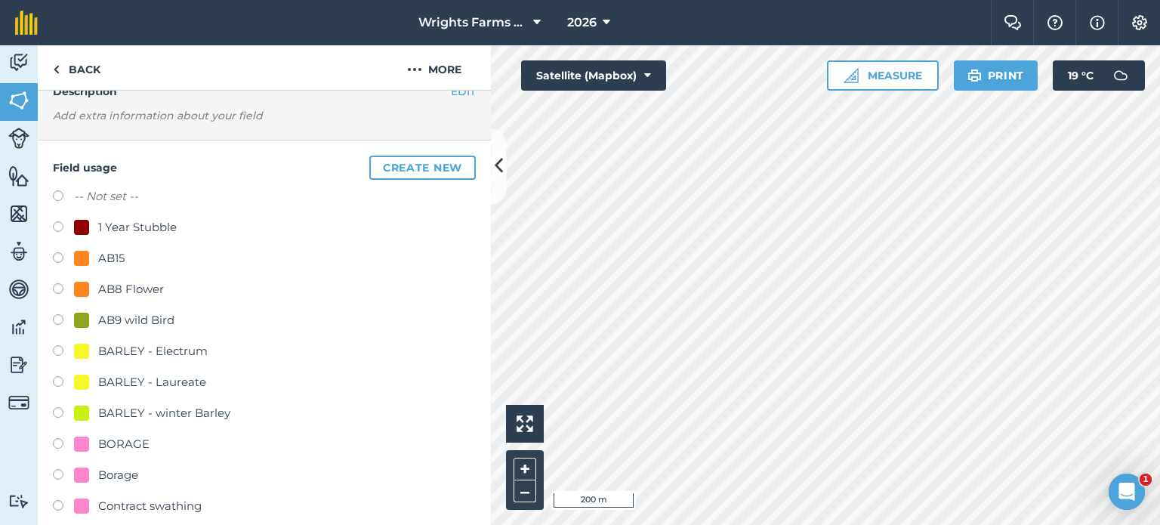
click at [63, 385] on label at bounding box center [63, 383] width 21 height 15
radio input "true"
radio input "false"
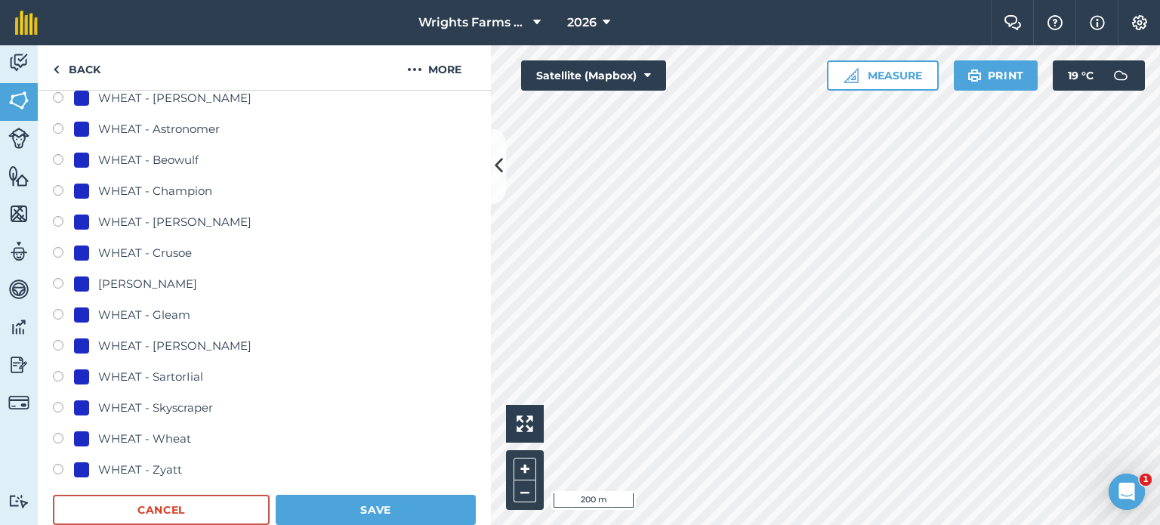
scroll to position [1132, 0]
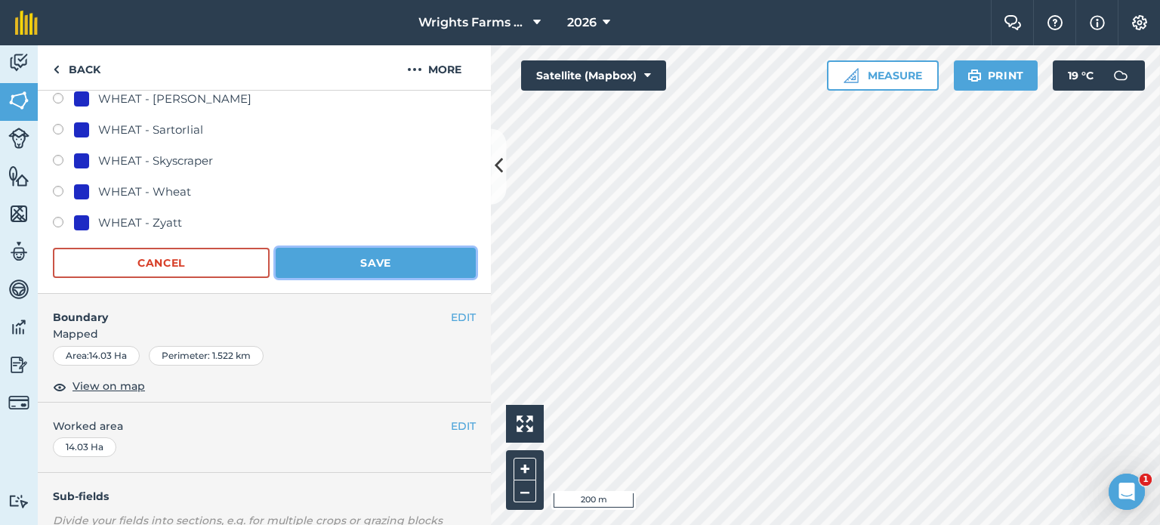
click at [421, 258] on button "Save" at bounding box center [376, 263] width 200 height 30
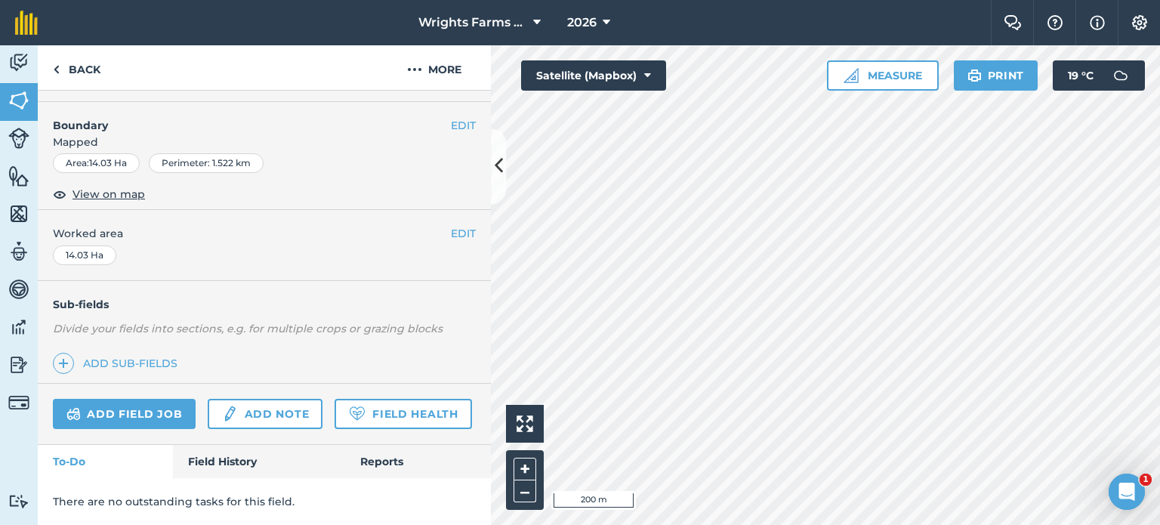
scroll to position [226, 0]
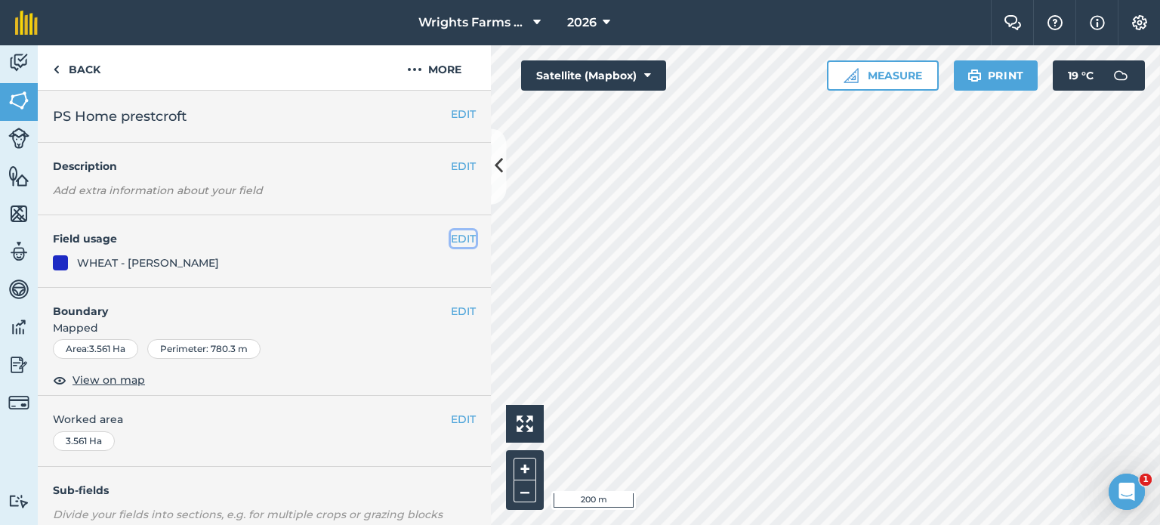
click at [458, 230] on button "EDIT" at bounding box center [463, 238] width 25 height 17
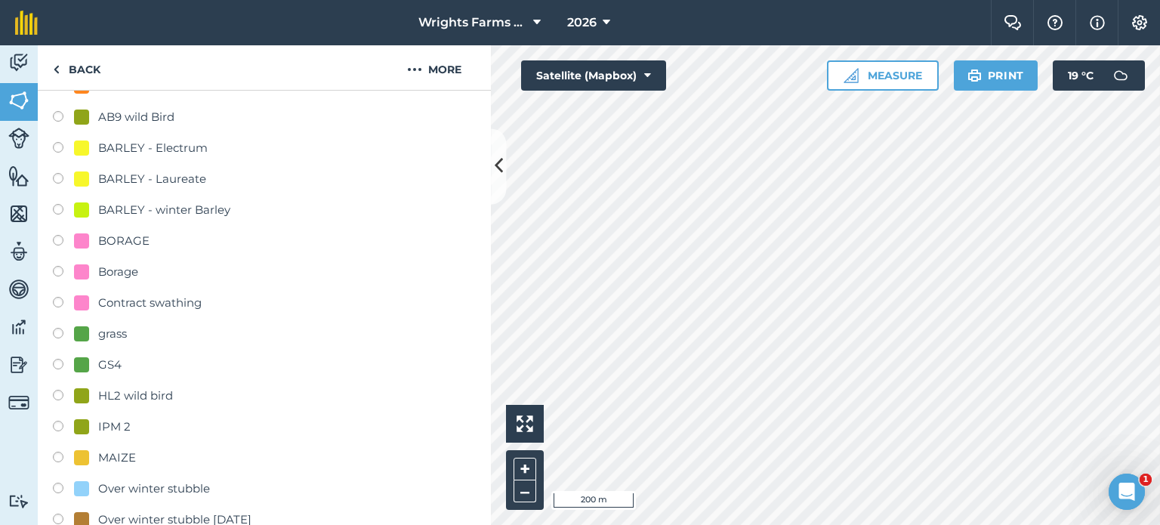
scroll to position [302, 0]
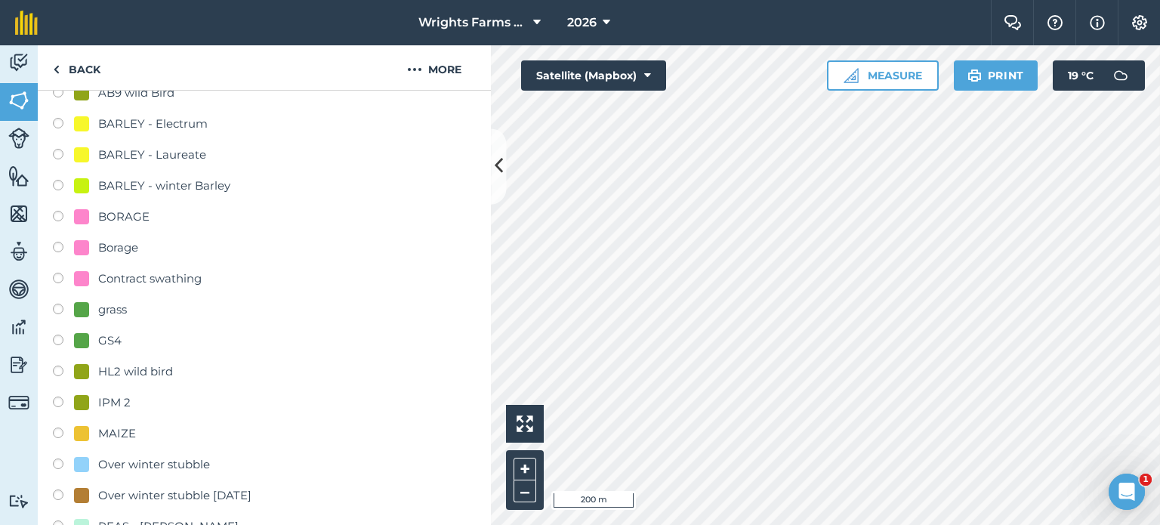
click at [59, 155] on label at bounding box center [63, 156] width 21 height 15
radio input "true"
radio input "false"
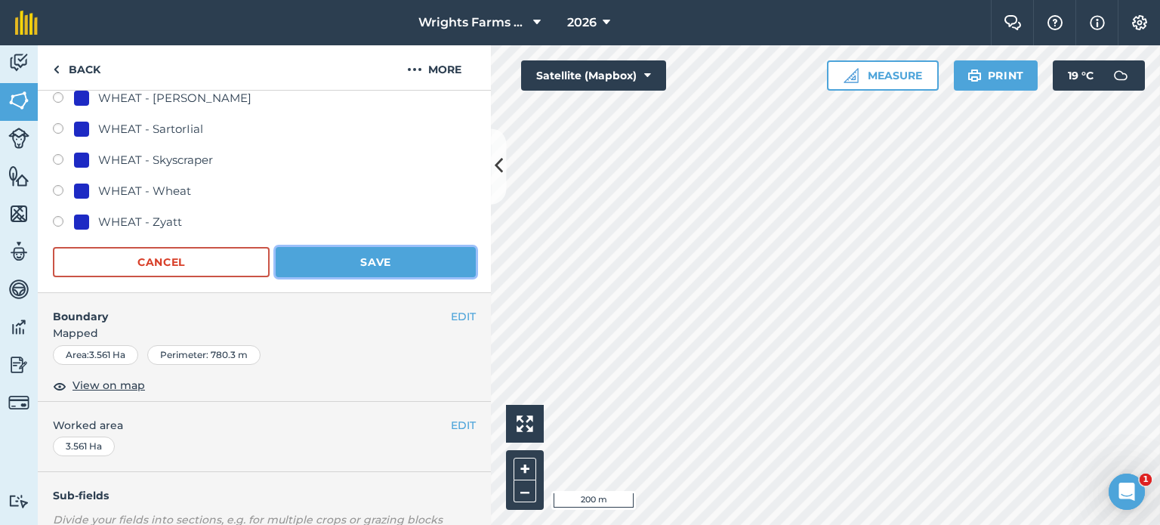
click at [411, 256] on button "Save" at bounding box center [376, 262] width 200 height 30
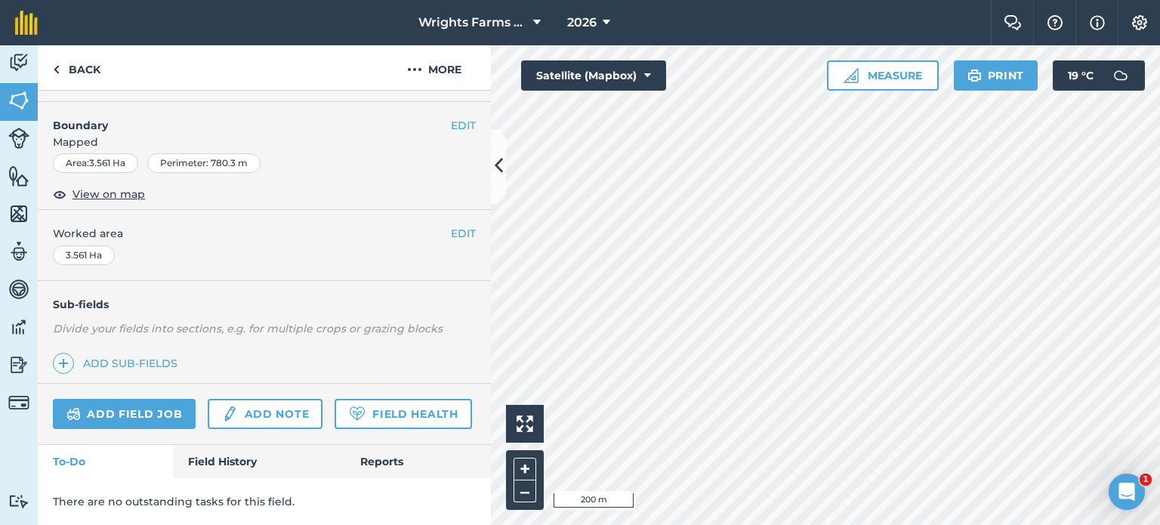
scroll to position [226, 0]
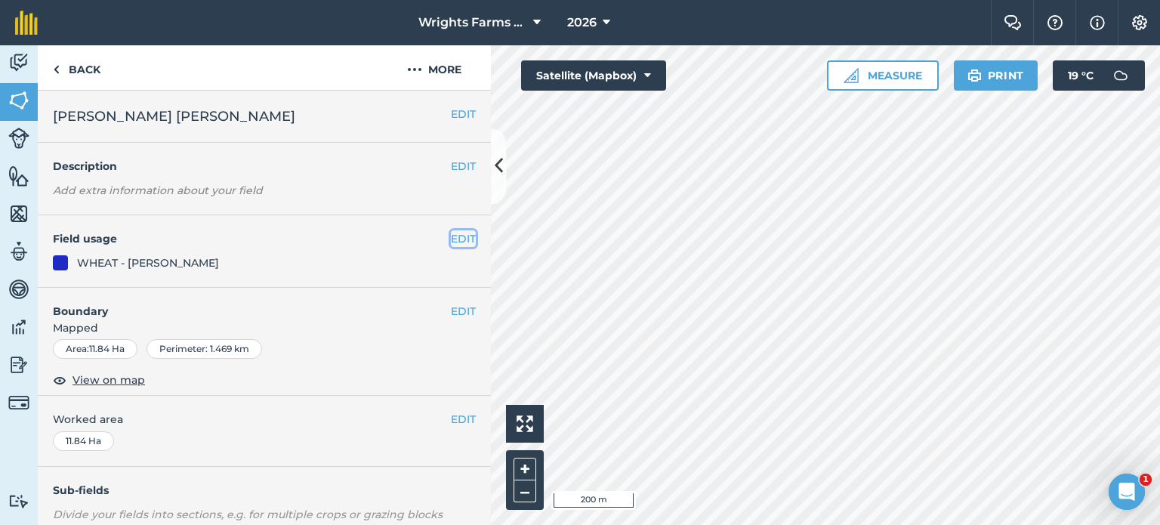
click at [459, 244] on button "EDIT" at bounding box center [463, 238] width 25 height 17
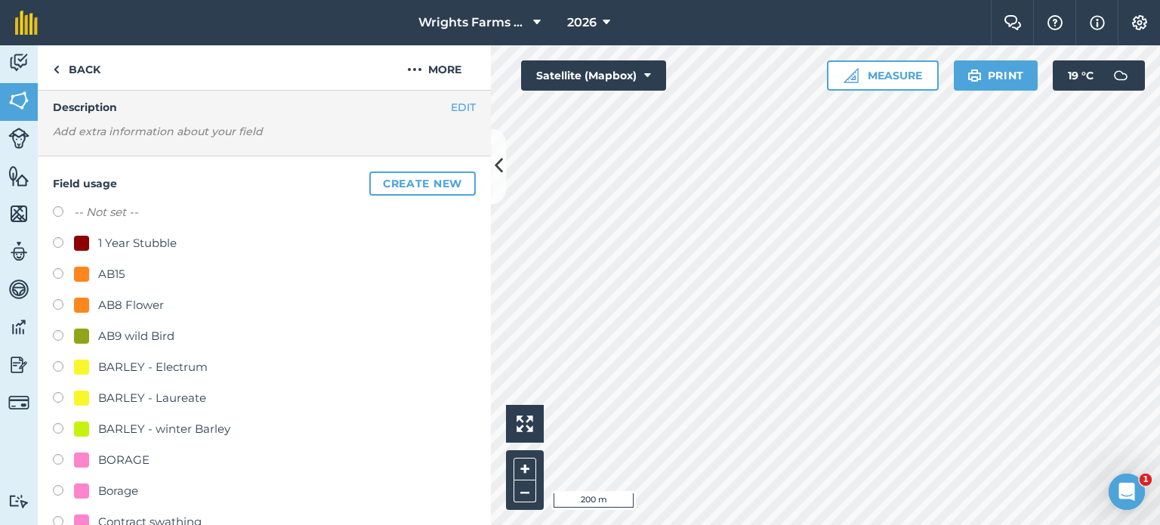
scroll to position [151, 0]
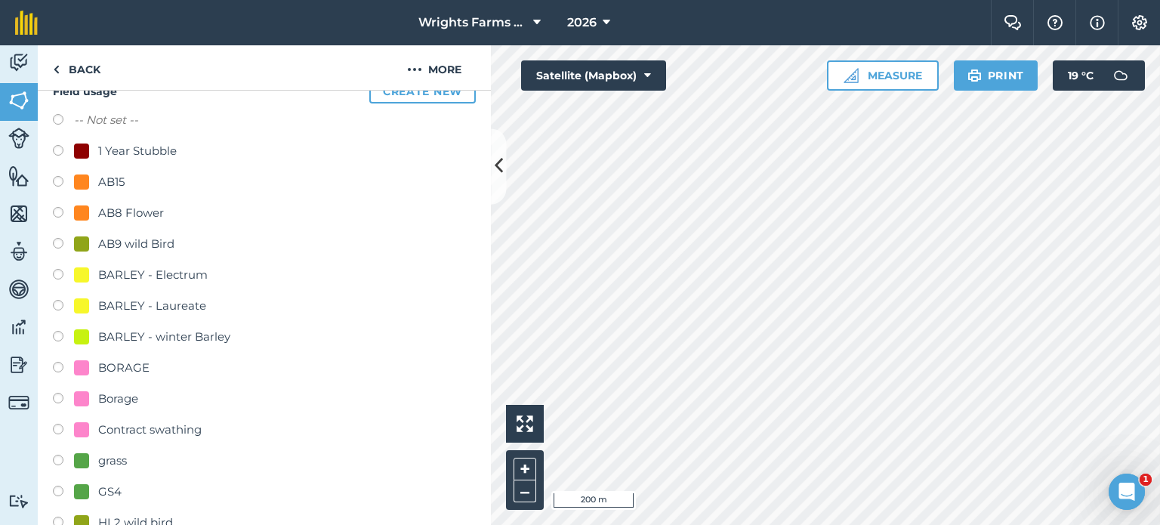
click at [57, 304] on label at bounding box center [63, 307] width 21 height 15
radio input "true"
radio input "false"
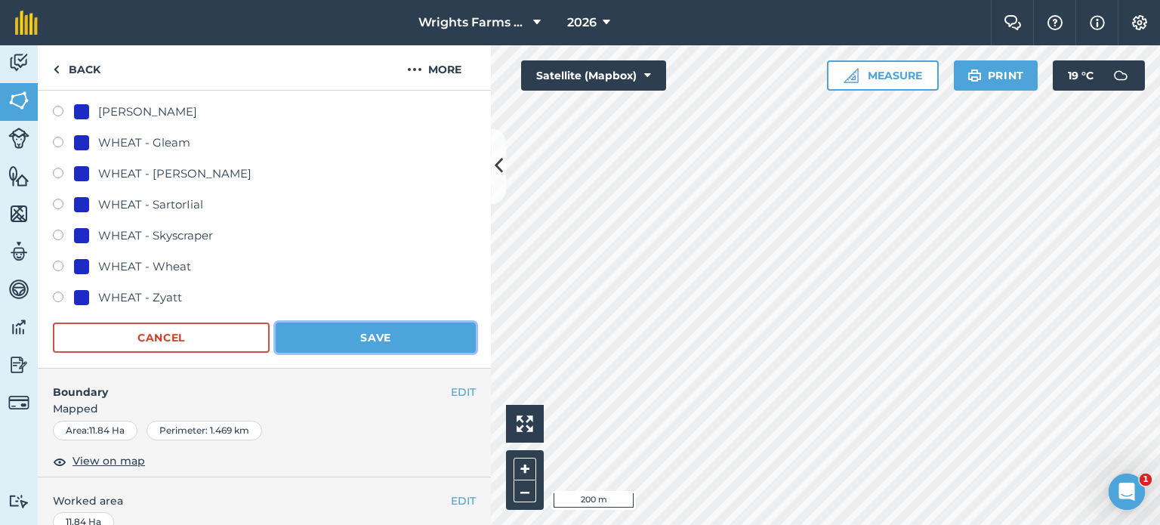
click at [414, 341] on button "Save" at bounding box center [376, 337] width 200 height 30
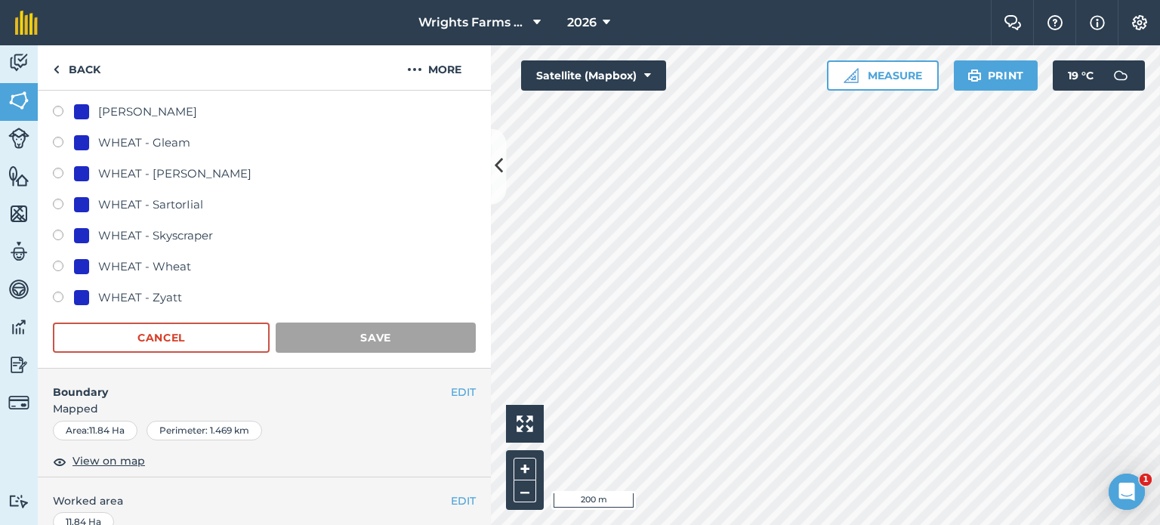
scroll to position [226, 0]
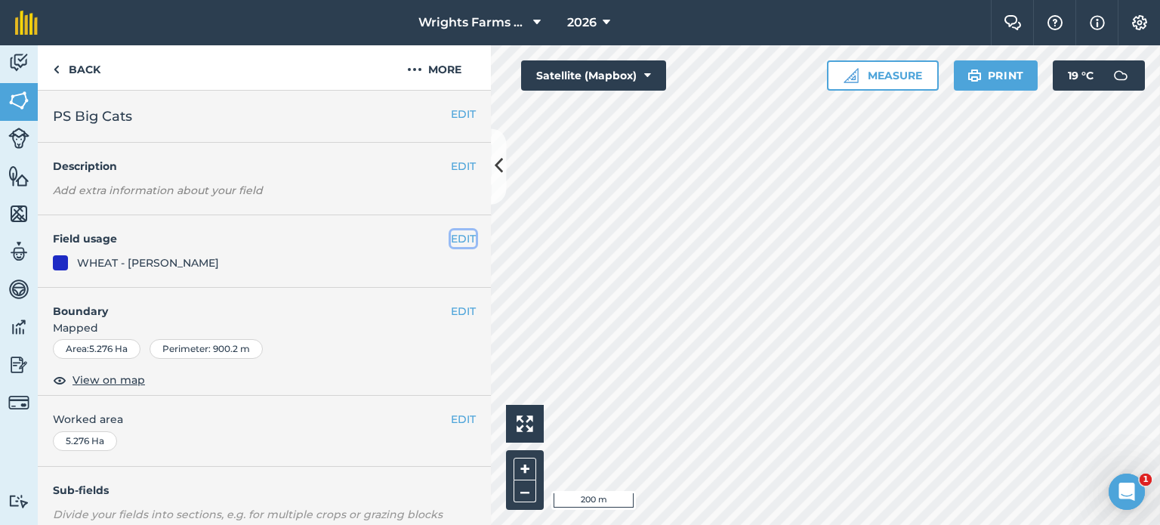
click at [456, 246] on button "EDIT" at bounding box center [463, 238] width 25 height 17
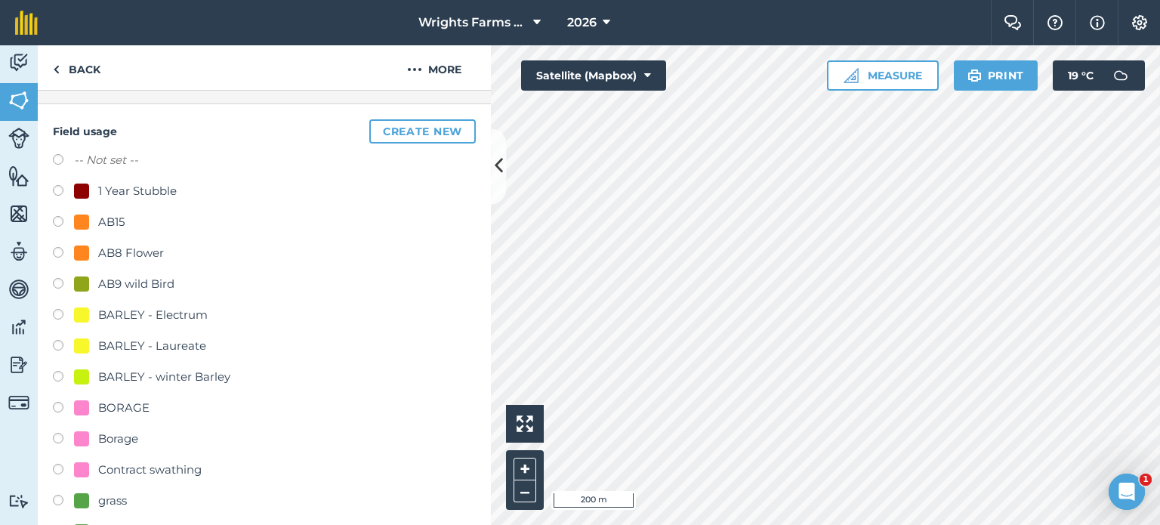
scroll to position [151, 0]
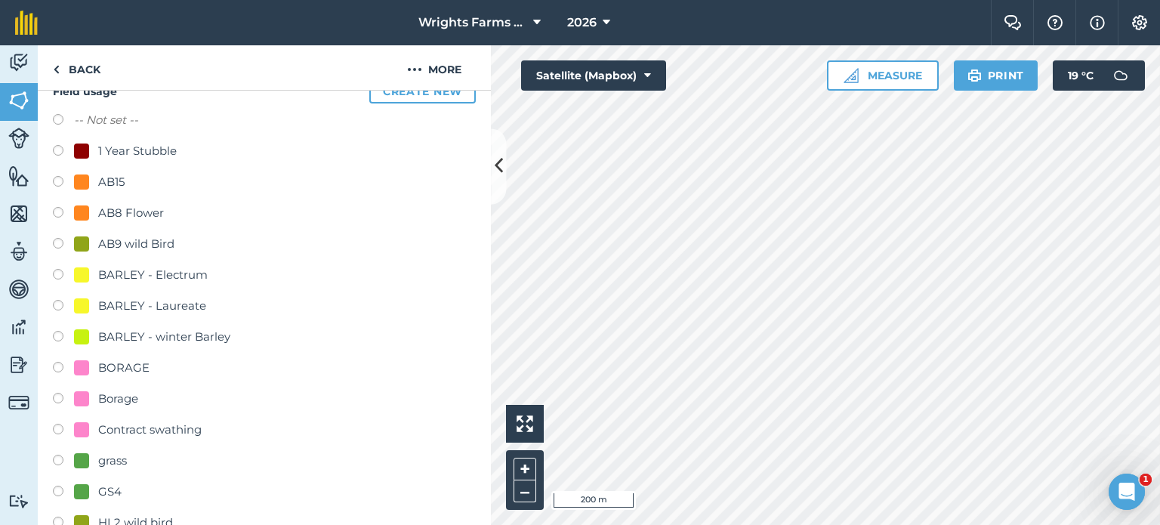
click at [57, 302] on label at bounding box center [63, 307] width 21 height 15
radio input "true"
radio input "false"
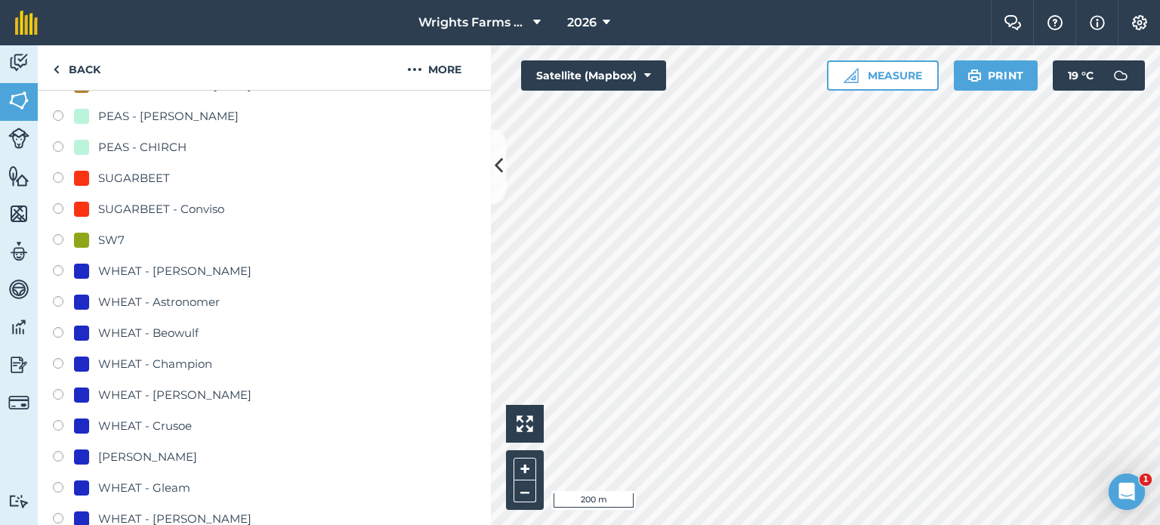
scroll to position [906, 0]
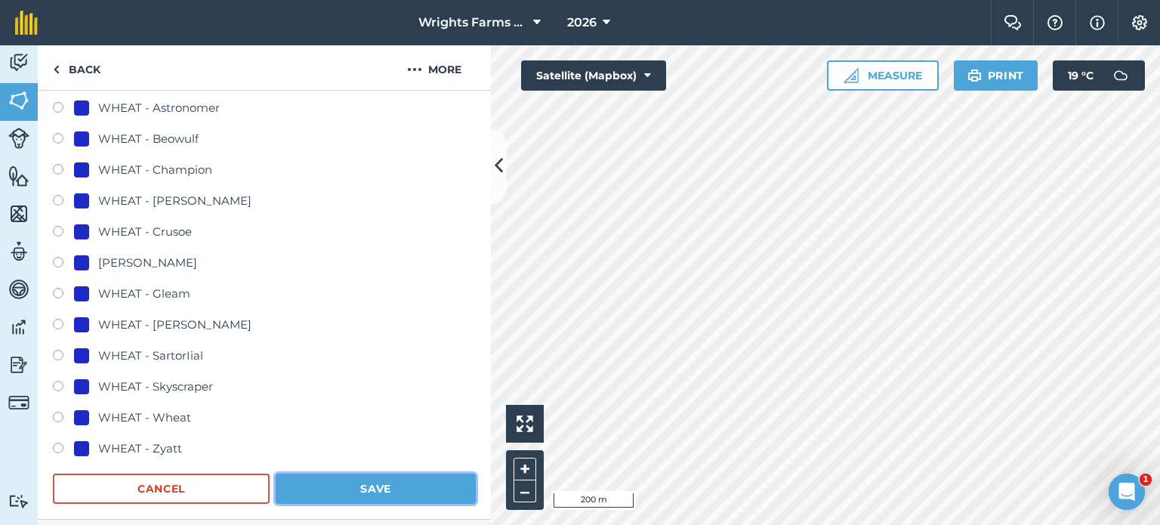
click at [409, 482] on button "Save" at bounding box center [376, 488] width 200 height 30
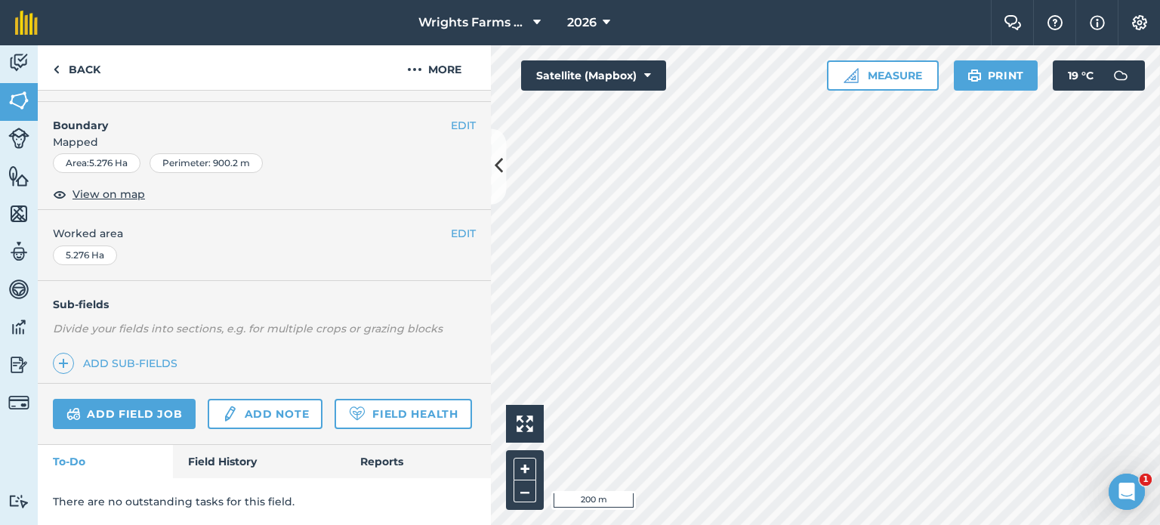
scroll to position [226, 0]
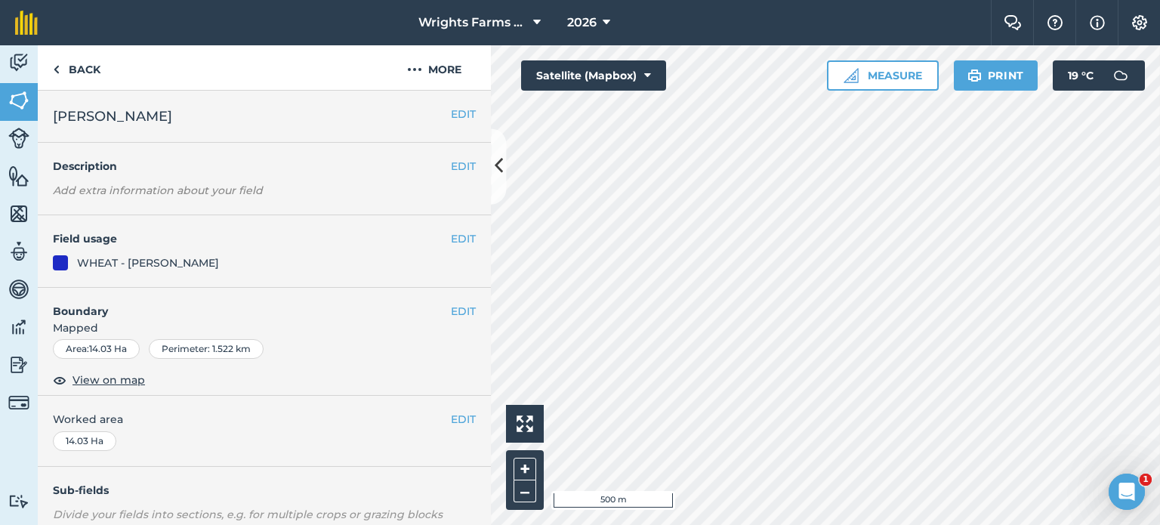
click at [465, 239] on div "EDIT Field usage WHEAT - [PERSON_NAME]" at bounding box center [264, 251] width 453 height 72
click at [451, 235] on button "EDIT" at bounding box center [463, 238] width 25 height 17
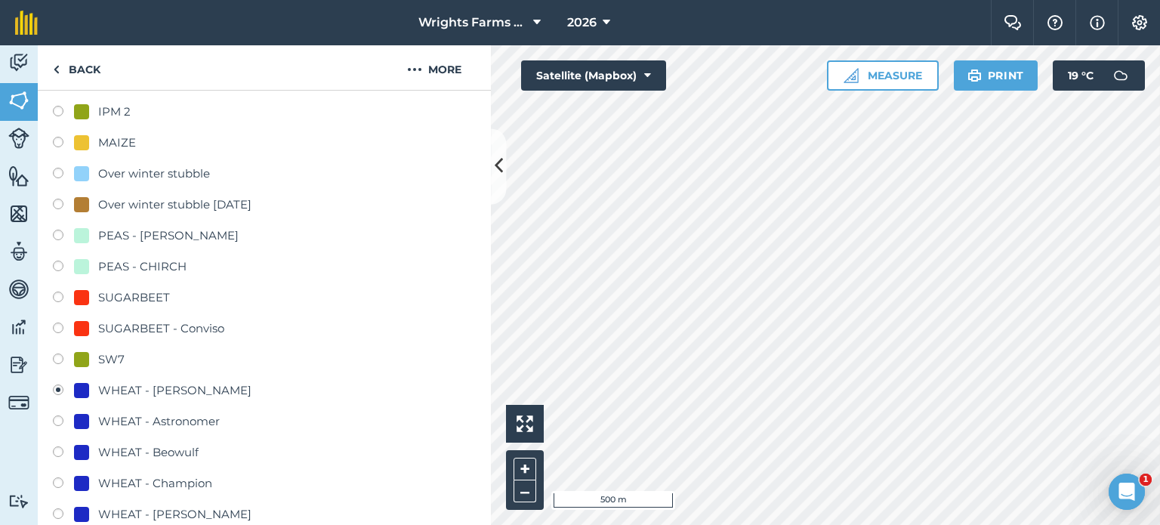
scroll to position [604, 0]
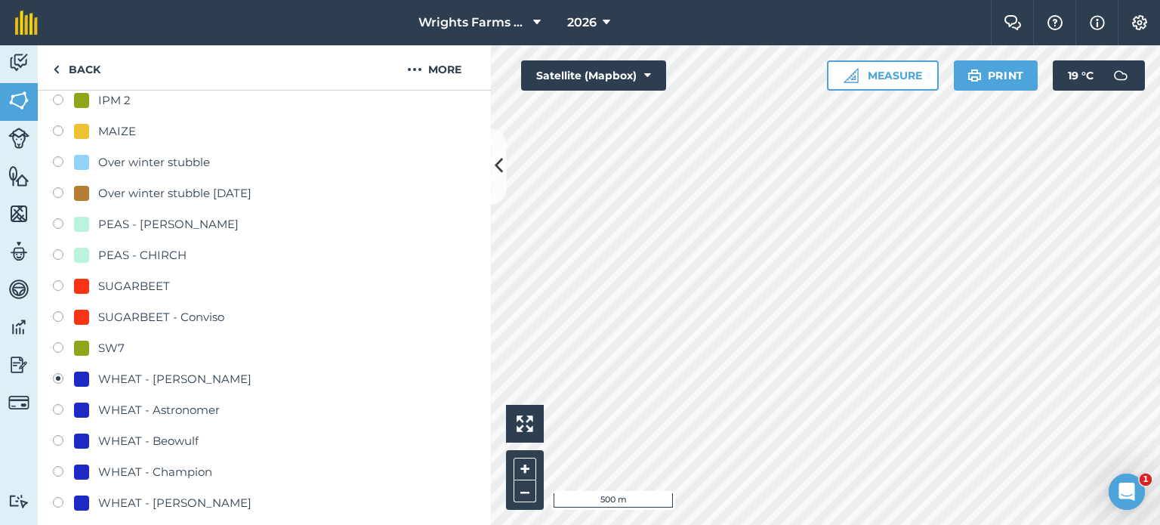
click at [60, 286] on label at bounding box center [63, 287] width 21 height 15
radio input "true"
radio input "false"
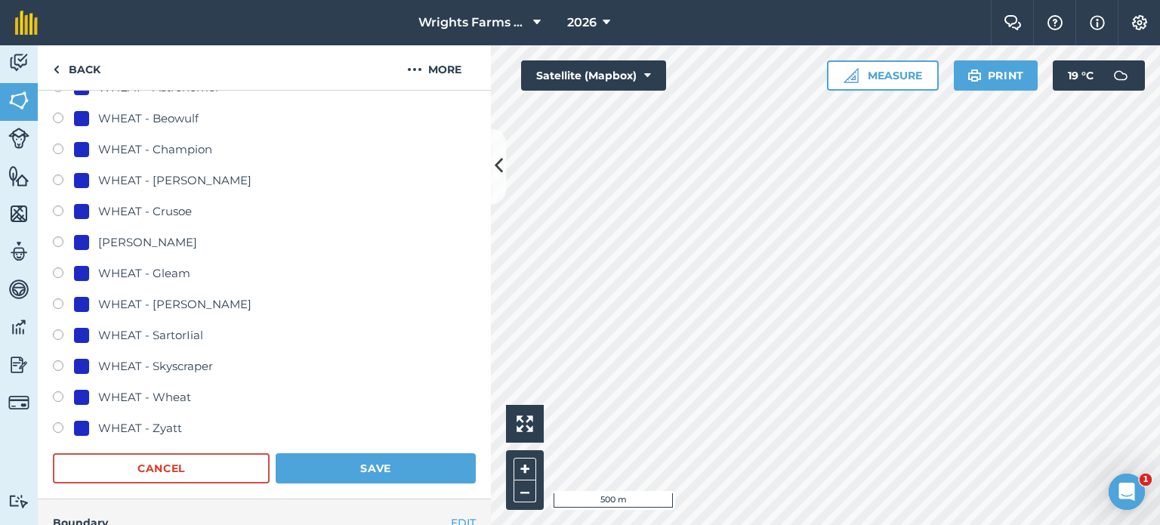
scroll to position [981, 0]
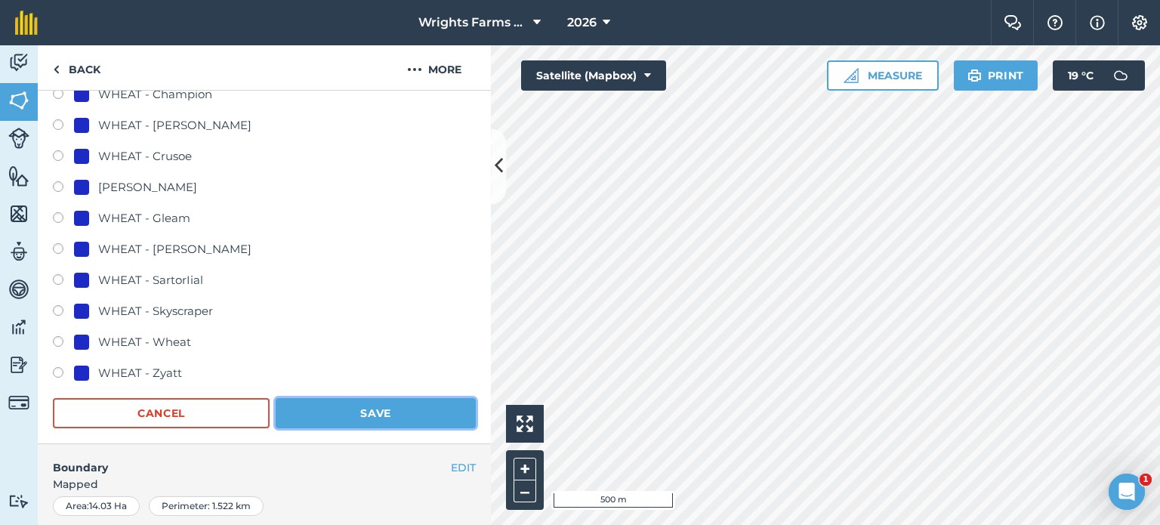
click at [400, 408] on button "Save" at bounding box center [376, 413] width 200 height 30
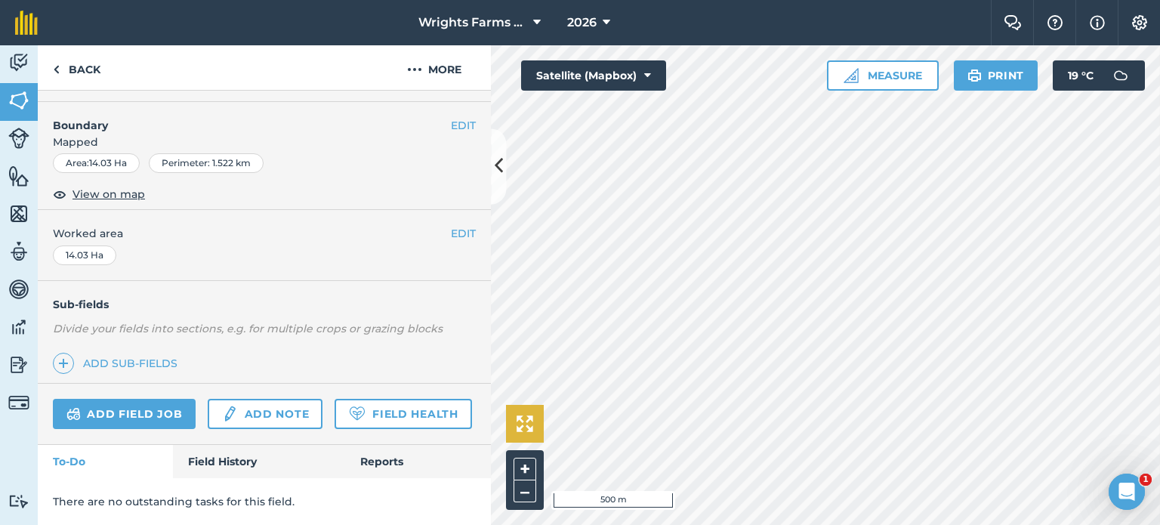
scroll to position [226, 0]
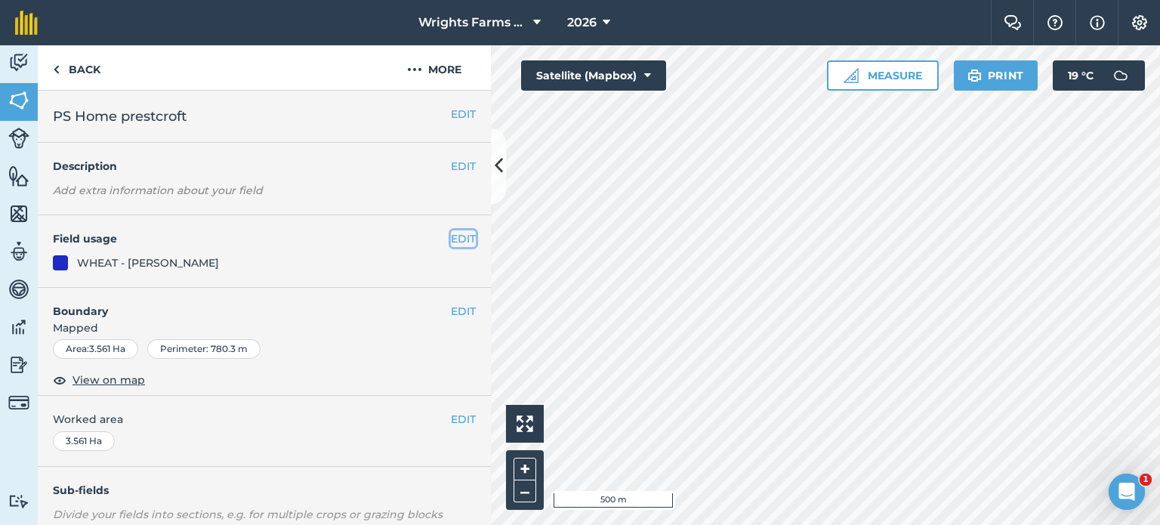
click at [461, 242] on button "EDIT" at bounding box center [463, 238] width 25 height 17
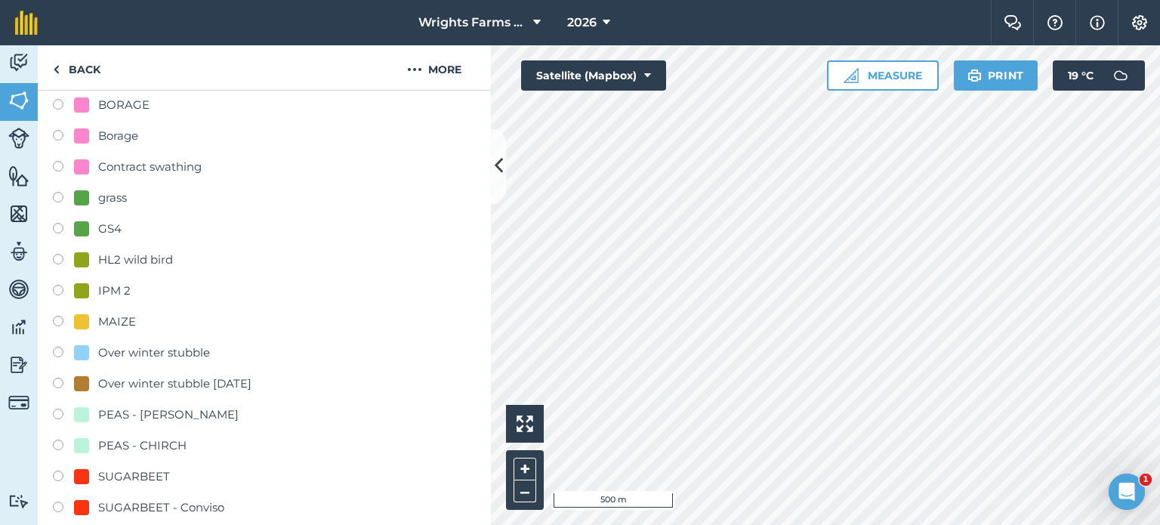
scroll to position [528, 0]
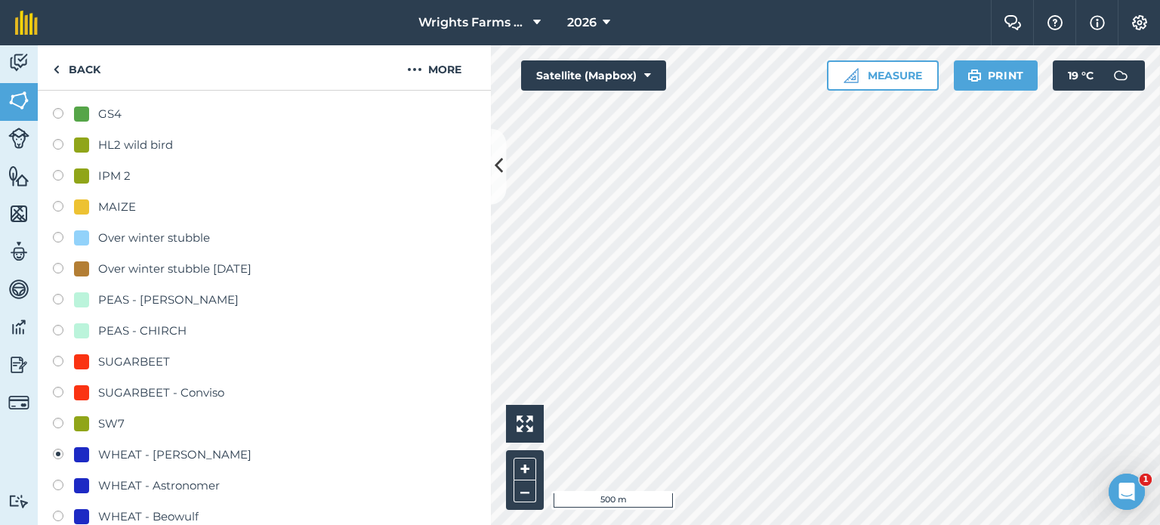
click at [60, 362] on label at bounding box center [63, 363] width 21 height 15
radio input "true"
radio input "false"
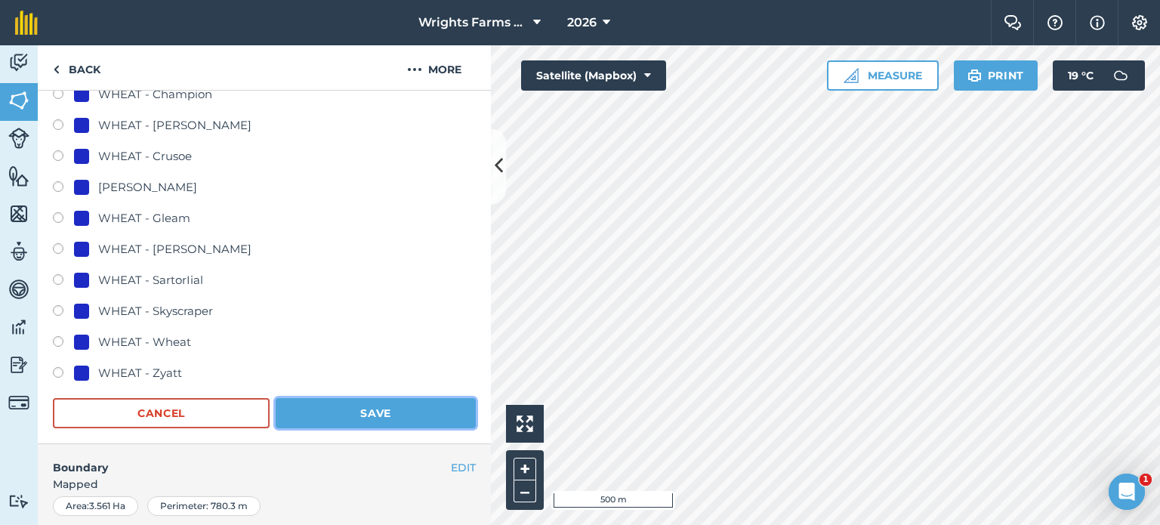
click at [382, 422] on button "Save" at bounding box center [376, 413] width 200 height 30
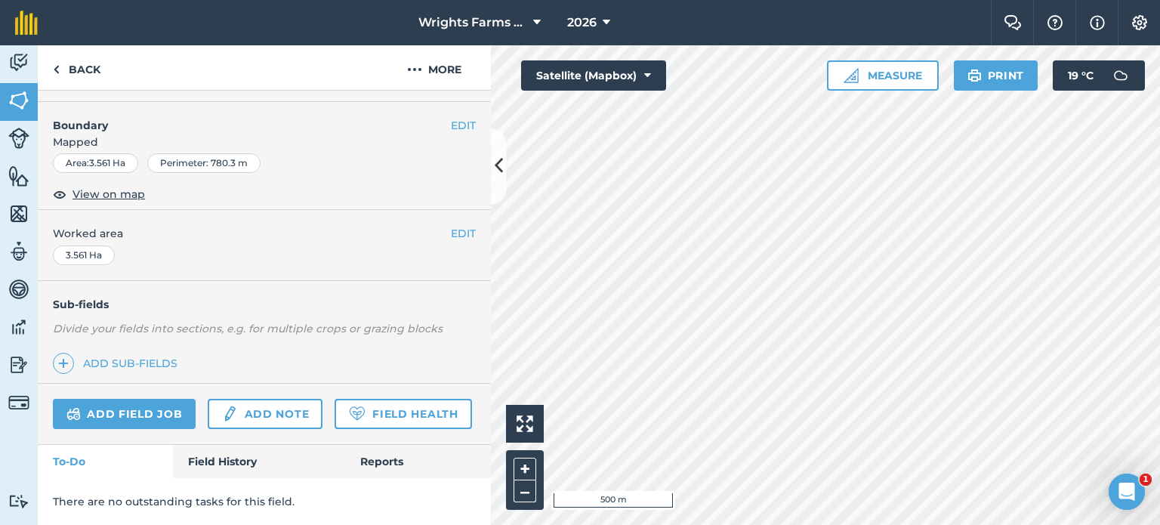
scroll to position [226, 0]
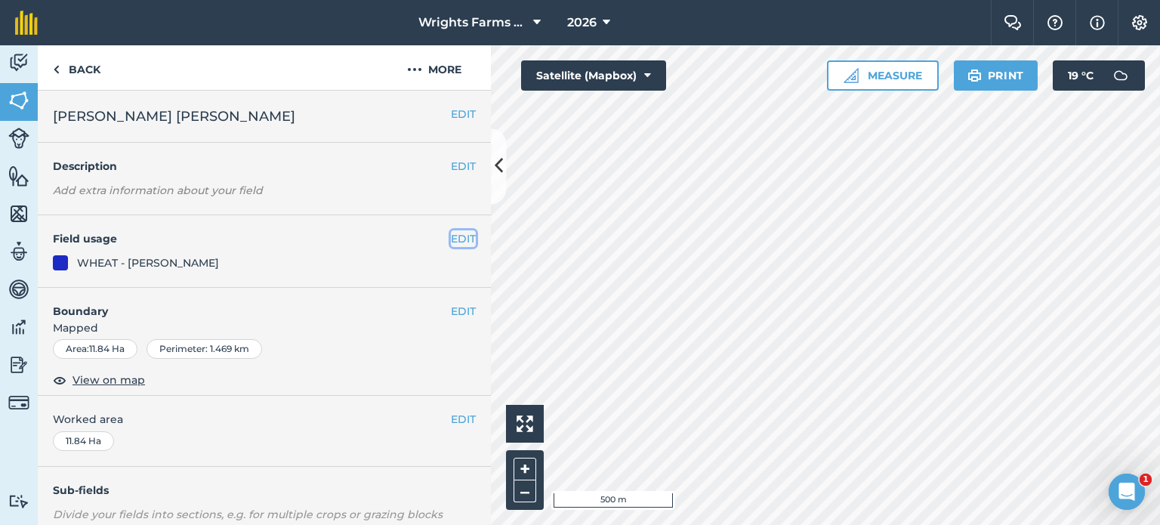
click at [451, 240] on button "EDIT" at bounding box center [463, 238] width 25 height 17
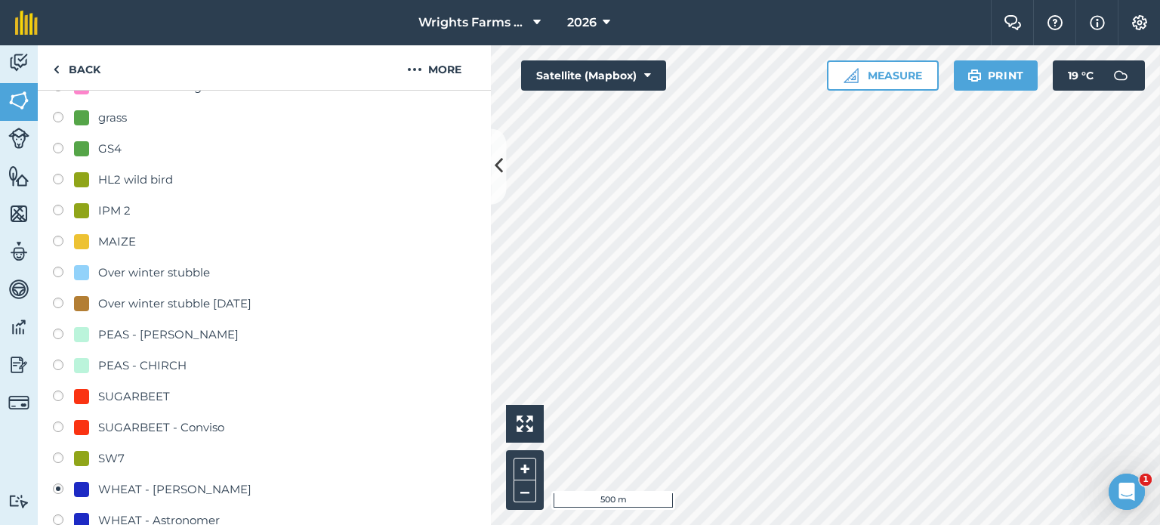
scroll to position [528, 0]
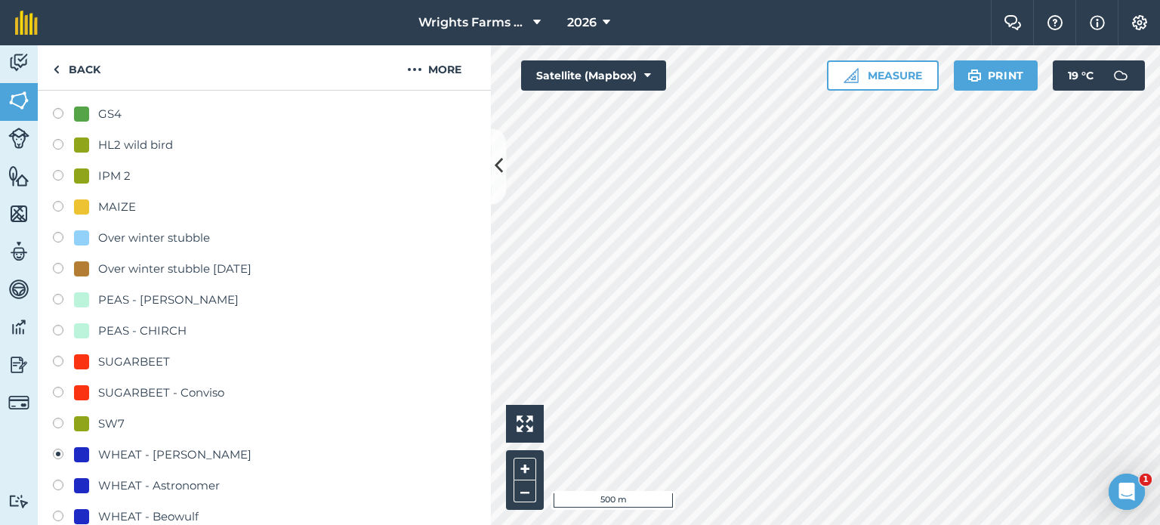
click at [68, 358] on label at bounding box center [63, 363] width 21 height 15
radio input "true"
radio input "false"
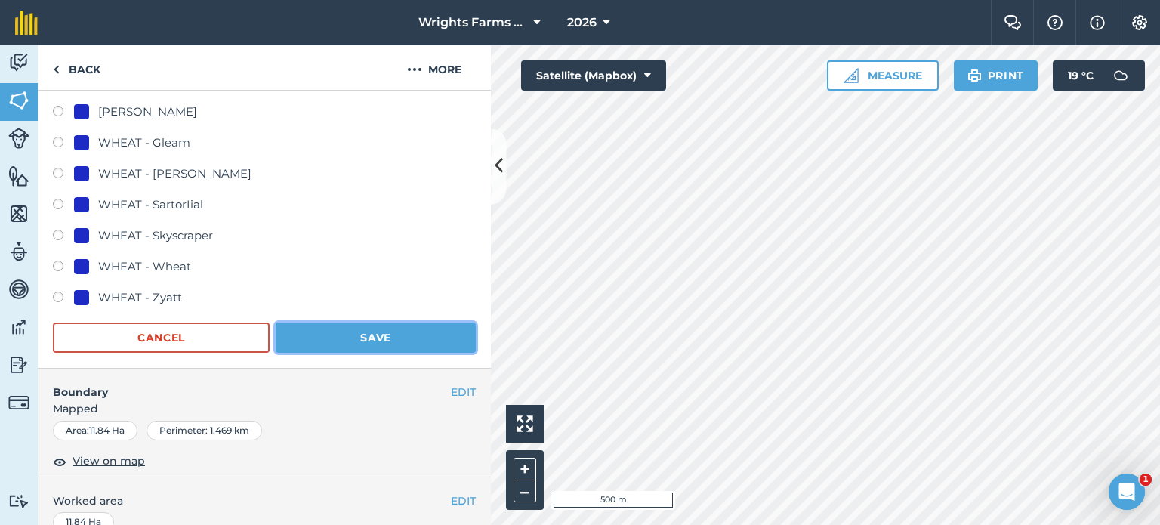
click at [415, 341] on button "Save" at bounding box center [376, 337] width 200 height 30
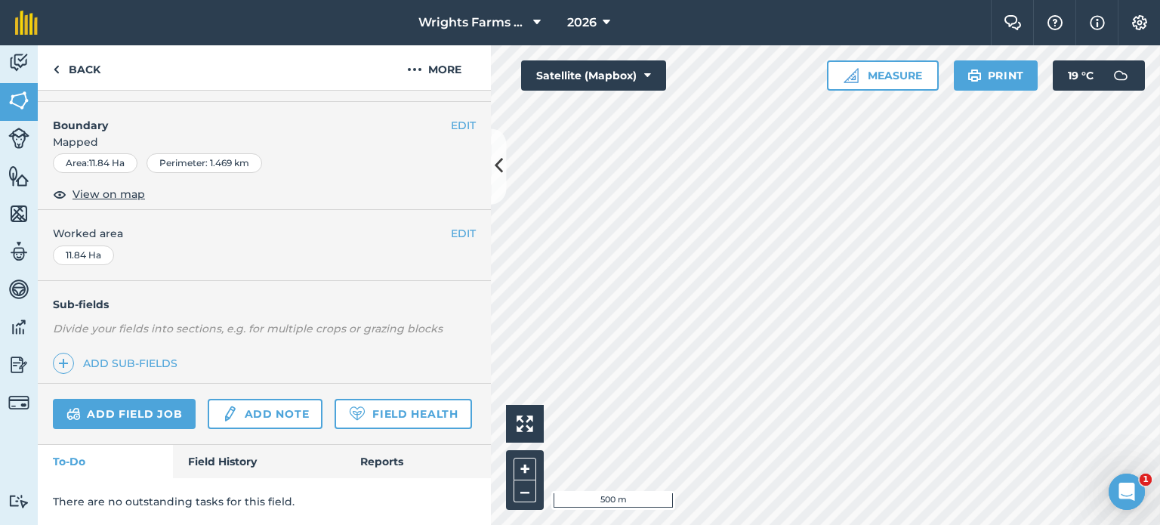
scroll to position [226, 0]
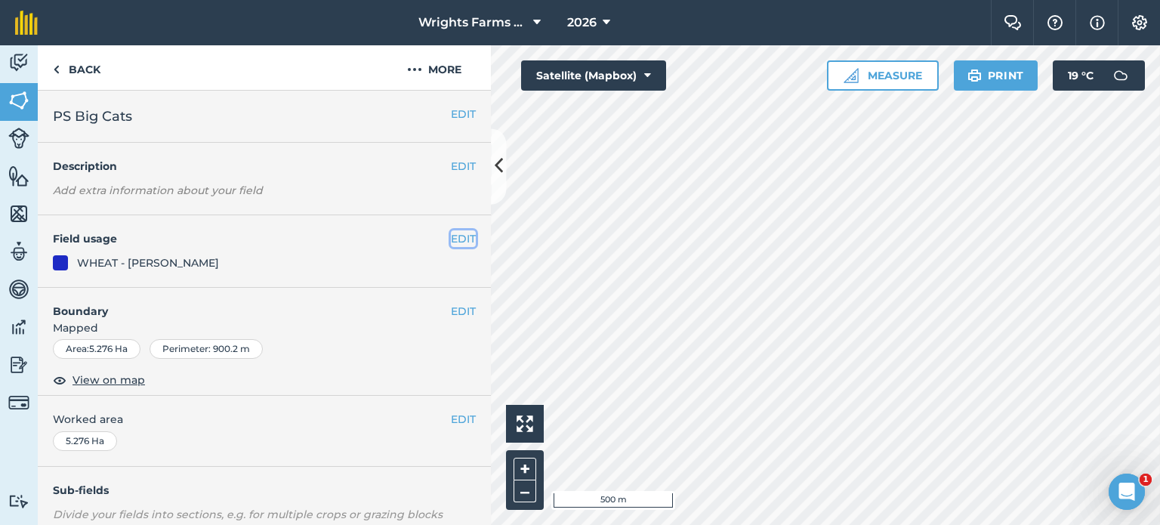
click at [451, 244] on button "EDIT" at bounding box center [463, 238] width 25 height 17
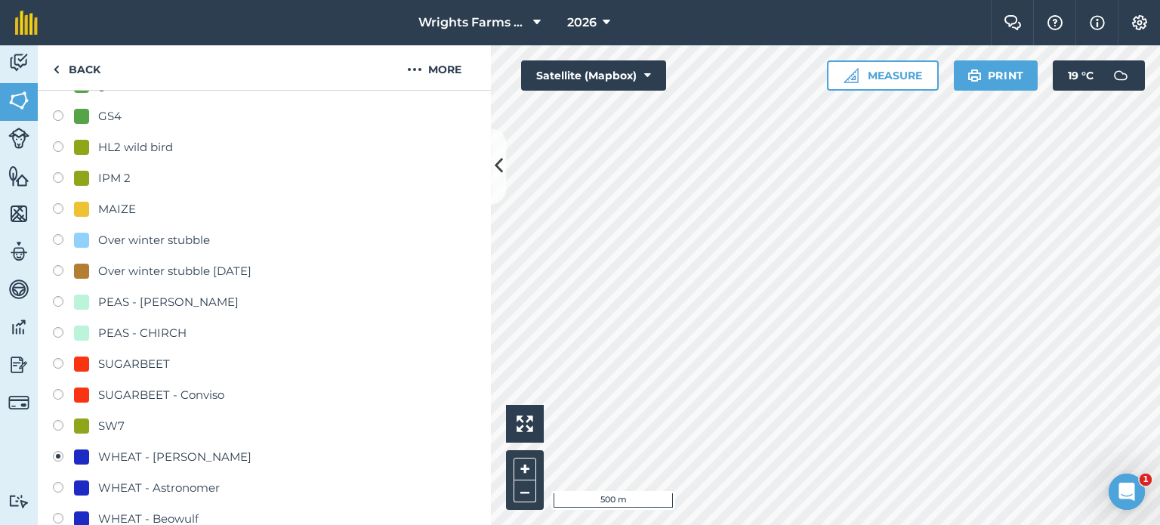
scroll to position [528, 0]
click at [63, 364] on label at bounding box center [63, 363] width 21 height 15
radio input "true"
radio input "false"
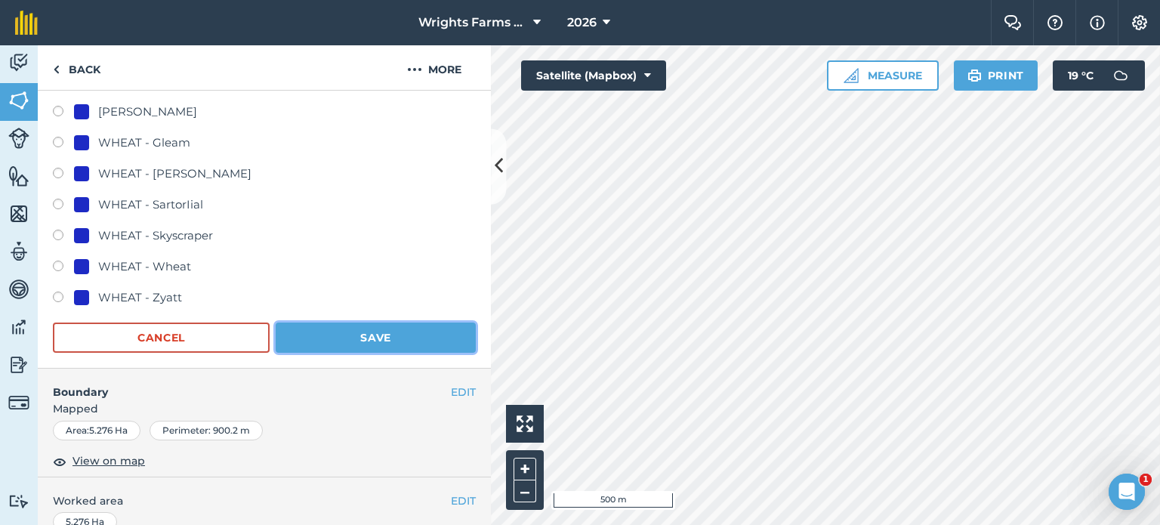
click at [408, 334] on button "Save" at bounding box center [376, 337] width 200 height 30
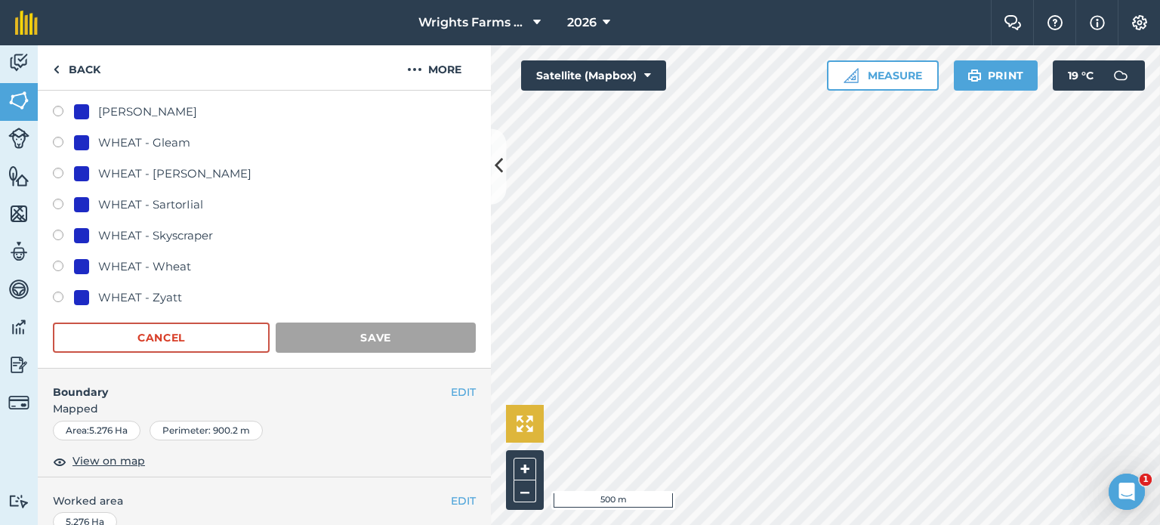
scroll to position [226, 0]
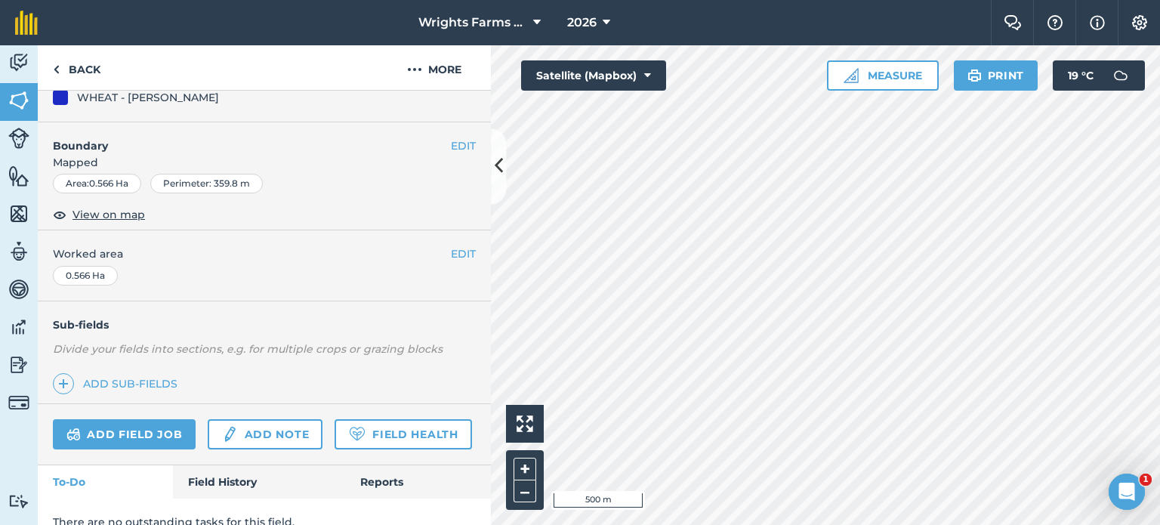
scroll to position [75, 0]
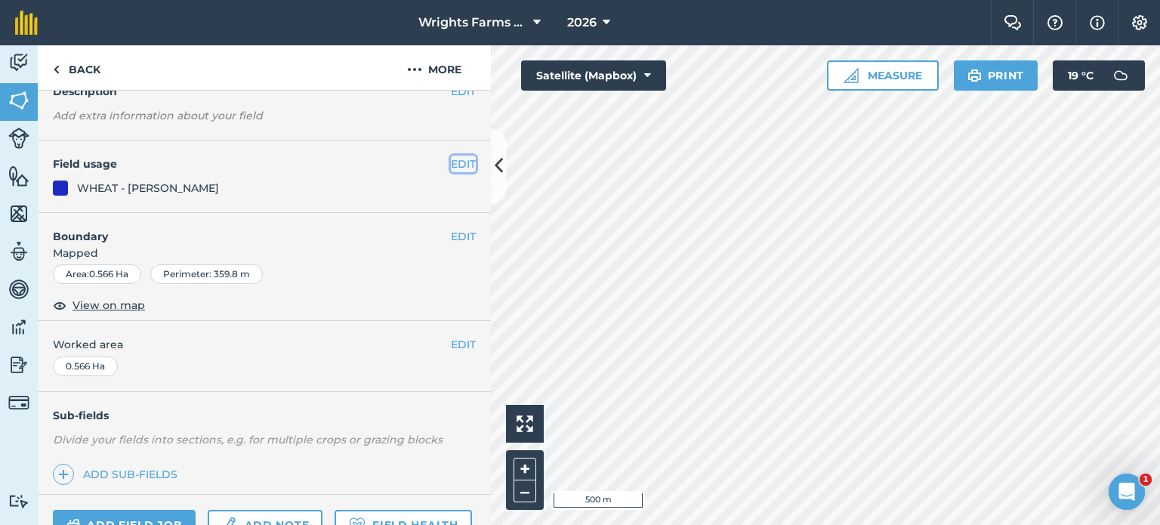
click at [451, 168] on button "EDIT" at bounding box center [463, 164] width 25 height 17
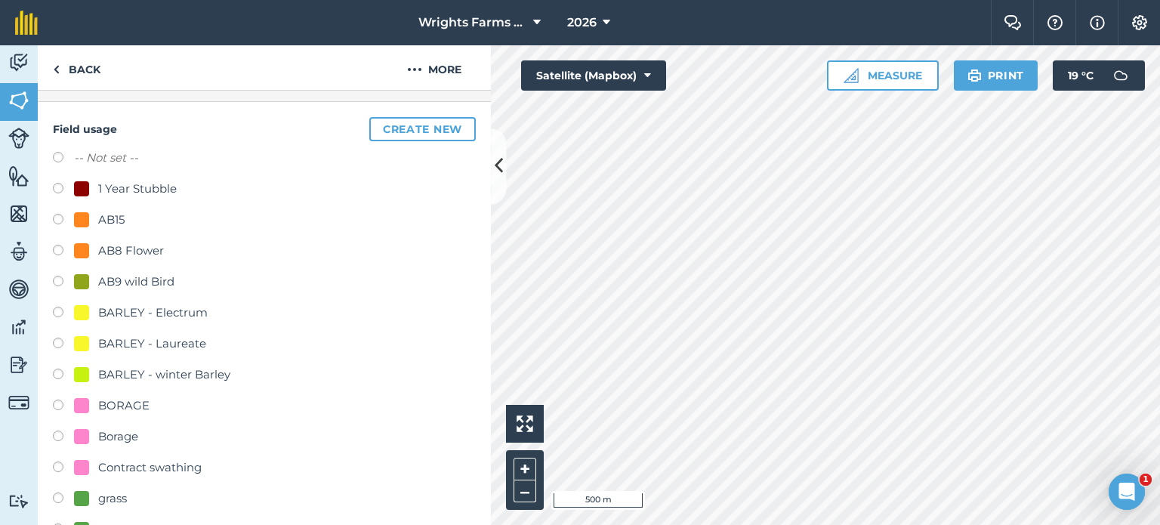
scroll to position [150, 0]
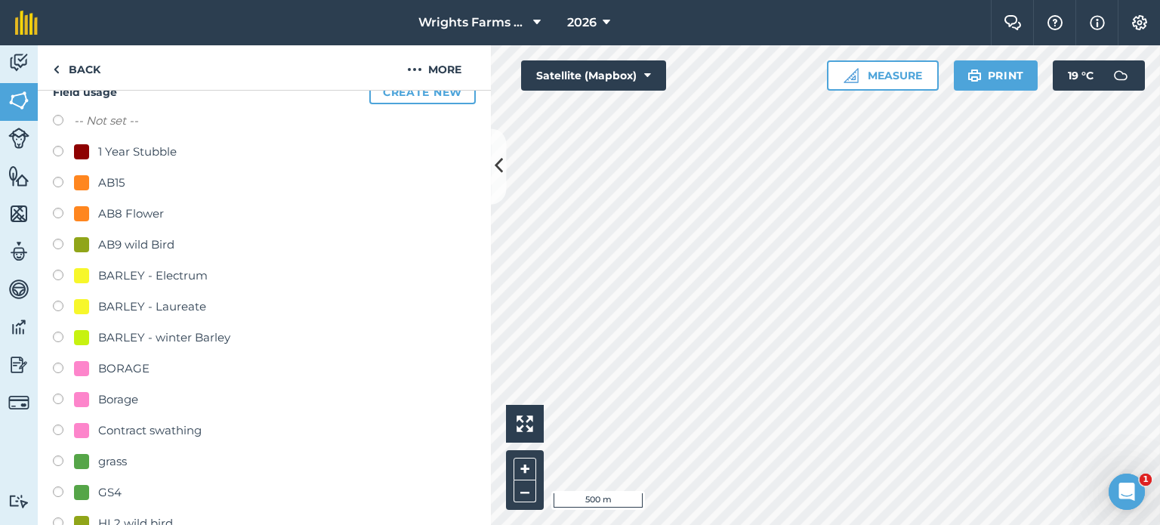
click at [63, 211] on label at bounding box center [63, 215] width 21 height 15
radio input "true"
radio input "false"
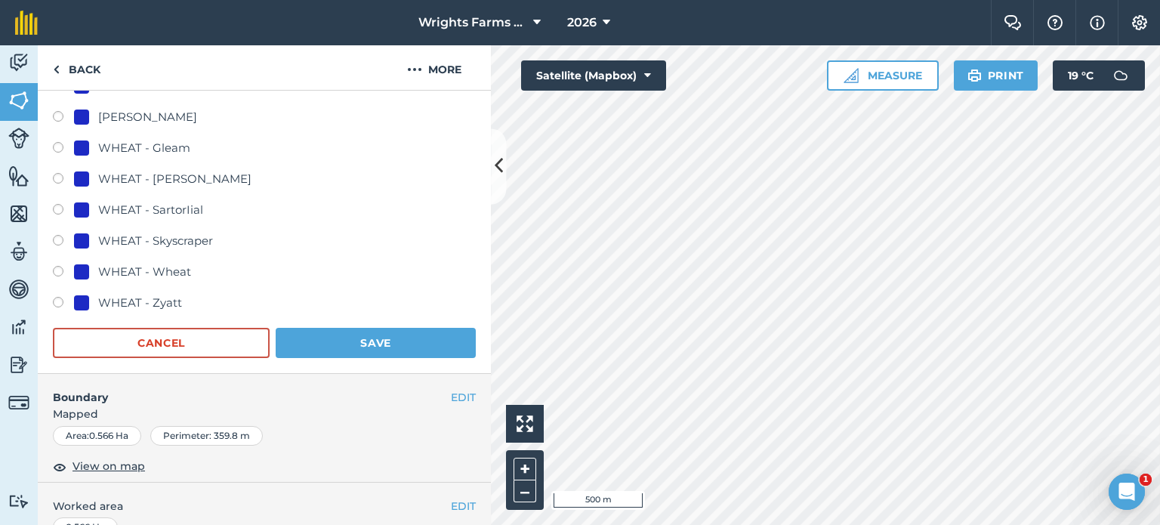
scroll to position [1056, 0]
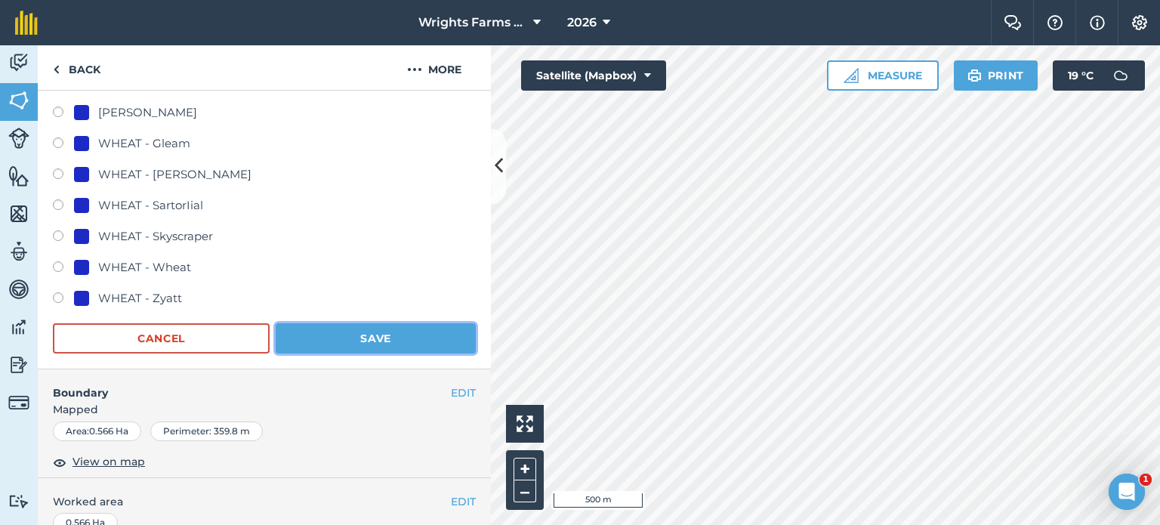
click at [368, 328] on button "Save" at bounding box center [376, 338] width 200 height 30
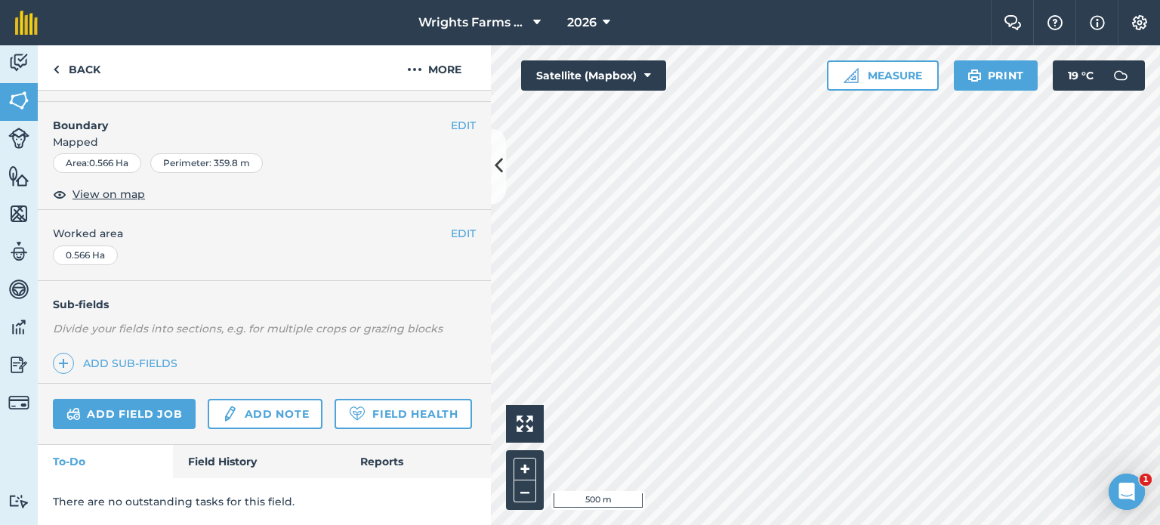
scroll to position [226, 0]
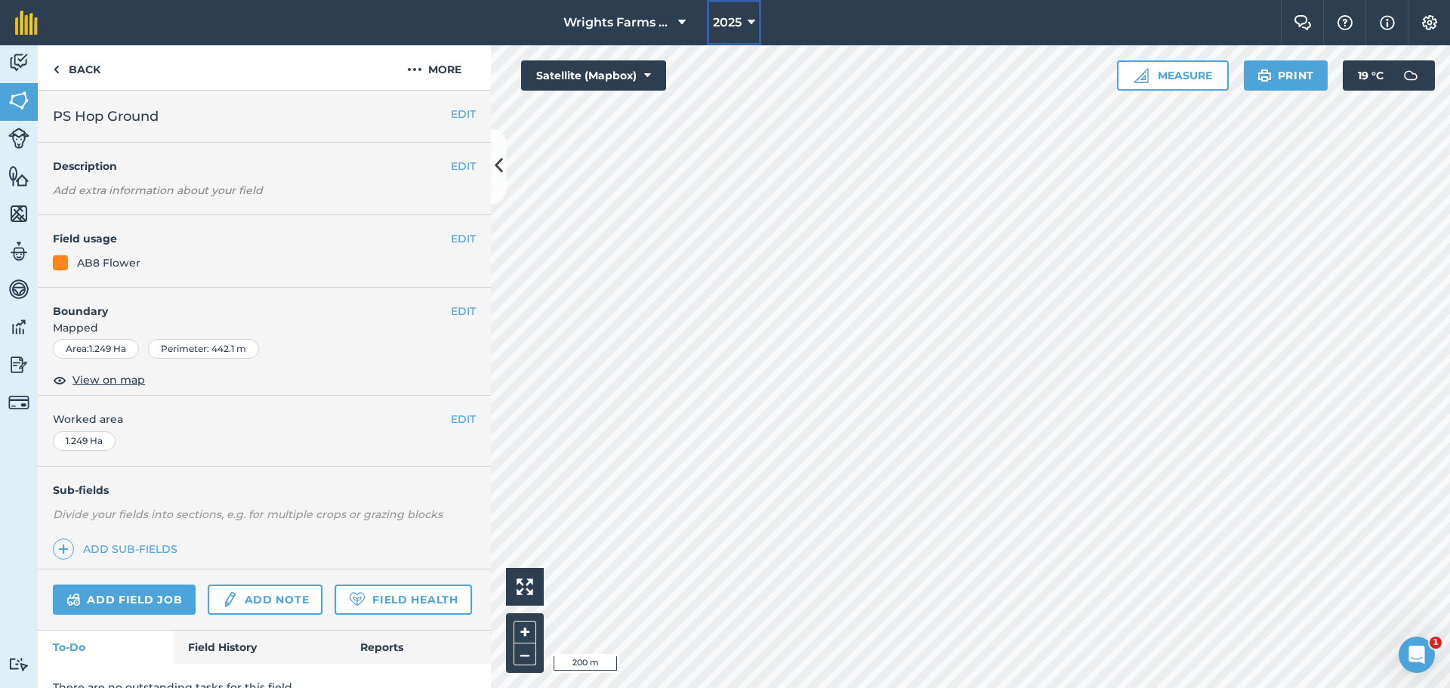
click at [740, 20] on span "2025" at bounding box center [727, 23] width 29 height 18
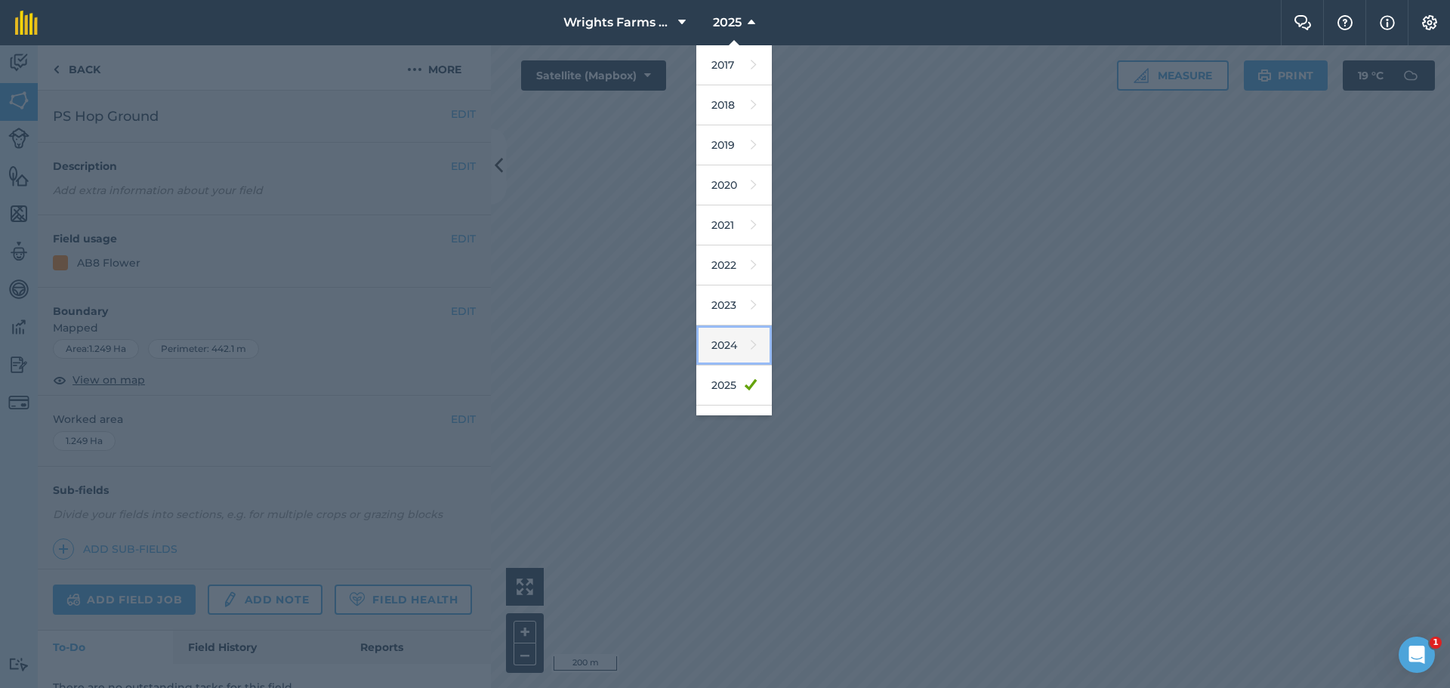
click at [728, 348] on link "2024" at bounding box center [733, 345] width 75 height 40
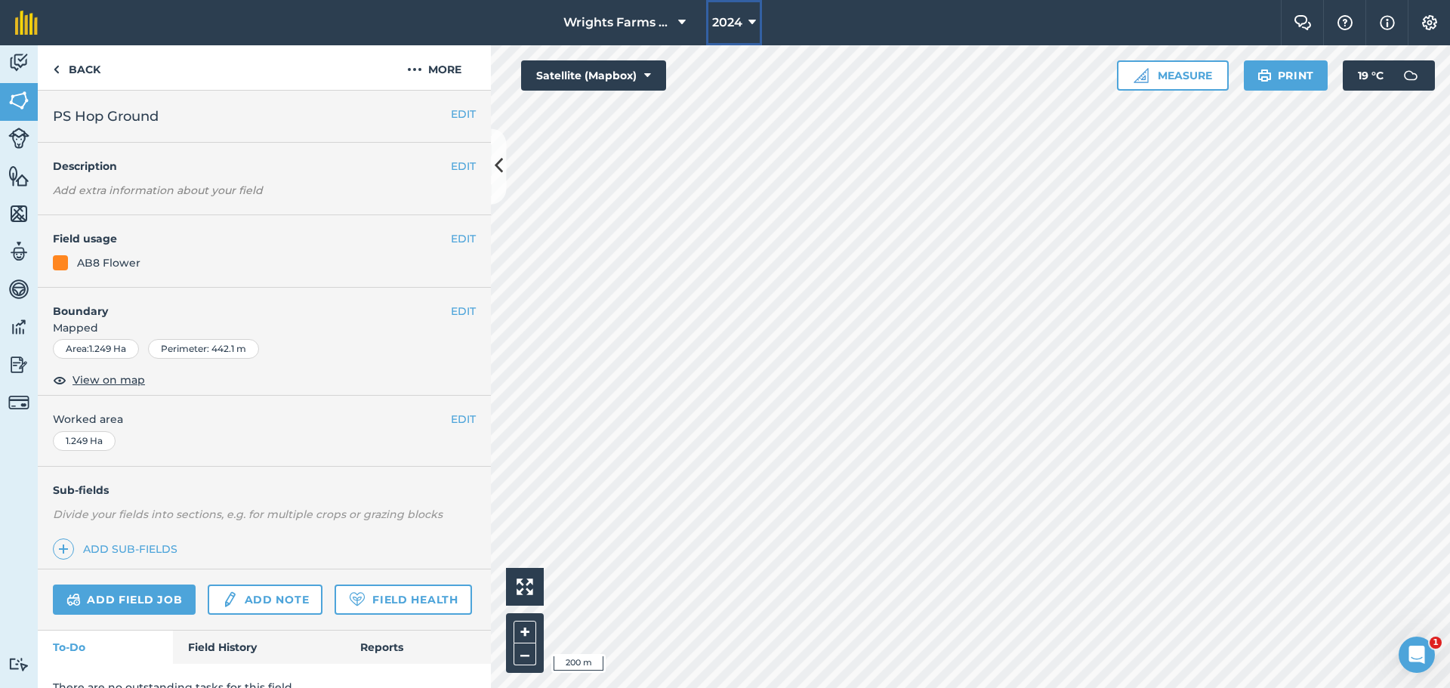
click at [745, 7] on button "2024" at bounding box center [734, 22] width 56 height 45
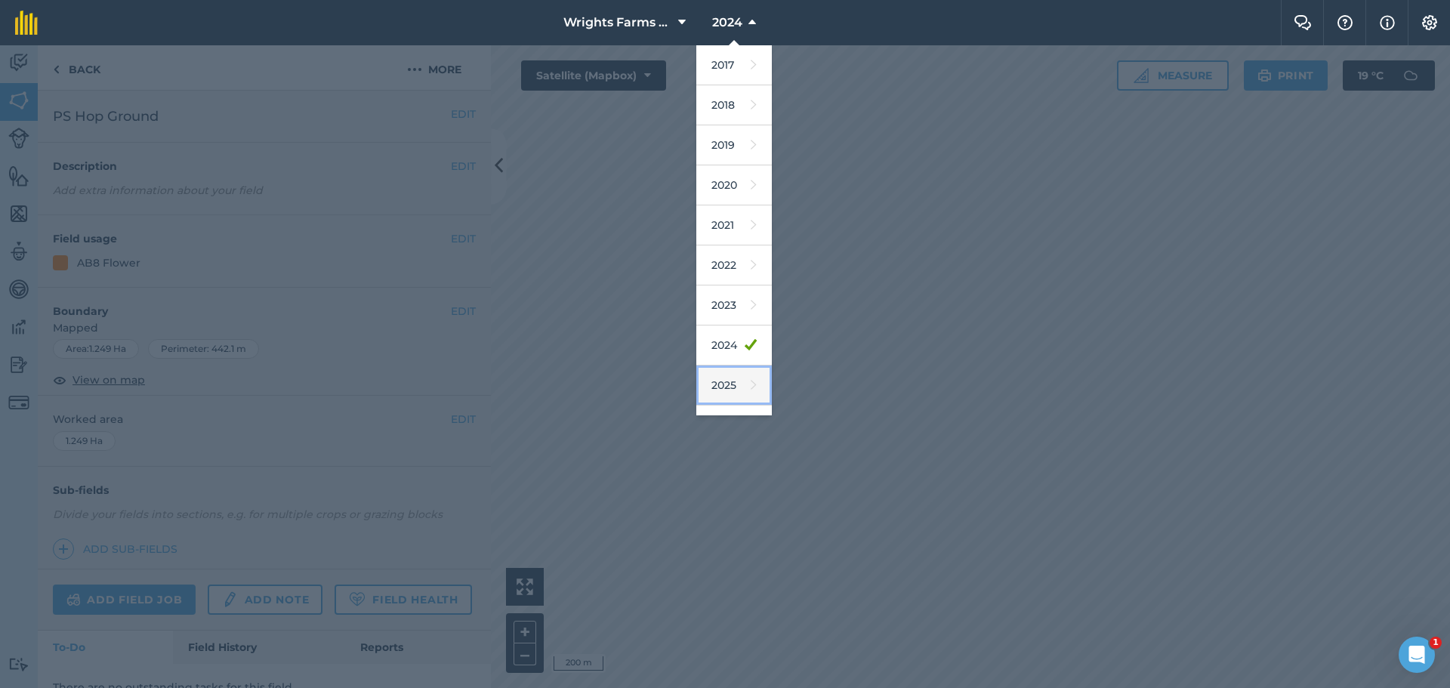
click at [729, 377] on link "2025" at bounding box center [733, 385] width 75 height 40
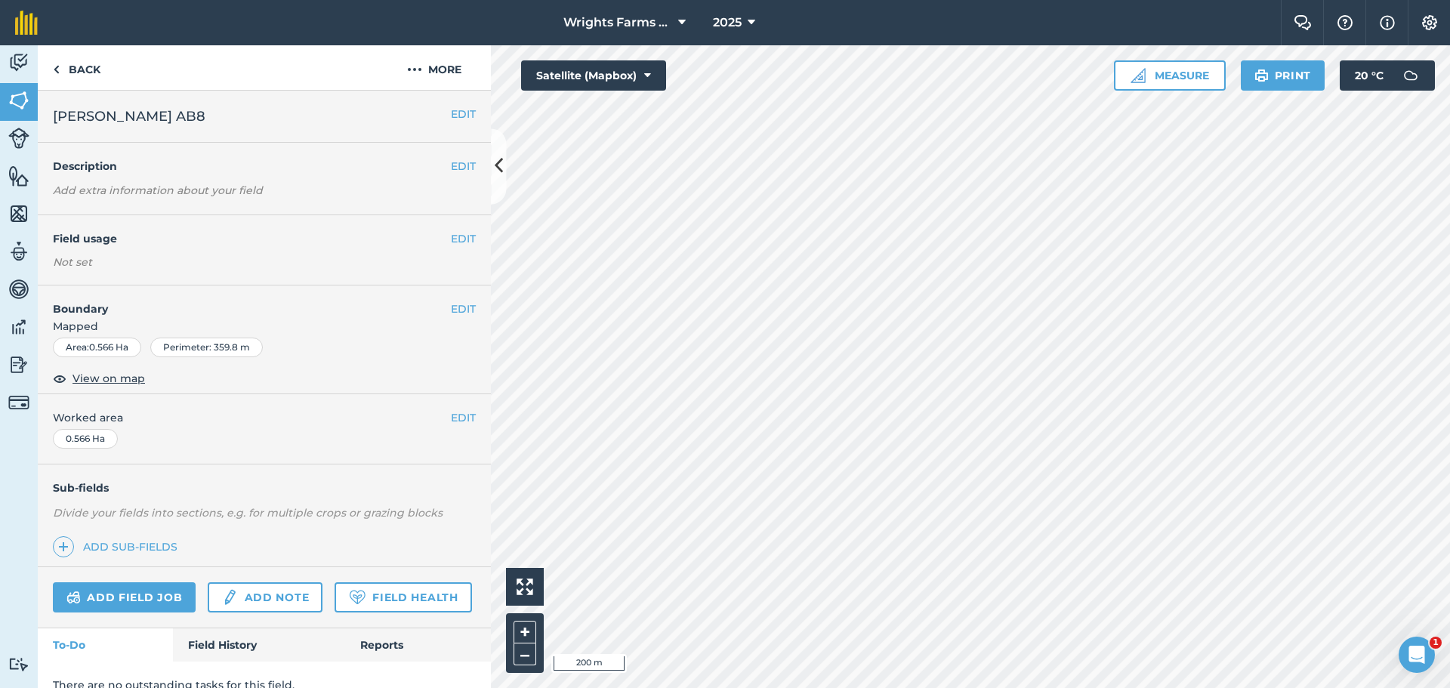
click at [956, 687] on html "Wrights Farms Contracting 2025 Farm Chat Help Info Settings Map printing is not…" at bounding box center [725, 344] width 1450 height 688
